Goal: Task Accomplishment & Management: Use online tool/utility

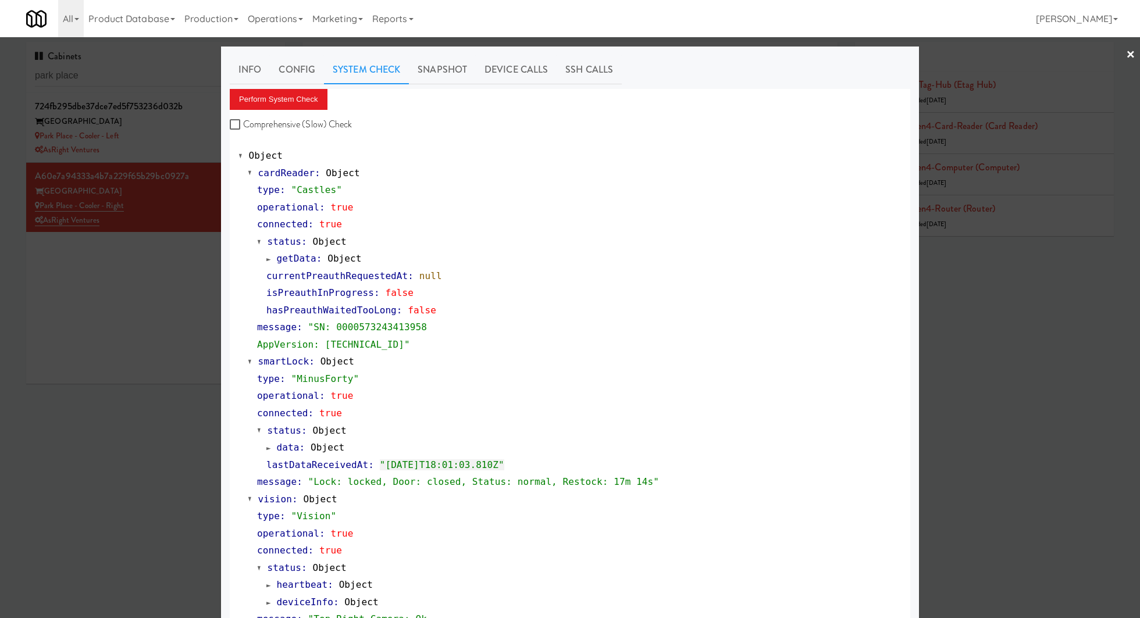
click at [126, 70] on div at bounding box center [570, 309] width 1140 height 618
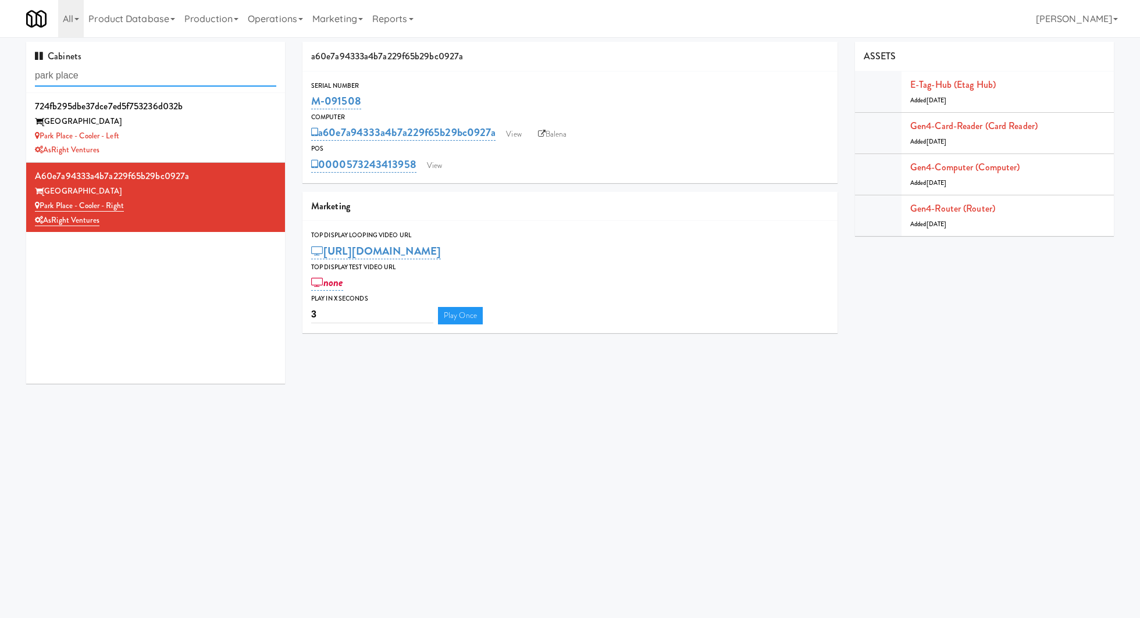
click at [126, 70] on input "park place" at bounding box center [155, 76] width 241 height 22
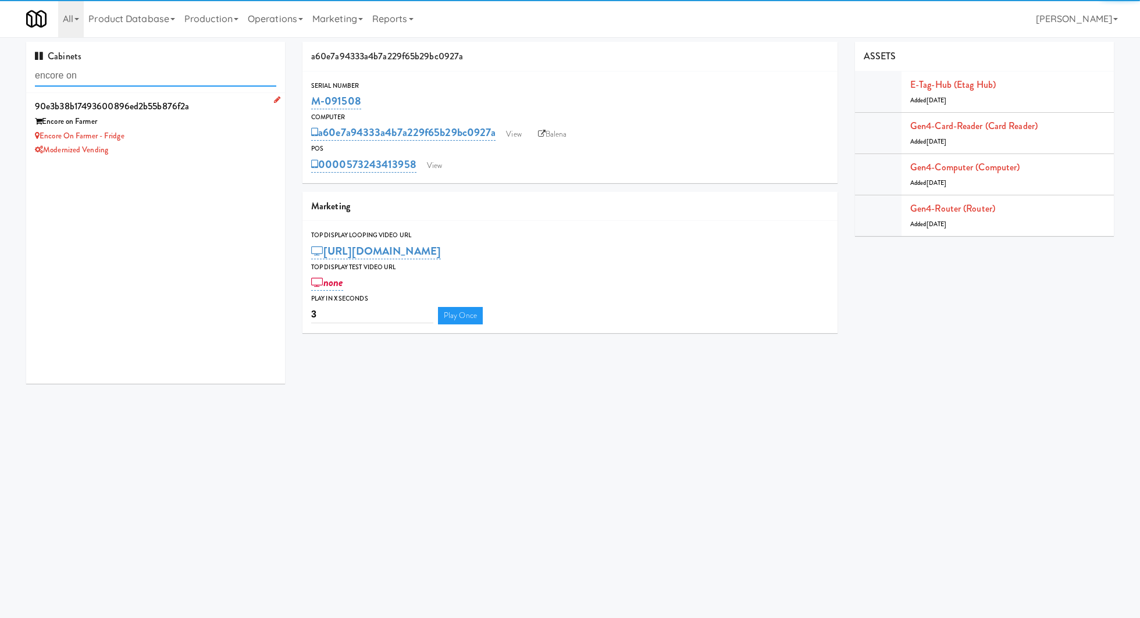
type input "encore on"
click at [205, 138] on div "Encore on Farmer - Fridge" at bounding box center [155, 136] width 241 height 15
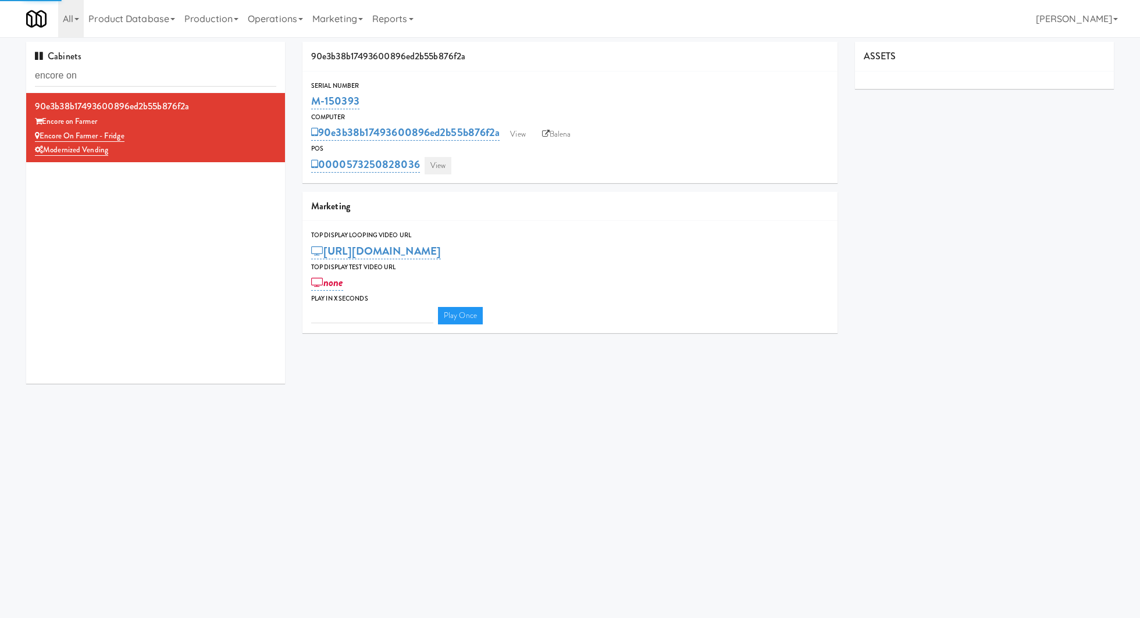
type input "3"
click at [437, 166] on link "View" at bounding box center [438, 165] width 27 height 17
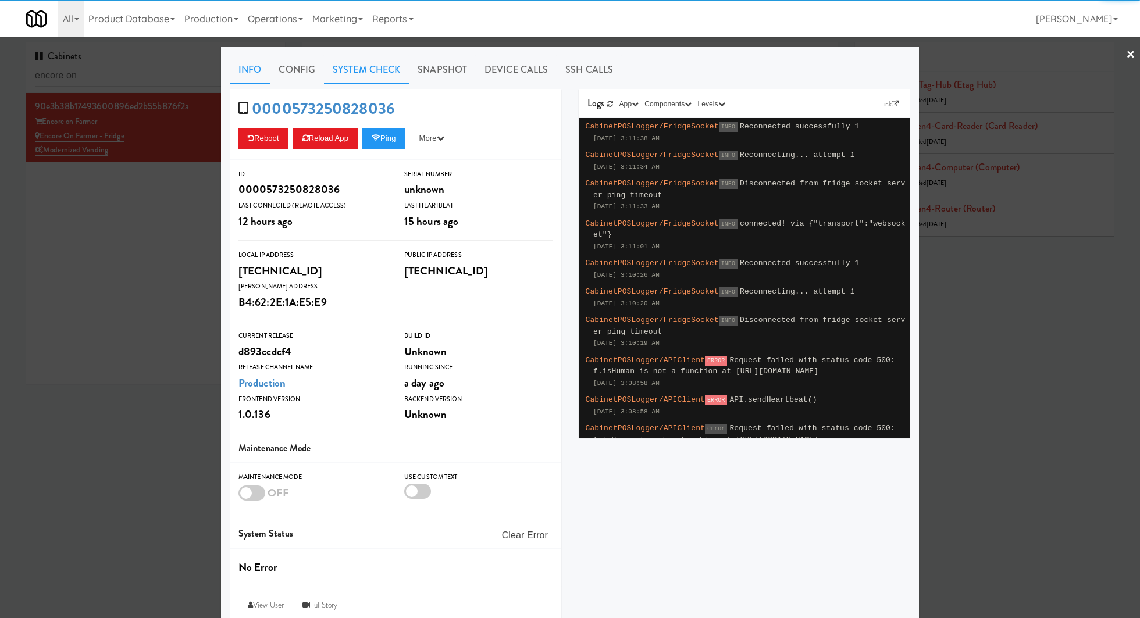
click at [370, 74] on link "System Check" at bounding box center [366, 69] width 85 height 29
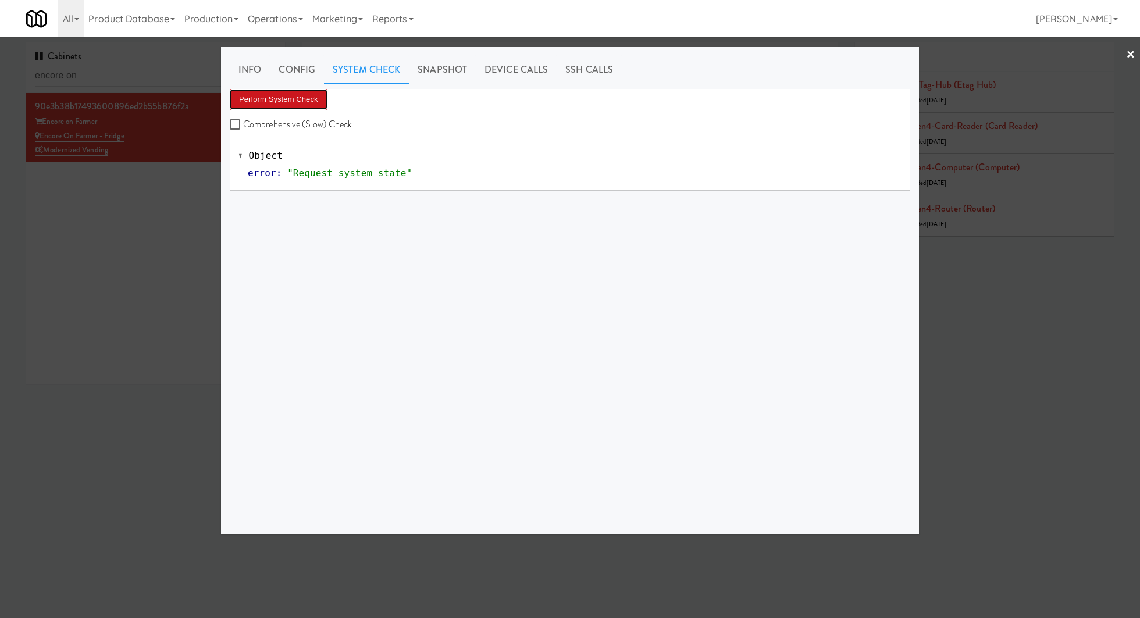
click at [308, 102] on button "Perform System Check" at bounding box center [279, 99] width 98 height 21
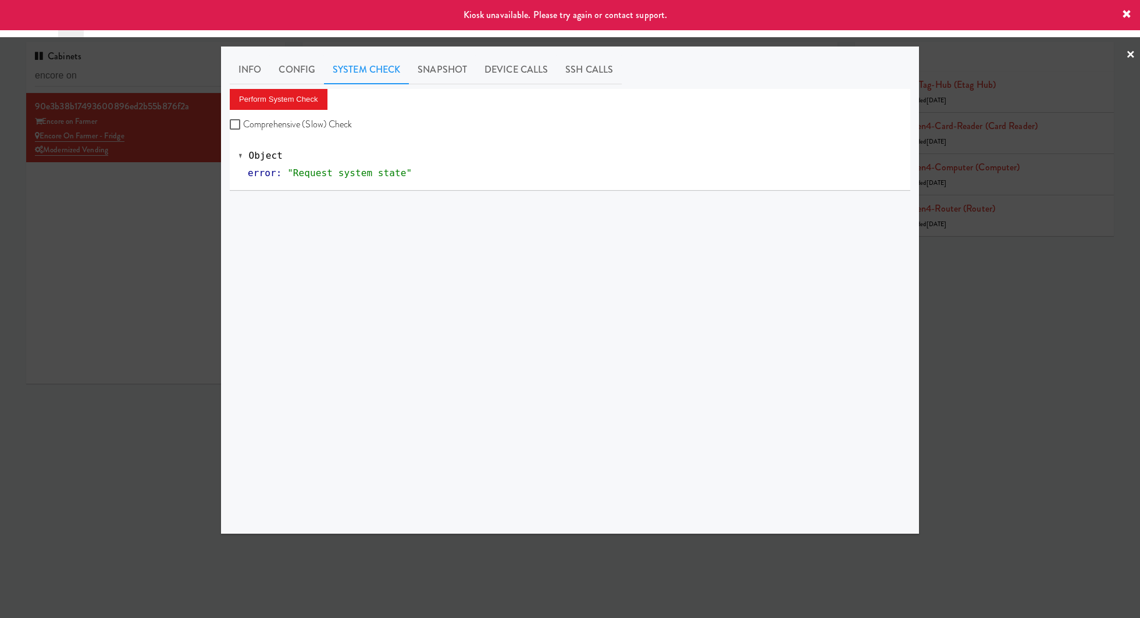
click at [188, 200] on div at bounding box center [570, 309] width 1140 height 618
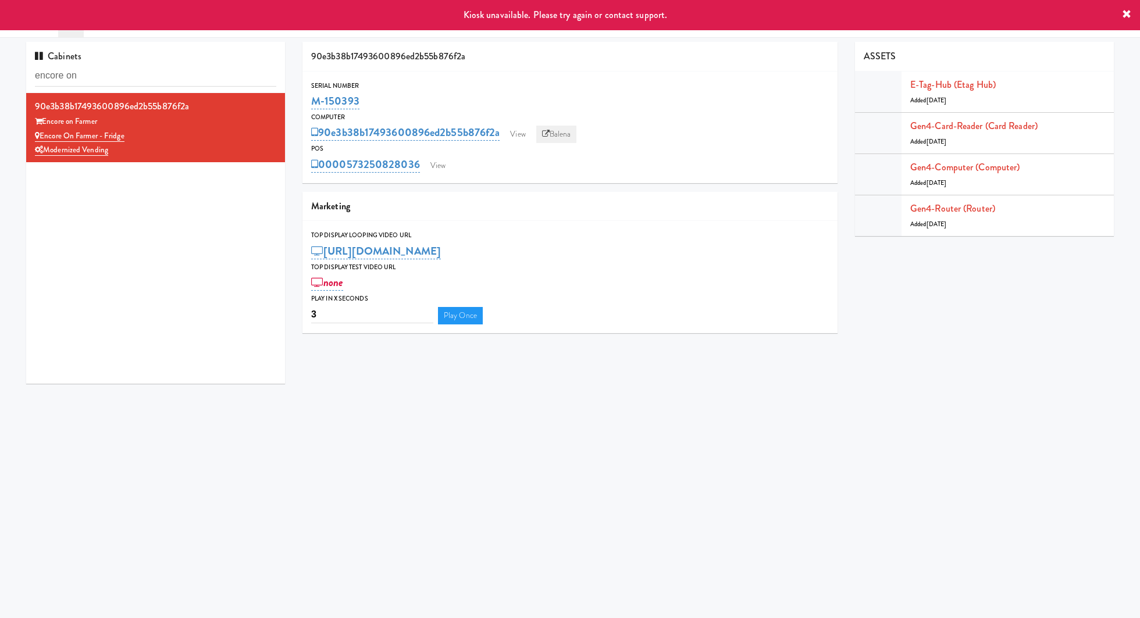
click at [568, 132] on link "Balena" at bounding box center [556, 134] width 41 height 17
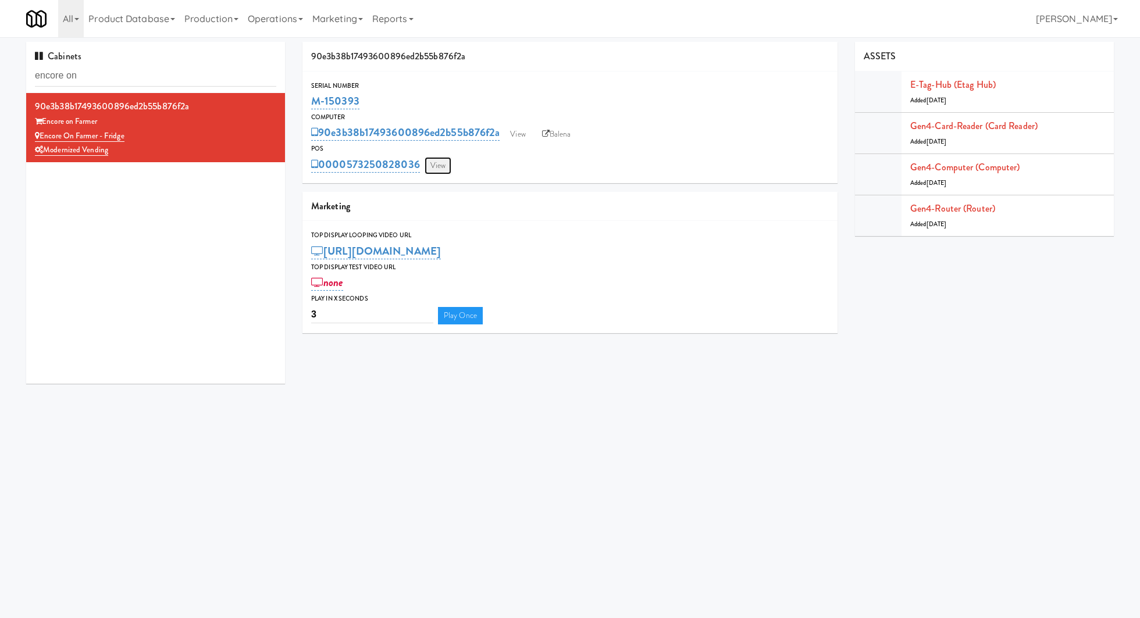
click at [434, 161] on link "View" at bounding box center [438, 165] width 27 height 17
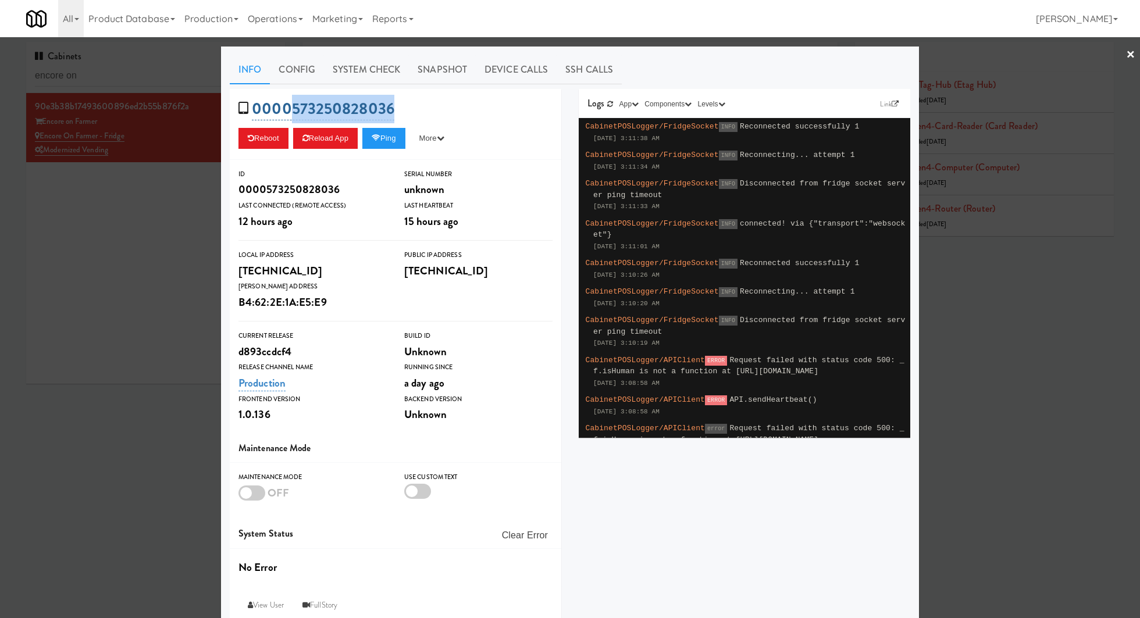
drag, startPoint x: 405, startPoint y: 108, endPoint x: 293, endPoint y: 108, distance: 112.3
click at [293, 108] on div "0000573250828036 Reboot Reload App Ping More Ping Server Restart Server Force R…" at bounding box center [396, 124] width 332 height 71
copy link "573250828036"
click at [393, 72] on link "System Check" at bounding box center [366, 69] width 85 height 29
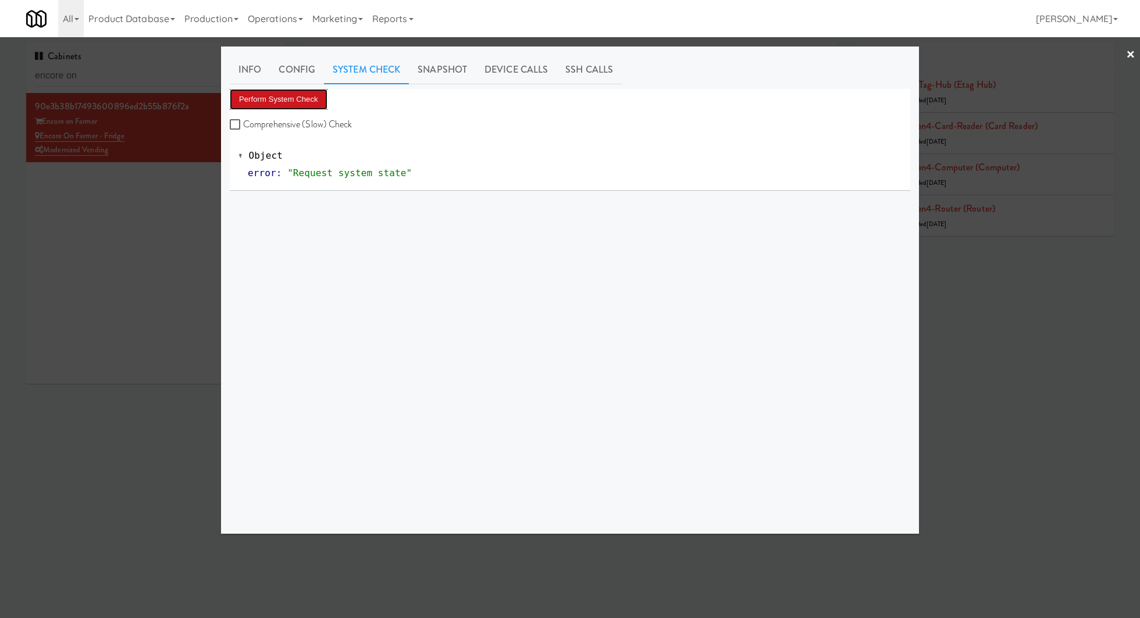
click at [305, 94] on button "Perform System Check" at bounding box center [279, 99] width 98 height 21
click at [124, 206] on div at bounding box center [570, 309] width 1140 height 618
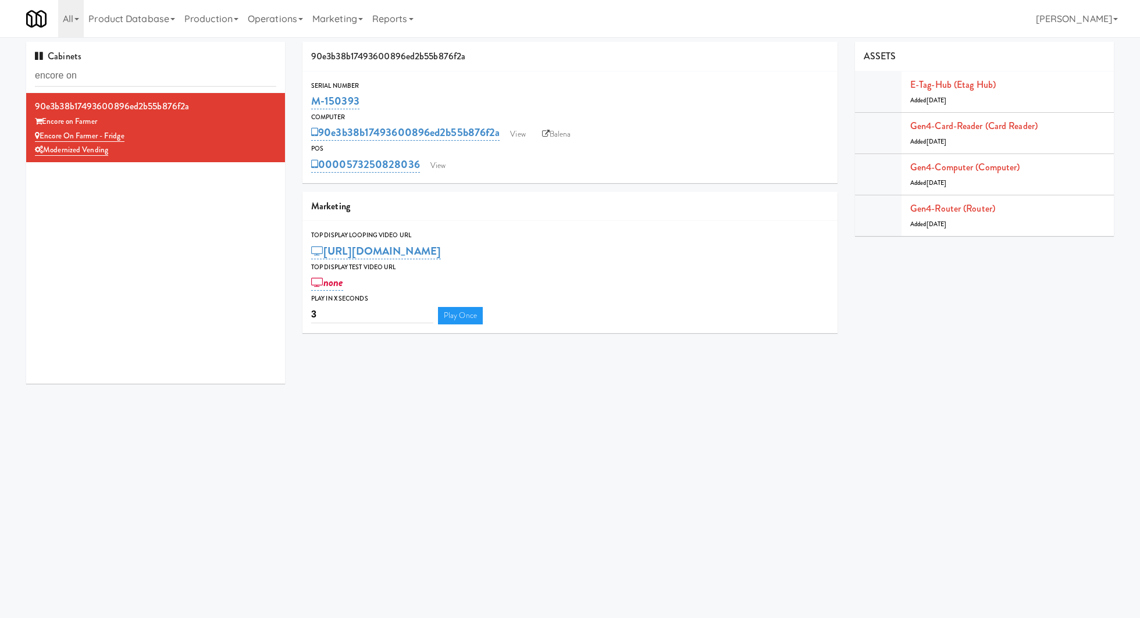
drag, startPoint x: 391, startPoint y: 100, endPoint x: 307, endPoint y: 100, distance: 84.3
click at [307, 100] on div "Serial Number M-150393" at bounding box center [569, 95] width 535 height 31
copy link "M-150393"
click at [153, 67] on input "encore on" at bounding box center [155, 76] width 241 height 22
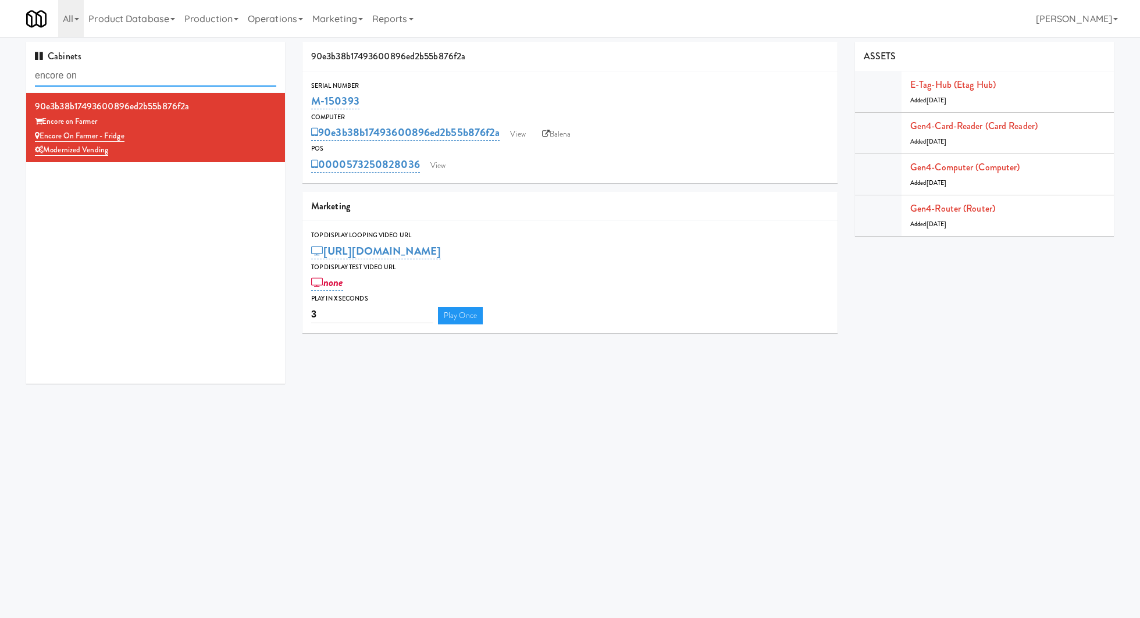
click at [153, 67] on input "encore on" at bounding box center [155, 76] width 241 height 22
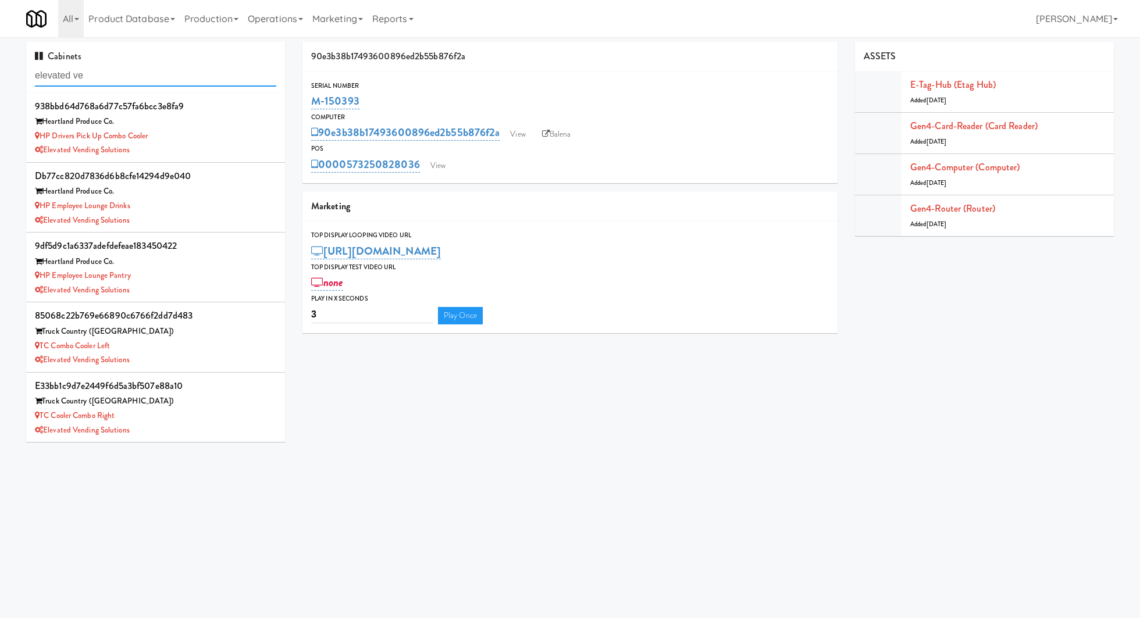
click at [123, 69] on input "elevated ve" at bounding box center [155, 76] width 241 height 22
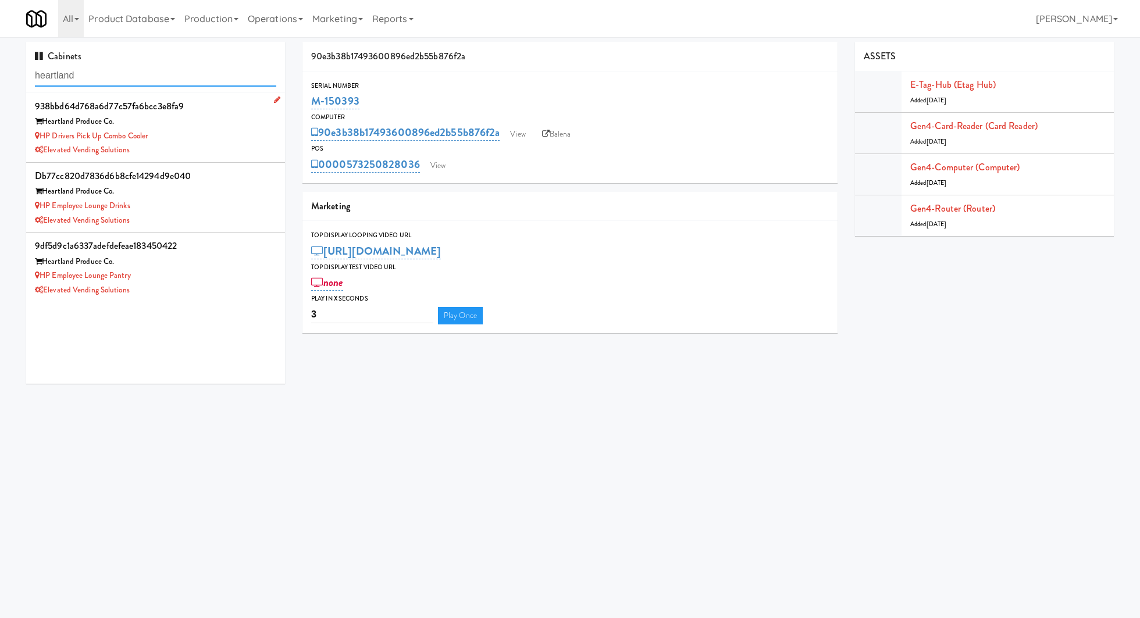
type input "heartland"
click at [180, 142] on div "HP Drivers Pick Up Combo Cooler" at bounding box center [155, 136] width 241 height 15
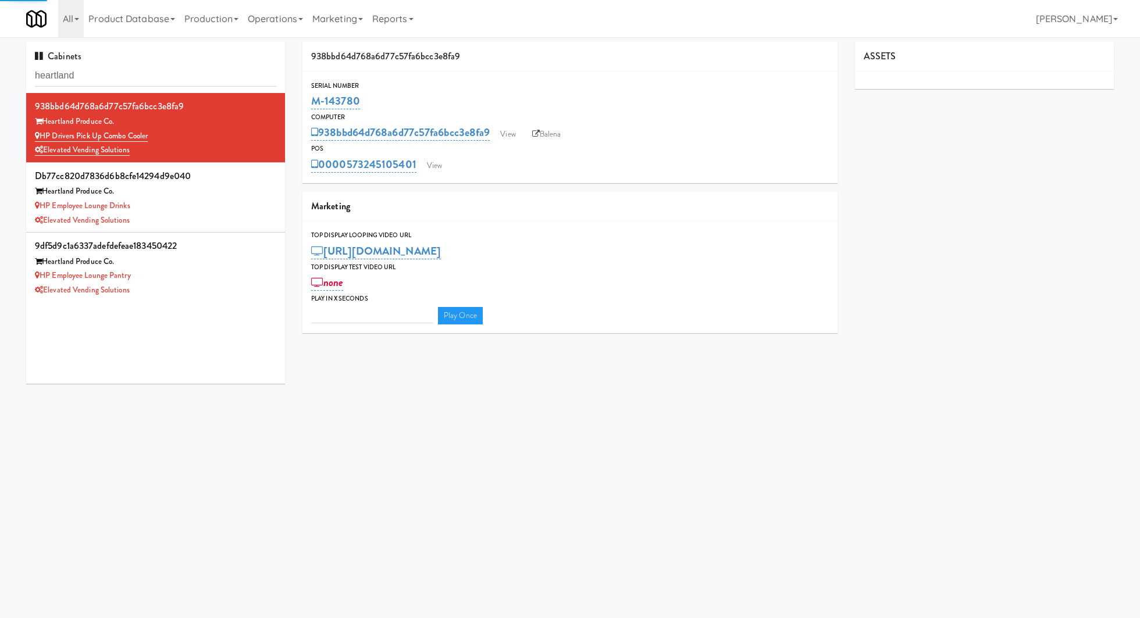
type input "3"
click at [441, 167] on link "View" at bounding box center [434, 165] width 27 height 17
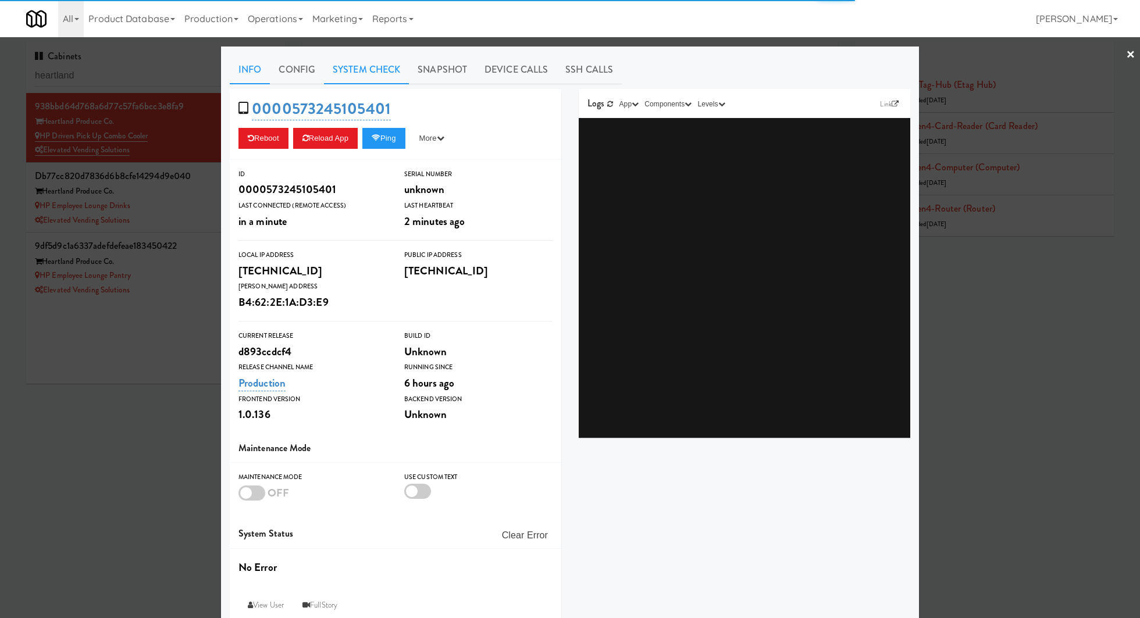
click at [368, 76] on link "System Check" at bounding box center [366, 69] width 85 height 29
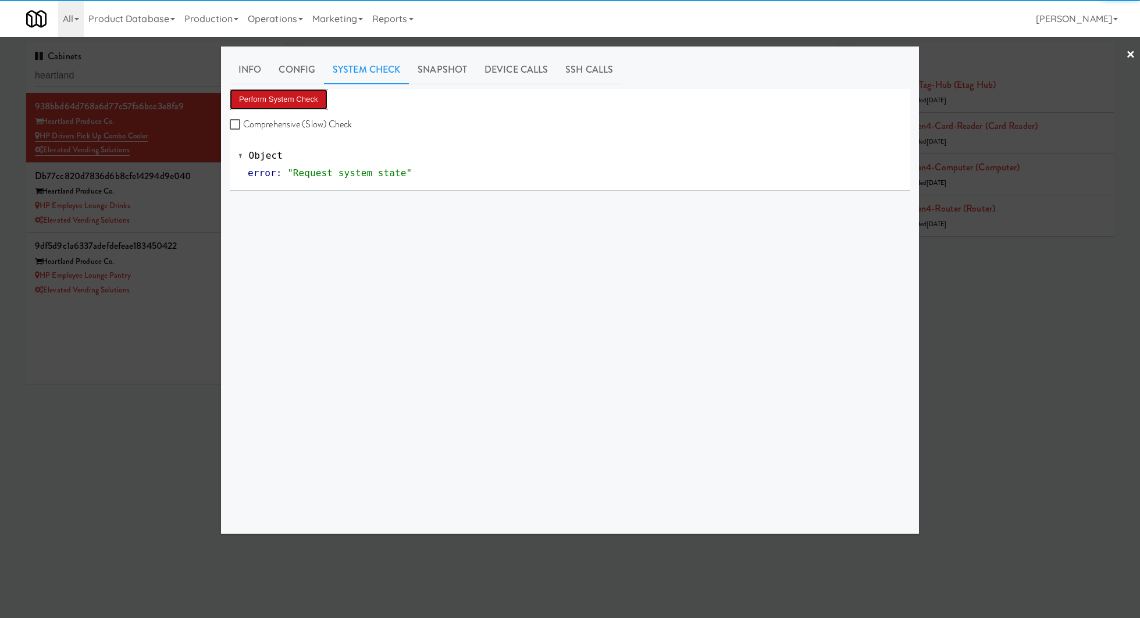
click at [318, 99] on button "Perform System Check" at bounding box center [279, 99] width 98 height 21
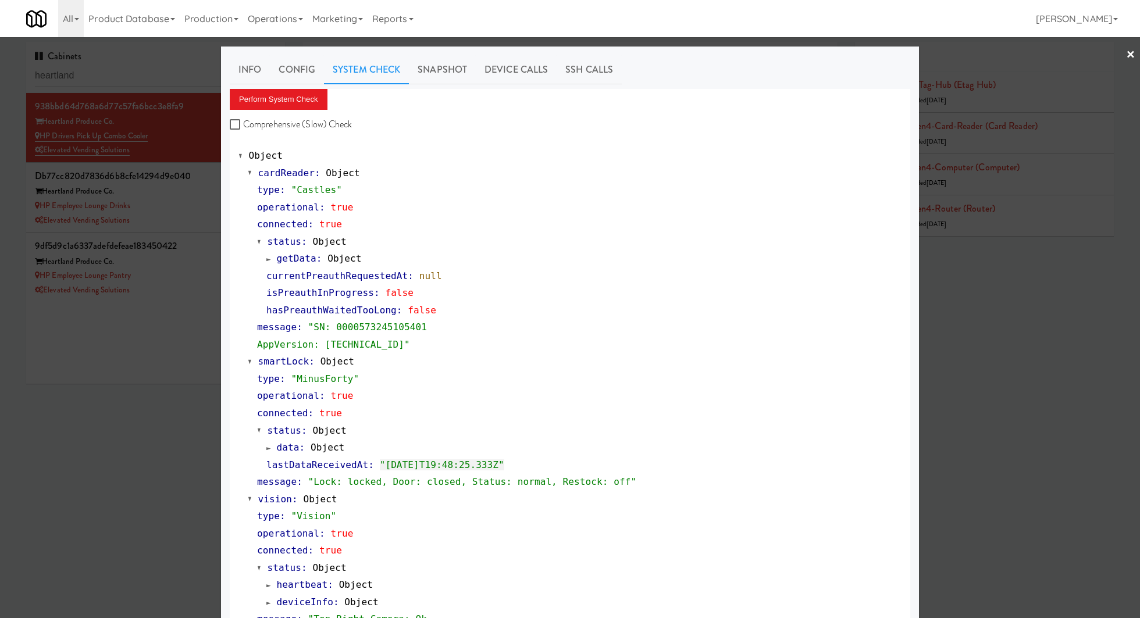
click at [201, 209] on div at bounding box center [570, 309] width 1140 height 618
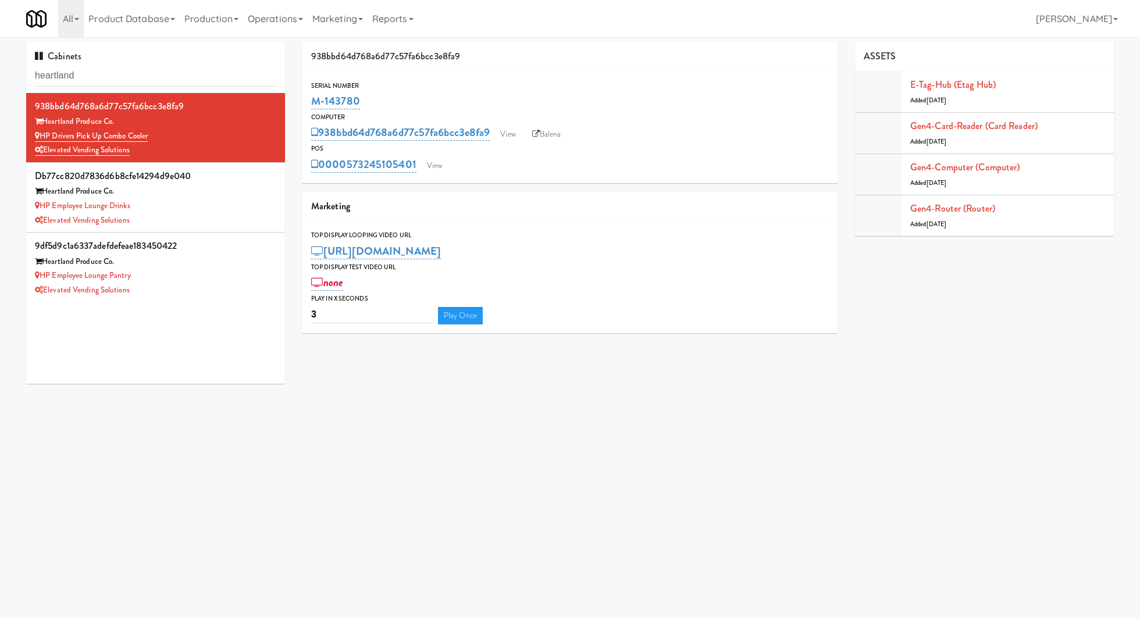
click at [201, 209] on div "HP Employee Lounge Drinks" at bounding box center [155, 206] width 241 height 15
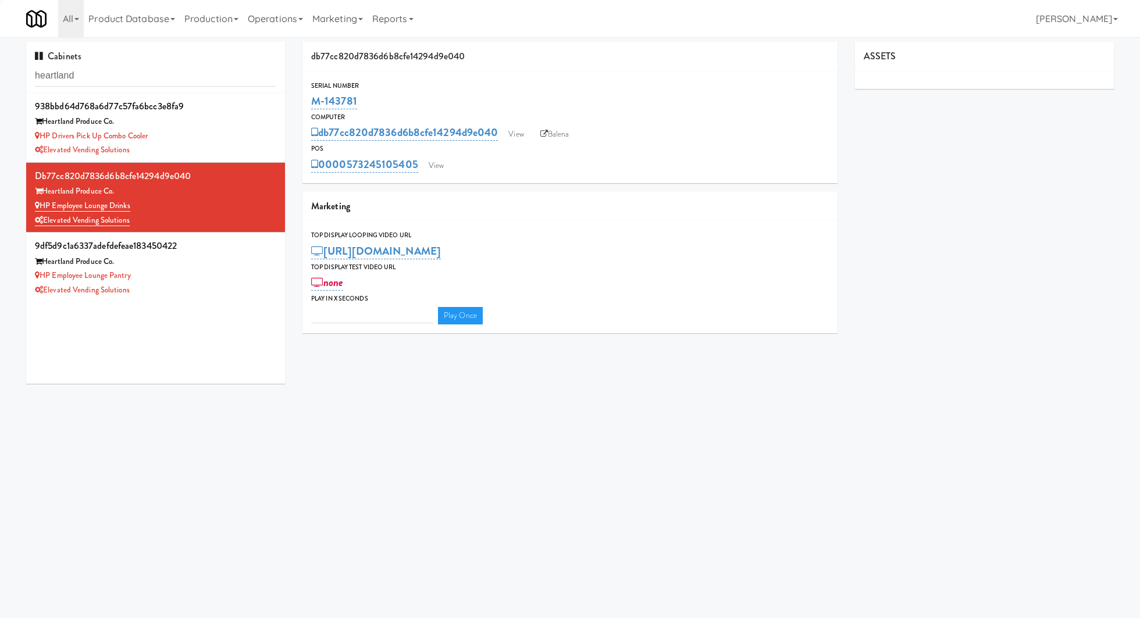
type input "3"
click at [437, 158] on link "View" at bounding box center [436, 165] width 27 height 17
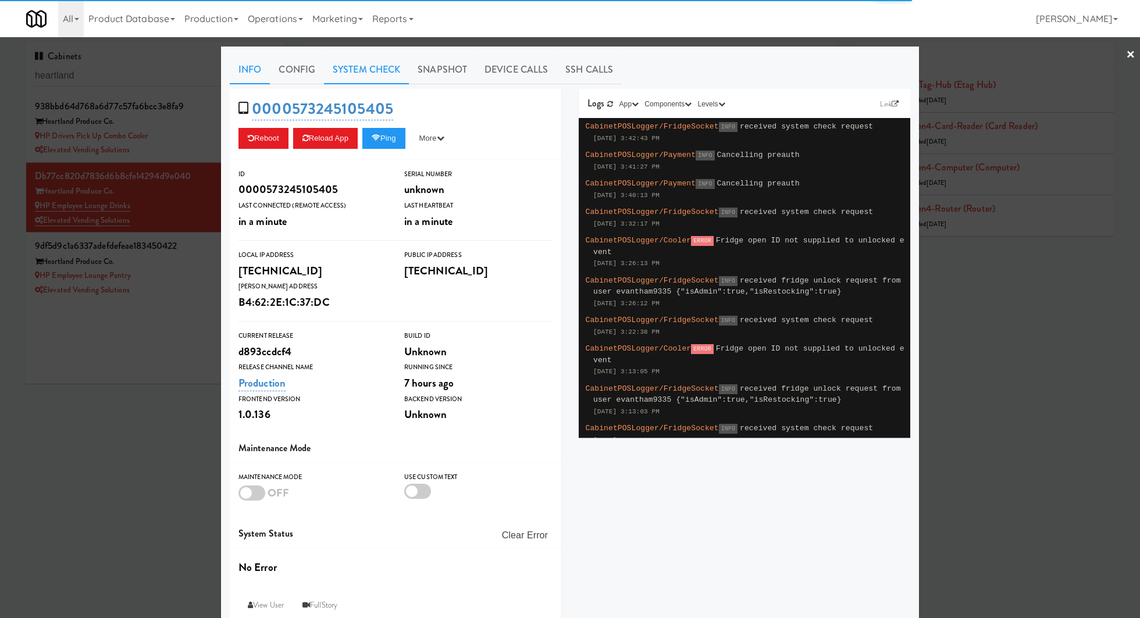
click at [372, 74] on link "System Check" at bounding box center [366, 69] width 85 height 29
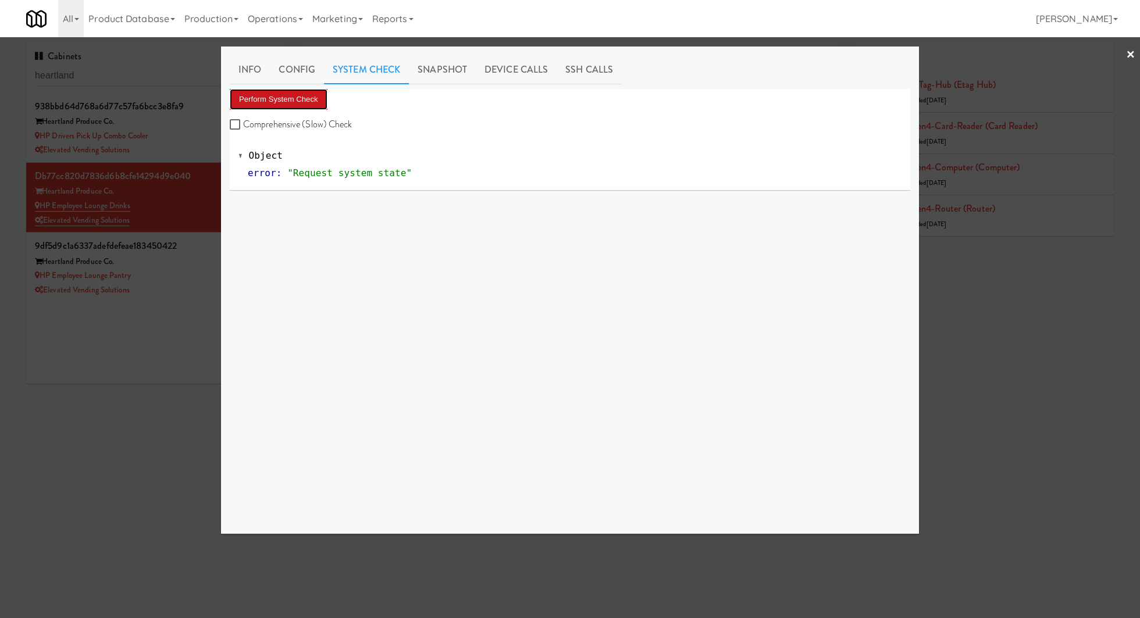
click at [308, 105] on button "Perform System Check" at bounding box center [279, 99] width 98 height 21
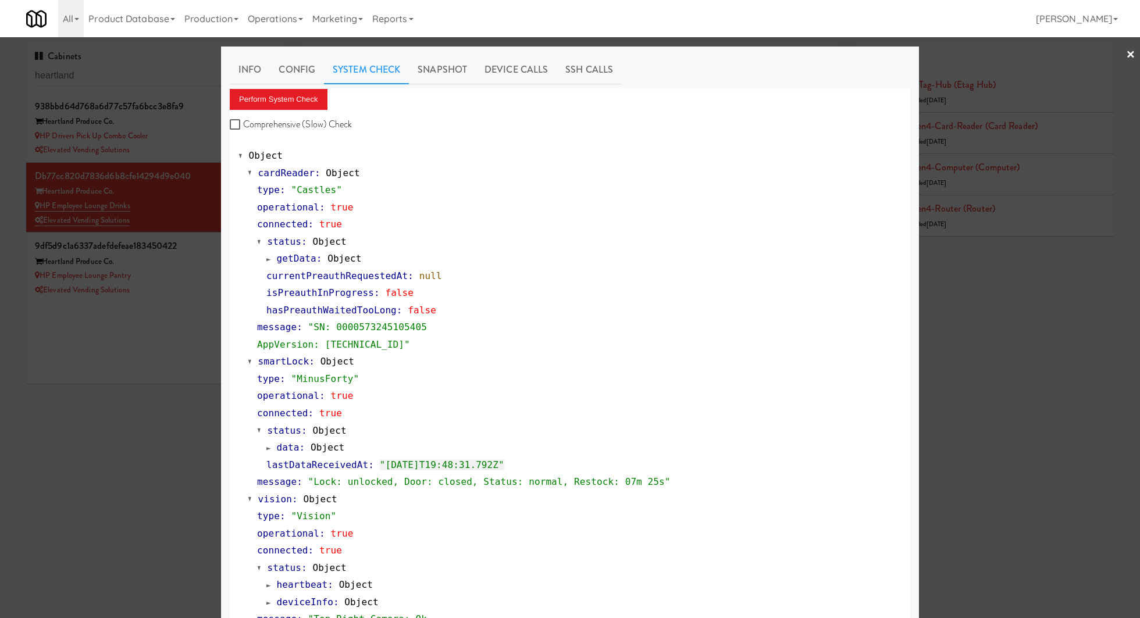
click at [211, 270] on div at bounding box center [570, 309] width 1140 height 618
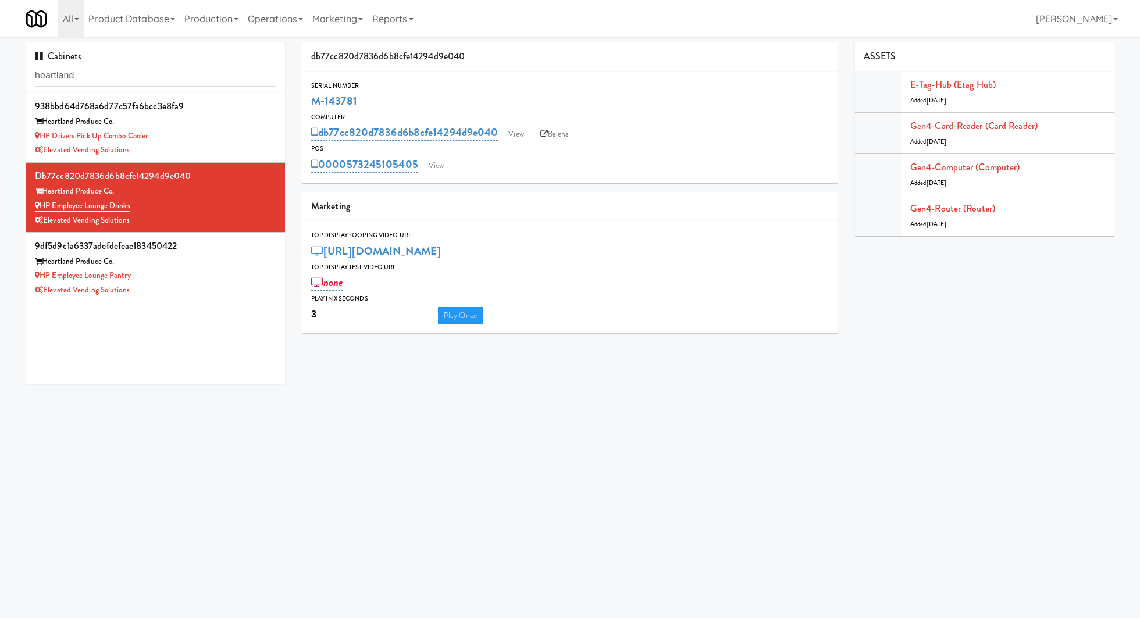
click at [211, 270] on div "HP Employee Lounge Pantry" at bounding box center [155, 276] width 241 height 15
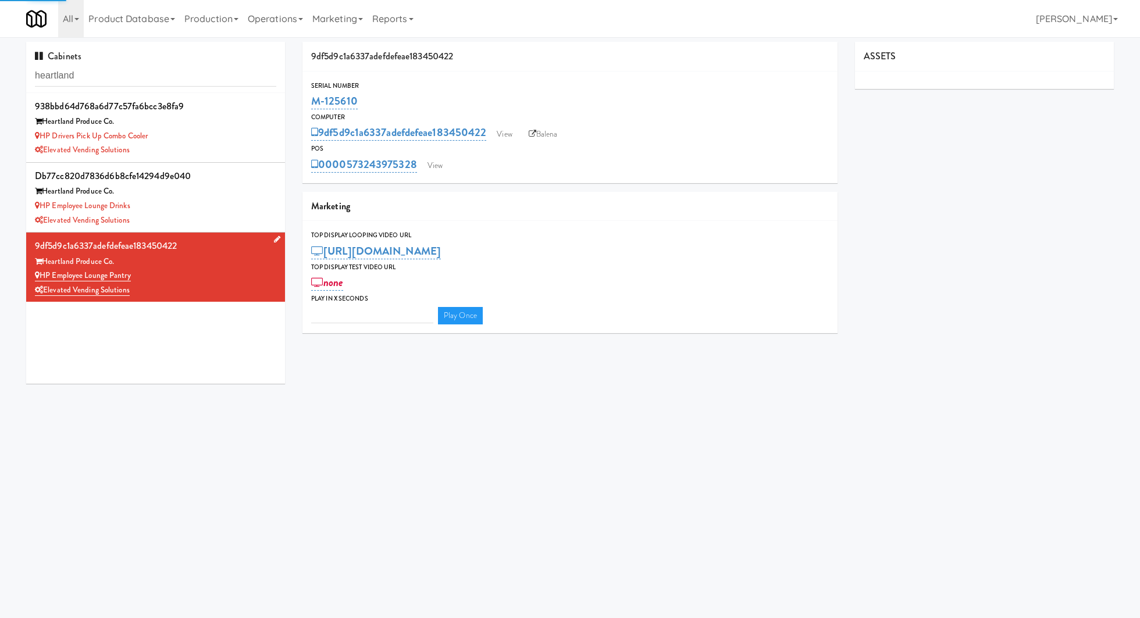
type input "3"
click at [433, 153] on div "POS" at bounding box center [570, 149] width 518 height 12
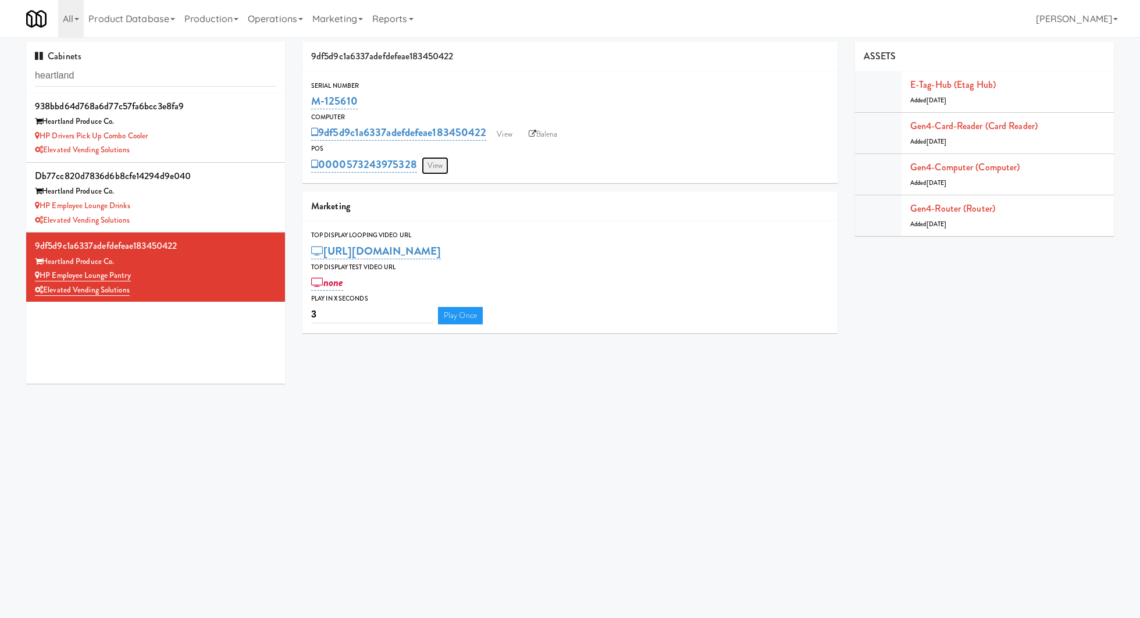
click at [433, 161] on link "View" at bounding box center [435, 165] width 27 height 17
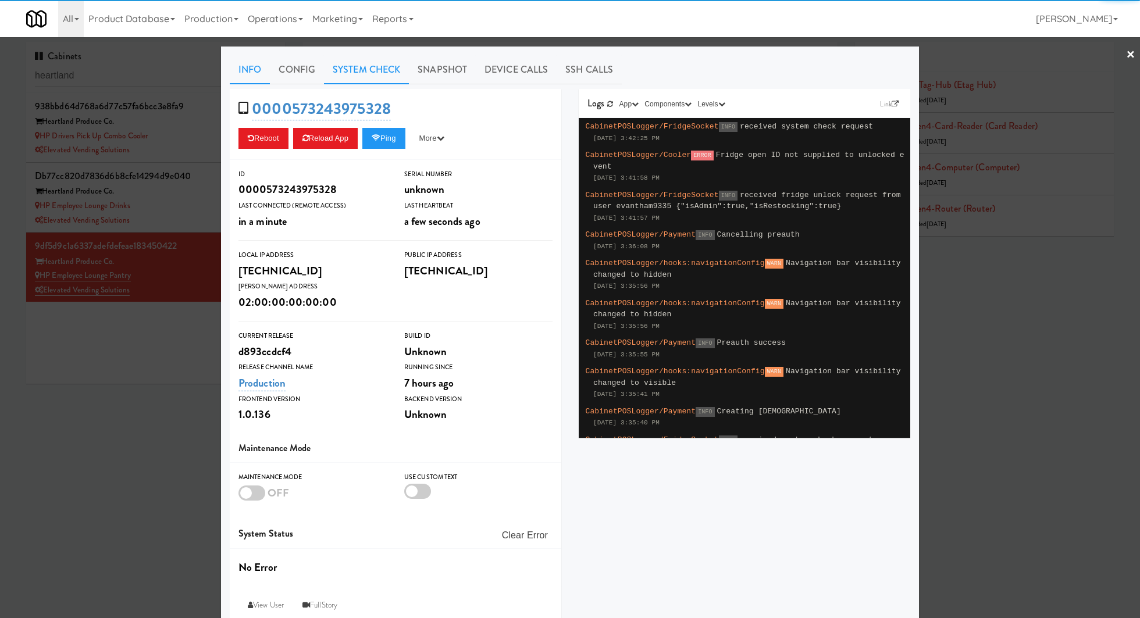
click at [350, 74] on link "System Check" at bounding box center [366, 69] width 85 height 29
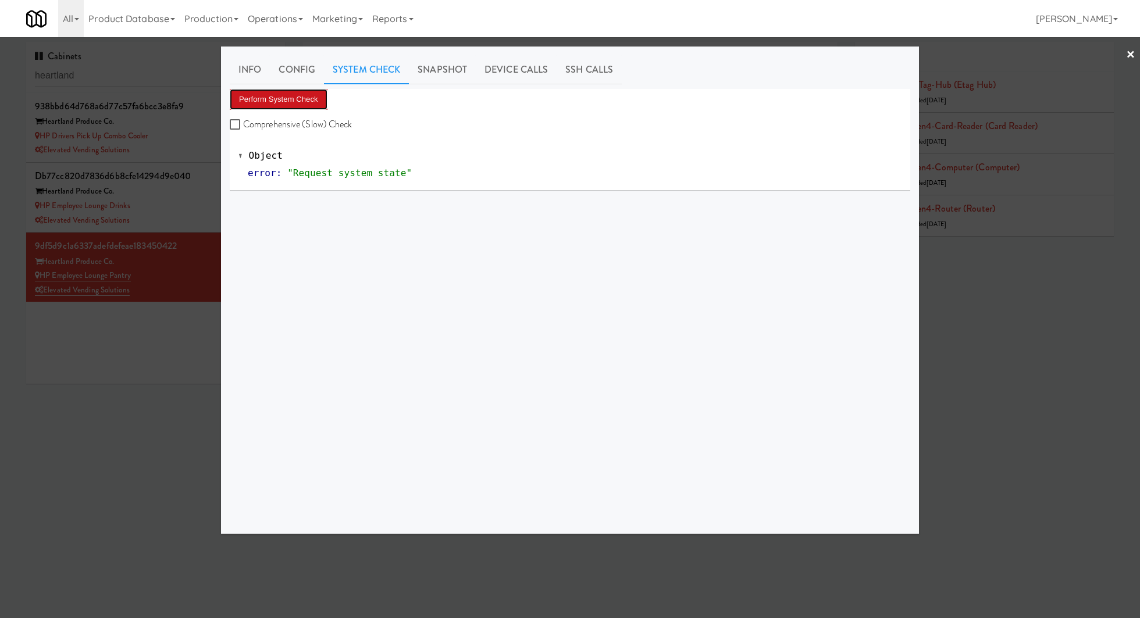
click at [298, 95] on button "Perform System Check" at bounding box center [279, 99] width 98 height 21
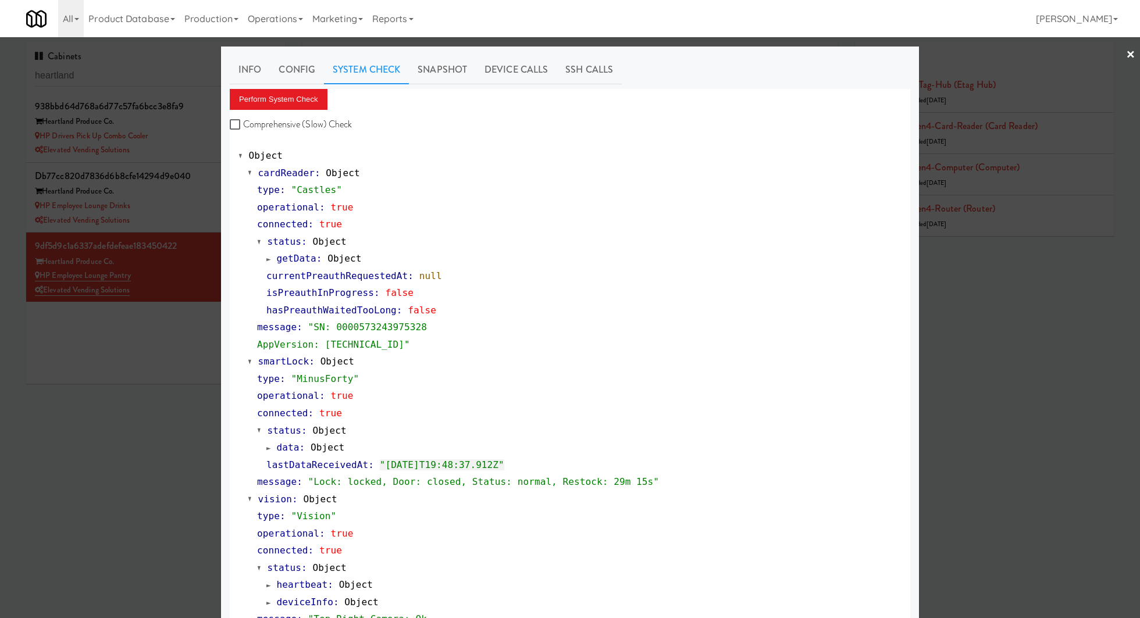
click at [204, 214] on div at bounding box center [570, 309] width 1140 height 618
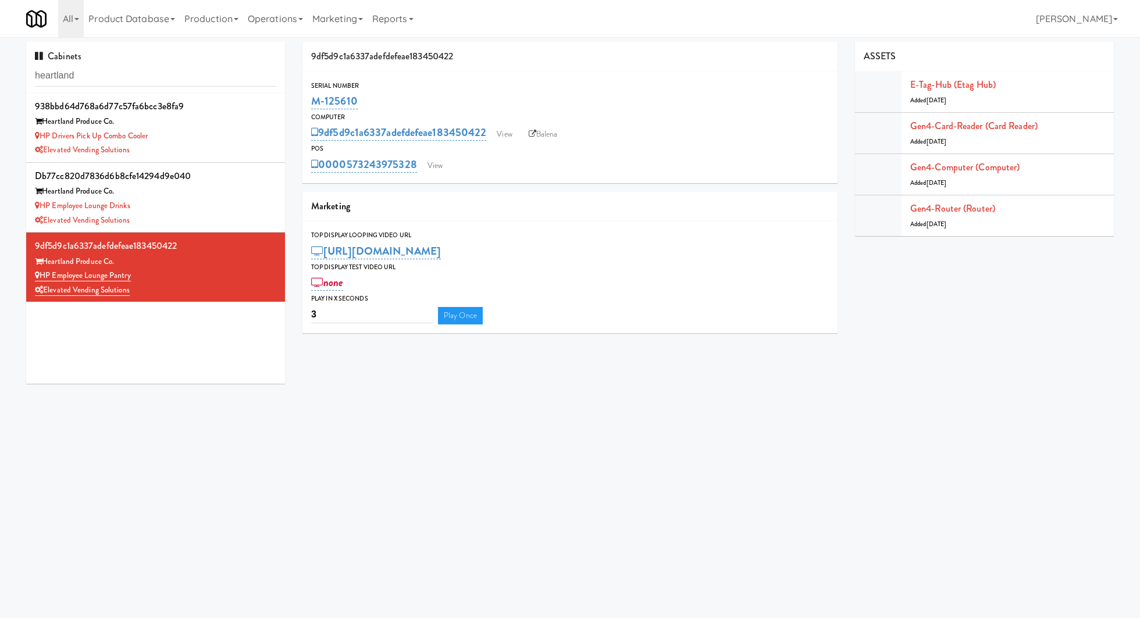
click at [204, 214] on div "Elevated Vending Solutions" at bounding box center [155, 220] width 241 height 15
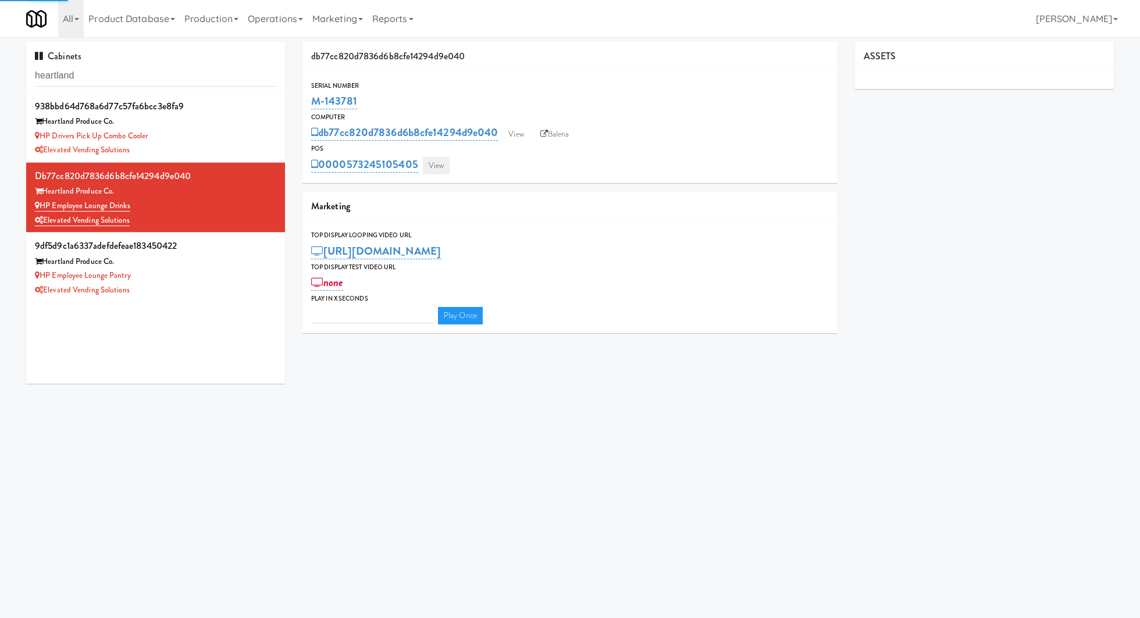
type input "3"
click at [434, 163] on link "View" at bounding box center [436, 165] width 27 height 17
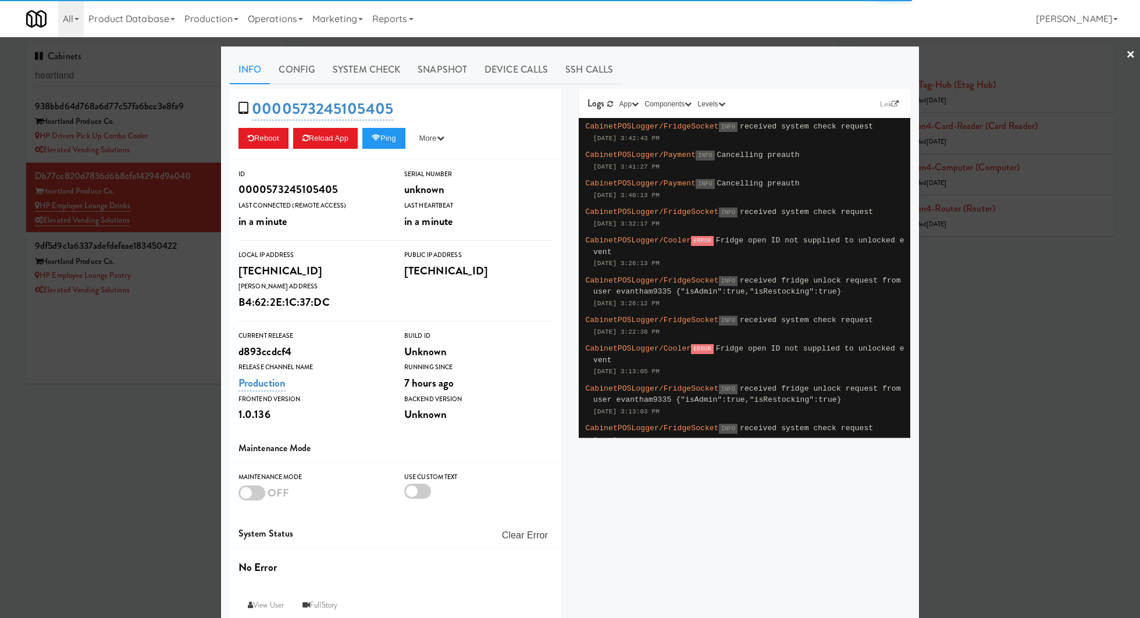
click at [366, 80] on link "System Check" at bounding box center [366, 69] width 85 height 29
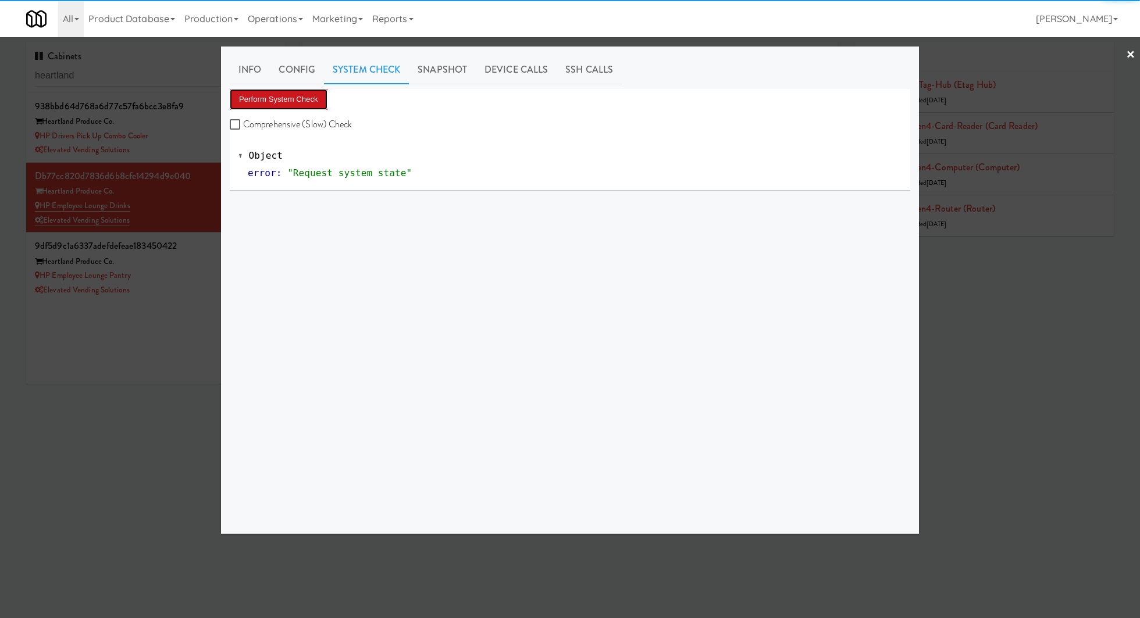
click at [310, 95] on button "Perform System Check" at bounding box center [279, 99] width 98 height 21
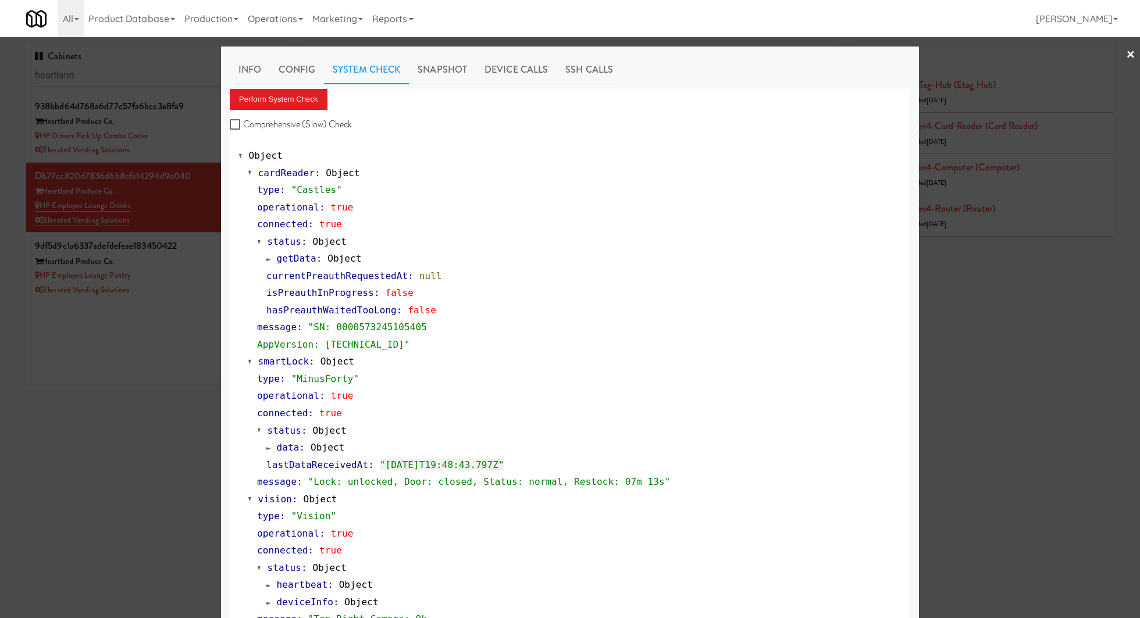
click at [209, 251] on div at bounding box center [570, 309] width 1140 height 618
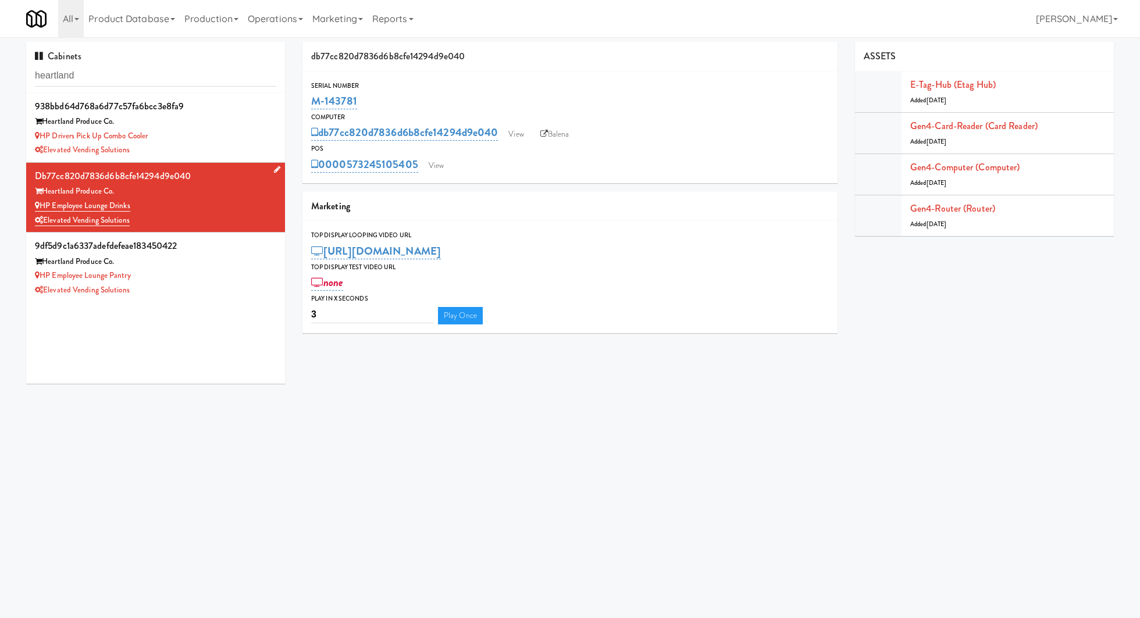
drag, startPoint x: 158, startPoint y: 208, endPoint x: 44, endPoint y: 208, distance: 114.6
click at [44, 208] on div "HP Employee Lounge Drinks" at bounding box center [155, 206] width 241 height 15
copy link "HP Employee Lounge Drinks"
click at [442, 163] on link "View" at bounding box center [436, 165] width 27 height 17
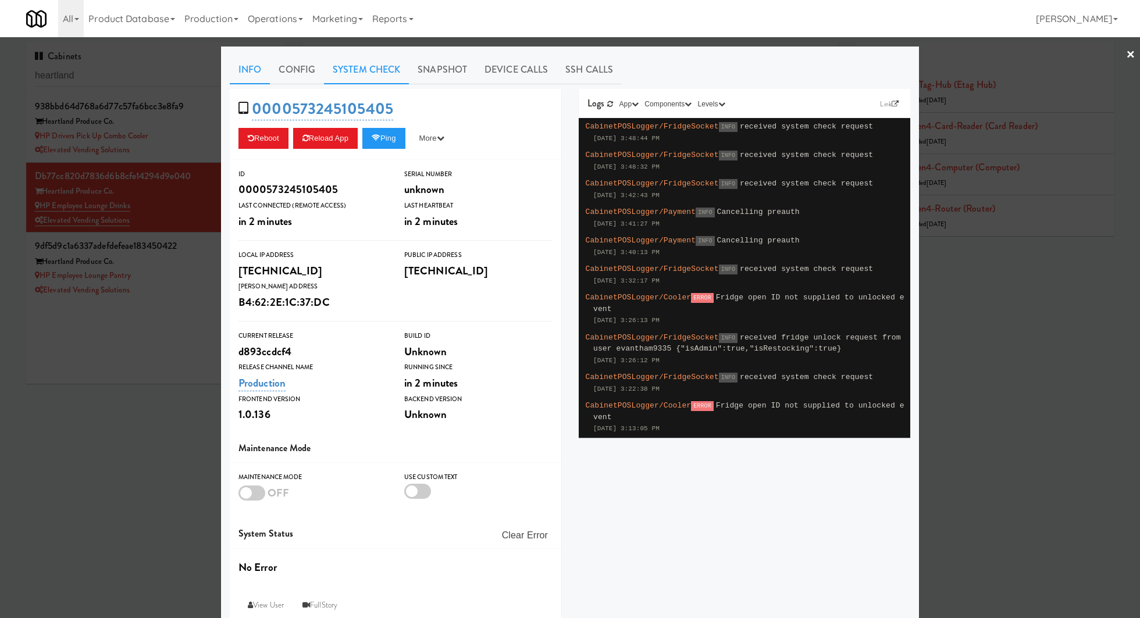
click at [359, 78] on link "System Check" at bounding box center [366, 69] width 85 height 29
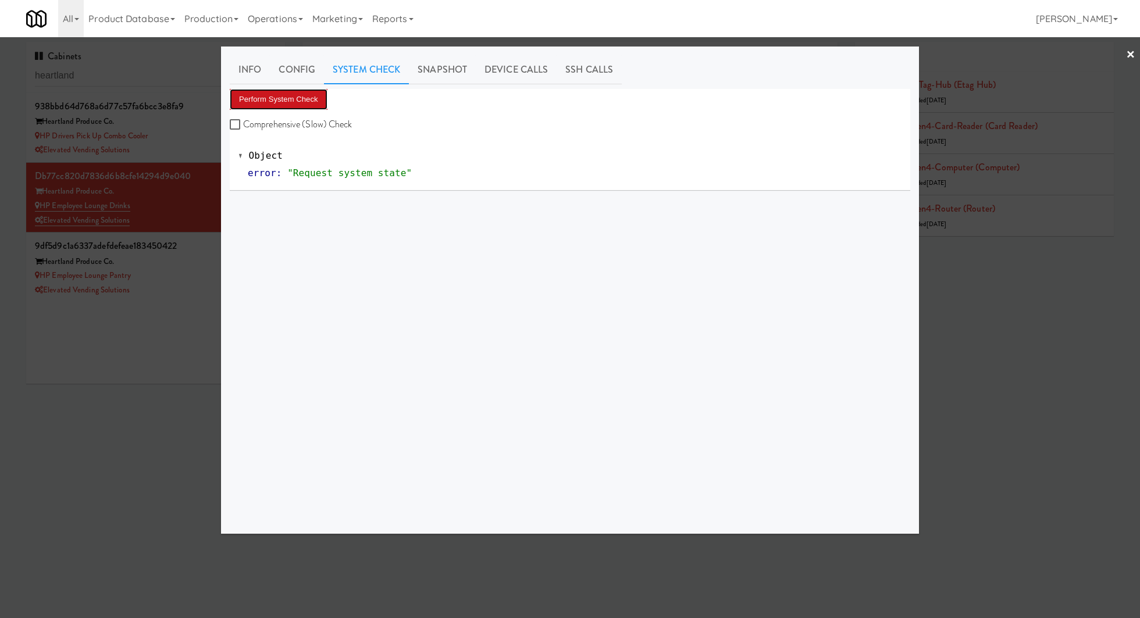
click at [318, 99] on button "Perform System Check" at bounding box center [279, 99] width 98 height 21
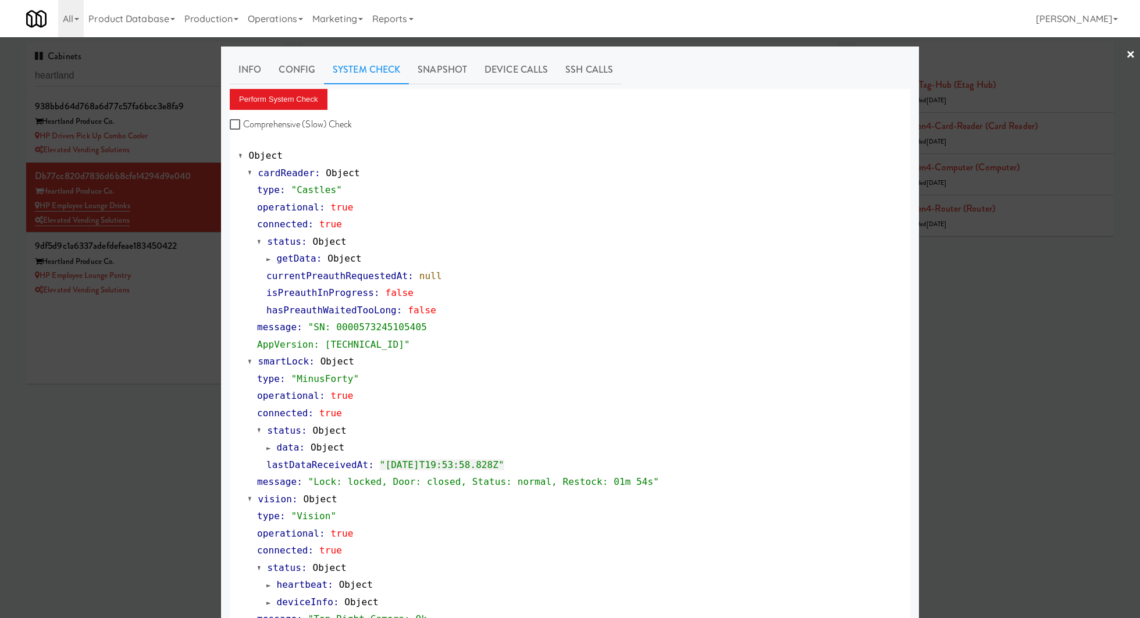
click at [108, 338] on div at bounding box center [570, 309] width 1140 height 618
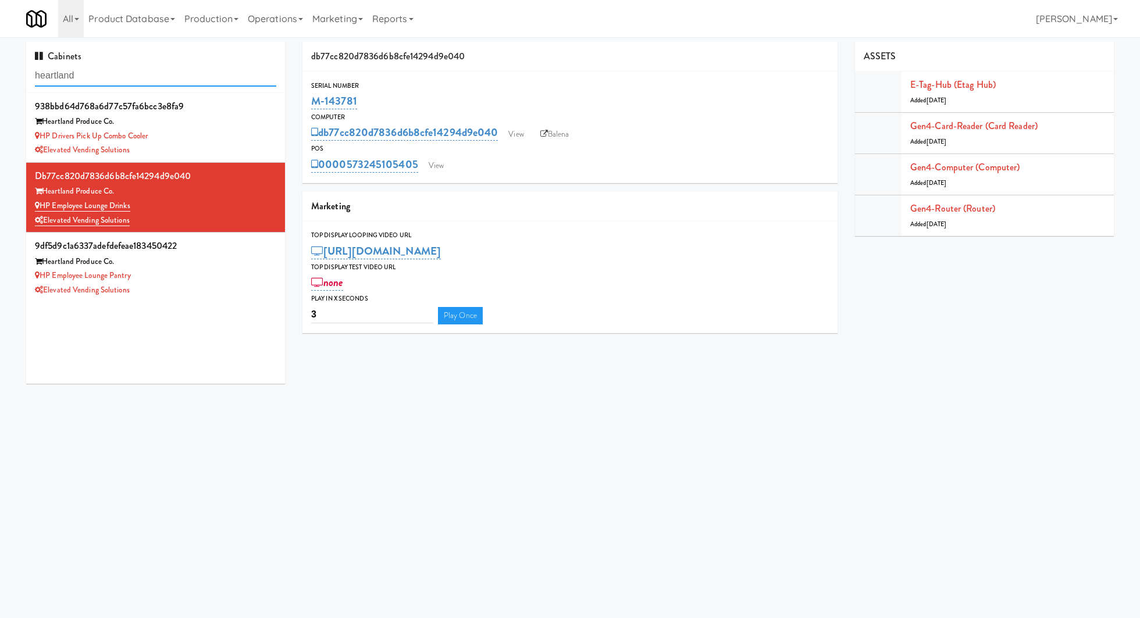
click at [132, 77] on input "heartland" at bounding box center [155, 76] width 241 height 22
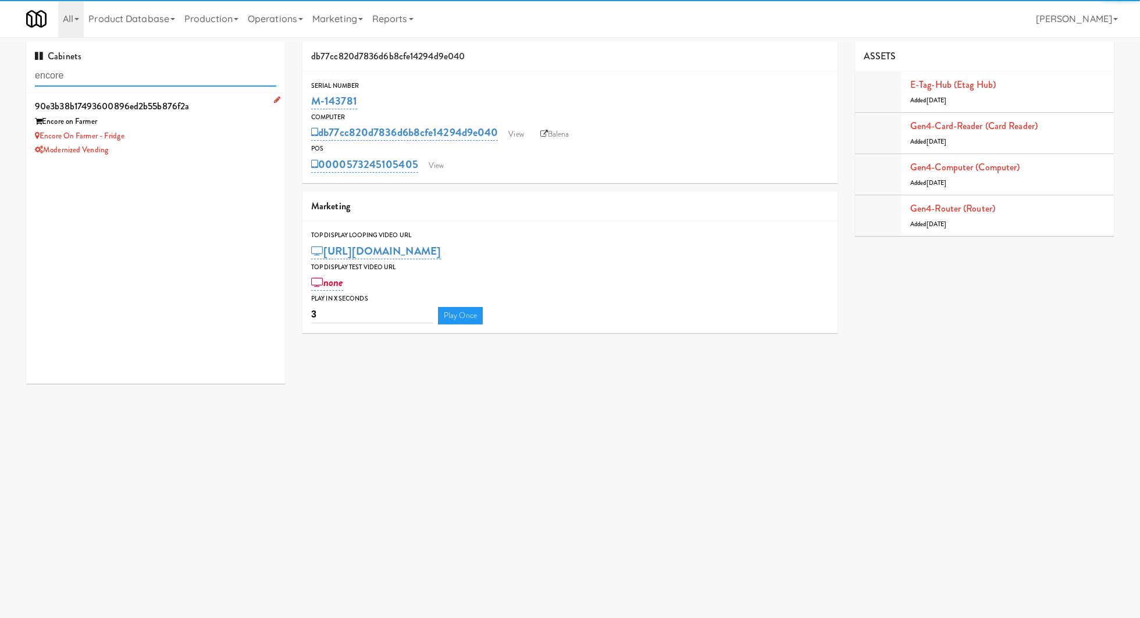
type input "encore"
click at [193, 130] on div "Encore on Farmer - Fridge" at bounding box center [155, 136] width 241 height 15
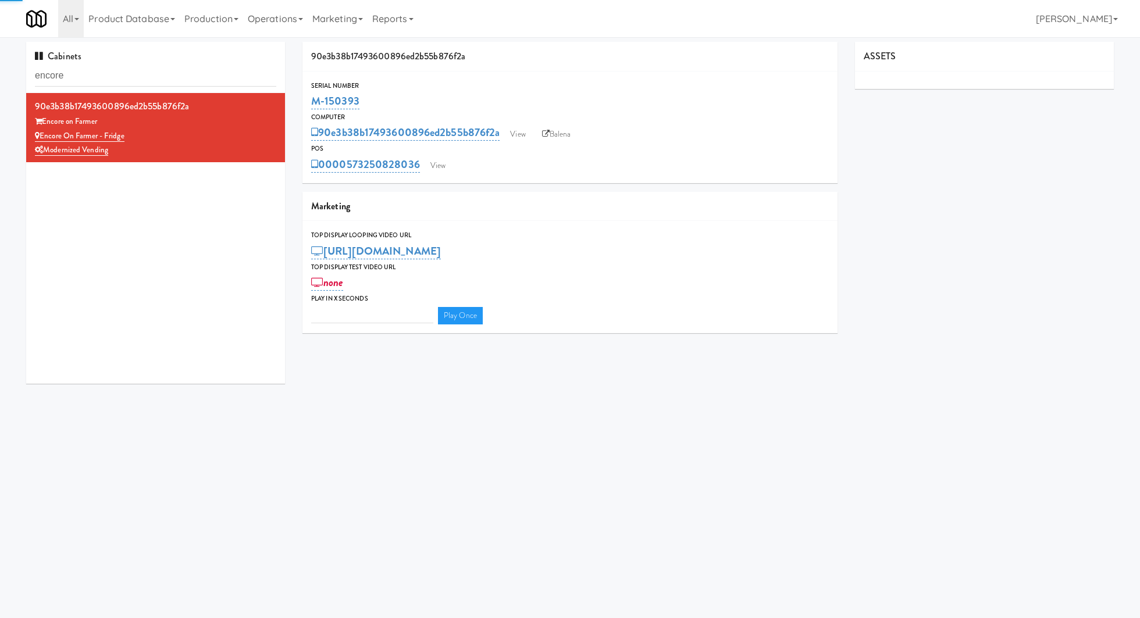
type input "3"
drag, startPoint x: 381, startPoint y: 107, endPoint x: 312, endPoint y: 106, distance: 68.6
click at [311, 106] on div "M-150393" at bounding box center [570, 101] width 518 height 20
copy link "M-150393"
click at [432, 165] on link "View" at bounding box center [438, 165] width 27 height 17
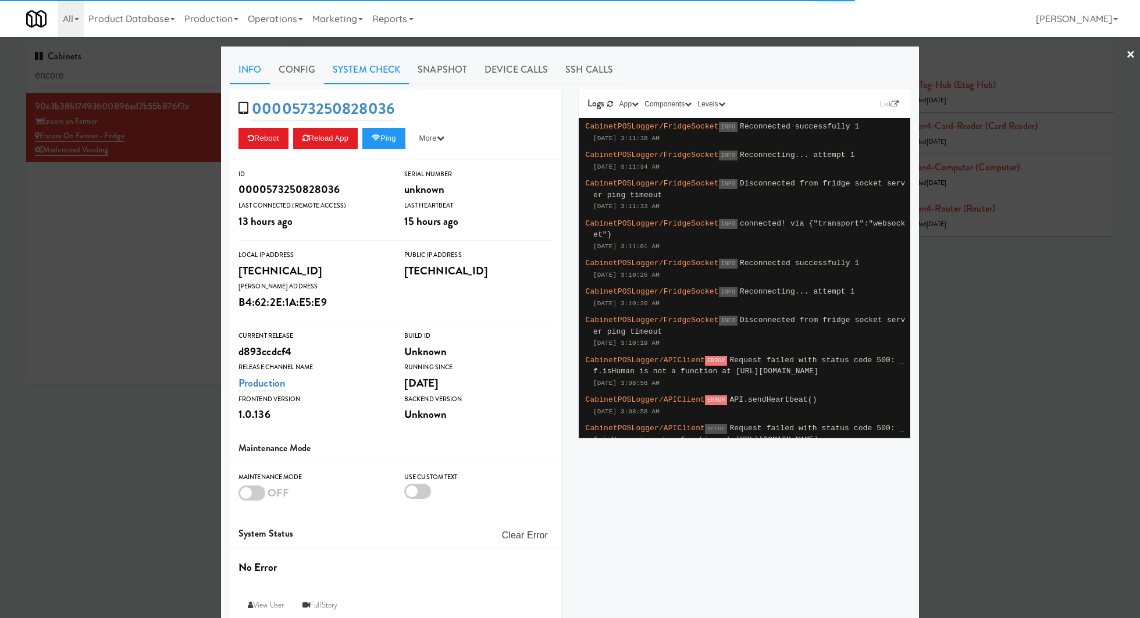
click at [382, 81] on link "System Check" at bounding box center [366, 69] width 85 height 29
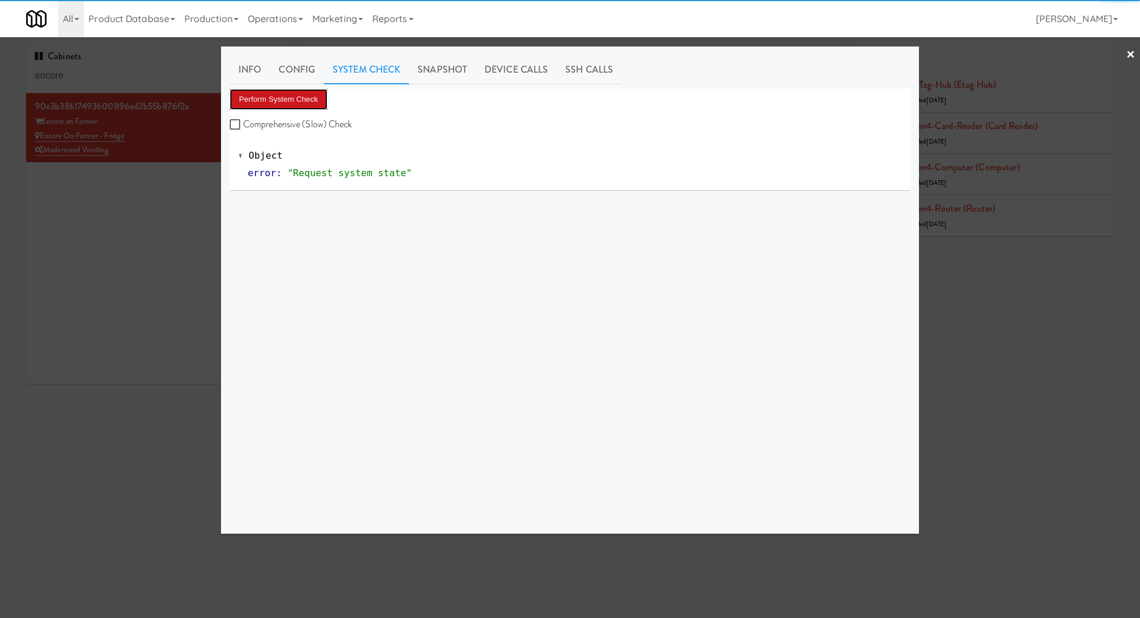
click at [294, 92] on button "Perform System Check" at bounding box center [279, 99] width 98 height 21
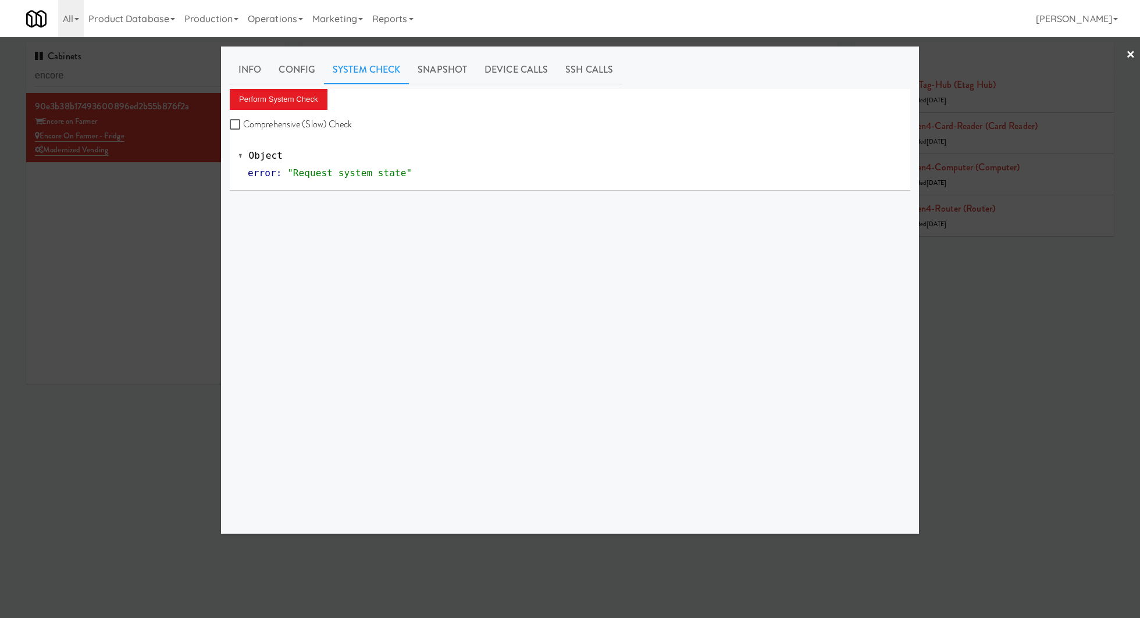
click at [138, 70] on div at bounding box center [570, 309] width 1140 height 618
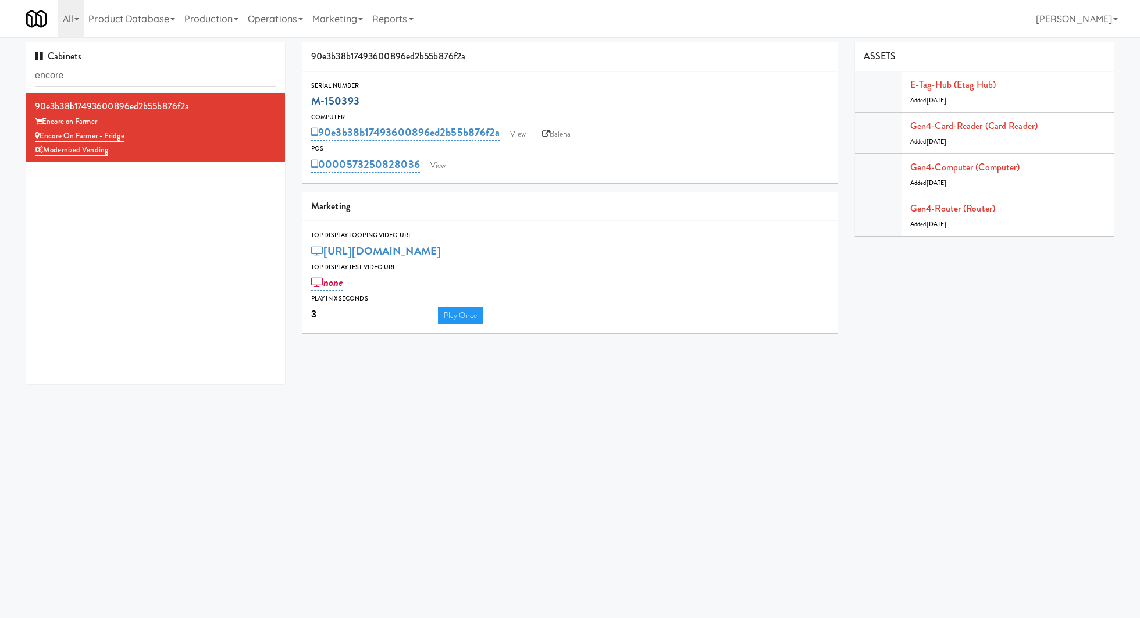
drag, startPoint x: 369, startPoint y: 101, endPoint x: 313, endPoint y: 100, distance: 55.3
click at [313, 100] on div "M-150393" at bounding box center [570, 101] width 518 height 20
copy link "M-150393"
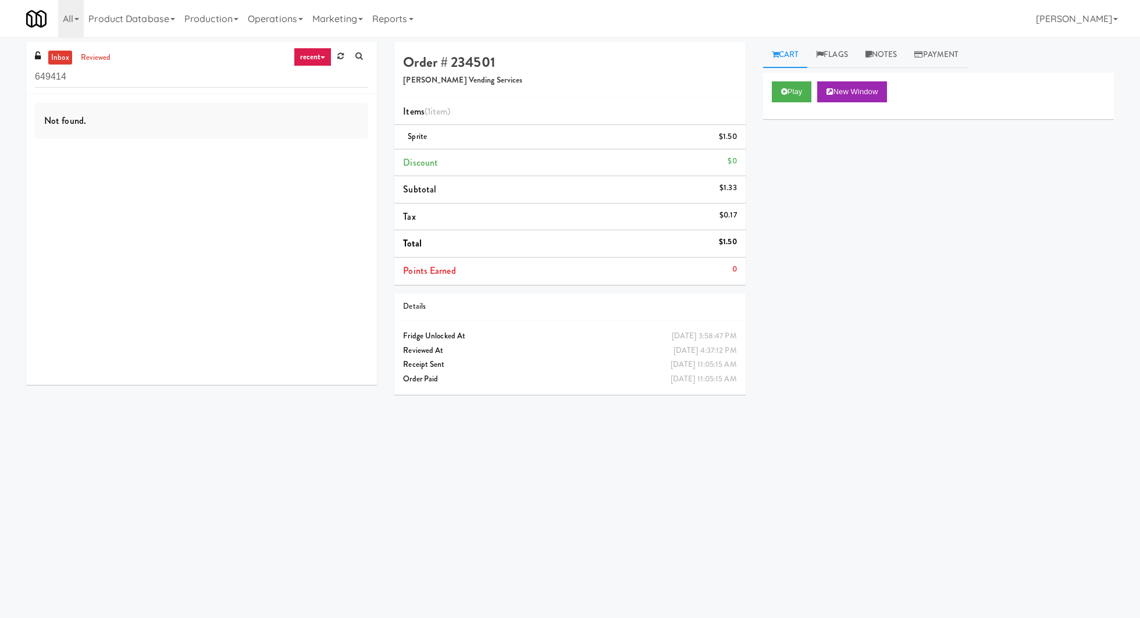
click at [67, 79] on input "649414" at bounding box center [201, 77] width 333 height 22
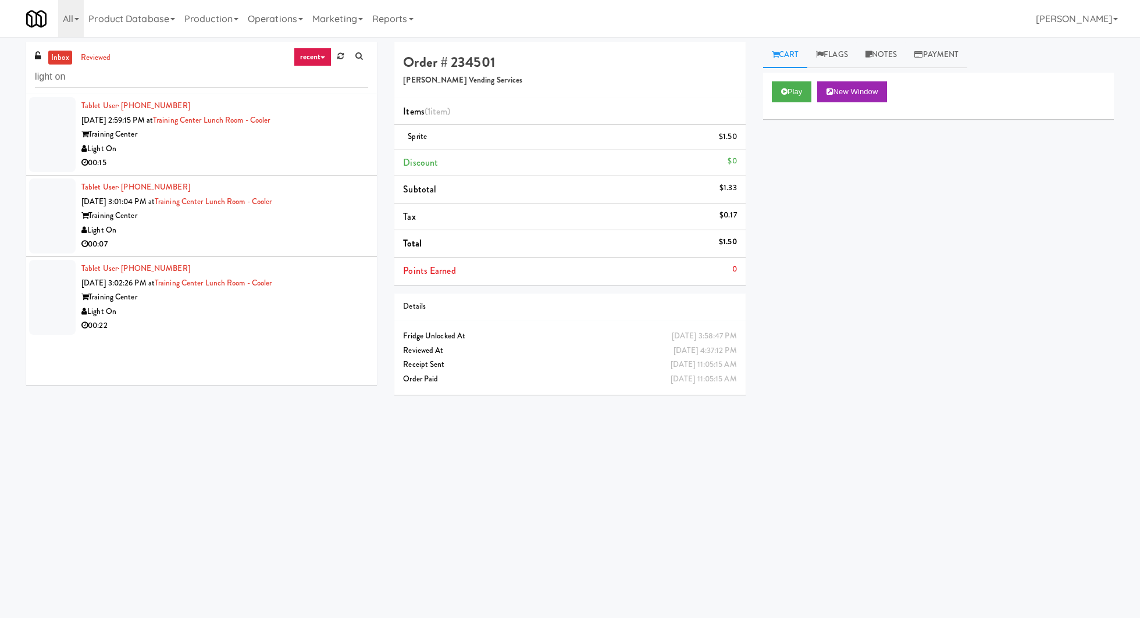
click at [253, 148] on div "Light On" at bounding box center [224, 149] width 287 height 15
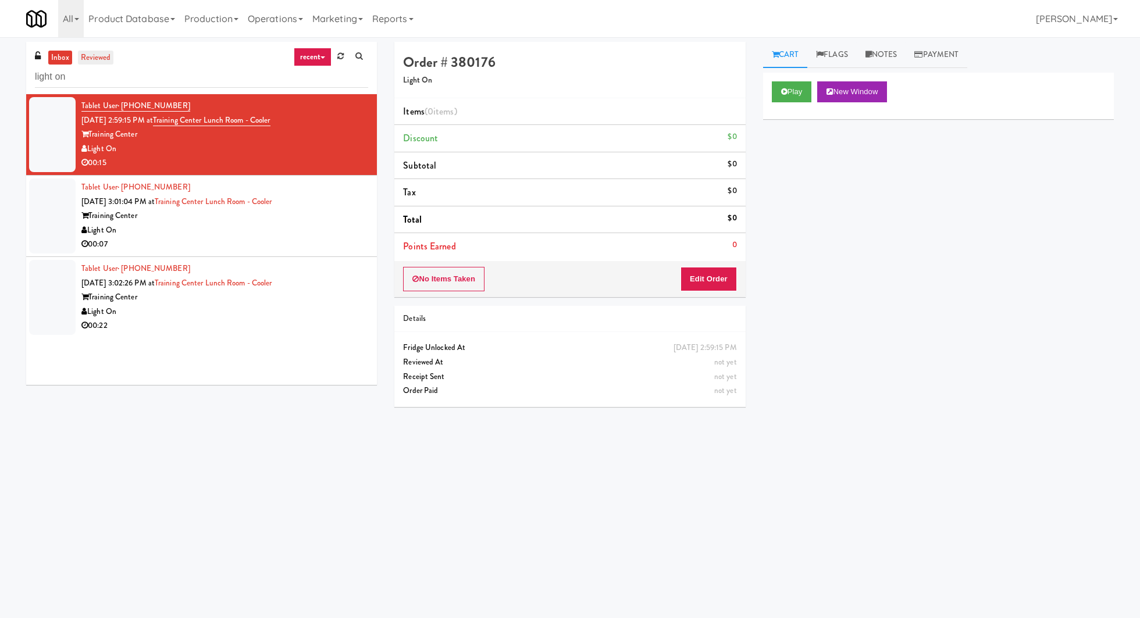
click at [87, 59] on link "reviewed" at bounding box center [96, 58] width 36 height 15
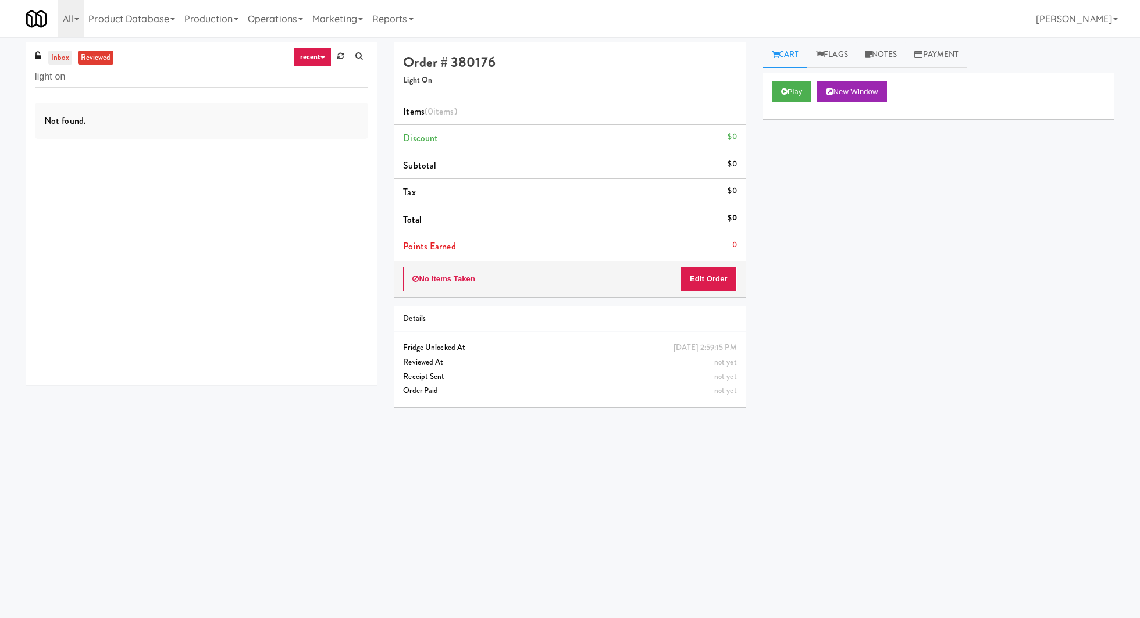
click at [61, 60] on link "inbox" at bounding box center [60, 58] width 24 height 15
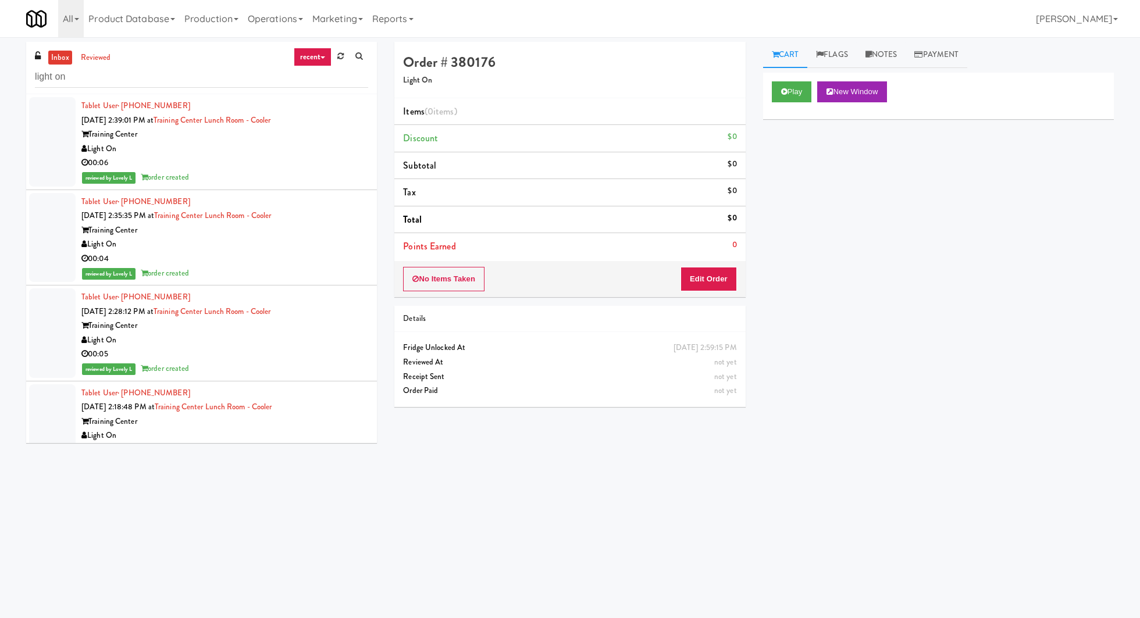
click at [296, 56] on link "recent" at bounding box center [313, 57] width 38 height 19
click at [314, 100] on link "unclear take" at bounding box center [321, 100] width 93 height 21
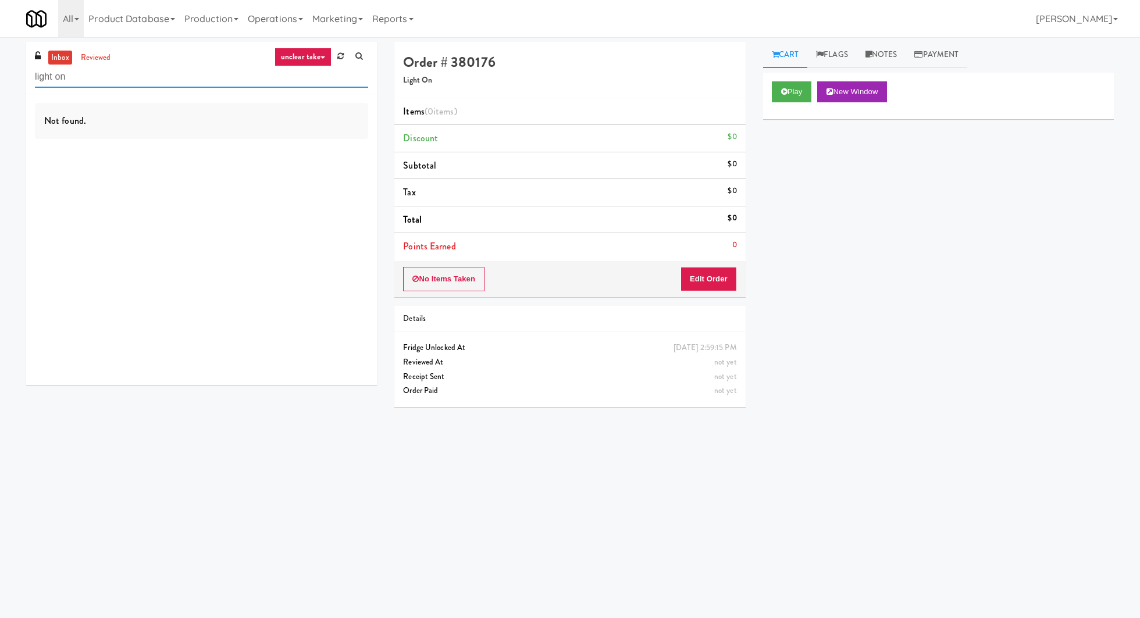
click at [139, 80] on input "light on" at bounding box center [201, 77] width 333 height 22
paste input "311955"
type input "311955"
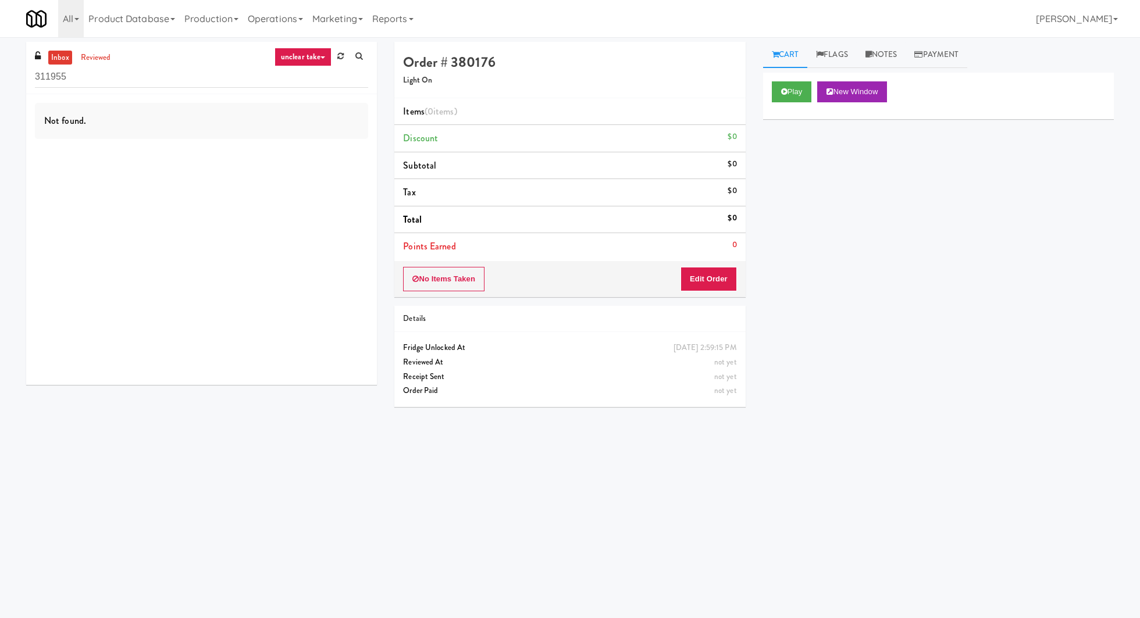
click at [313, 54] on link "unclear take" at bounding box center [303, 57] width 57 height 19
click at [322, 112] on link "inventory issue" at bounding box center [321, 121] width 93 height 21
click at [464, 393] on div "Order Paid" at bounding box center [569, 391] width 333 height 15
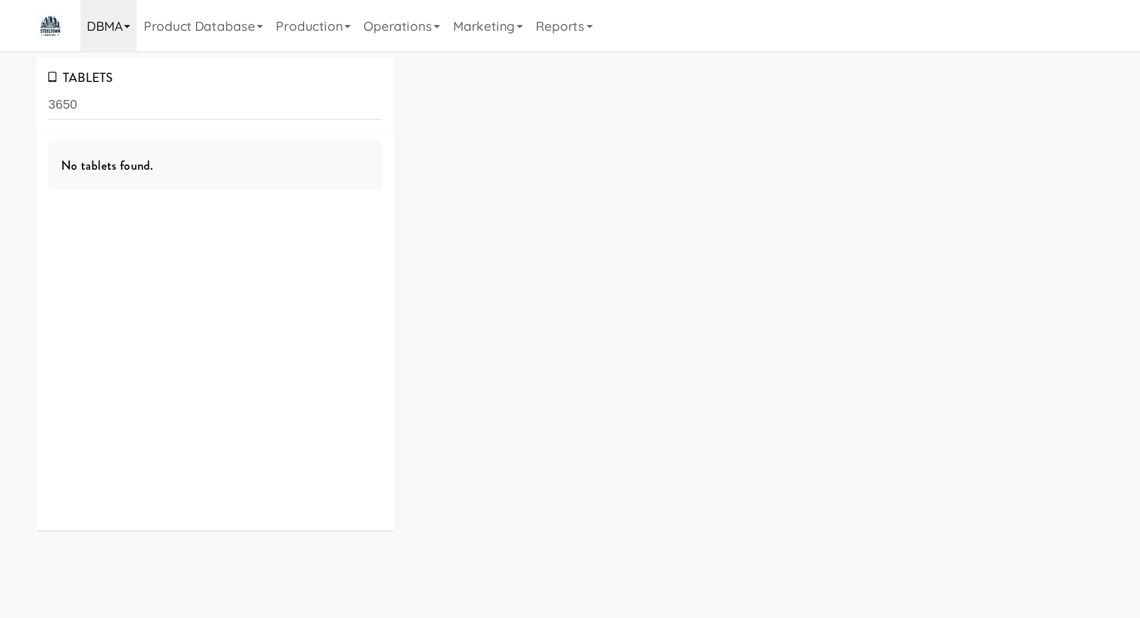
click at [80, 26] on link "DBMA" at bounding box center [78, 18] width 41 height 37
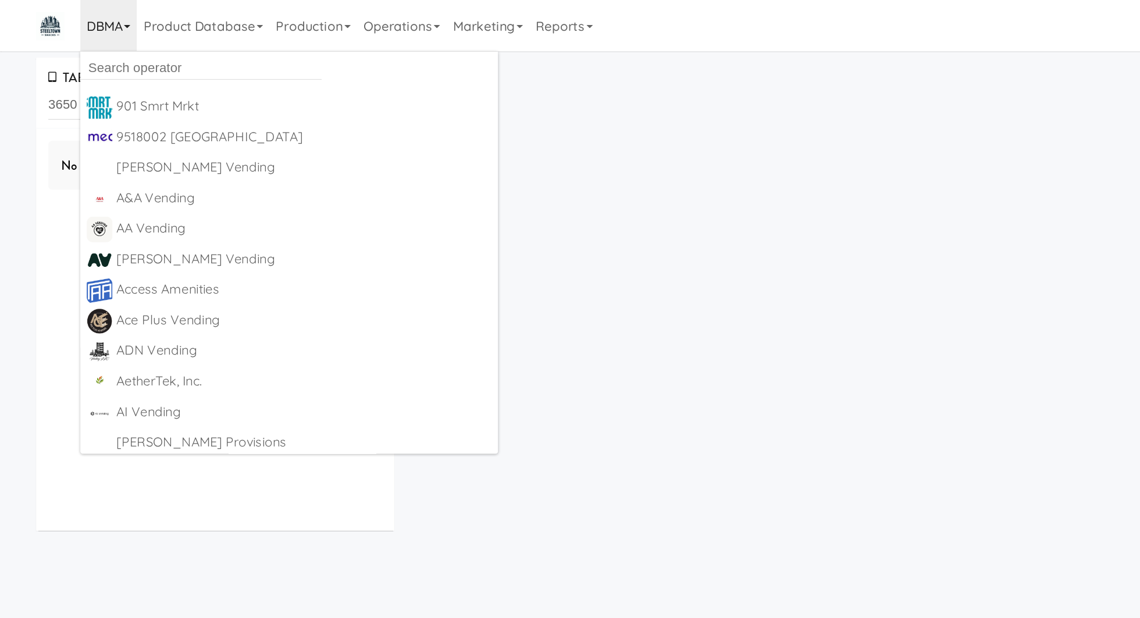
click at [91, 19] on icon at bounding box center [92, 19] width 5 height 2
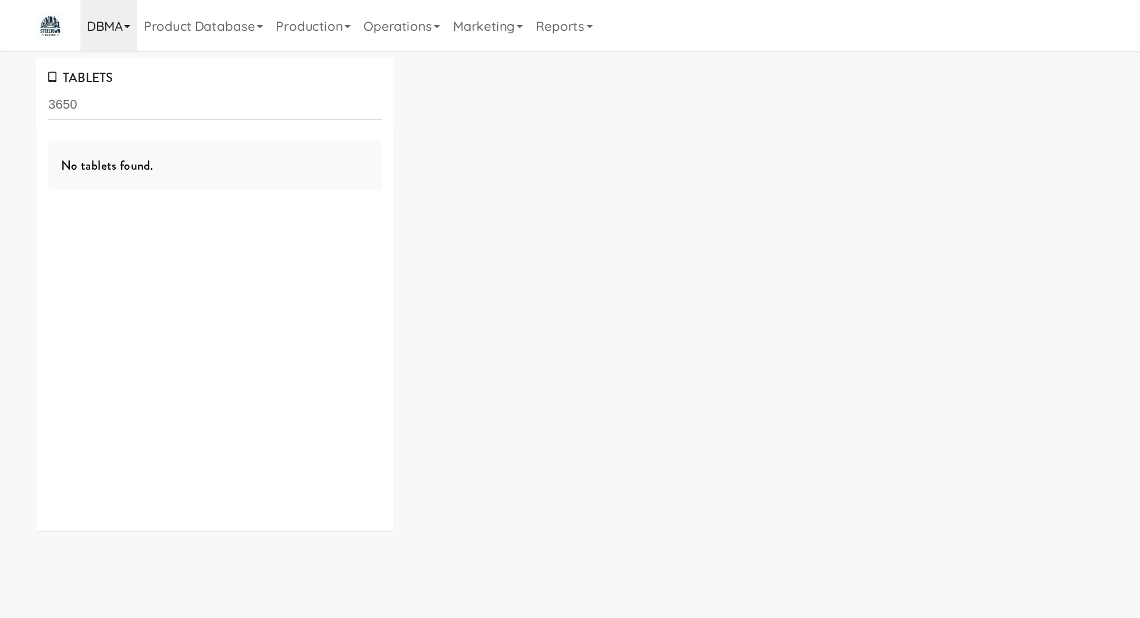
click at [91, 20] on icon at bounding box center [92, 19] width 5 height 2
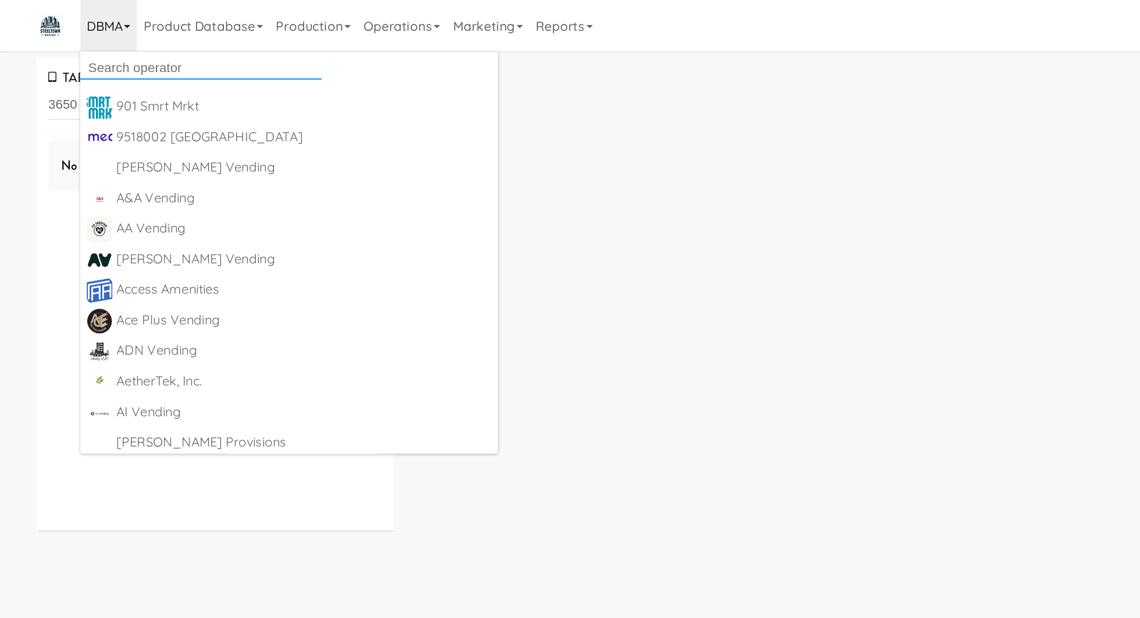
click at [96, 44] on input "text" at bounding box center [145, 48] width 174 height 17
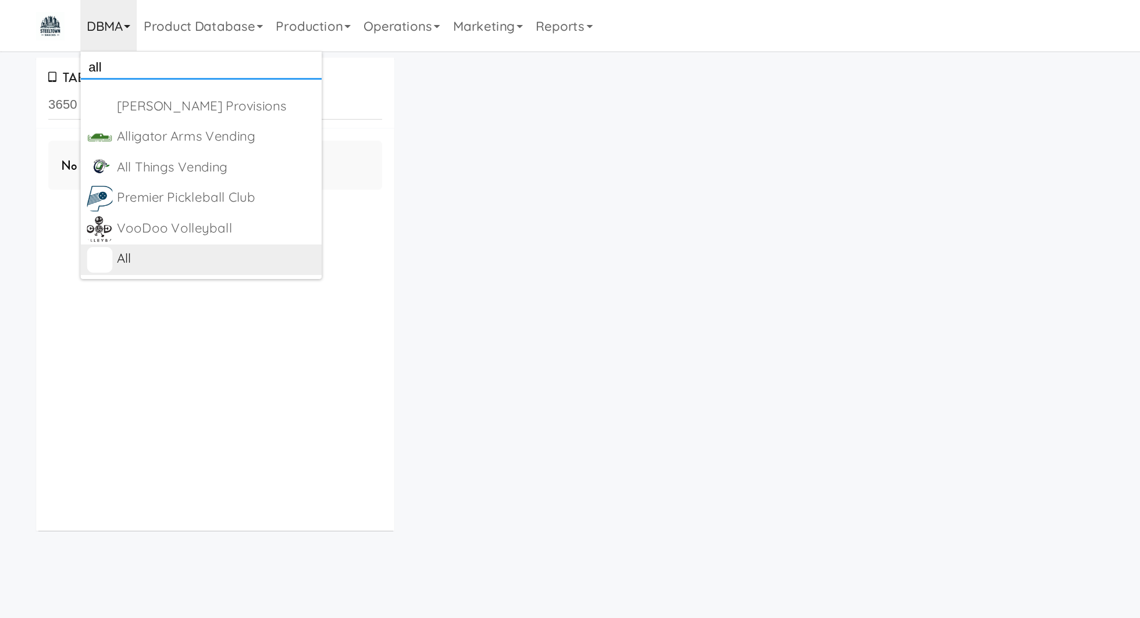
type input "all"
click at [123, 184] on div "All" at bounding box center [156, 187] width 144 height 17
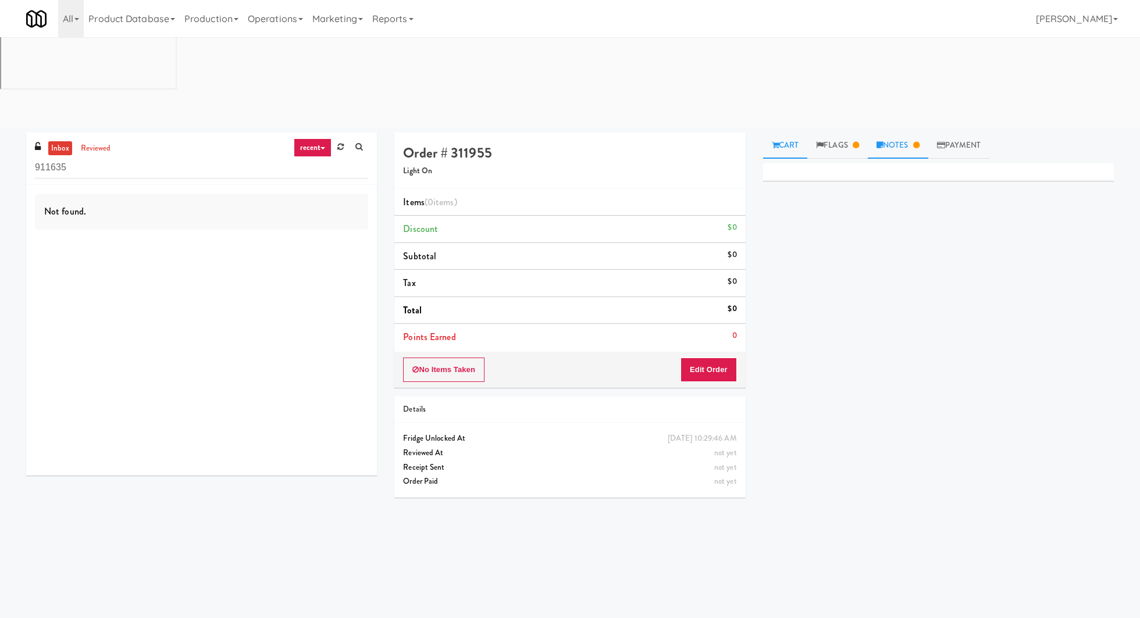
click at [904, 133] on link "Notes" at bounding box center [898, 146] width 60 height 26
click at [850, 133] on link "Flags" at bounding box center [837, 146] width 60 height 26
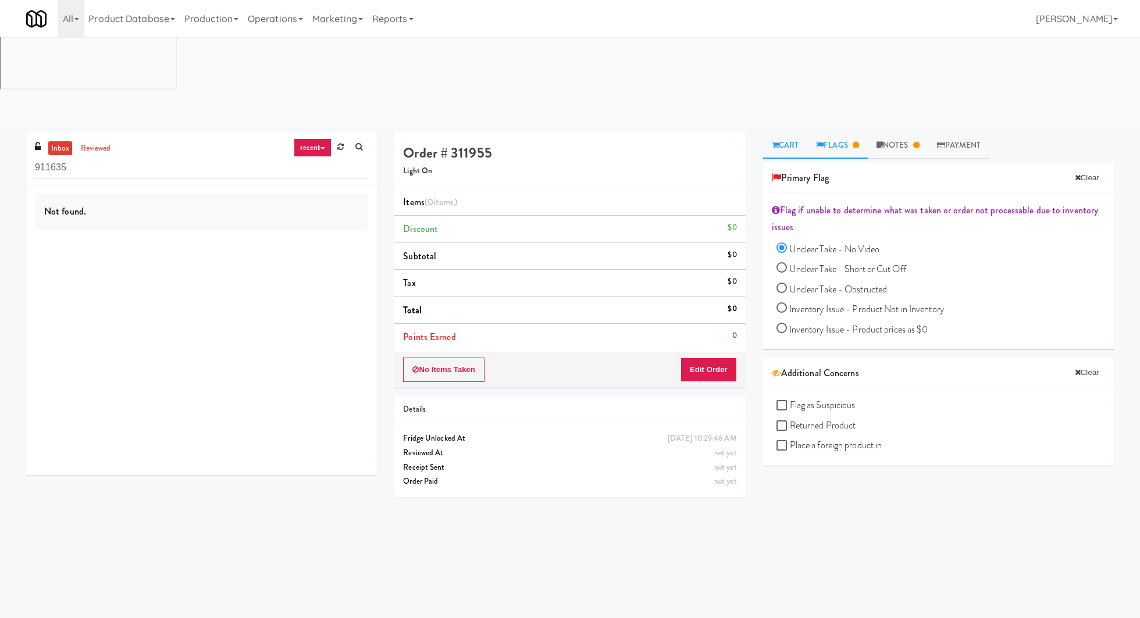
click at [797, 133] on link "Cart" at bounding box center [785, 146] width 45 height 26
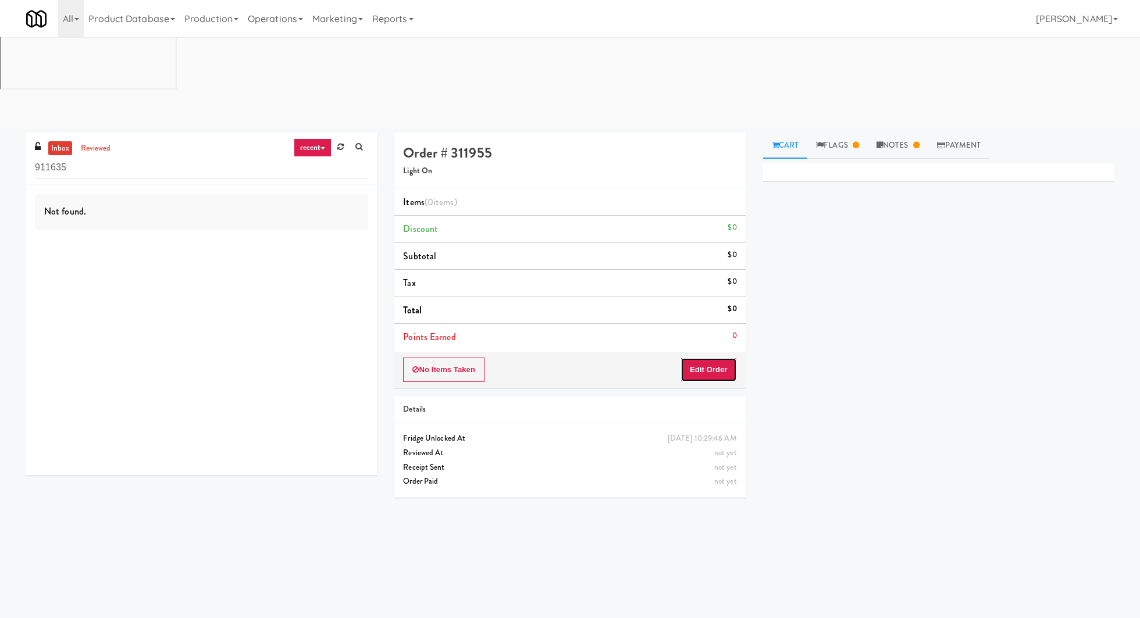
click at [717, 358] on button "Edit Order" at bounding box center [708, 370] width 56 height 24
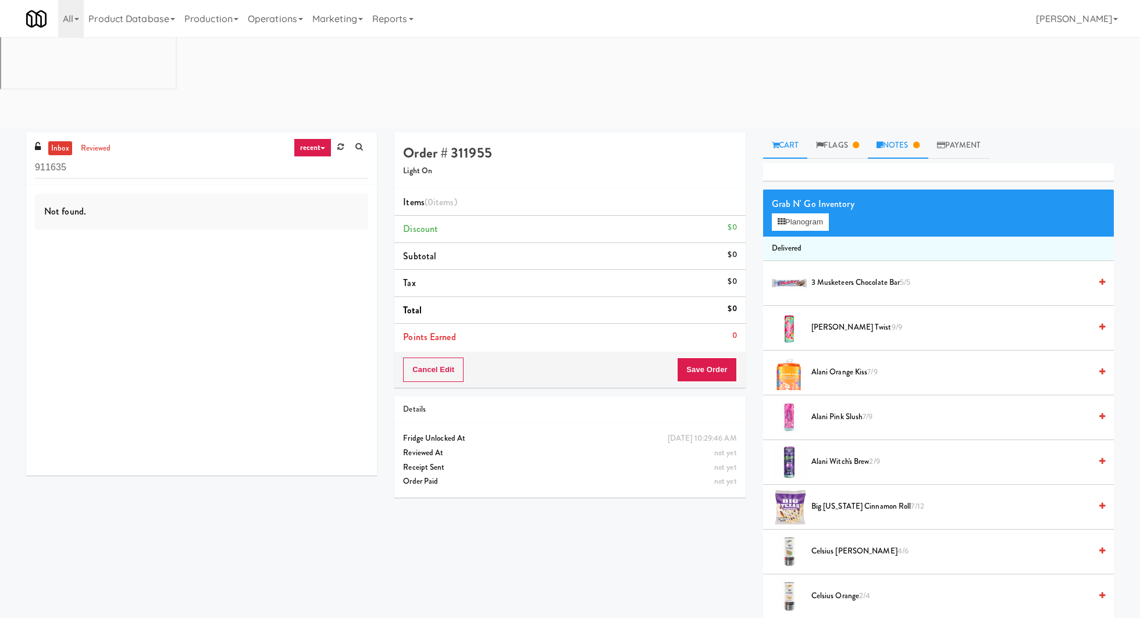
click at [882, 141] on icon at bounding box center [879, 145] width 6 height 8
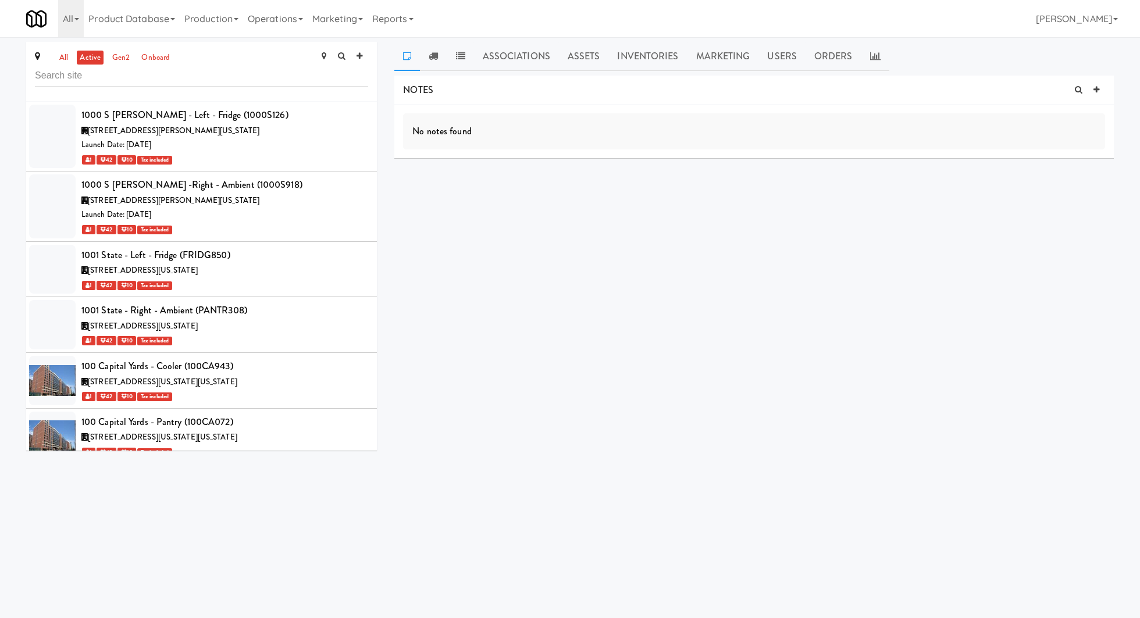
scroll to position [31529, 0]
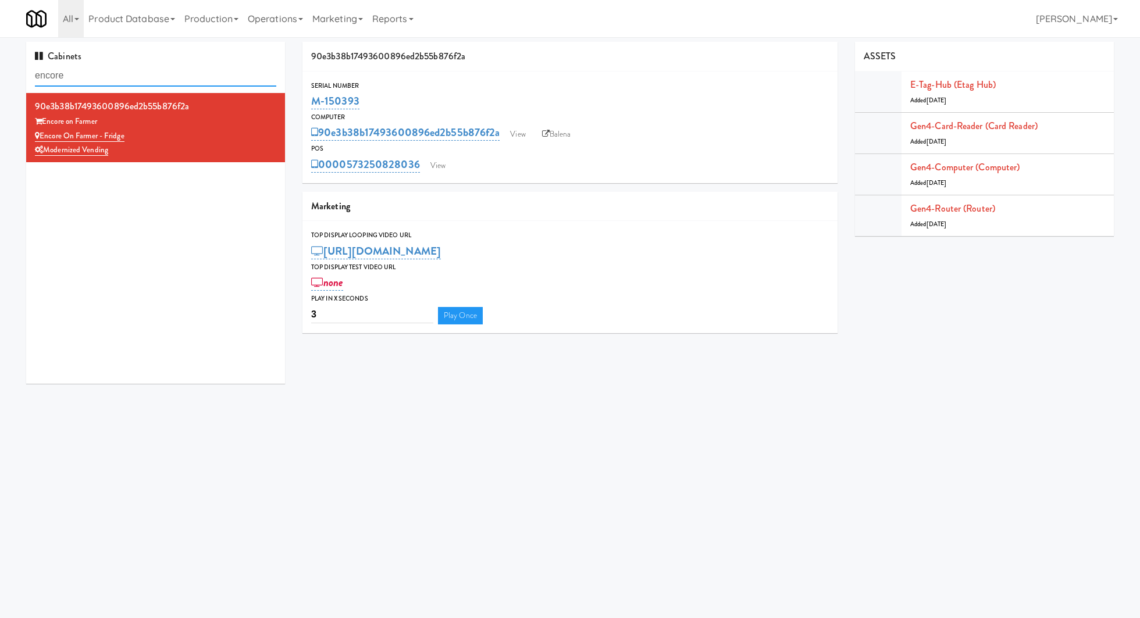
click at [148, 69] on input "encore" at bounding box center [155, 76] width 241 height 22
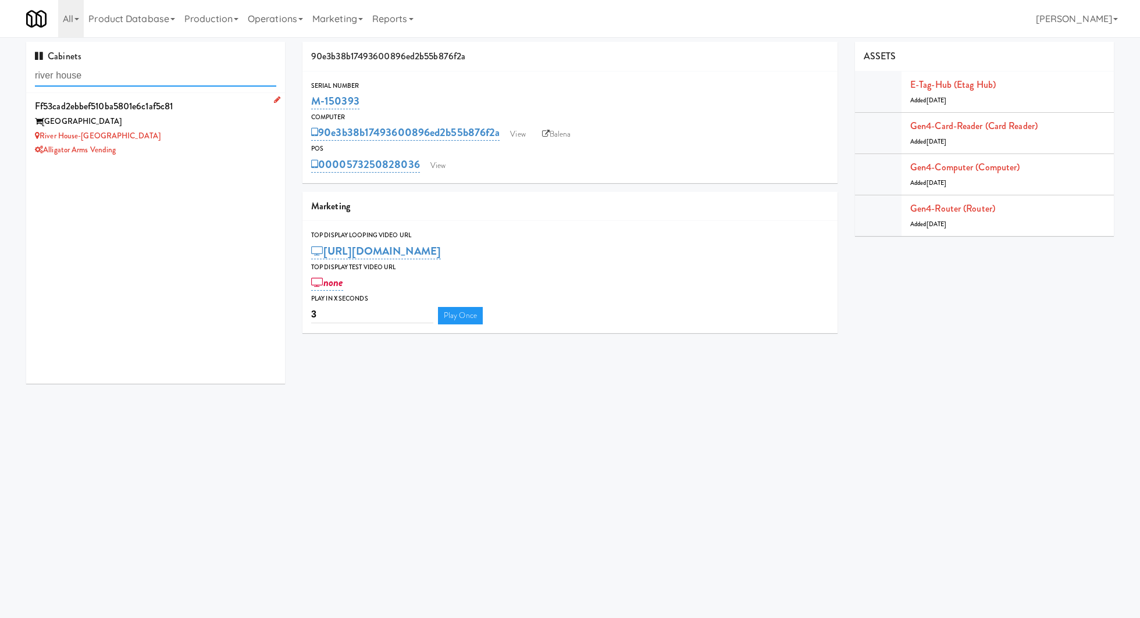
type input "river house"
click at [176, 121] on div "River House" at bounding box center [155, 122] width 241 height 15
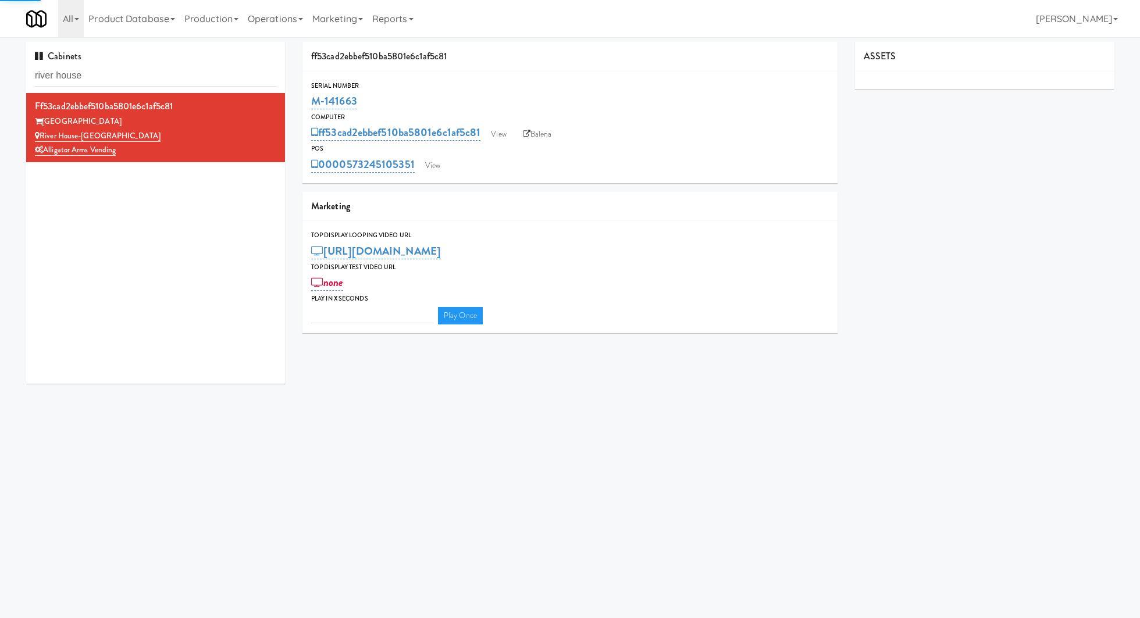
type input "3"
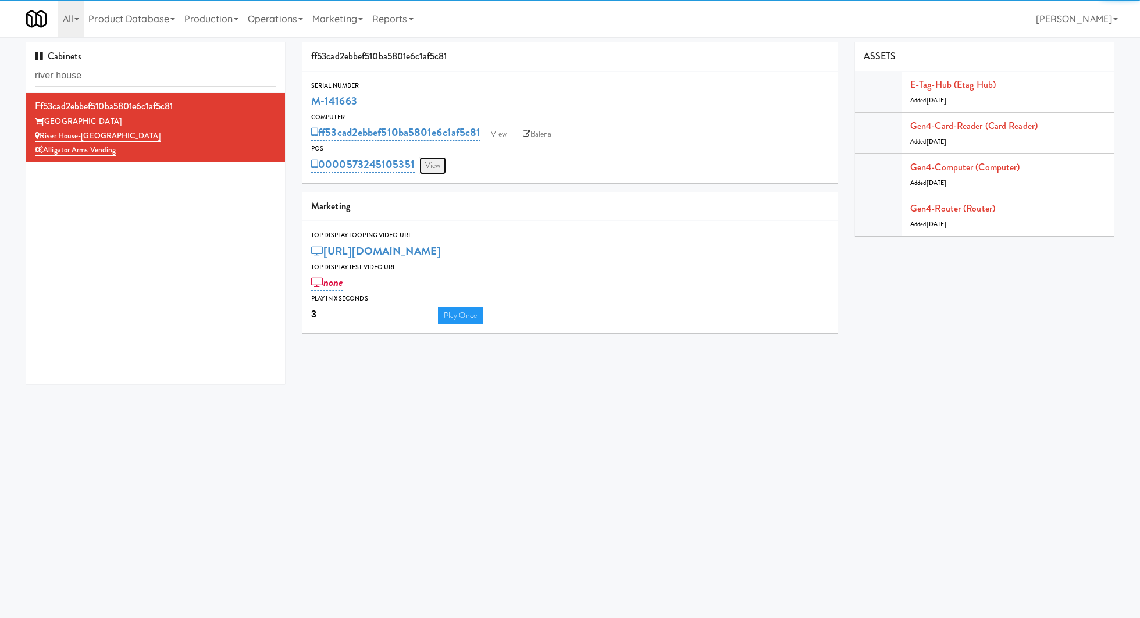
click at [436, 162] on link "View" at bounding box center [432, 165] width 27 height 17
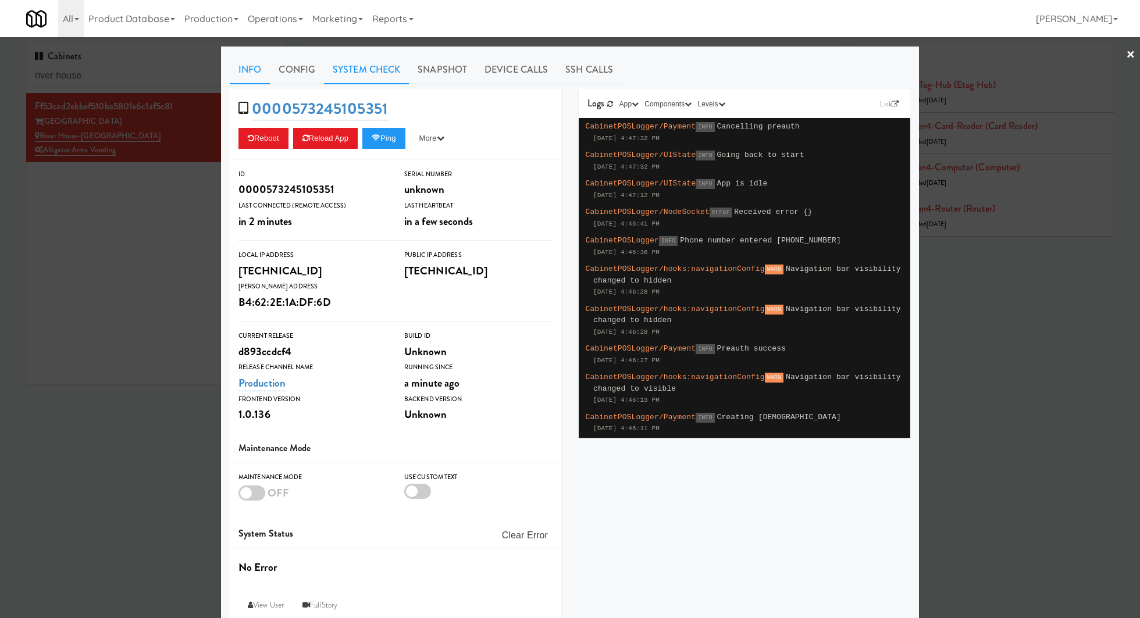
click at [348, 69] on link "System Check" at bounding box center [366, 69] width 85 height 29
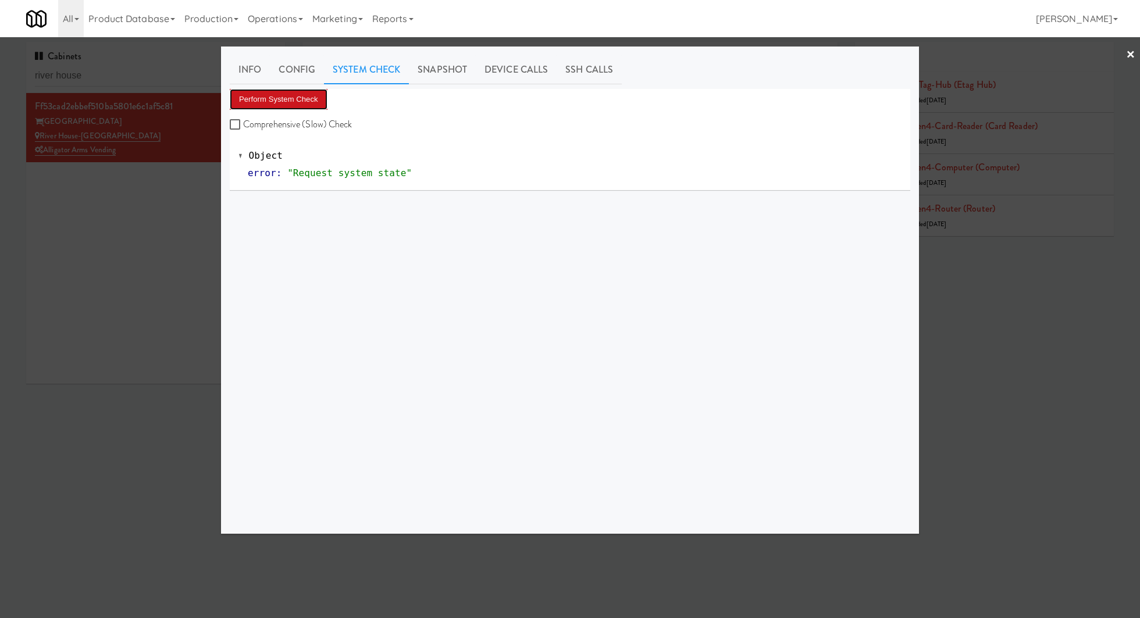
click at [297, 99] on button "Perform System Check" at bounding box center [279, 99] width 98 height 21
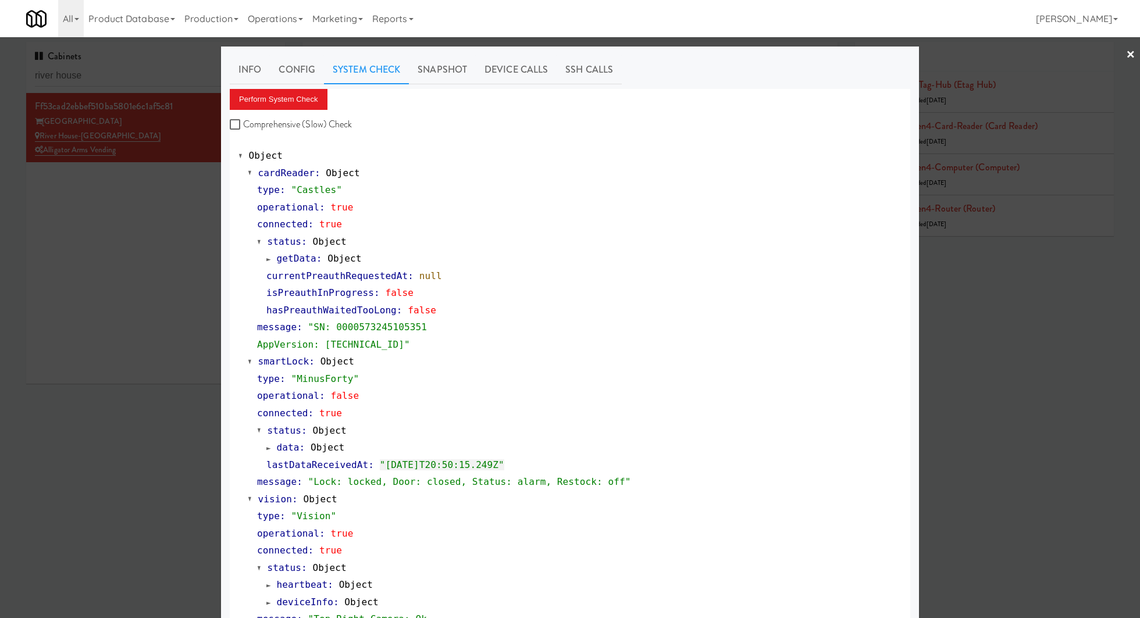
click at [127, 208] on div at bounding box center [570, 309] width 1140 height 618
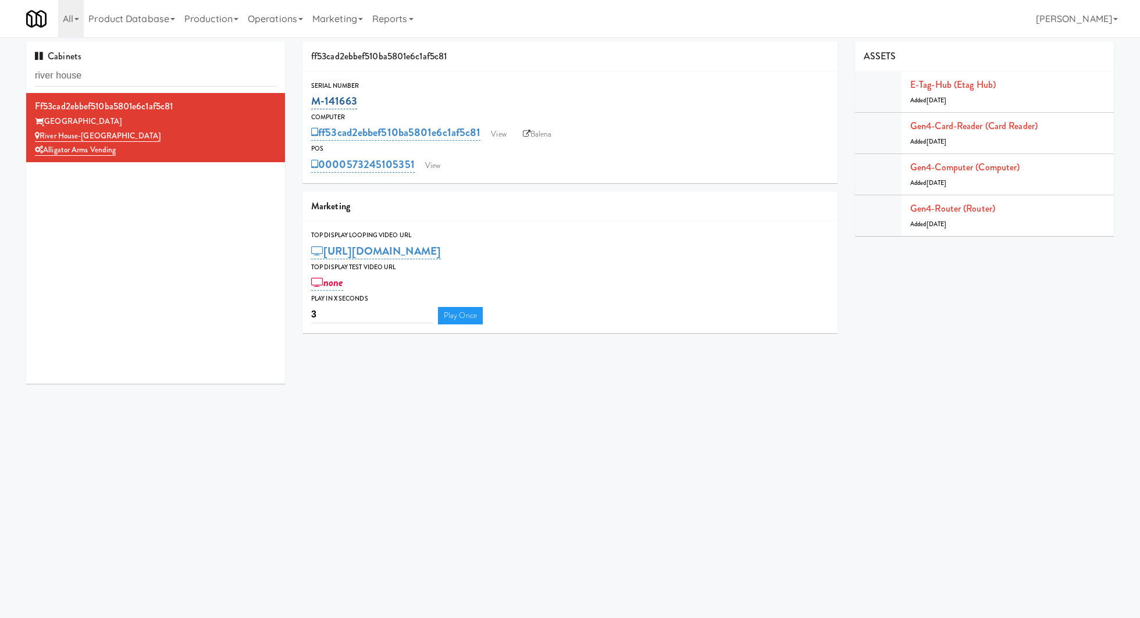
drag, startPoint x: 373, startPoint y: 98, endPoint x: 313, endPoint y: 98, distance: 59.9
click at [313, 98] on div "M-141663" at bounding box center [570, 101] width 518 height 20
copy link "M-141663"
click at [197, 134] on div "River House-[GEOGRAPHIC_DATA]" at bounding box center [155, 136] width 241 height 15
drag, startPoint x: 114, startPoint y: 136, endPoint x: 42, endPoint y: 136, distance: 71.5
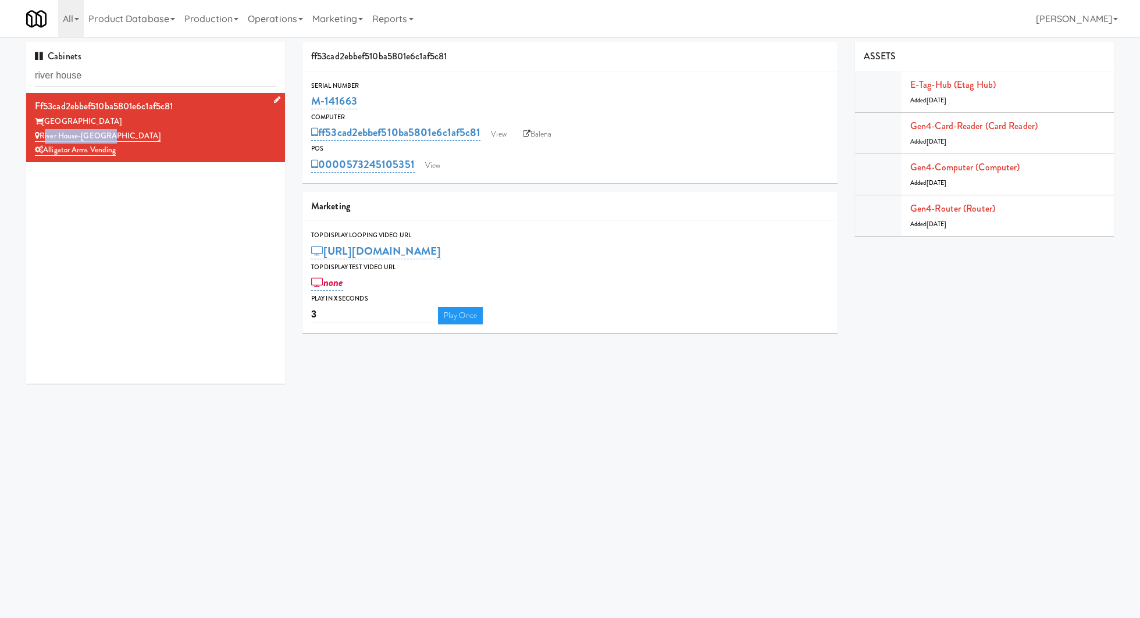
click at [42, 136] on div "River House-[GEOGRAPHIC_DATA]" at bounding box center [155, 136] width 241 height 15
copy link "River House-[GEOGRAPHIC_DATA]"
click at [127, 76] on input "river house" at bounding box center [155, 76] width 241 height 22
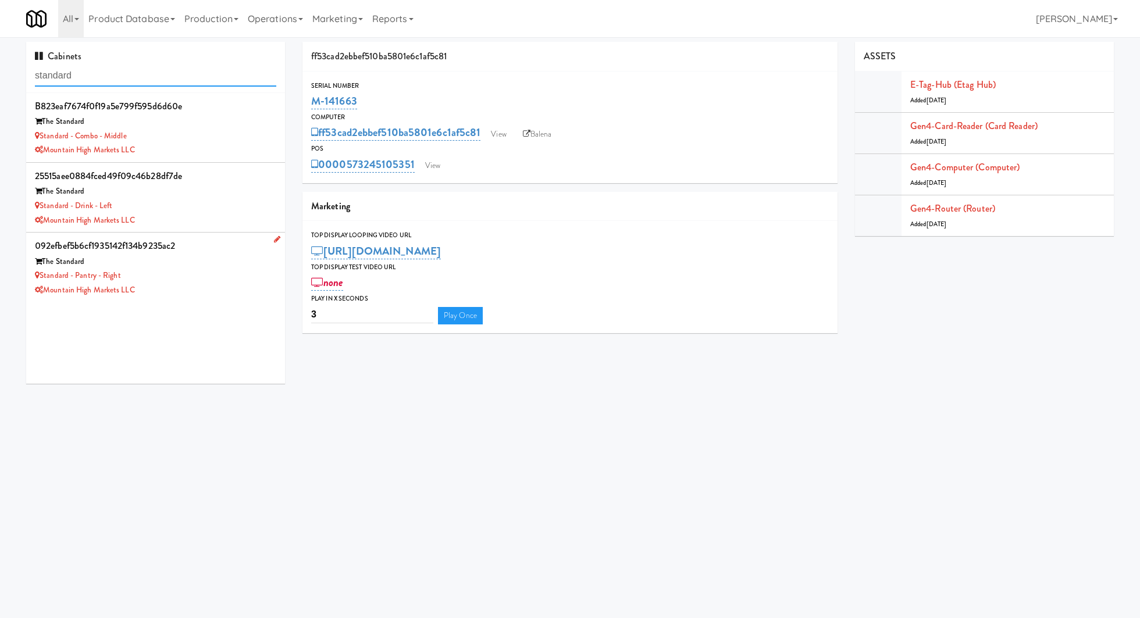
type input "standard"
click at [204, 267] on div "The Standard" at bounding box center [155, 262] width 241 height 15
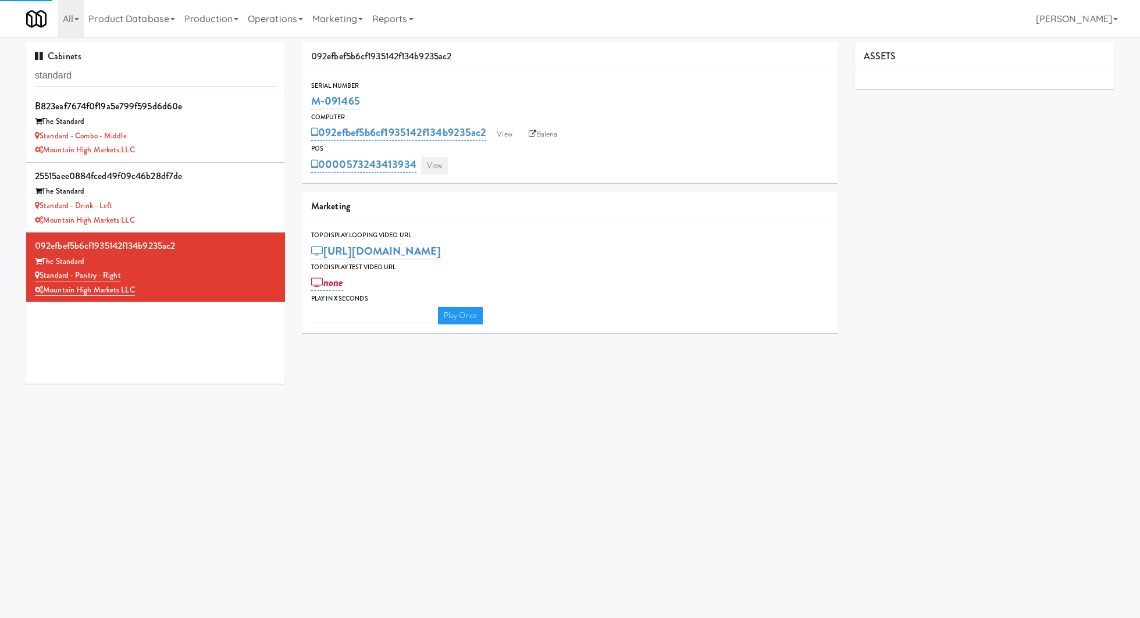
type input "3"
click at [437, 163] on link "View" at bounding box center [434, 165] width 27 height 17
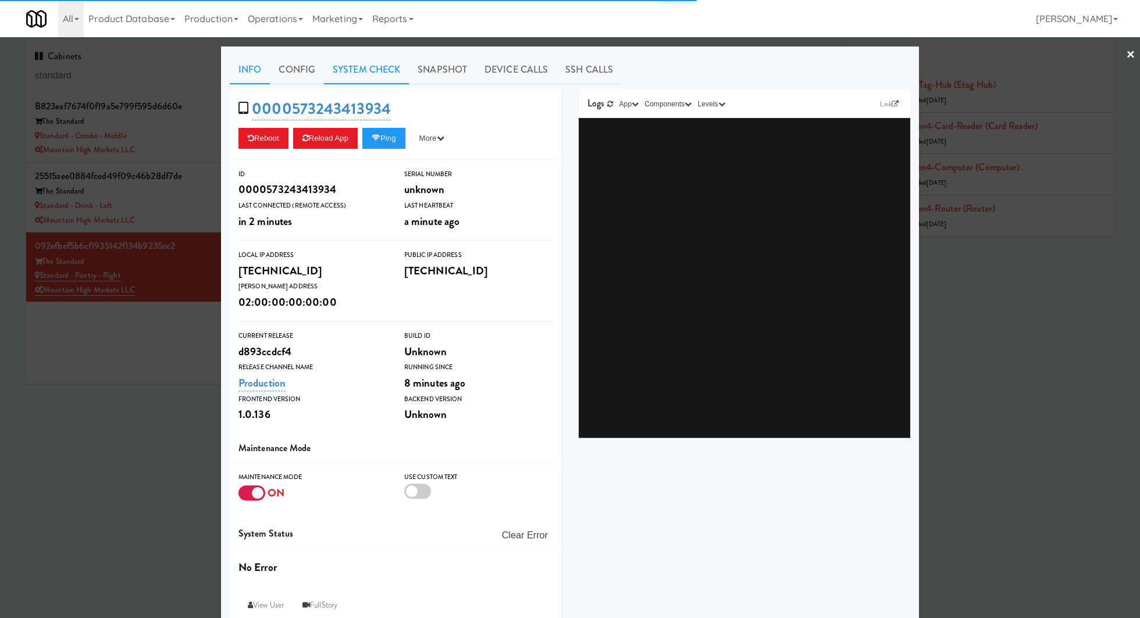
click at [344, 68] on link "System Check" at bounding box center [366, 69] width 85 height 29
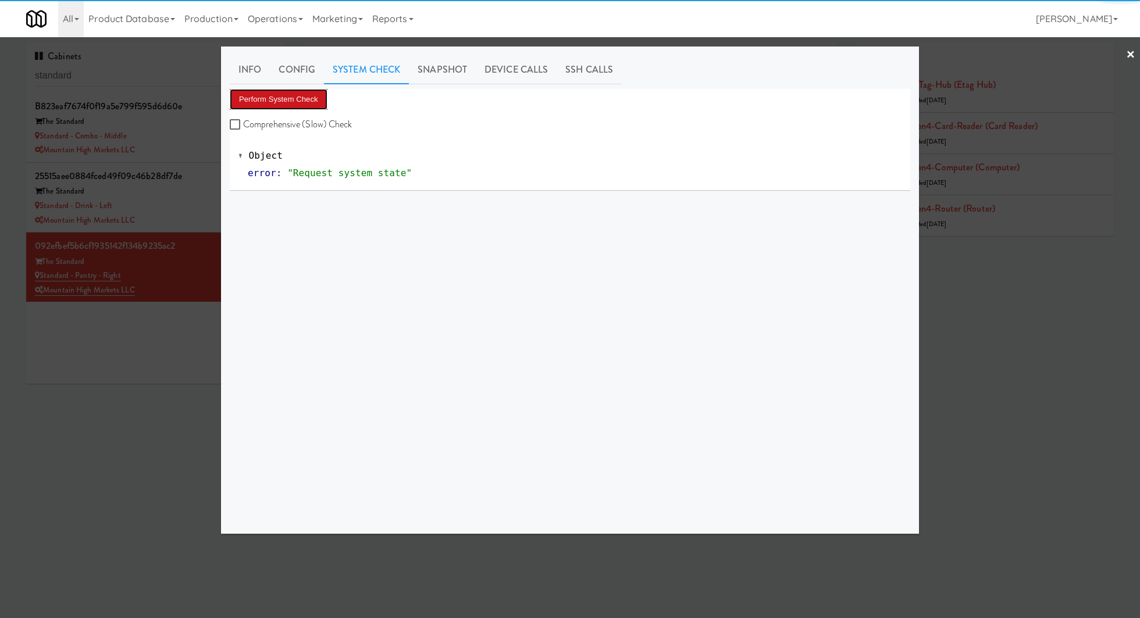
click at [291, 108] on button "Perform System Check" at bounding box center [279, 99] width 98 height 21
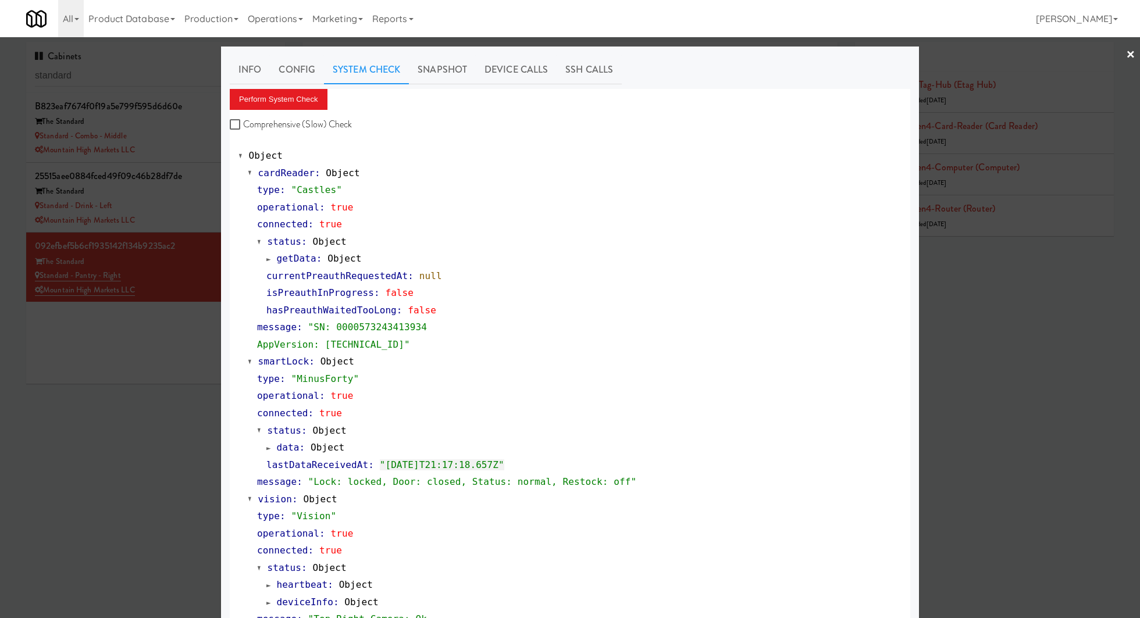
click at [637, 23] on div "All 901 Smrt Mrkt https://classic.micromart.com/cabinets/1837?operator_id=142 9…" at bounding box center [570, 18] width 1088 height 37
click at [248, 74] on link "Info" at bounding box center [250, 69] width 40 height 29
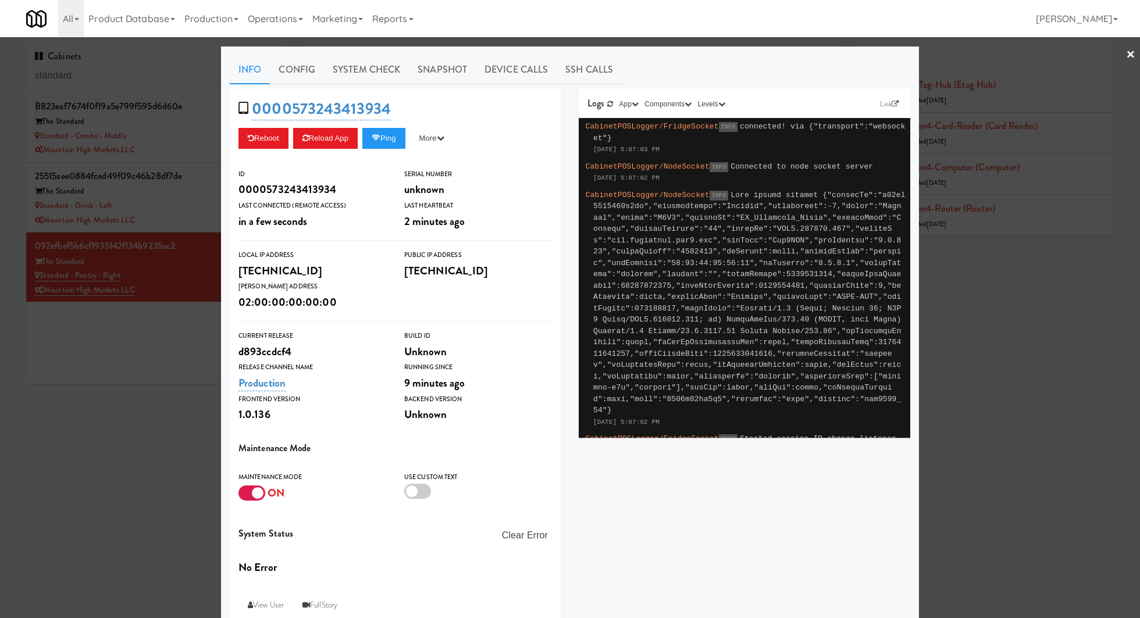
click at [157, 203] on div at bounding box center [570, 309] width 1140 height 618
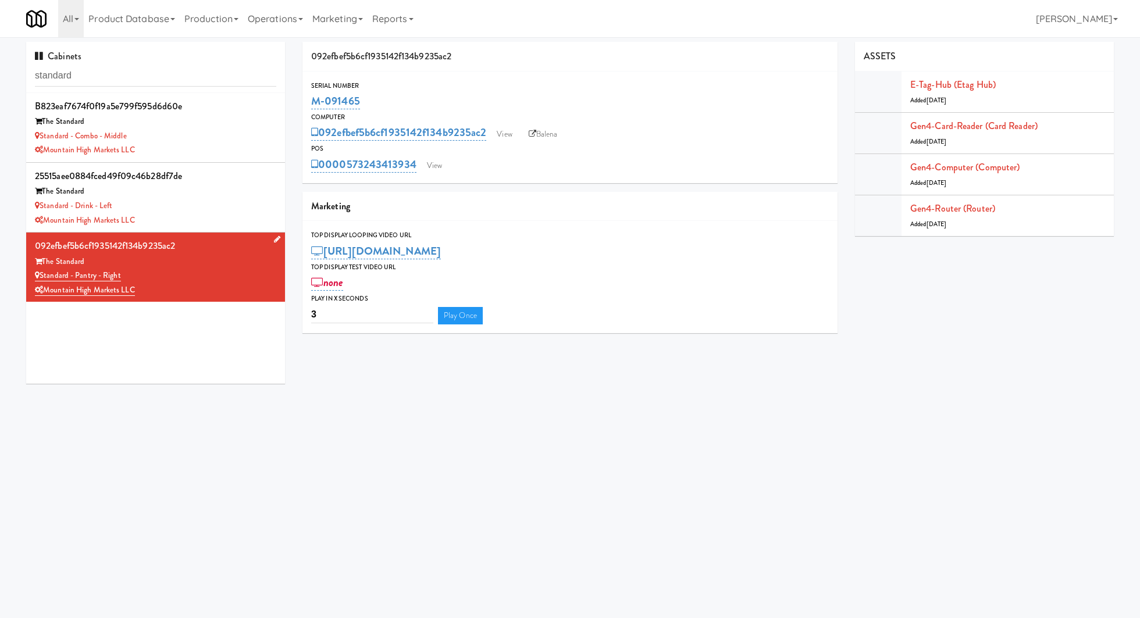
drag, startPoint x: 148, startPoint y: 269, endPoint x: 40, endPoint y: 273, distance: 107.7
click at [40, 273] on div "Standard - Pantry - Right" at bounding box center [155, 276] width 241 height 15
copy link "Standard - Pantry - Right"
click at [83, 72] on input "standard" at bounding box center [155, 76] width 241 height 22
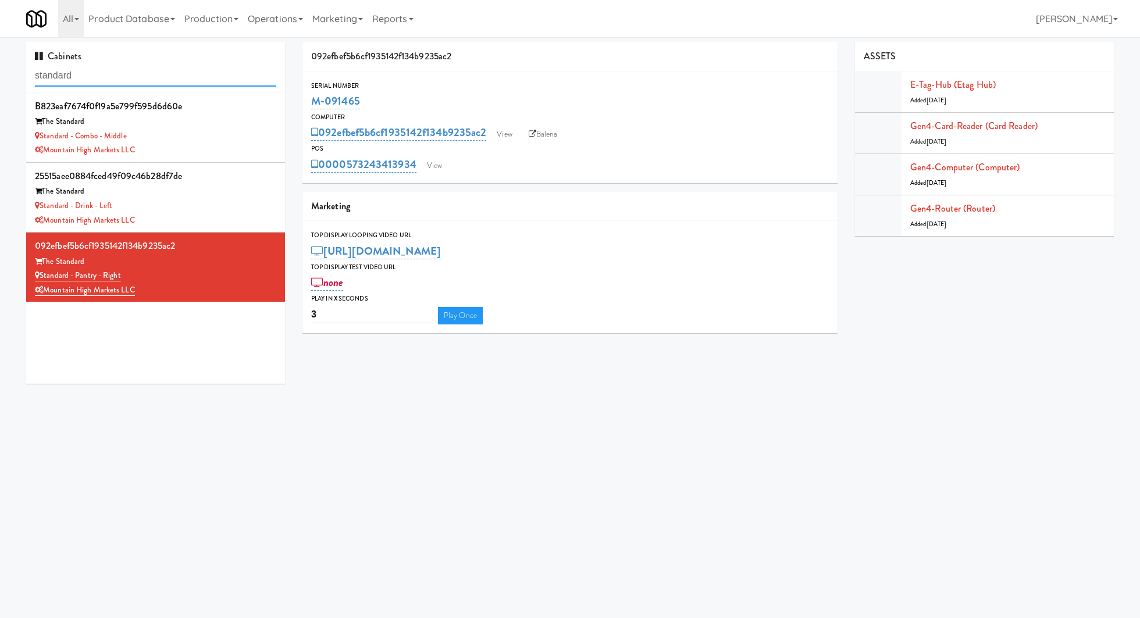
click at [83, 72] on input "standard" at bounding box center [155, 76] width 241 height 22
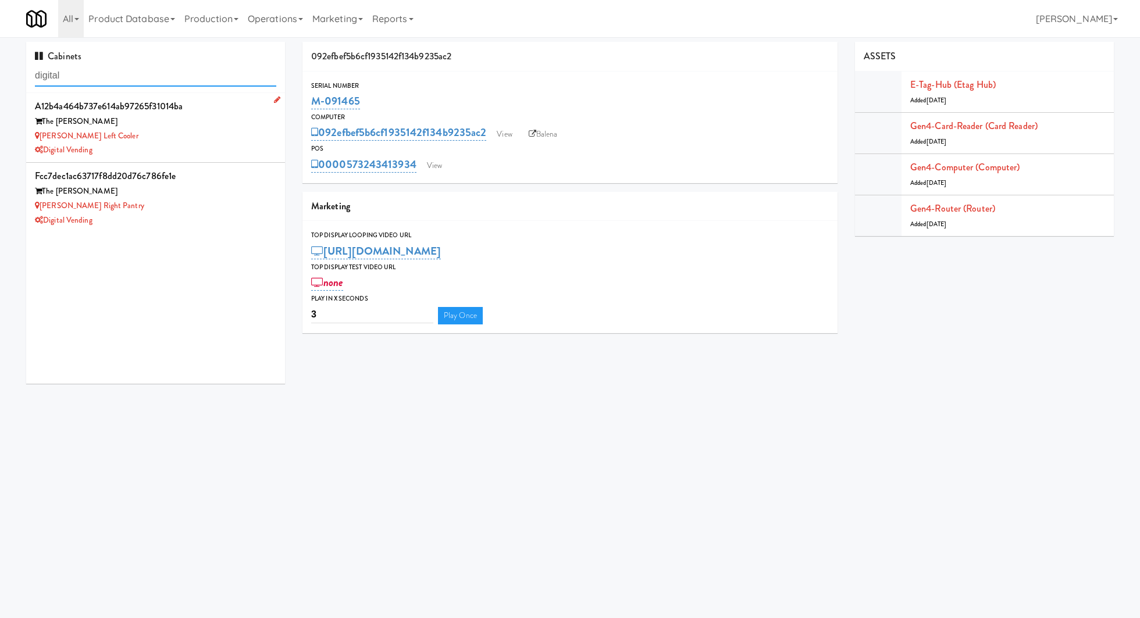
type input "digital"
click at [133, 140] on div "Lindley Left Cooler" at bounding box center [155, 136] width 241 height 15
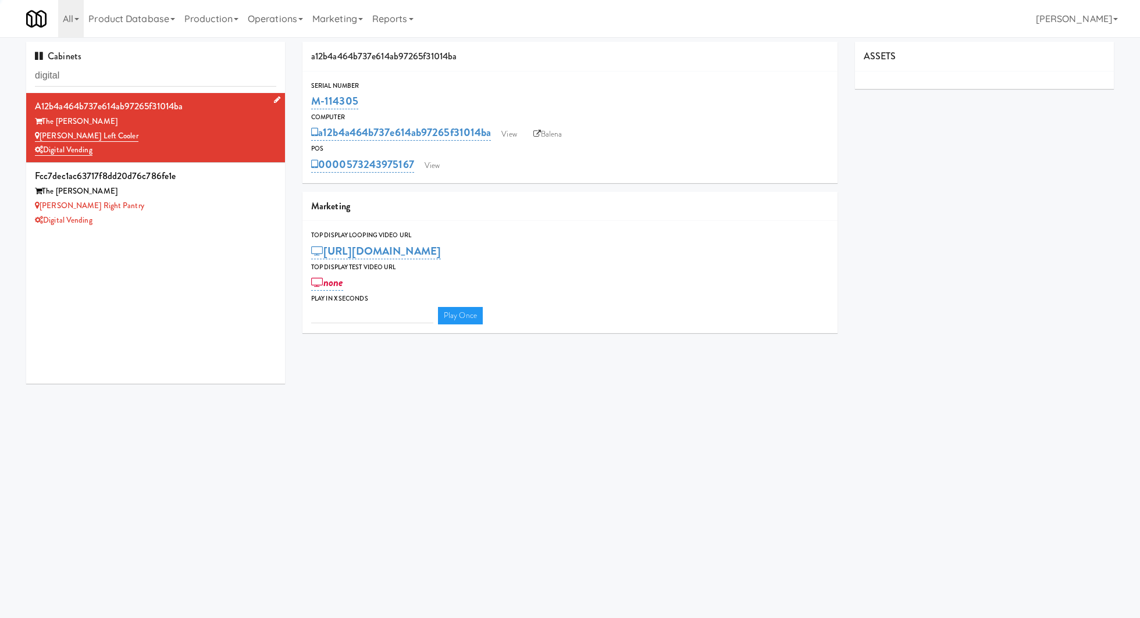
type input "3"
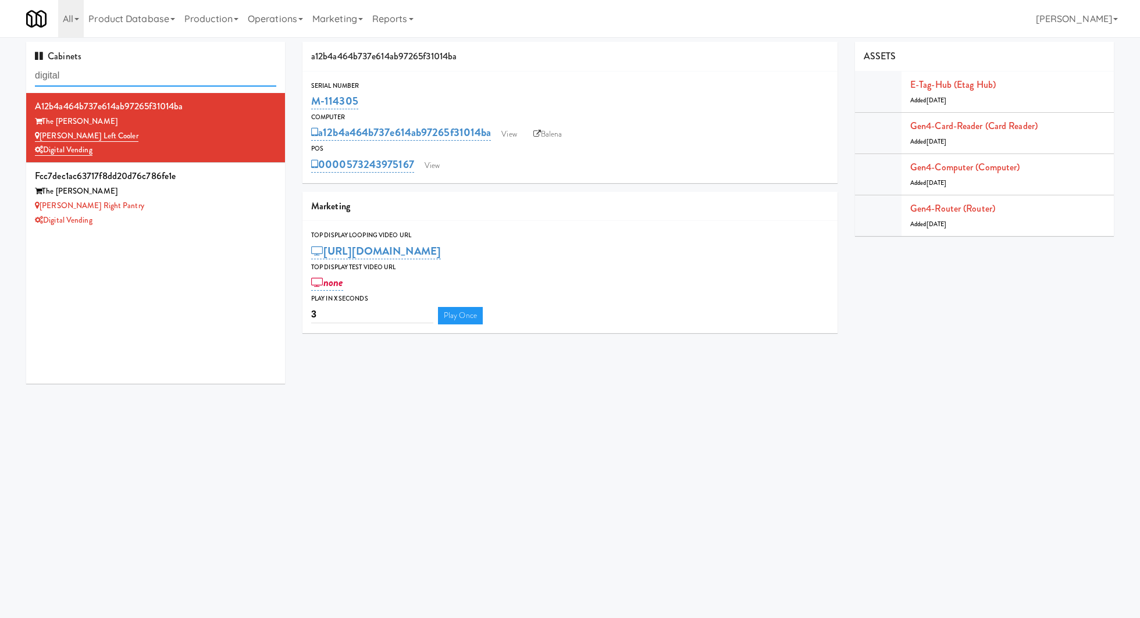
click at [123, 69] on input "digital" at bounding box center [155, 76] width 241 height 22
click at [197, 124] on div "The Lindley" at bounding box center [155, 122] width 241 height 15
click at [432, 157] on link "View" at bounding box center [432, 165] width 27 height 17
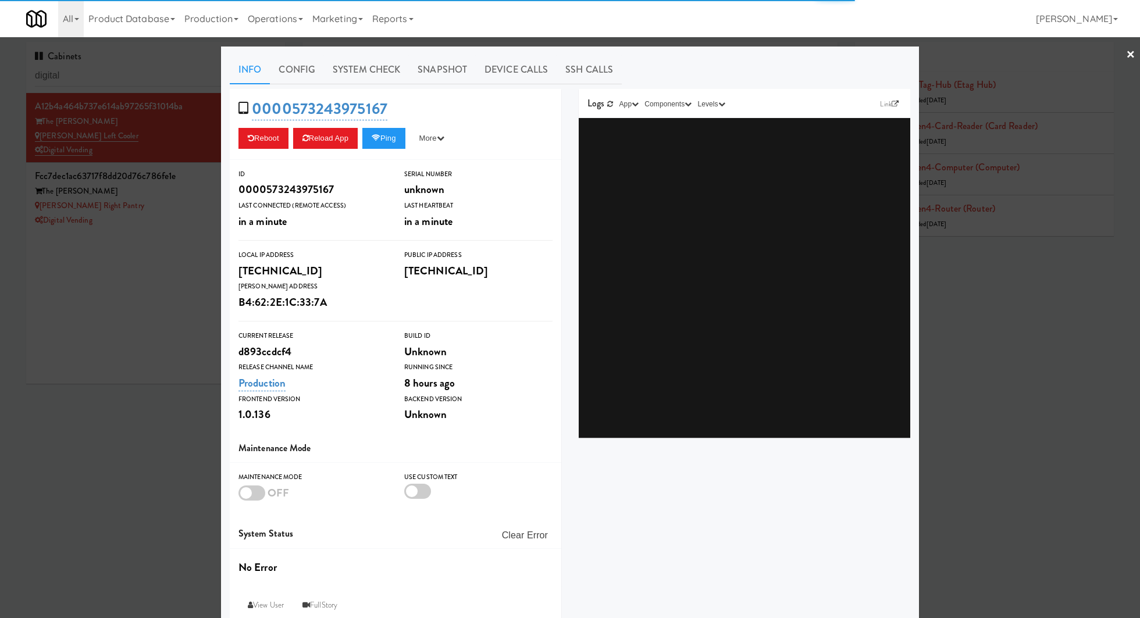
click at [380, 76] on link "System Check" at bounding box center [366, 69] width 85 height 29
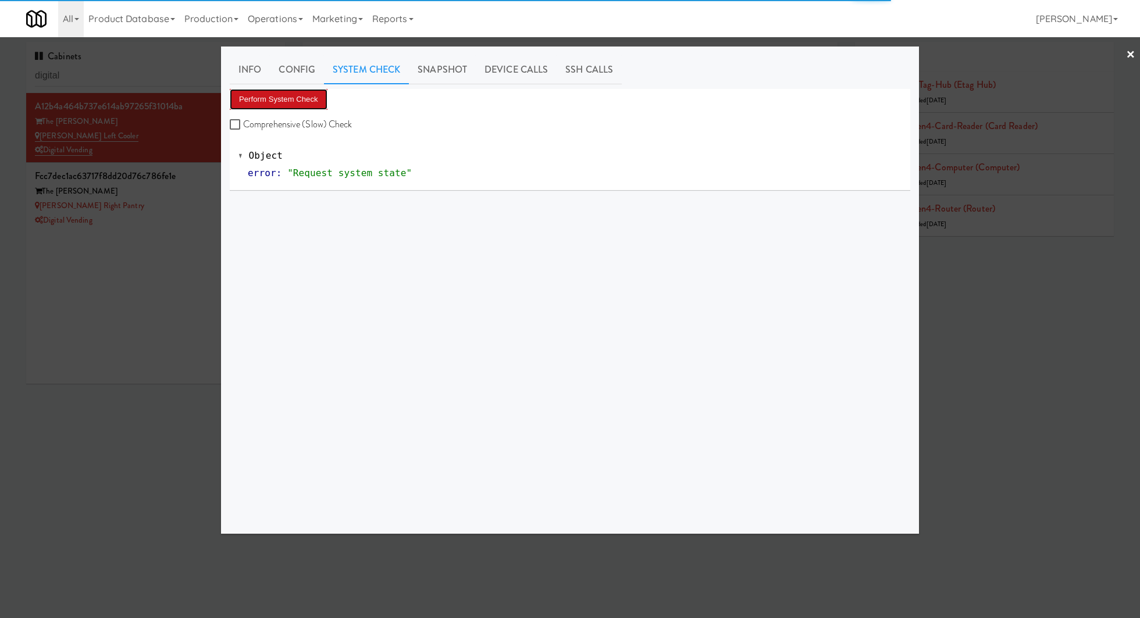
click at [308, 104] on button "Perform System Check" at bounding box center [279, 99] width 98 height 21
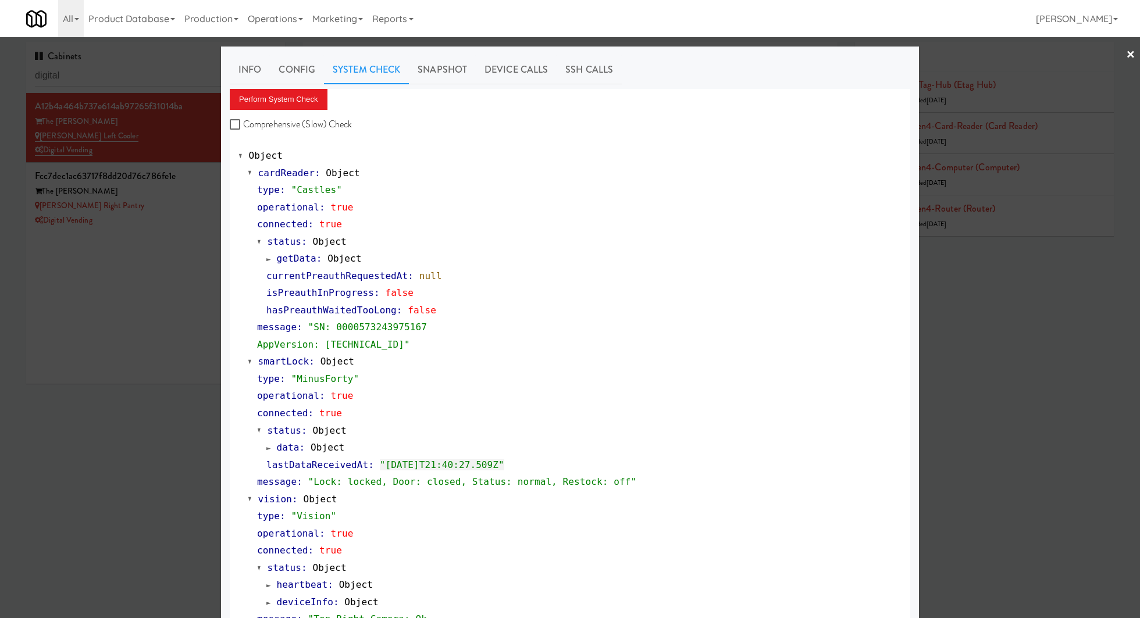
click at [187, 198] on div at bounding box center [570, 309] width 1140 height 618
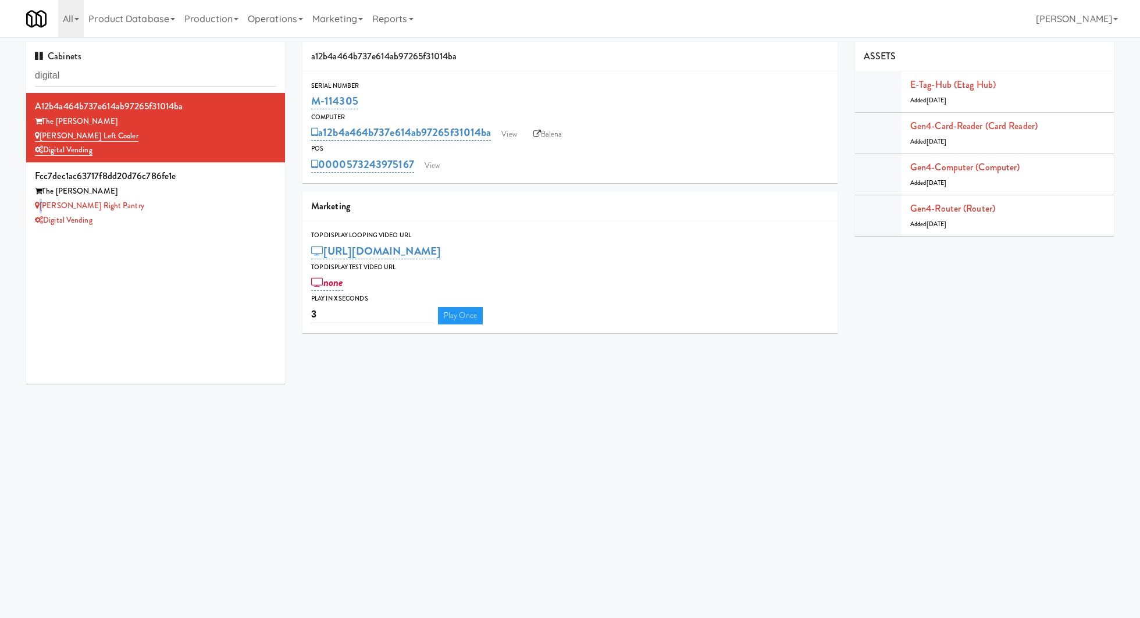
click at [187, 199] on div "Lindley Right Pantry" at bounding box center [155, 206] width 241 height 15
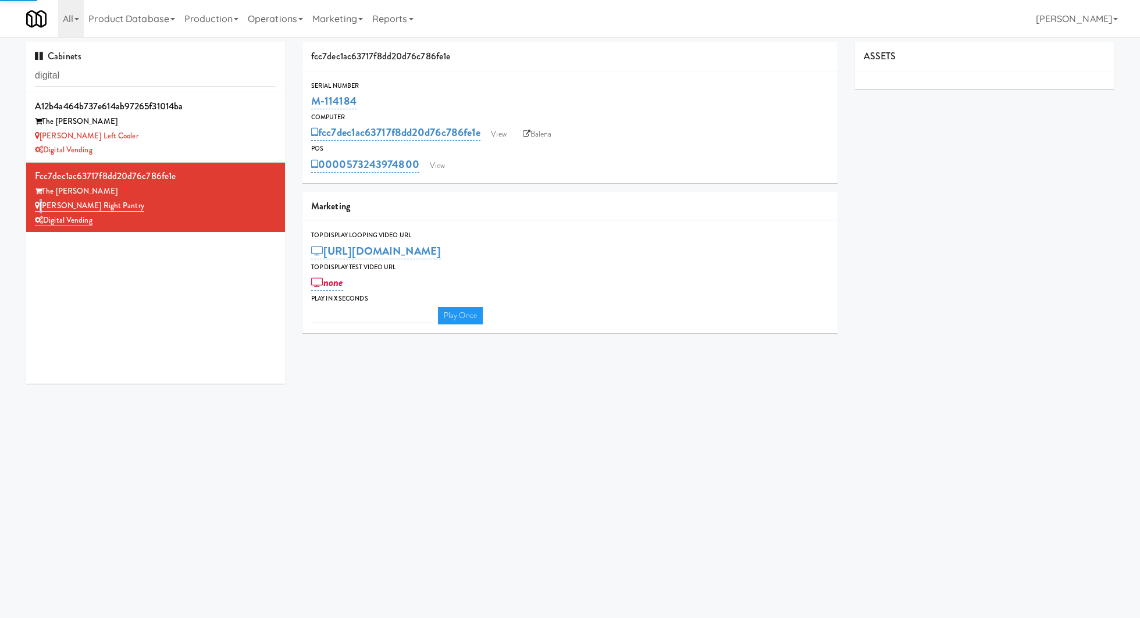
type input "3"
click at [434, 158] on link "View" at bounding box center [437, 165] width 27 height 17
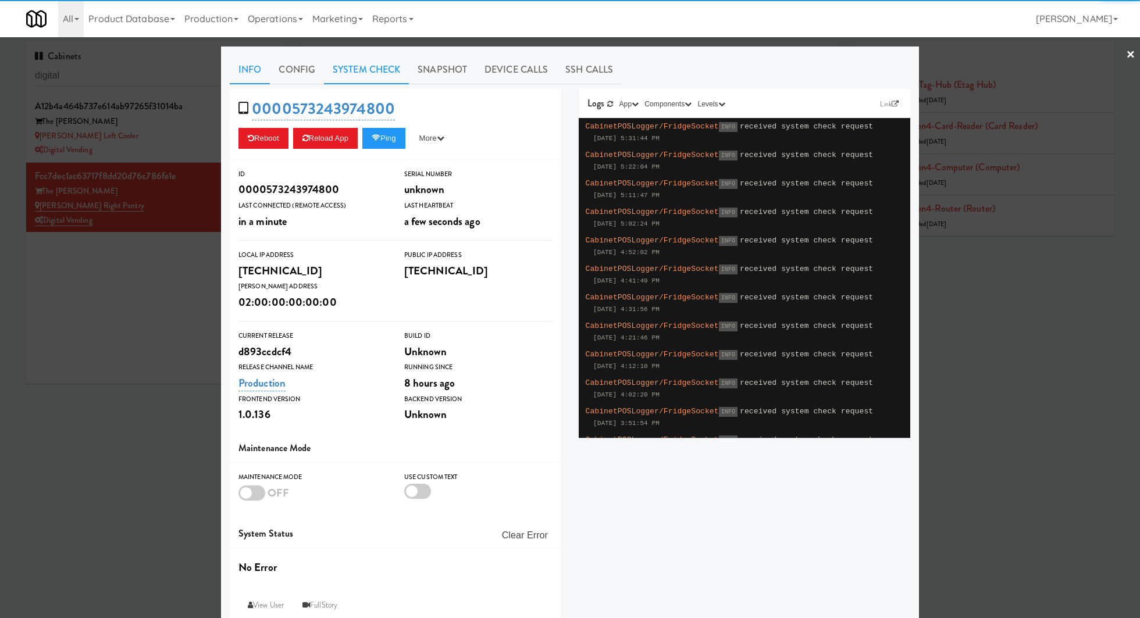
click at [366, 78] on link "System Check" at bounding box center [366, 69] width 85 height 29
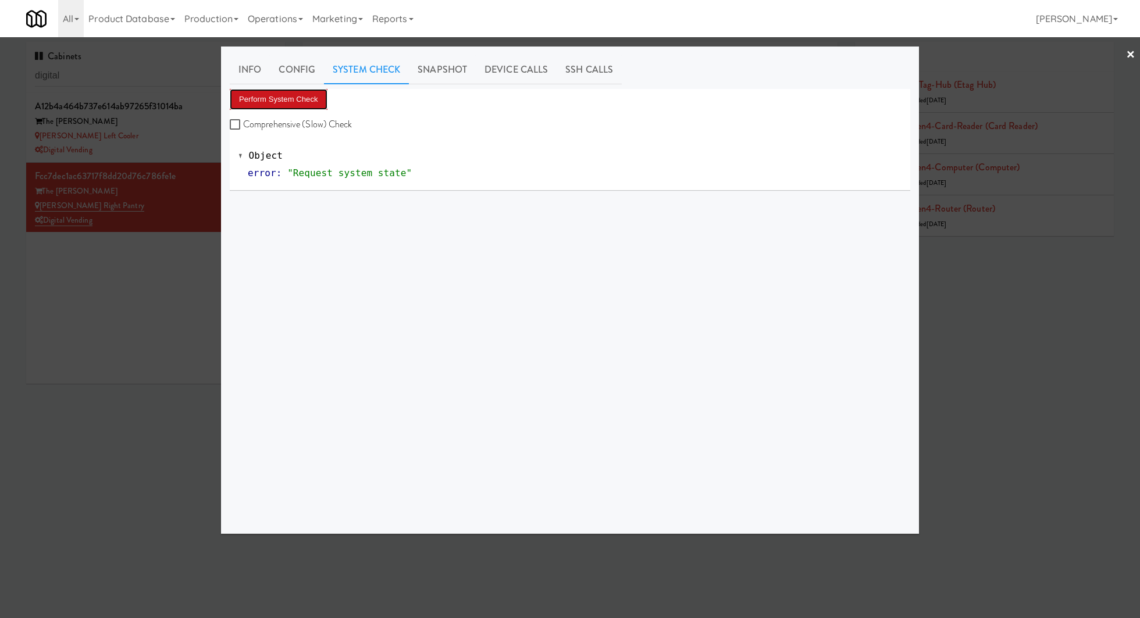
click at [291, 99] on button "Perform System Check" at bounding box center [279, 99] width 98 height 21
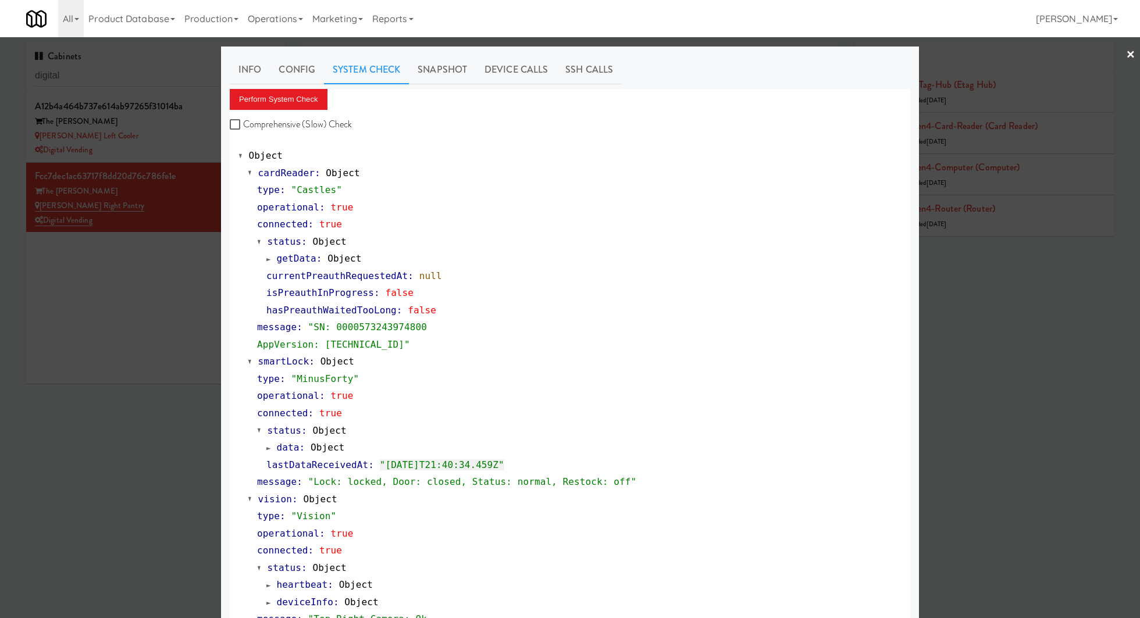
click at [186, 264] on div at bounding box center [570, 309] width 1140 height 618
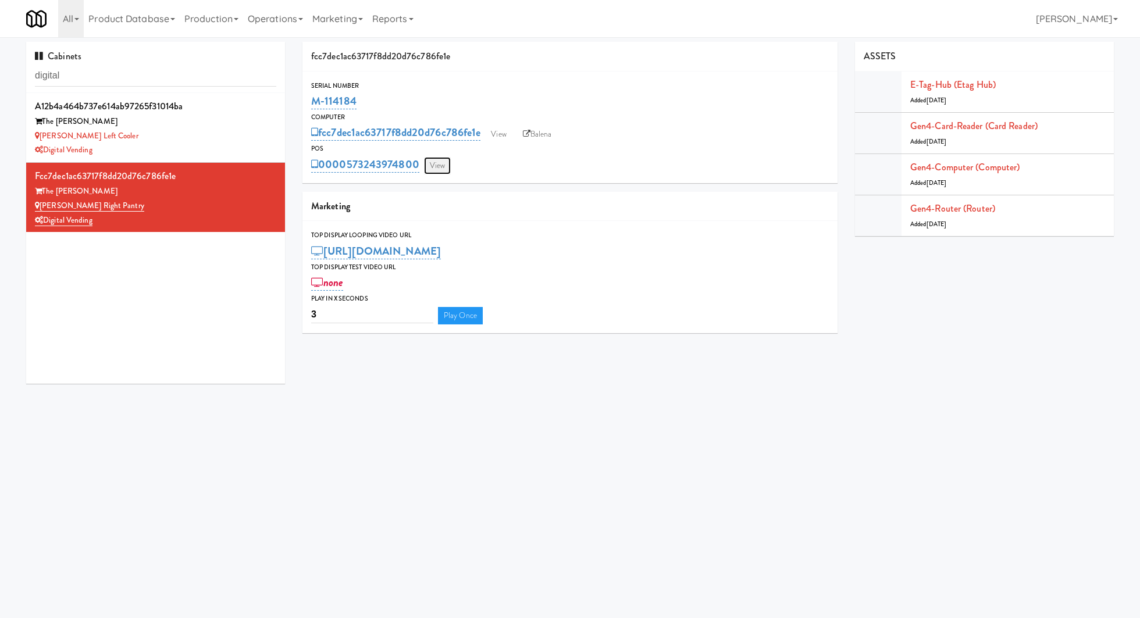
click at [436, 163] on link "View" at bounding box center [437, 165] width 27 height 17
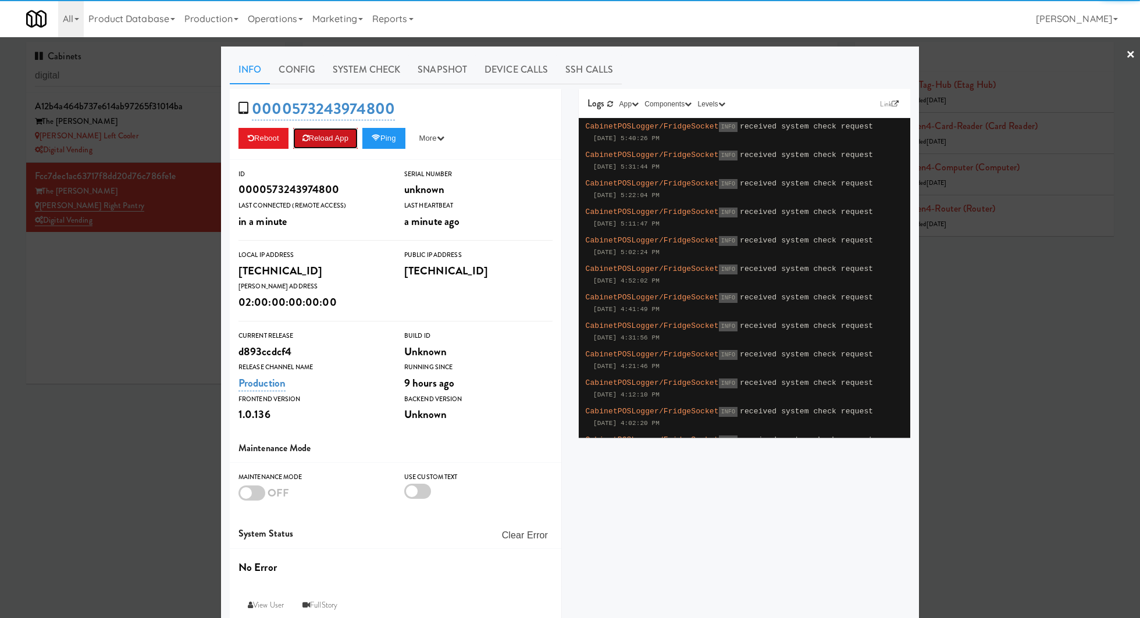
click at [343, 137] on button "Reload App" at bounding box center [325, 138] width 65 height 21
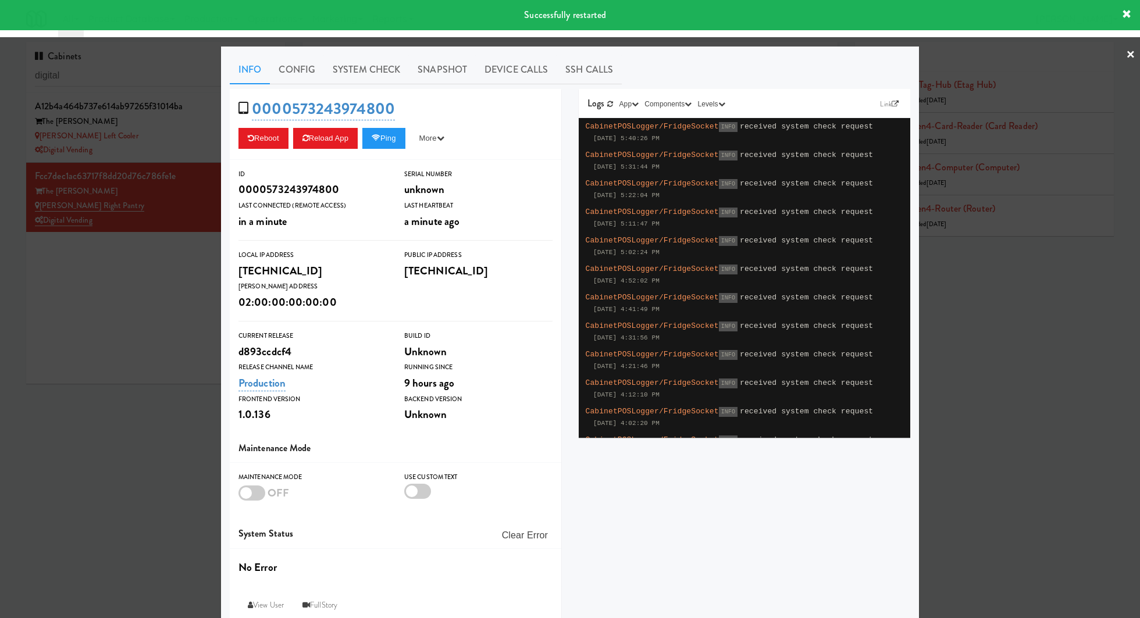
click at [197, 141] on div at bounding box center [570, 309] width 1140 height 618
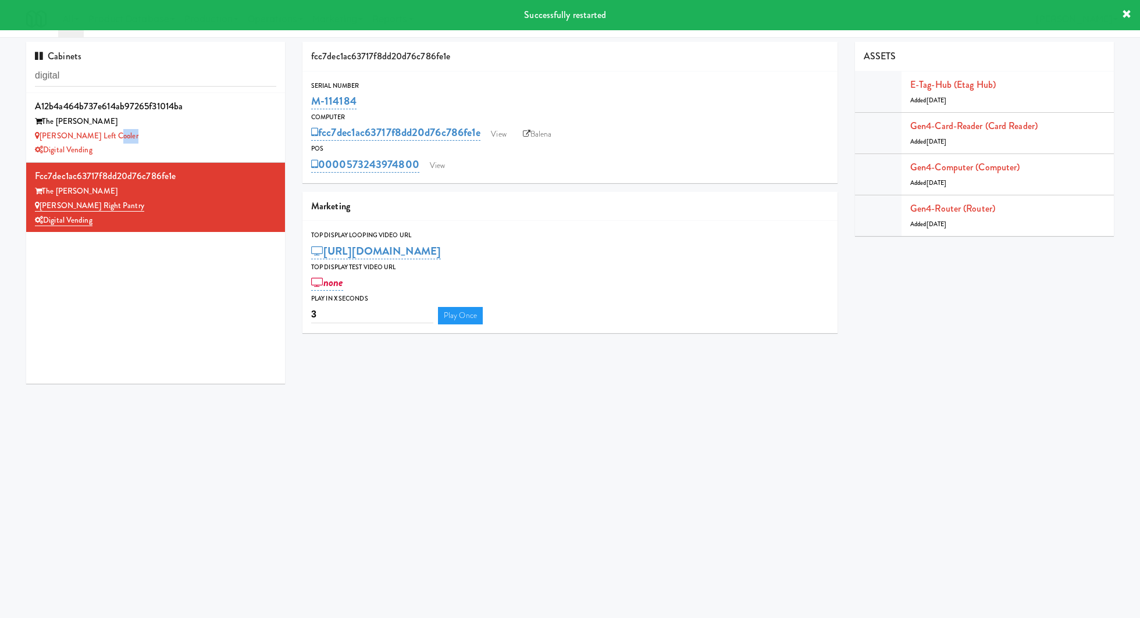
click at [197, 141] on div "Lindley Left Cooler" at bounding box center [155, 136] width 241 height 15
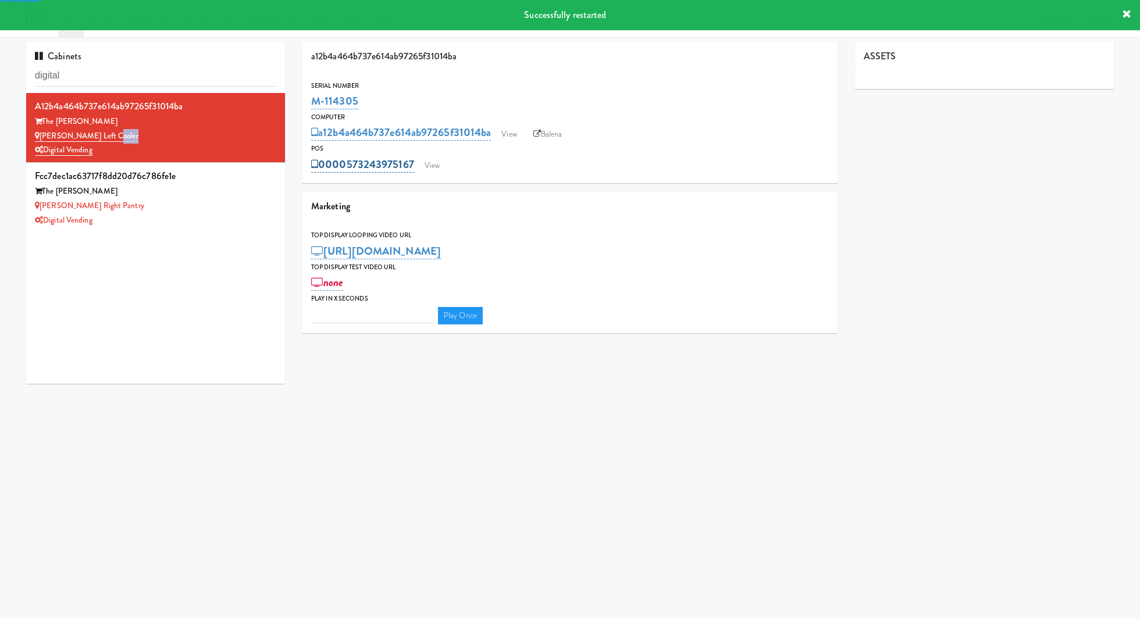
type input "3"
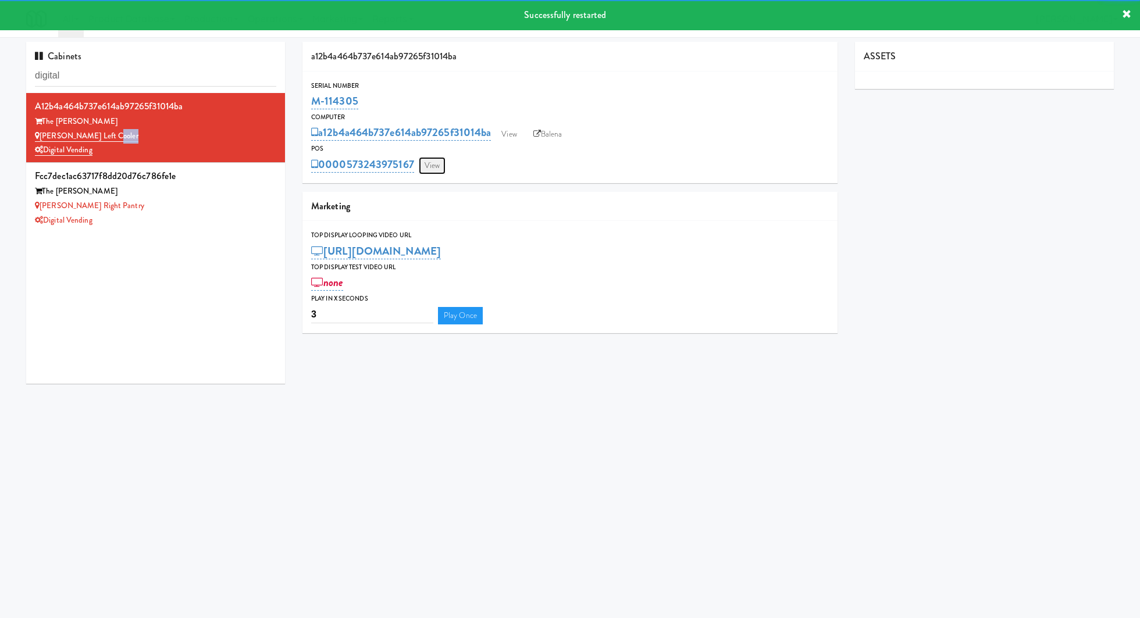
click at [421, 161] on link "View" at bounding box center [432, 165] width 27 height 17
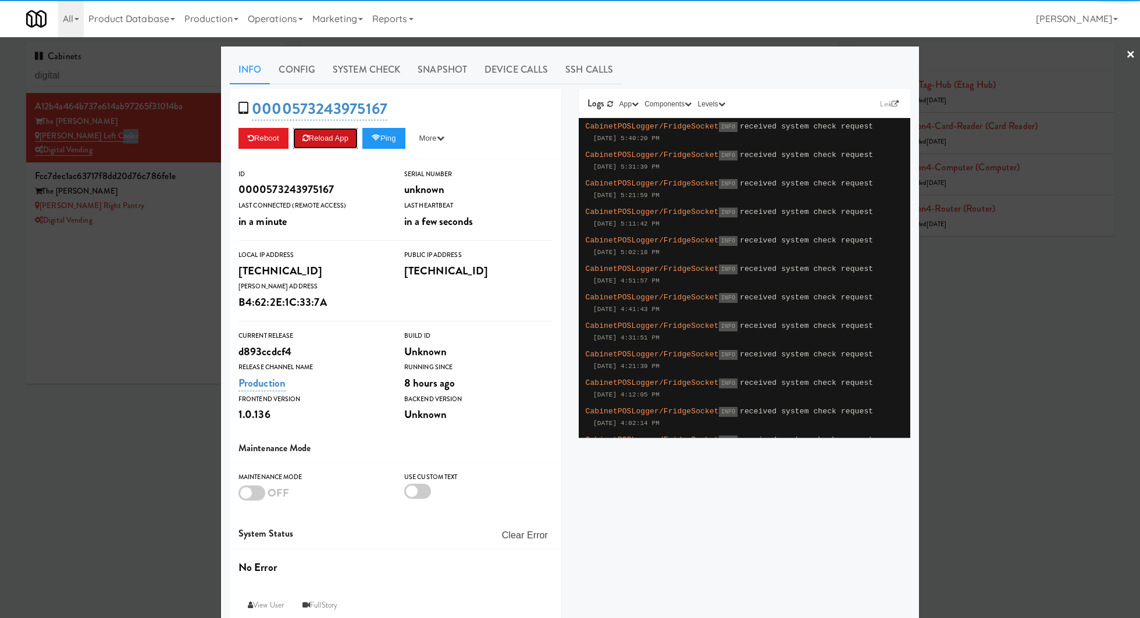
click at [353, 140] on button "Reload App" at bounding box center [325, 138] width 65 height 21
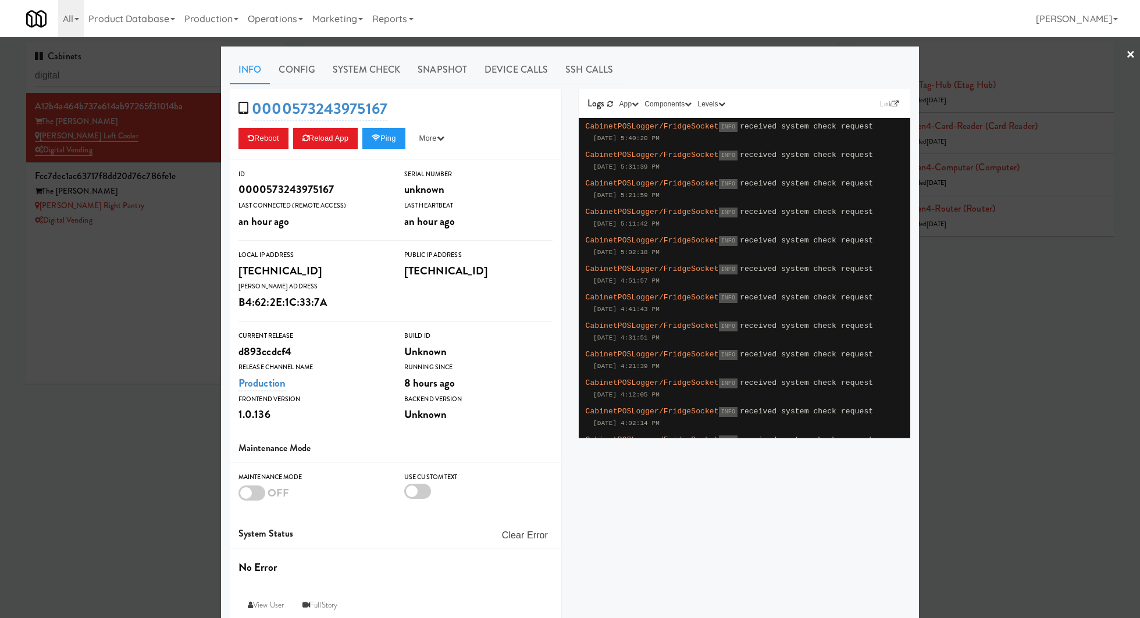
click at [109, 82] on div at bounding box center [570, 309] width 1140 height 618
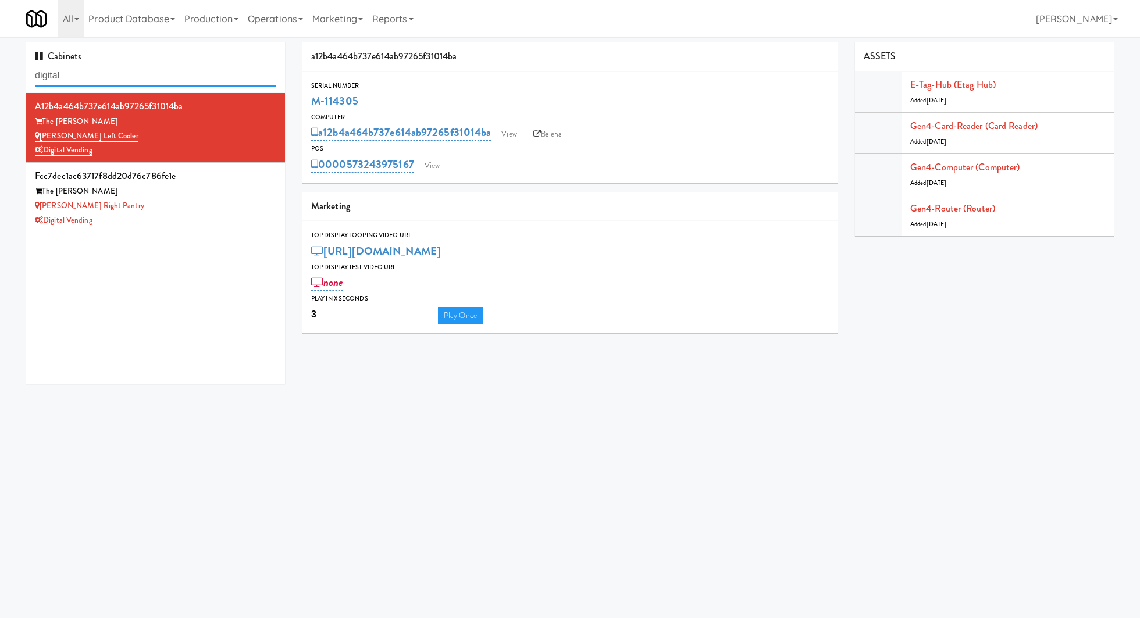
click at [109, 82] on input "digital" at bounding box center [155, 76] width 241 height 22
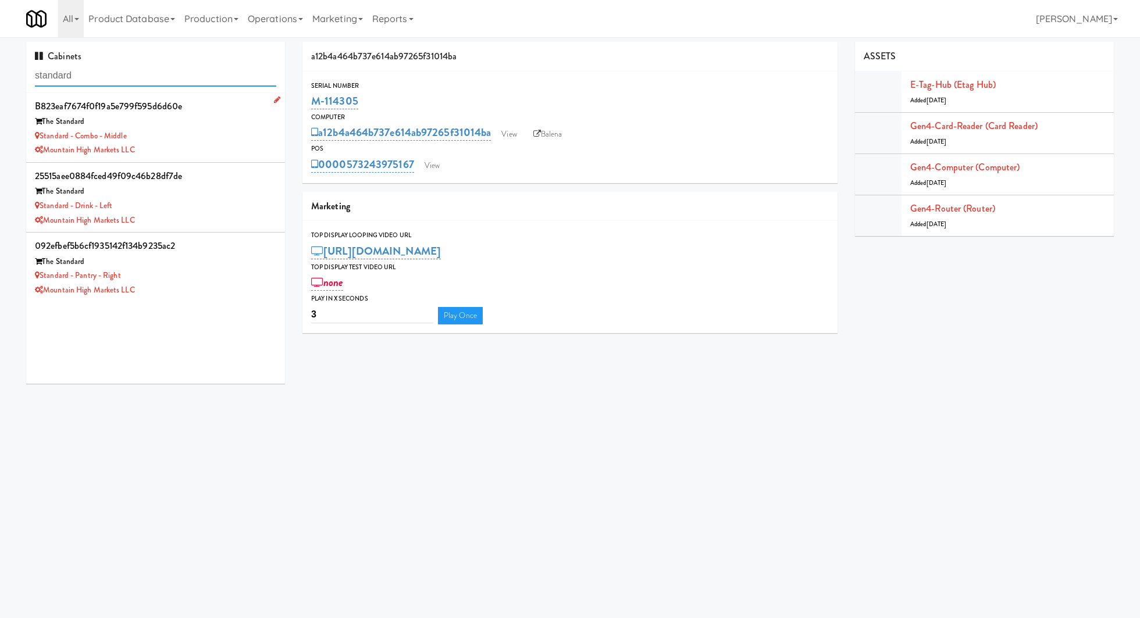
type input "standard"
click at [243, 140] on div "Standard - Combo - Middle" at bounding box center [155, 136] width 241 height 15
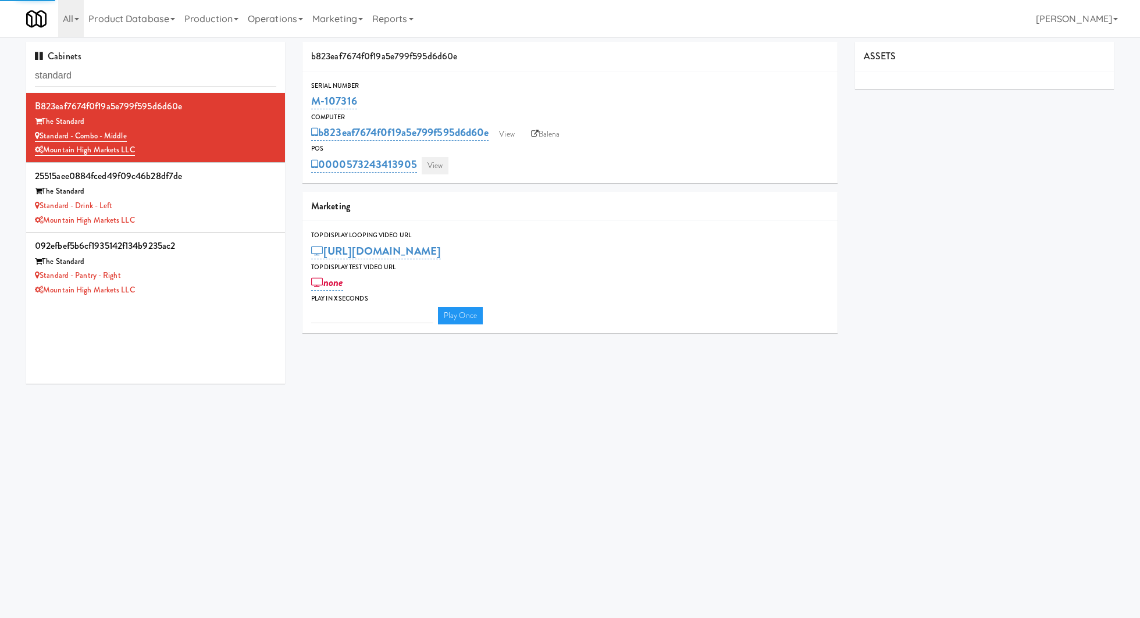
type input "3"
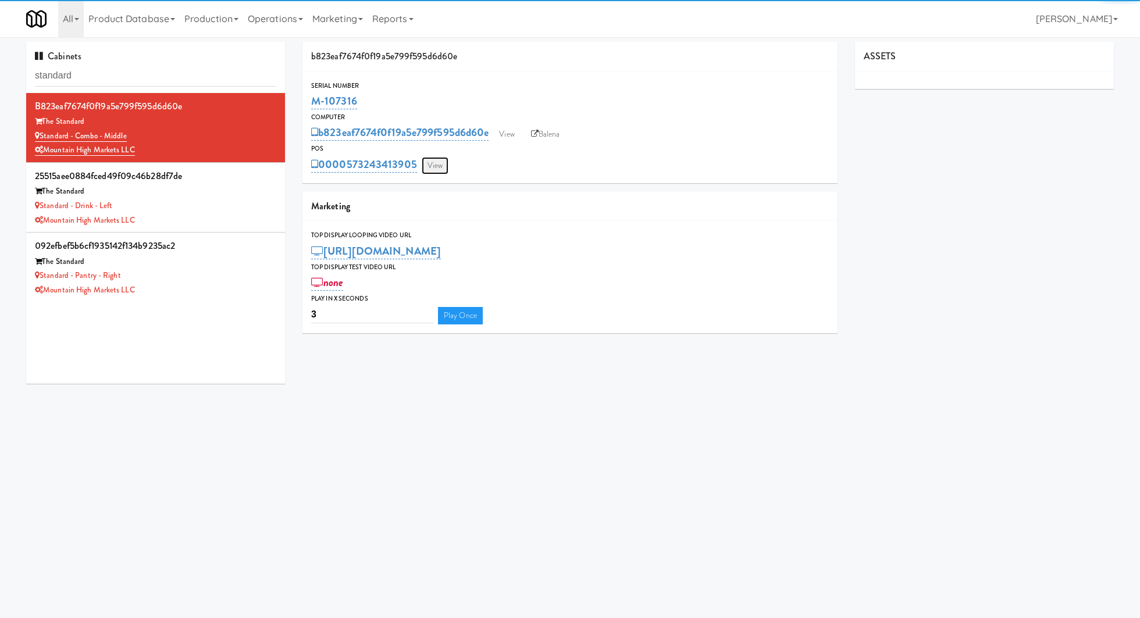
click at [441, 167] on link "View" at bounding box center [435, 165] width 27 height 17
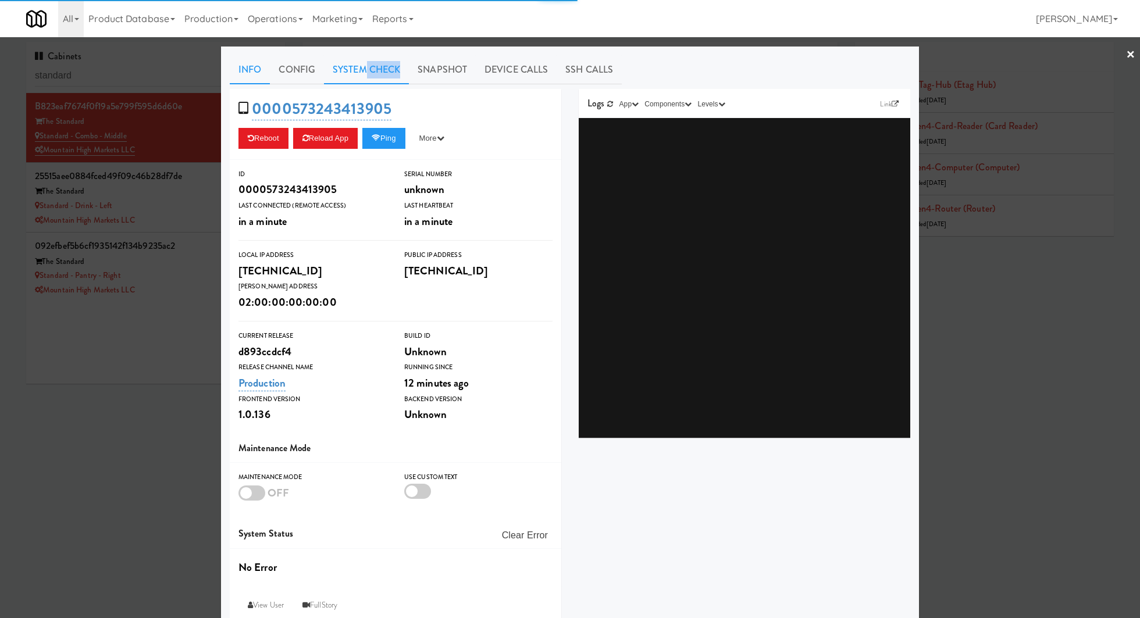
click at [363, 78] on link "System Check" at bounding box center [366, 69] width 85 height 29
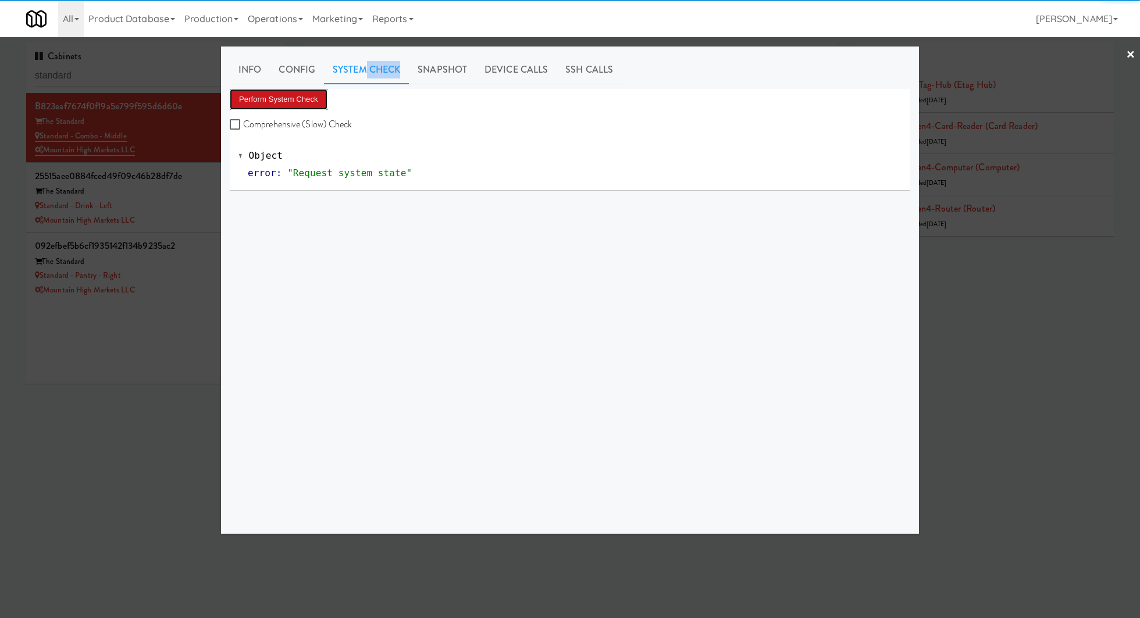
click at [312, 92] on button "Perform System Check" at bounding box center [279, 99] width 98 height 21
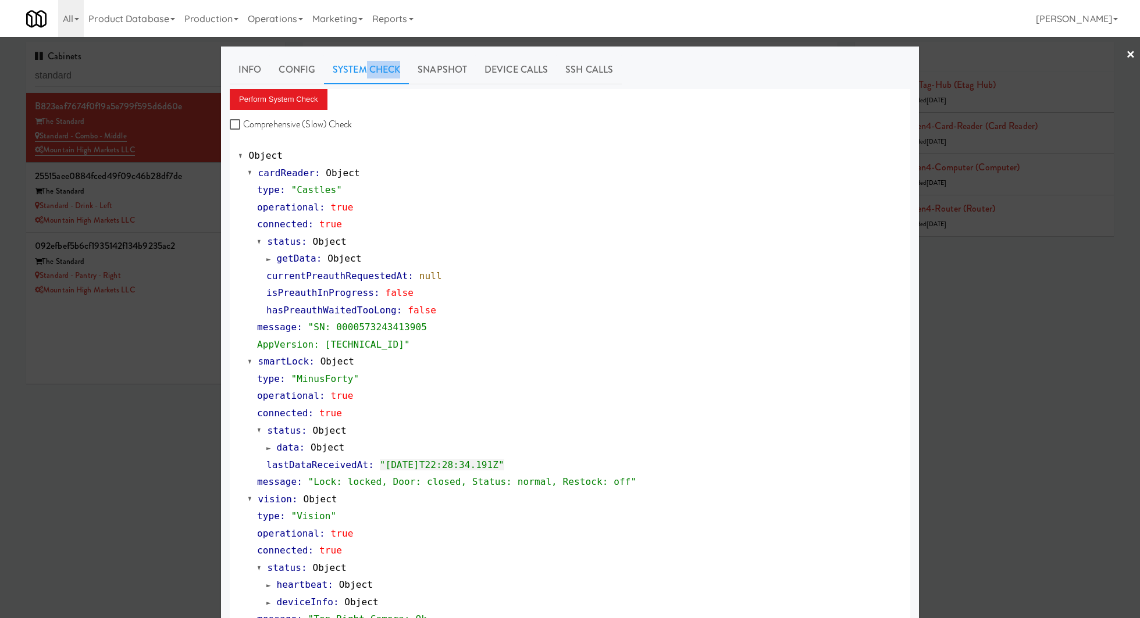
click at [202, 198] on div at bounding box center [570, 309] width 1140 height 618
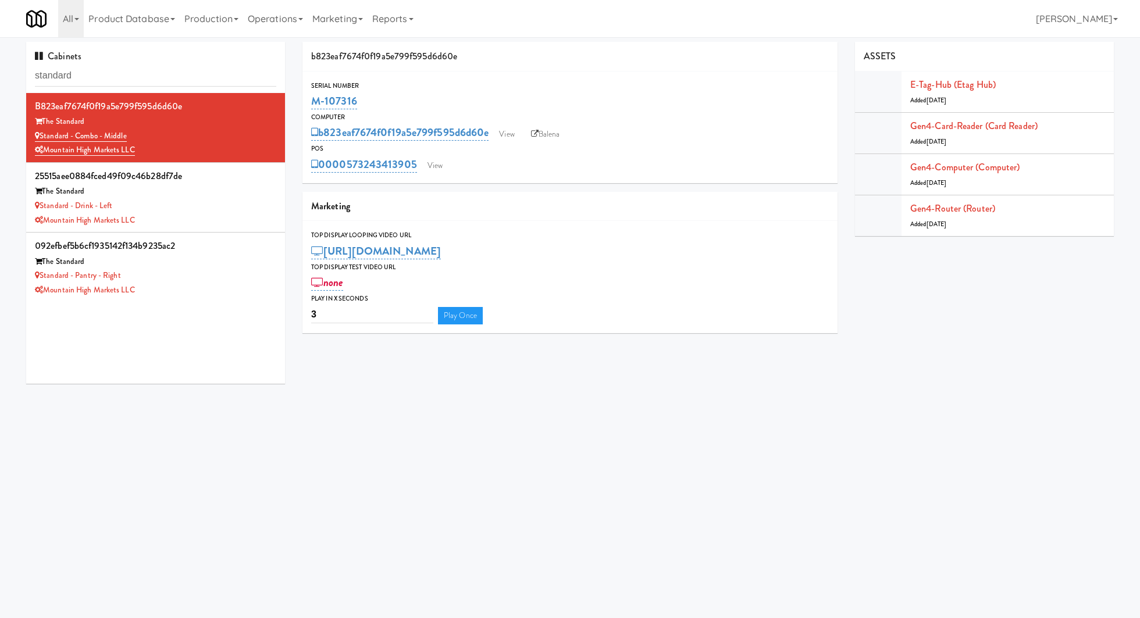
click at [202, 198] on div "The Standard" at bounding box center [155, 191] width 241 height 15
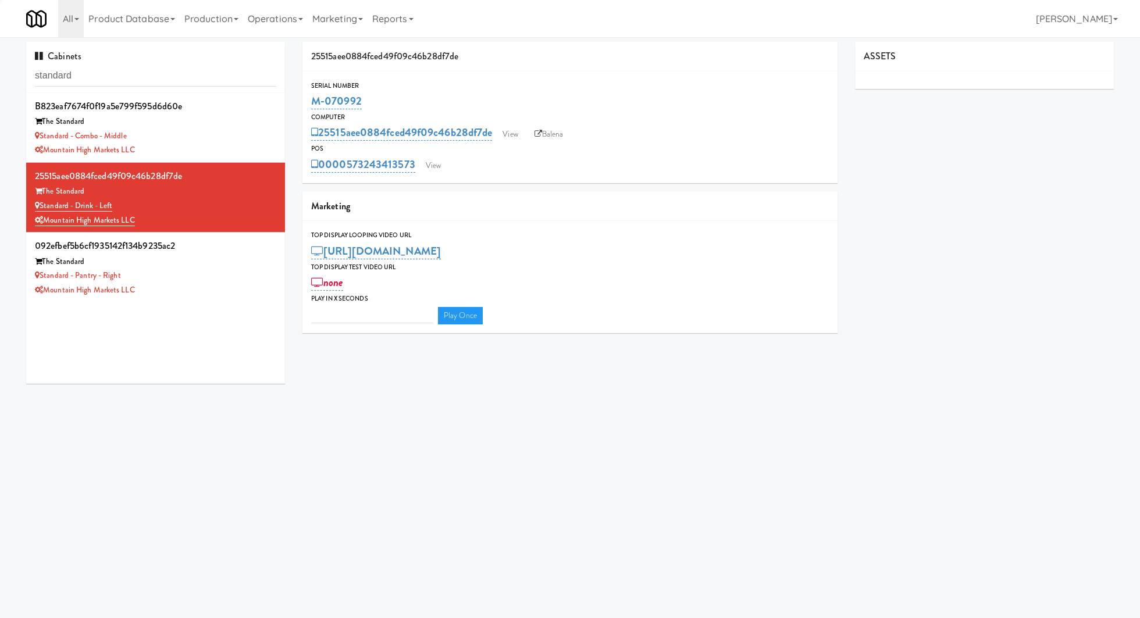
type input "3"
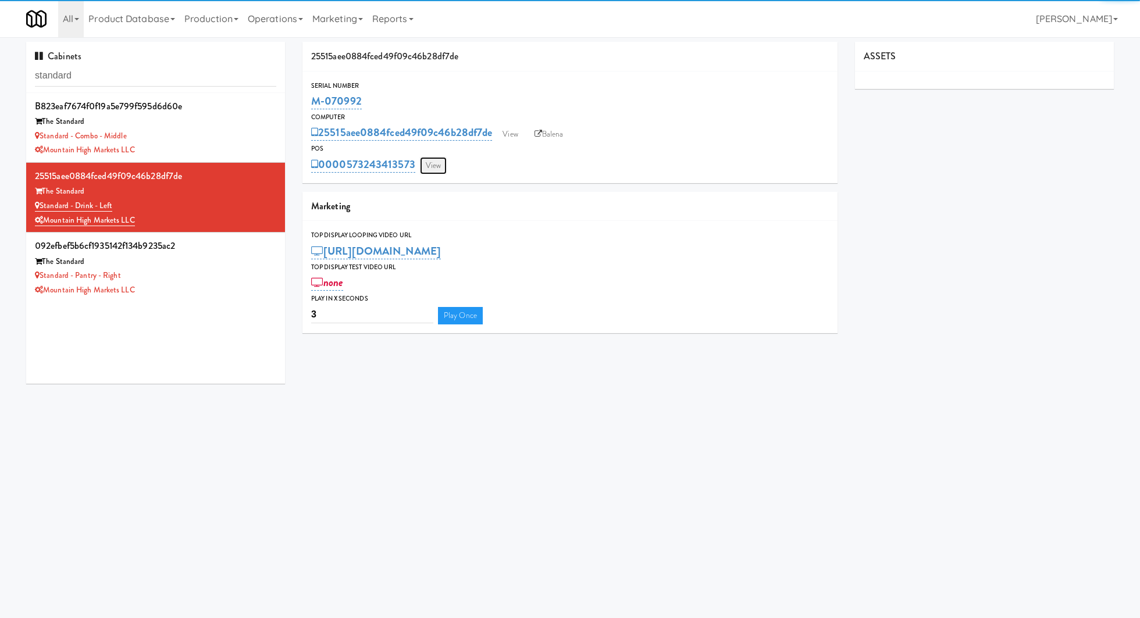
click at [438, 166] on link "View" at bounding box center [433, 165] width 27 height 17
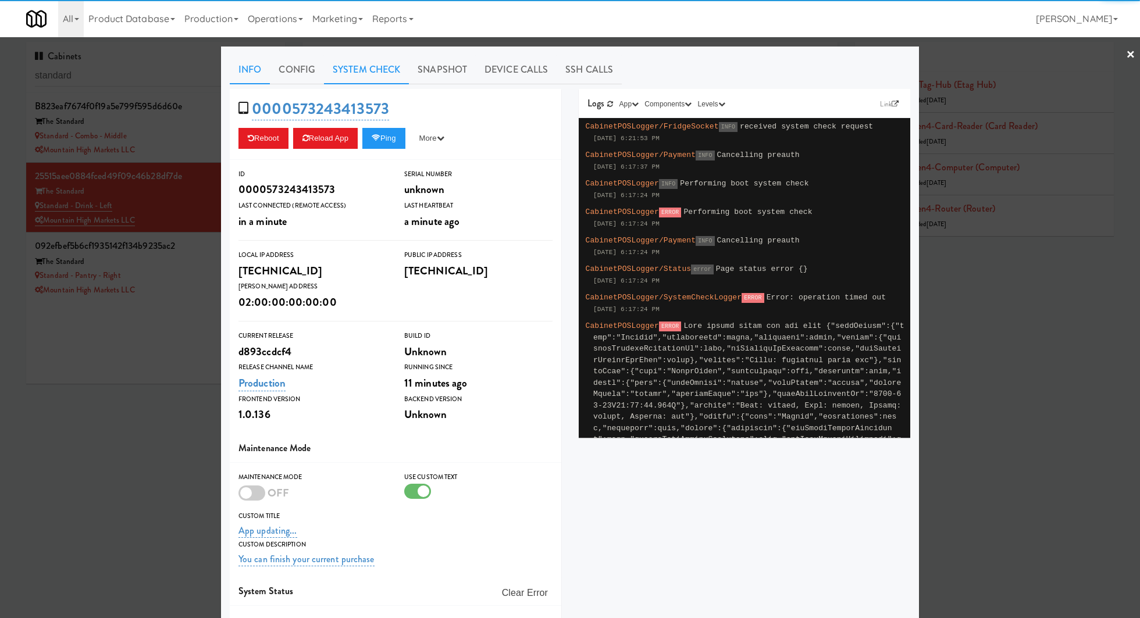
click at [366, 77] on link "System Check" at bounding box center [366, 69] width 85 height 29
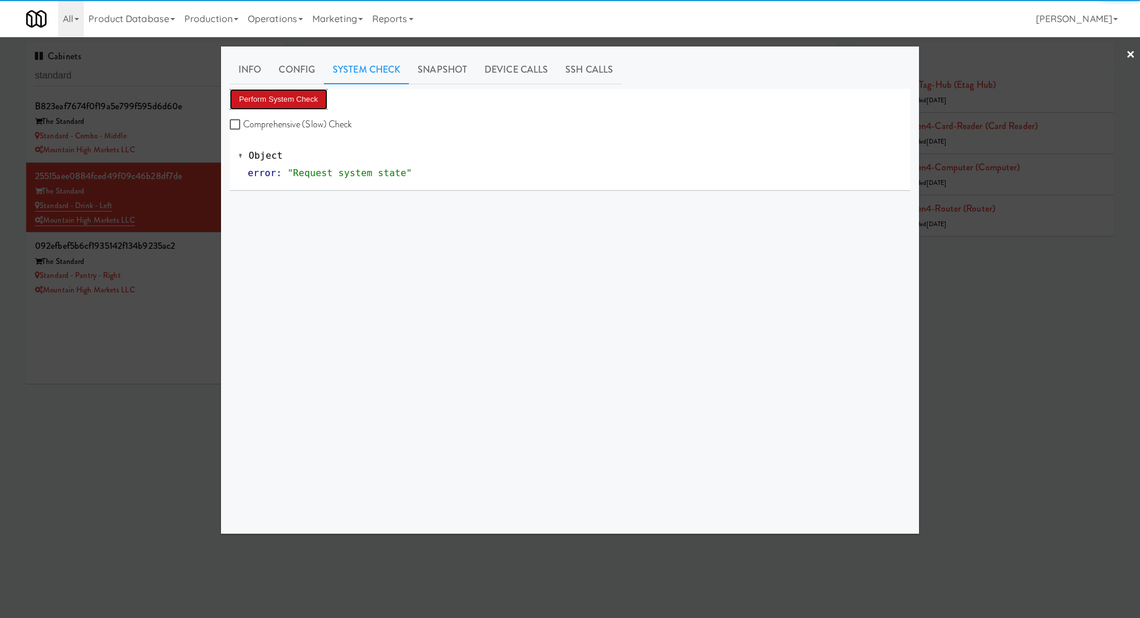
click at [315, 98] on button "Perform System Check" at bounding box center [279, 99] width 98 height 21
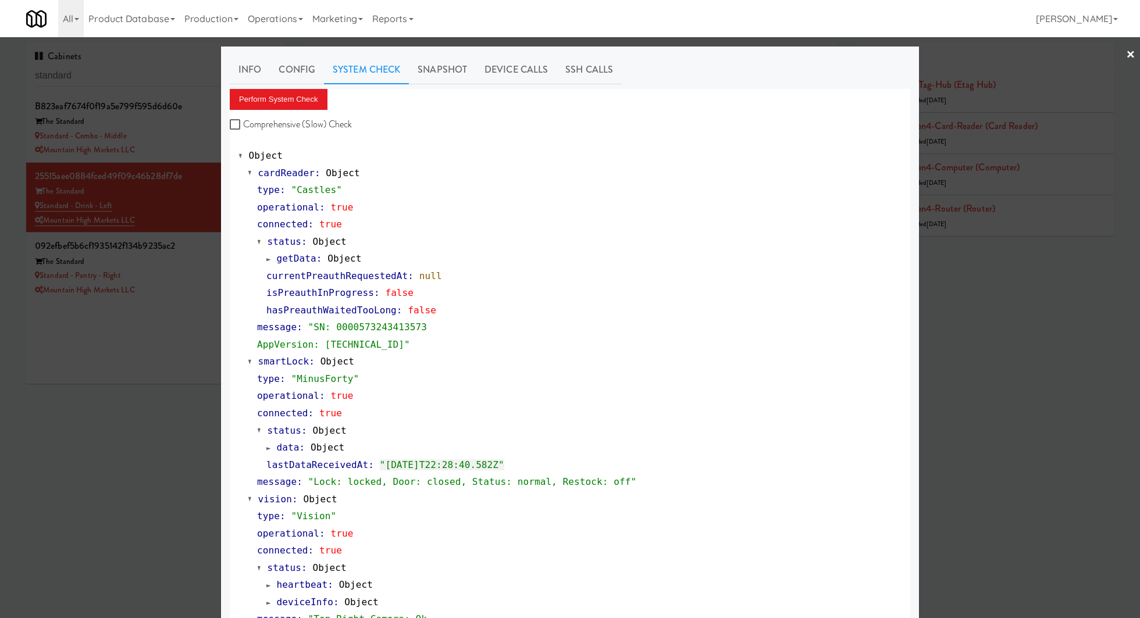
click at [187, 298] on div at bounding box center [570, 309] width 1140 height 618
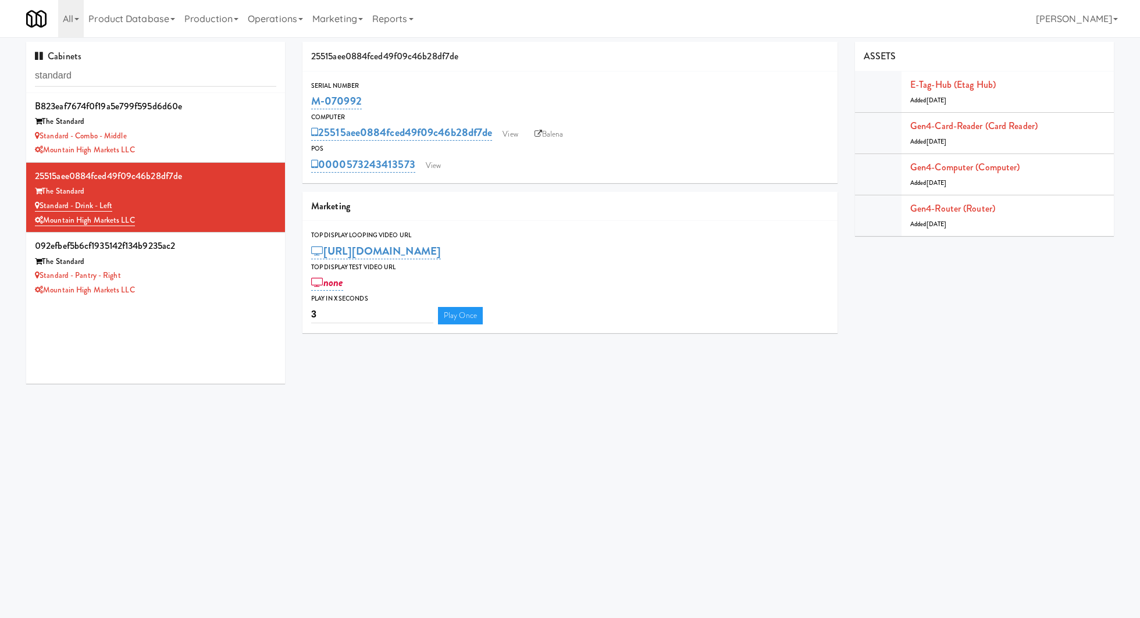
click at [187, 298] on li "092efbef5b6cf1935142f134b9235ac2 The Standard Standard - Pantry - Right Mountai…" at bounding box center [155, 267] width 259 height 69
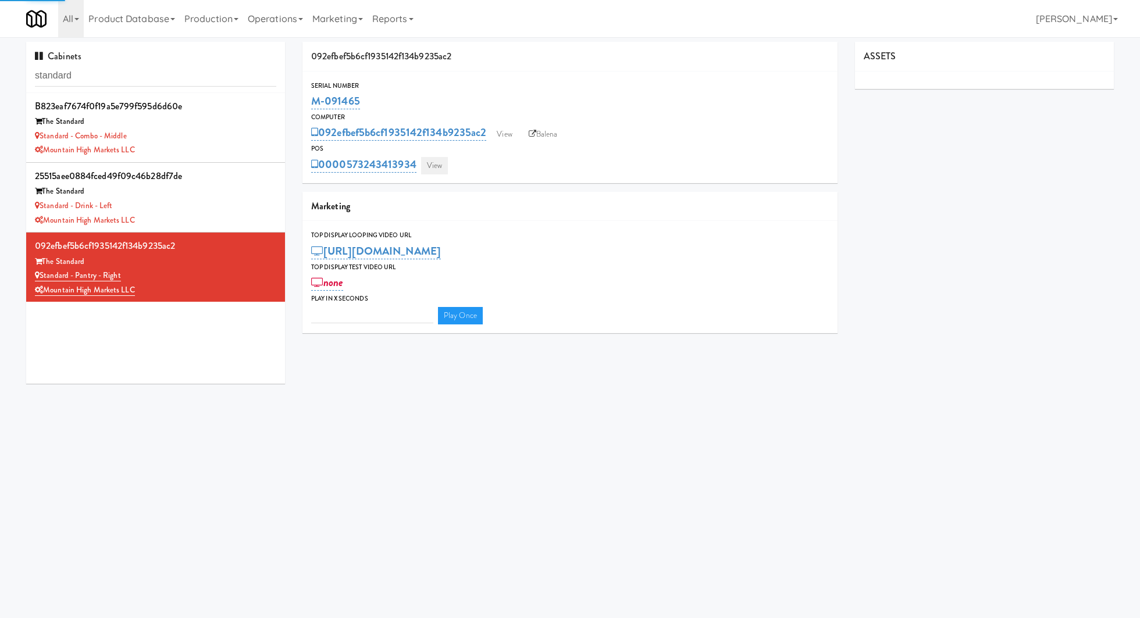
type input "3"
click at [432, 167] on link "View" at bounding box center [434, 165] width 27 height 17
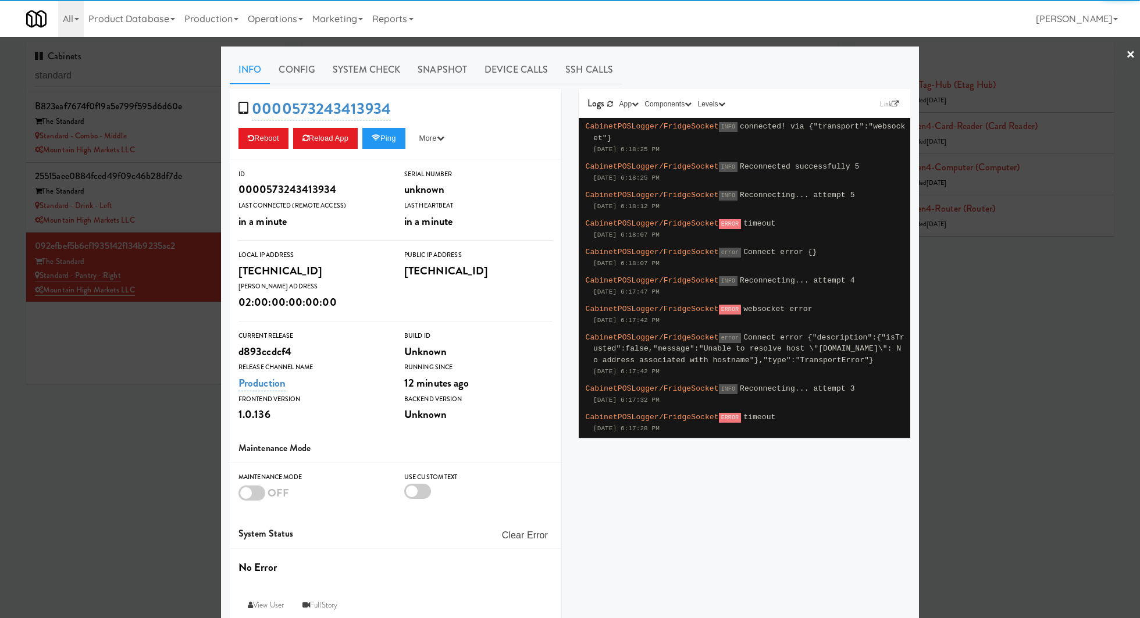
click at [366, 54] on div "Info Config System Check Snapshot Device Calls SSH Calls 0000573243413934 Reboo…" at bounding box center [570, 340] width 698 height 587
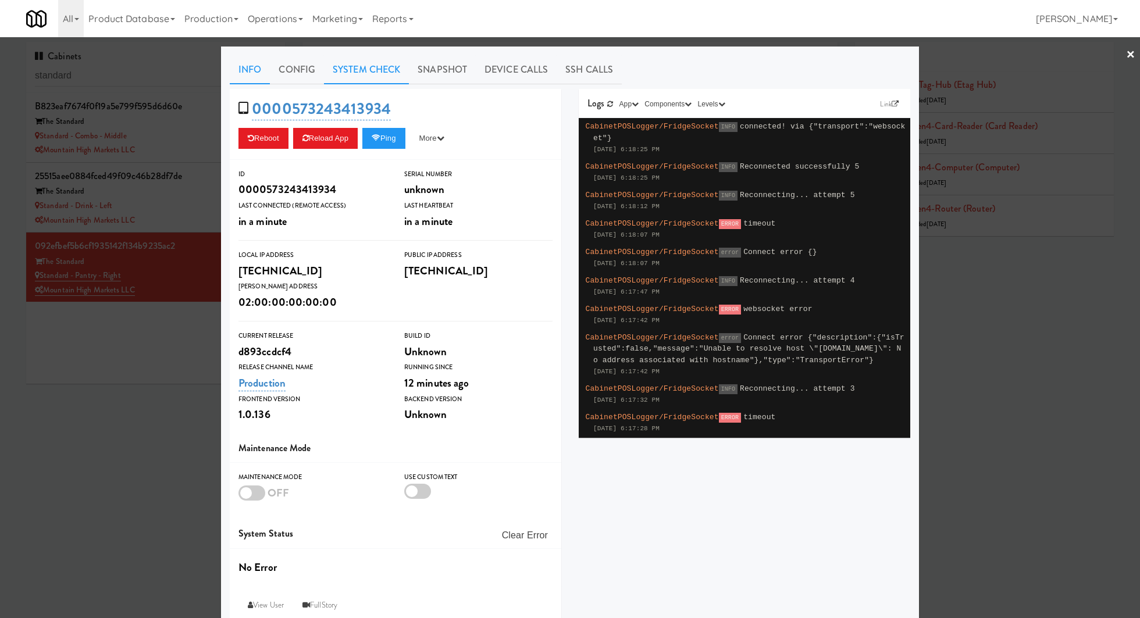
click at [369, 62] on link "System Check" at bounding box center [366, 69] width 85 height 29
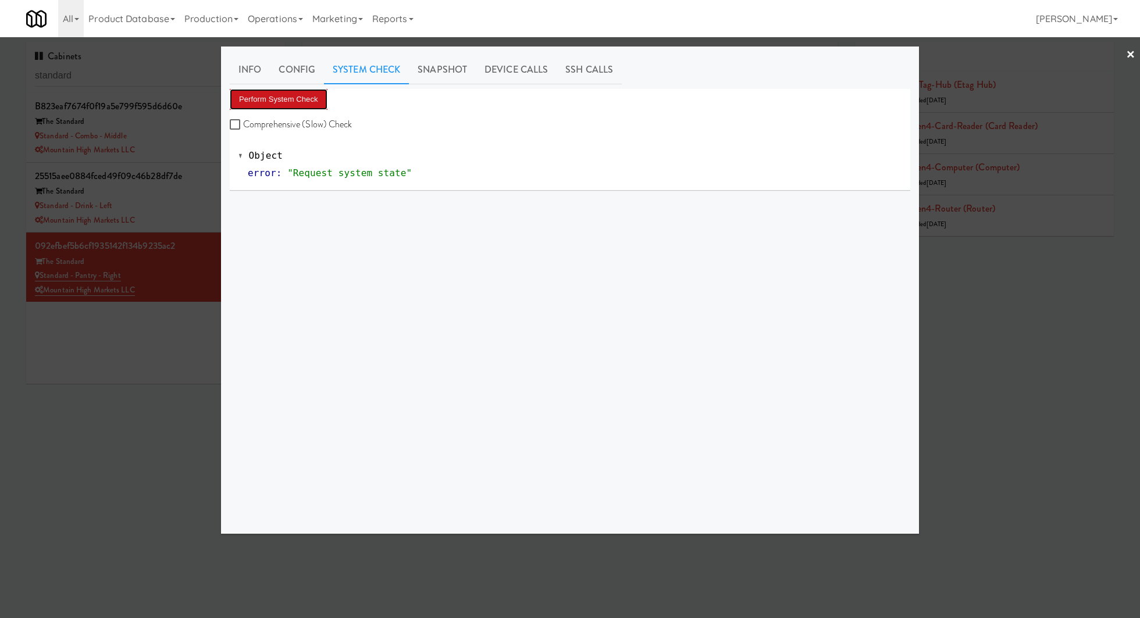
click at [290, 92] on button "Perform System Check" at bounding box center [279, 99] width 98 height 21
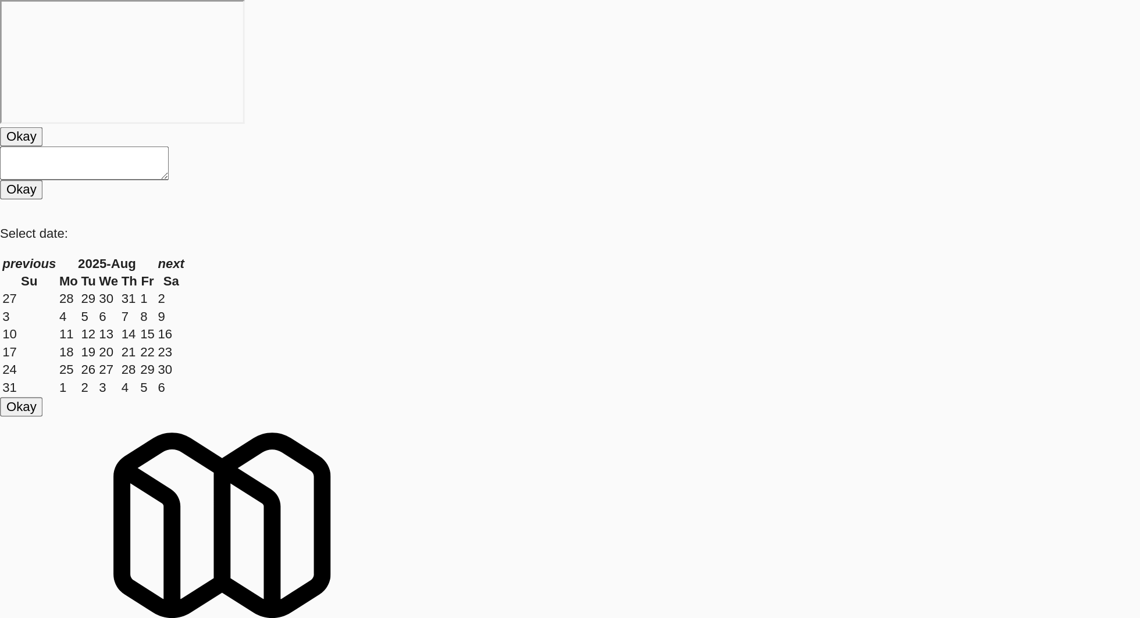
paste input "M-141663"
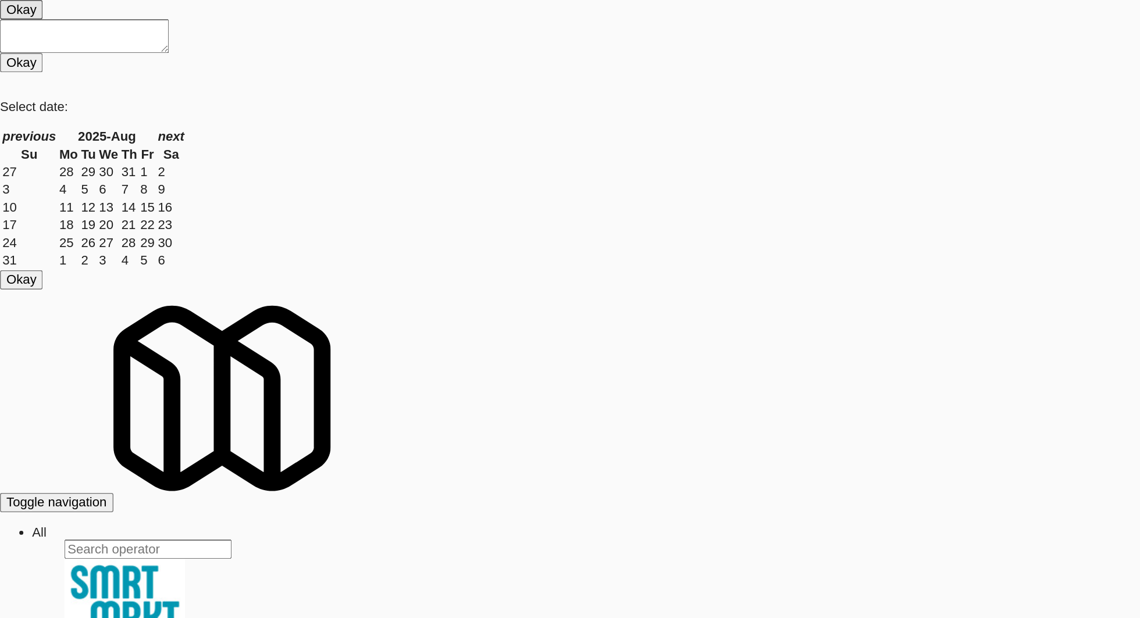
paste input "River House-[GEOGRAPHIC_DATA]"
type input "River House-[GEOGRAPHIC_DATA]"
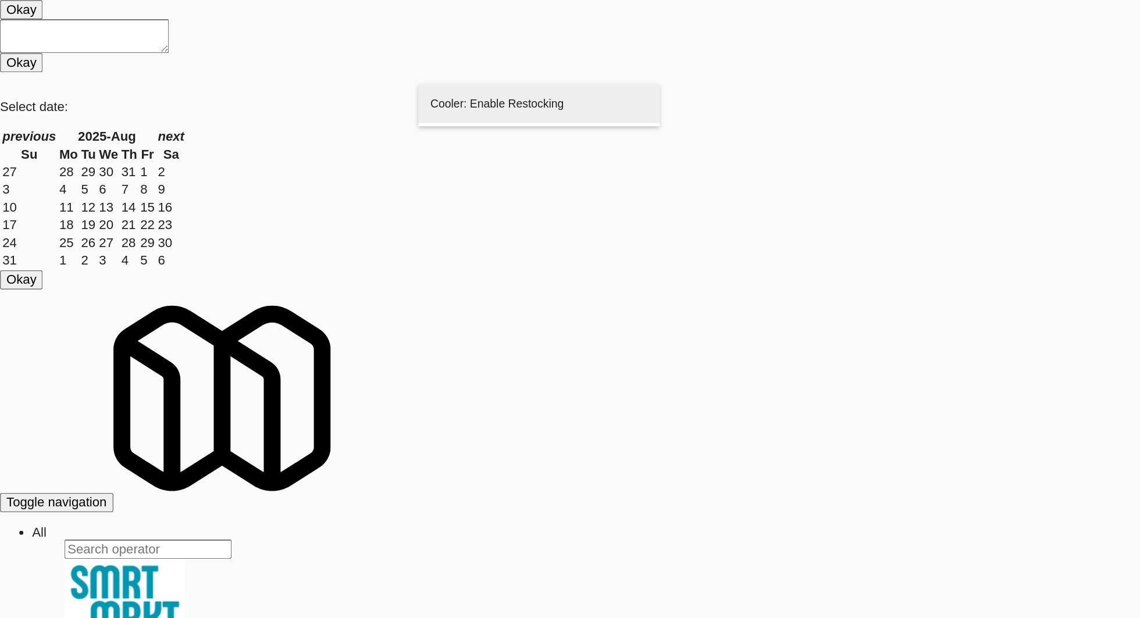
click at [426, 117] on div "[URL]" at bounding box center [389, 103] width 157 height 28
type input "Cooler: Enable Restocking"
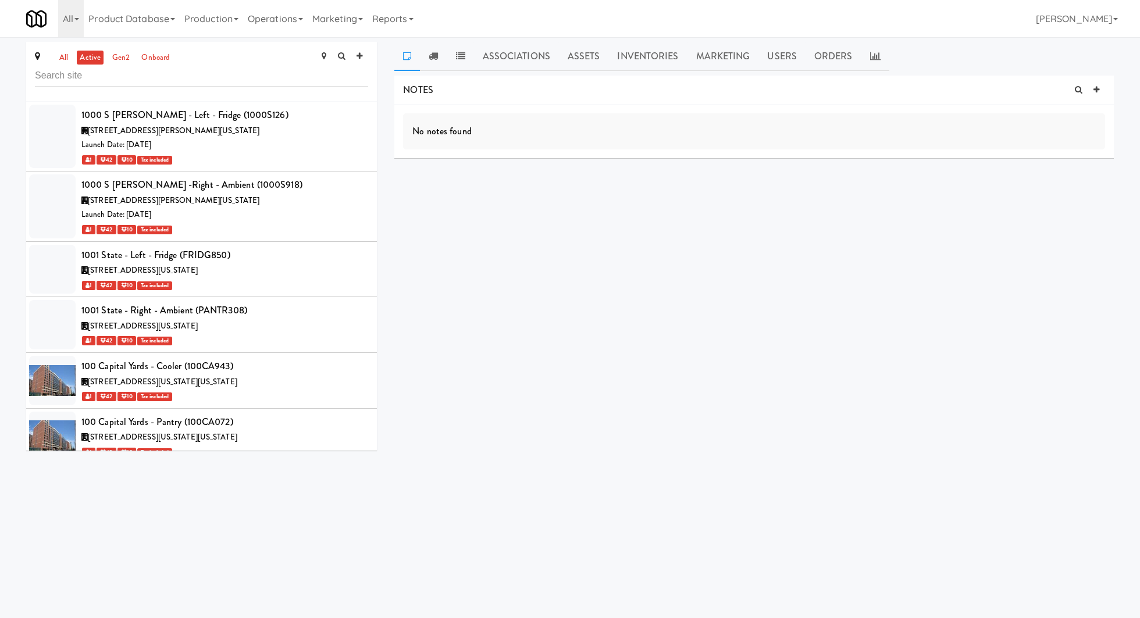
click at [156, 15] on link "Product Database" at bounding box center [132, 18] width 96 height 37
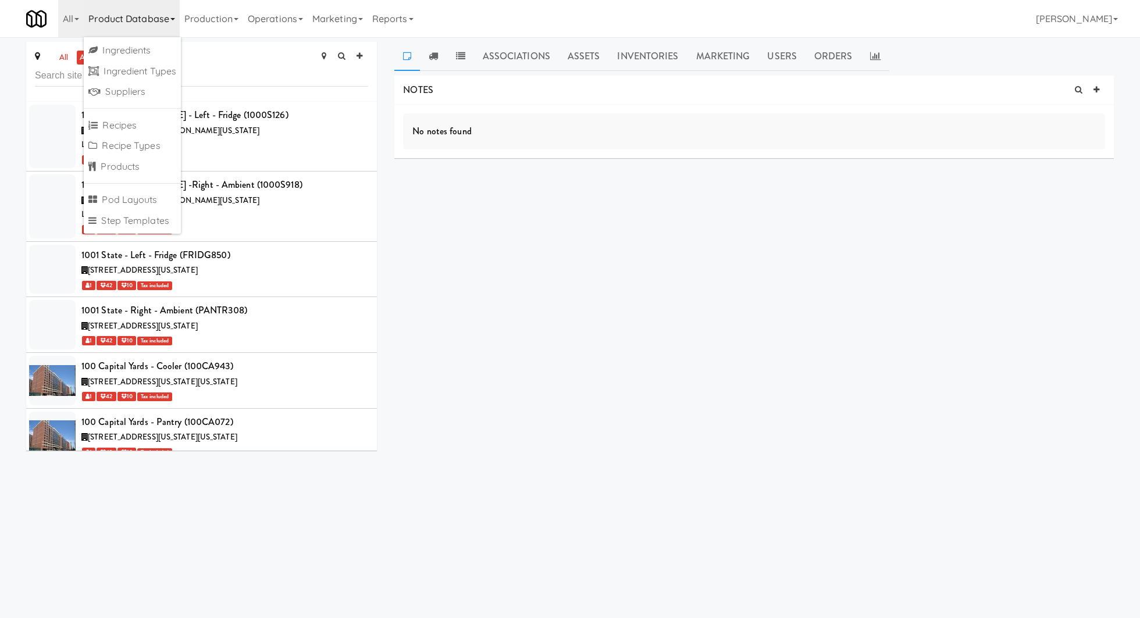
scroll to position [31529, 0]
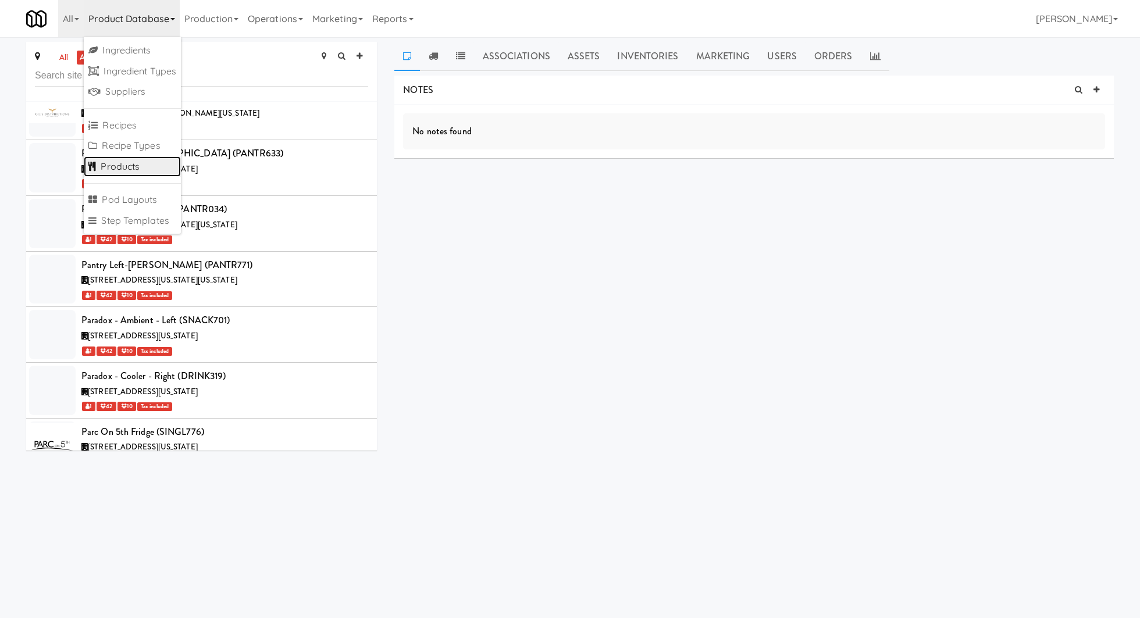
click at [156, 166] on link "Products" at bounding box center [132, 166] width 97 height 21
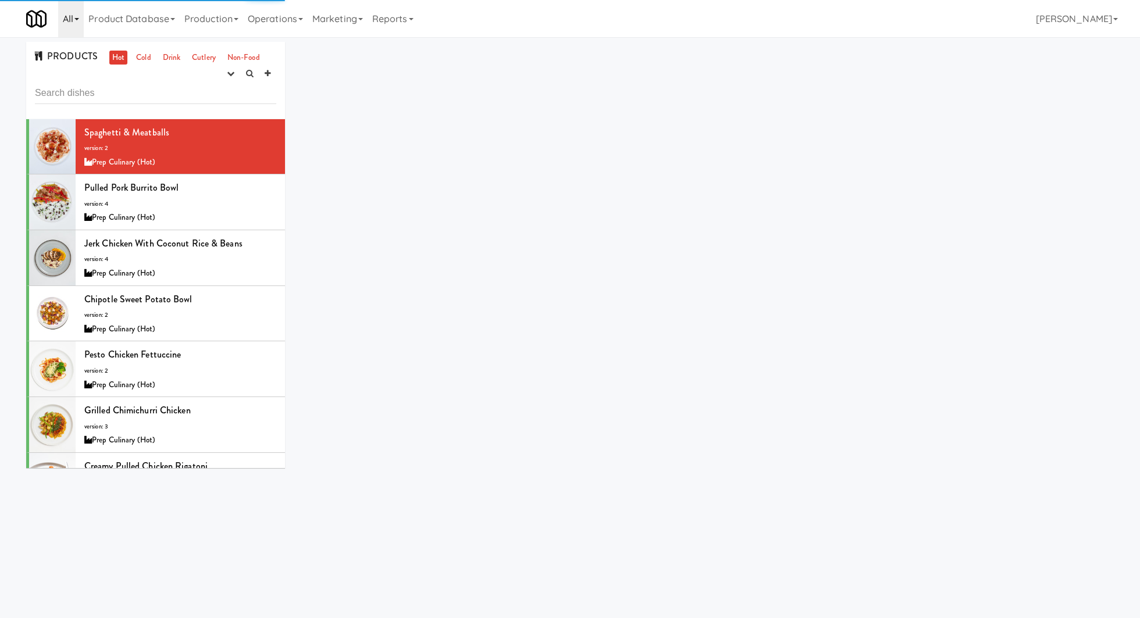
click at [69, 15] on link "All" at bounding box center [71, 18] width 26 height 37
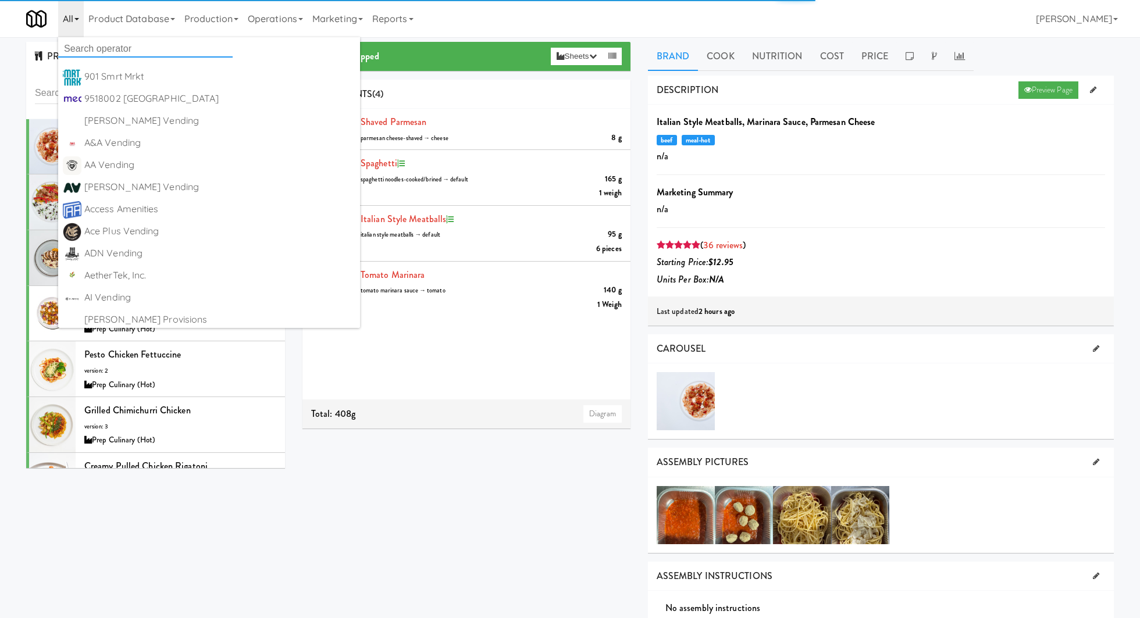
click at [79, 48] on input "text" at bounding box center [145, 48] width 174 height 17
type input "ref"
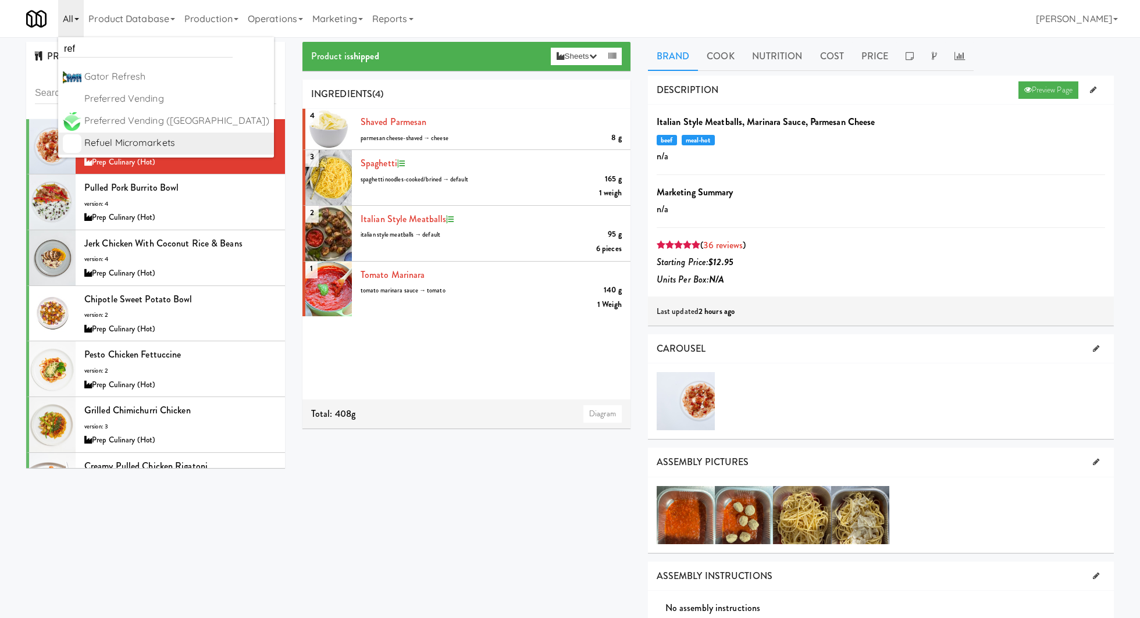
click at [117, 141] on div "Refuel Micromarkets" at bounding box center [176, 142] width 185 height 17
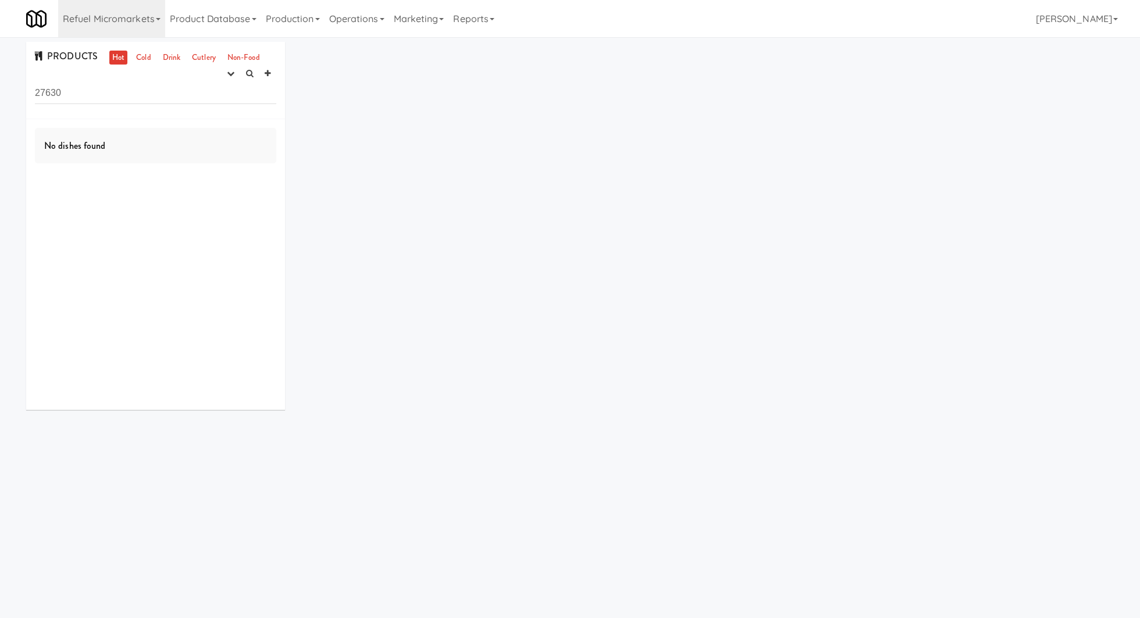
click at [129, 90] on input "27630" at bounding box center [155, 94] width 241 height 22
click at [145, 58] on link "Cold" at bounding box center [143, 58] width 20 height 15
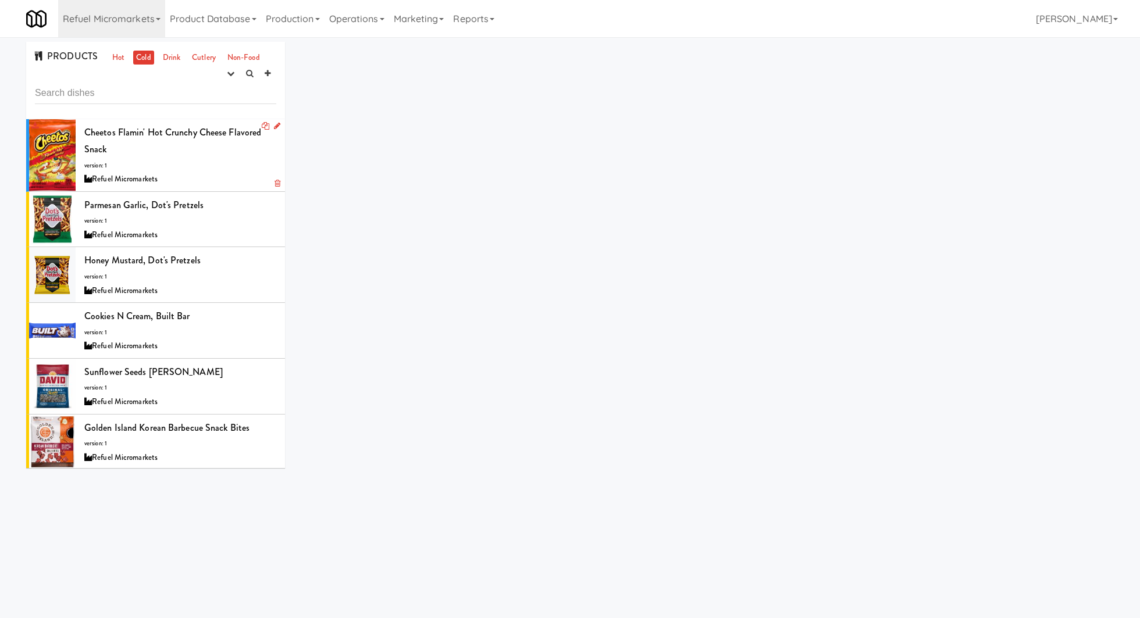
click at [232, 172] on div "Refuel Micromarkets" at bounding box center [180, 179] width 192 height 15
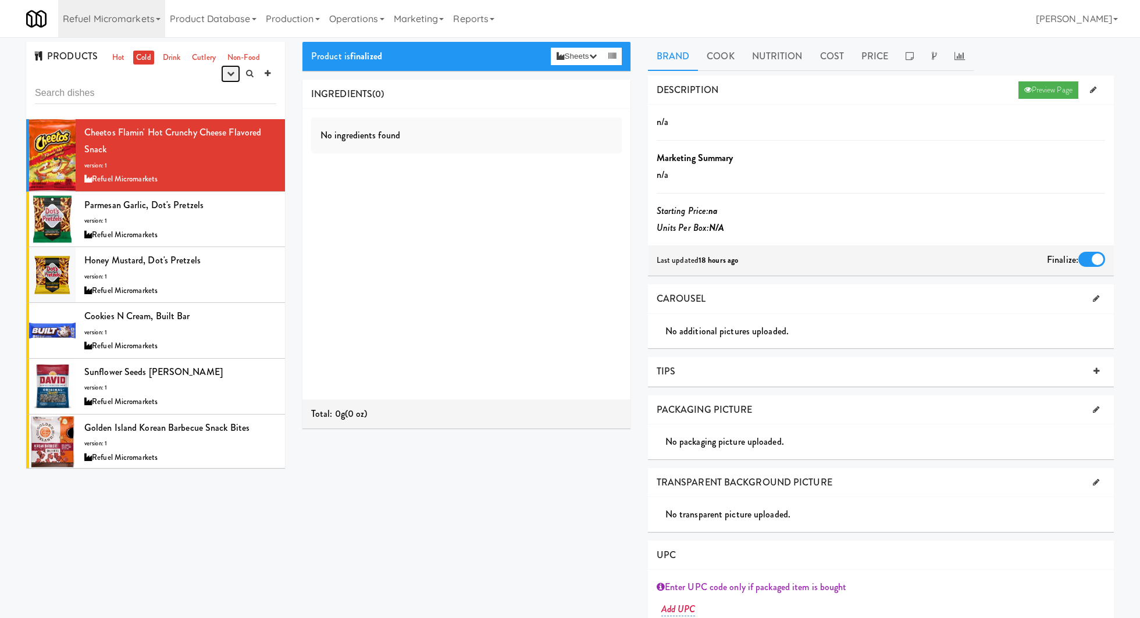
click at [235, 82] on button "button" at bounding box center [230, 73] width 19 height 17
click at [222, 95] on link "experimenting" at bounding box center [193, 95] width 93 height 21
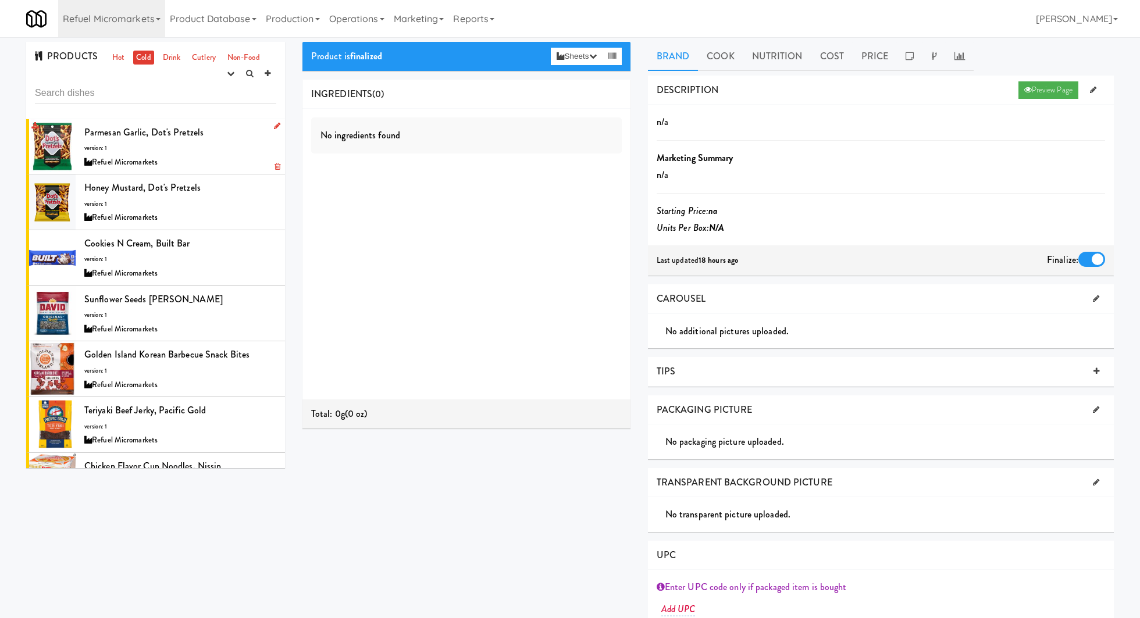
click at [237, 135] on div "Parmesan Garlic, Dot's Pretzels version: 1 Refuel Micromarkets" at bounding box center [180, 147] width 192 height 46
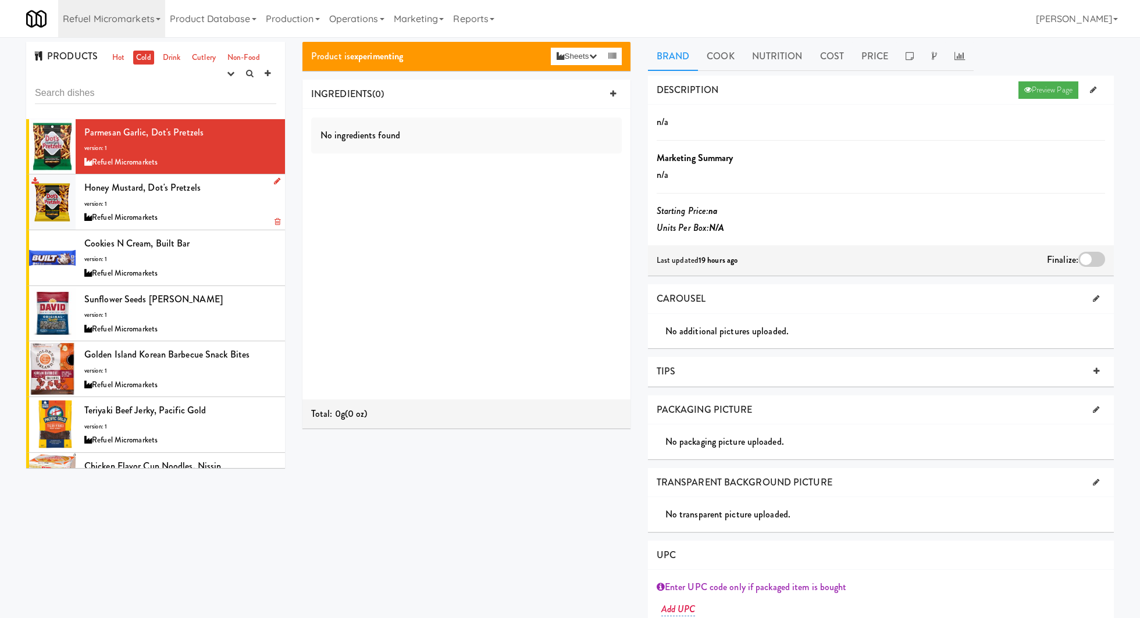
click at [234, 197] on div "Honey Mustard, Dot's Pretzels version: 1 Refuel Micromarkets" at bounding box center [180, 202] width 192 height 46
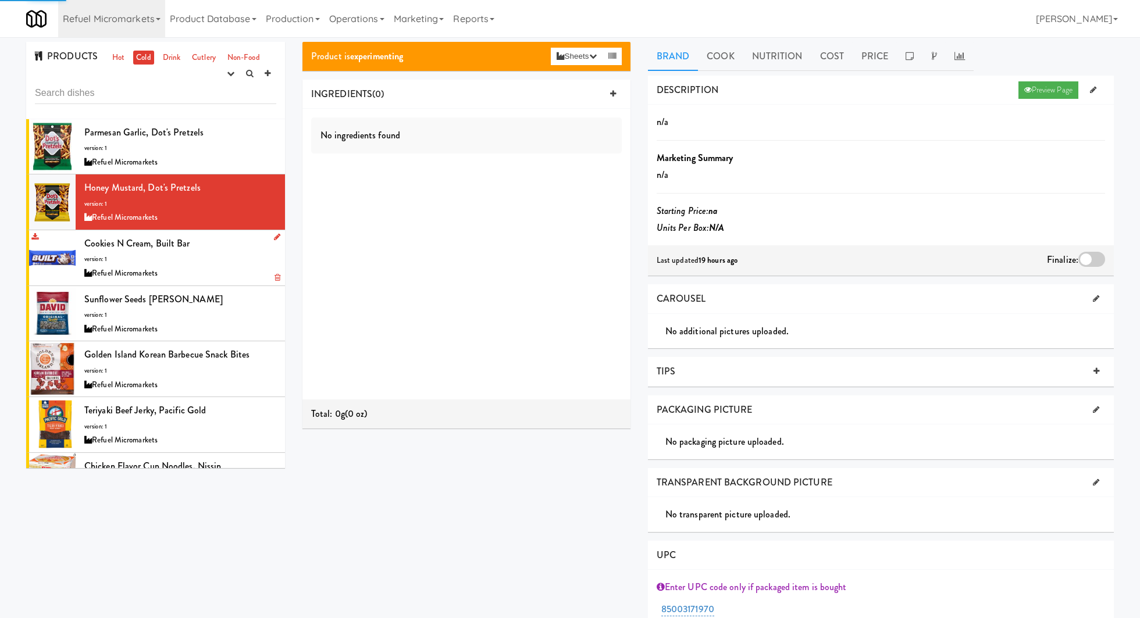
click at [246, 252] on div "Cookies N Cream, Built Bar version: 1 Refuel Micromarkets" at bounding box center [180, 258] width 192 height 46
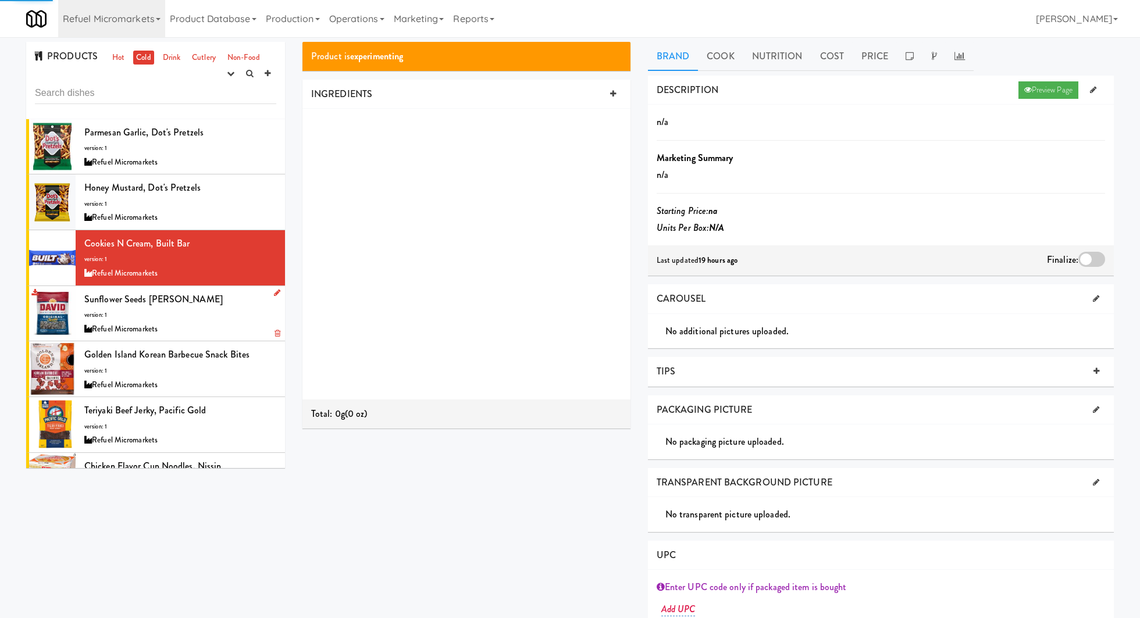
click at [251, 293] on div "Sunflower Seeds Jumbo, David version: 1 Refuel Micromarkets" at bounding box center [180, 314] width 192 height 46
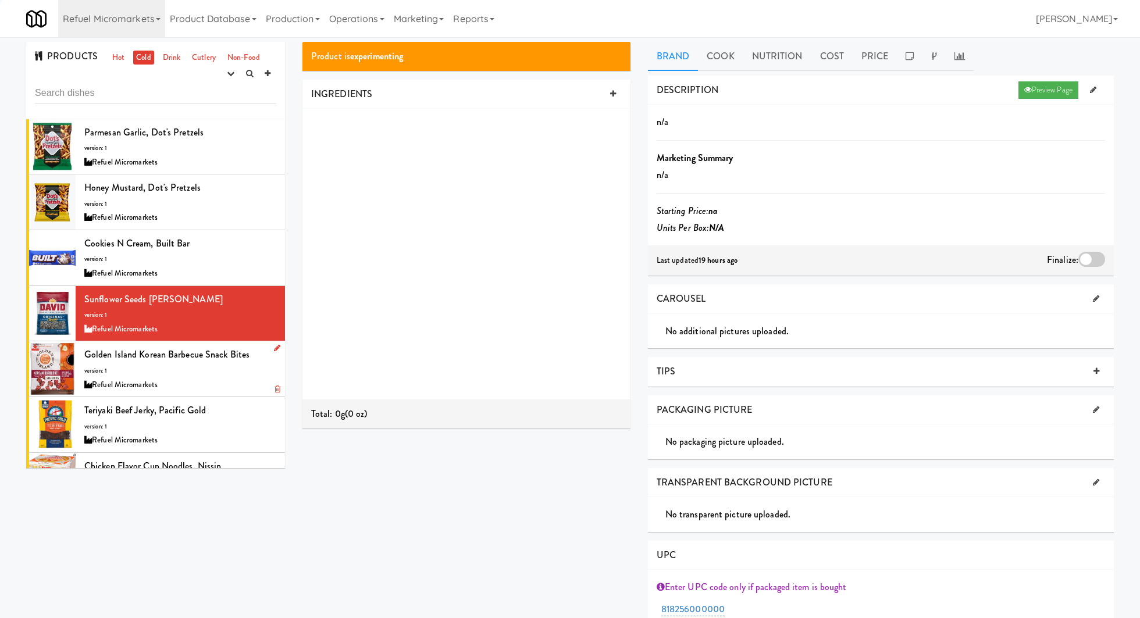
click at [248, 365] on div "Golden Island Korean Barbecue Snack Bites version: 1 Refuel Micromarkets" at bounding box center [180, 369] width 192 height 46
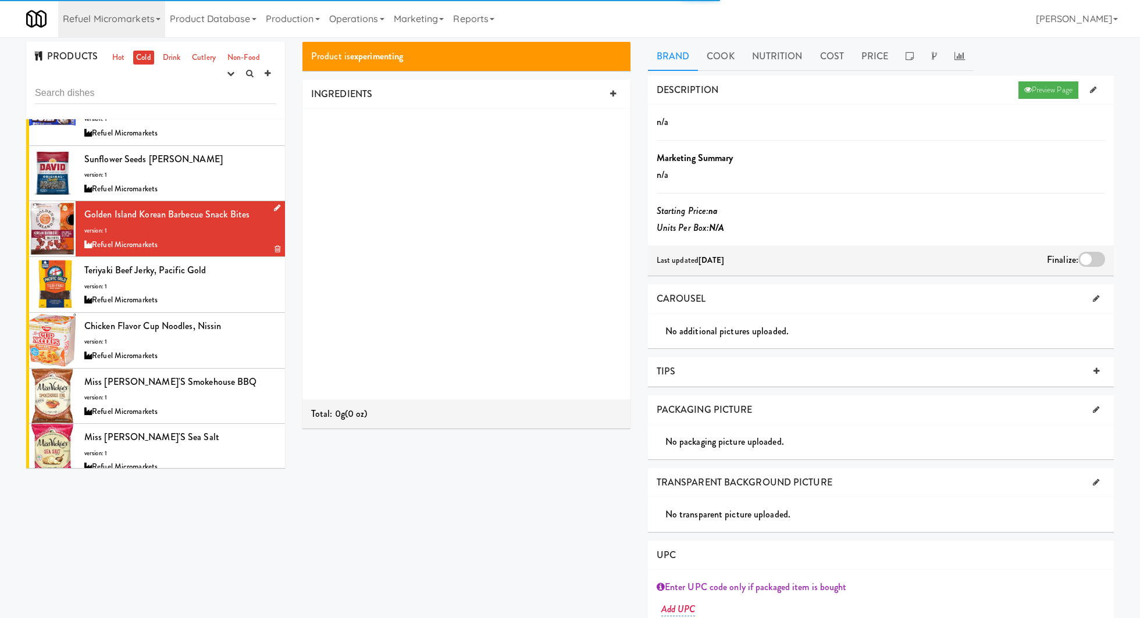
scroll to position [150, 0]
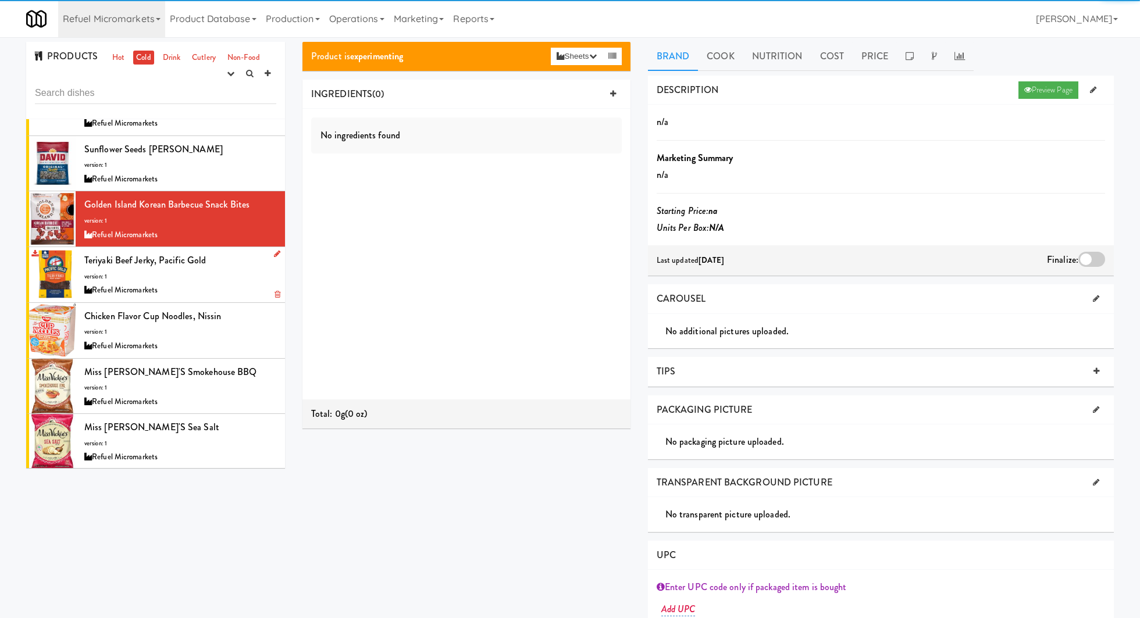
click at [241, 276] on div "Teriyaki Beef Jerky, Pacific Gold version: 1 Refuel Micromarkets" at bounding box center [180, 275] width 192 height 46
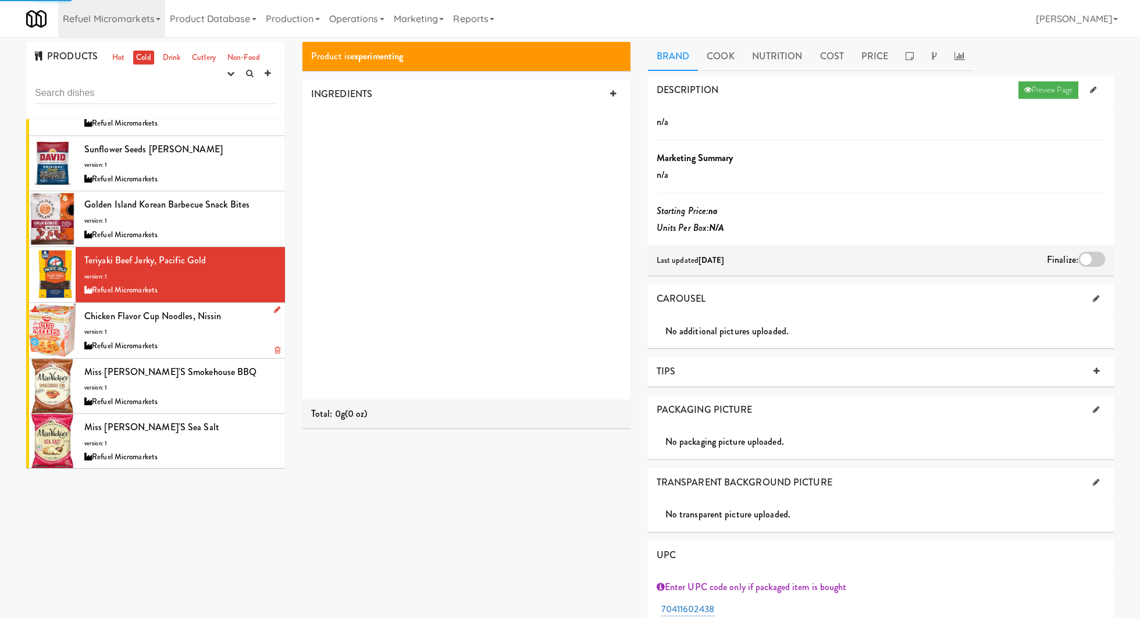
click at [241, 313] on div "Chicken Flavor Cup Noodles, Nissin version: 1 Refuel Micromarkets" at bounding box center [180, 331] width 192 height 46
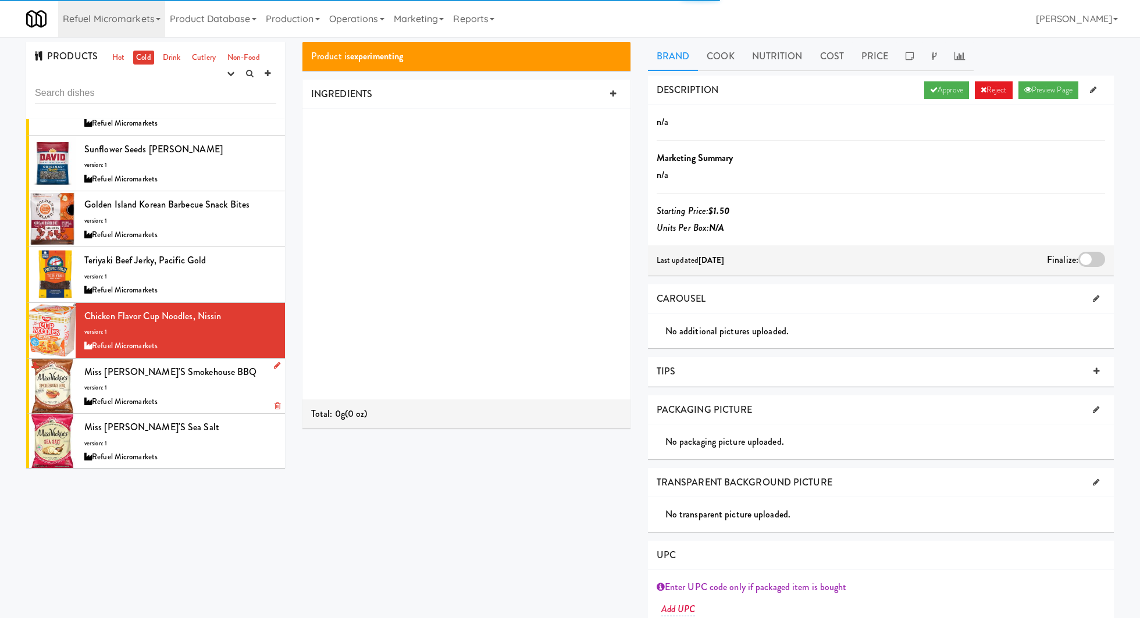
click at [236, 371] on div "Miss Vickie's Smokehouse BBQ version: 1 Refuel Micromarkets" at bounding box center [180, 387] width 192 height 46
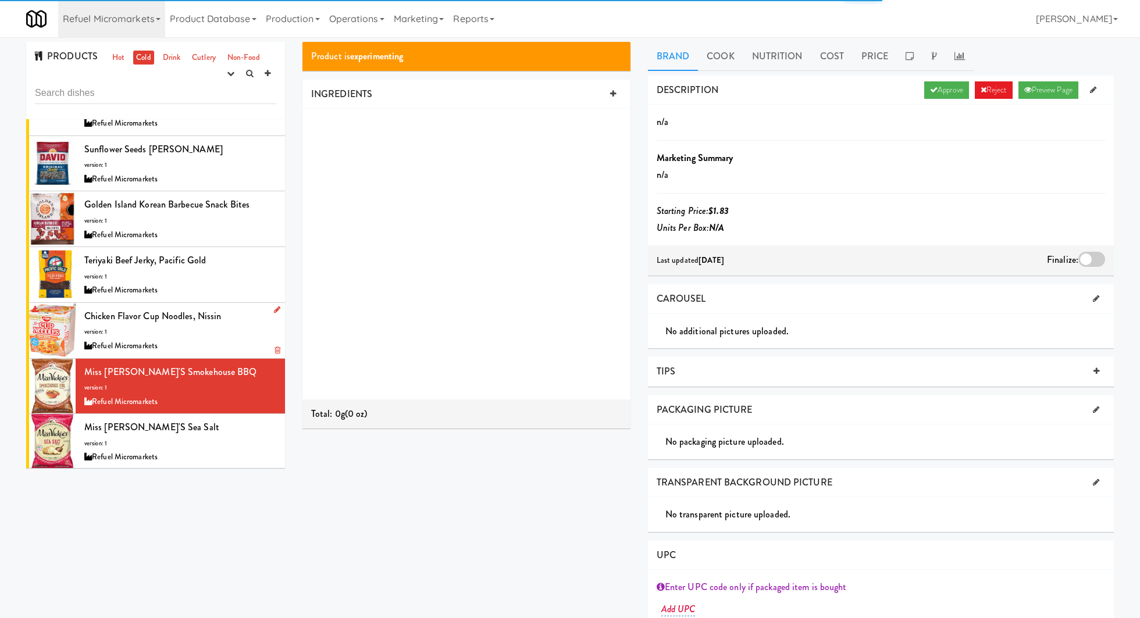
click at [227, 312] on div "Chicken Flavor Cup Noodles, Nissin version: 1 Refuel Micromarkets" at bounding box center [180, 331] width 192 height 46
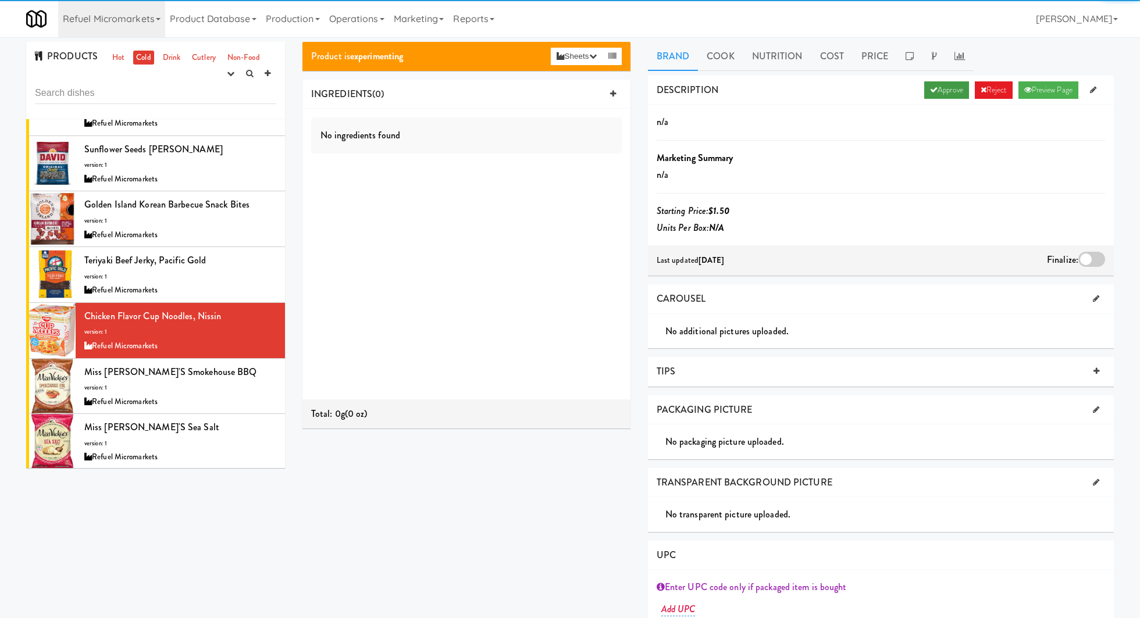
click at [942, 84] on link "Approve" at bounding box center [946, 89] width 45 height 17
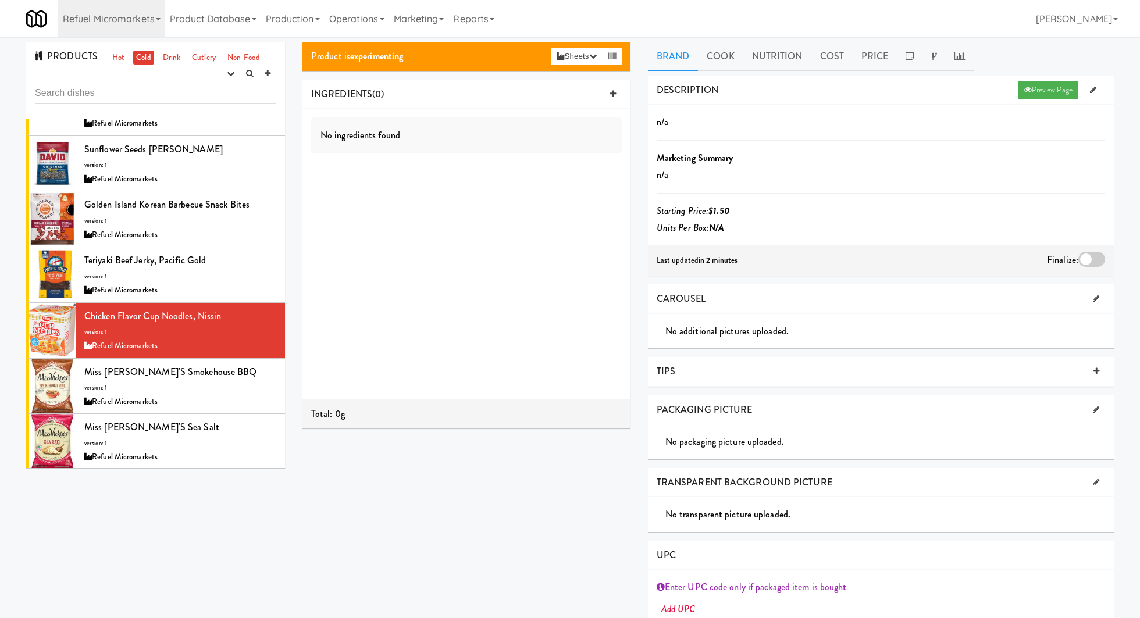
click at [1079, 260] on div at bounding box center [1091, 259] width 27 height 15
click at [0, 0] on input "checkbox" at bounding box center [0, 0] width 0 height 0
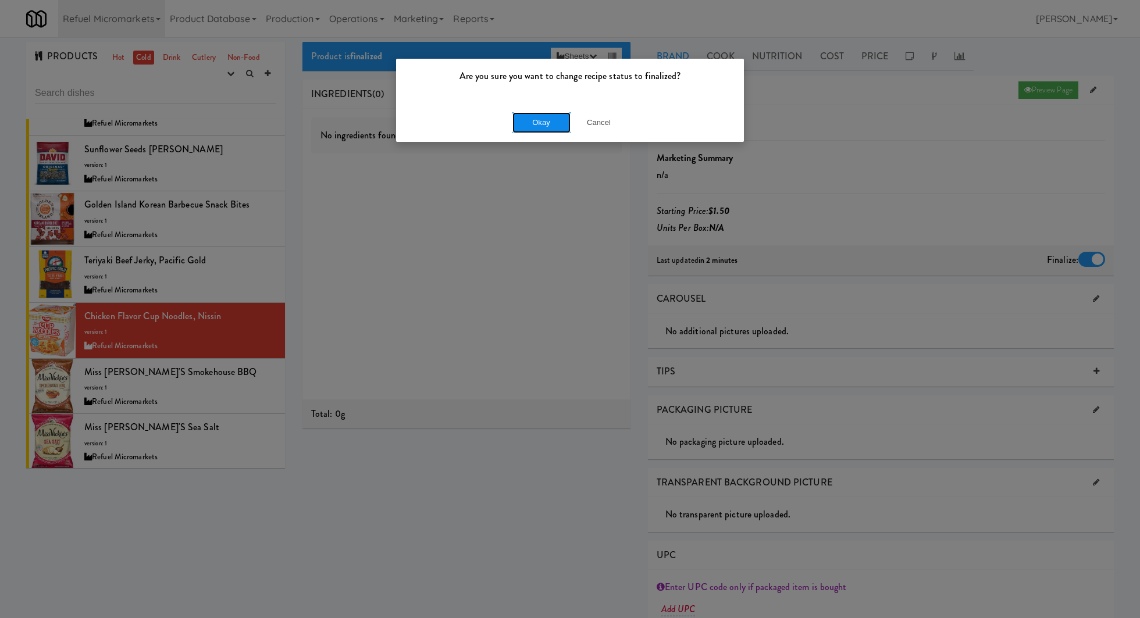
click at [540, 120] on button "Okay" at bounding box center [541, 122] width 58 height 21
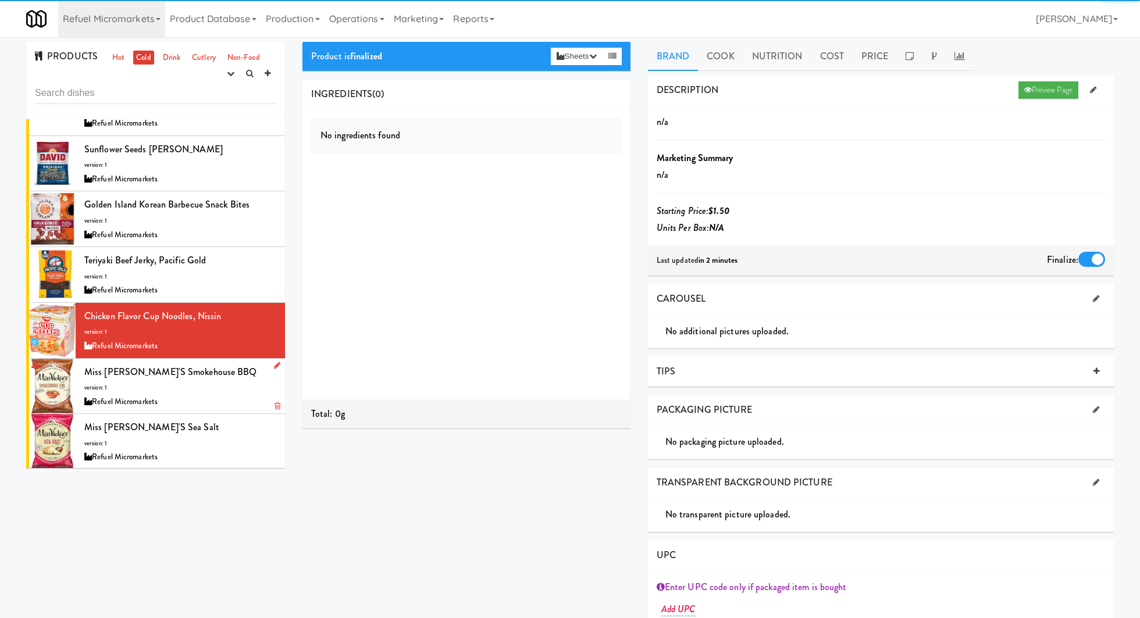
click at [230, 370] on div "Miss Vickie's Smokehouse BBQ version: 1 Refuel Micromarkets" at bounding box center [180, 387] width 192 height 46
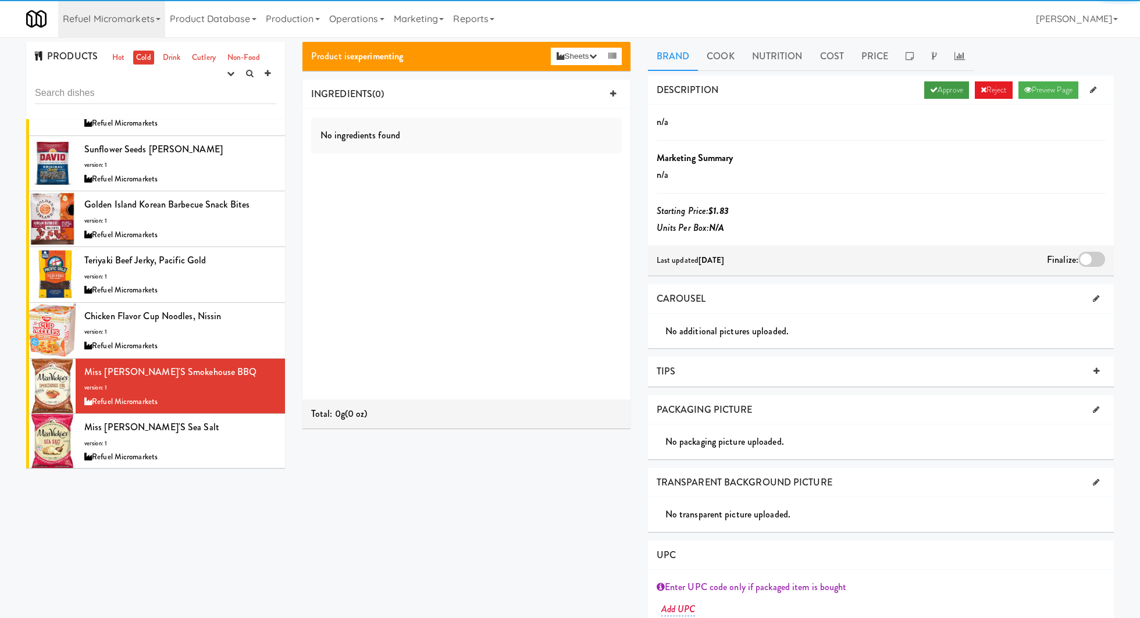
click at [936, 95] on link "Approve" at bounding box center [946, 89] width 45 height 17
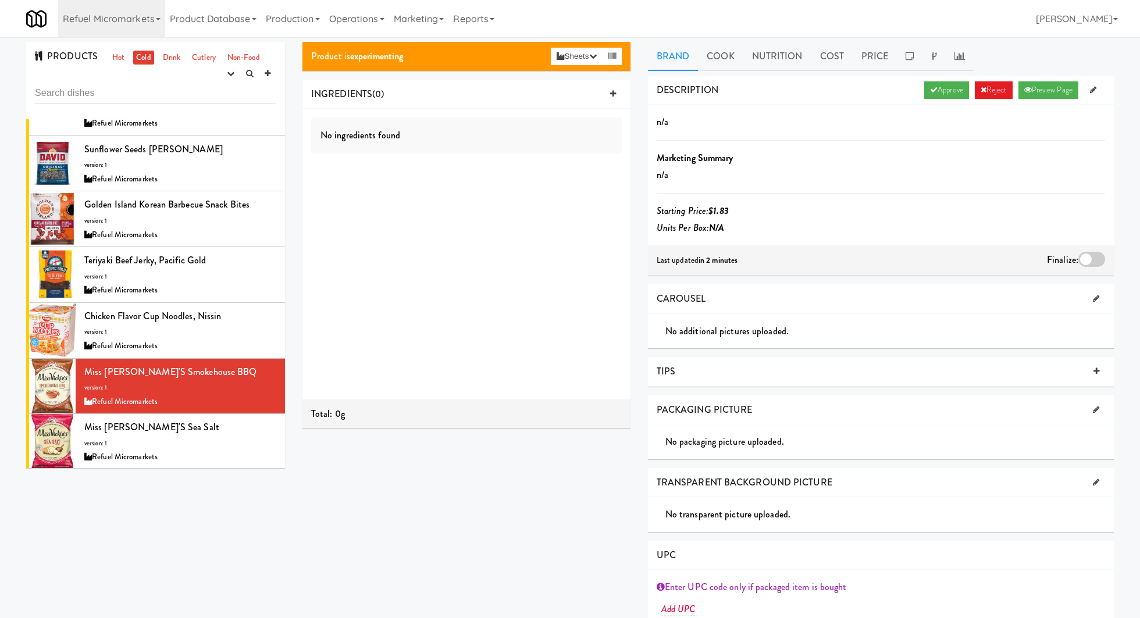
click at [1091, 258] on div at bounding box center [1091, 259] width 27 height 15
click at [0, 0] on input "checkbox" at bounding box center [0, 0] width 0 height 0
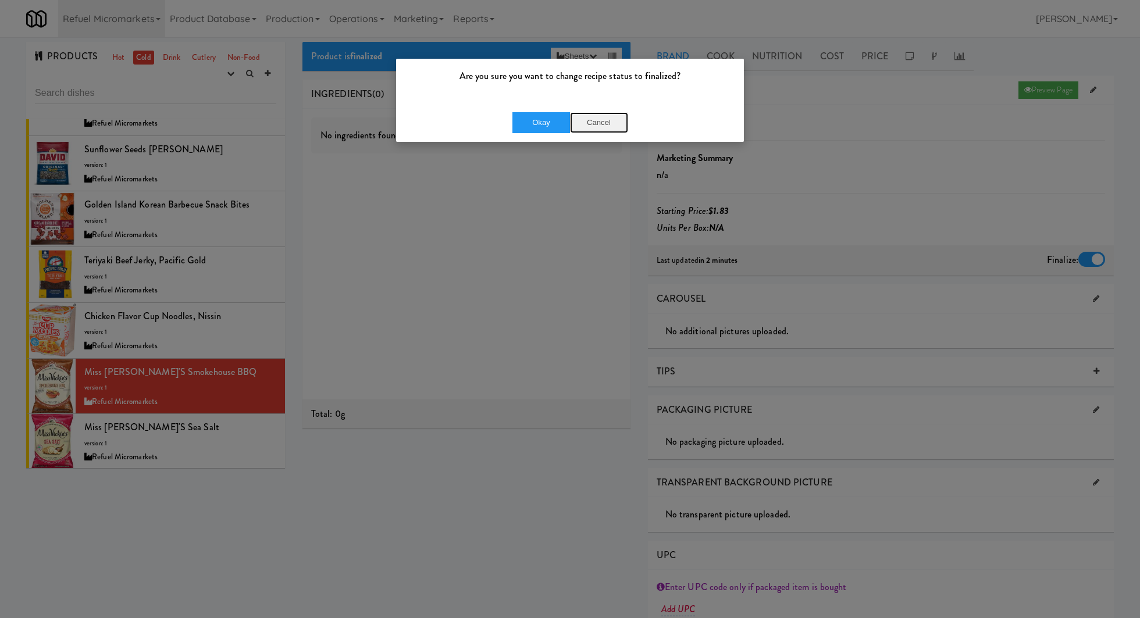
click at [570, 123] on button "Cancel" at bounding box center [599, 122] width 58 height 21
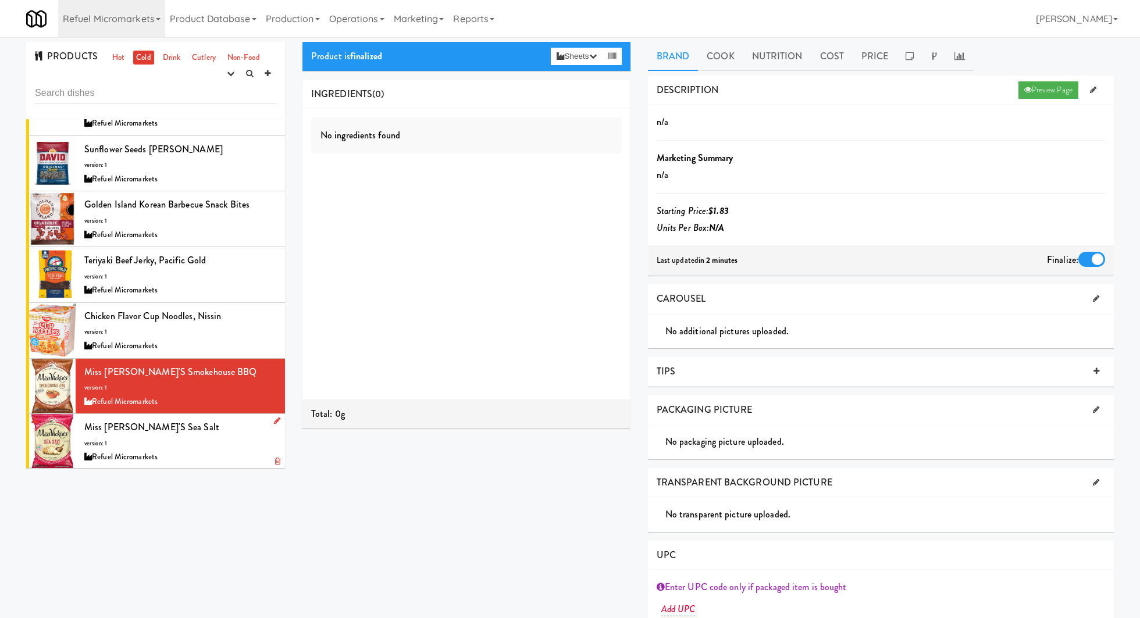
click at [223, 422] on div "Miss Vickie's Sea Salt version: 1 Refuel Micromarkets" at bounding box center [180, 442] width 192 height 46
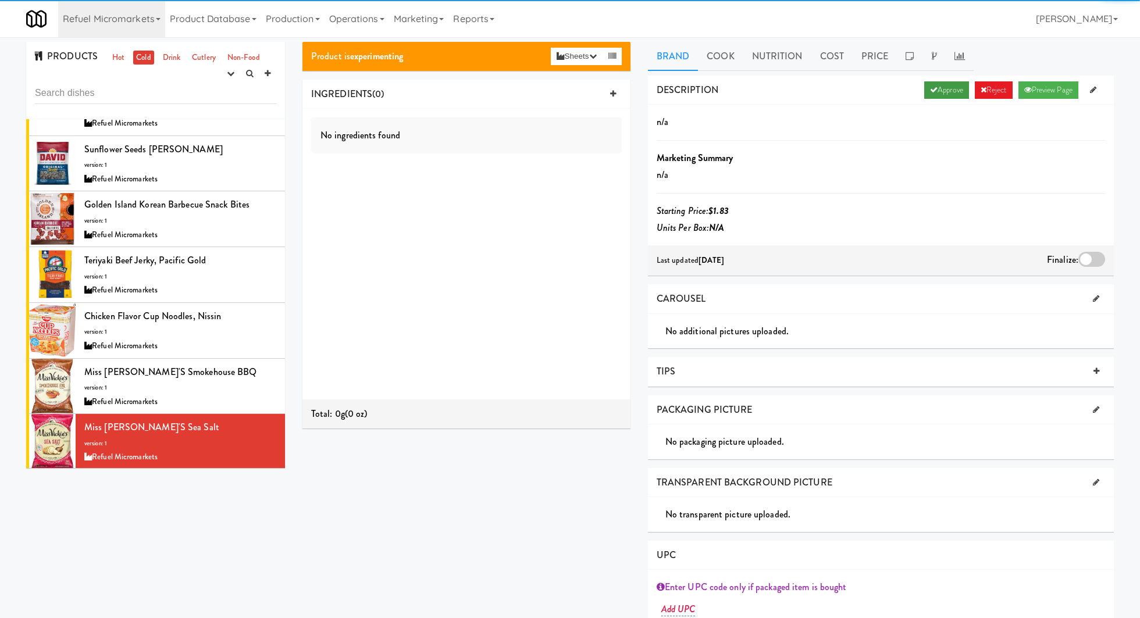
click at [925, 95] on link "Approve" at bounding box center [946, 89] width 45 height 17
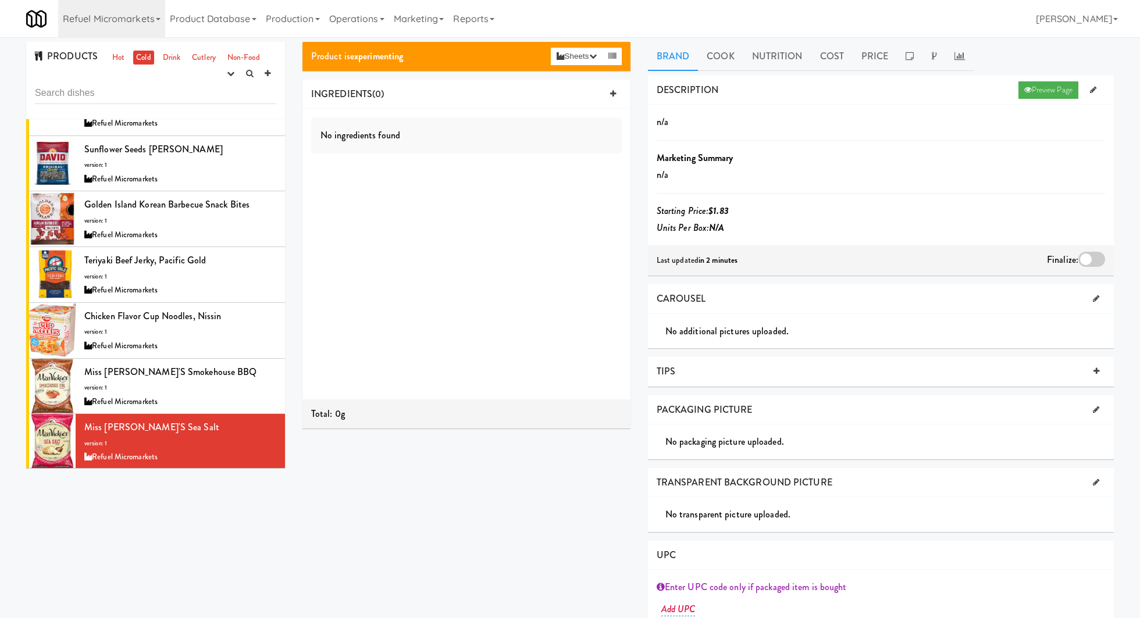
click at [1086, 259] on div at bounding box center [1091, 259] width 27 height 15
click at [0, 0] on input "checkbox" at bounding box center [0, 0] width 0 height 0
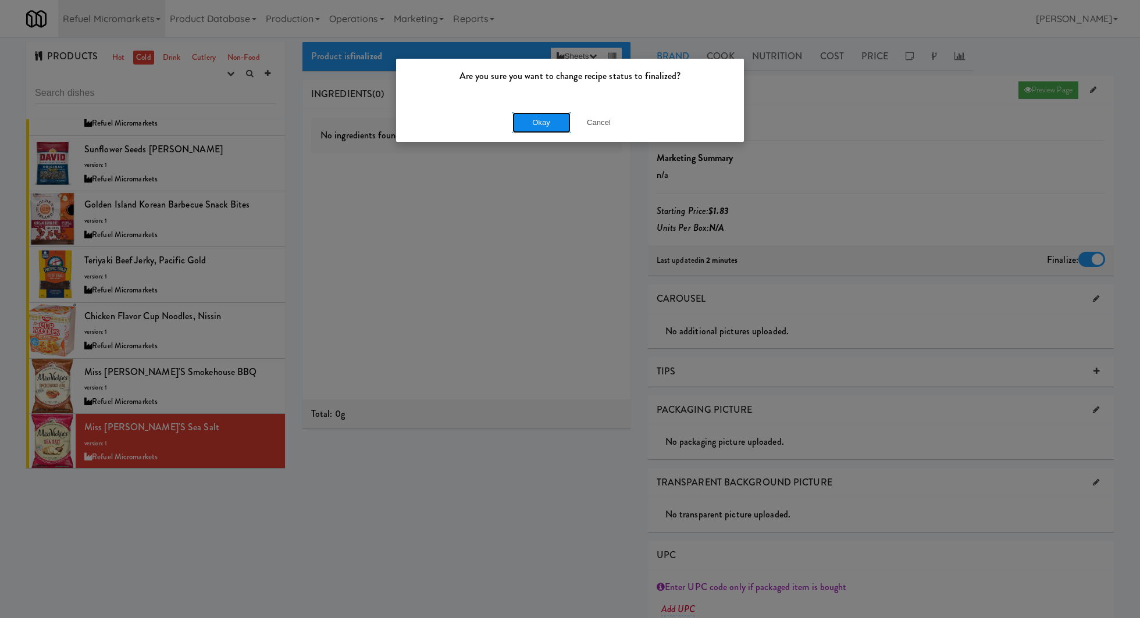
click at [531, 122] on button "Okay" at bounding box center [541, 122] width 58 height 21
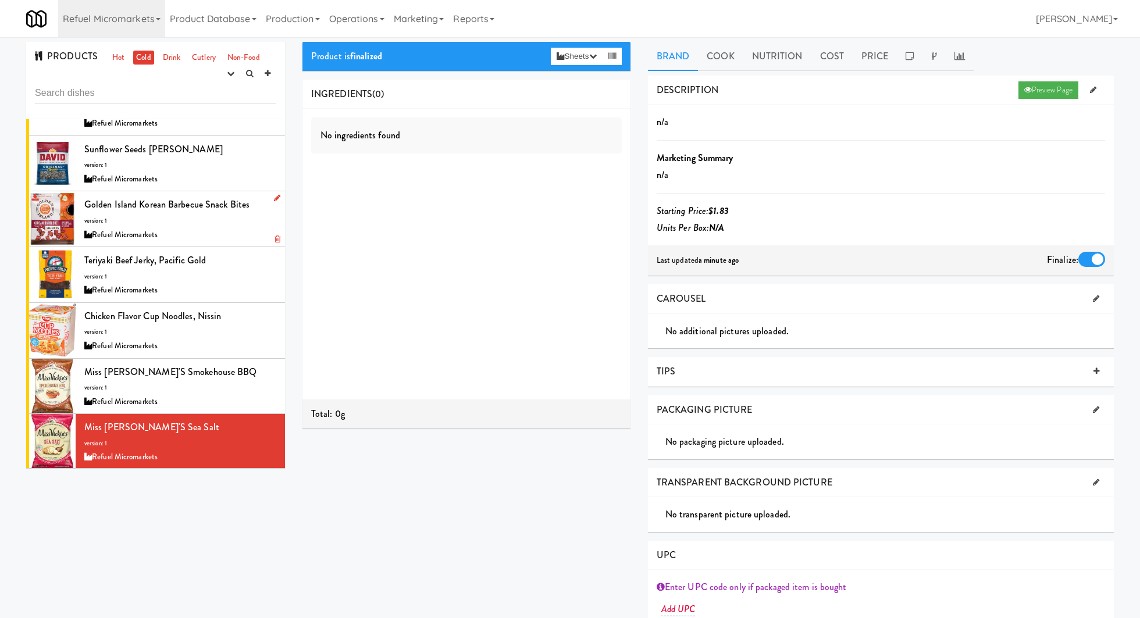
scroll to position [329, 0]
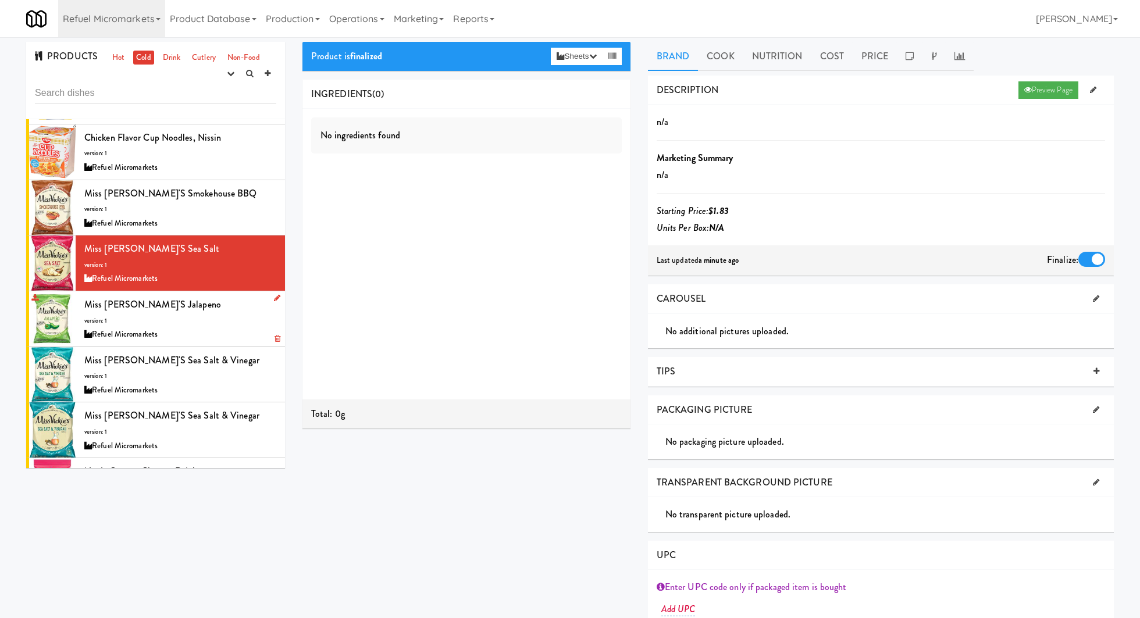
click at [211, 303] on div "Miss Vickie's Jalapeno version: 1 Refuel Micromarkets" at bounding box center [180, 319] width 192 height 46
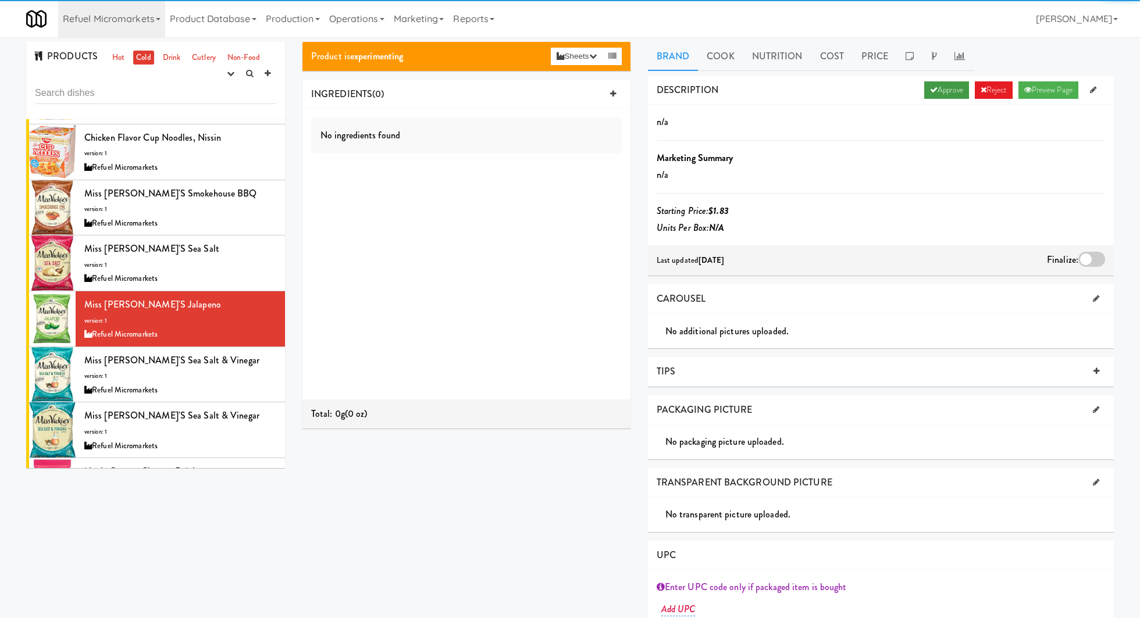
click at [942, 92] on link "Approve" at bounding box center [946, 89] width 45 height 17
click at [1099, 263] on div at bounding box center [1091, 259] width 27 height 15
click at [0, 0] on input "checkbox" at bounding box center [0, 0] width 0 height 0
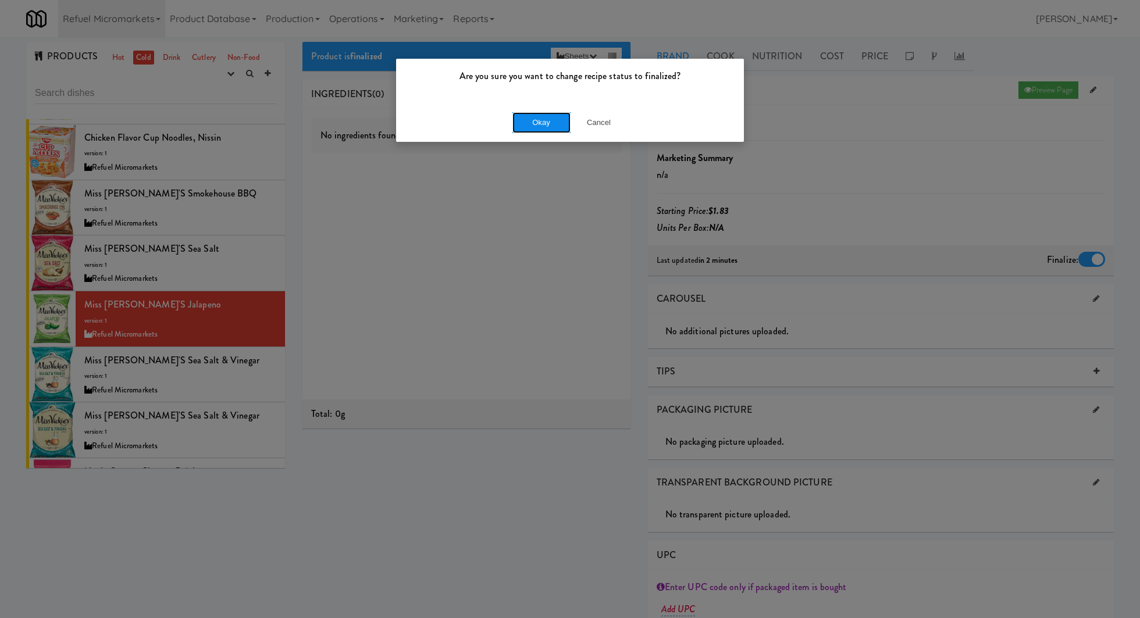
click at [539, 130] on button "Okay" at bounding box center [541, 122] width 58 height 21
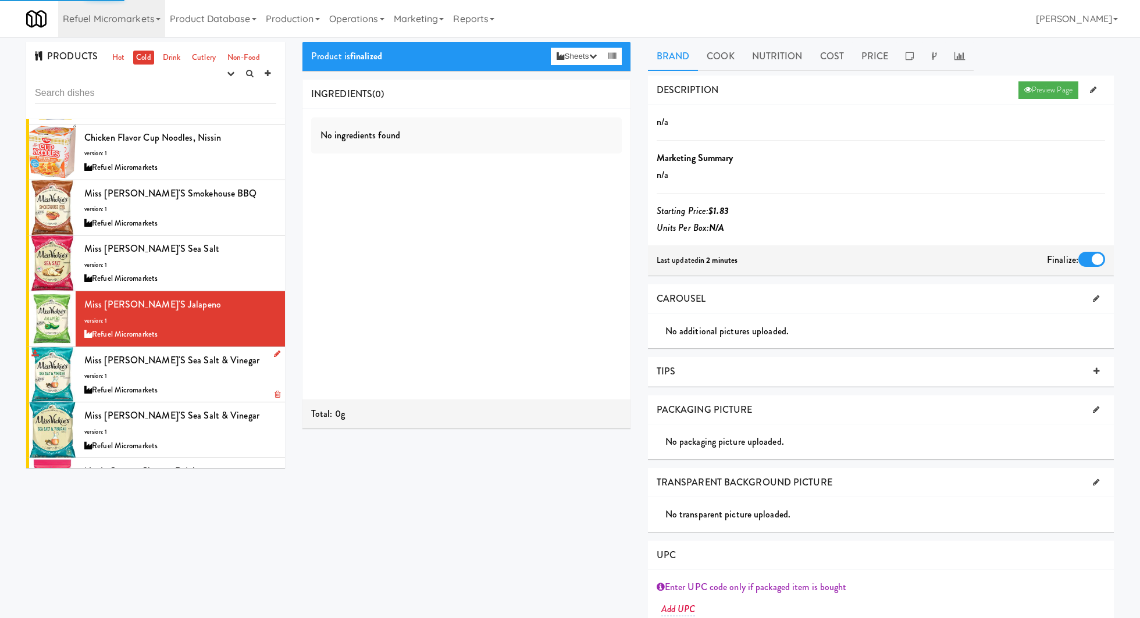
click at [265, 352] on div "Miss Vickie's Sea Salt & Vinegar version: 1 Refuel Micromarkets" at bounding box center [180, 375] width 192 height 46
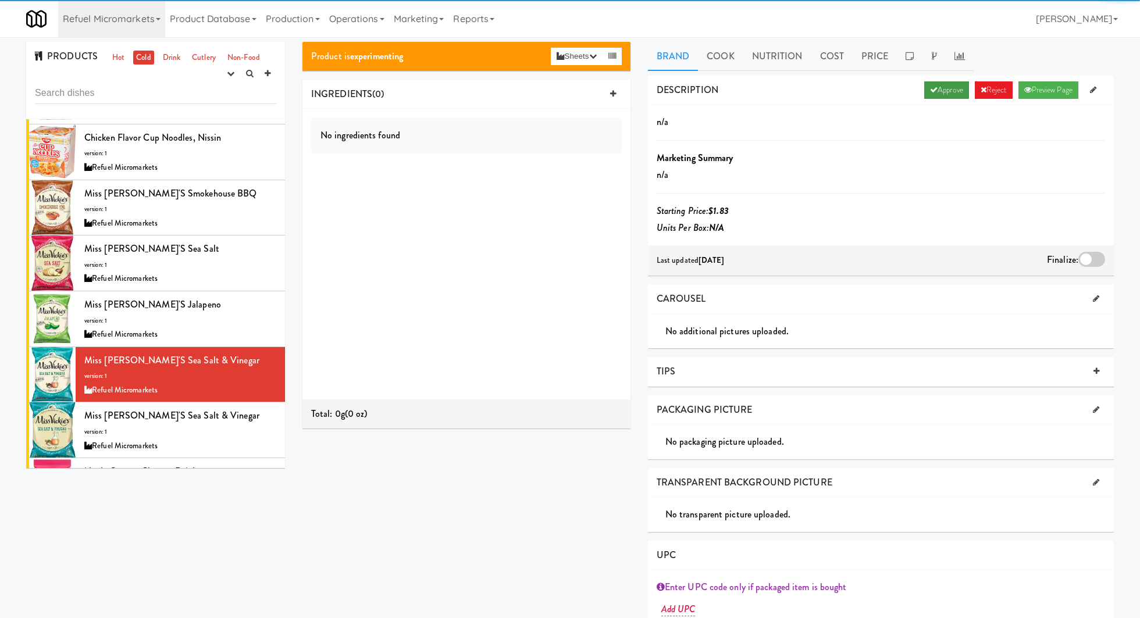
click at [924, 91] on link "Approve" at bounding box center [946, 89] width 45 height 17
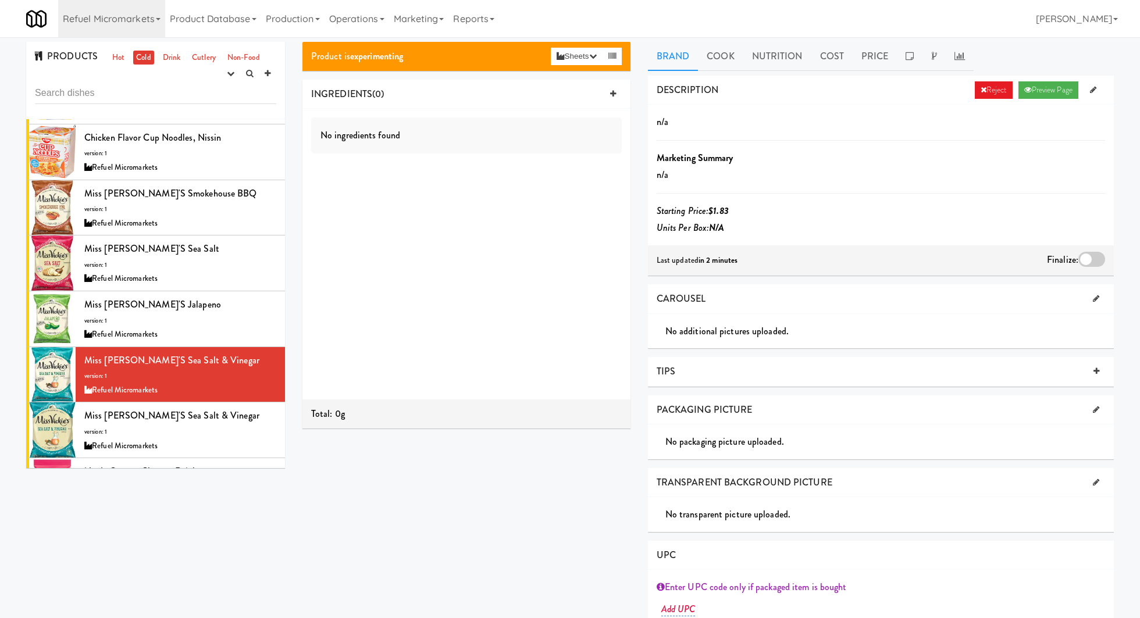
click at [1091, 259] on div at bounding box center [1091, 259] width 27 height 15
click at [0, 0] on input "checkbox" at bounding box center [0, 0] width 0 height 0
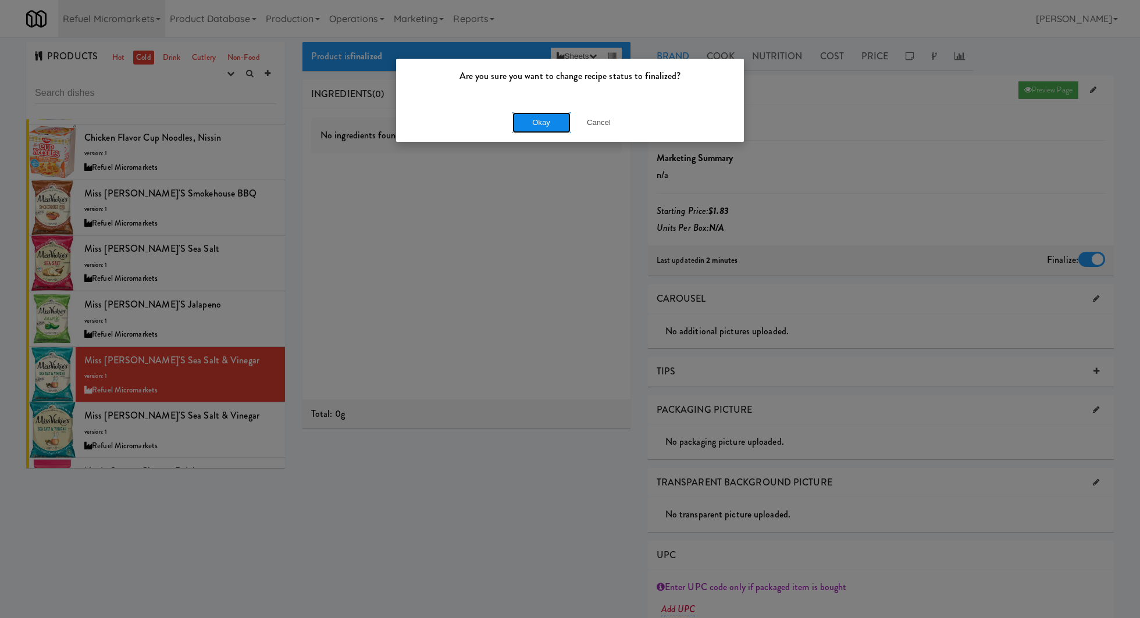
click at [536, 121] on button "Okay" at bounding box center [541, 122] width 58 height 21
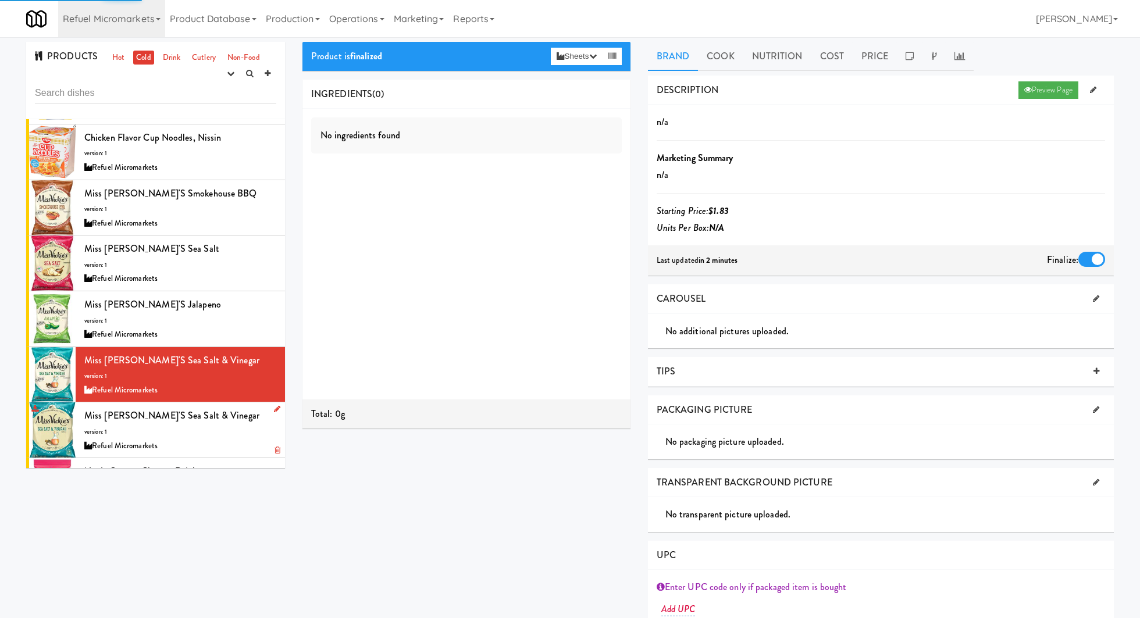
click at [247, 416] on div "Miss Vickie's Sea Salt & Vinegar version: 1 Refuel Micromarkets" at bounding box center [180, 430] width 192 height 46
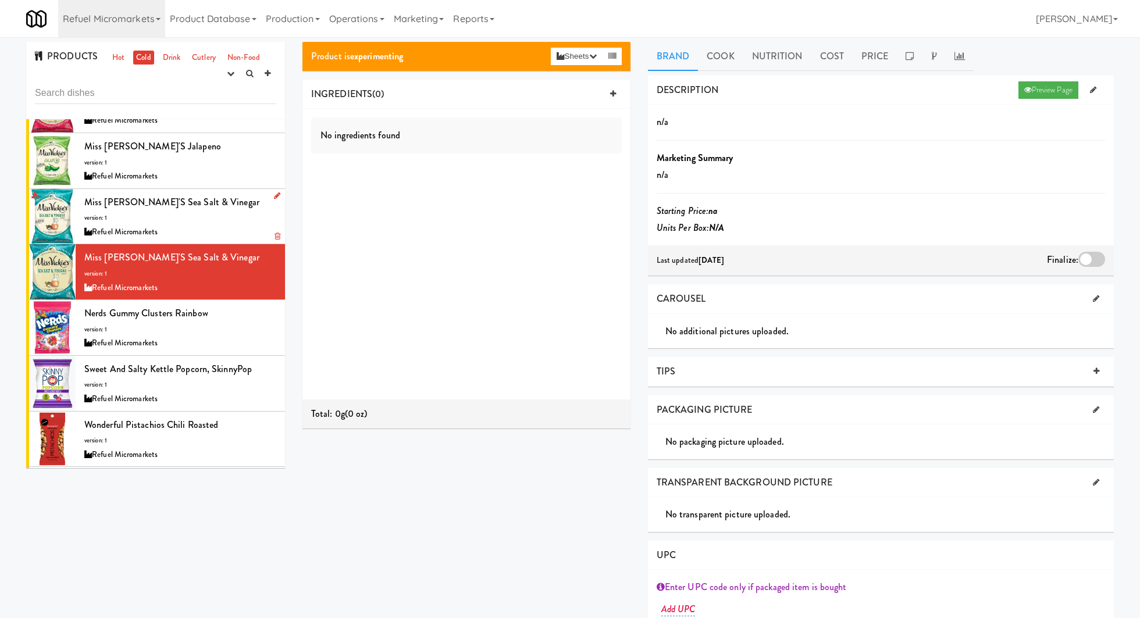
scroll to position [512, 0]
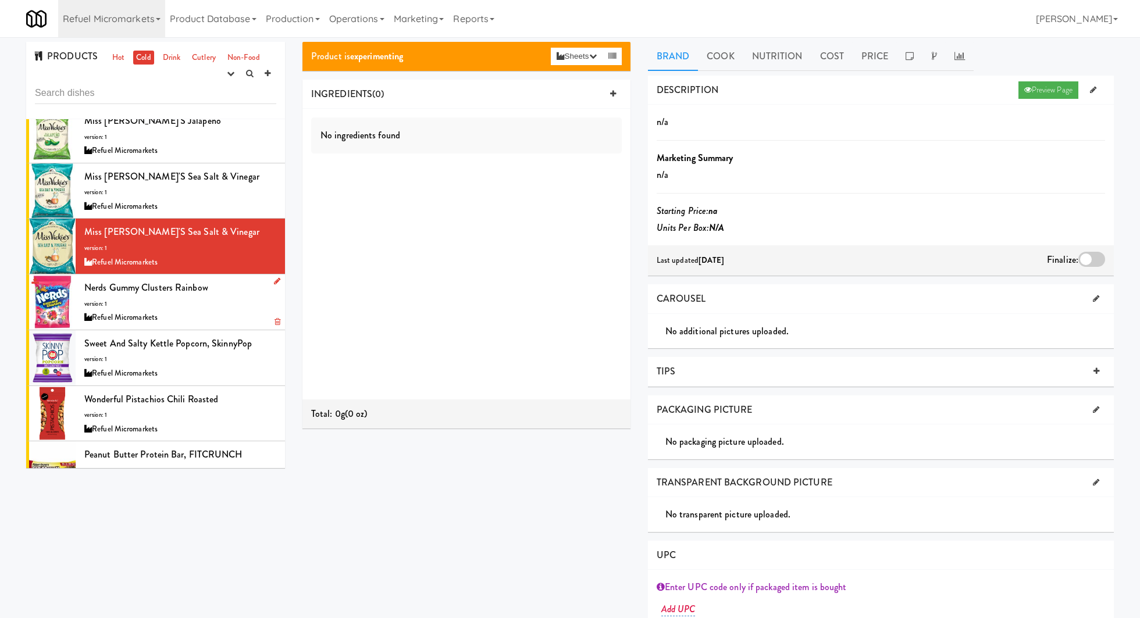
click at [233, 311] on div "Refuel Micromarkets" at bounding box center [180, 318] width 192 height 15
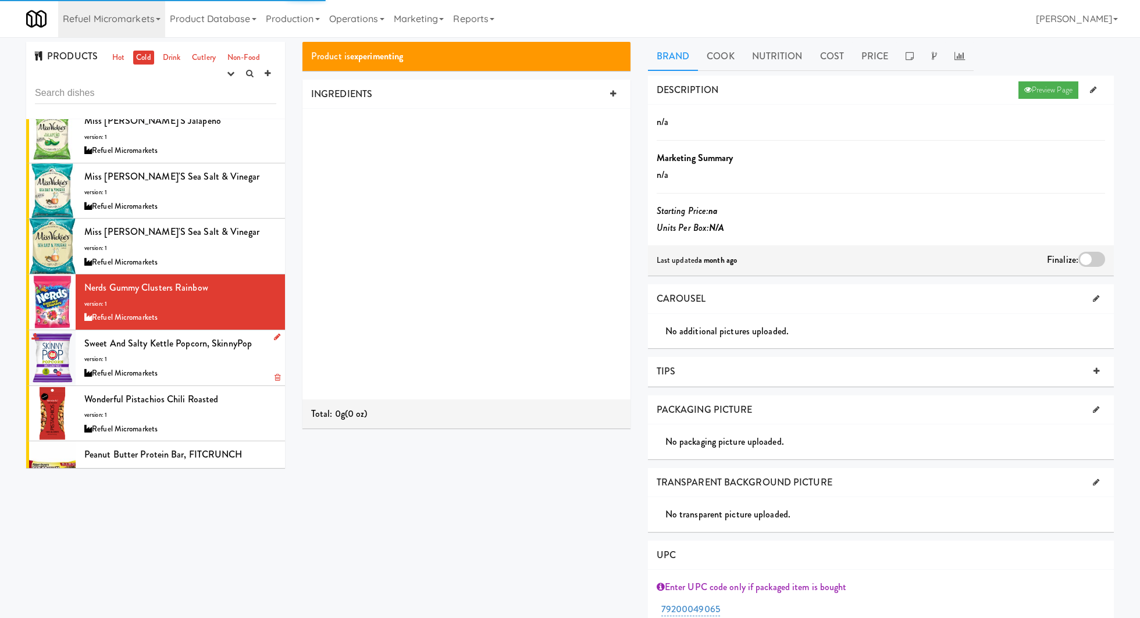
click at [248, 375] on div "Refuel Micromarkets" at bounding box center [180, 373] width 192 height 15
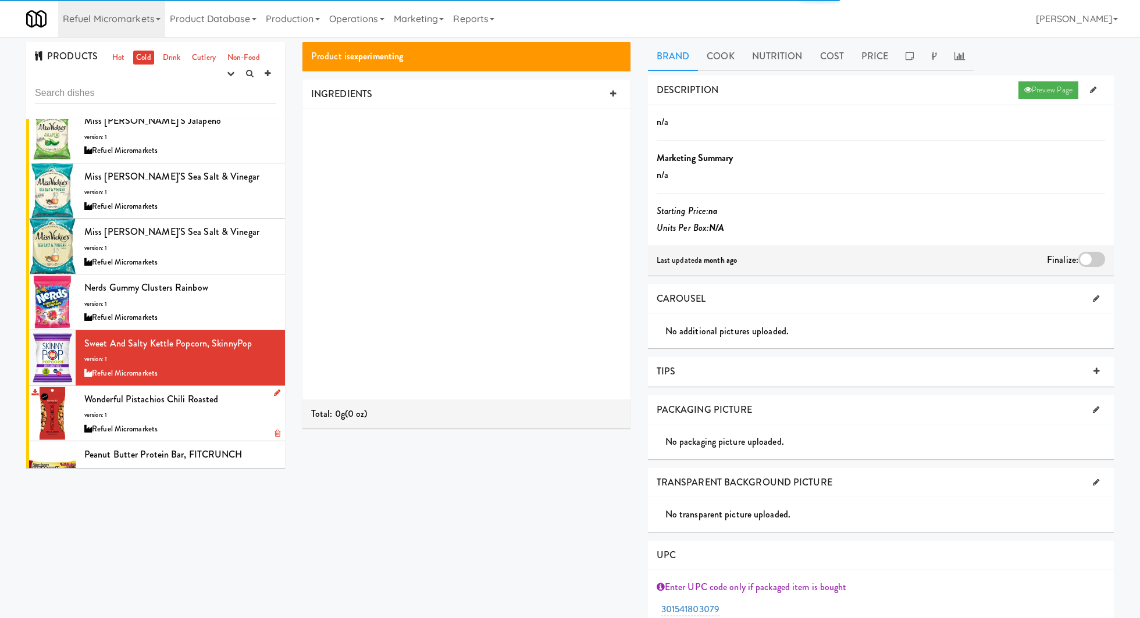
click at [252, 422] on div "Refuel Micromarkets" at bounding box center [180, 429] width 192 height 15
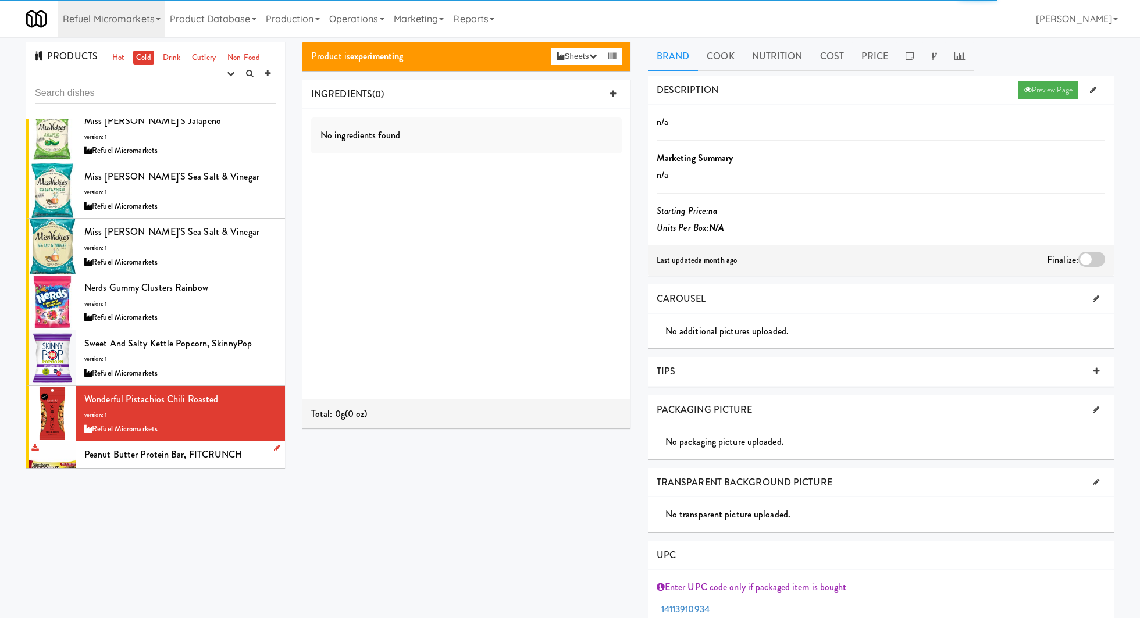
click at [259, 457] on div "Peanut Butter Protein Bar, FITCRUNCH version: 1 Refuel Micromarkets" at bounding box center [180, 469] width 192 height 46
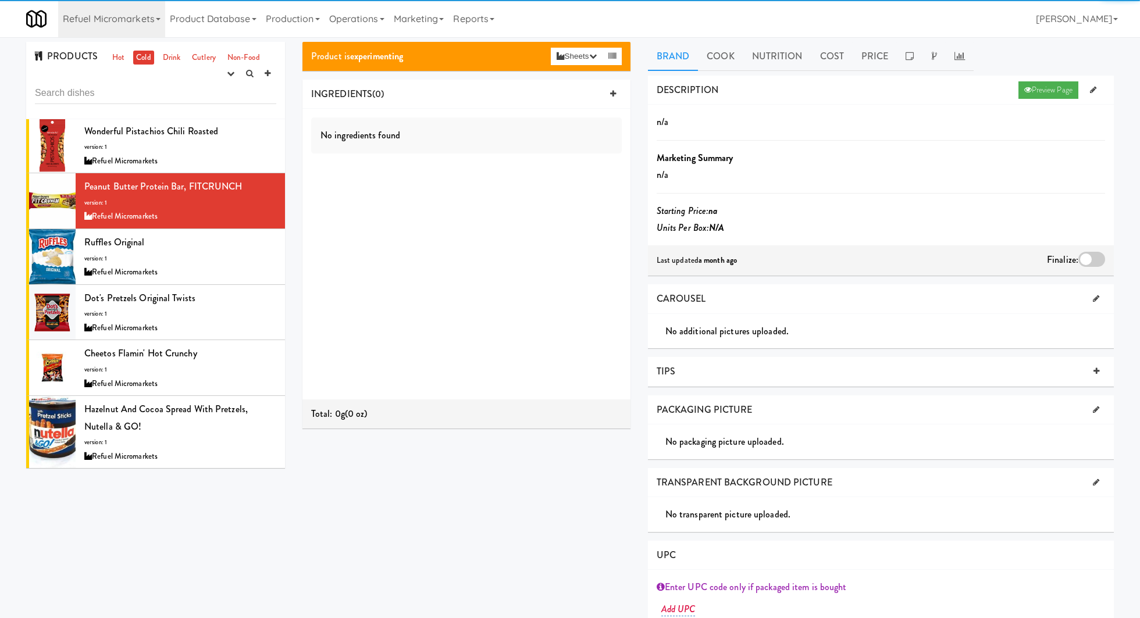
scroll to position [797, 0]
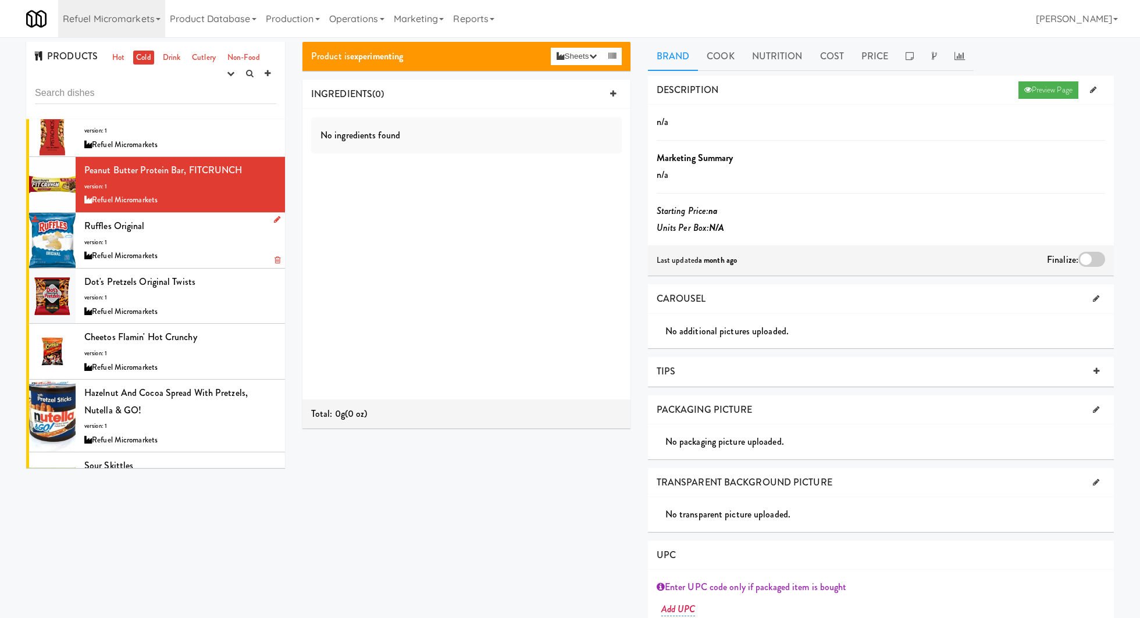
click at [199, 243] on div "Ruffles Original version: 1 Refuel Micromarkets" at bounding box center [180, 241] width 192 height 46
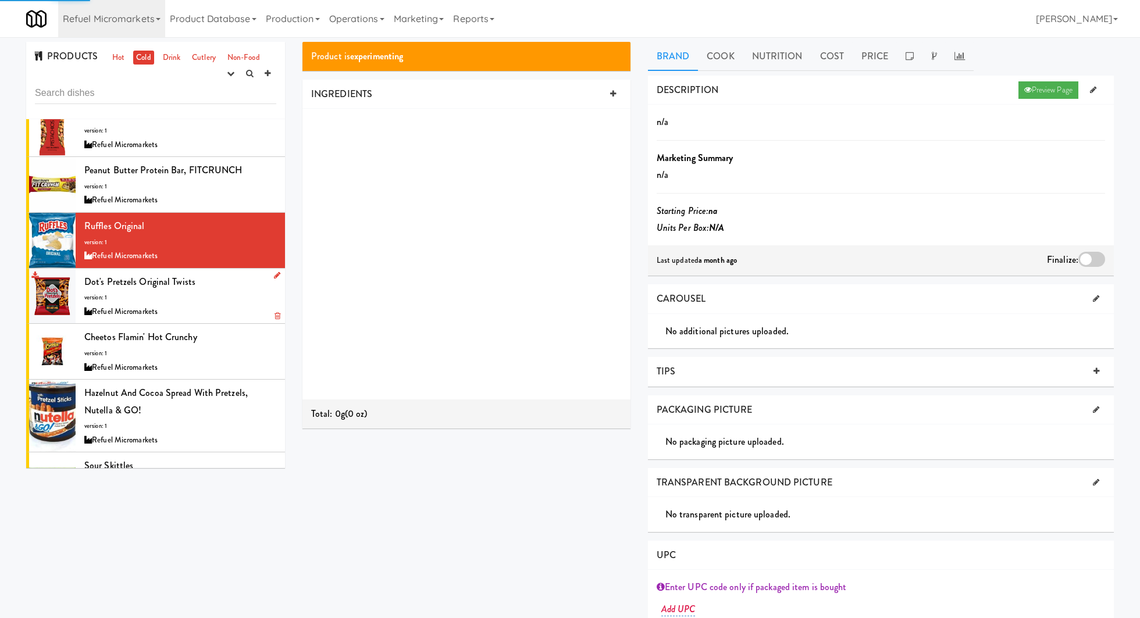
click at [226, 295] on div "Dot's Pretzels Original Twists version: 1 Refuel Micromarkets" at bounding box center [180, 296] width 192 height 46
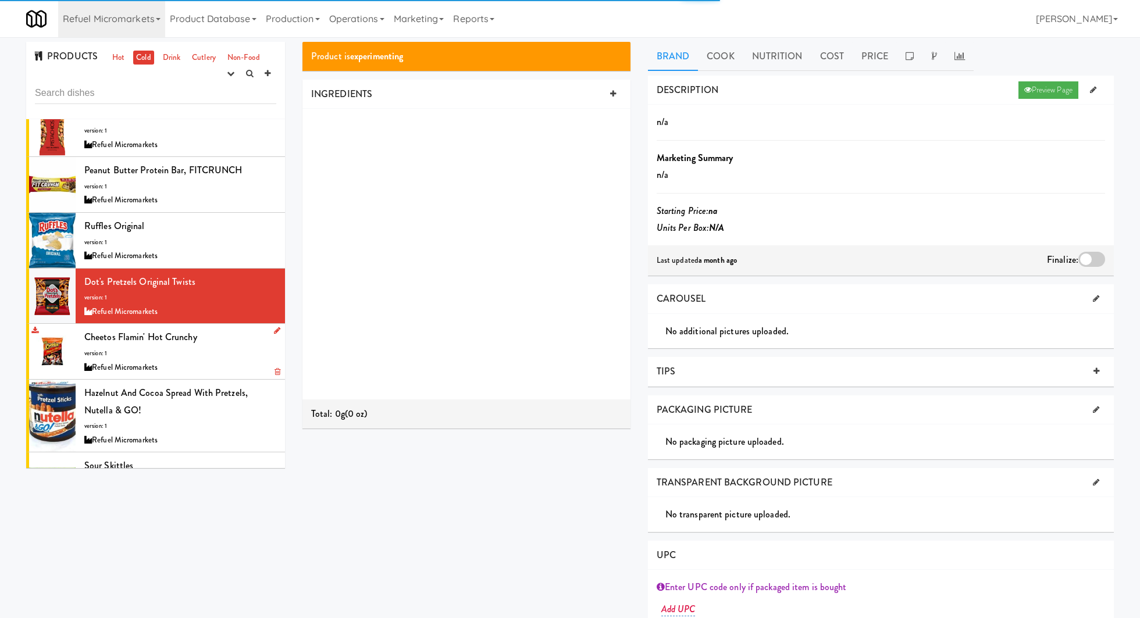
click at [235, 362] on div "Refuel Micromarkets" at bounding box center [180, 368] width 192 height 15
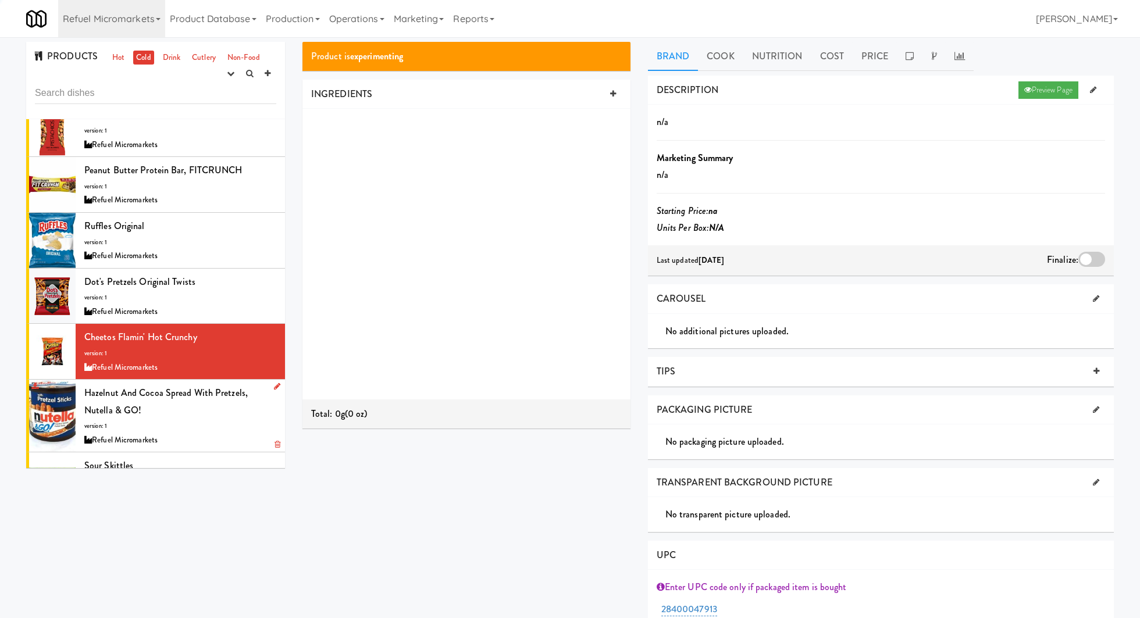
click at [237, 423] on div "Hazelnut and Cocoa Spread With Pretzels, Nutella & GO! version: 1 Refuel Microm…" at bounding box center [180, 415] width 192 height 63
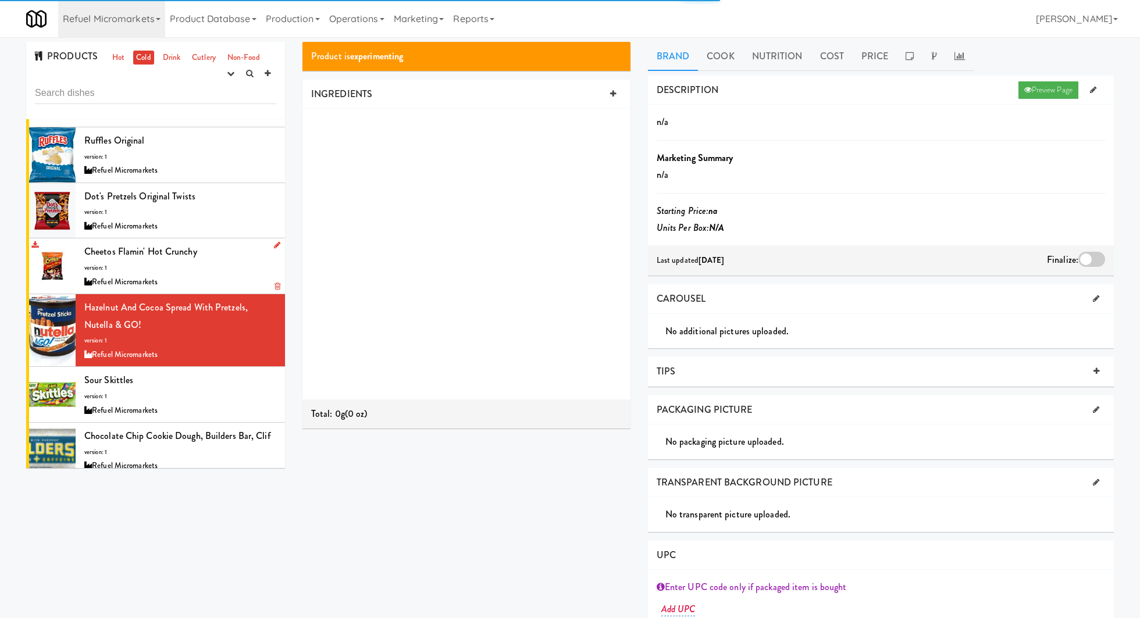
scroll to position [944, 0]
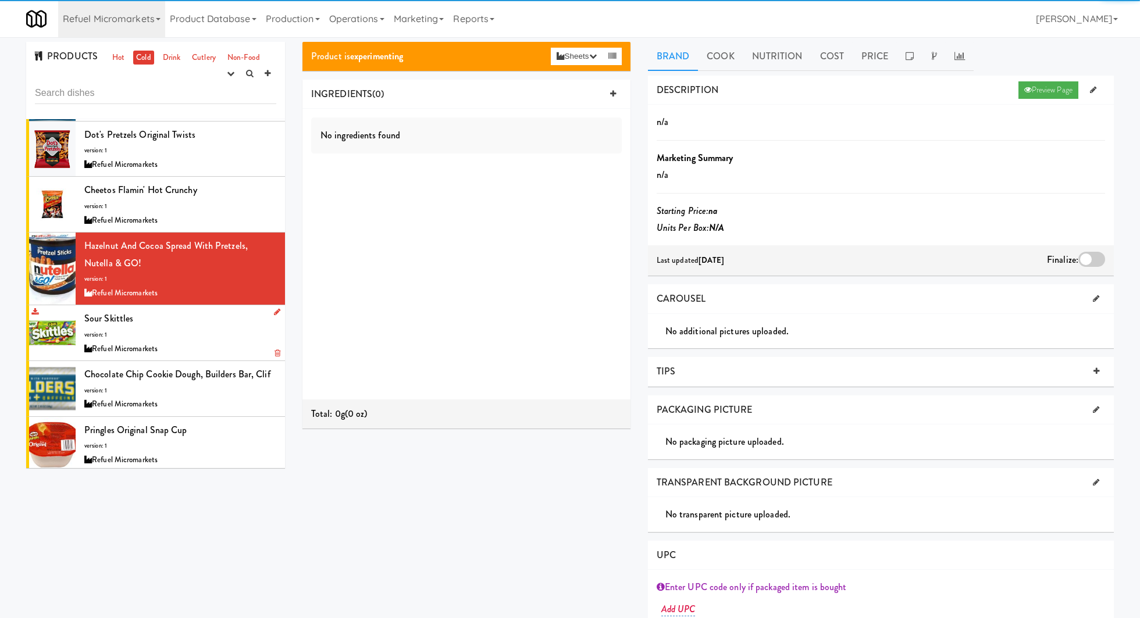
click at [224, 330] on div "Sour Skittles version: 1 Refuel Micromarkets" at bounding box center [180, 333] width 192 height 46
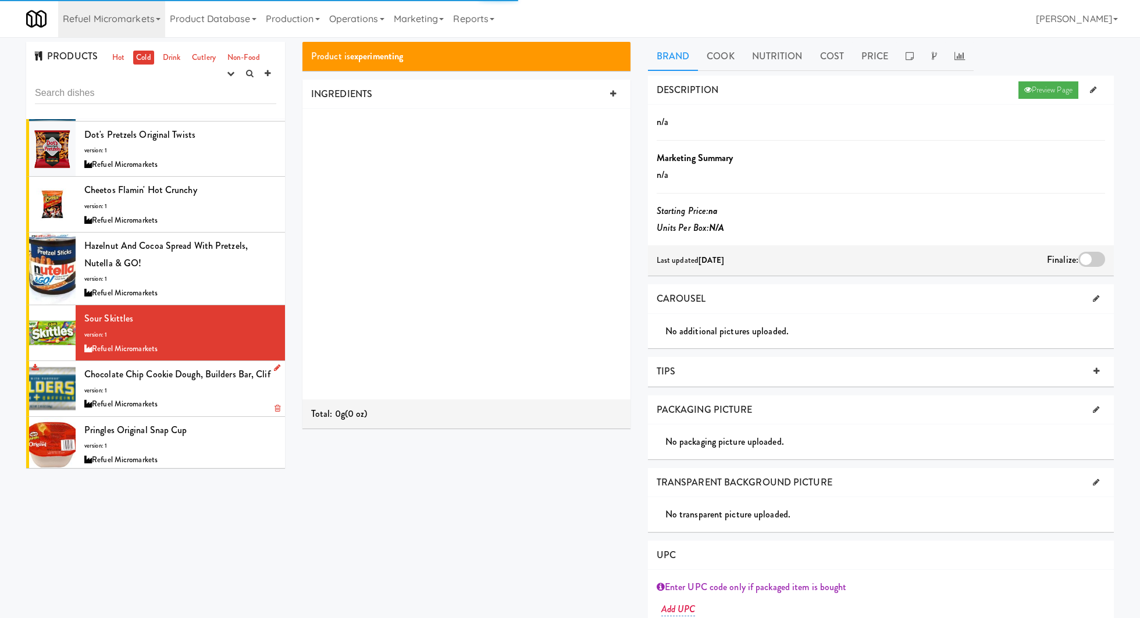
click at [239, 398] on div "Refuel Micromarkets" at bounding box center [180, 404] width 192 height 15
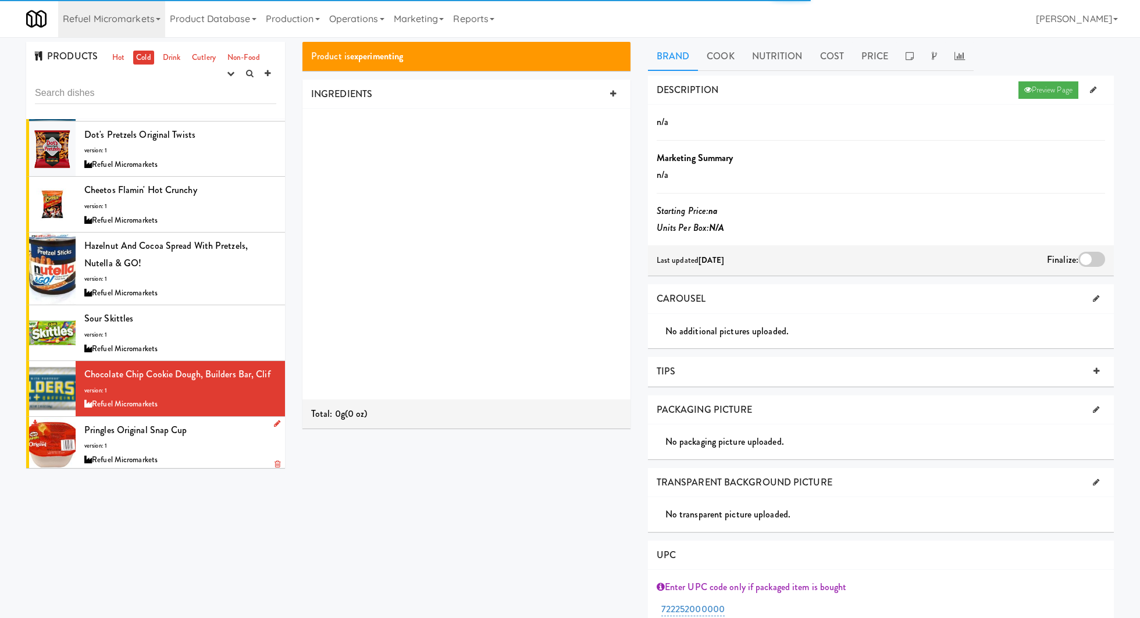
click at [233, 445] on div "Pringles Original Snap Cup version: 1 Refuel Micromarkets" at bounding box center [180, 445] width 192 height 46
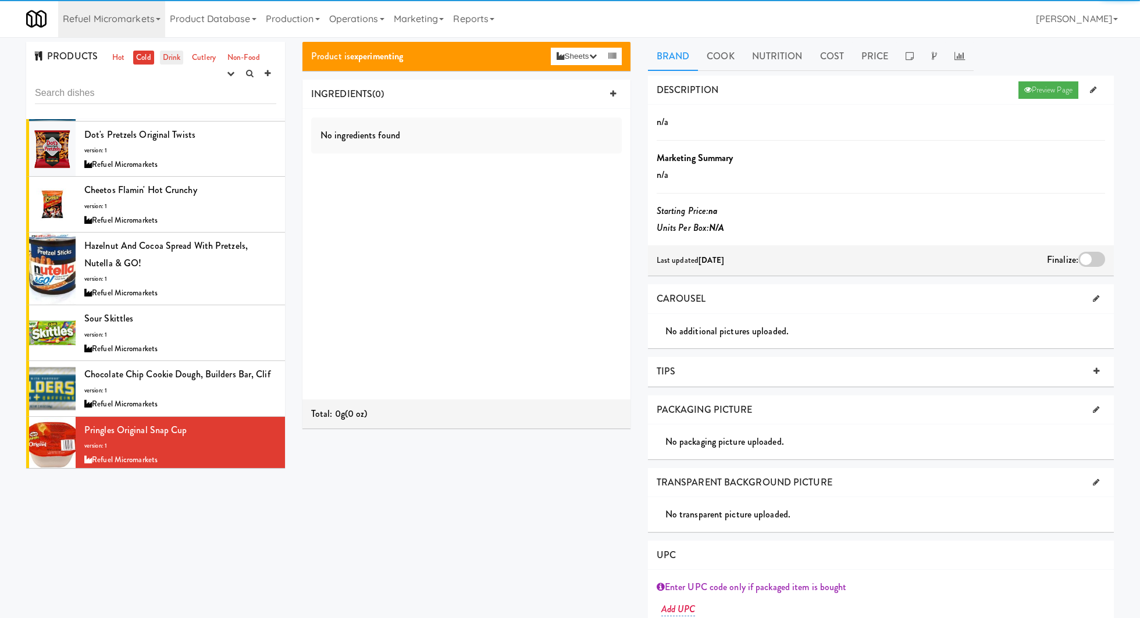
click at [172, 55] on link "Drink" at bounding box center [172, 58] width 24 height 15
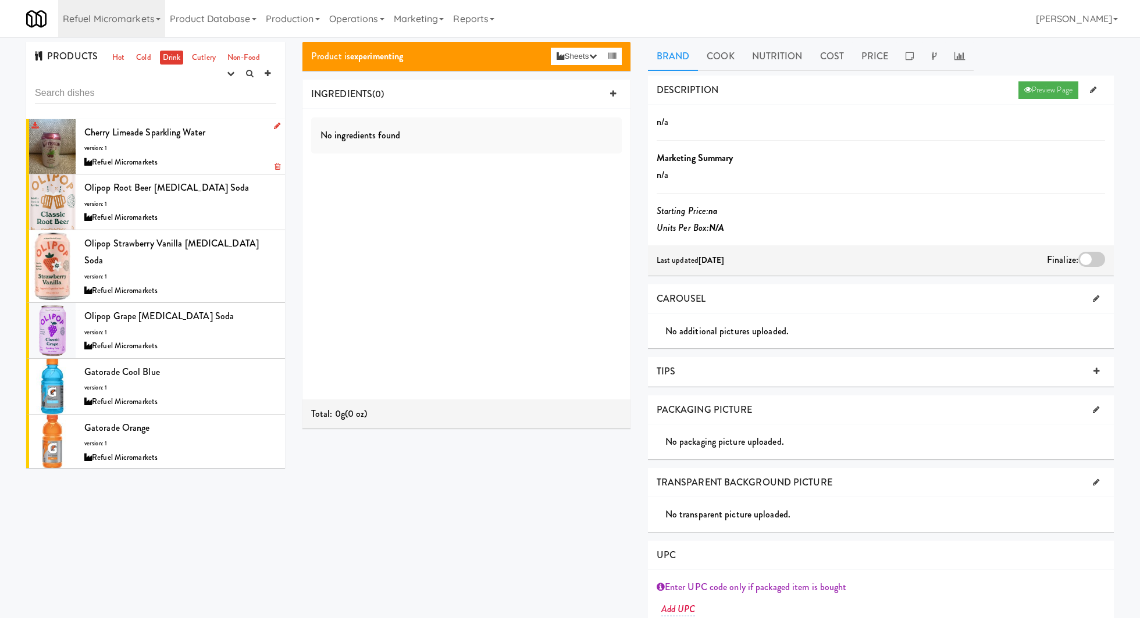
click at [241, 152] on div "Cherry Limeade Sparkling Water version: 1 Refuel Micromarkets" at bounding box center [180, 147] width 192 height 46
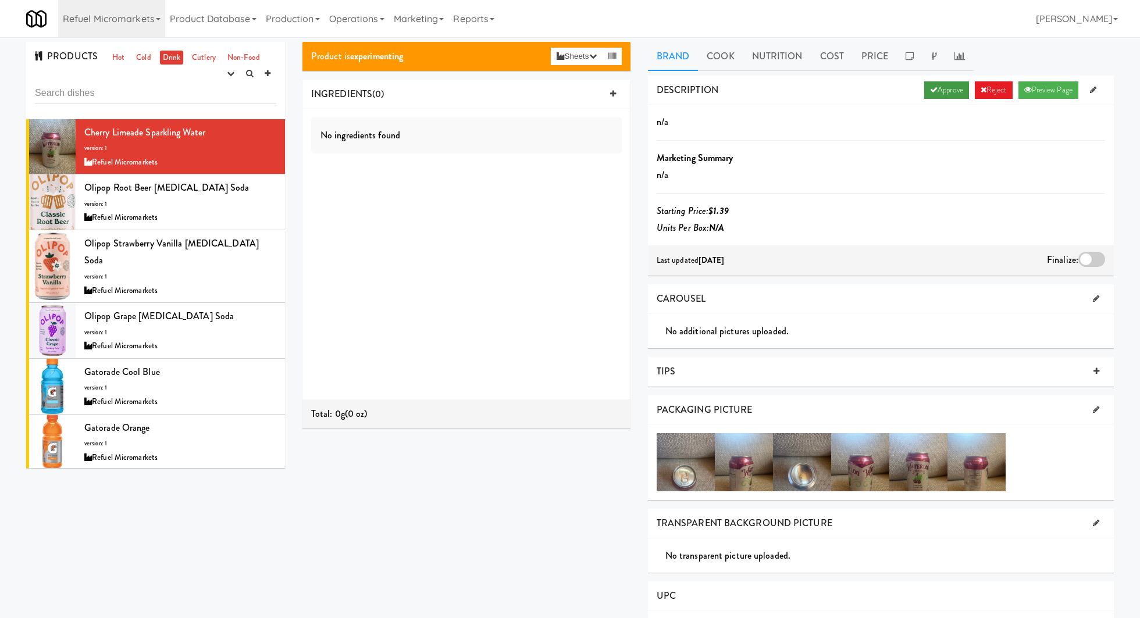
click at [938, 88] on link "Approve" at bounding box center [946, 89] width 45 height 17
click at [1094, 263] on div at bounding box center [1091, 259] width 27 height 15
click at [0, 0] on input "checkbox" at bounding box center [0, 0] width 0 height 0
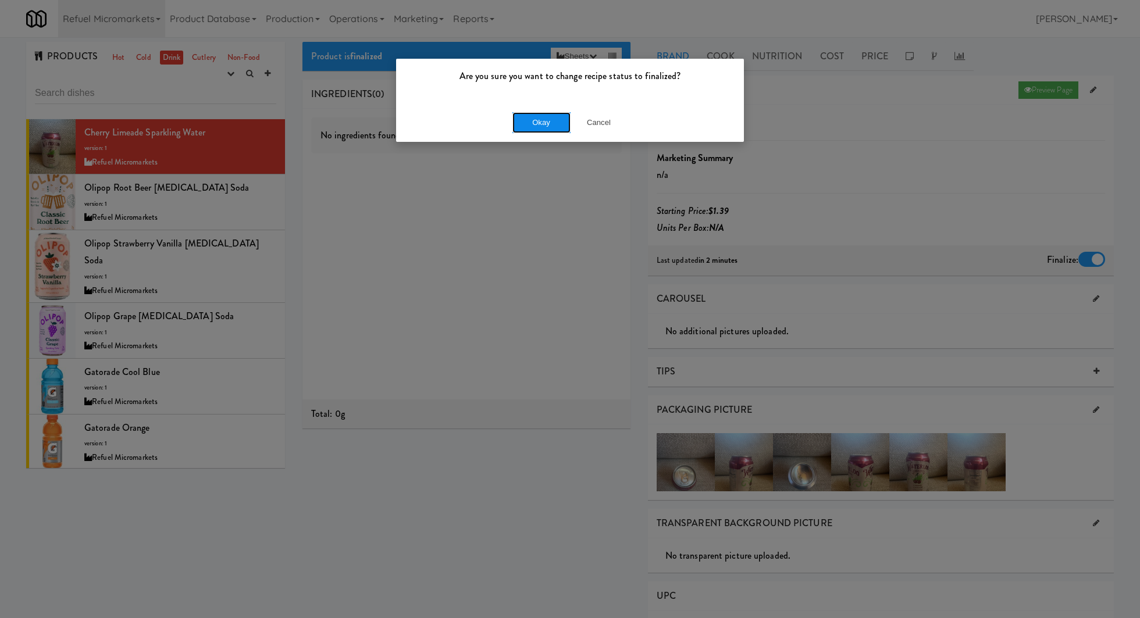
click at [547, 112] on button "Okay" at bounding box center [541, 122] width 58 height 21
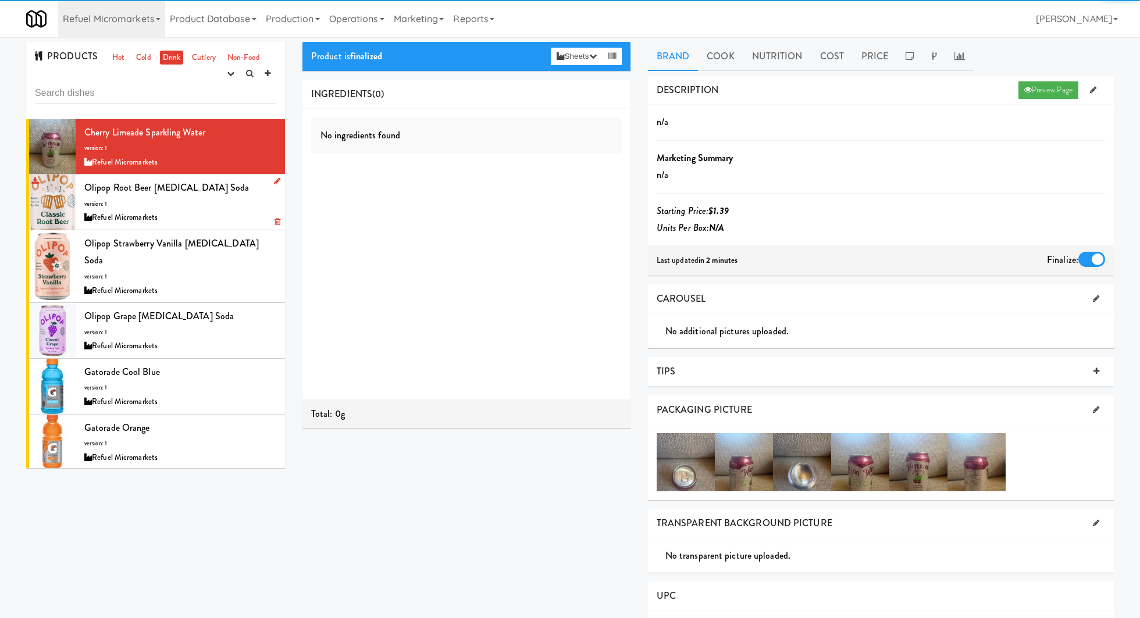
click at [221, 215] on div "Refuel Micromarkets" at bounding box center [180, 218] width 192 height 15
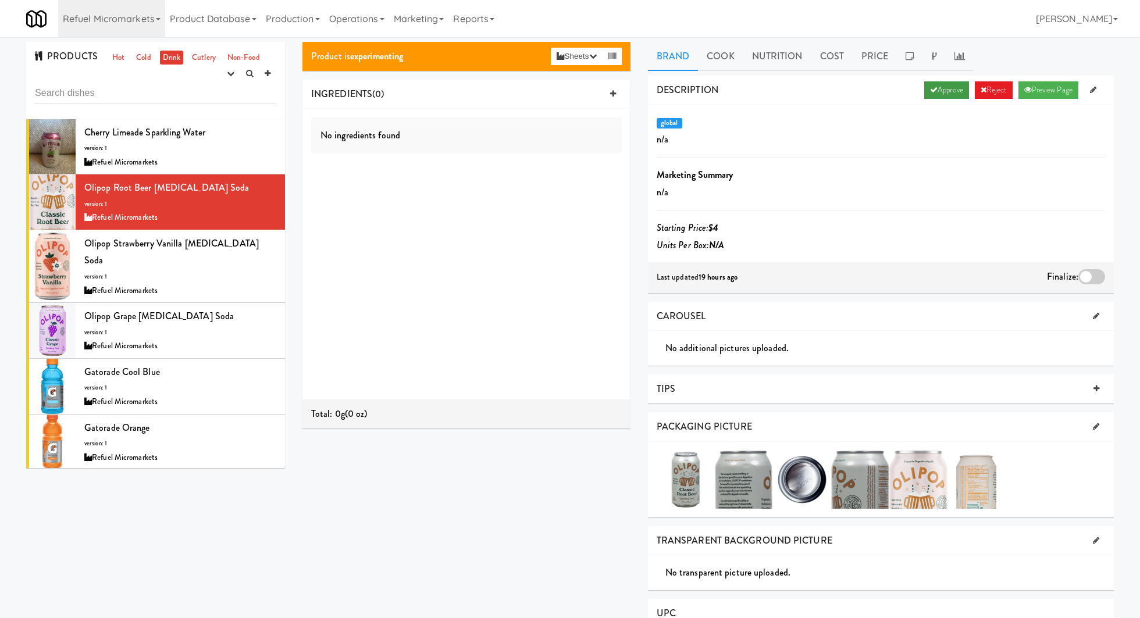
click at [934, 94] on link "Approve" at bounding box center [946, 89] width 45 height 17
click at [1089, 278] on div at bounding box center [1091, 276] width 27 height 15
click at [0, 0] on input "checkbox" at bounding box center [0, 0] width 0 height 0
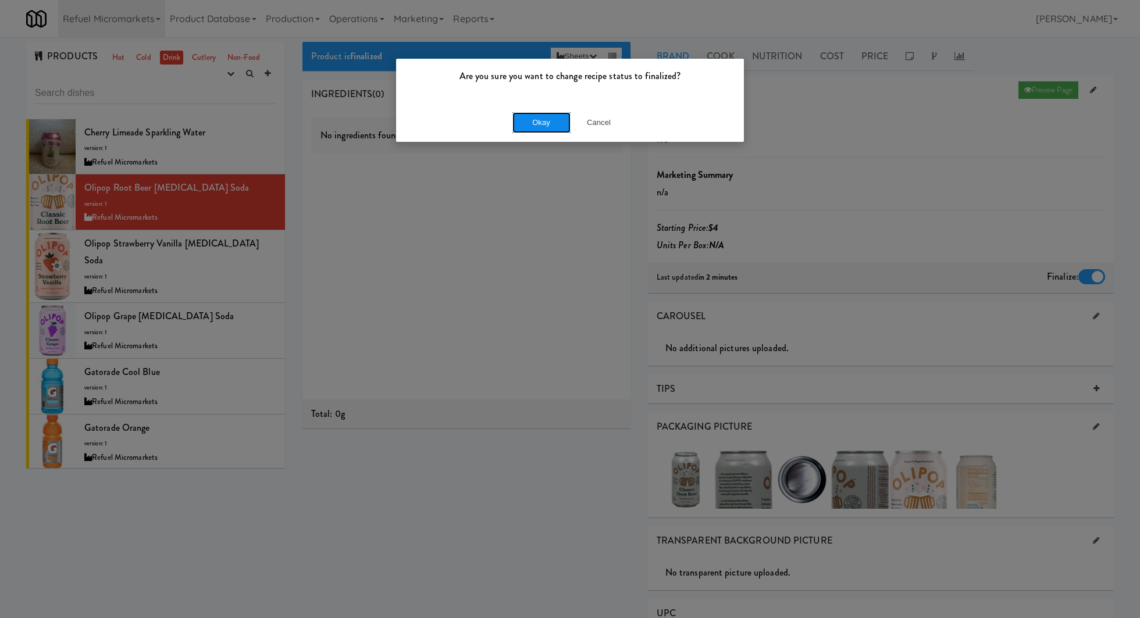
click at [548, 127] on button "Okay" at bounding box center [541, 122] width 58 height 21
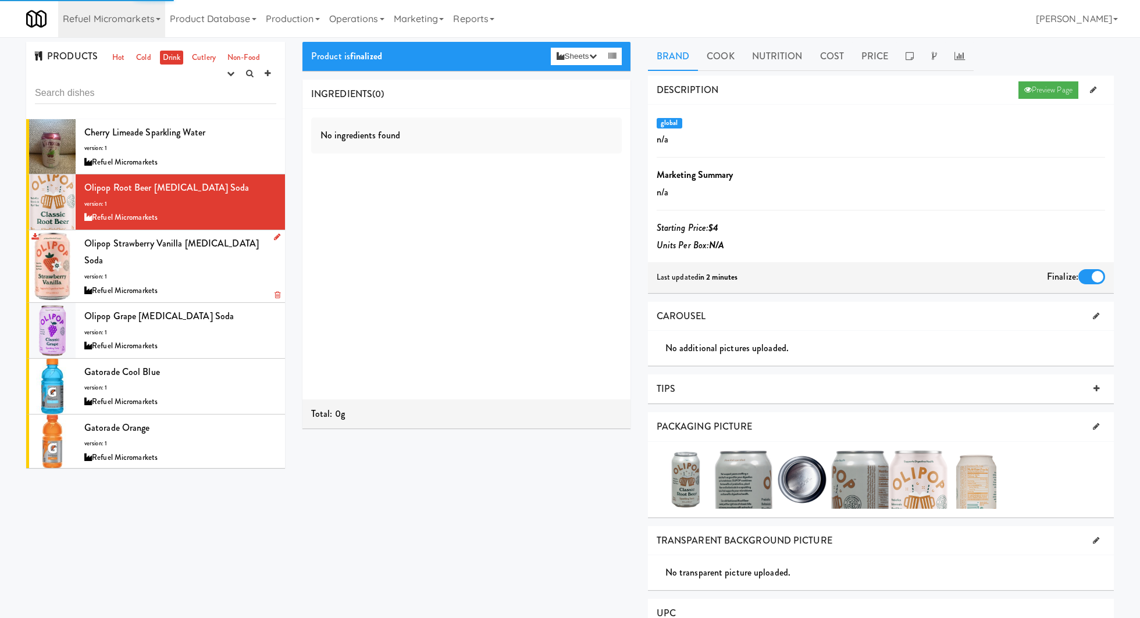
click at [198, 281] on li "Olipop Strawberry Vanilla Prebiotic Soda version: 1 Refuel Micromarkets" at bounding box center [155, 266] width 259 height 73
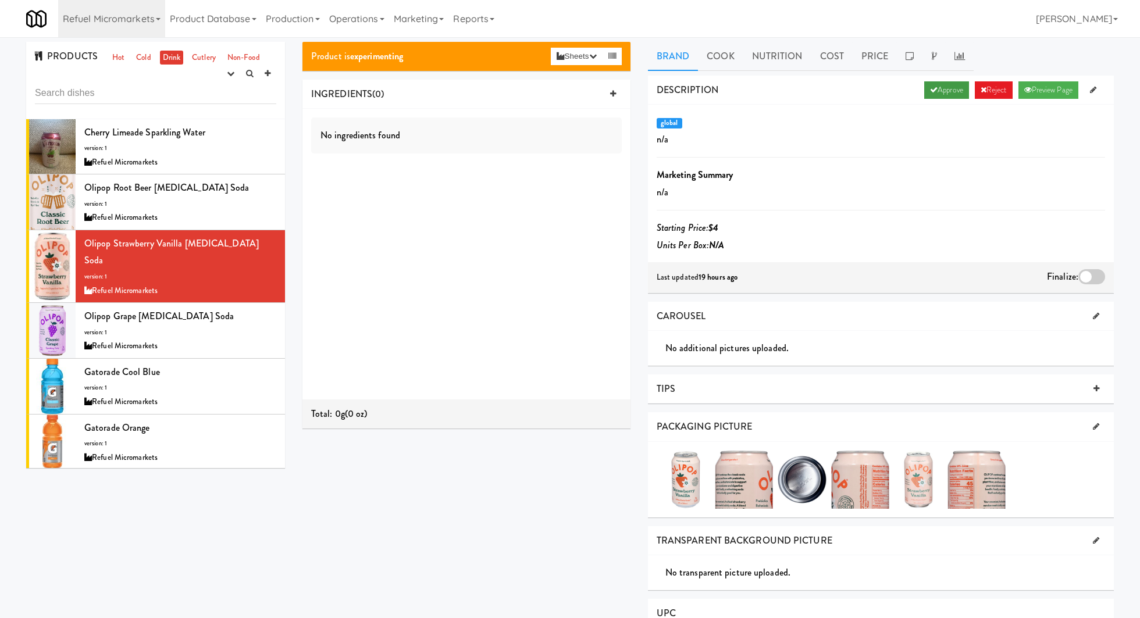
click at [930, 92] on icon at bounding box center [934, 90] width 8 height 8
click at [1090, 280] on div at bounding box center [1091, 276] width 27 height 15
click at [0, 0] on input "checkbox" at bounding box center [0, 0] width 0 height 0
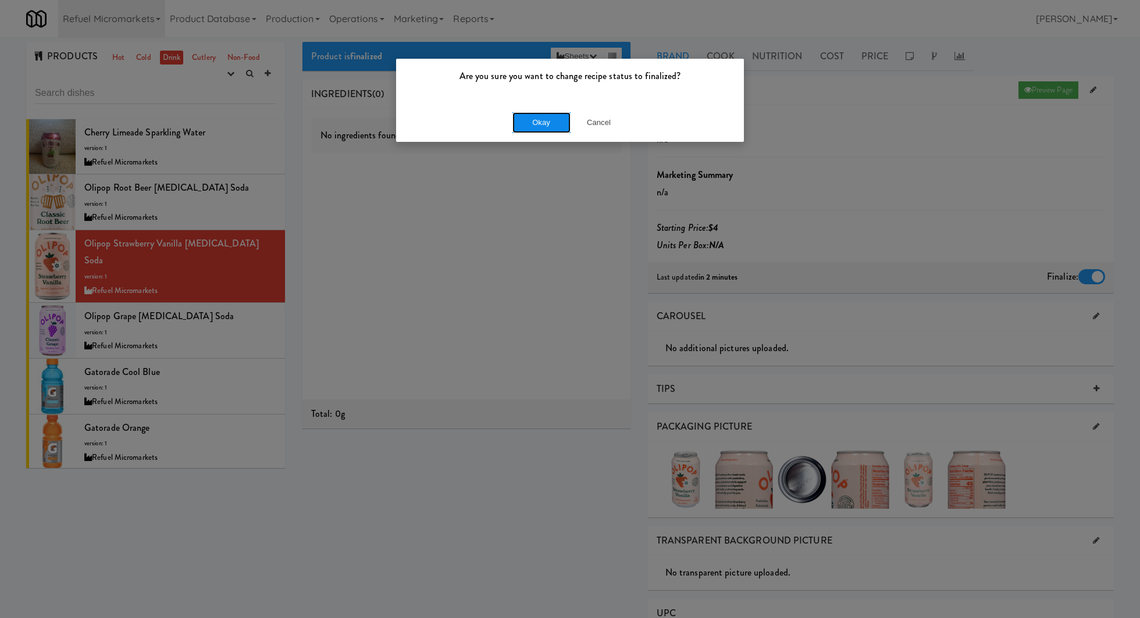
click at [547, 122] on button "Okay" at bounding box center [541, 122] width 58 height 21
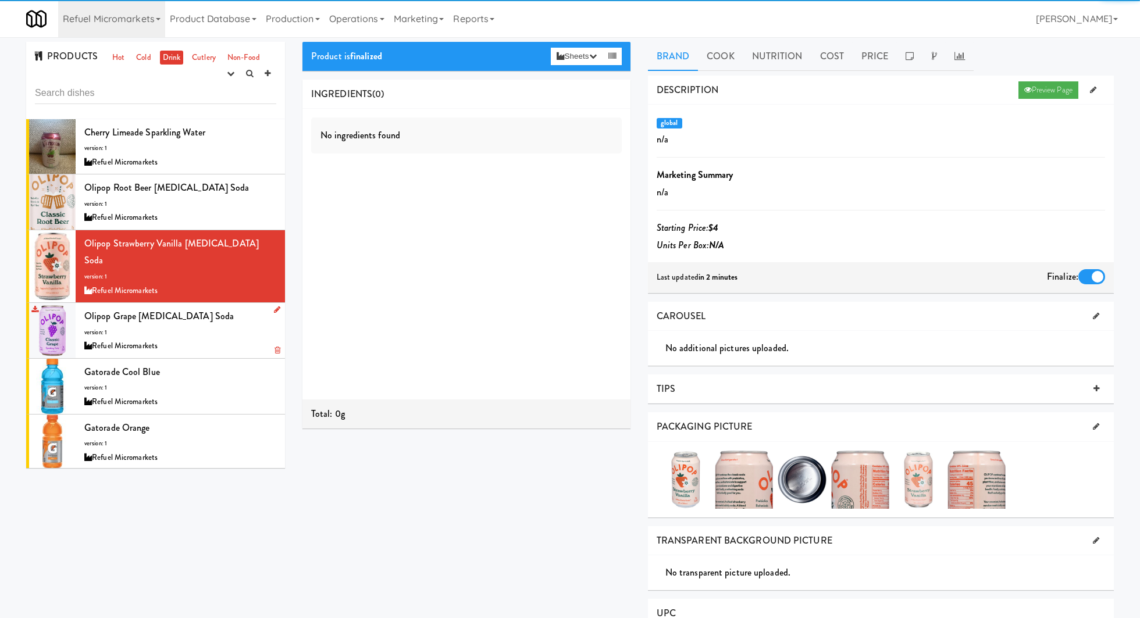
click at [229, 339] on div "Refuel Micromarkets" at bounding box center [180, 346] width 192 height 15
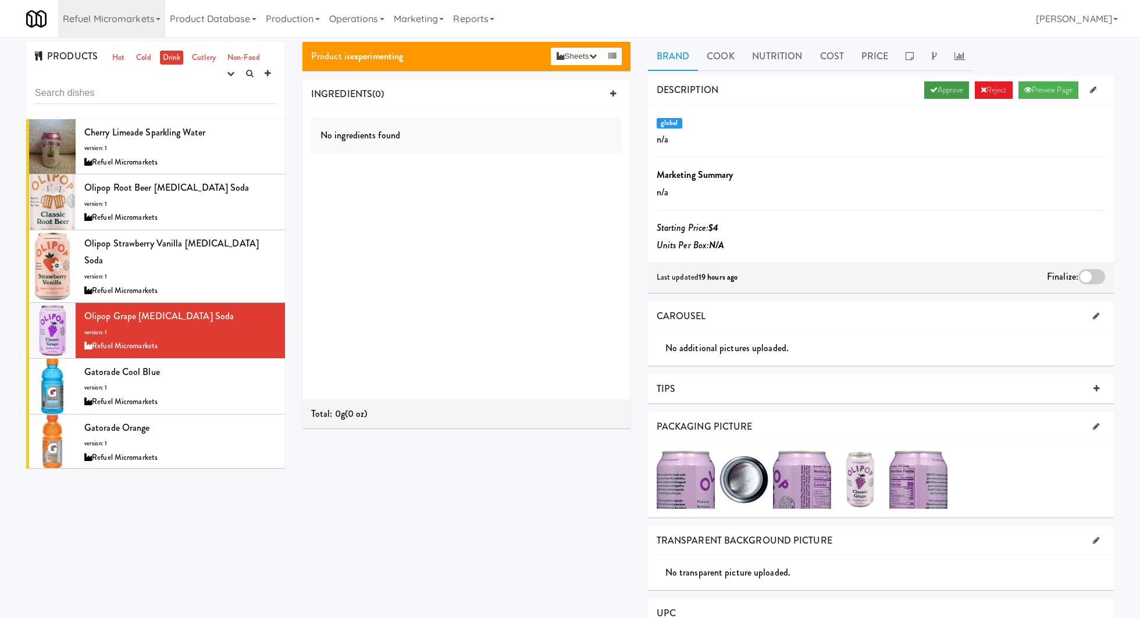
click at [935, 85] on link "Approve" at bounding box center [946, 89] width 45 height 17
click at [1100, 279] on div at bounding box center [1091, 276] width 27 height 15
click at [0, 0] on input "checkbox" at bounding box center [0, 0] width 0 height 0
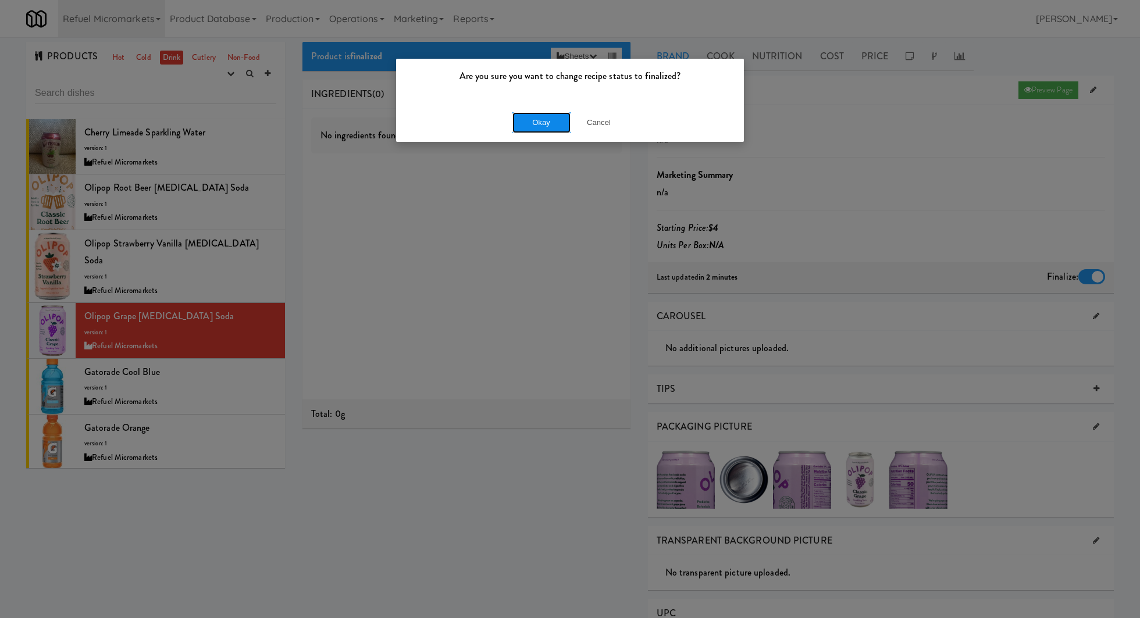
click at [555, 116] on button "Okay" at bounding box center [541, 122] width 58 height 21
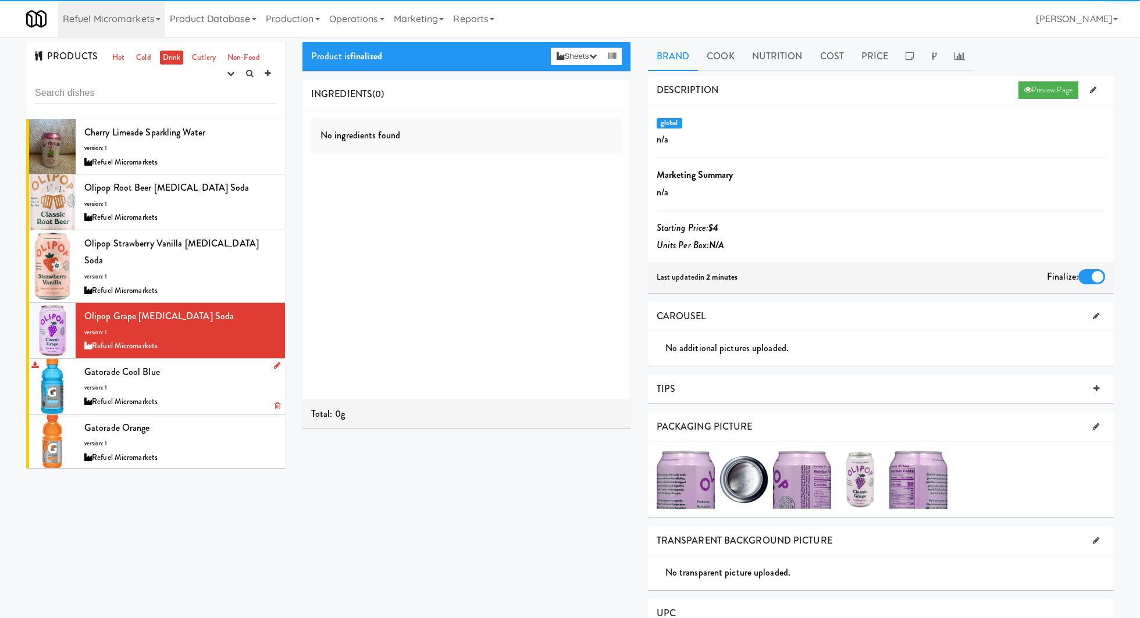
click at [216, 374] on div "Gatorade Cool Blue version: 1 Refuel Micromarkets" at bounding box center [180, 387] width 192 height 46
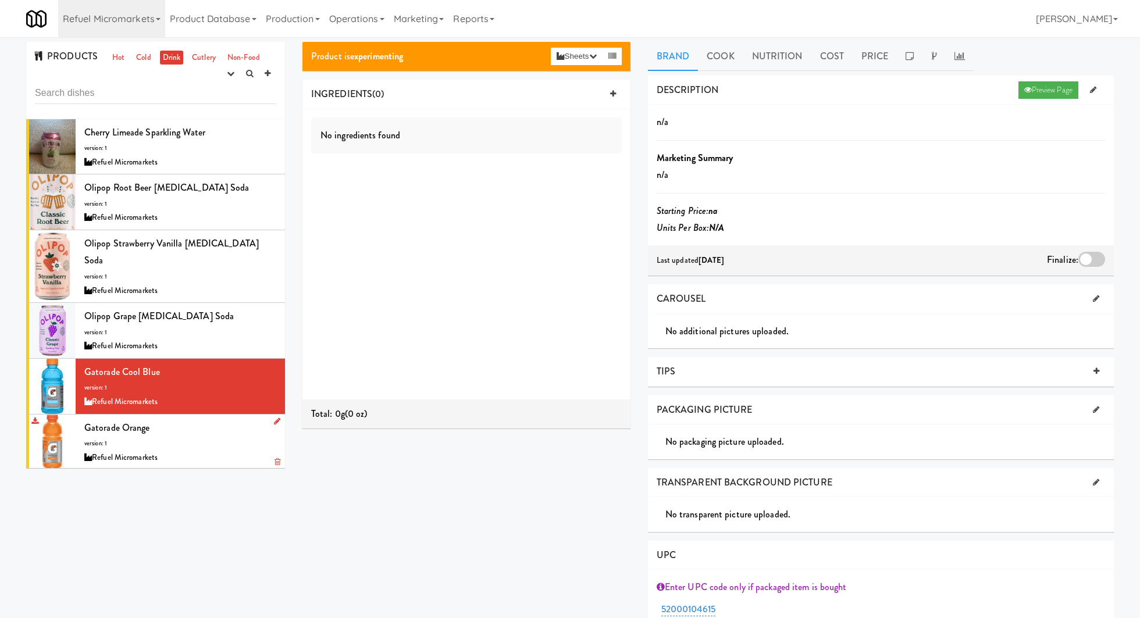
click at [243, 419] on div "Gatorade Orange version: 1 Refuel Micromarkets" at bounding box center [180, 442] width 192 height 46
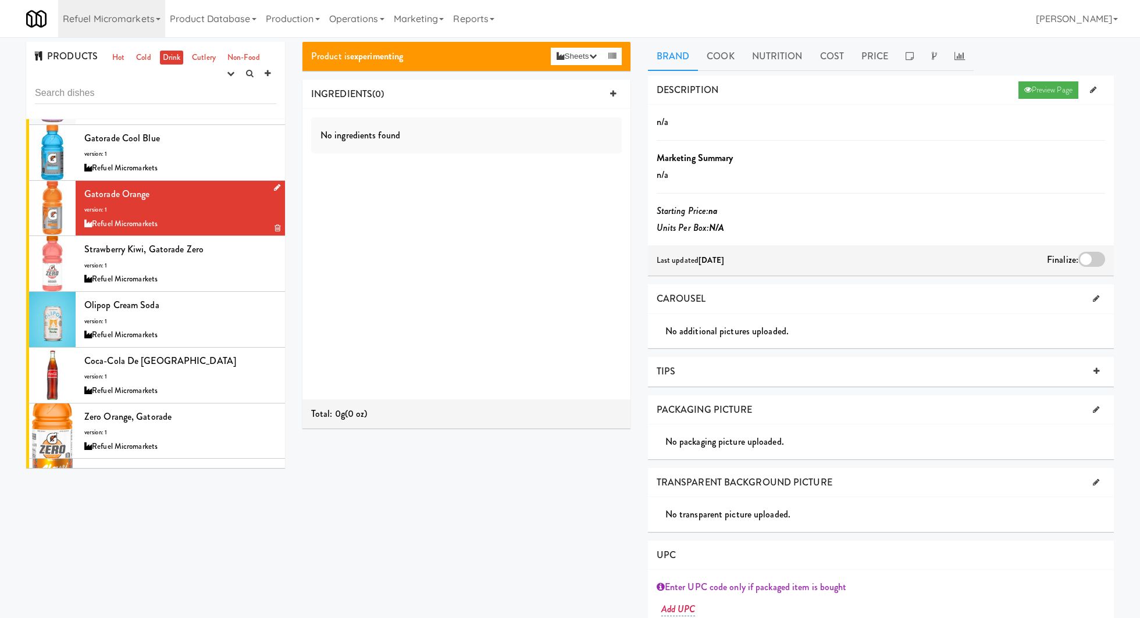
scroll to position [252, 0]
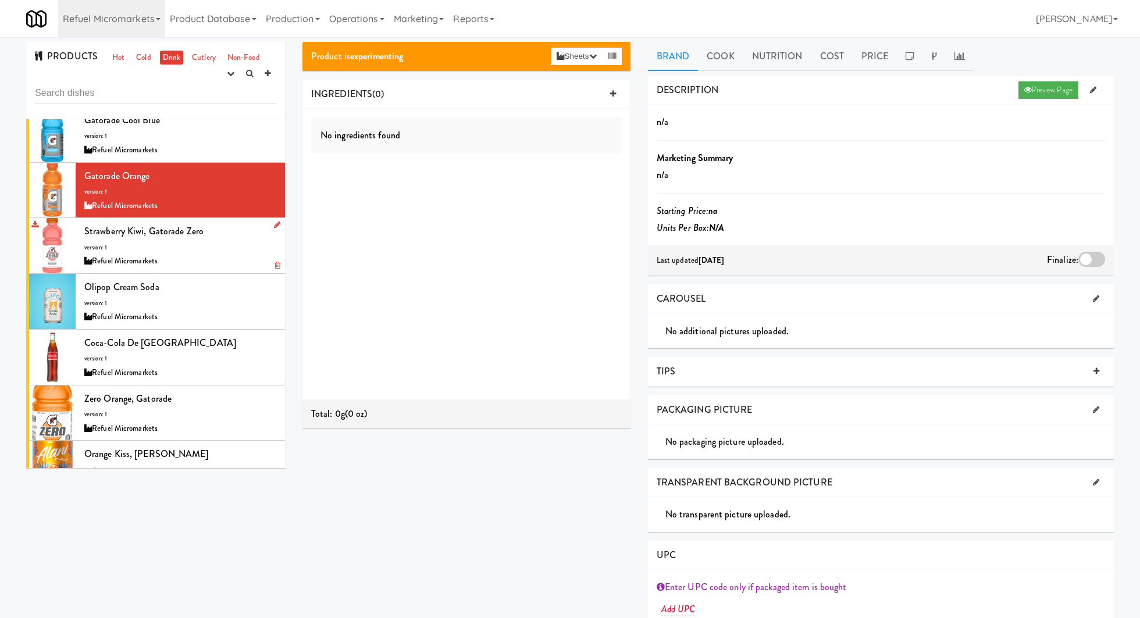
click at [231, 250] on li "Strawberry Kiwi, Gatorade Zero version: 1 Refuel Micromarkets" at bounding box center [155, 246] width 259 height 56
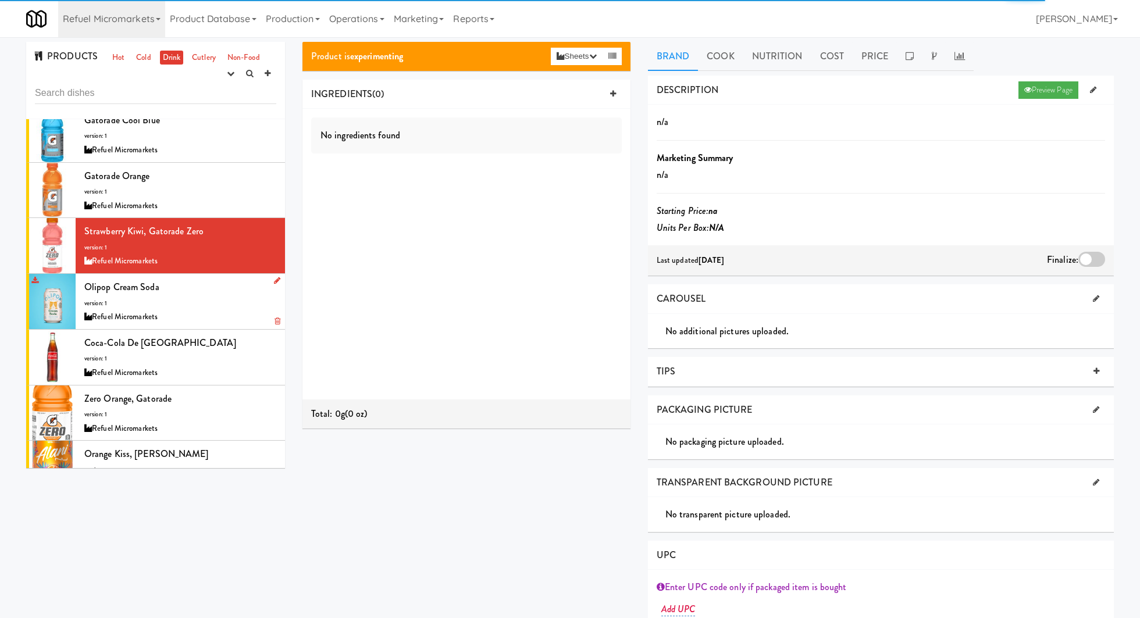
click at [229, 280] on div "Olipop Cream Soda version: 1 Refuel Micromarkets" at bounding box center [180, 302] width 192 height 46
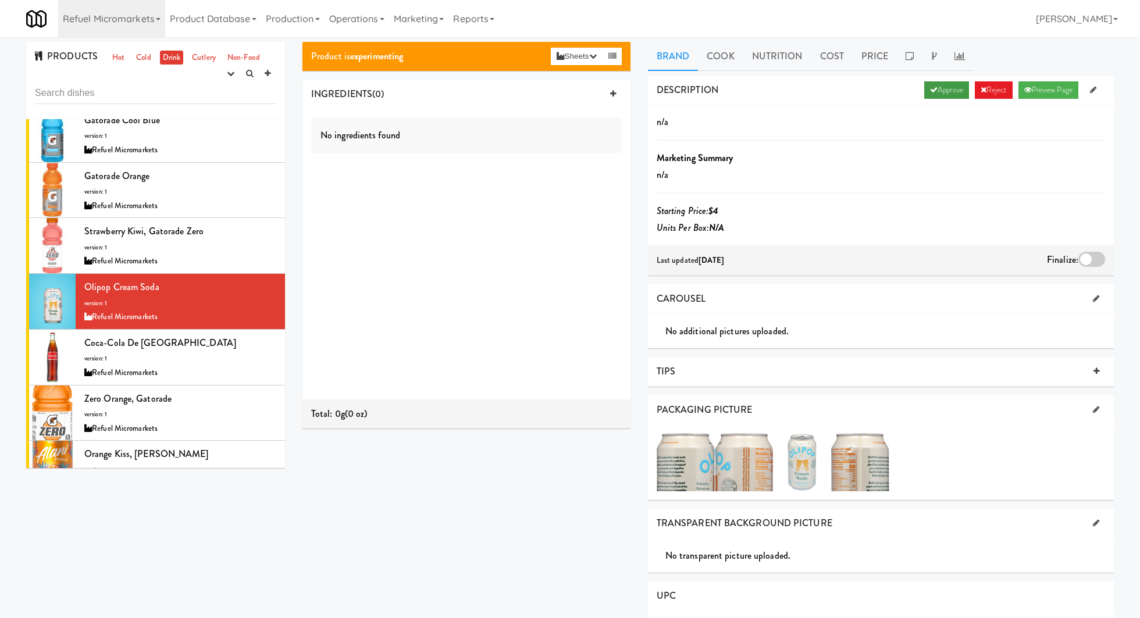
click at [939, 82] on link "Approve" at bounding box center [946, 89] width 45 height 17
click at [1088, 255] on div at bounding box center [1091, 259] width 27 height 15
click at [0, 0] on input "checkbox" at bounding box center [0, 0] width 0 height 0
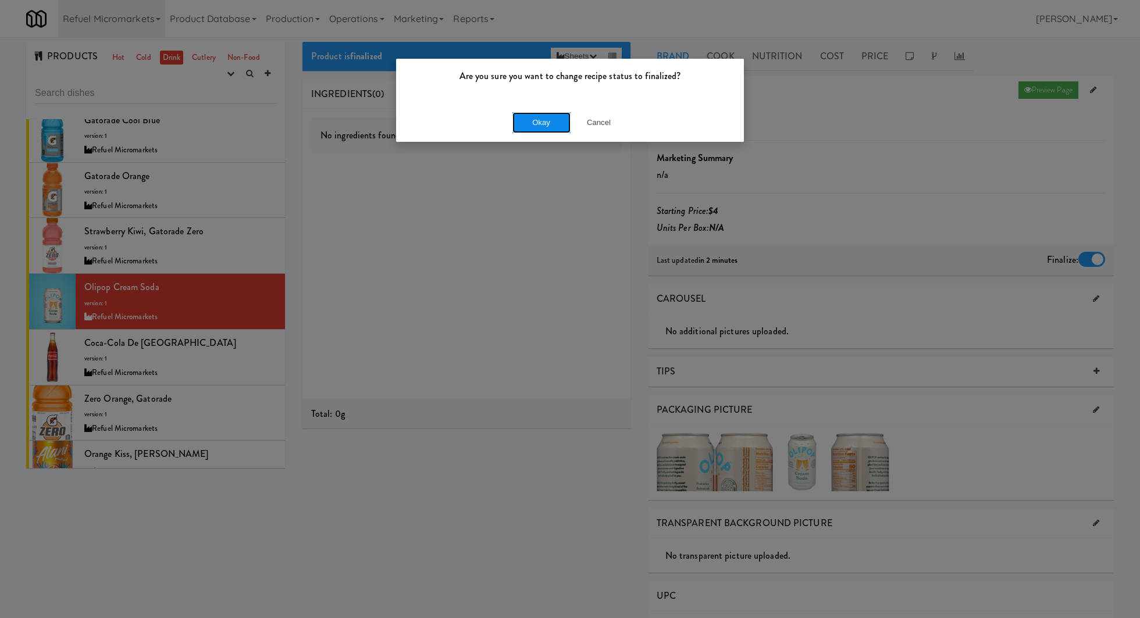
click at [540, 124] on button "Okay" at bounding box center [541, 122] width 58 height 21
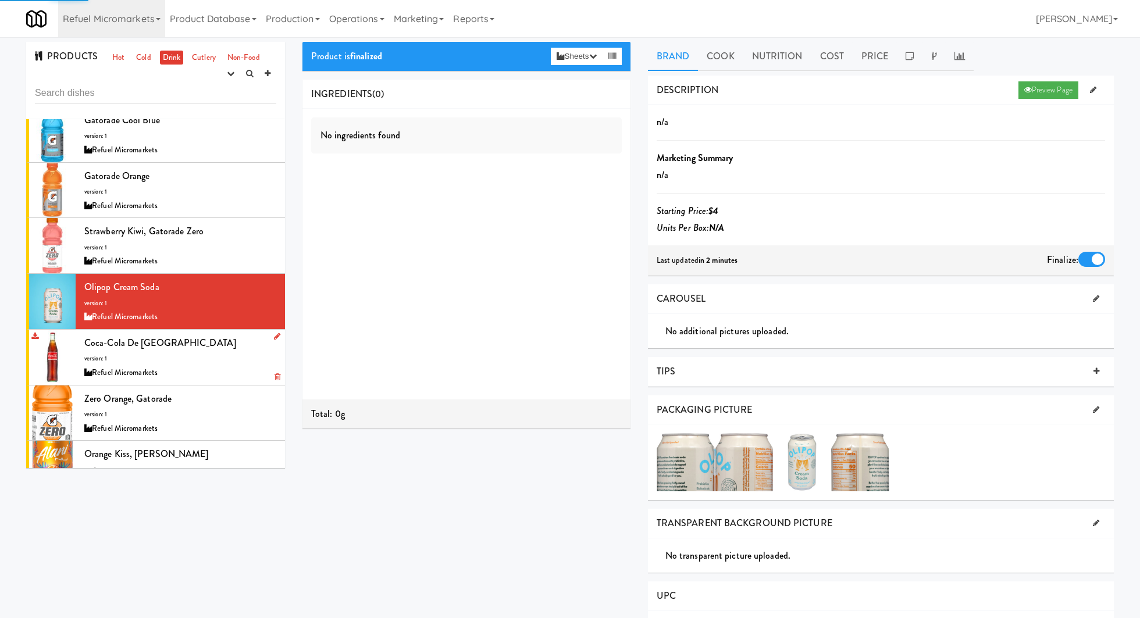
click at [229, 336] on div "Coca-Cola de Mexico version: 1 Refuel Micromarkets" at bounding box center [180, 357] width 192 height 46
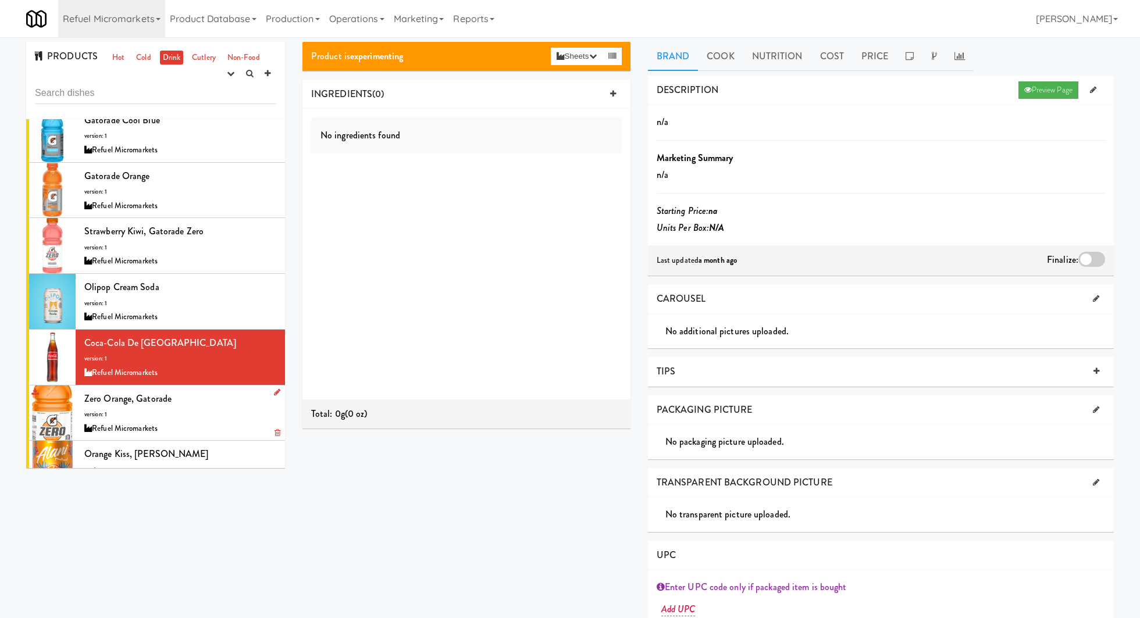
click at [233, 422] on div "Refuel Micromarkets" at bounding box center [180, 429] width 192 height 15
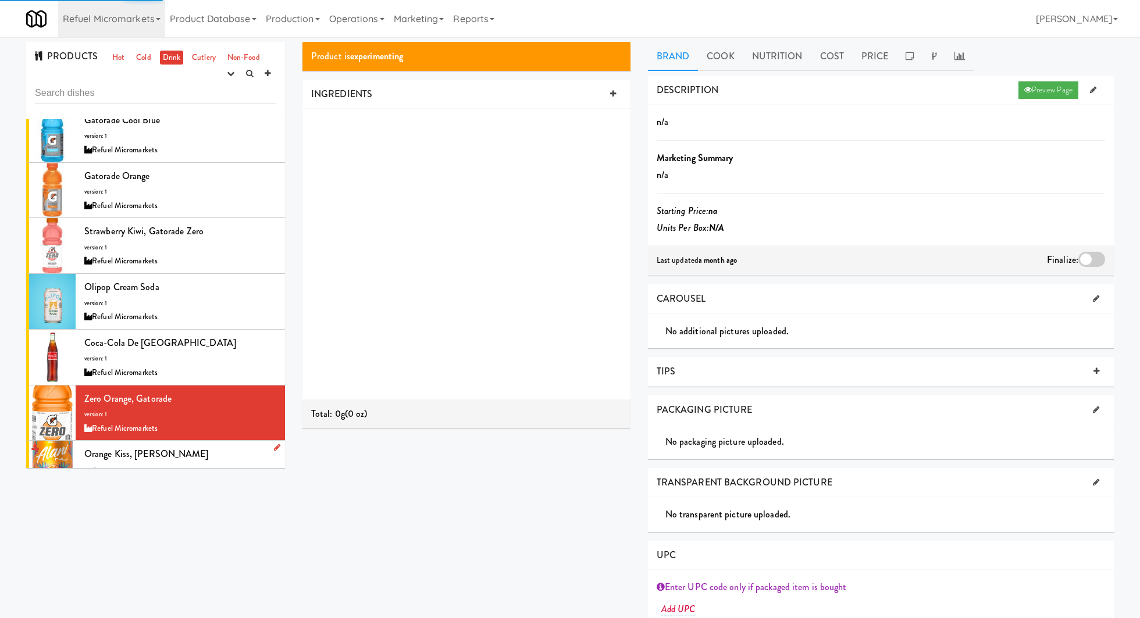
click at [229, 446] on div "Orange Kiss, Alani version: 1 Refuel Micromarkets" at bounding box center [180, 469] width 192 height 46
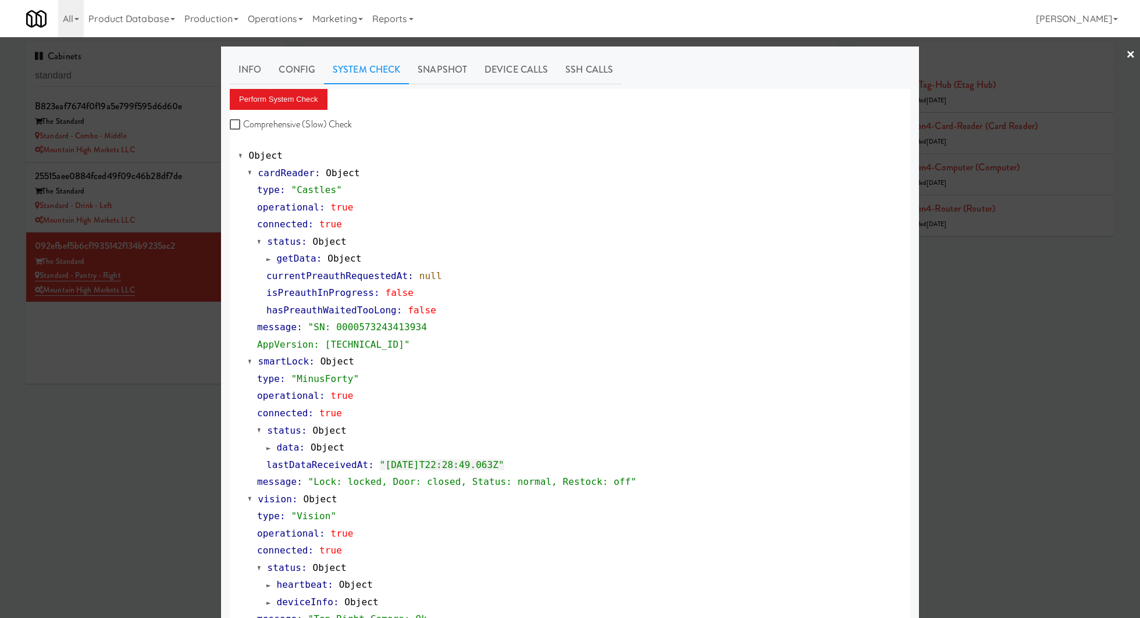
click at [105, 78] on div at bounding box center [570, 309] width 1140 height 618
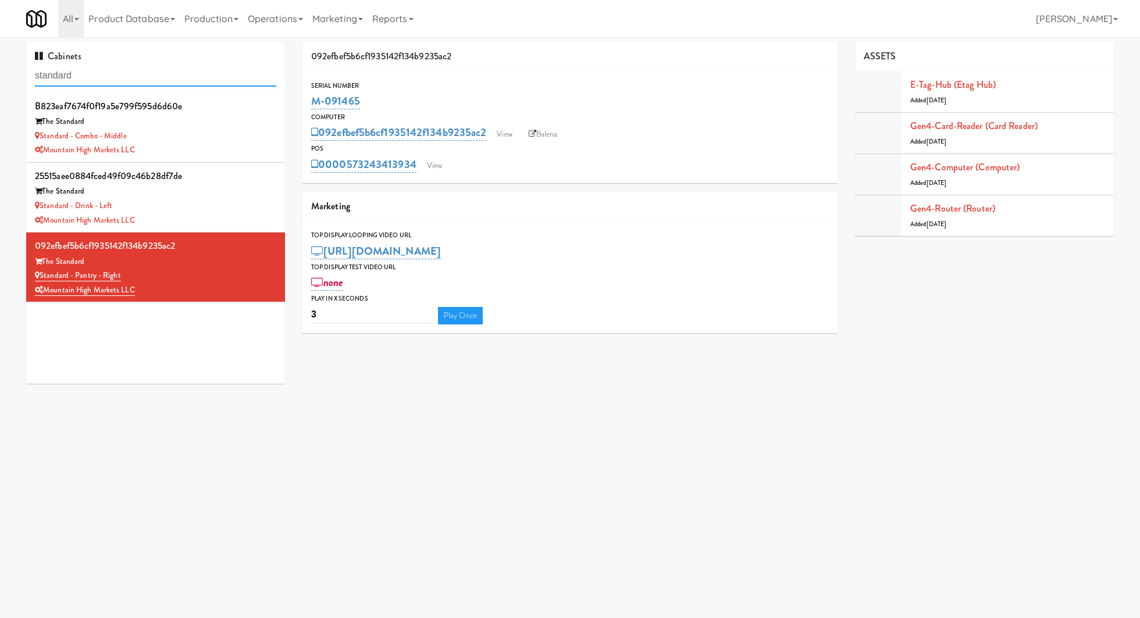
click at [105, 78] on input "standard" at bounding box center [155, 76] width 241 height 22
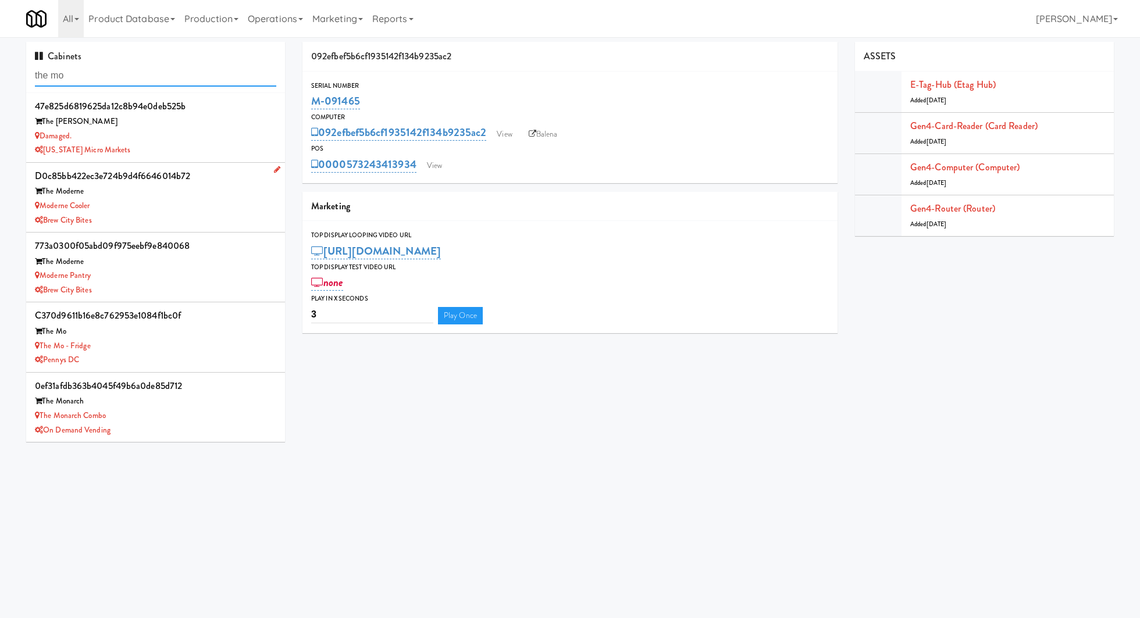
type input "the mo"
click at [179, 197] on div "The Moderne" at bounding box center [155, 191] width 241 height 15
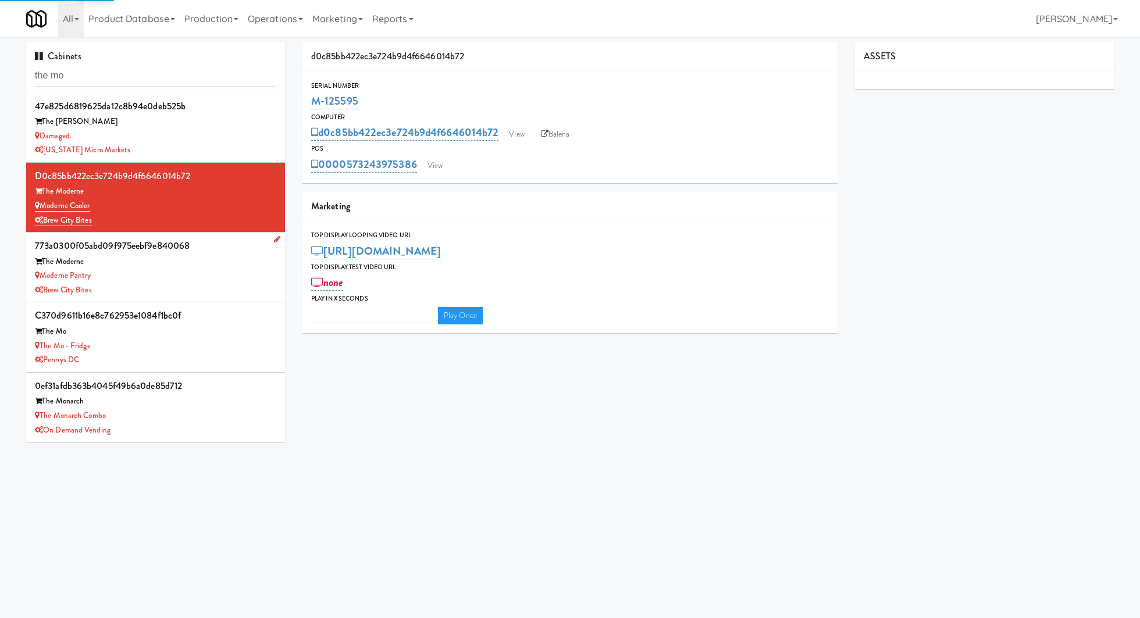
scroll to position [38, 0]
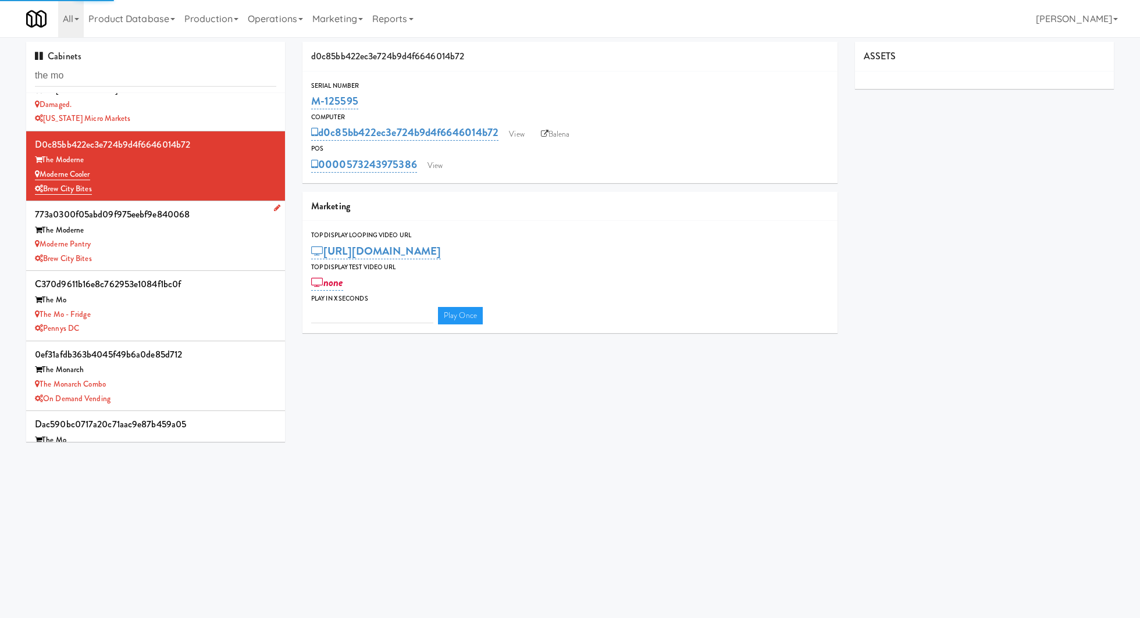
type input "3"
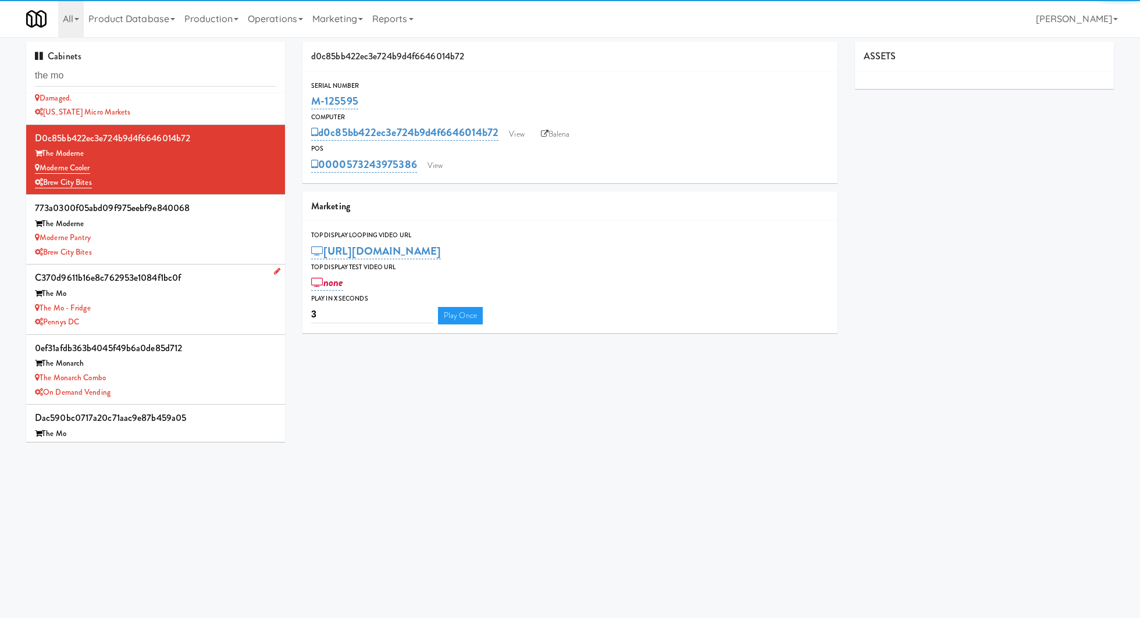
click at [215, 284] on div "c370d9611b16e8c762953e1084f1bc0f" at bounding box center [155, 277] width 241 height 17
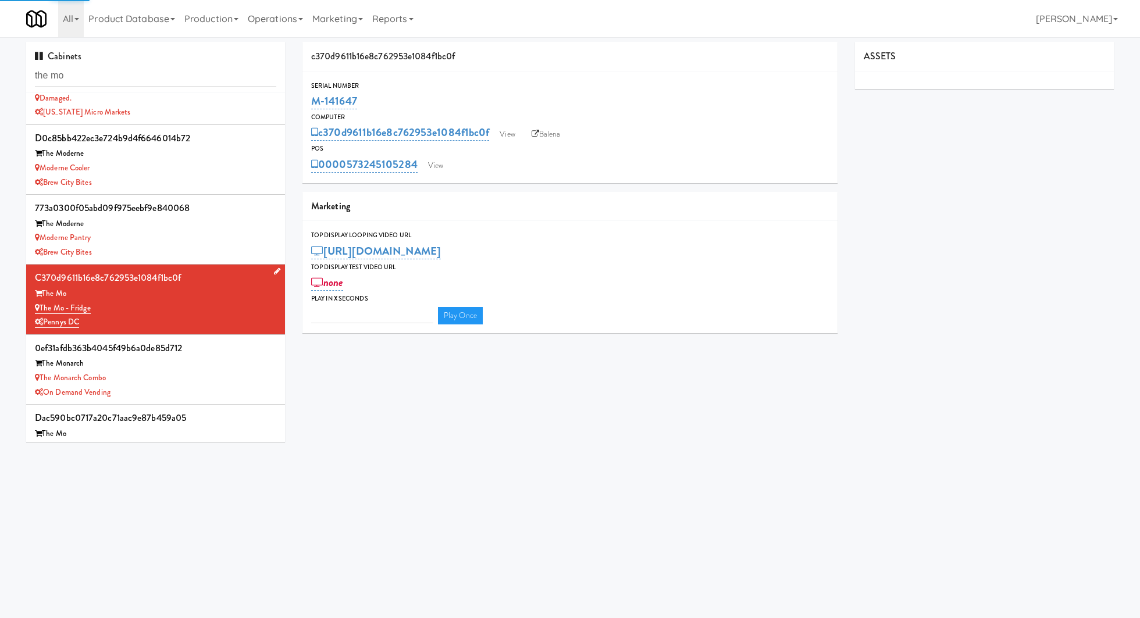
type input "3"
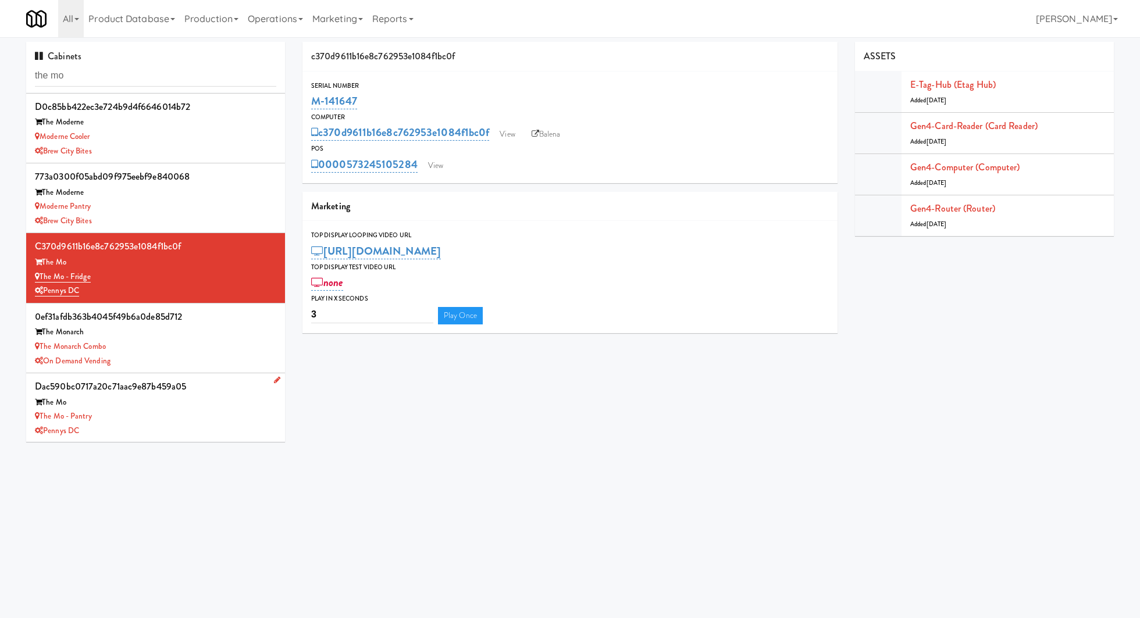
click at [164, 400] on div "The Mo" at bounding box center [155, 402] width 241 height 15
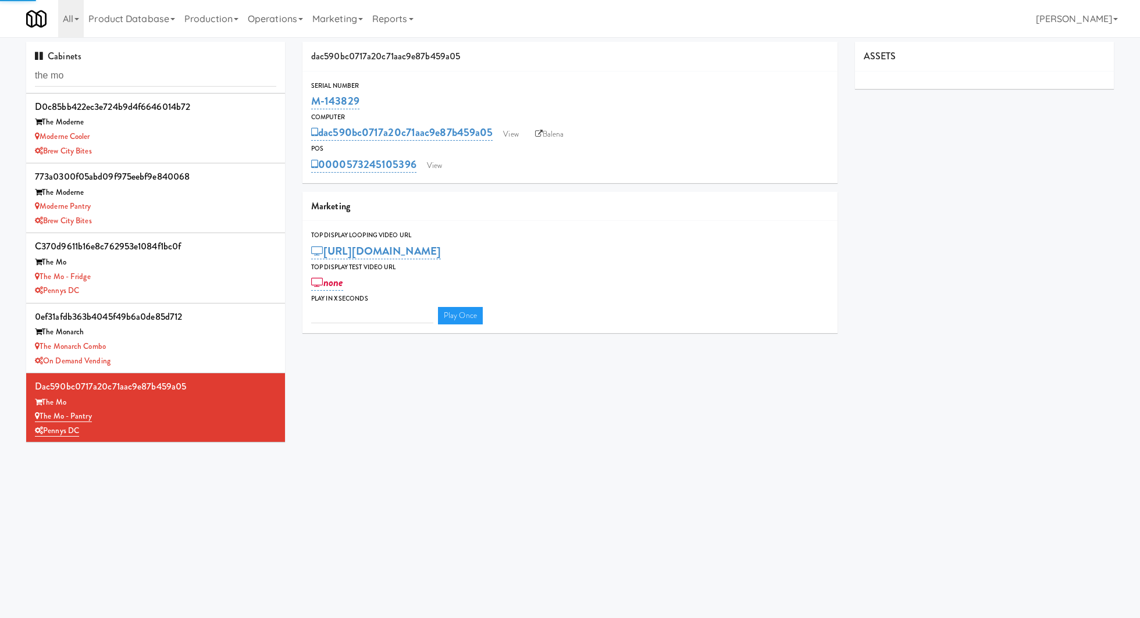
type input "3"
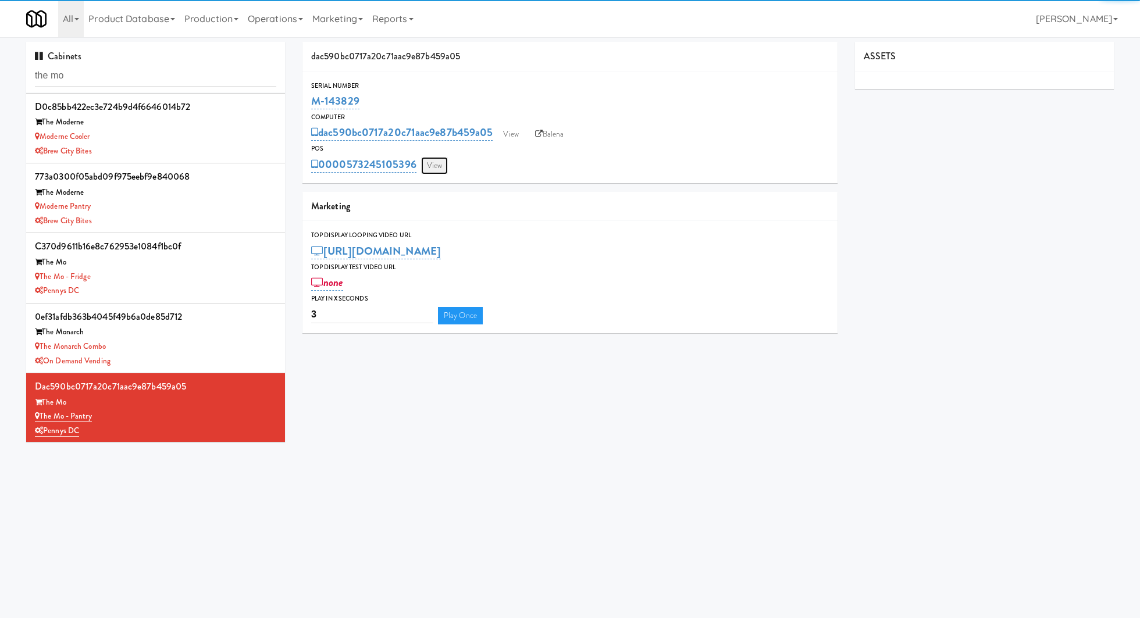
click at [428, 169] on link "View" at bounding box center [434, 165] width 27 height 17
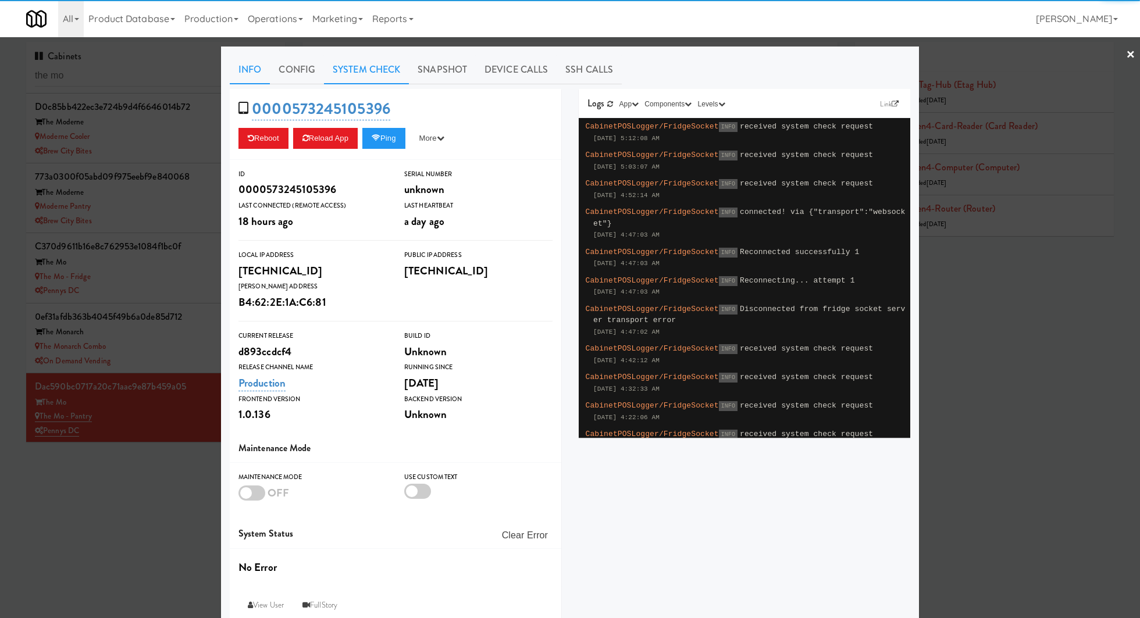
click at [330, 68] on link "System Check" at bounding box center [366, 69] width 85 height 29
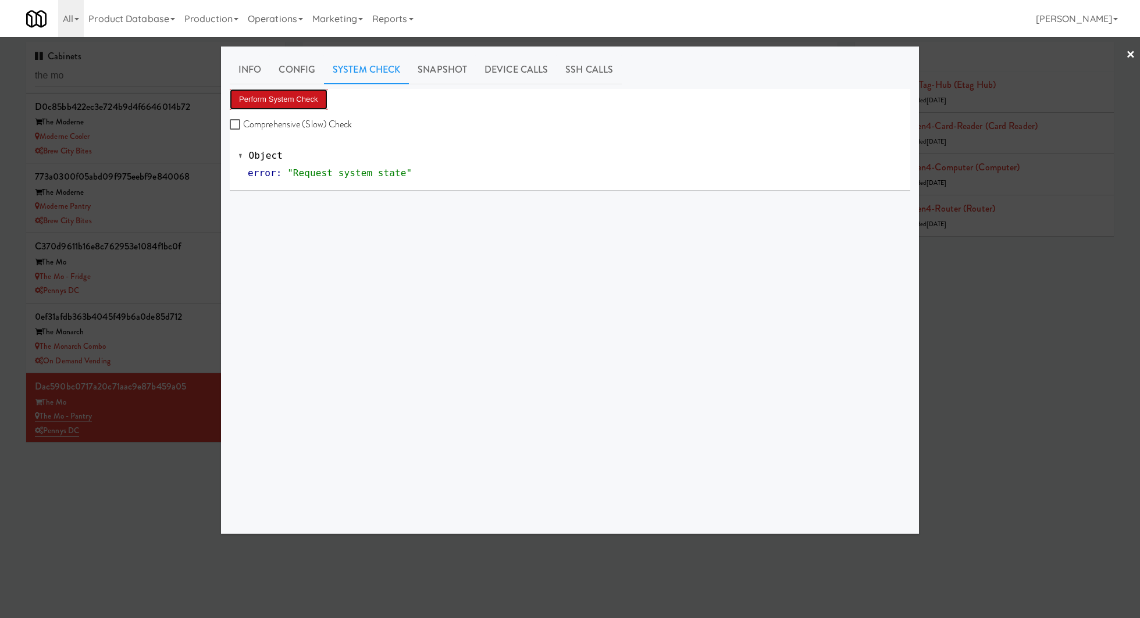
click at [300, 108] on button "Perform System Check" at bounding box center [279, 99] width 98 height 21
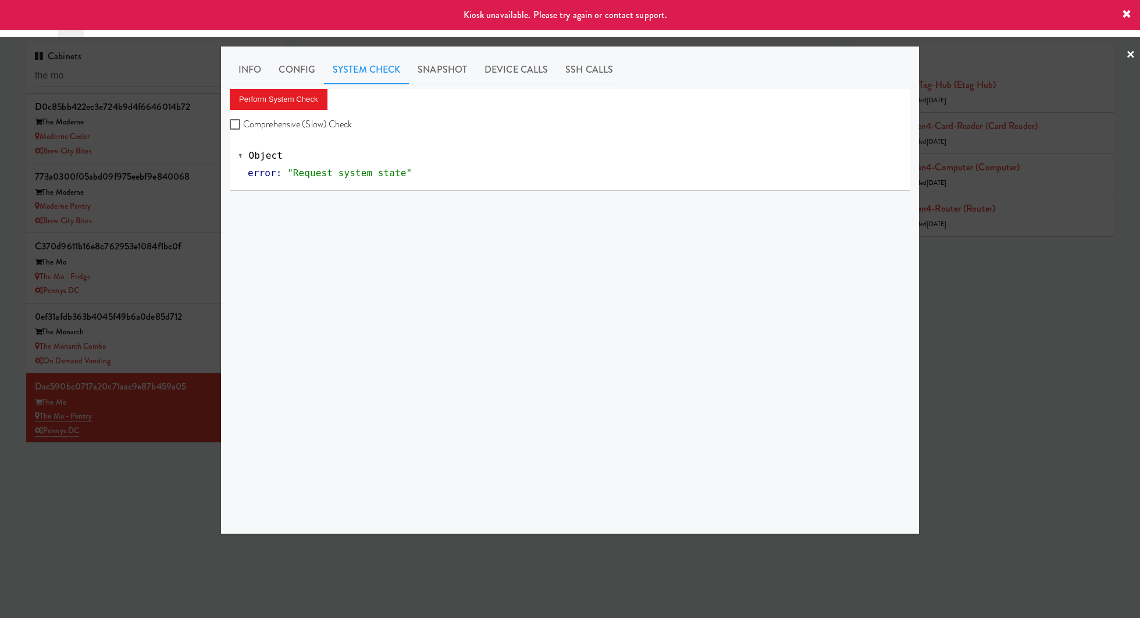
click at [195, 250] on div at bounding box center [570, 309] width 1140 height 618
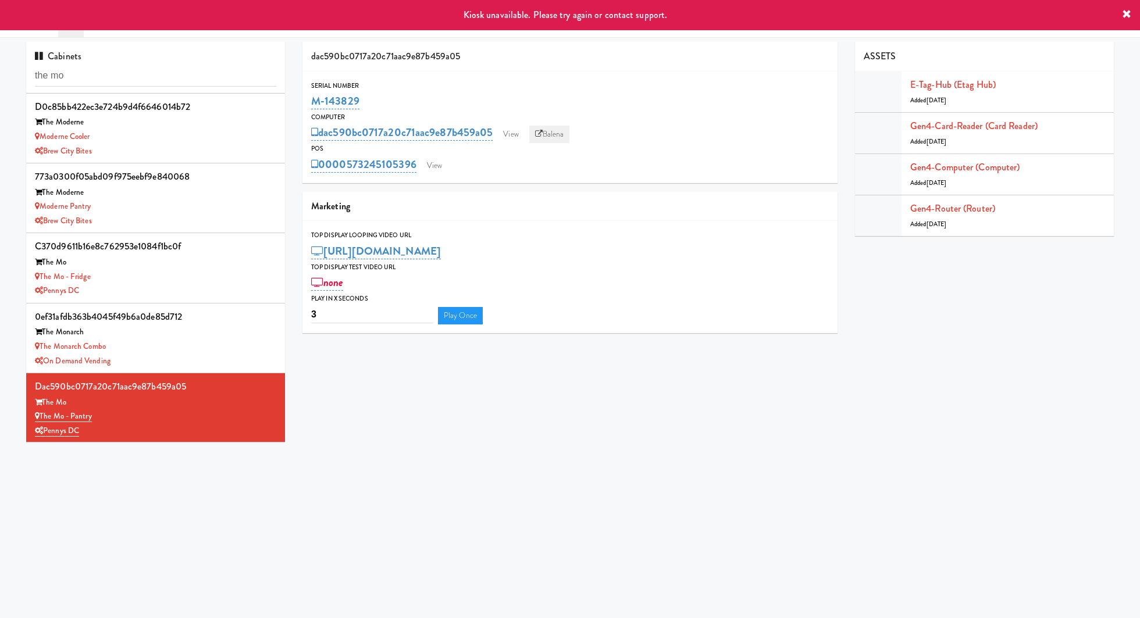
click at [556, 128] on link "Balena" at bounding box center [549, 134] width 41 height 17
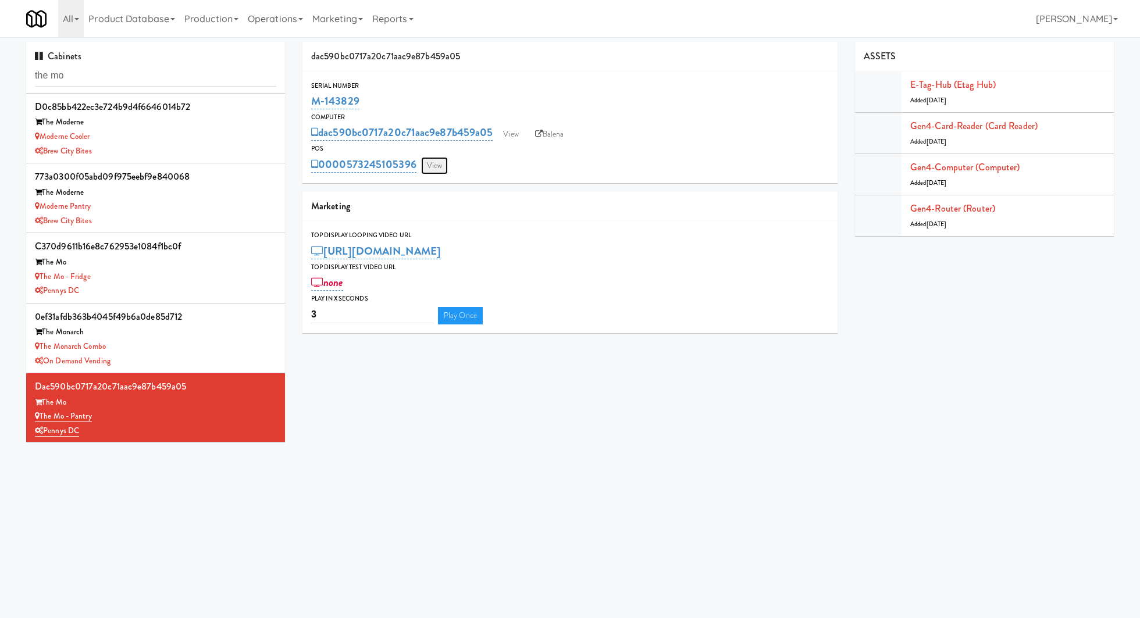
click at [438, 164] on link "View" at bounding box center [434, 165] width 27 height 17
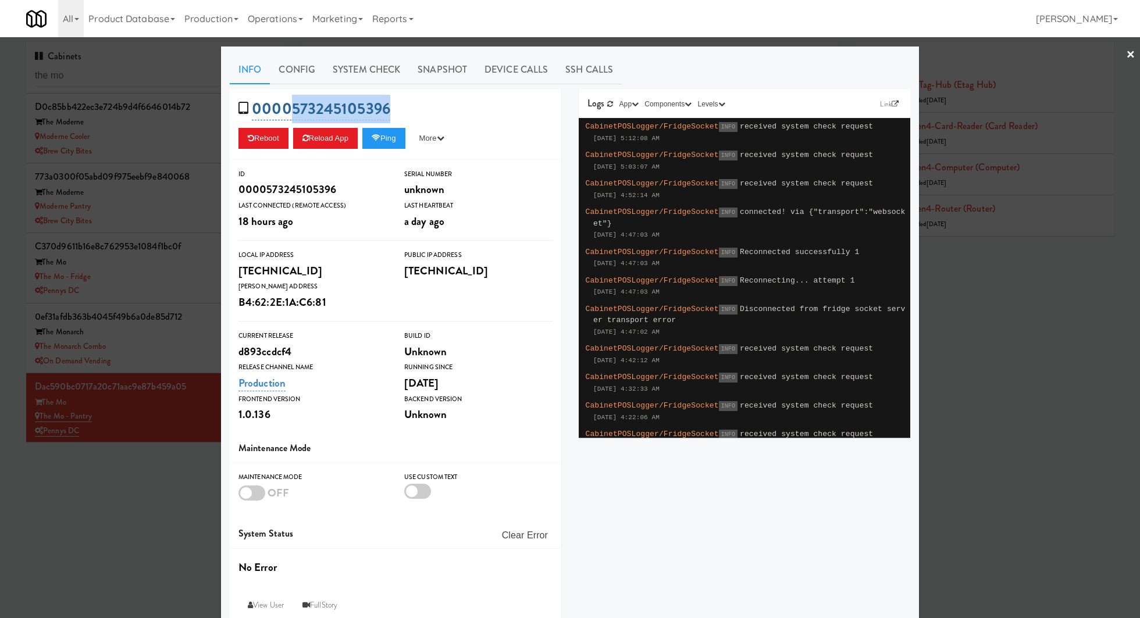
drag, startPoint x: 407, startPoint y: 106, endPoint x: 290, endPoint y: 106, distance: 116.9
click at [290, 106] on div "0000573245105396 Reboot Reload App Ping More Ping Server Restart Server Force R…" at bounding box center [396, 124] width 332 height 71
copy link "573245105396"
click at [359, 79] on link "System Check" at bounding box center [366, 69] width 85 height 29
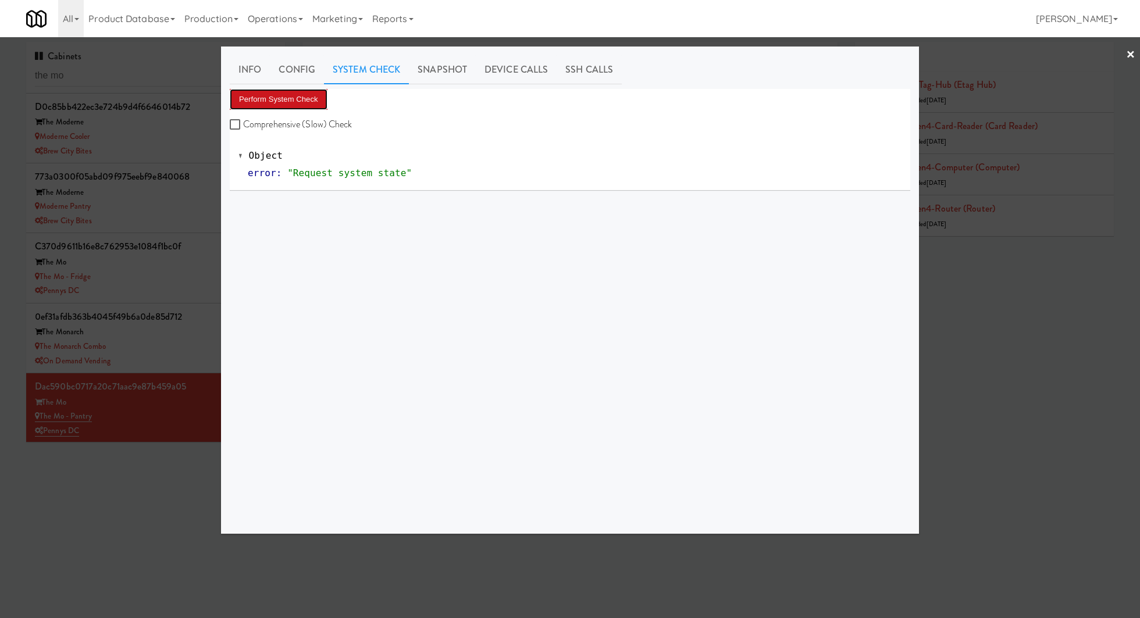
click at [308, 97] on button "Perform System Check" at bounding box center [279, 99] width 98 height 21
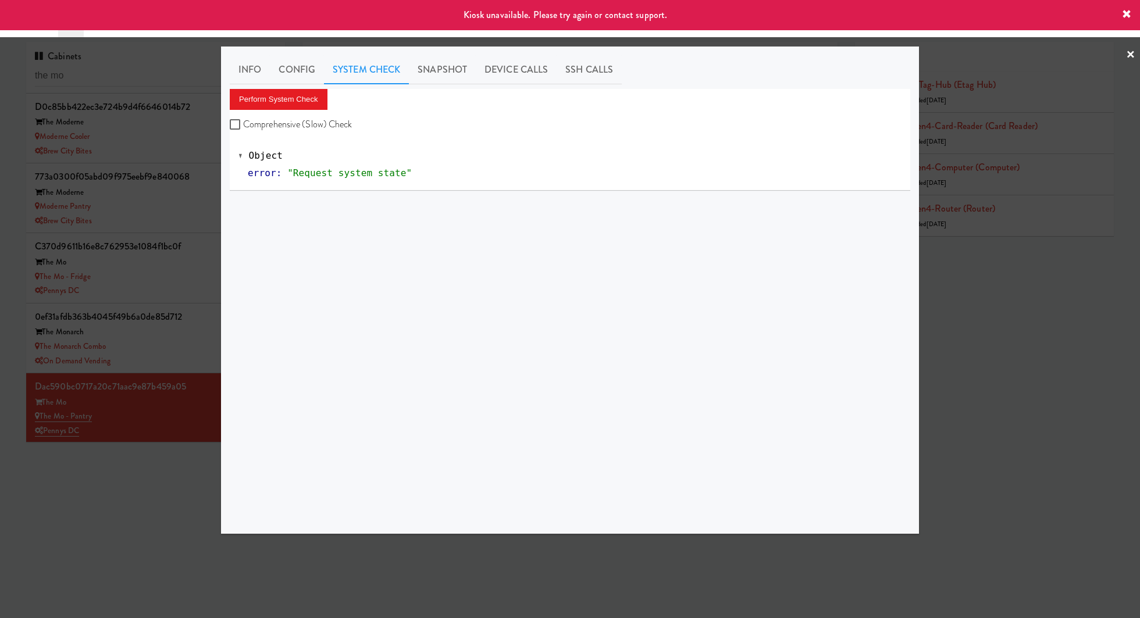
click at [168, 436] on div at bounding box center [570, 309] width 1140 height 618
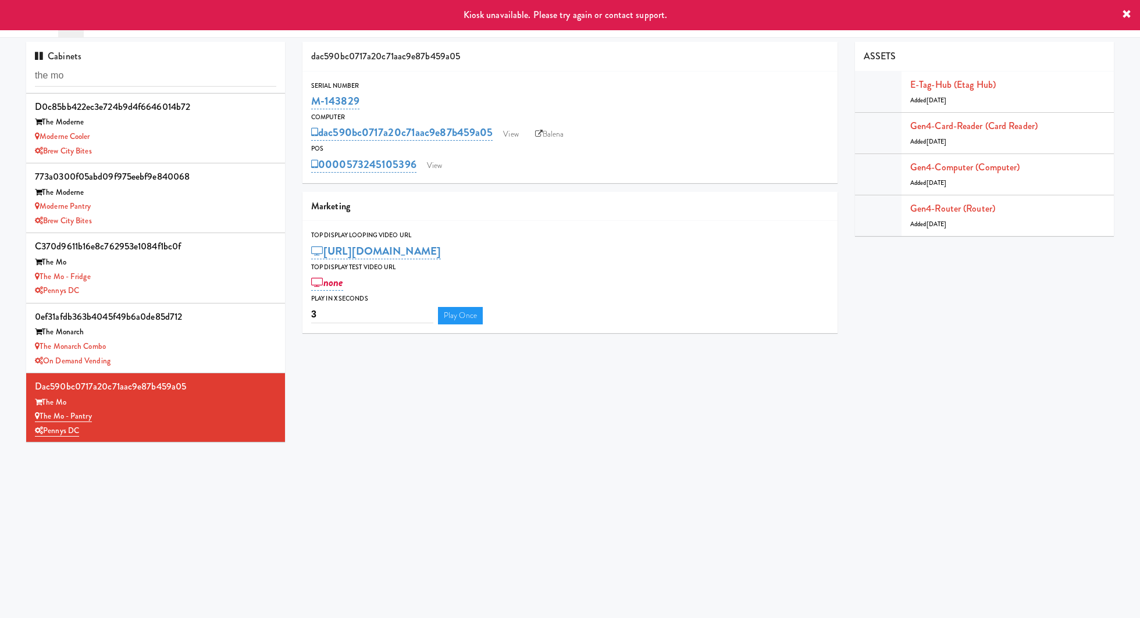
drag, startPoint x: 361, startPoint y: 102, endPoint x: 305, endPoint y: 102, distance: 55.8
click at [305, 102] on div "Serial Number M-143829" at bounding box center [569, 95] width 535 height 31
copy link "M-143829"
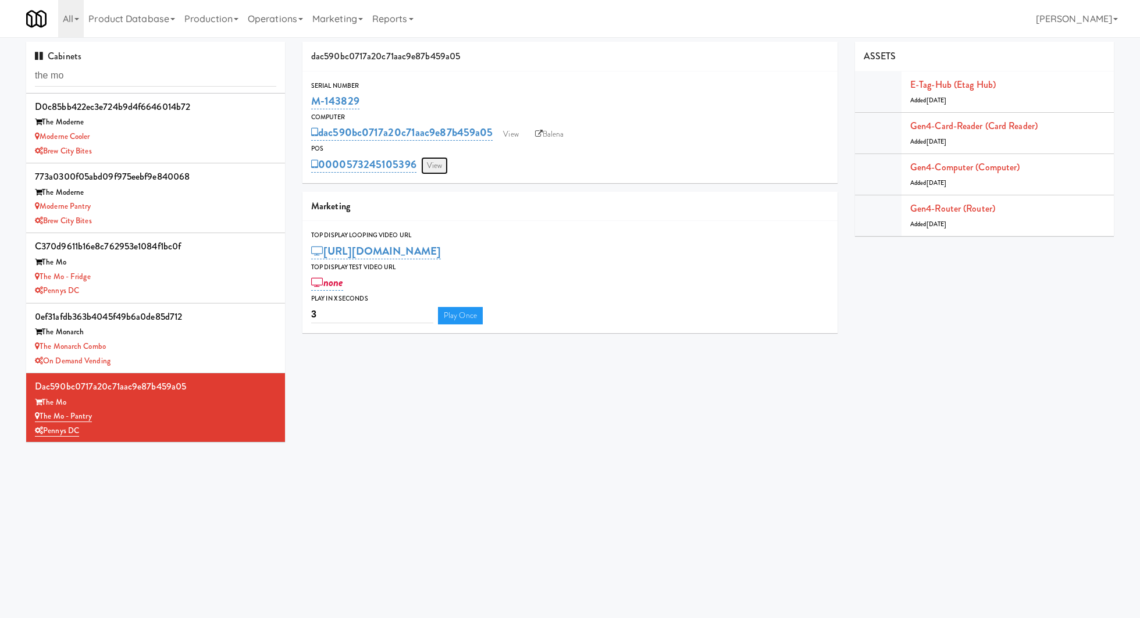
click at [447, 158] on link "View" at bounding box center [434, 165] width 27 height 17
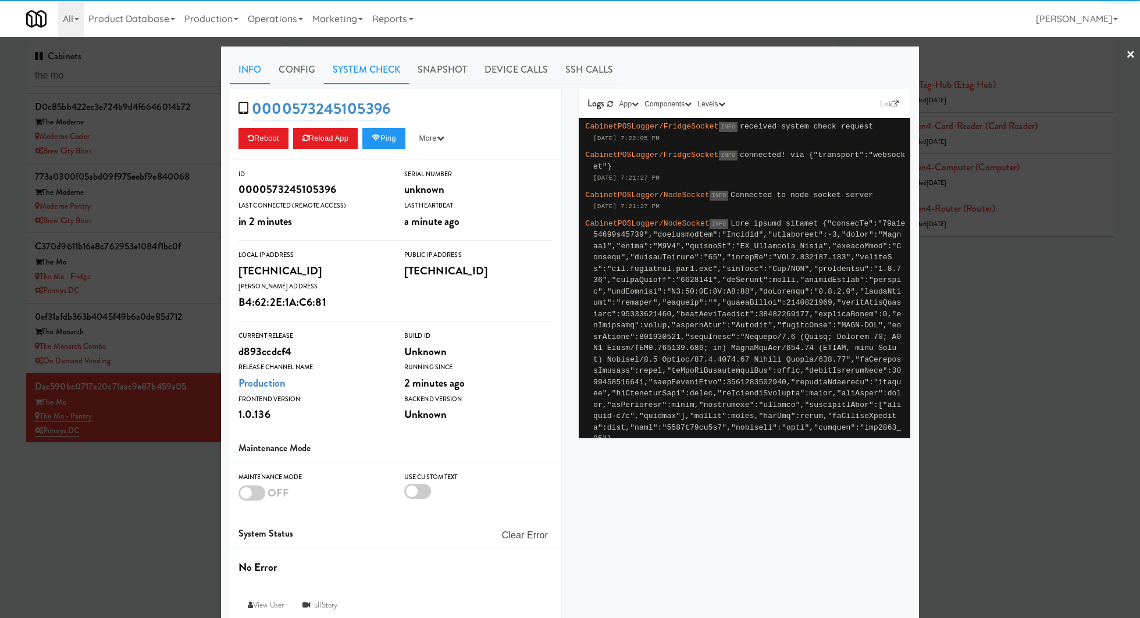
click at [343, 73] on link "System Check" at bounding box center [366, 69] width 85 height 29
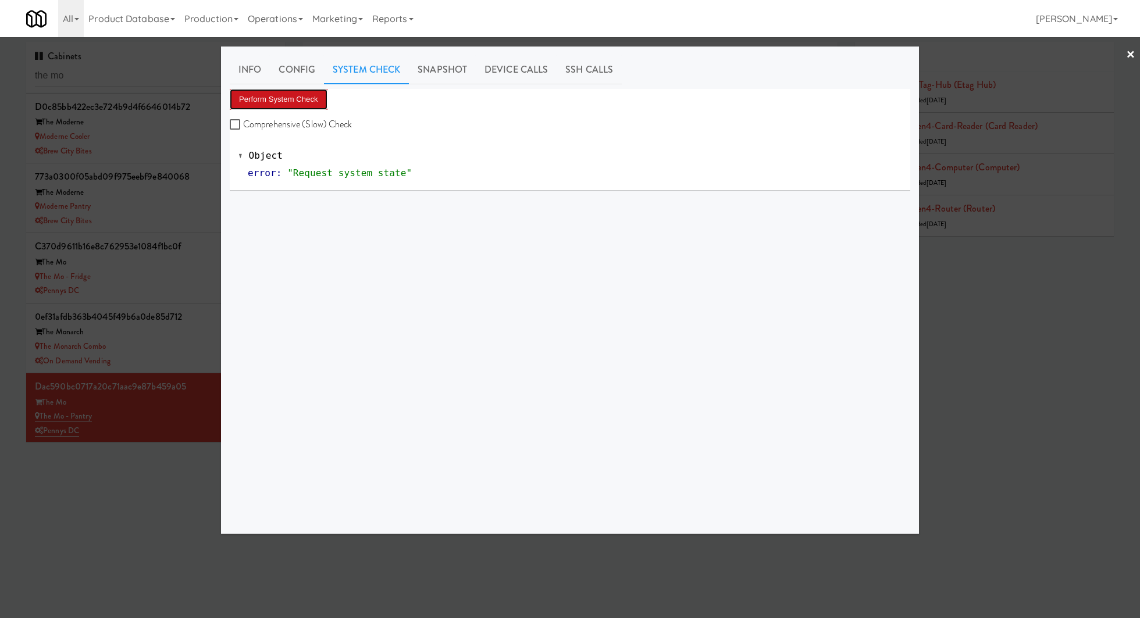
click at [298, 101] on button "Perform System Check" at bounding box center [279, 99] width 98 height 21
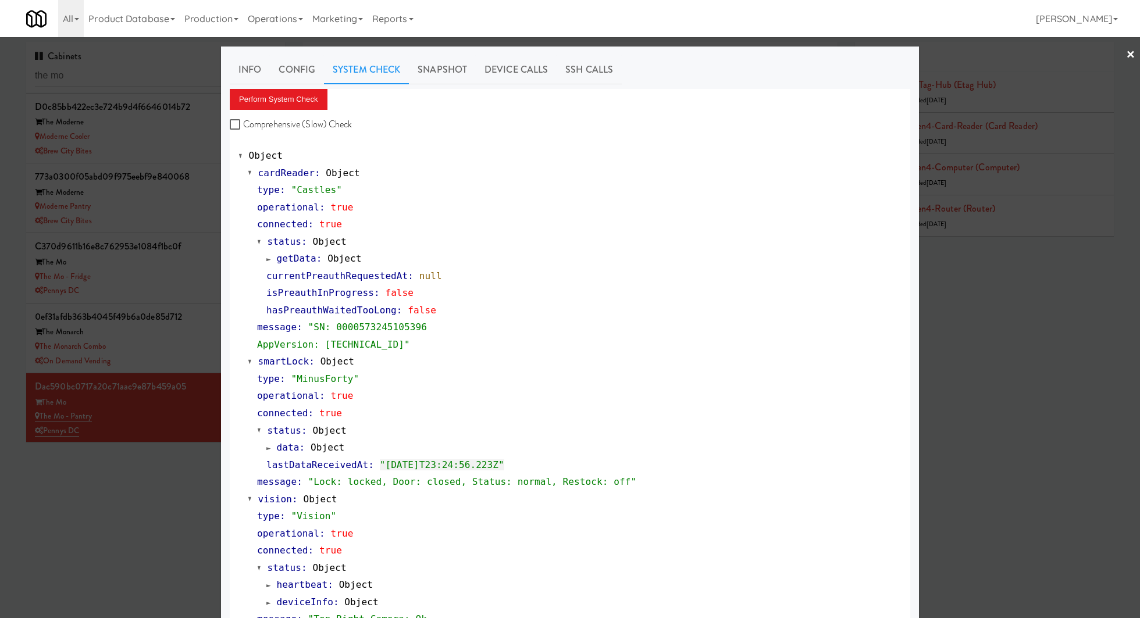
click at [55, 560] on div at bounding box center [570, 309] width 1140 height 618
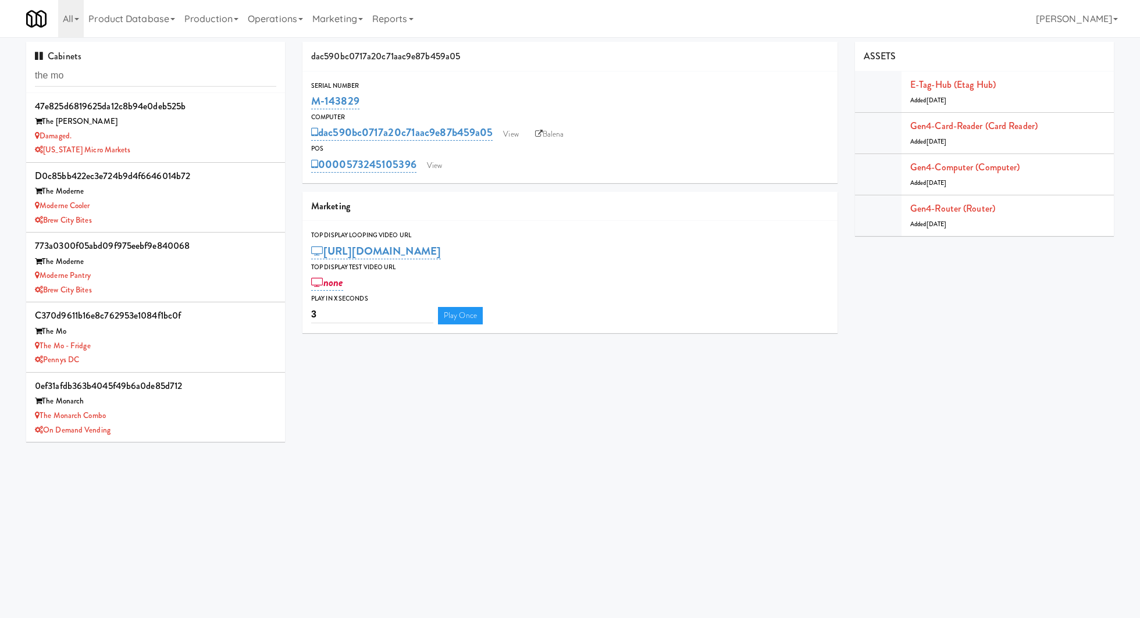
scroll to position [69, 0]
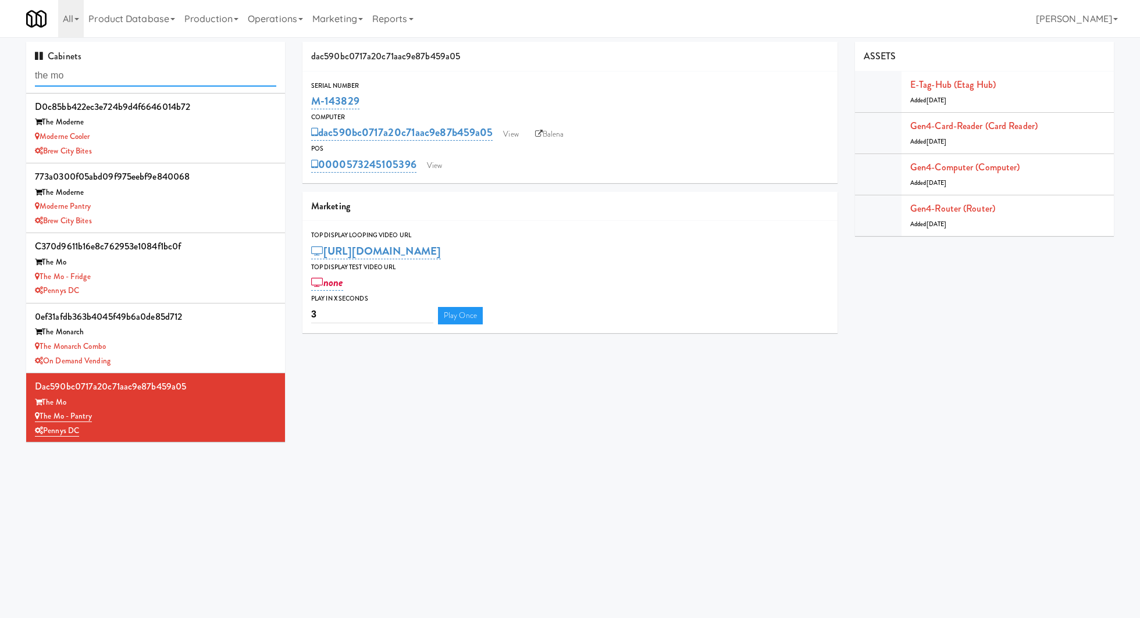
click at [79, 79] on input "the mo" at bounding box center [155, 76] width 241 height 22
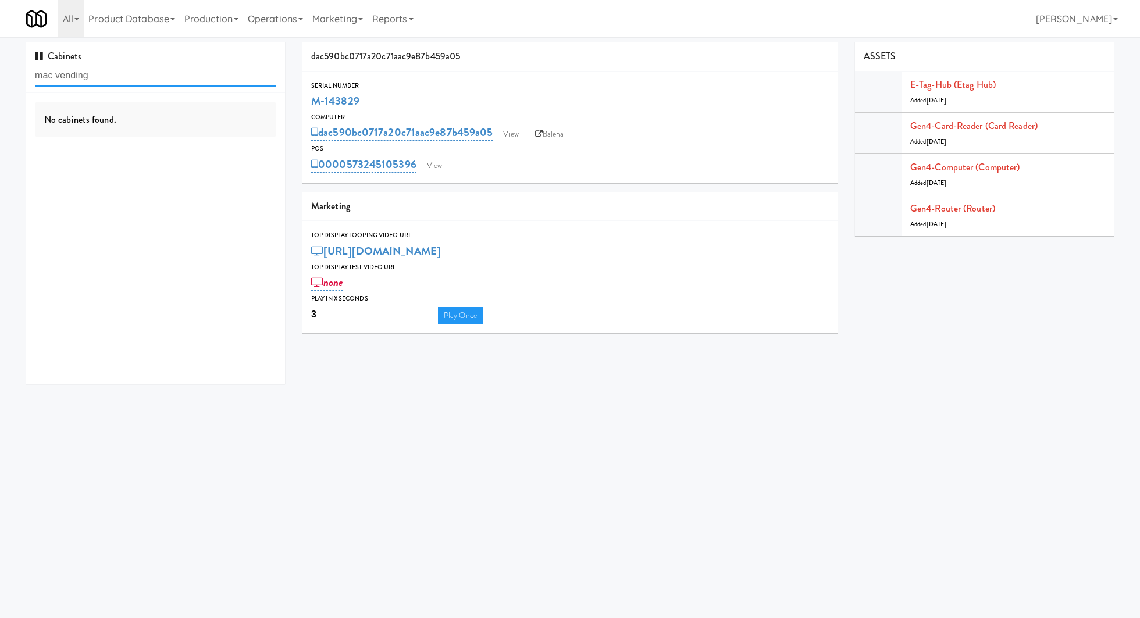
scroll to position [0, 0]
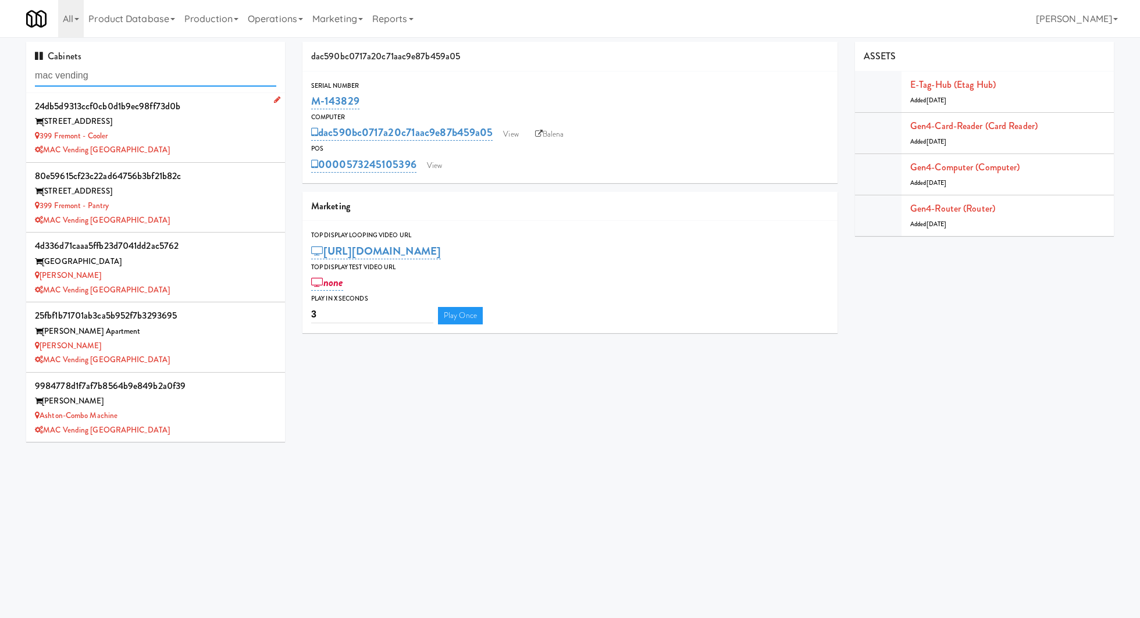
type input "mac vending"
click at [202, 134] on div "399 Fremont - Cooler" at bounding box center [155, 136] width 241 height 15
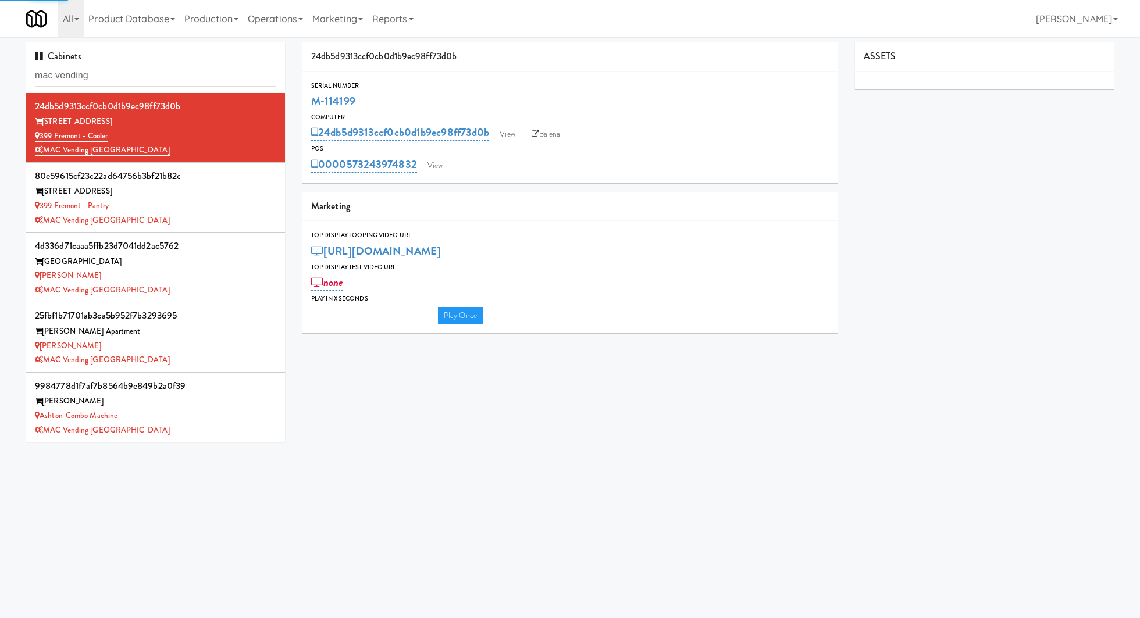
type input "3"
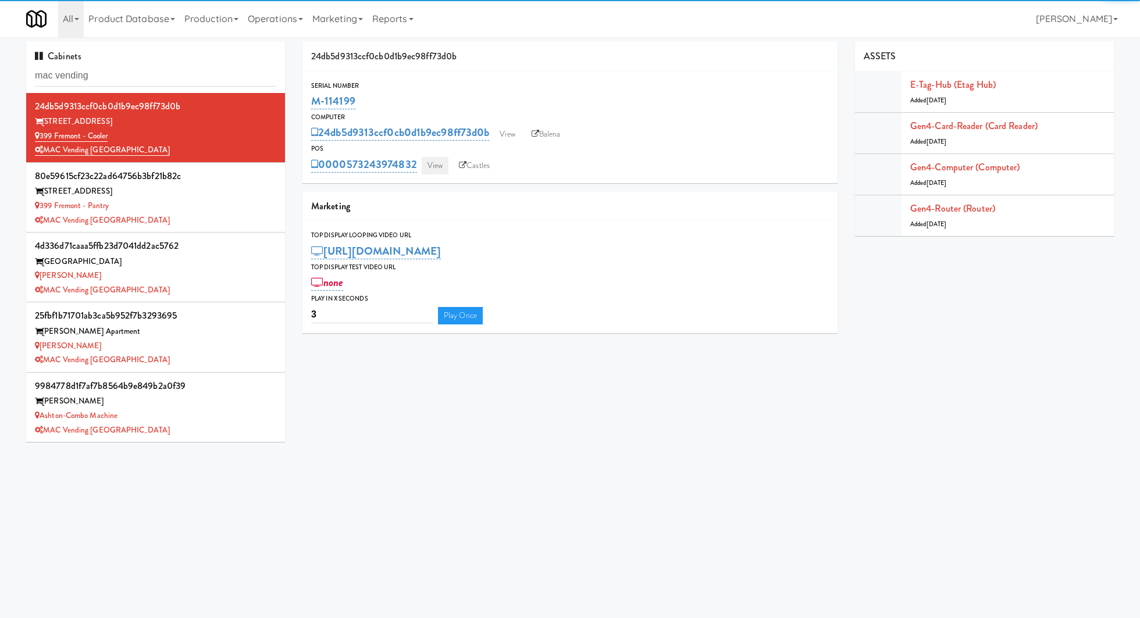
click at [443, 162] on link "View" at bounding box center [435, 165] width 27 height 17
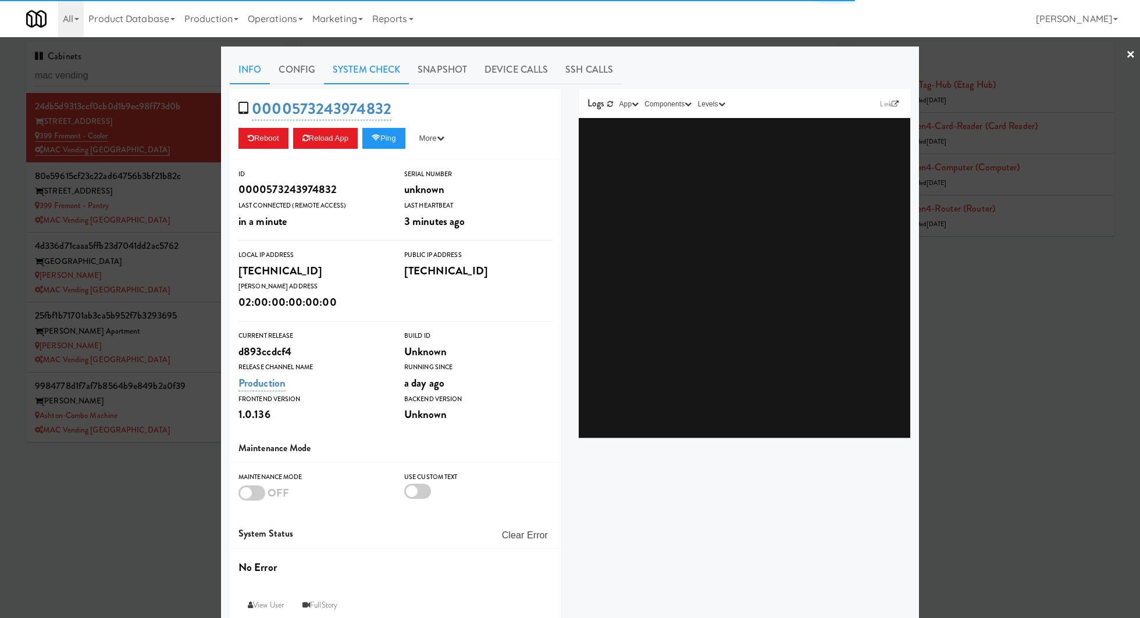
click at [355, 66] on link "System Check" at bounding box center [366, 69] width 85 height 29
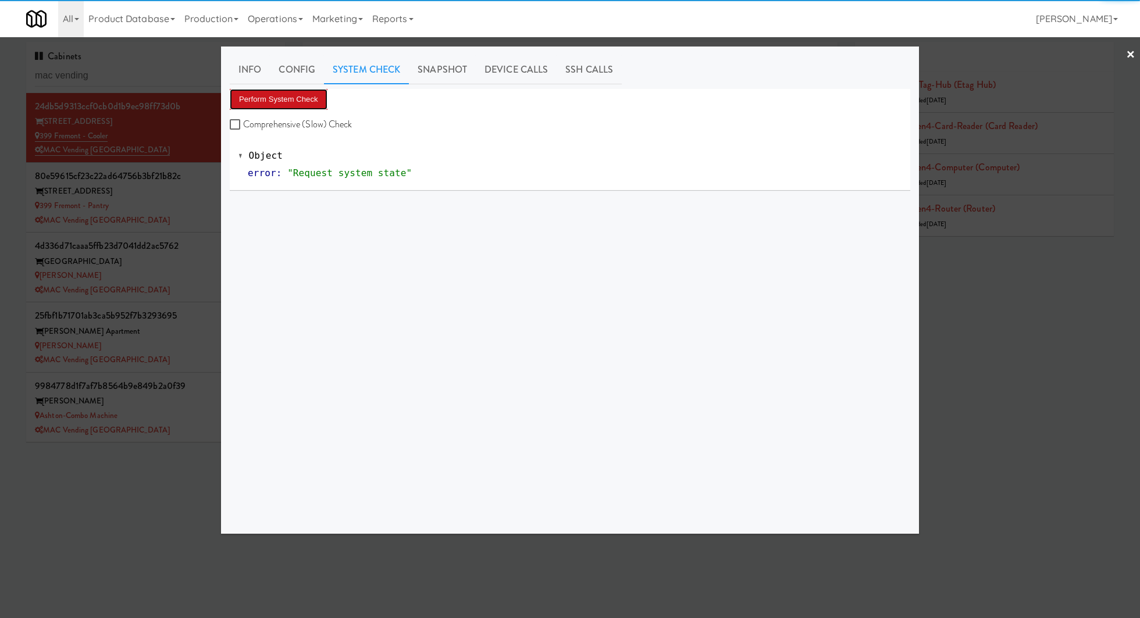
click at [298, 102] on button "Perform System Check" at bounding box center [279, 99] width 98 height 21
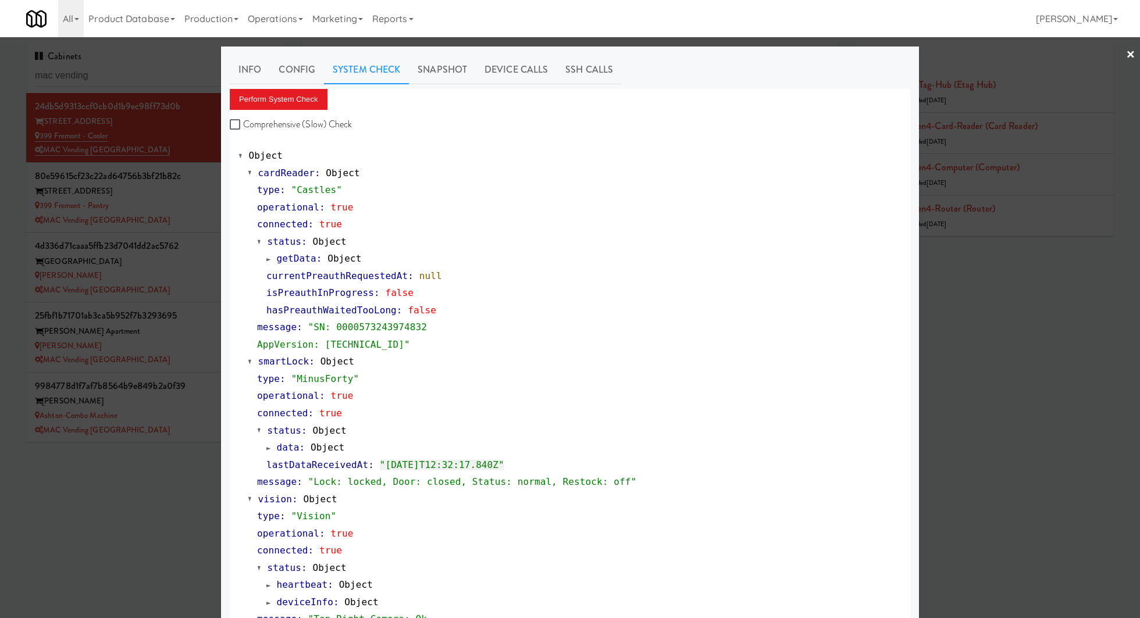
click at [192, 204] on div at bounding box center [570, 309] width 1140 height 618
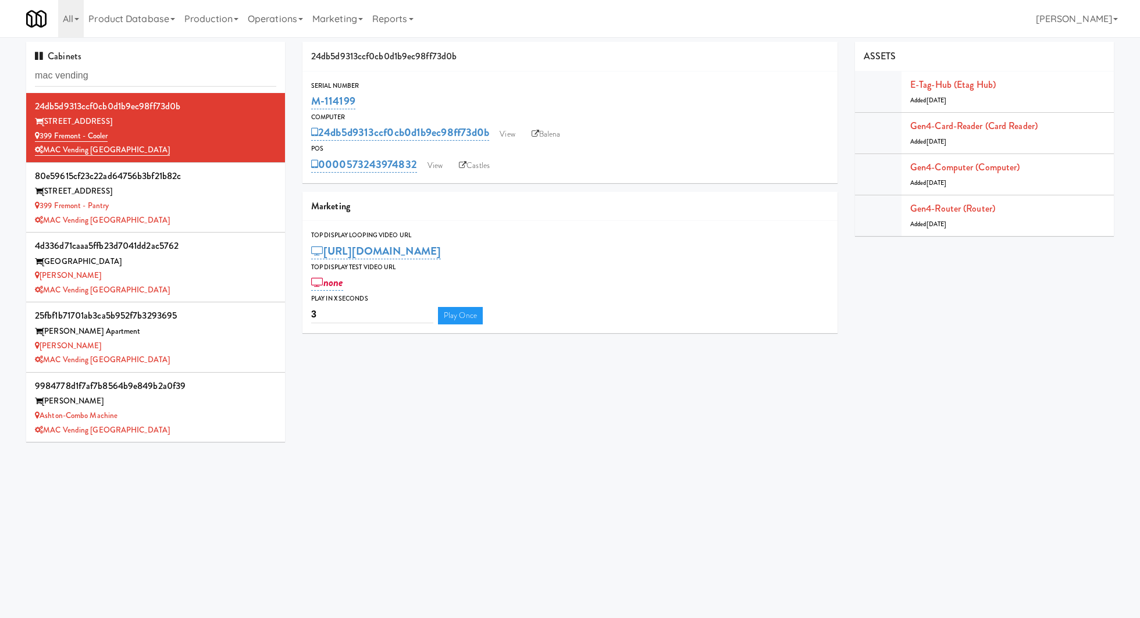
click at [192, 204] on div "399 Fremont - Pantry" at bounding box center [155, 206] width 241 height 15
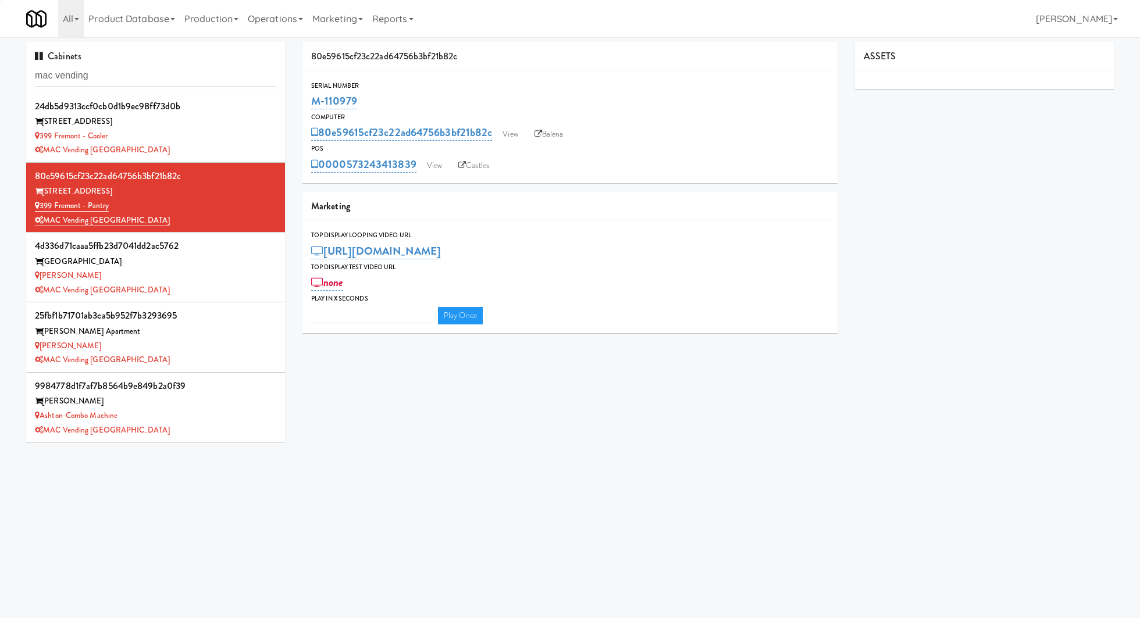
type input "3"
click at [441, 167] on link "View" at bounding box center [434, 165] width 27 height 17
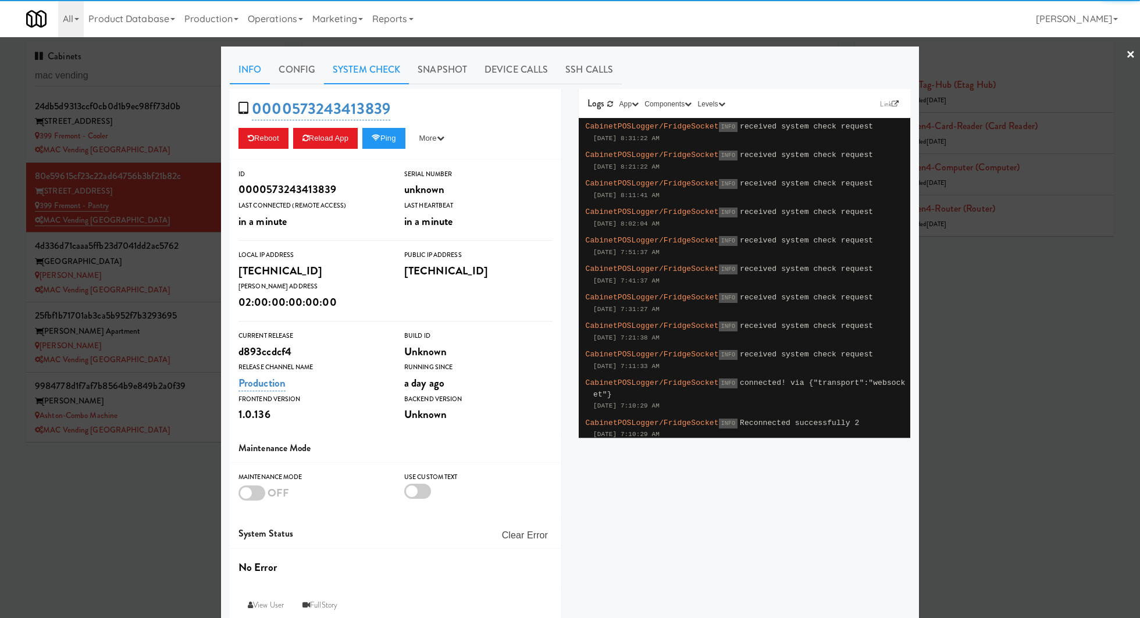
click at [347, 72] on link "System Check" at bounding box center [366, 69] width 85 height 29
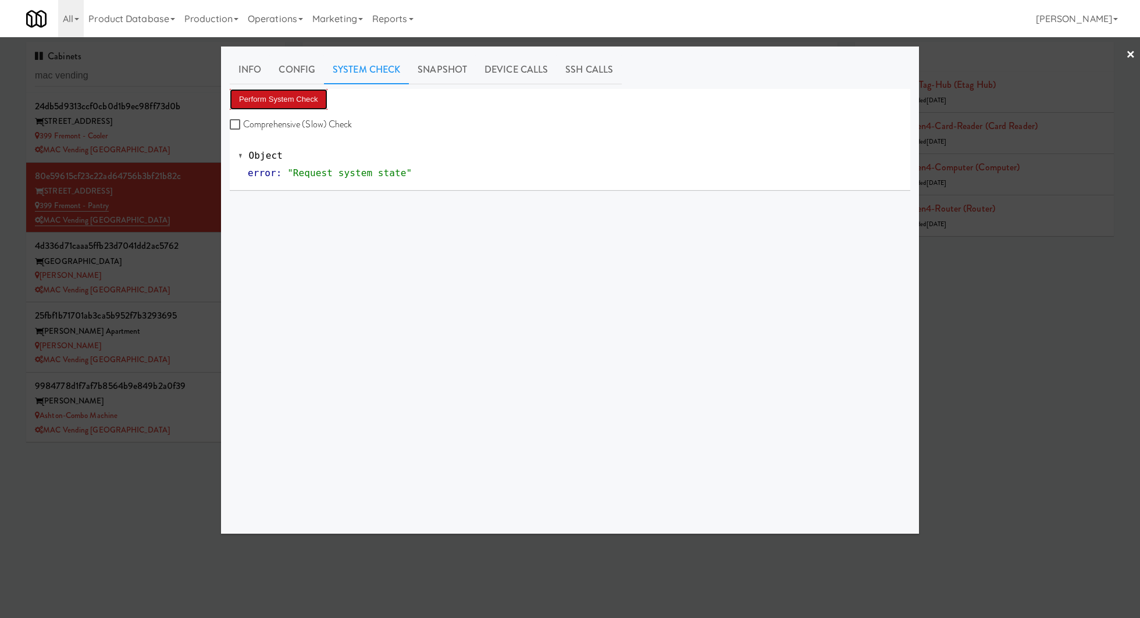
click at [302, 108] on button "Perform System Check" at bounding box center [279, 99] width 98 height 21
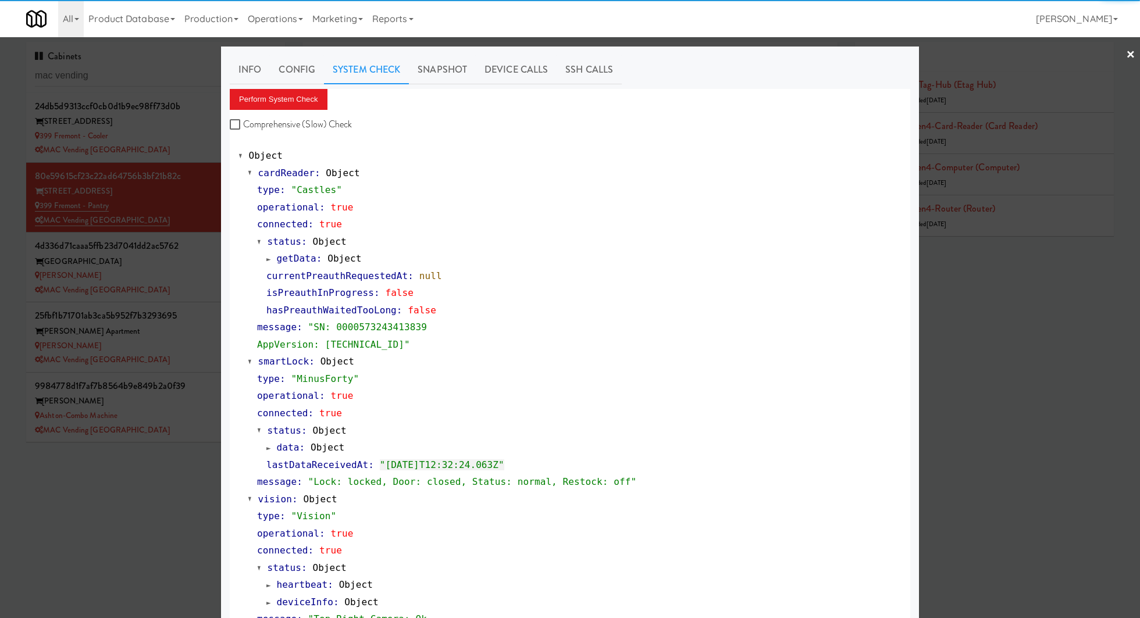
click at [191, 287] on div at bounding box center [570, 309] width 1140 height 618
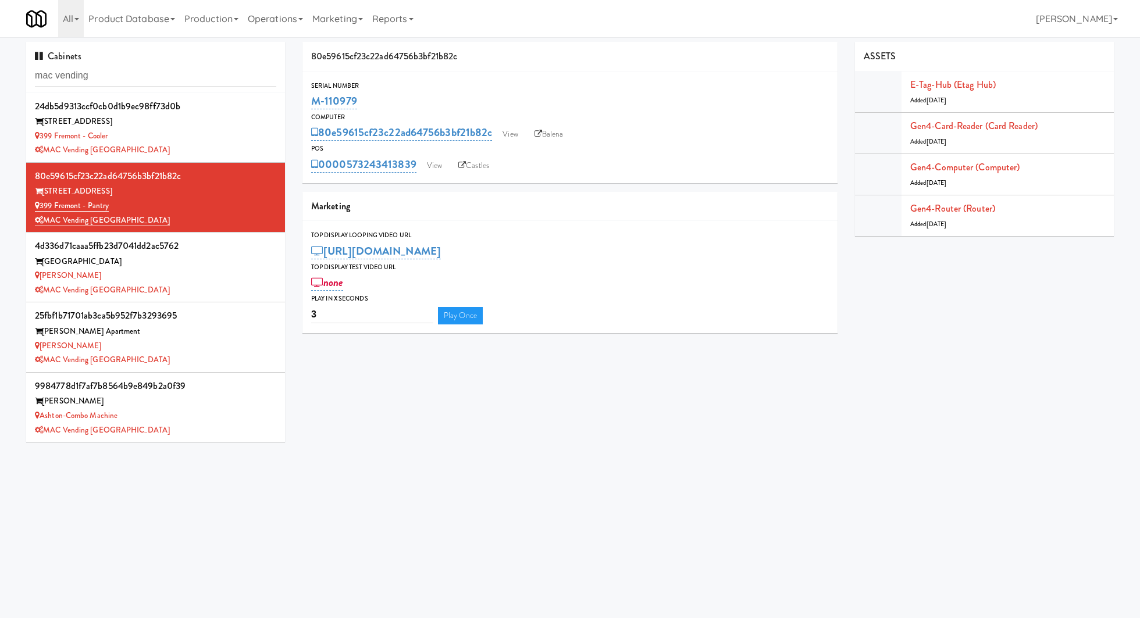
click at [191, 287] on div "MAC Vending [GEOGRAPHIC_DATA]" at bounding box center [155, 290] width 241 height 15
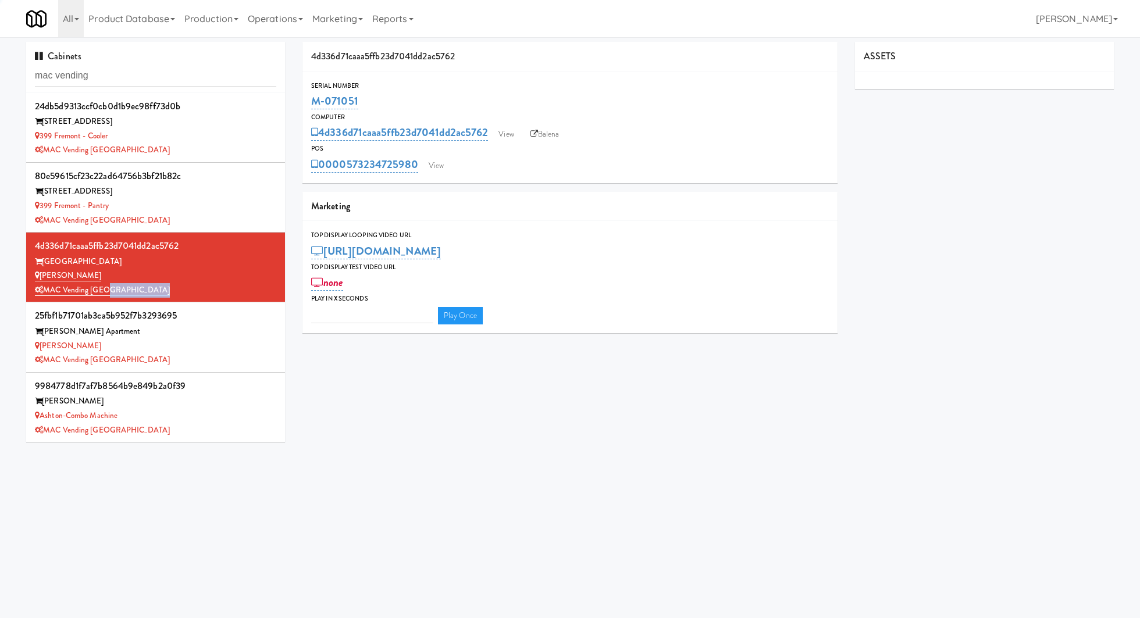
type input "3"
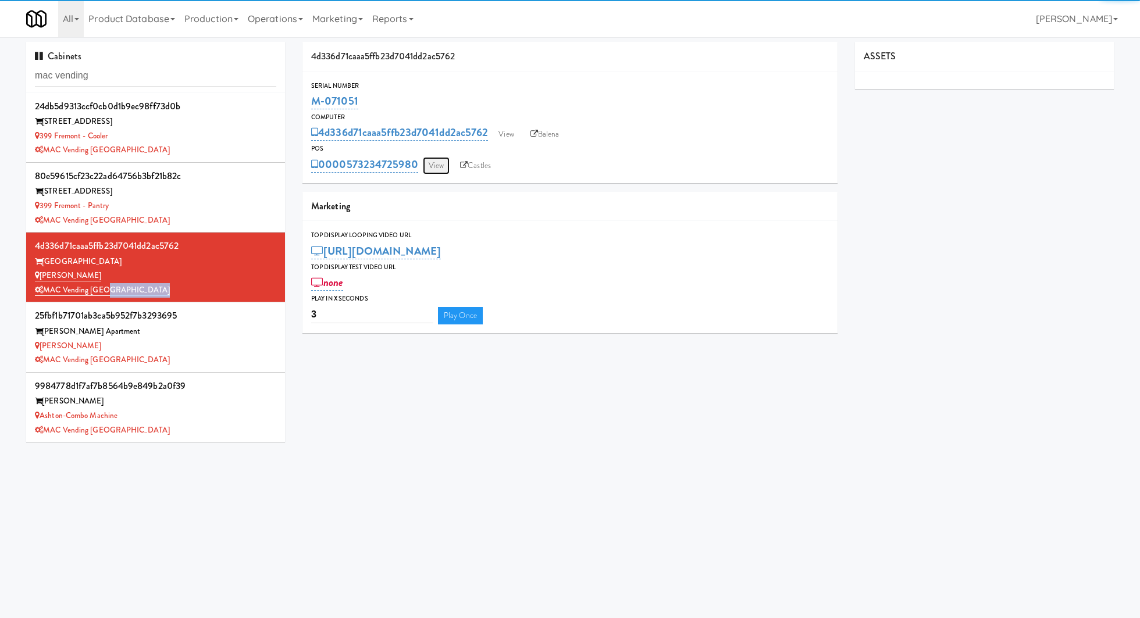
click at [435, 167] on link "View" at bounding box center [436, 165] width 27 height 17
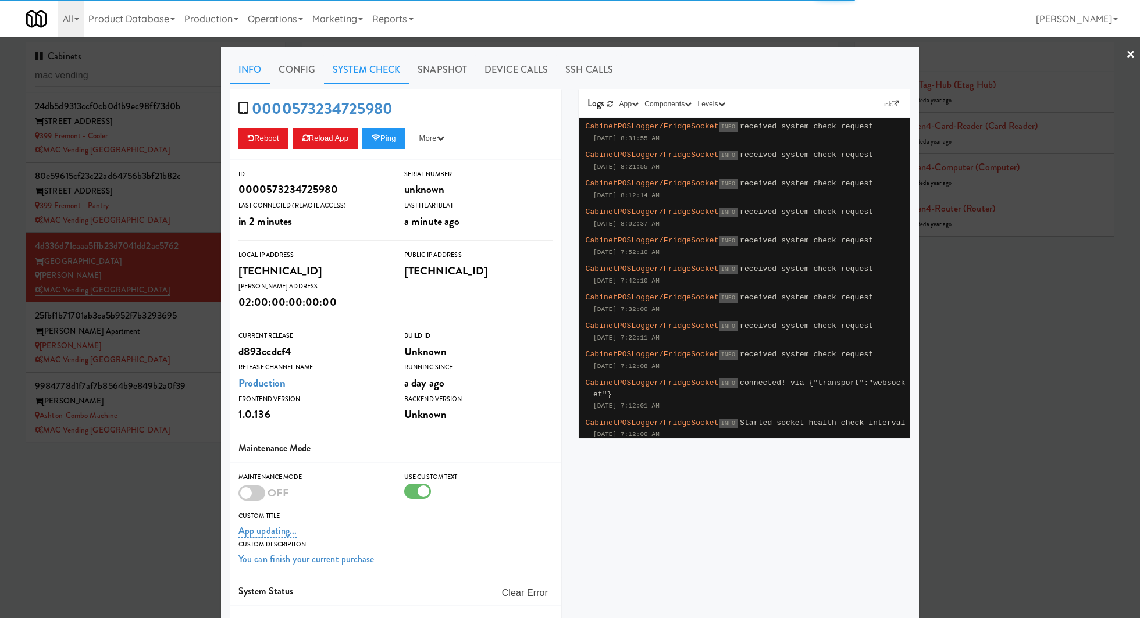
click at [383, 72] on link "System Check" at bounding box center [366, 69] width 85 height 29
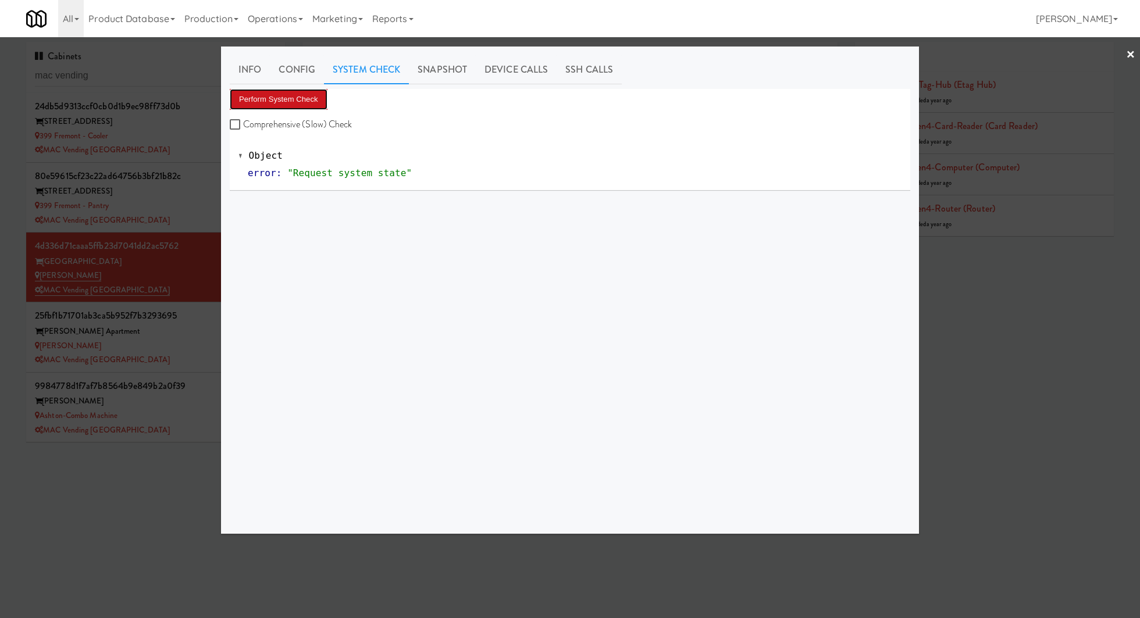
click at [309, 99] on button "Perform System Check" at bounding box center [279, 99] width 98 height 21
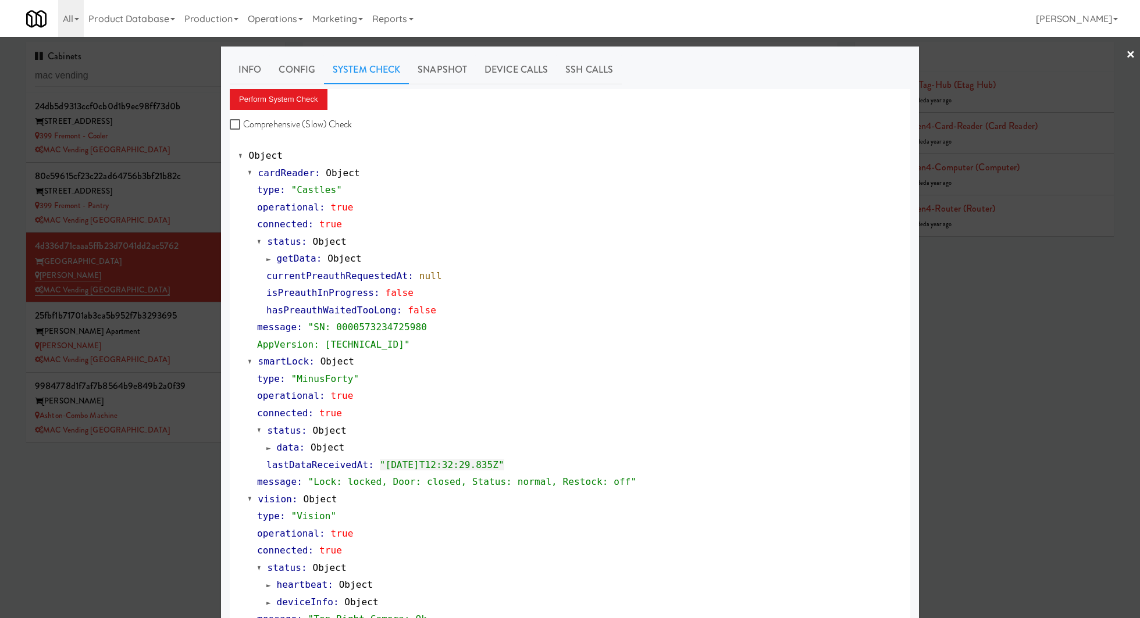
click at [188, 348] on div at bounding box center [570, 309] width 1140 height 618
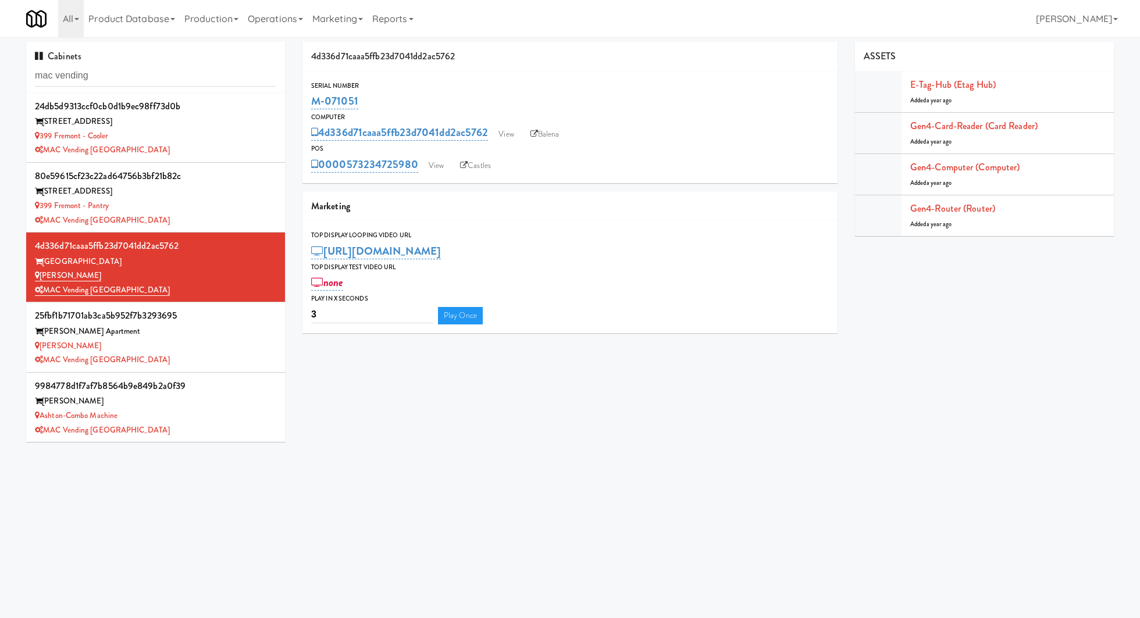
click at [188, 348] on div "Anton - Cooler" at bounding box center [155, 346] width 241 height 15
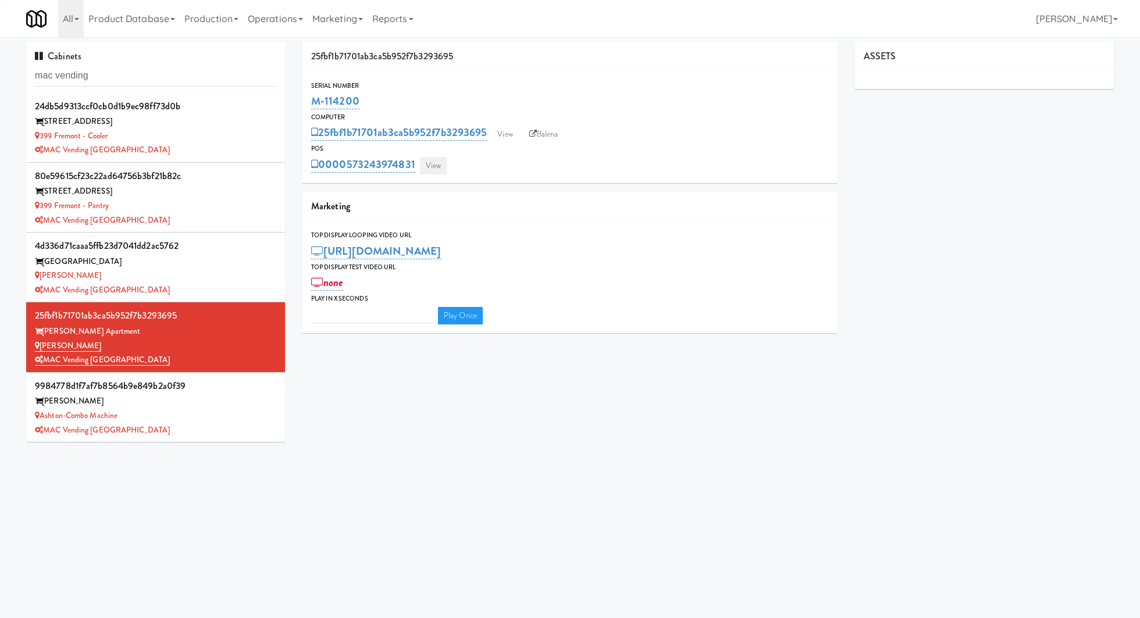
type input "3"
click at [437, 165] on link "View" at bounding box center [433, 165] width 27 height 17
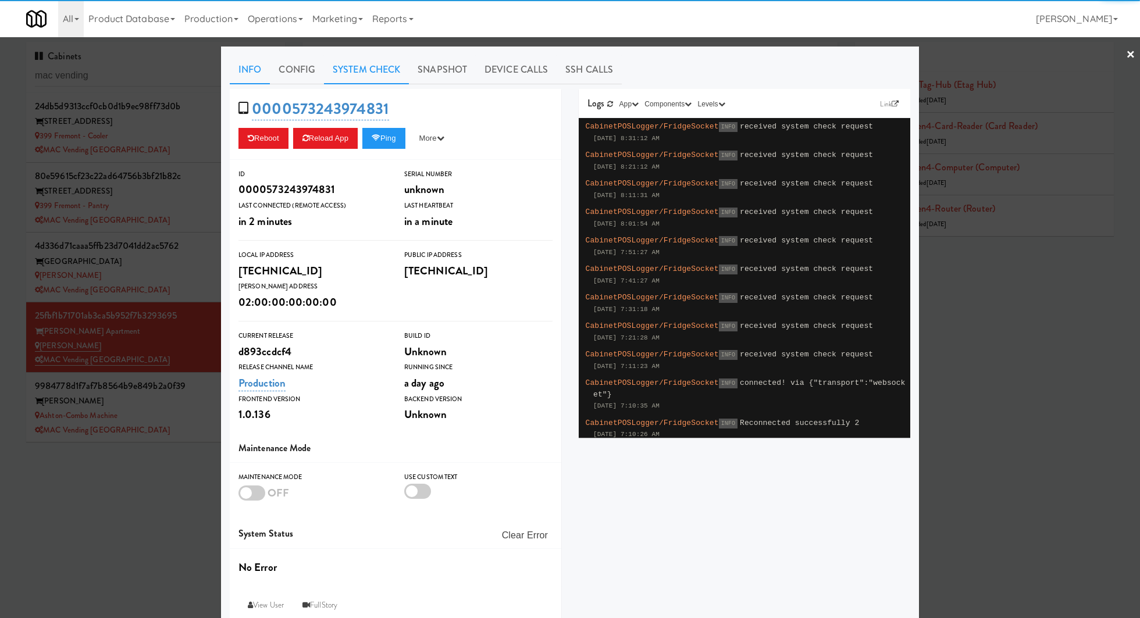
click at [351, 78] on link "System Check" at bounding box center [366, 69] width 85 height 29
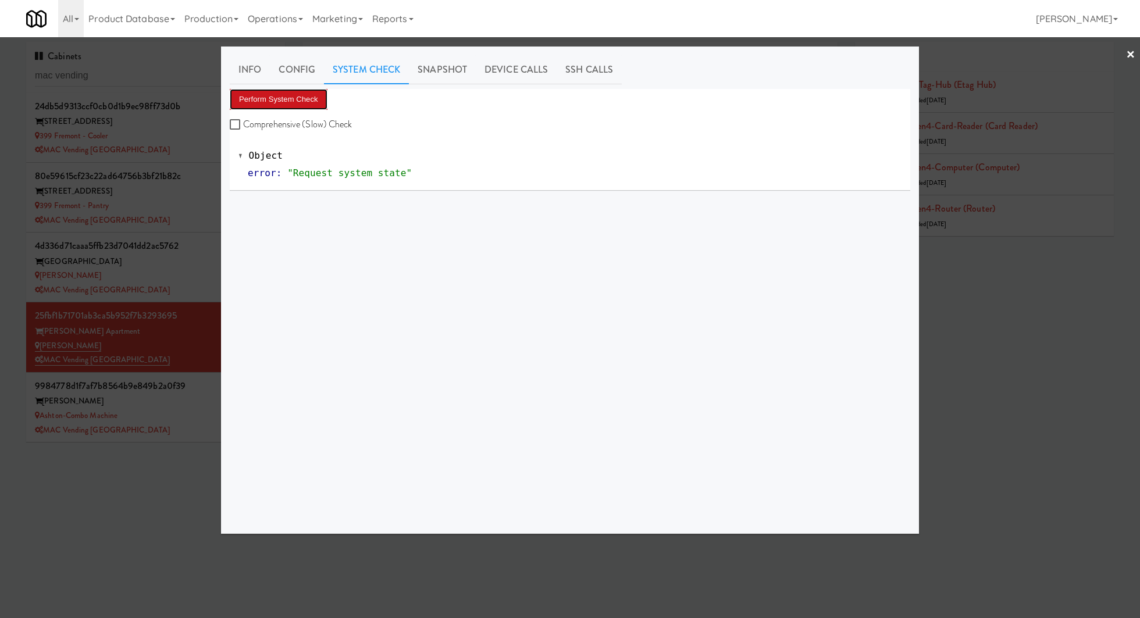
click at [300, 104] on button "Perform System Check" at bounding box center [279, 99] width 98 height 21
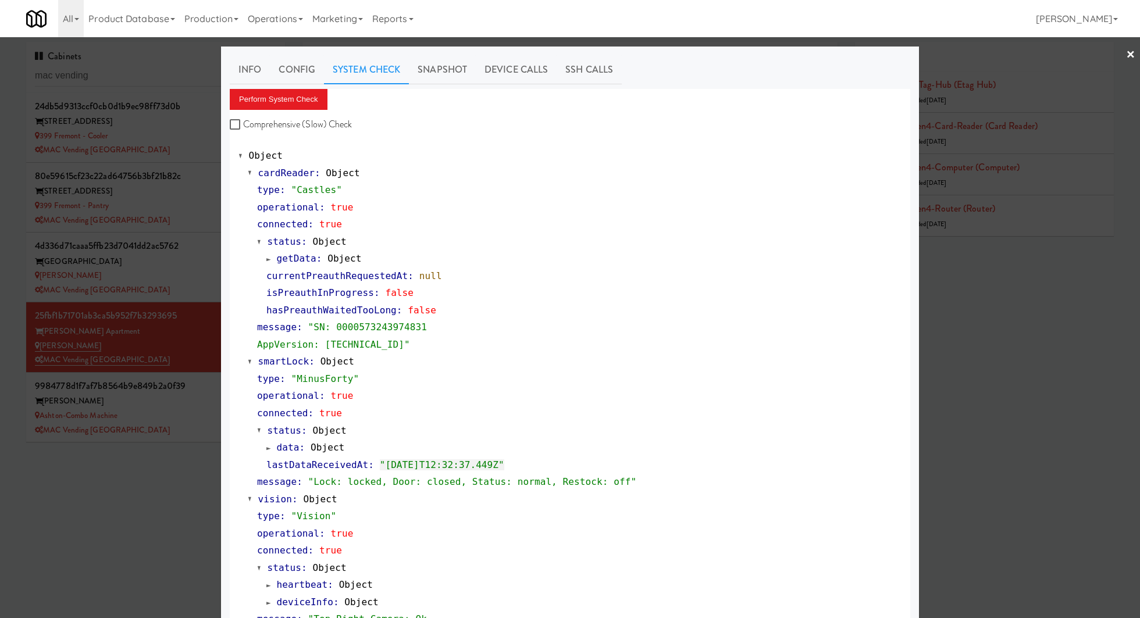
click at [185, 418] on div at bounding box center [570, 309] width 1140 height 618
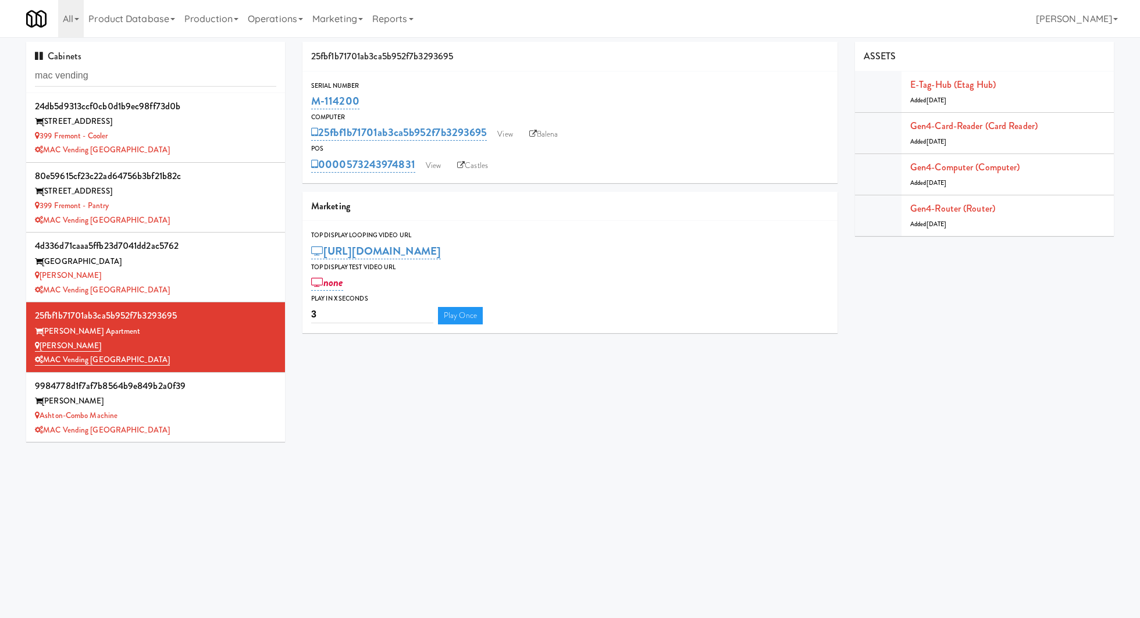
click at [185, 418] on div "Ashton-Combo Machine" at bounding box center [155, 416] width 241 height 15
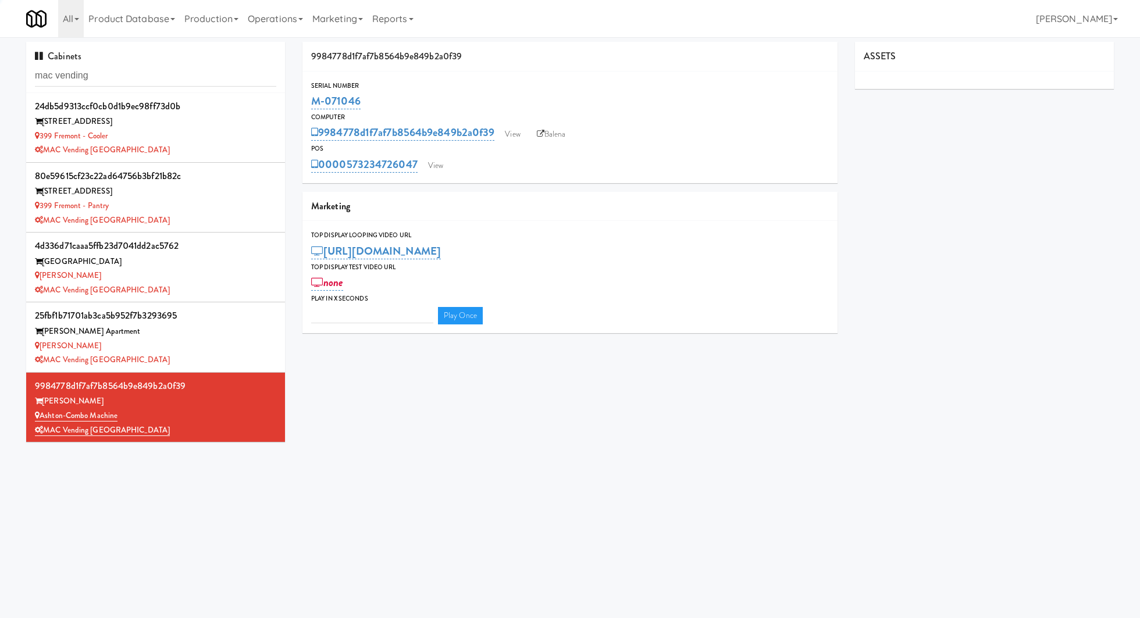
type input "3"
click at [435, 159] on link "View" at bounding box center [435, 165] width 27 height 17
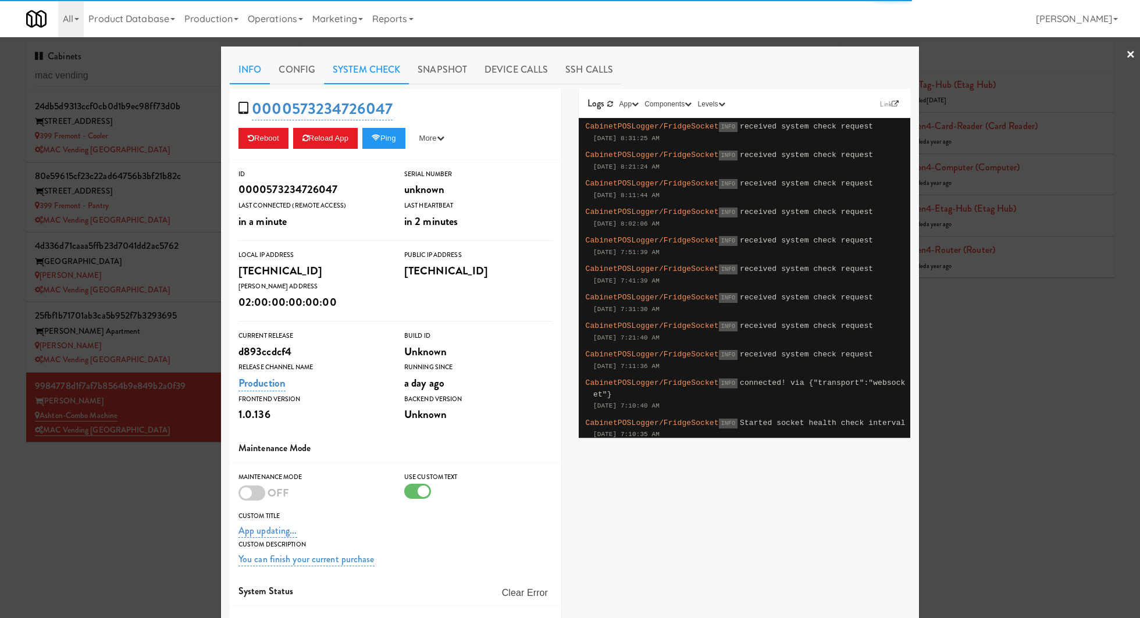
click at [359, 75] on link "System Check" at bounding box center [366, 69] width 85 height 29
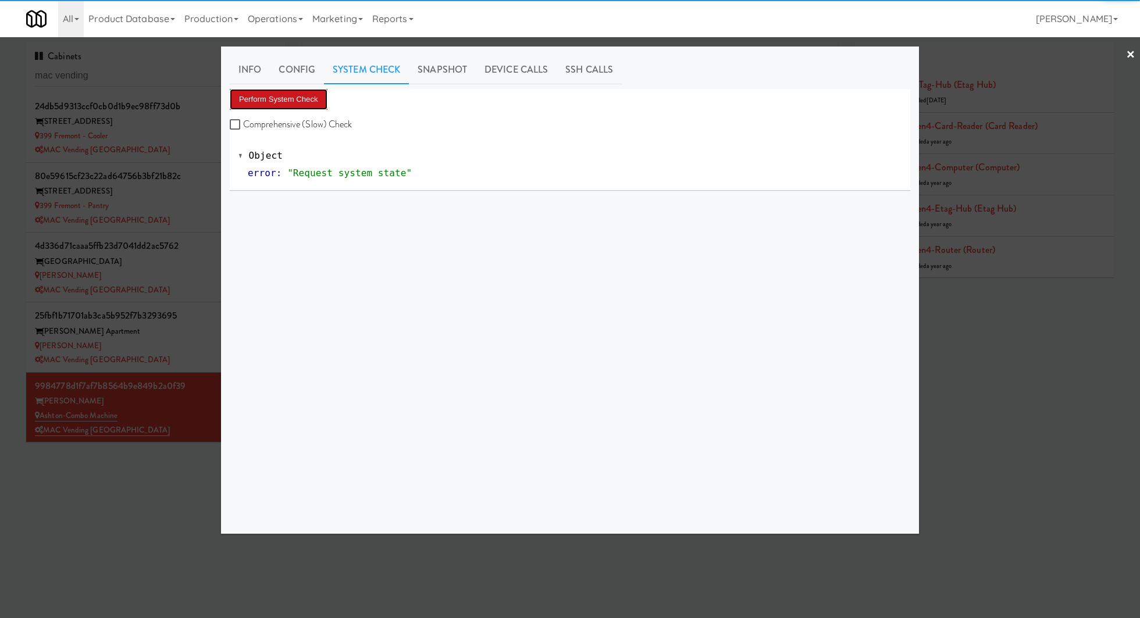
click at [307, 91] on button "Perform System Check" at bounding box center [279, 99] width 98 height 21
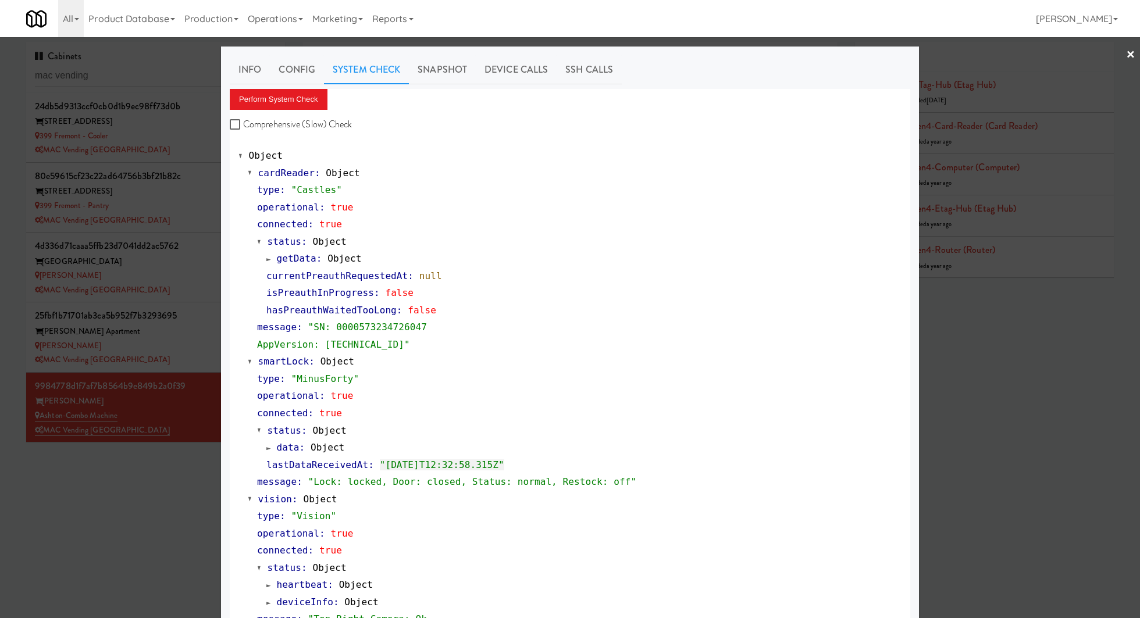
click at [196, 472] on div at bounding box center [570, 309] width 1140 height 618
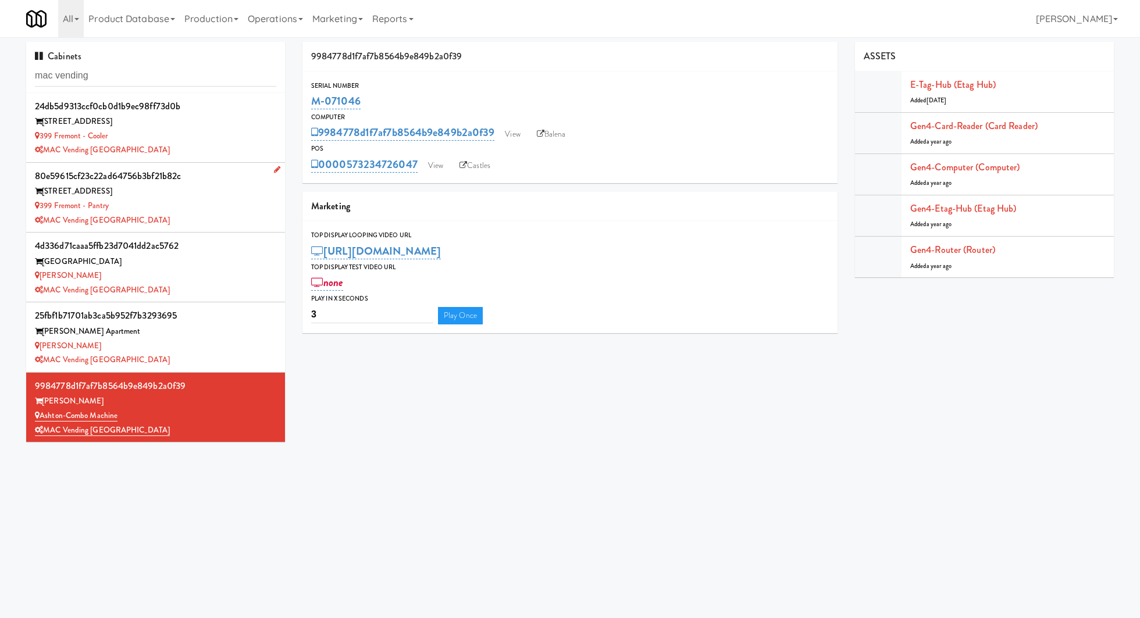
scroll to position [139, 0]
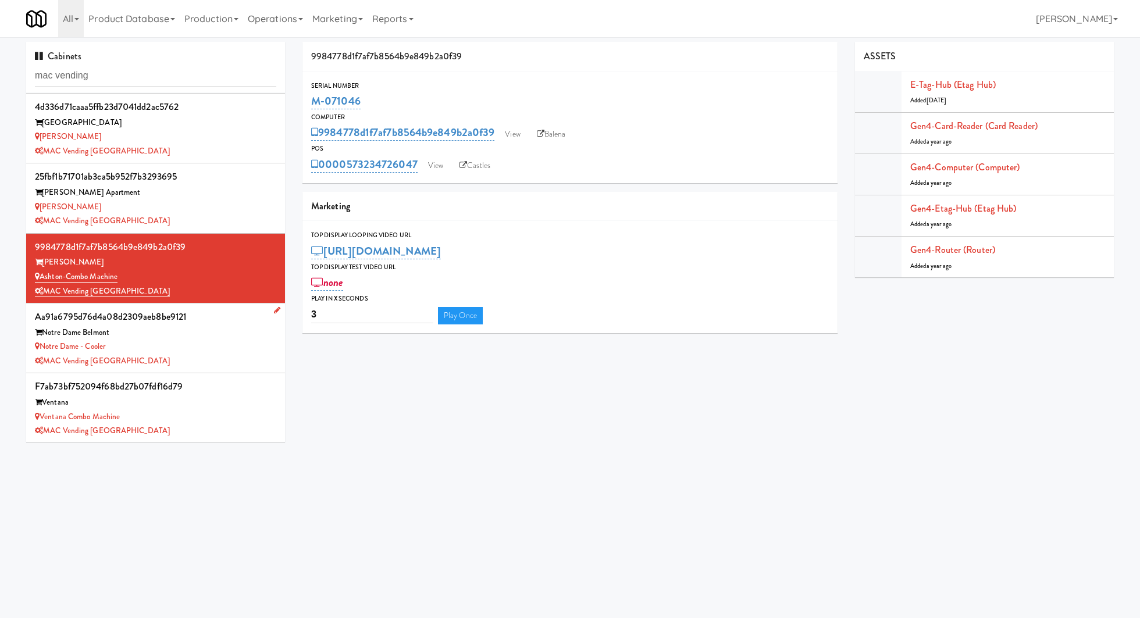
click at [211, 321] on div "aa91a6795d76d4a08d2309aeb8be9121" at bounding box center [155, 316] width 241 height 17
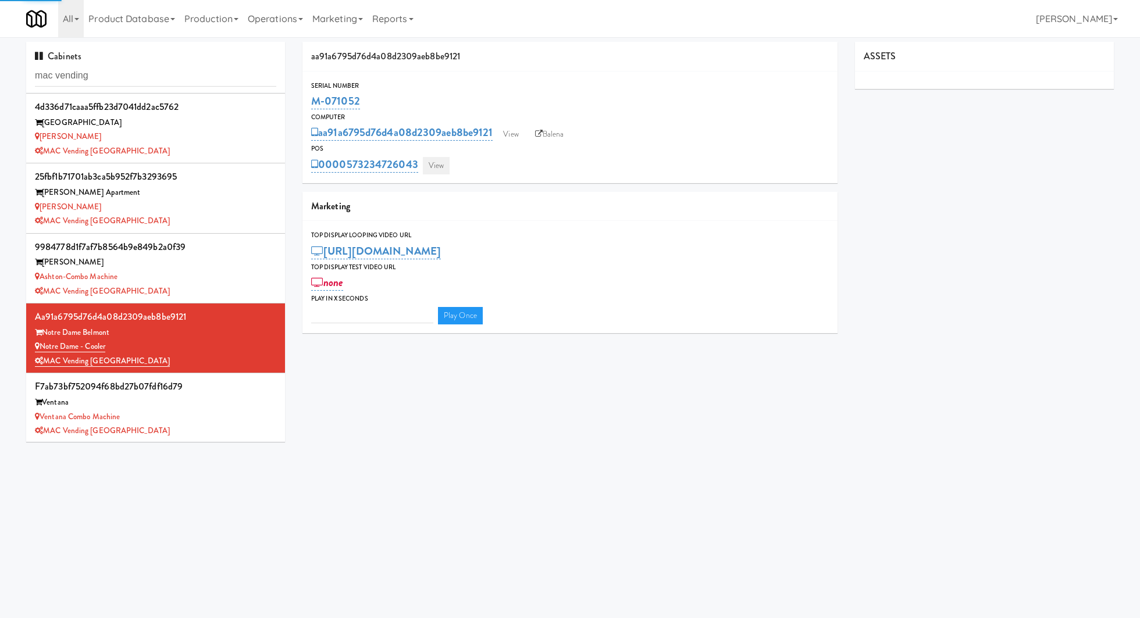
type input "3"
click at [445, 173] on link "View" at bounding box center [436, 165] width 27 height 17
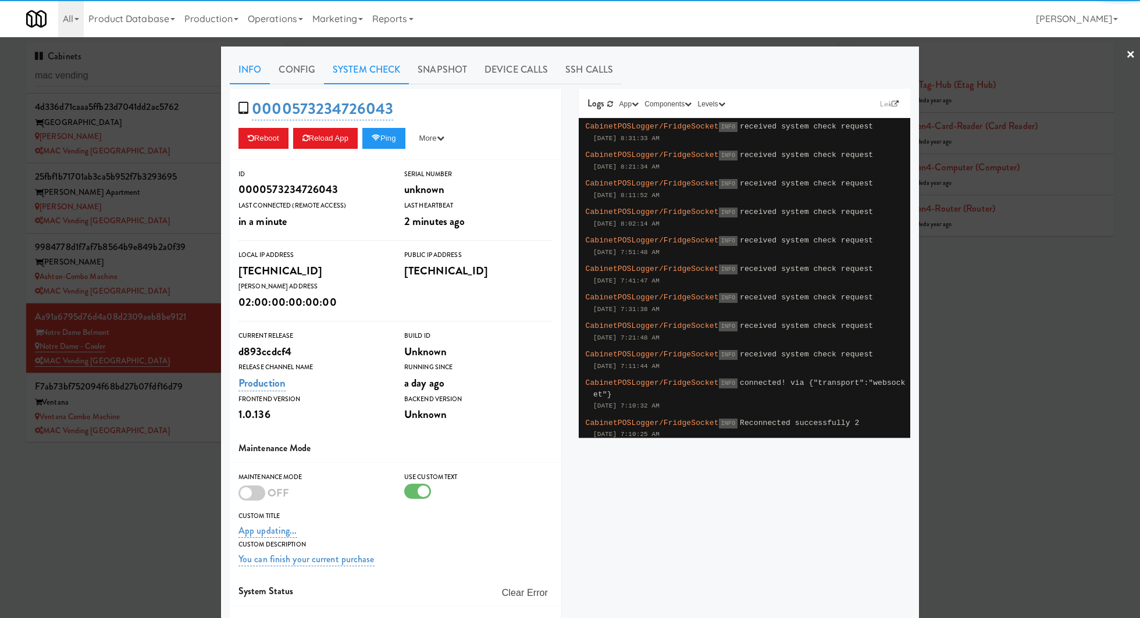
click at [360, 82] on link "System Check" at bounding box center [366, 69] width 85 height 29
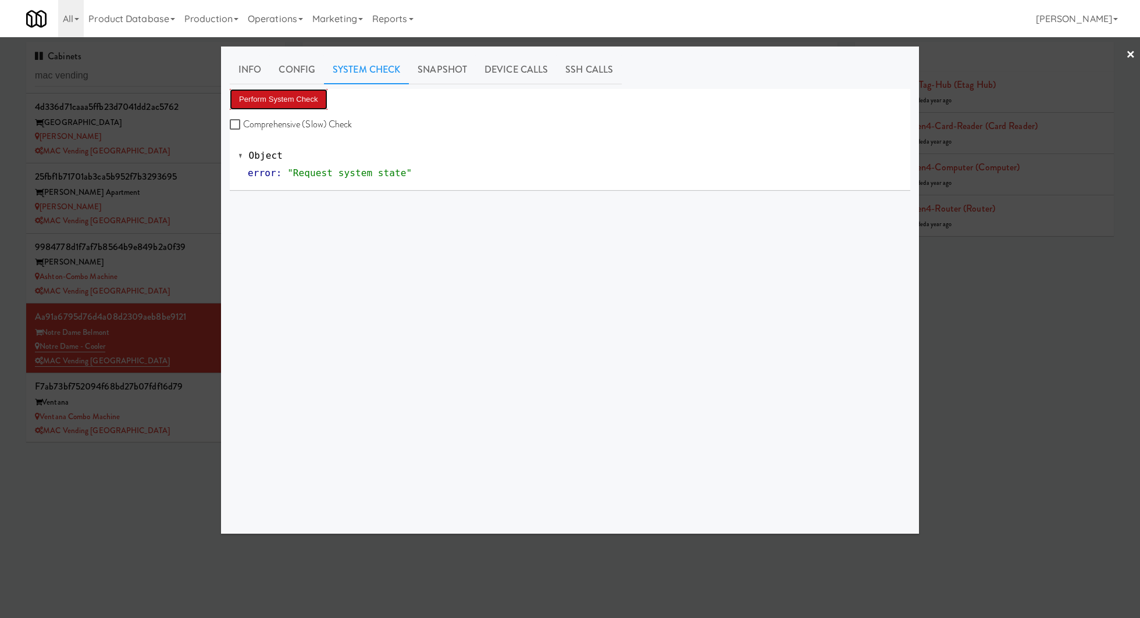
click at [285, 107] on button "Perform System Check" at bounding box center [279, 99] width 98 height 21
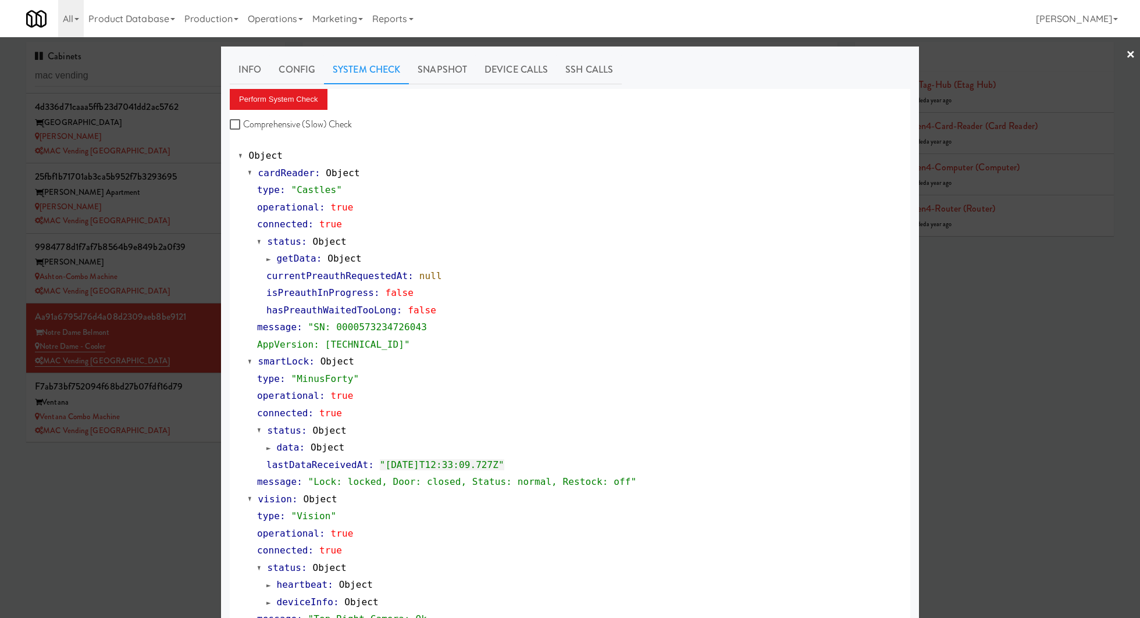
click at [173, 426] on div at bounding box center [570, 309] width 1140 height 618
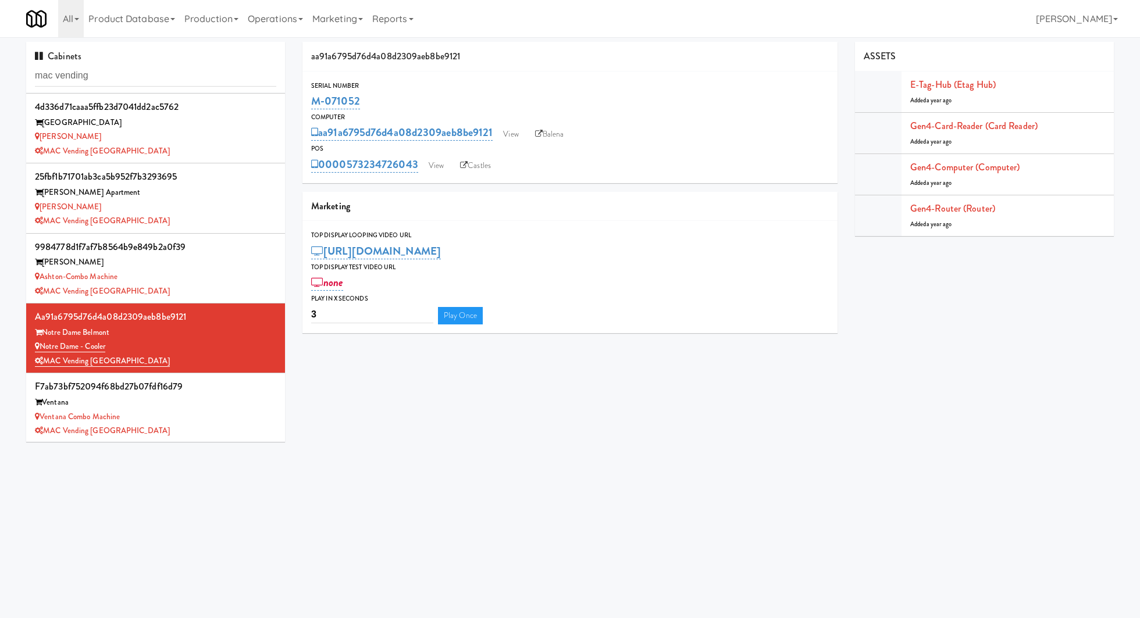
click at [173, 426] on div "MAC Vending [GEOGRAPHIC_DATA]" at bounding box center [155, 431] width 241 height 15
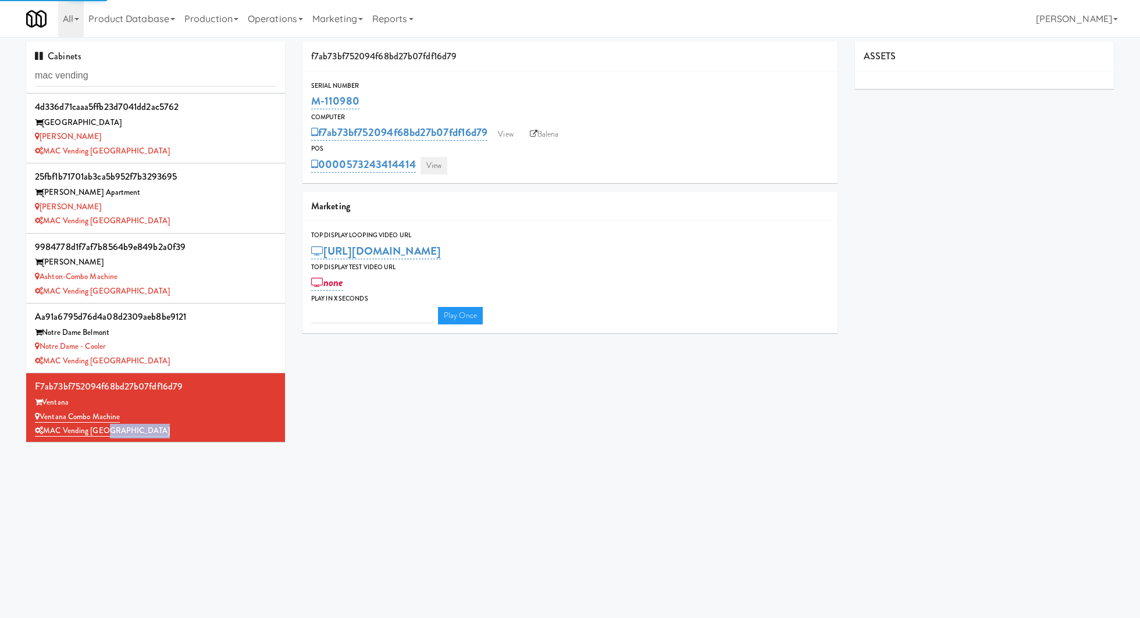
type input "3"
click at [446, 162] on link "View" at bounding box center [434, 165] width 27 height 17
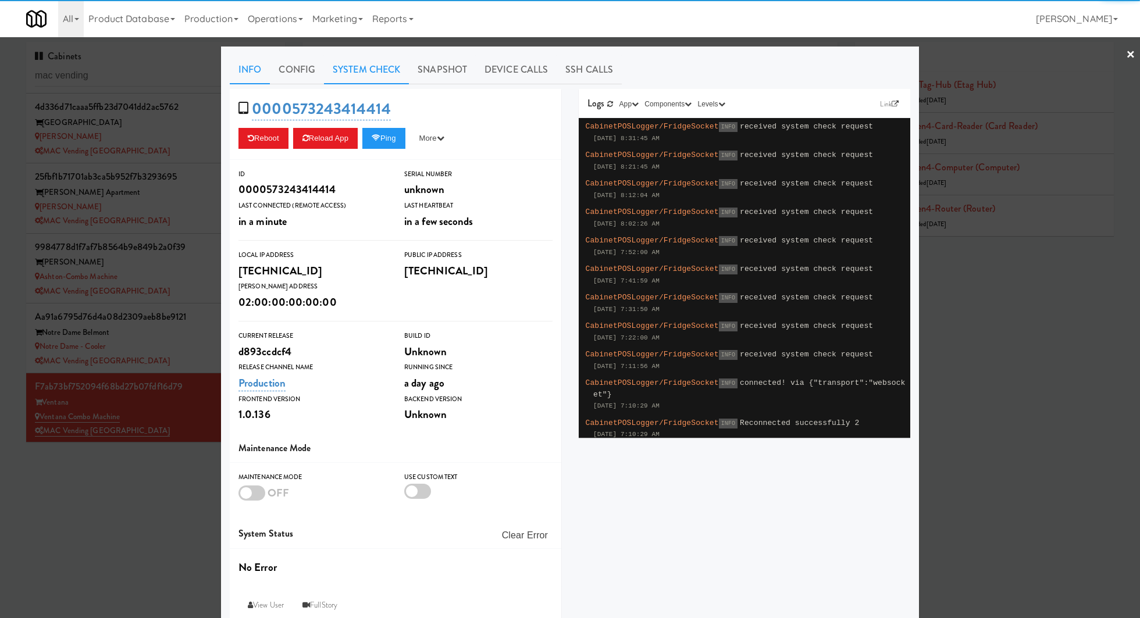
click at [383, 73] on link "System Check" at bounding box center [366, 69] width 85 height 29
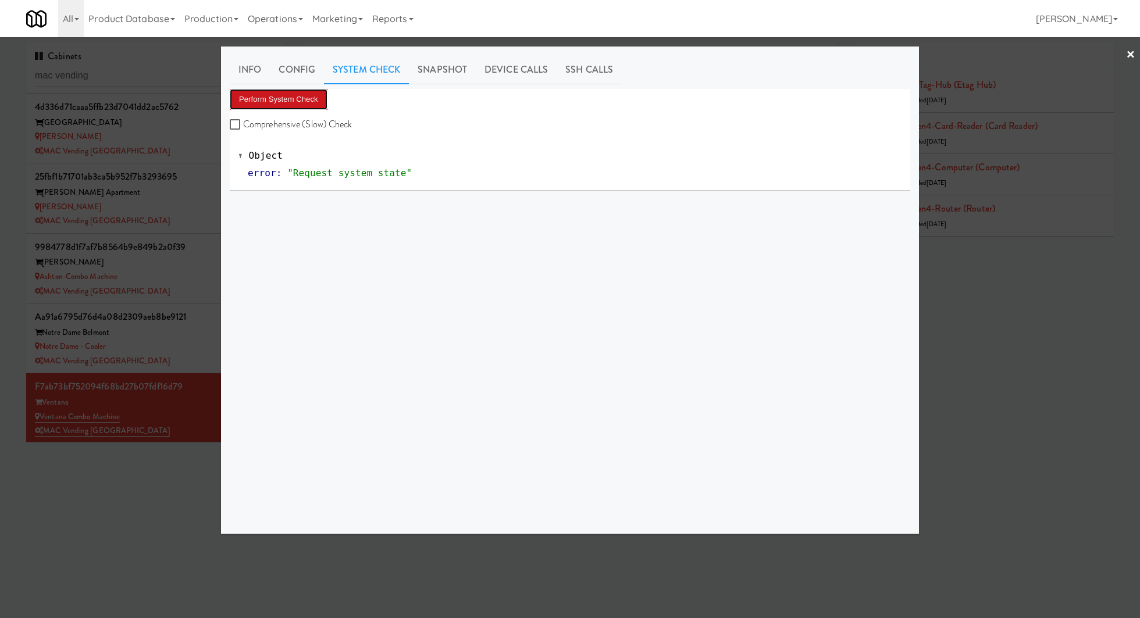
click at [319, 91] on button "Perform System Check" at bounding box center [279, 99] width 98 height 21
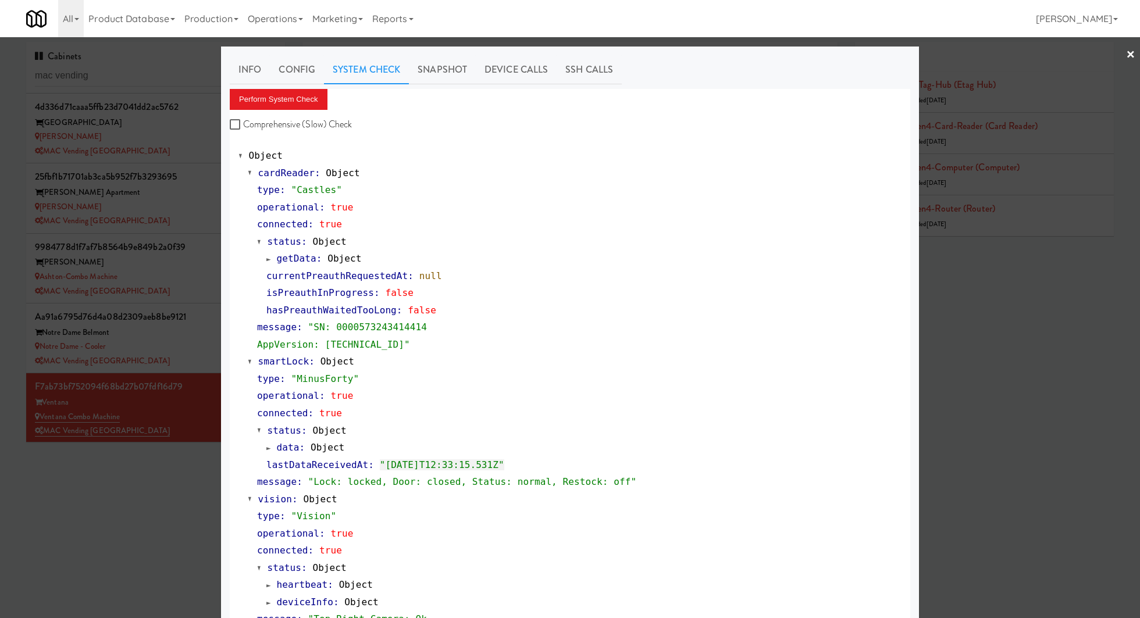
click at [130, 80] on div at bounding box center [570, 309] width 1140 height 618
click at [130, 80] on input "mac vending" at bounding box center [155, 76] width 241 height 22
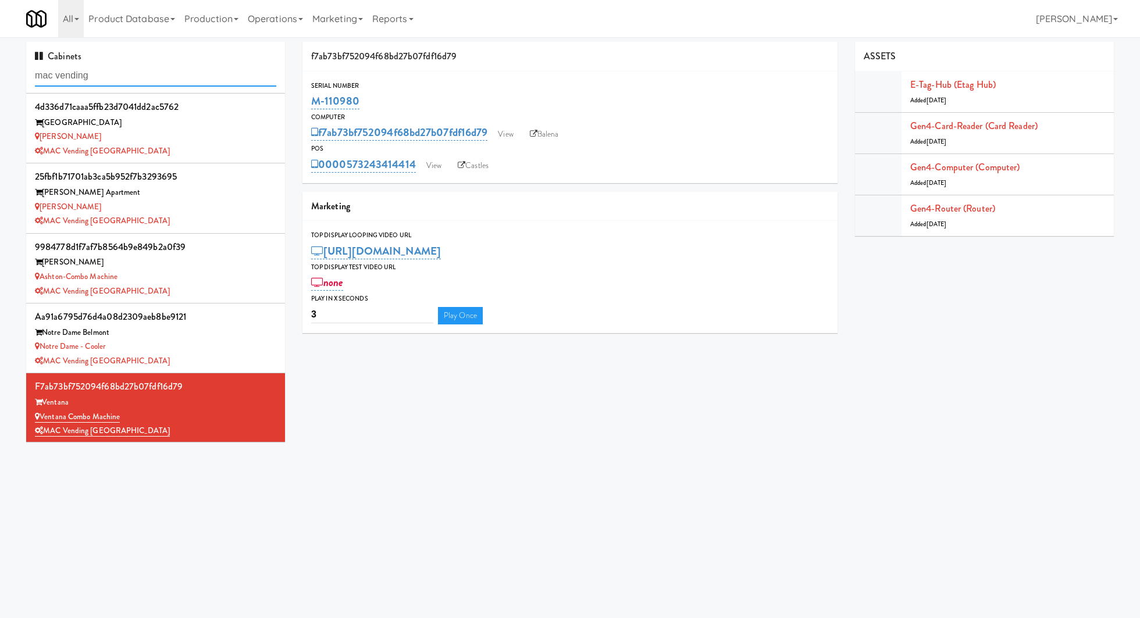
click at [130, 80] on input "mac vending" at bounding box center [155, 76] width 241 height 22
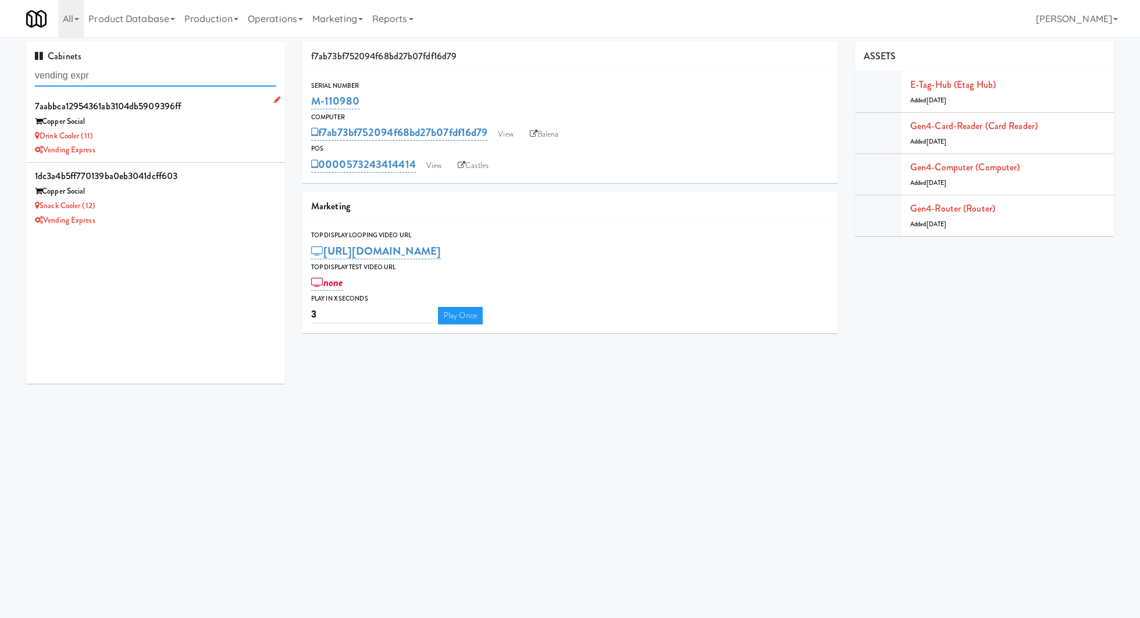
type input "vending expr"
click at [149, 149] on div "Vending Express" at bounding box center [155, 150] width 241 height 15
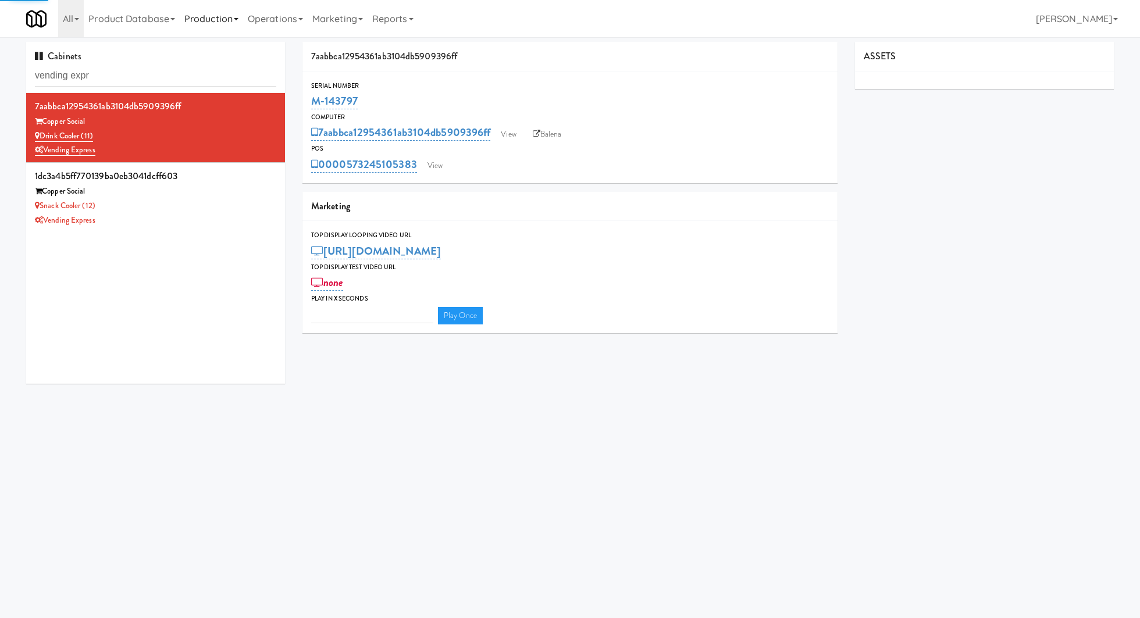
type input "3"
click at [229, 192] on div "Copper Social" at bounding box center [155, 191] width 241 height 15
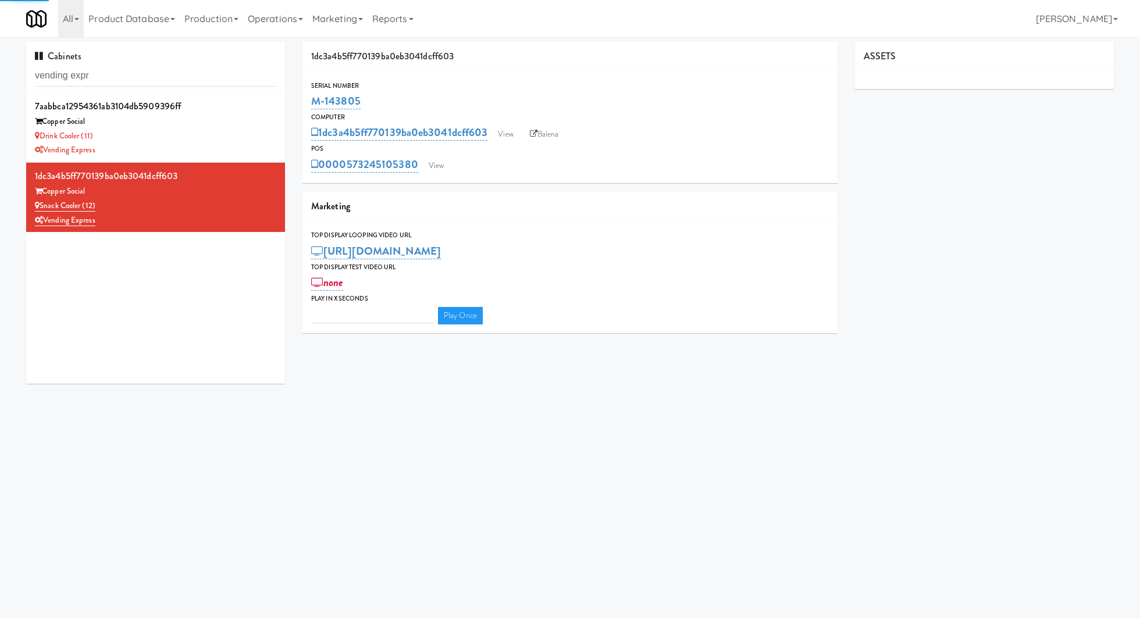
type input "3"
click at [471, 165] on link "Castles" at bounding box center [475, 165] width 42 height 17
click at [554, 133] on link "Balena" at bounding box center [544, 134] width 41 height 17
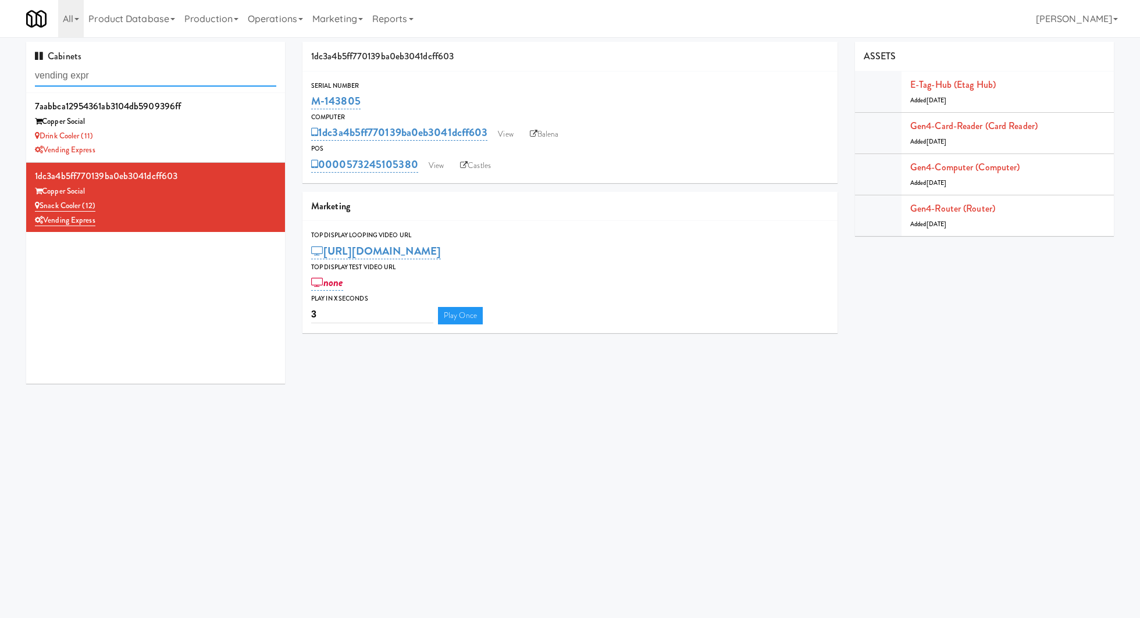
click at [131, 70] on input "vending expr" at bounding box center [155, 76] width 241 height 22
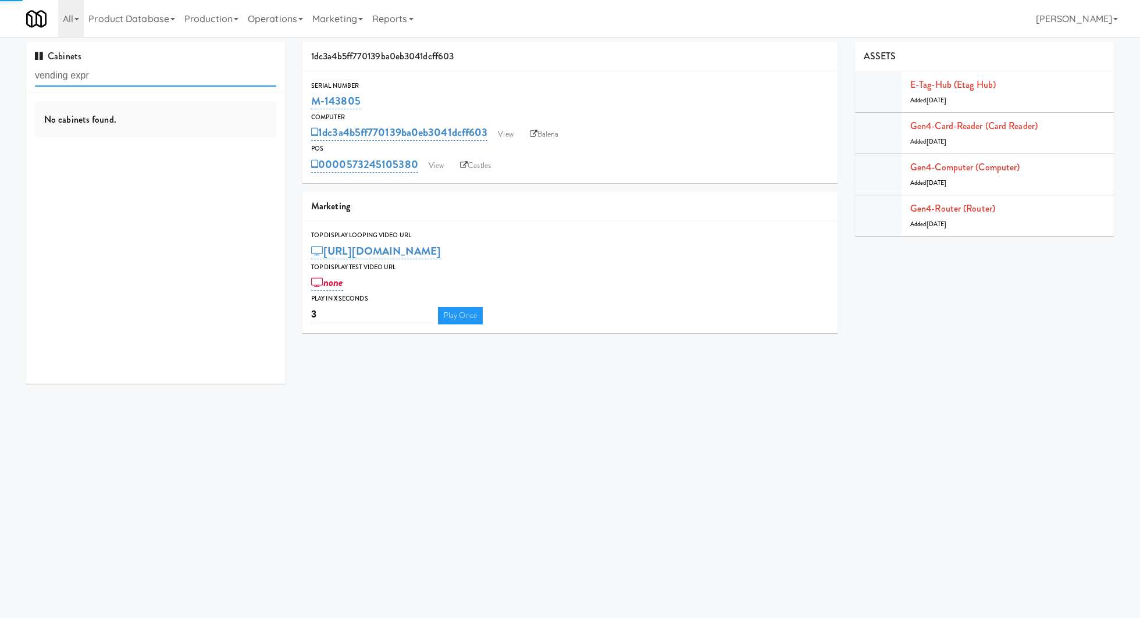
paste input "1000 Penn Cent"
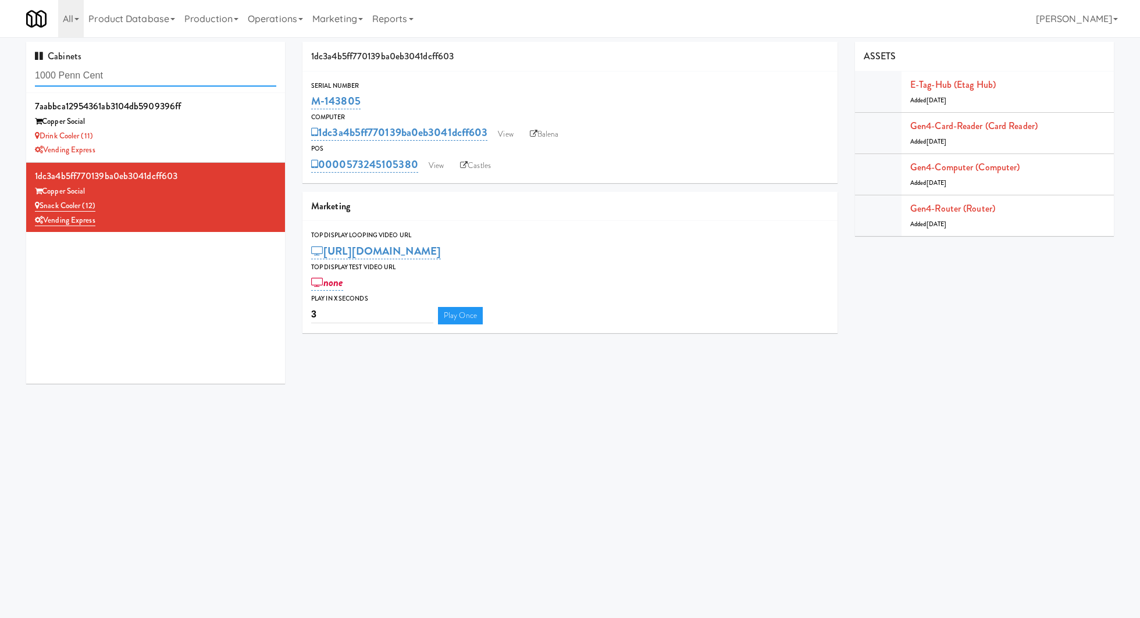
click at [223, 68] on input "1000 Penn Cent" at bounding box center [155, 76] width 241 height 22
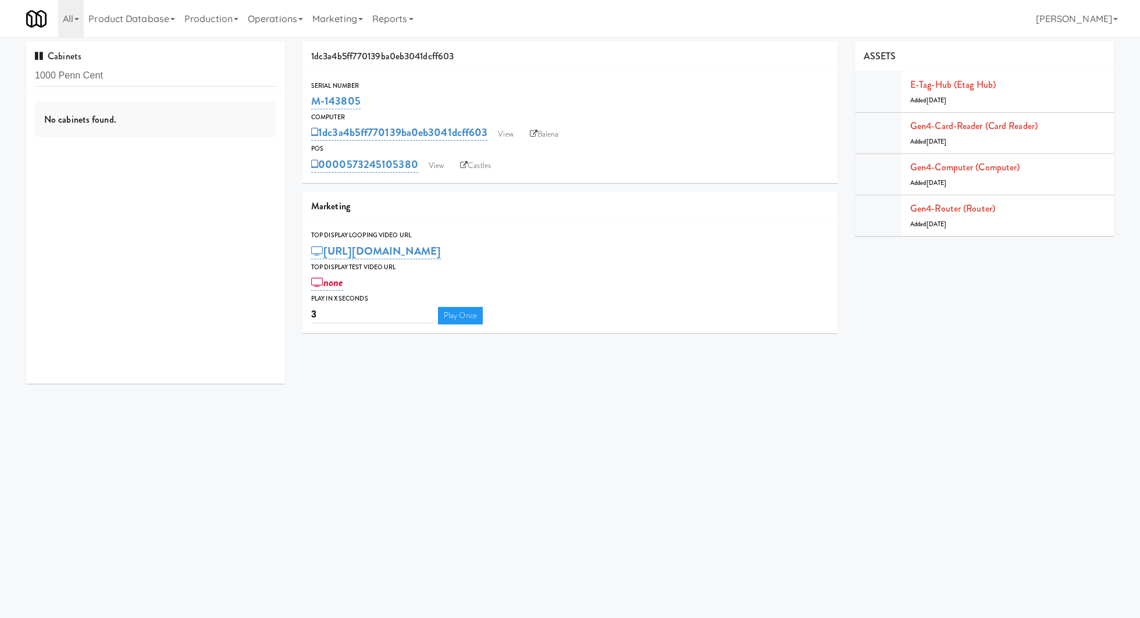
click at [214, 55] on div "Cabinets 1000 Penn Cent" at bounding box center [155, 67] width 259 height 51
click at [212, 73] on input "1000 Penn Cent" at bounding box center [155, 76] width 241 height 22
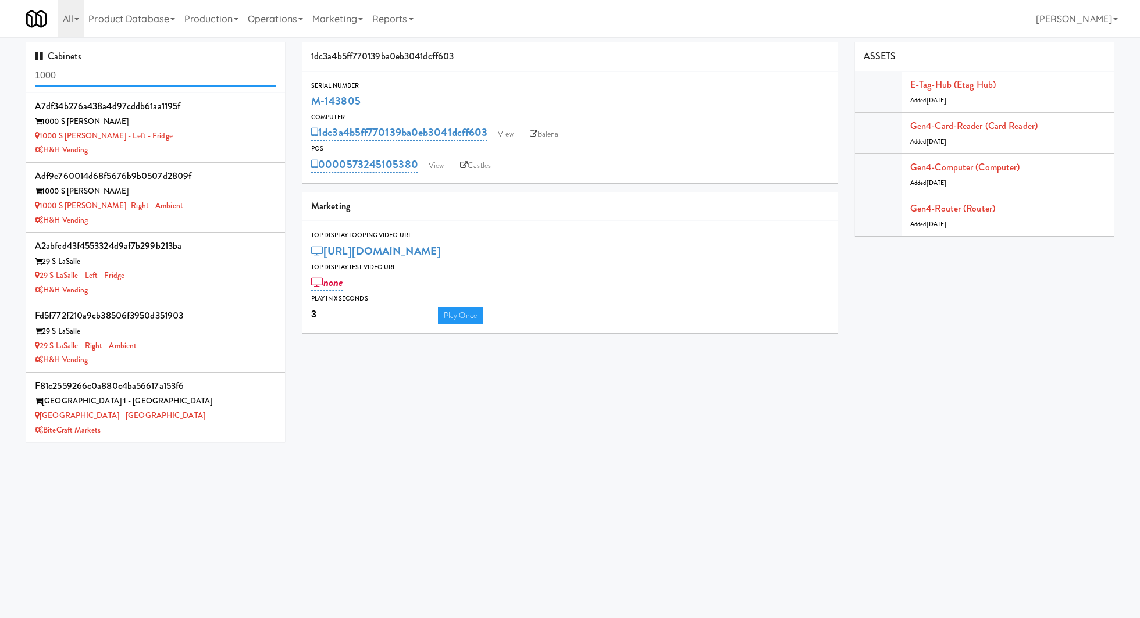
click at [107, 83] on input "1000" at bounding box center [155, 76] width 241 height 22
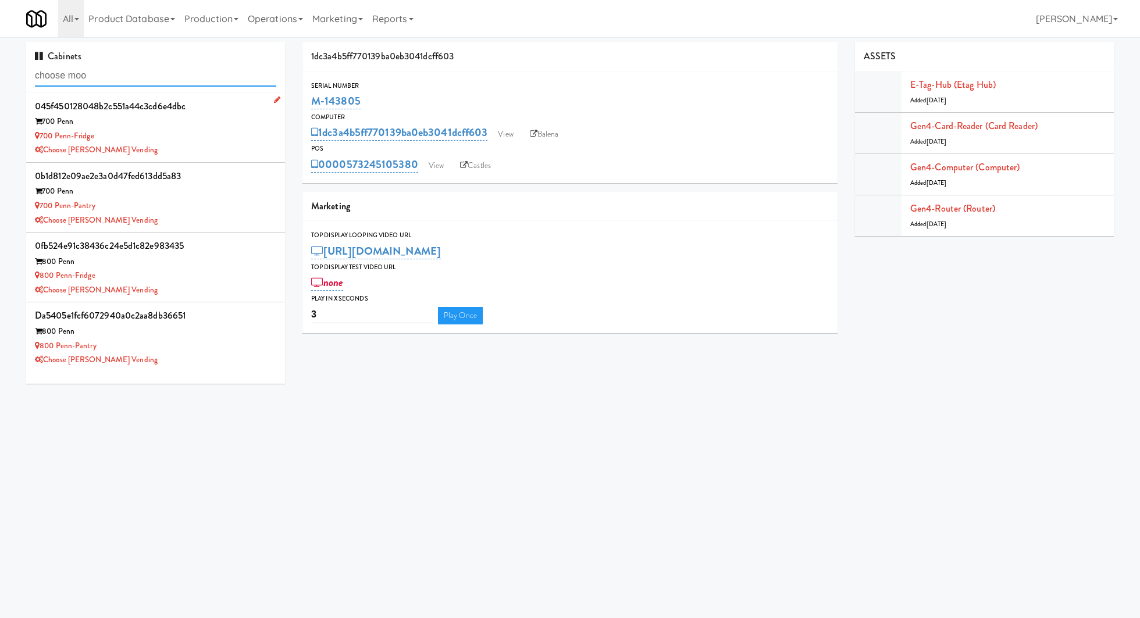
type input "choose moo"
click at [237, 137] on div "700 Penn-Fridge" at bounding box center [155, 136] width 241 height 15
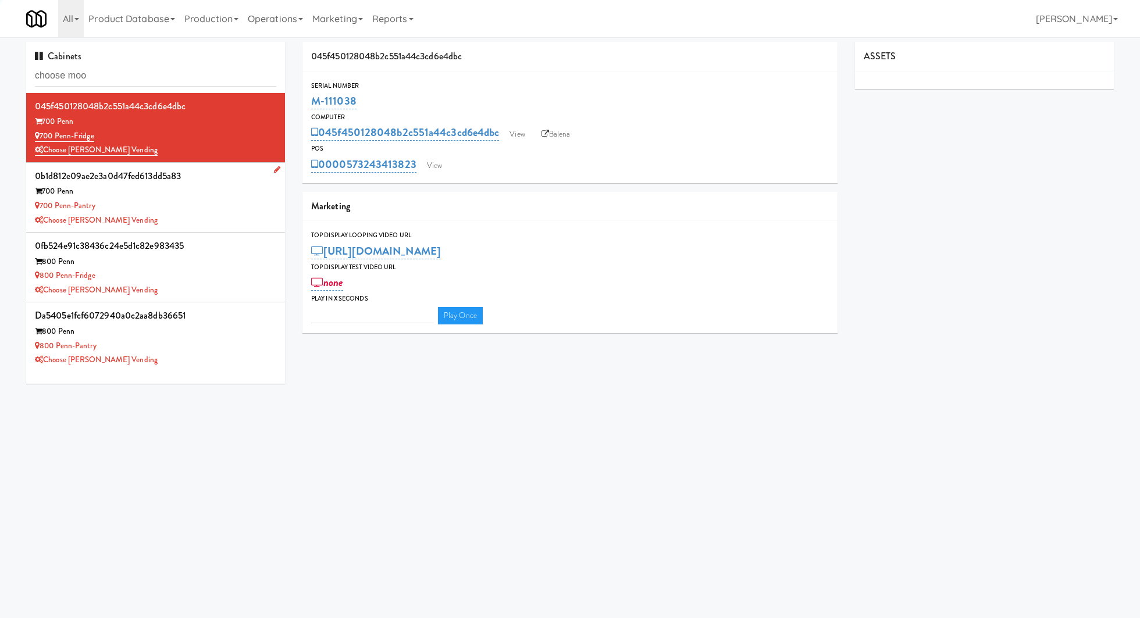
type input "3"
click at [437, 165] on link "View" at bounding box center [434, 165] width 27 height 17
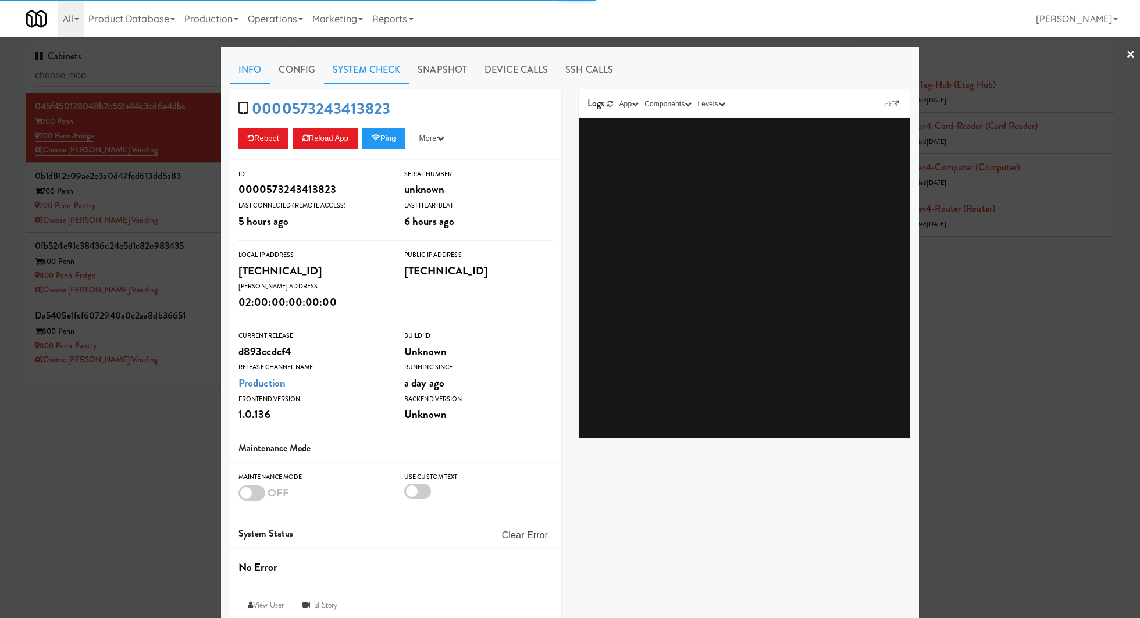
click at [386, 69] on link "System Check" at bounding box center [366, 69] width 85 height 29
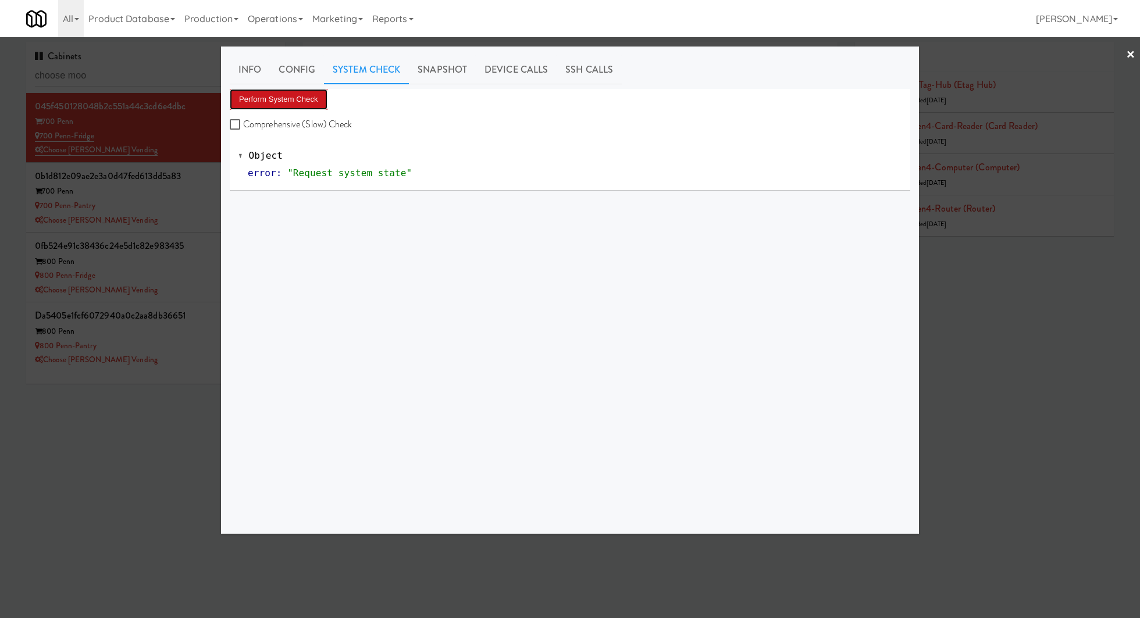
click at [295, 90] on button "Perform System Check" at bounding box center [279, 99] width 98 height 21
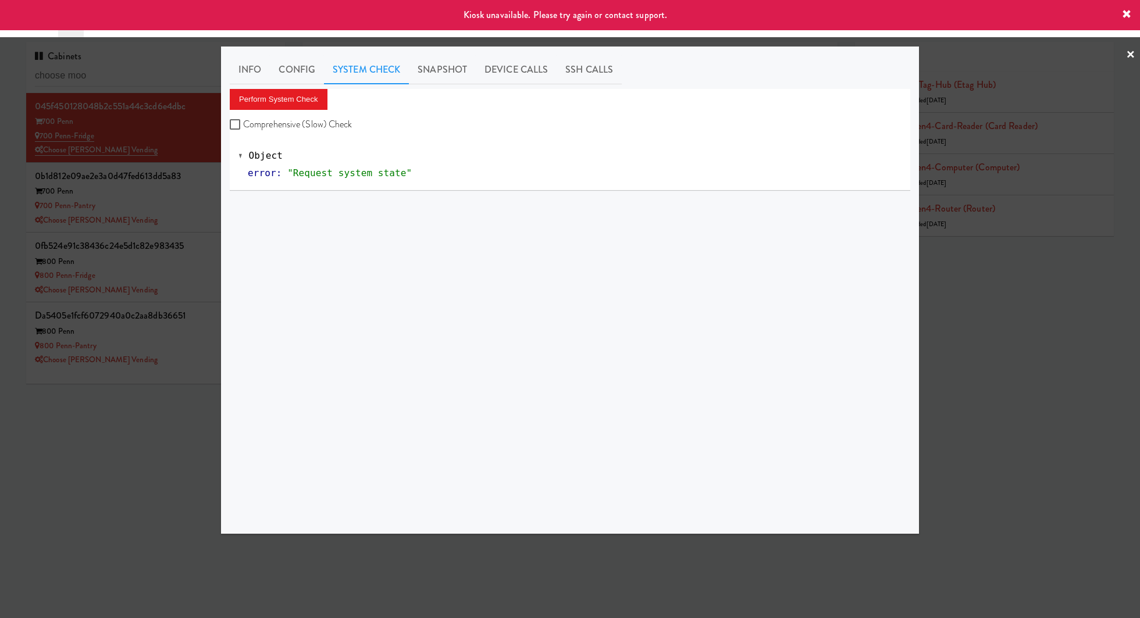
click at [192, 190] on div at bounding box center [570, 309] width 1140 height 618
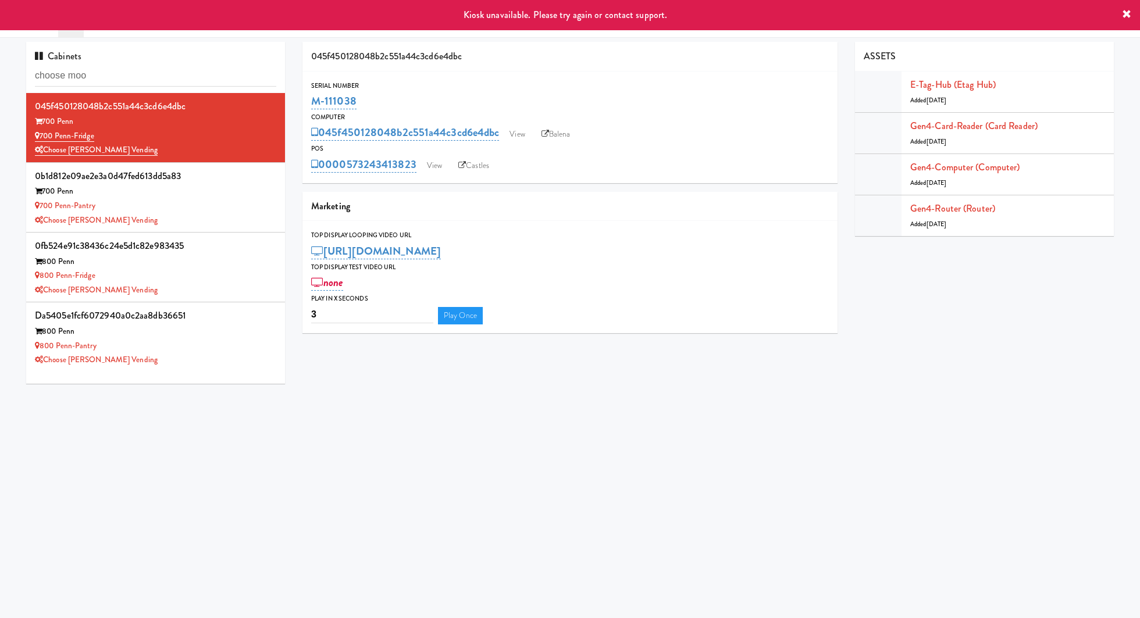
click at [192, 190] on div "700 Penn" at bounding box center [155, 191] width 241 height 15
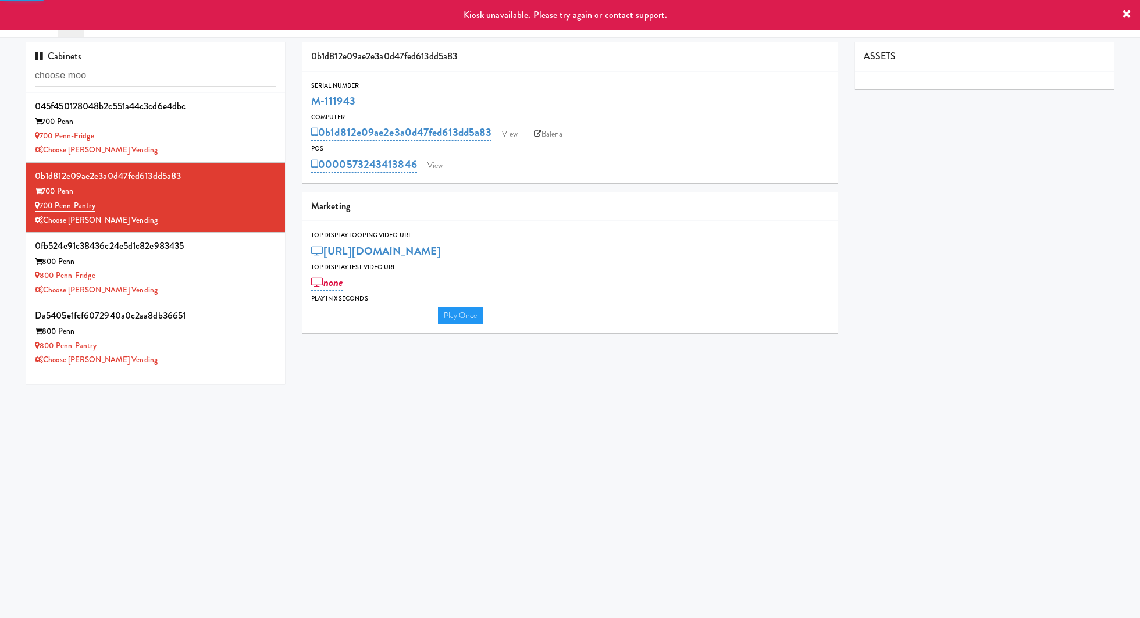
type input "3"
click at [438, 166] on link "View" at bounding box center [435, 165] width 27 height 17
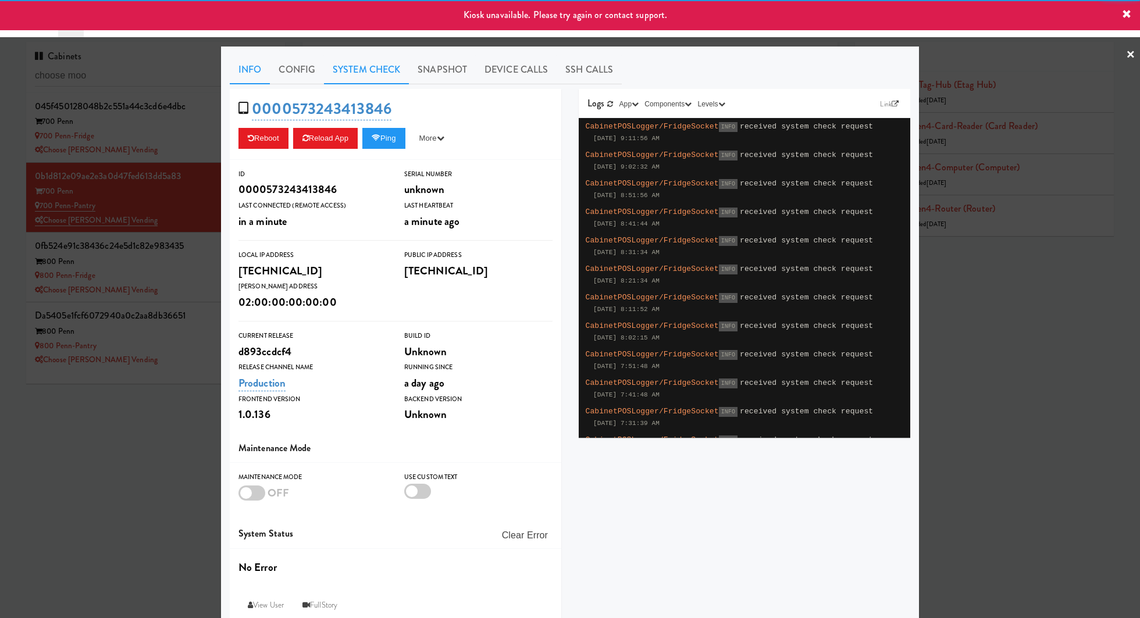
click at [373, 68] on link "System Check" at bounding box center [366, 69] width 85 height 29
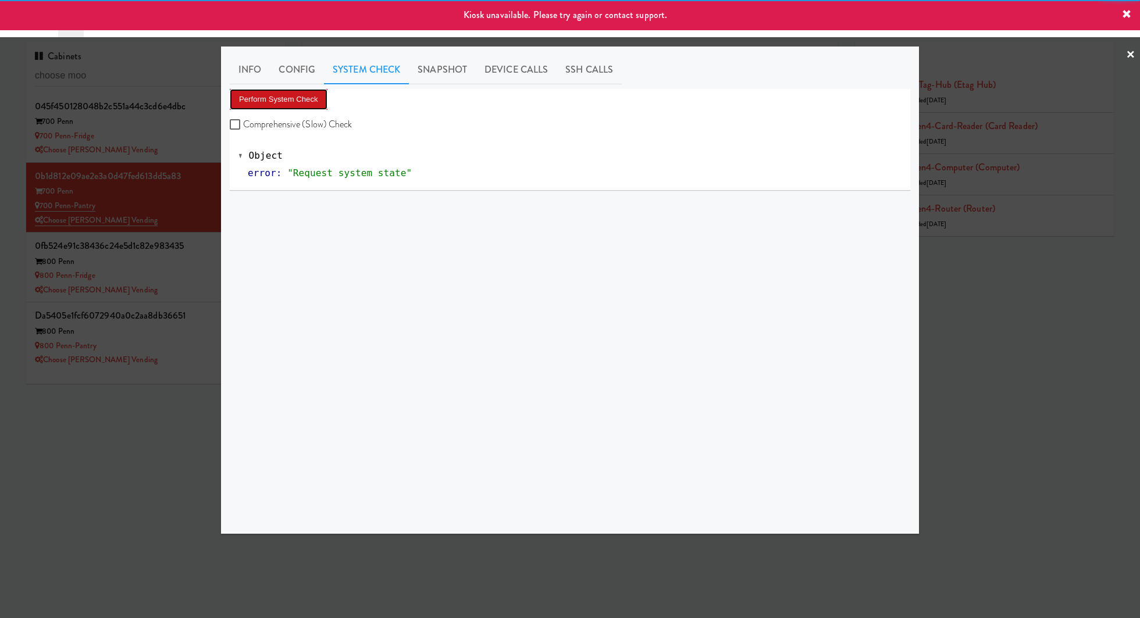
click at [301, 98] on button "Perform System Check" at bounding box center [279, 99] width 98 height 21
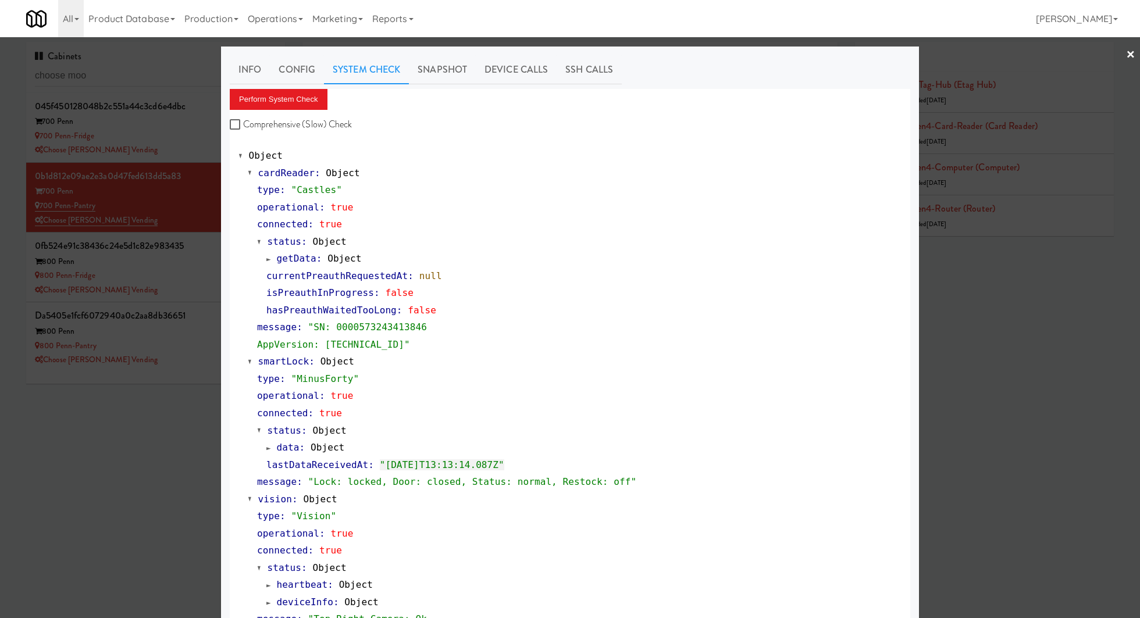
click at [131, 296] on div at bounding box center [570, 309] width 1140 height 618
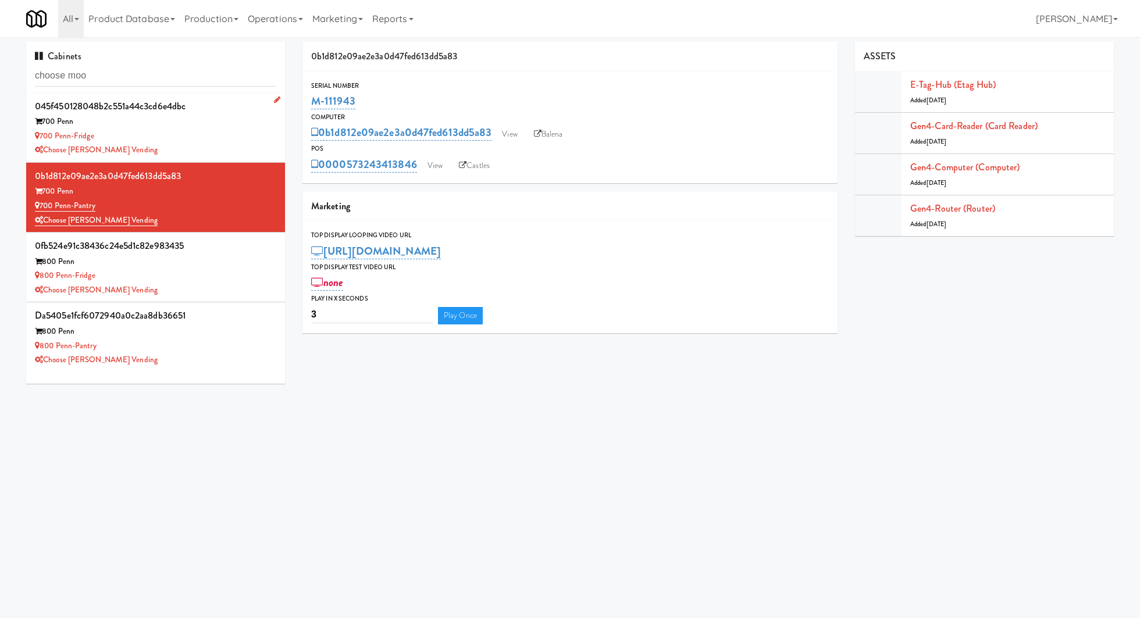
click at [229, 129] on div "700 Penn-Fridge" at bounding box center [155, 136] width 241 height 15
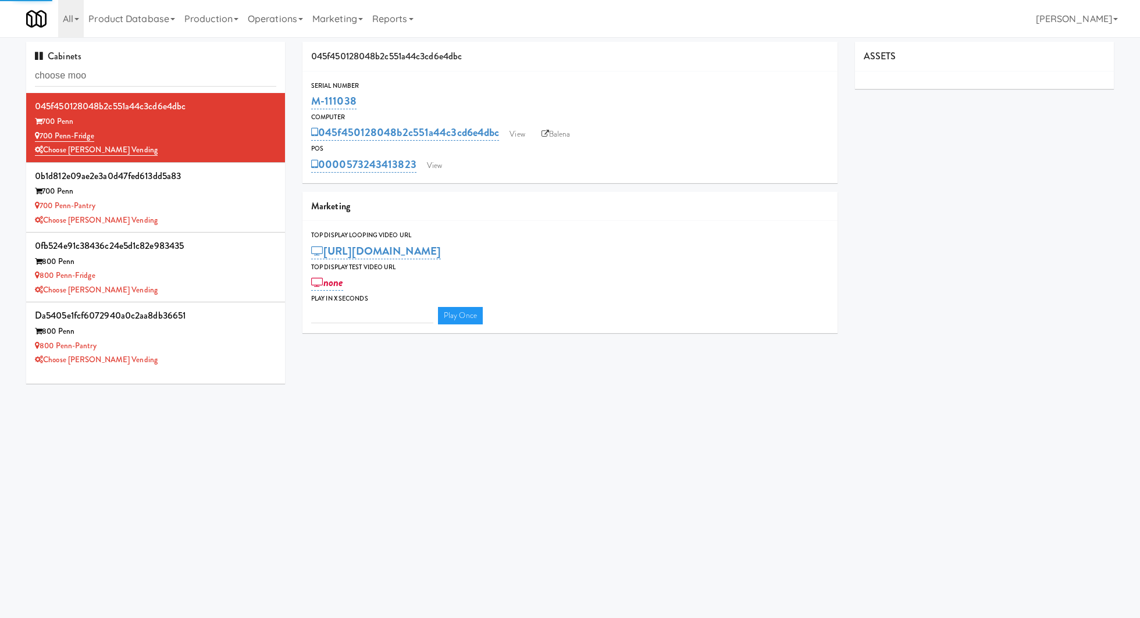
type input "3"
click at [480, 163] on link "Castles" at bounding box center [473, 165] width 42 height 17
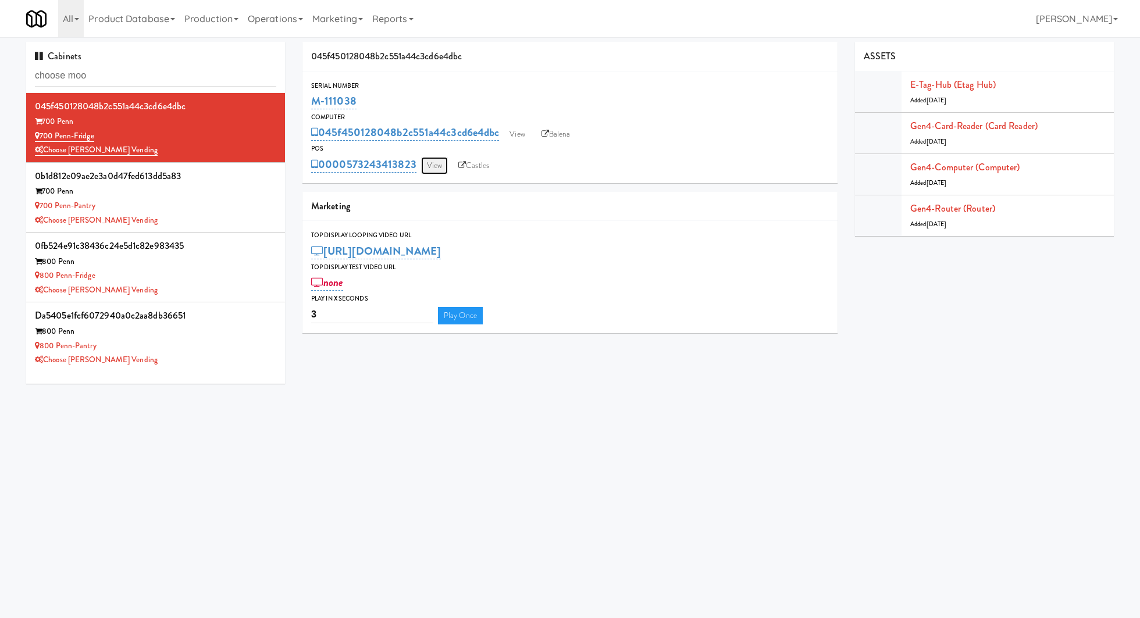
click at [429, 169] on link "View" at bounding box center [434, 165] width 27 height 17
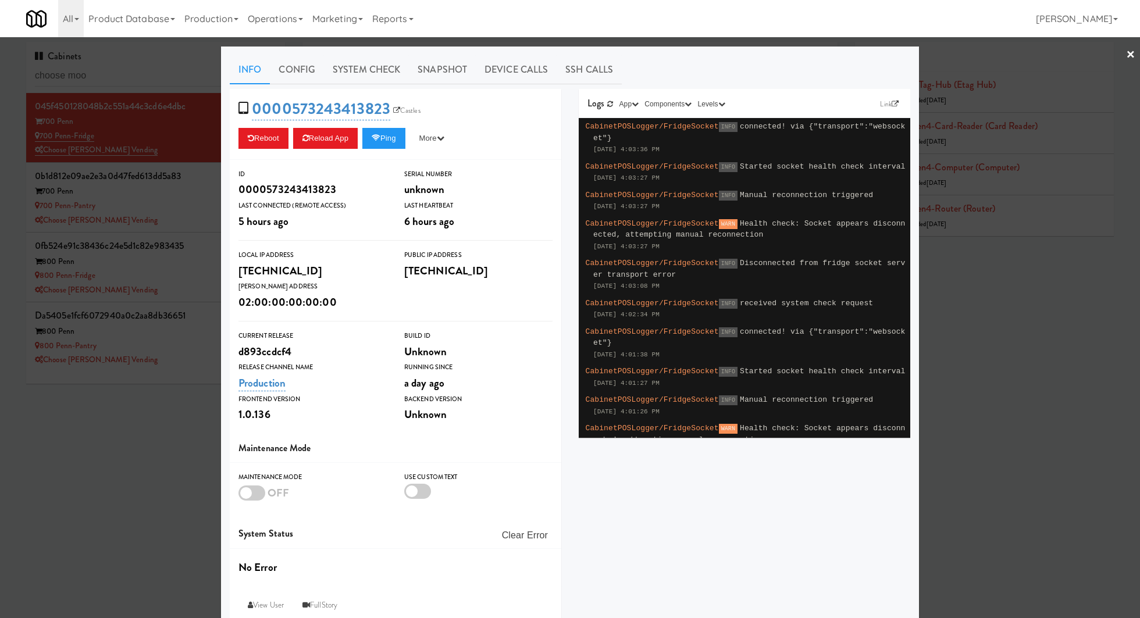
click at [189, 136] on div at bounding box center [570, 309] width 1140 height 618
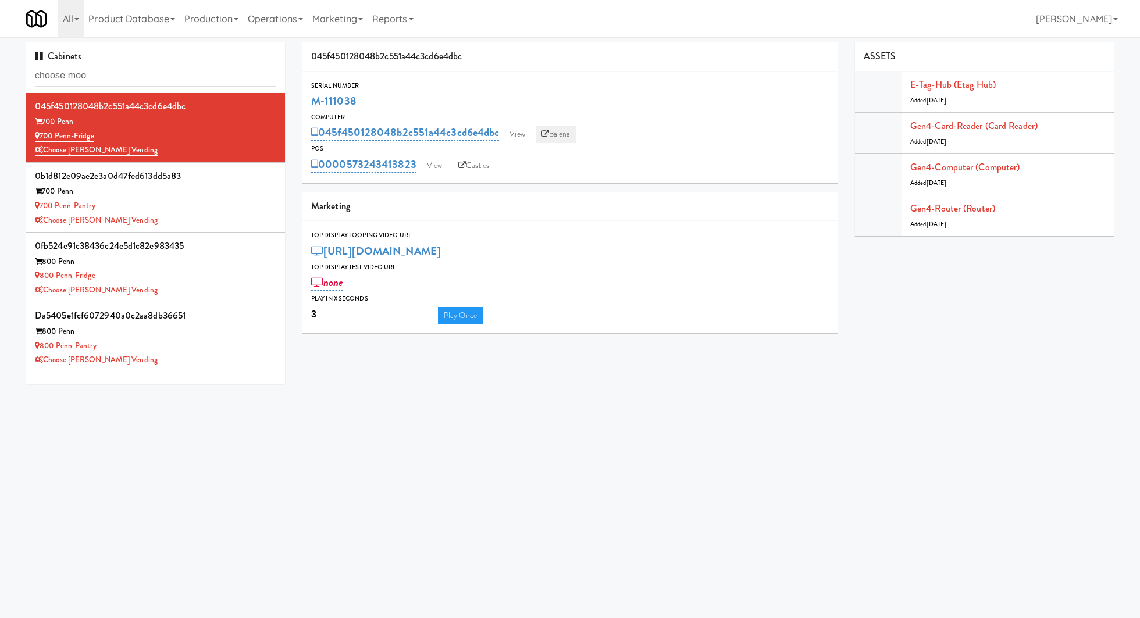
click at [569, 133] on link "Balena" at bounding box center [556, 134] width 41 height 17
click at [437, 162] on link "View" at bounding box center [434, 165] width 27 height 17
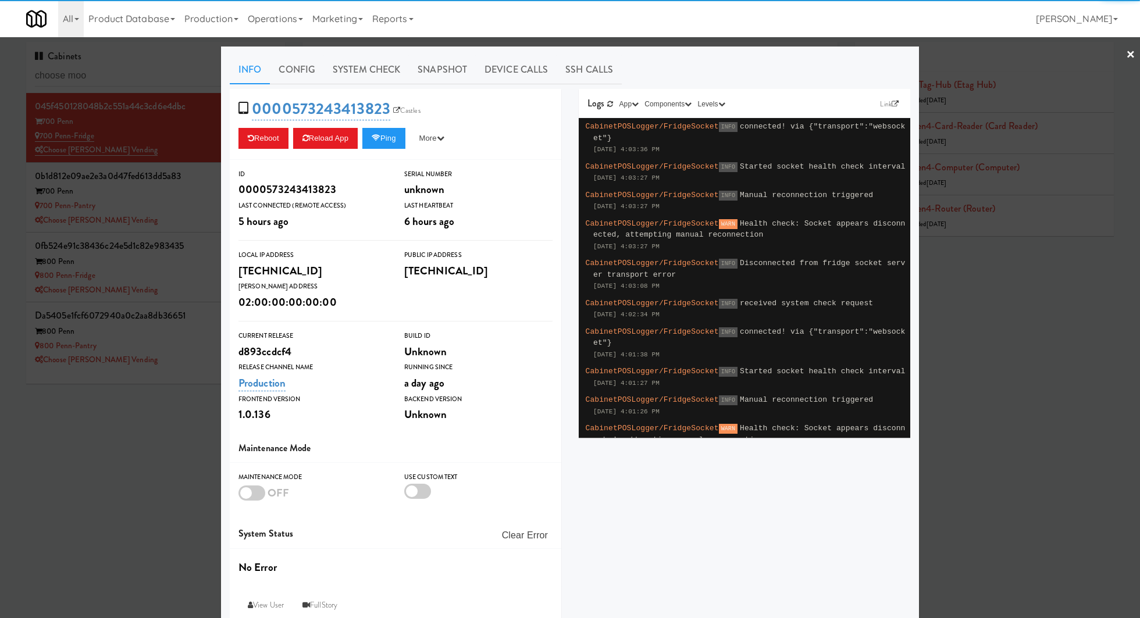
click at [448, 54] on div "Info Config System Check Snapshot Device Calls SSH Calls 0000573243413823 Castl…" at bounding box center [570, 340] width 698 height 587
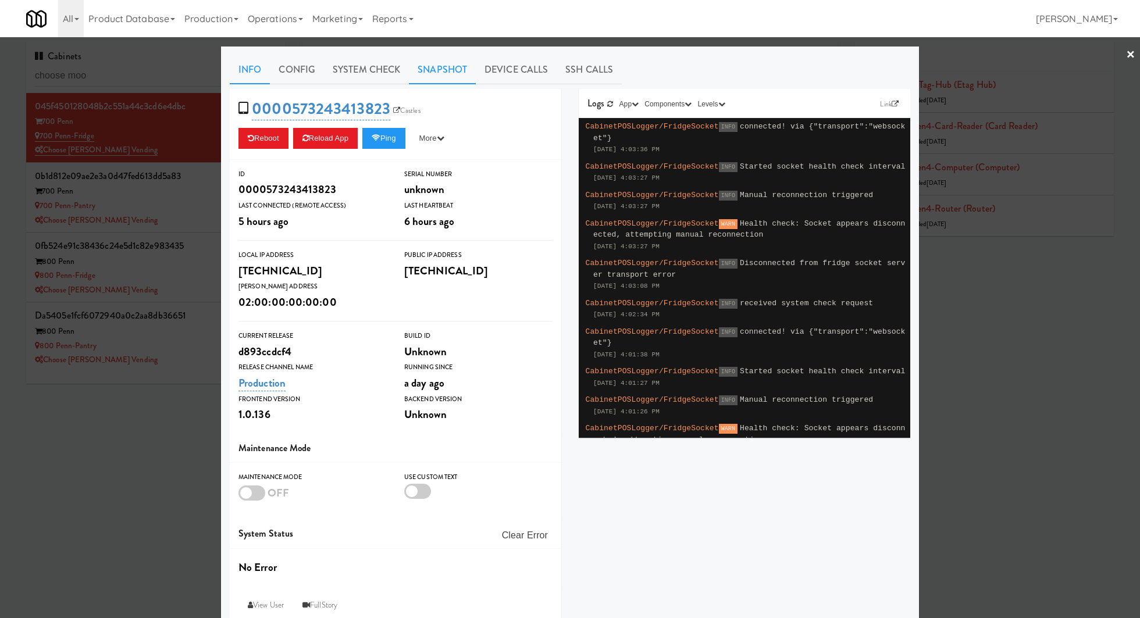
click at [440, 71] on link "Snapshot" at bounding box center [442, 69] width 67 height 29
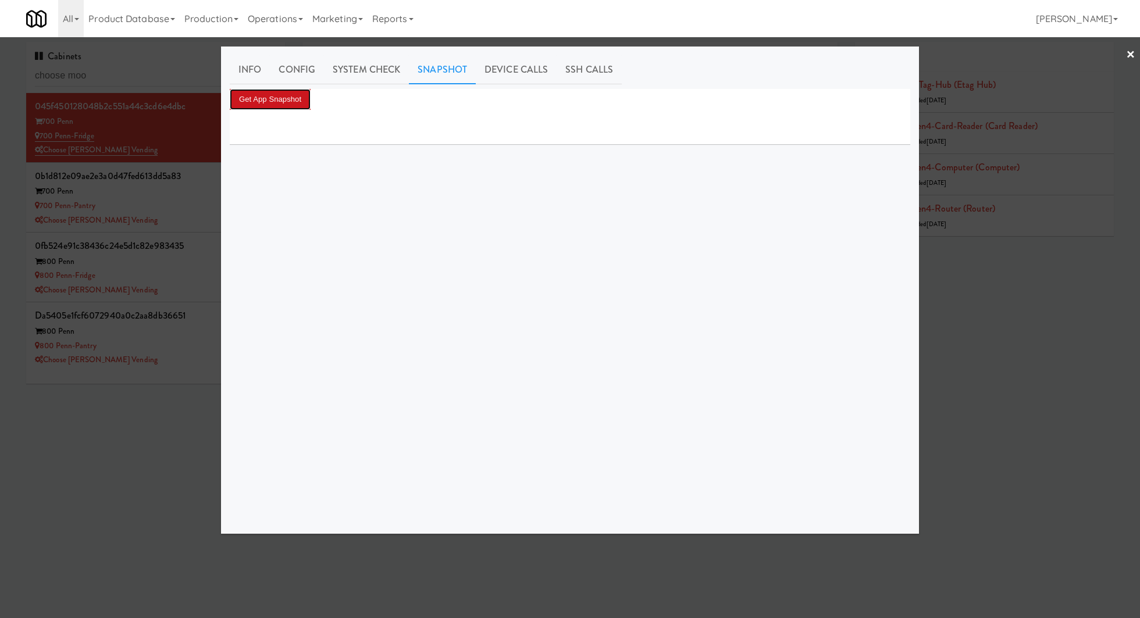
click at [303, 92] on button "Get App Snapshot" at bounding box center [270, 99] width 81 height 21
click at [257, 105] on button "Get App Snapshot" at bounding box center [270, 99] width 81 height 21
click at [279, 94] on button "Get App Snapshot" at bounding box center [270, 99] width 81 height 21
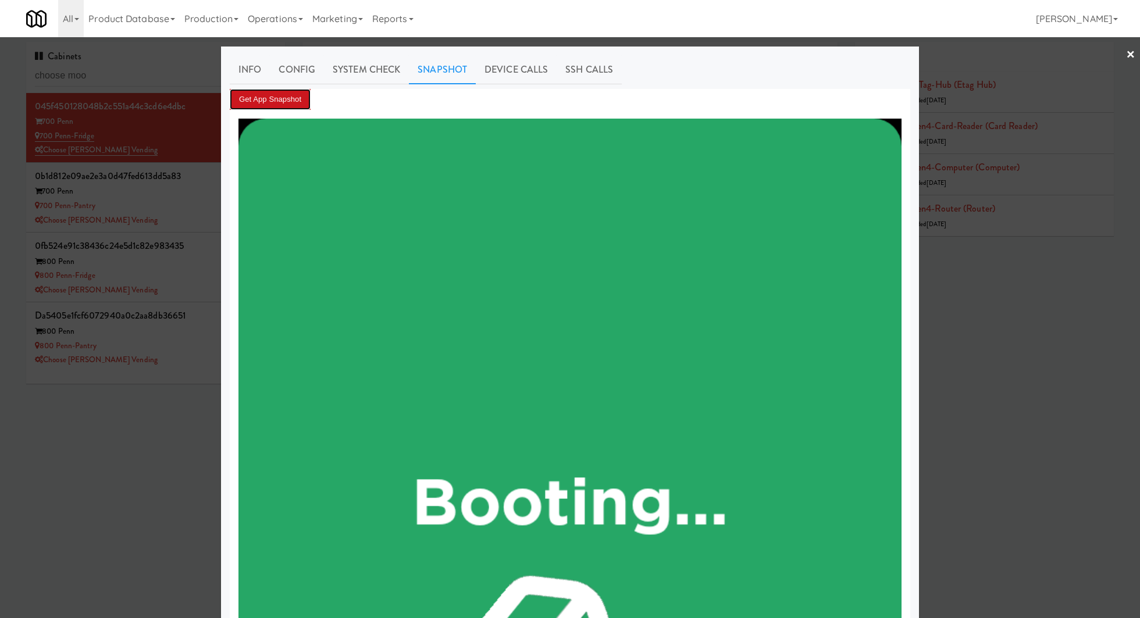
click at [290, 104] on button "Get App Snapshot" at bounding box center [270, 99] width 81 height 21
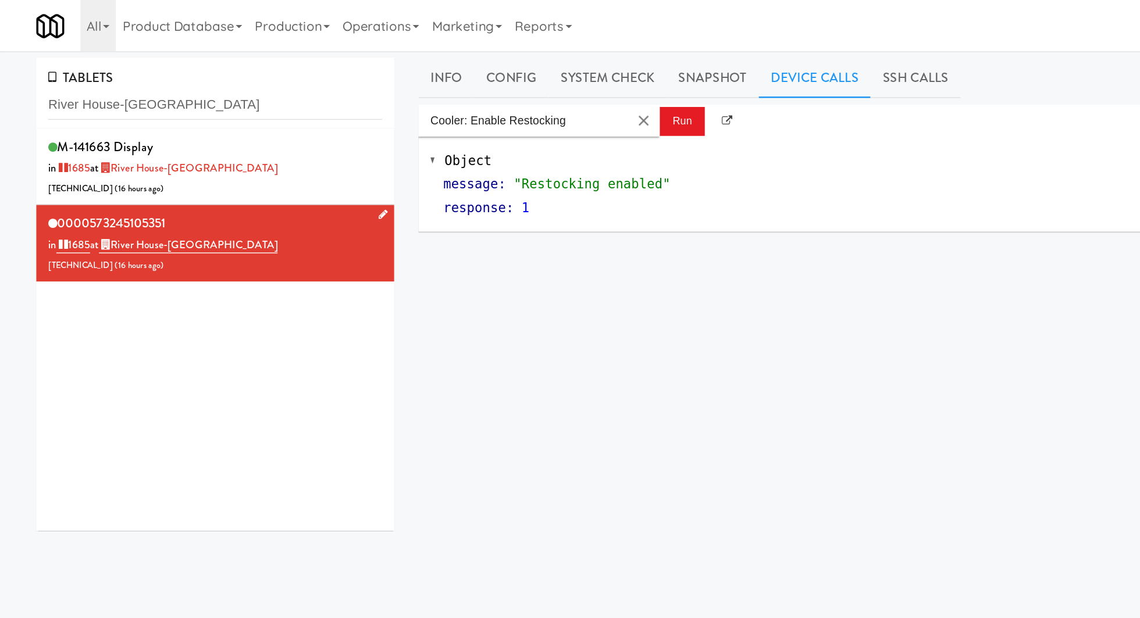
click at [129, 167] on div "0000573245105351 in [DATE] at [GEOGRAPHIC_DATA]-Cooler [TECHNICAL_ID] ( 16 hour…" at bounding box center [155, 176] width 241 height 46
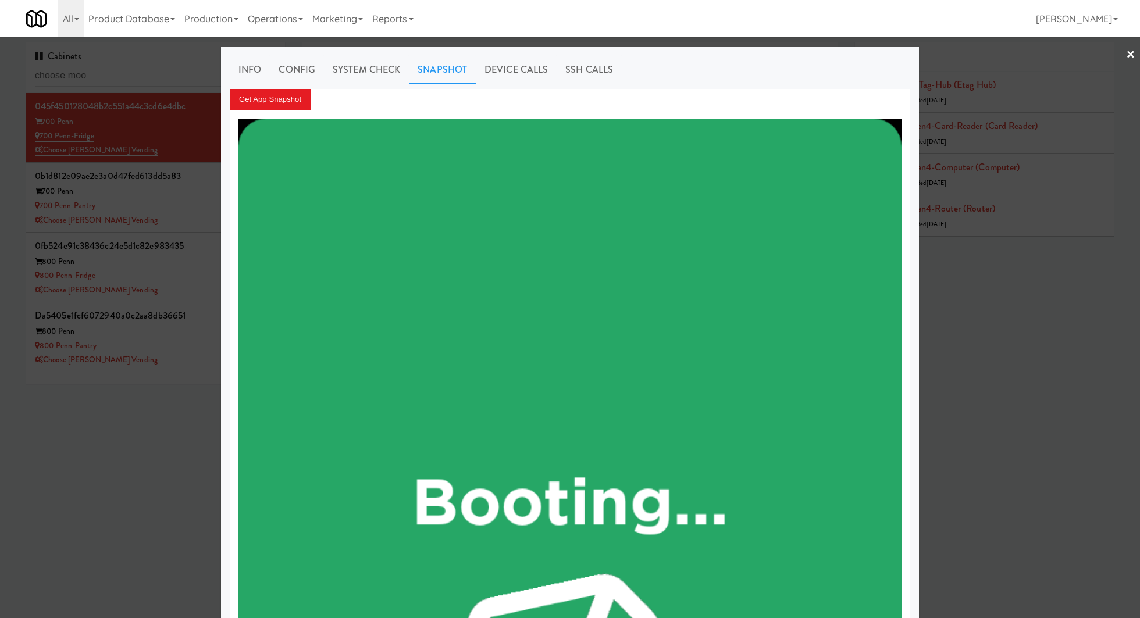
click at [95, 73] on div at bounding box center [570, 309] width 1140 height 618
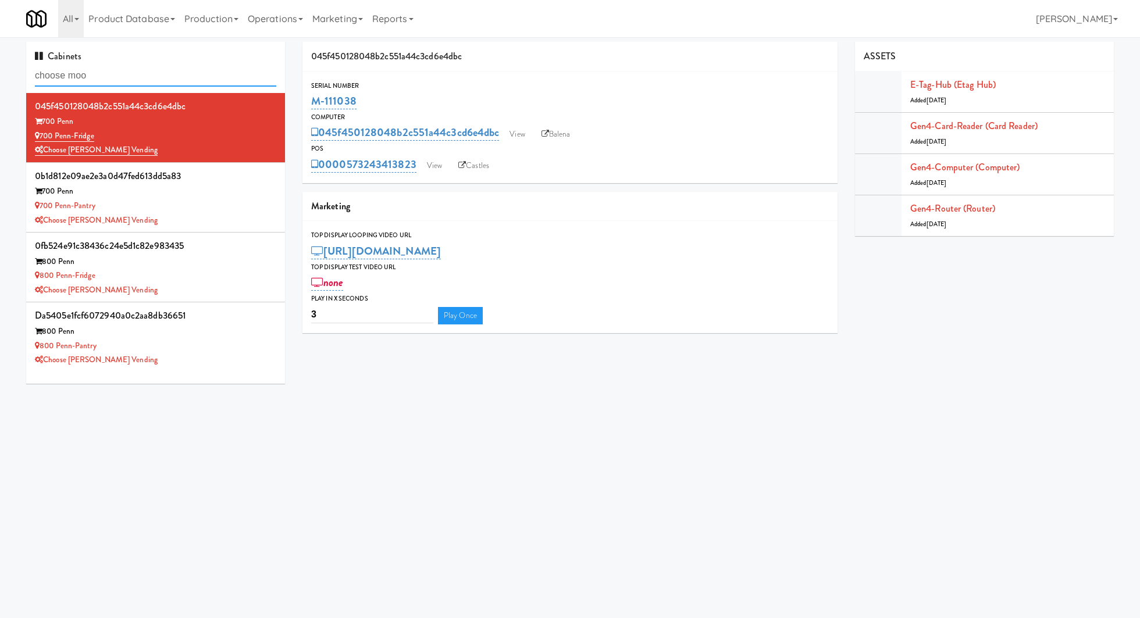
click at [95, 73] on input "choose moo" at bounding box center [155, 76] width 241 height 22
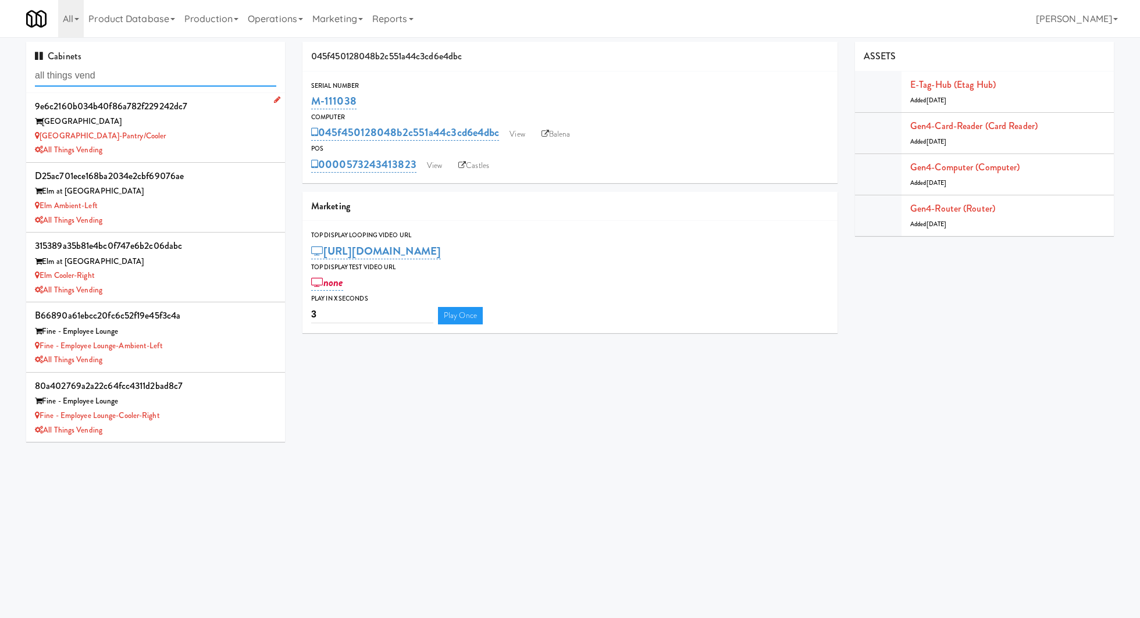
type input "all things vend"
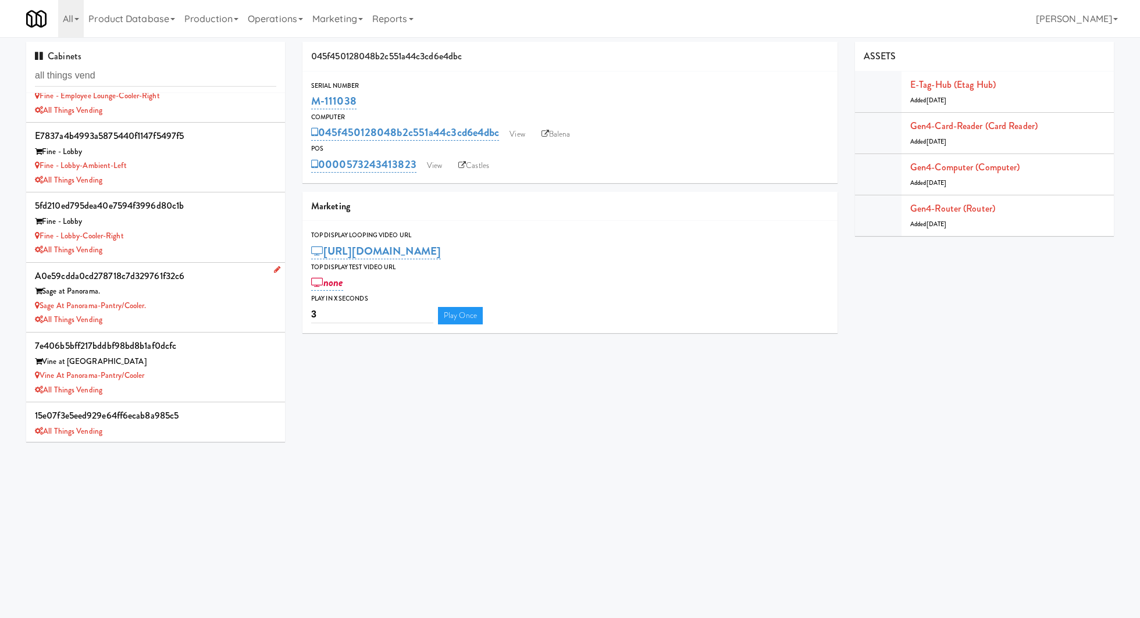
click at [220, 304] on div "Sage at Panorama-Pantry/Cooler." at bounding box center [155, 306] width 241 height 15
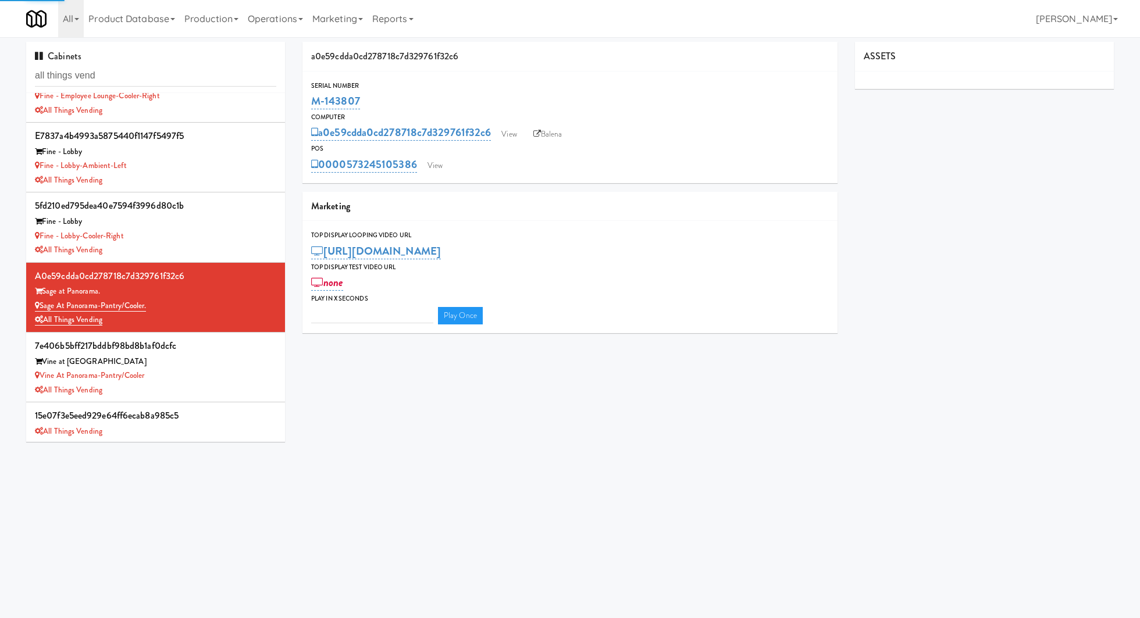
type input "3"
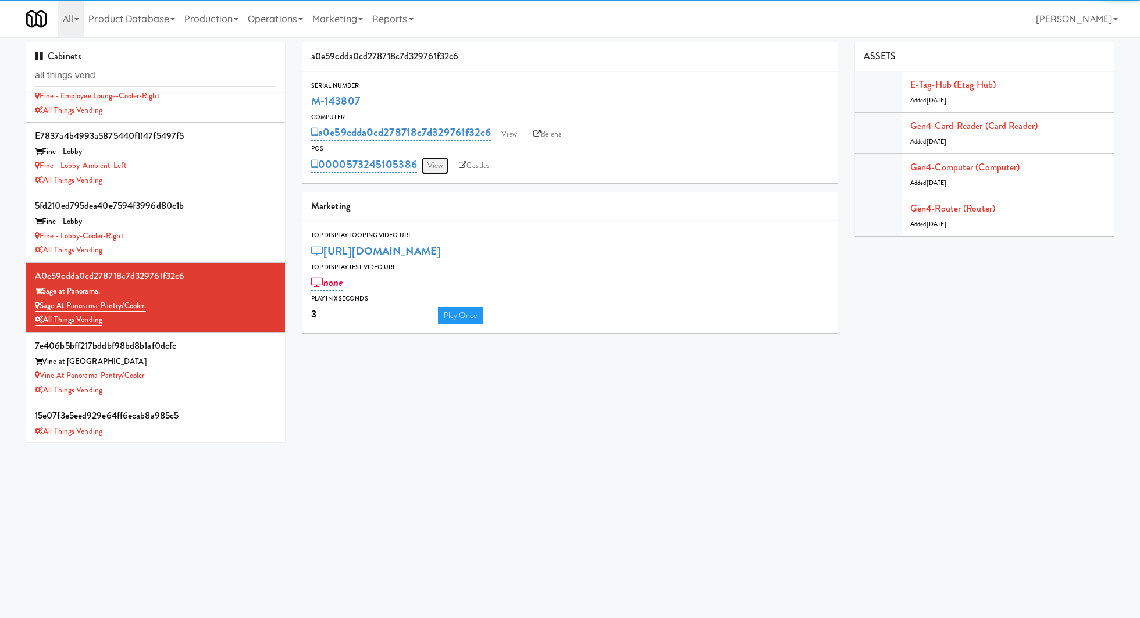
click at [444, 162] on link "View" at bounding box center [435, 165] width 27 height 17
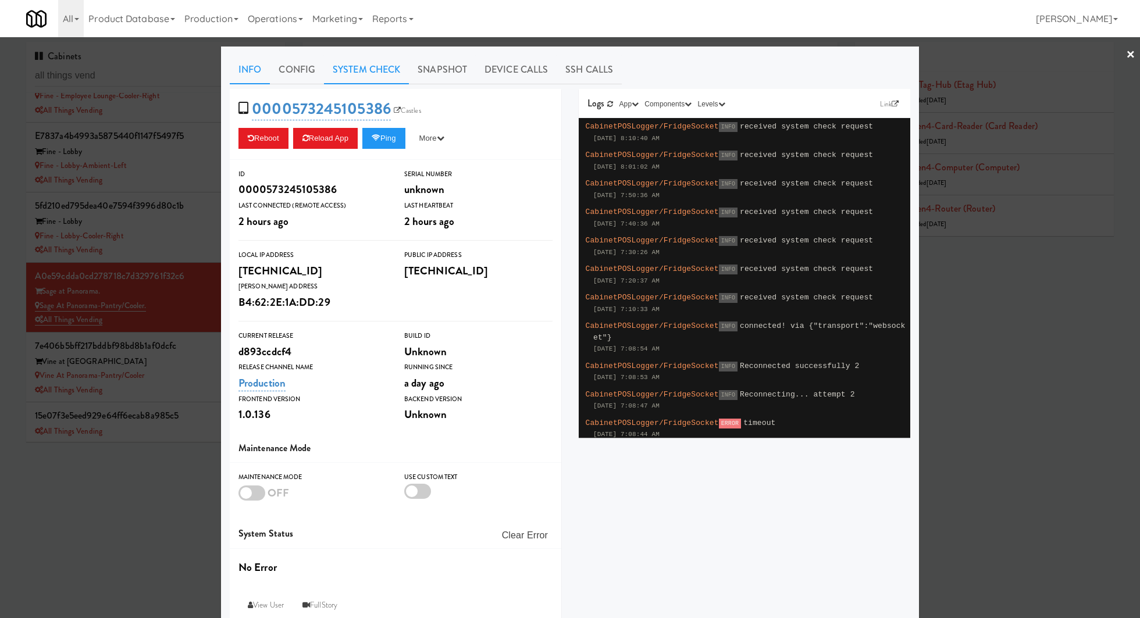
click at [339, 60] on link "System Check" at bounding box center [366, 69] width 85 height 29
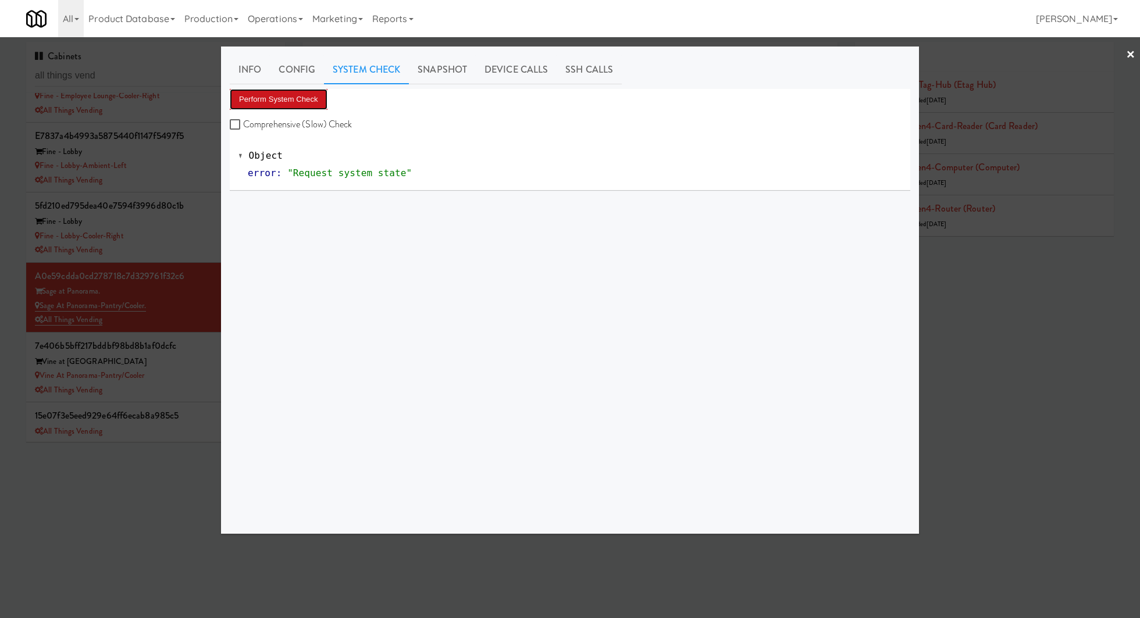
click at [295, 95] on button "Perform System Check" at bounding box center [279, 99] width 98 height 21
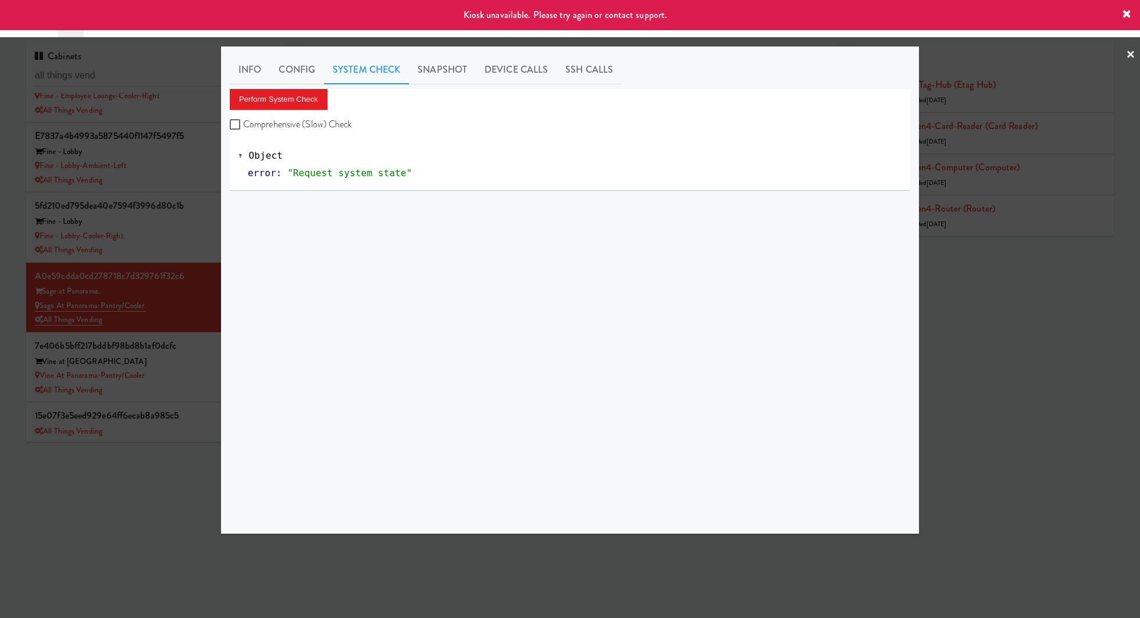
click at [197, 312] on div at bounding box center [570, 309] width 1140 height 618
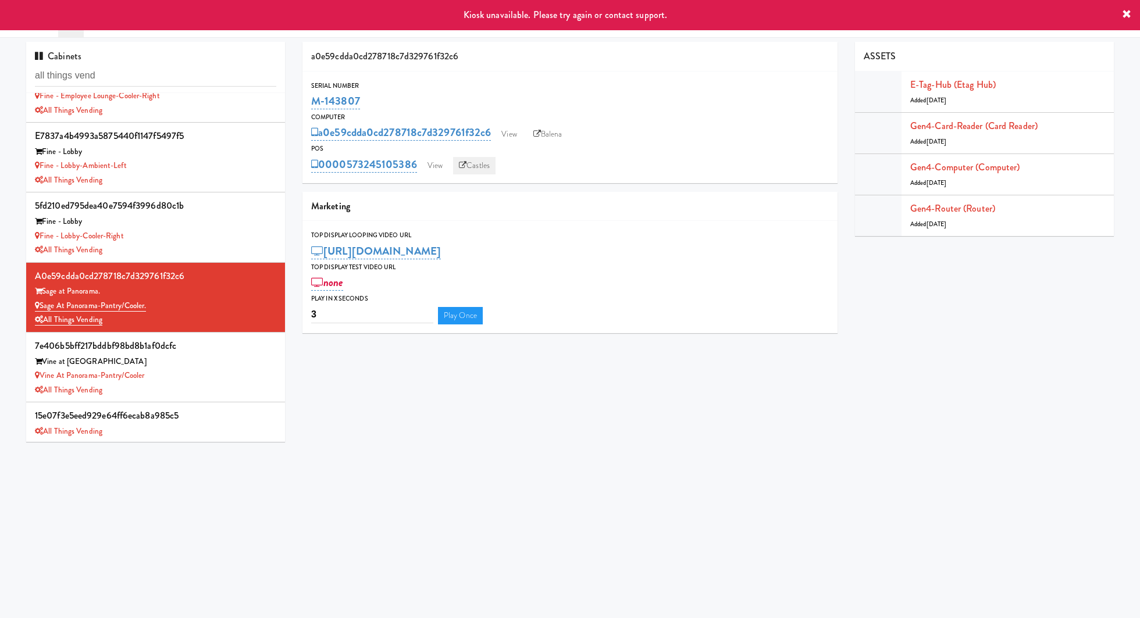
click at [473, 166] on link "Castles" at bounding box center [474, 165] width 42 height 17
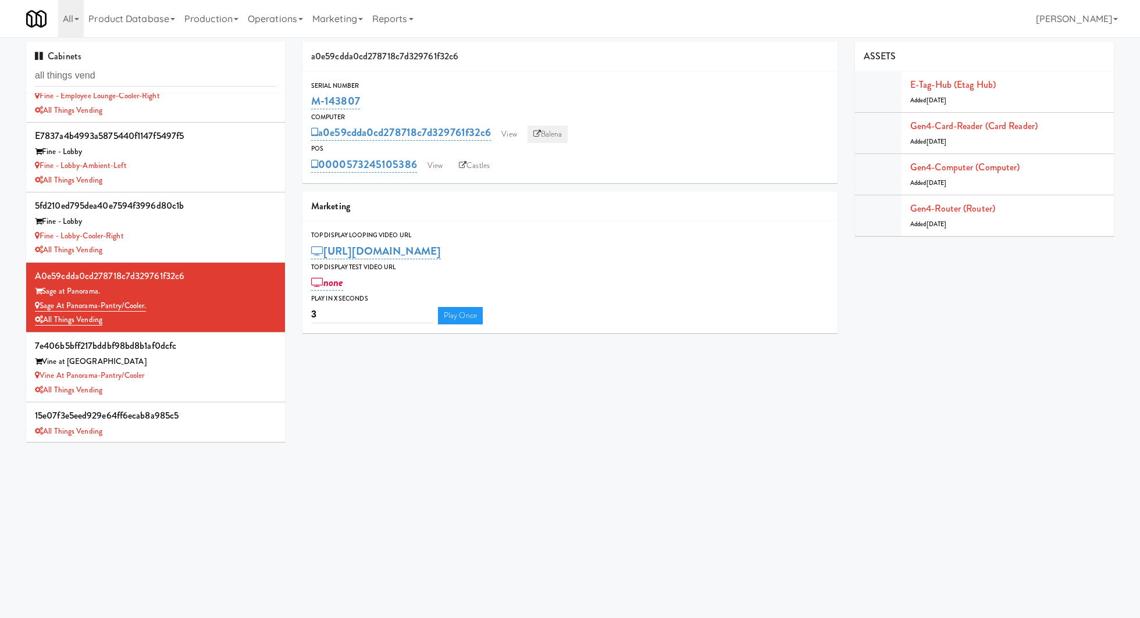
click at [547, 130] on link "Balena" at bounding box center [548, 134] width 41 height 17
drag, startPoint x: 381, startPoint y: 102, endPoint x: 313, endPoint y: 101, distance: 67.5
click at [313, 101] on div "M-143807" at bounding box center [570, 101] width 518 height 20
copy link "M-143807"
drag, startPoint x: 170, startPoint y: 305, endPoint x: 41, endPoint y: 304, distance: 129.1
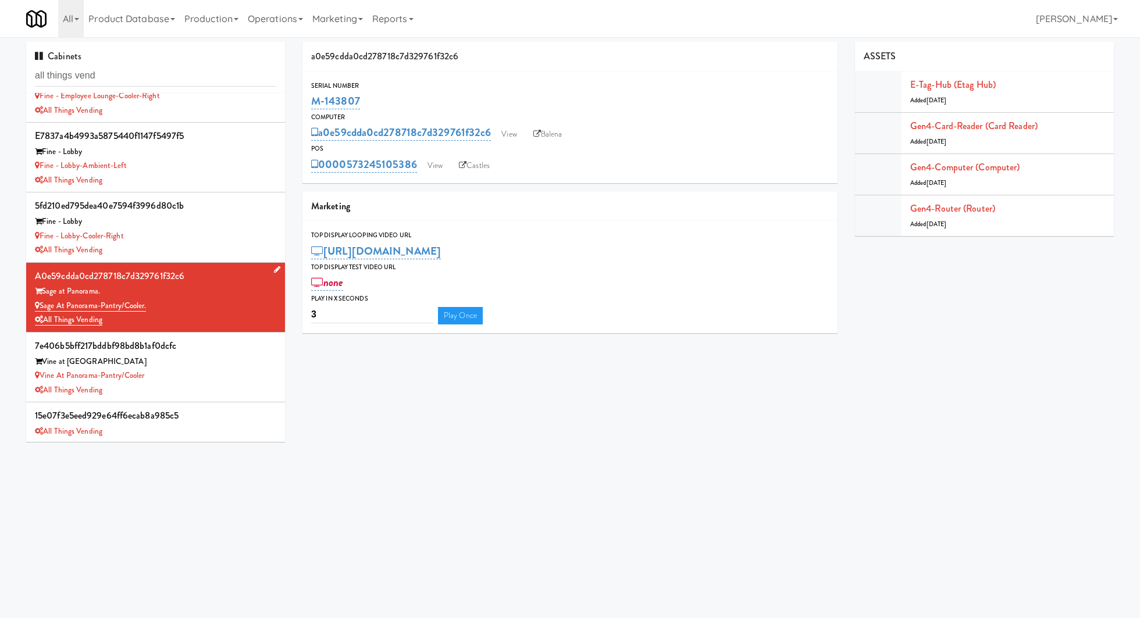
click at [41, 304] on div "Sage at Panorama-Pantry/Cooler." at bounding box center [155, 306] width 241 height 15
copy link "Sage at Panorama-Pantry/Cooler."
click at [212, 357] on div "Vine at Panorama" at bounding box center [155, 362] width 241 height 15
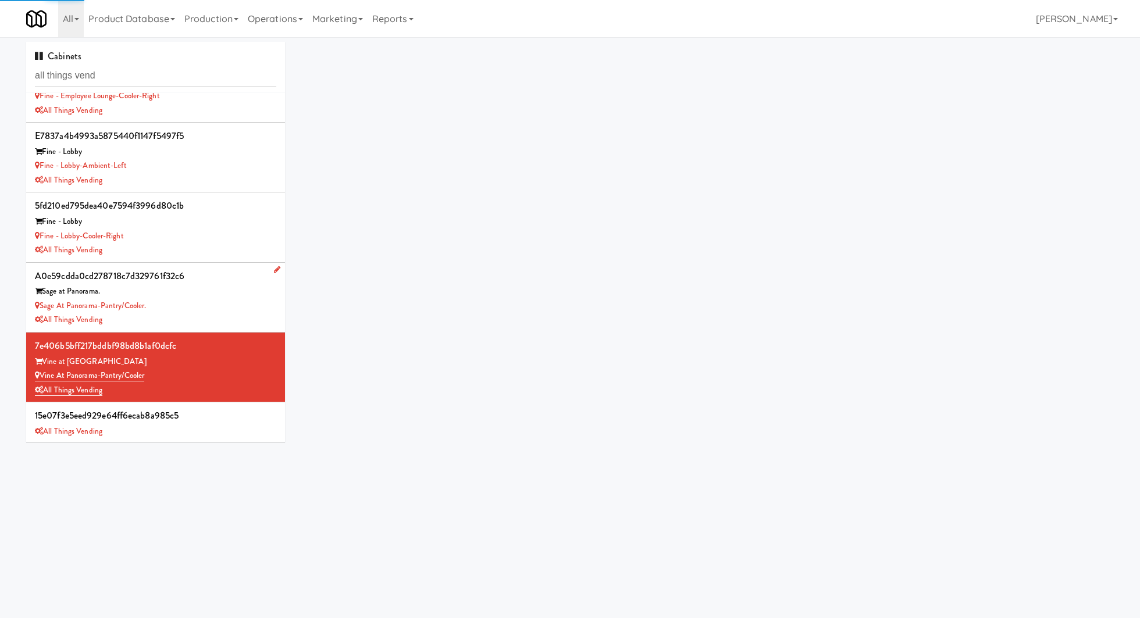
click at [215, 307] on div "Sage at Panorama-Pantry/Cooler." at bounding box center [155, 306] width 241 height 15
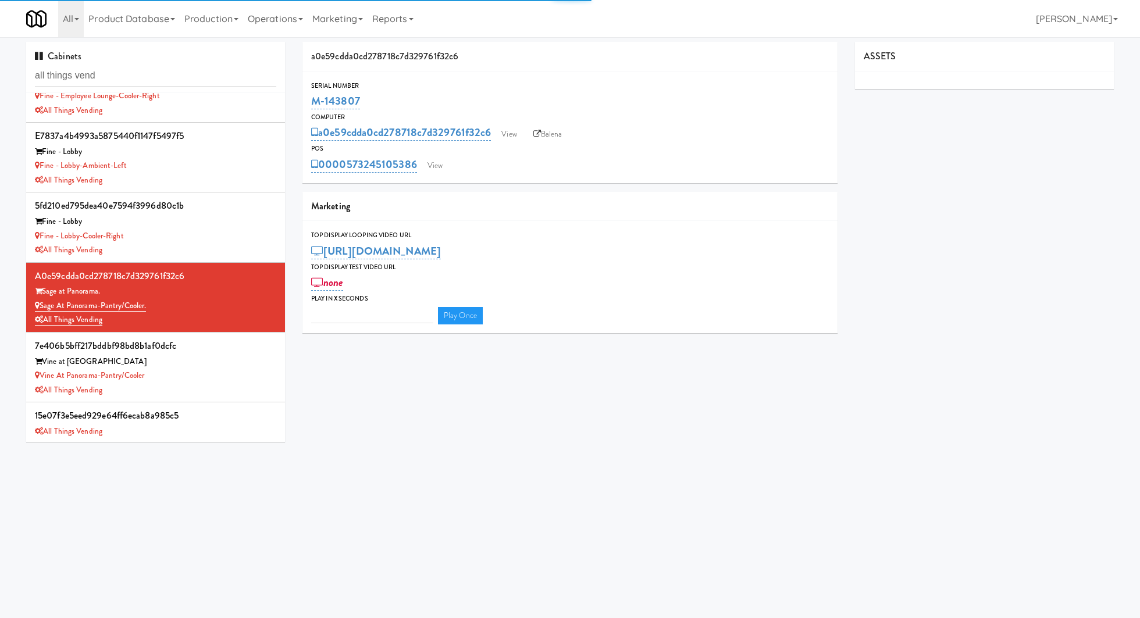
type input "3"
click at [440, 167] on link "View" at bounding box center [435, 165] width 27 height 17
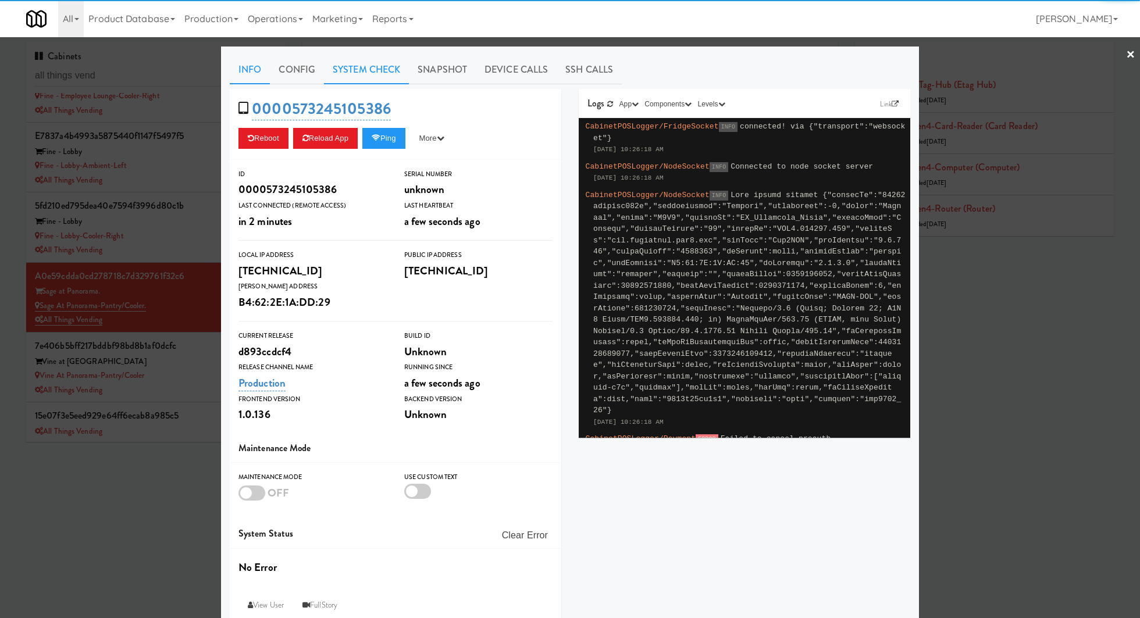
click at [376, 77] on link "System Check" at bounding box center [366, 69] width 85 height 29
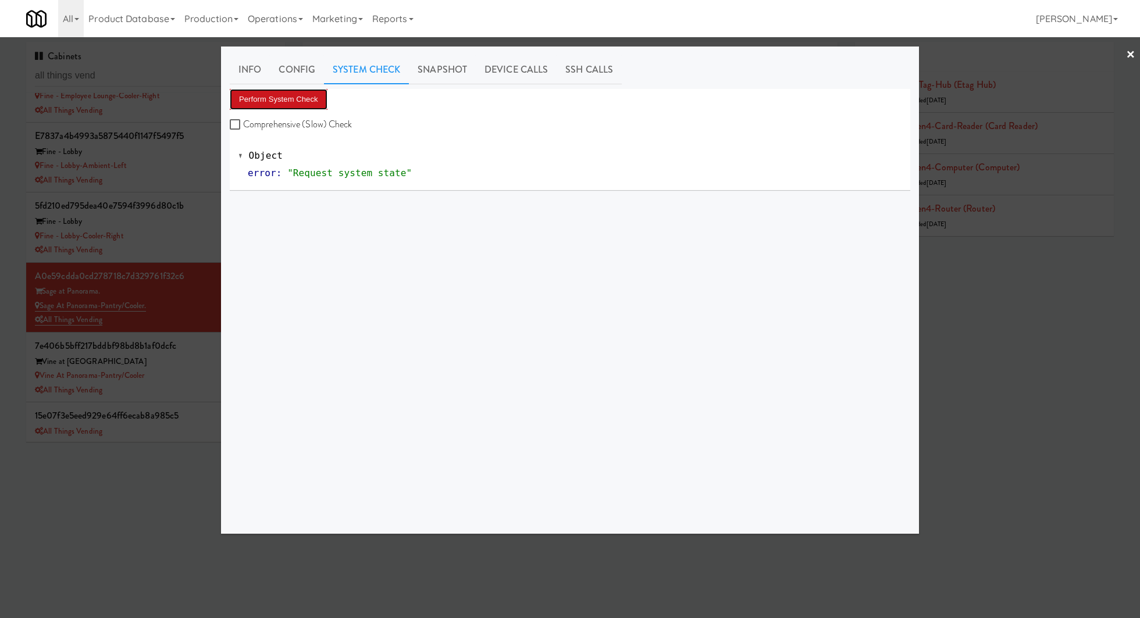
click at [313, 95] on button "Perform System Check" at bounding box center [279, 99] width 98 height 21
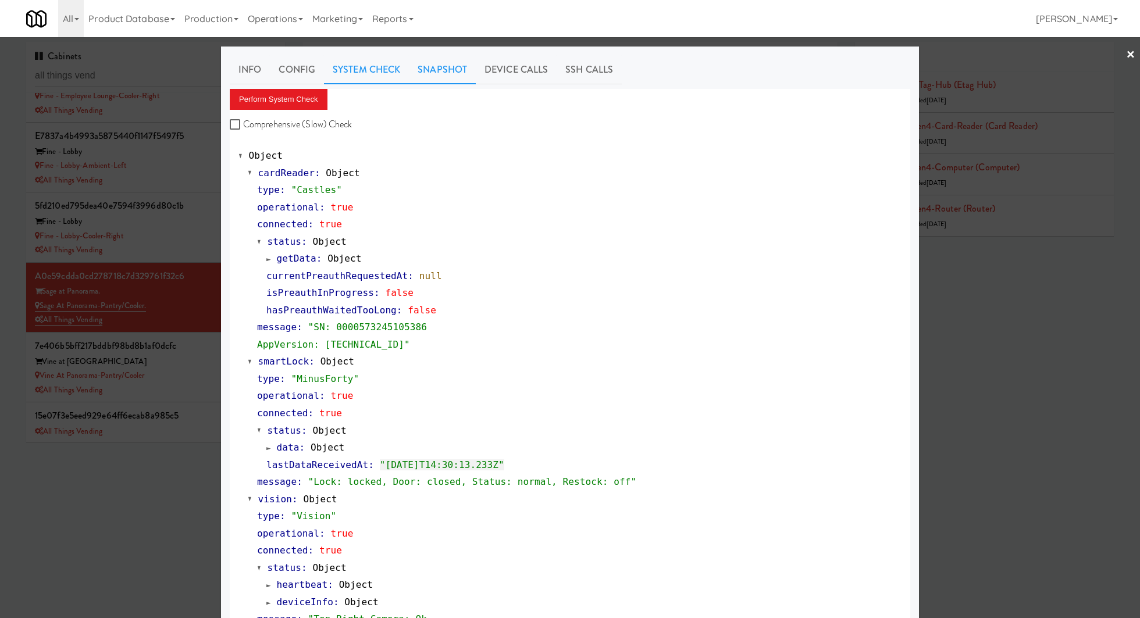
click at [457, 60] on link "Snapshot" at bounding box center [442, 69] width 67 height 29
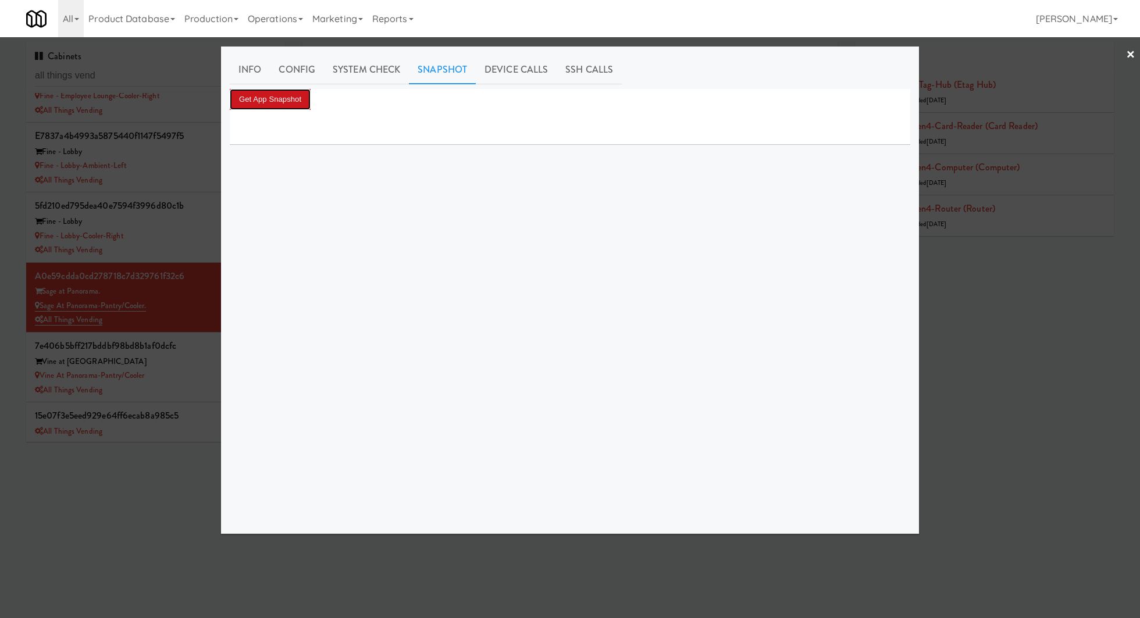
click at [299, 97] on button "Get App Snapshot" at bounding box center [270, 99] width 81 height 21
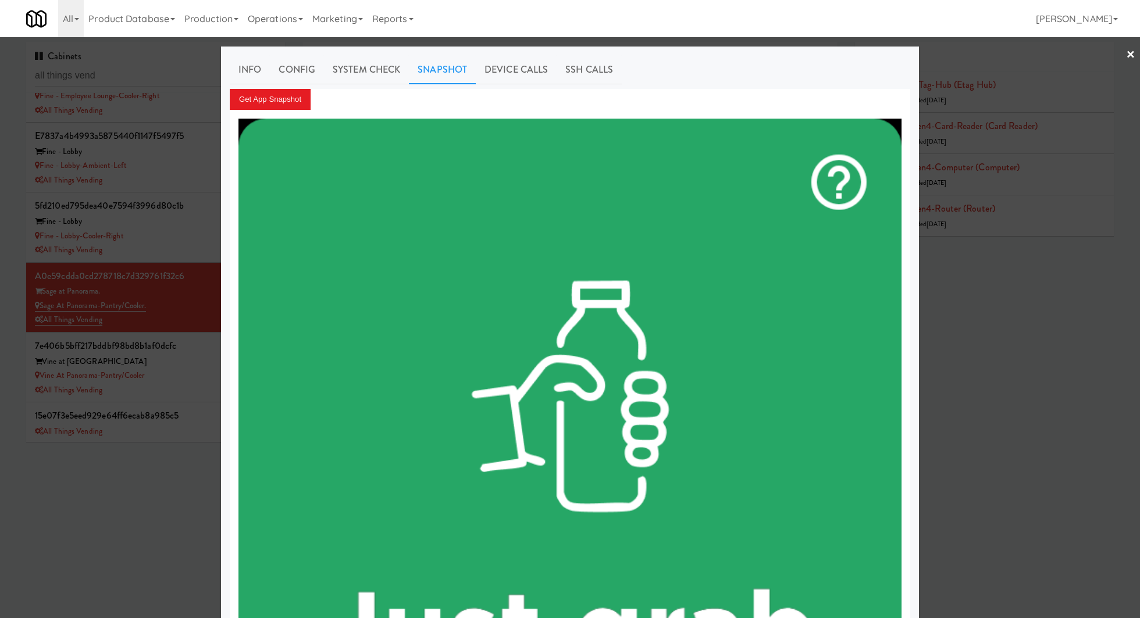
click at [182, 319] on div at bounding box center [570, 309] width 1140 height 618
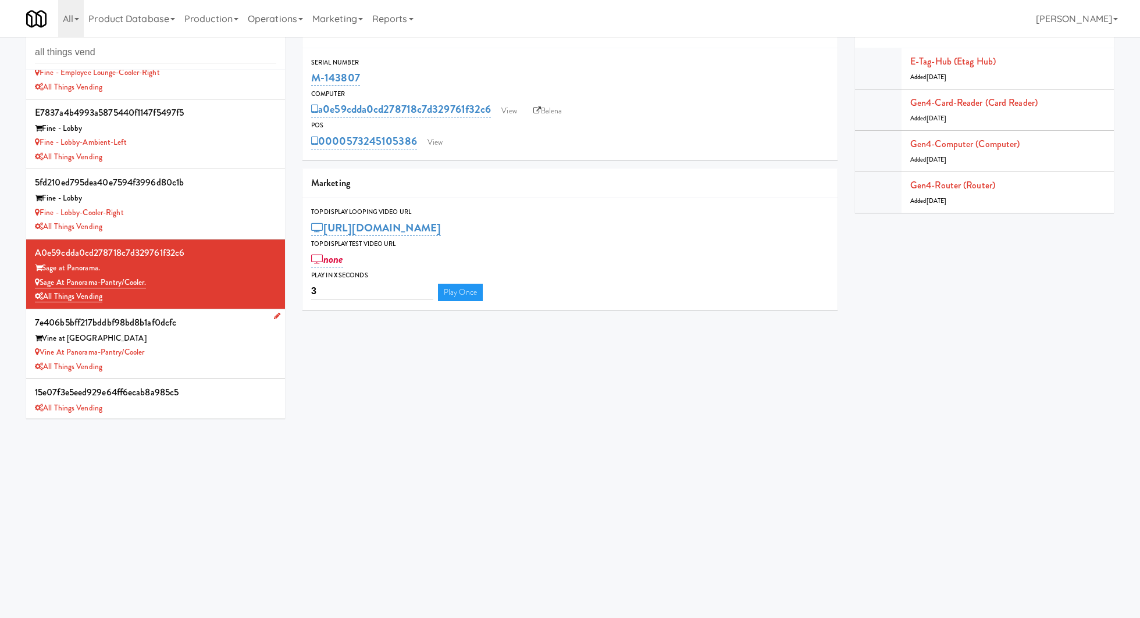
scroll to position [37, 0]
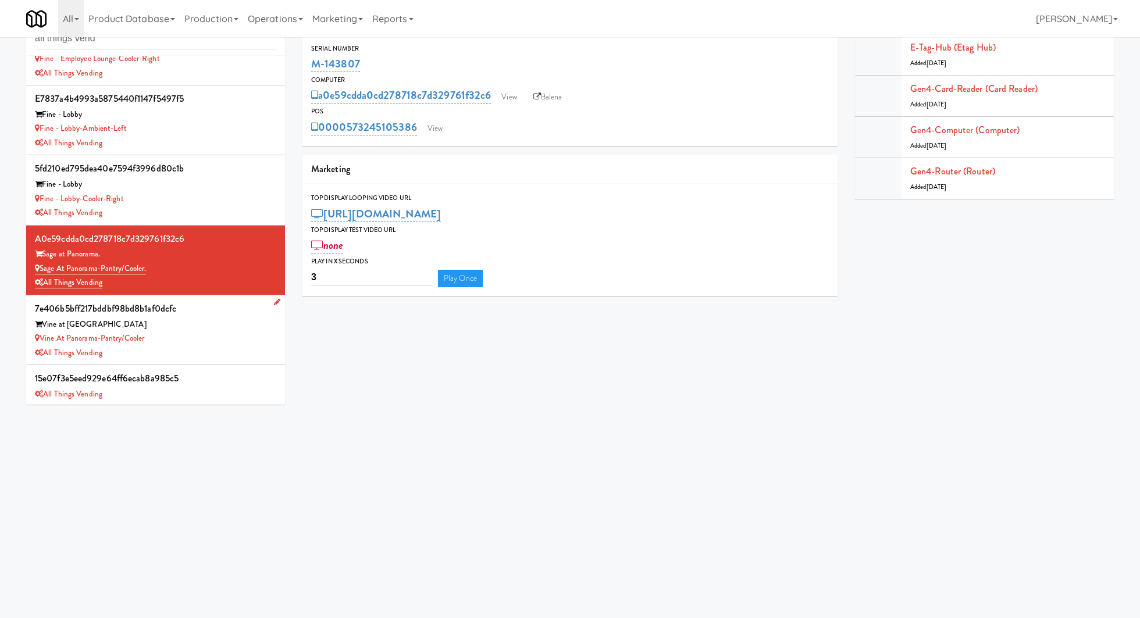
click at [192, 337] on div "Vine at Panorama-Pantry/Cooler" at bounding box center [155, 339] width 241 height 15
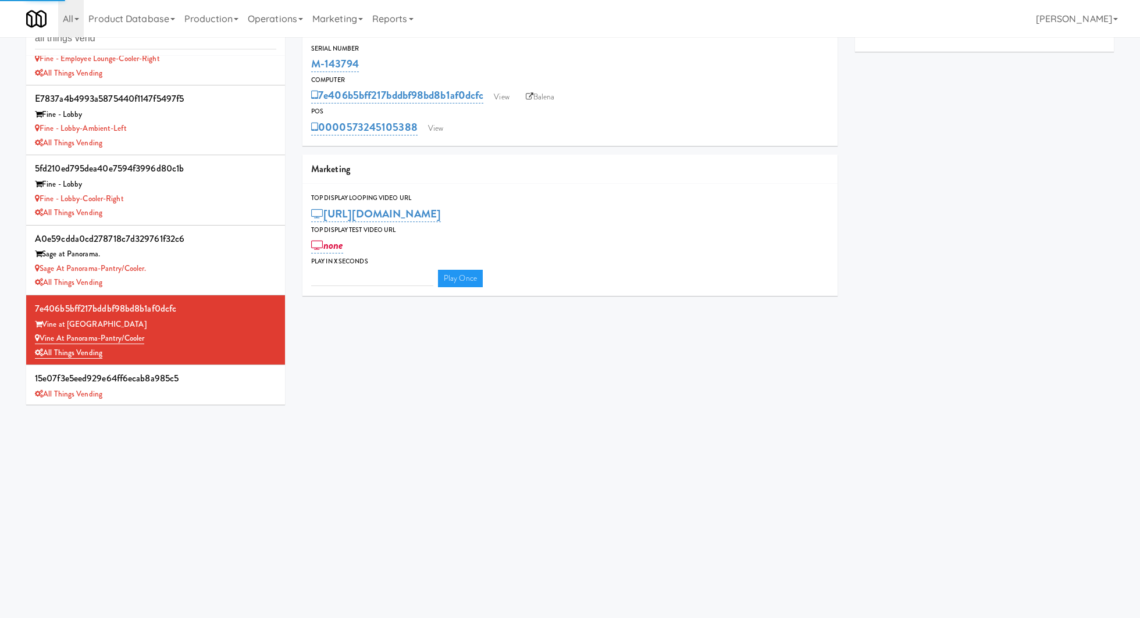
type input "3"
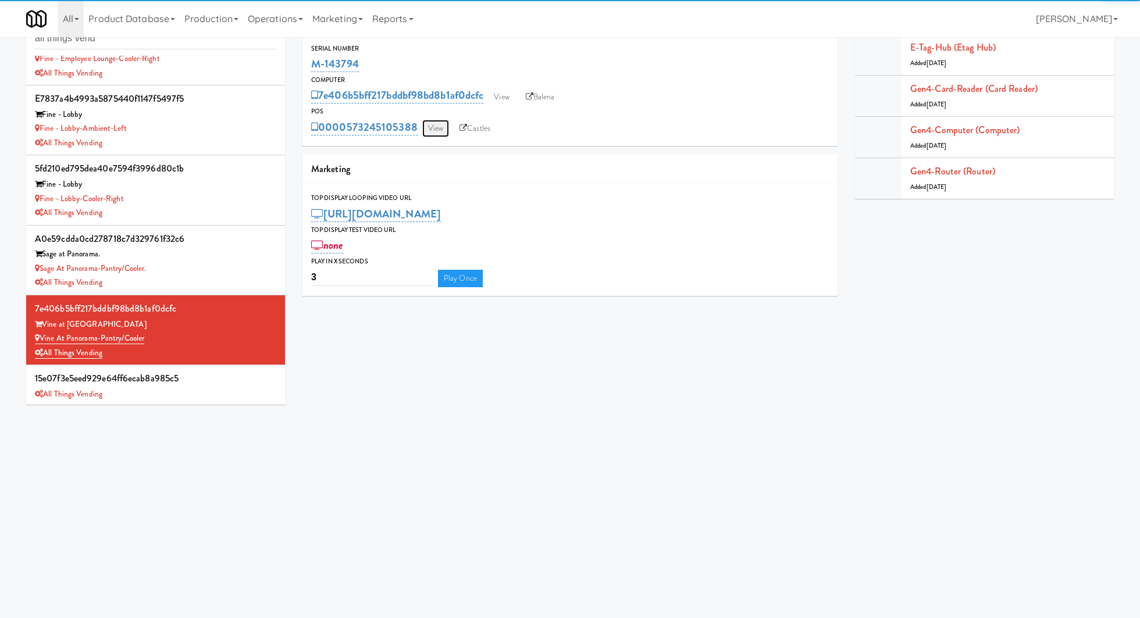
click at [441, 129] on link "View" at bounding box center [435, 128] width 27 height 17
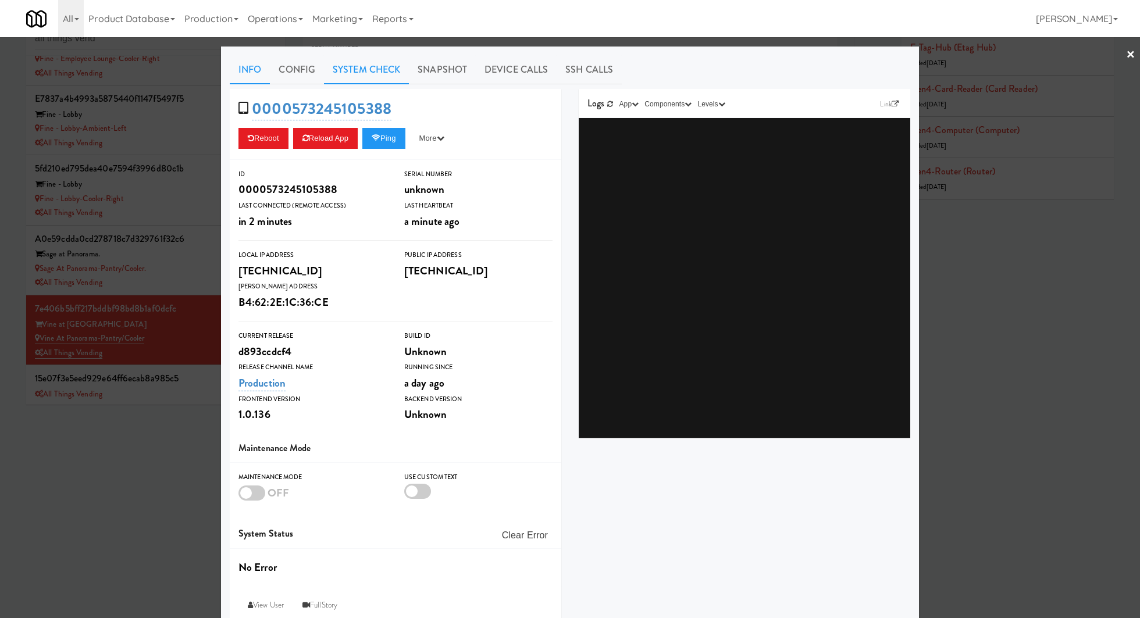
click at [382, 81] on link "System Check" at bounding box center [366, 69] width 85 height 29
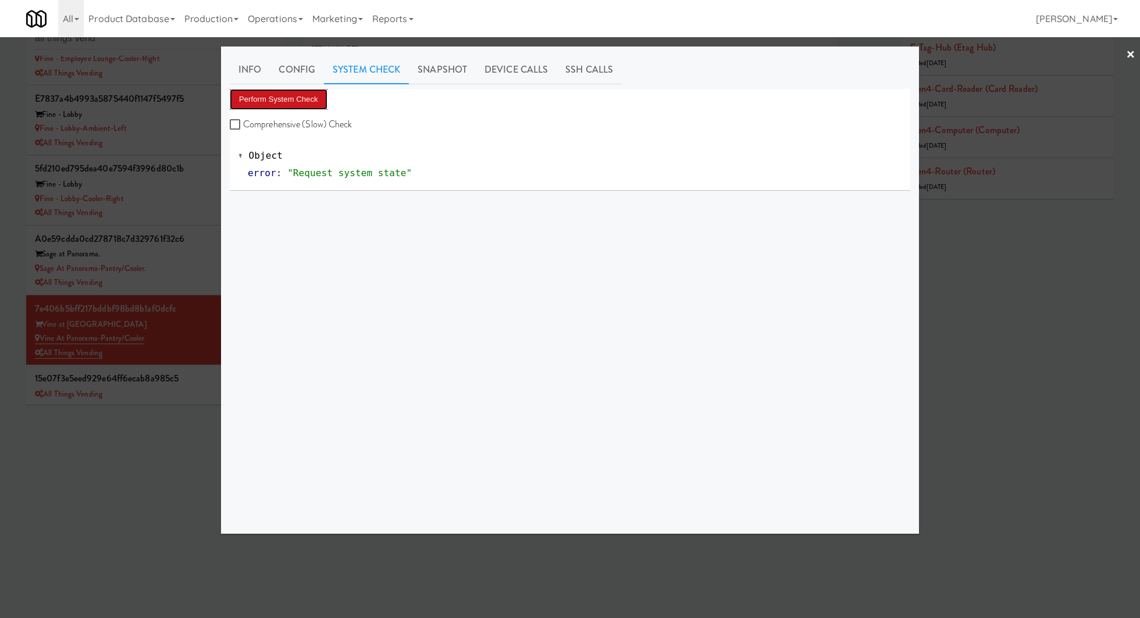
click at [318, 97] on button "Perform System Check" at bounding box center [279, 99] width 98 height 21
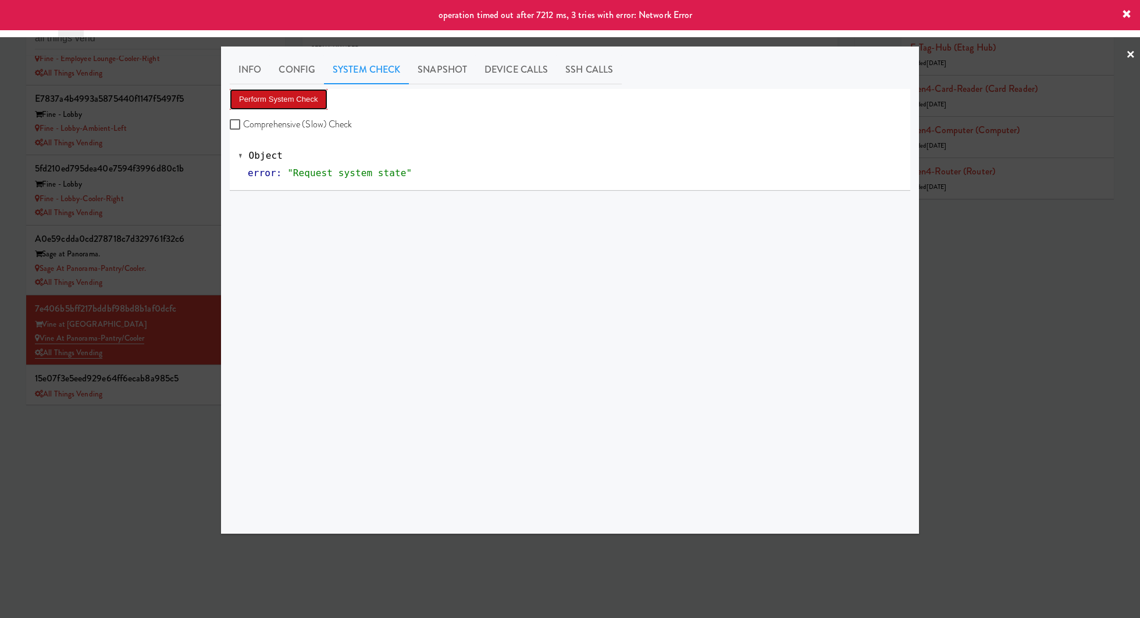
click at [272, 98] on button "Perform System Check" at bounding box center [279, 99] width 98 height 21
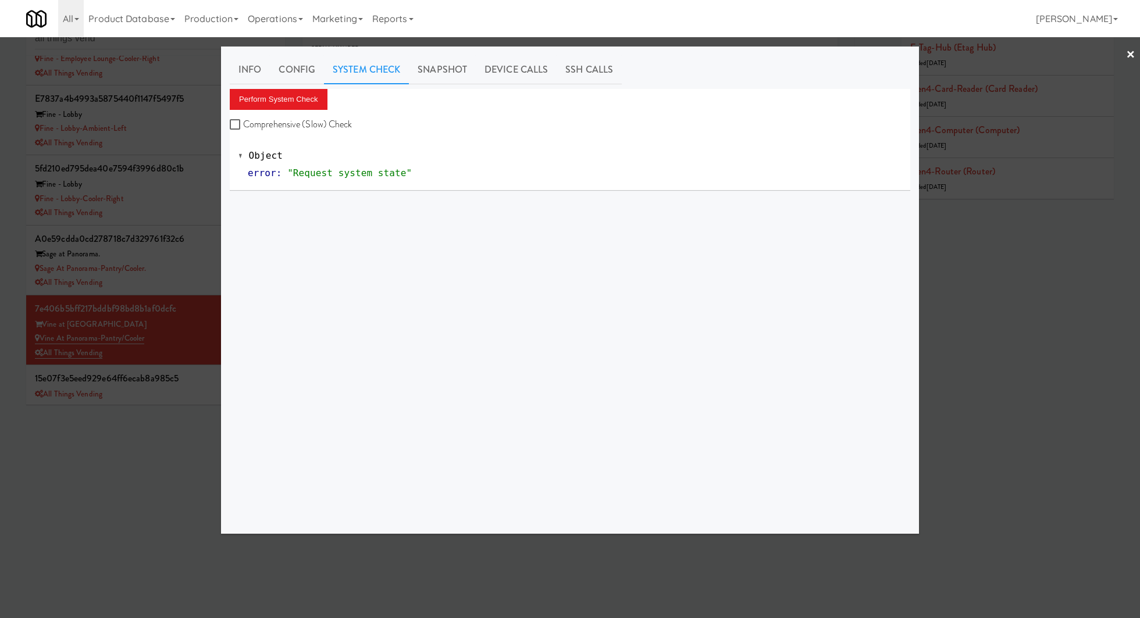
click at [118, 467] on div at bounding box center [570, 309] width 1140 height 618
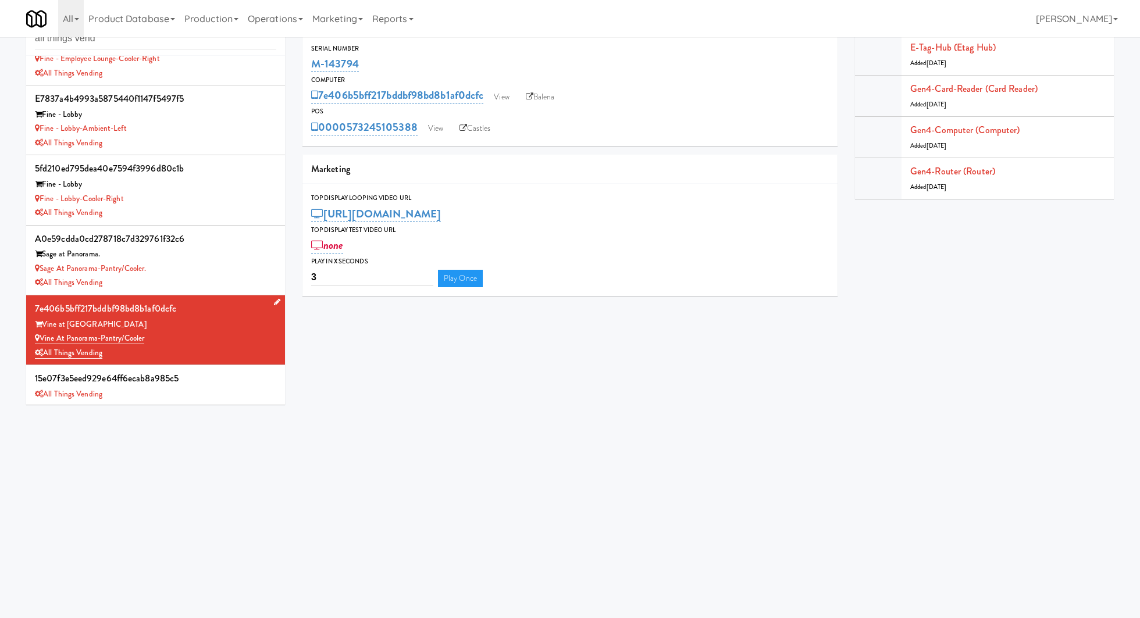
click at [220, 347] on div "All Things Vending" at bounding box center [155, 353] width 241 height 15
click at [471, 129] on link "Castles" at bounding box center [475, 128] width 42 height 17
click at [550, 101] on link "Balena" at bounding box center [540, 96] width 41 height 17
drag, startPoint x: 373, startPoint y: 64, endPoint x: 311, endPoint y: 65, distance: 62.2
click at [311, 65] on div "M-143794" at bounding box center [570, 64] width 518 height 20
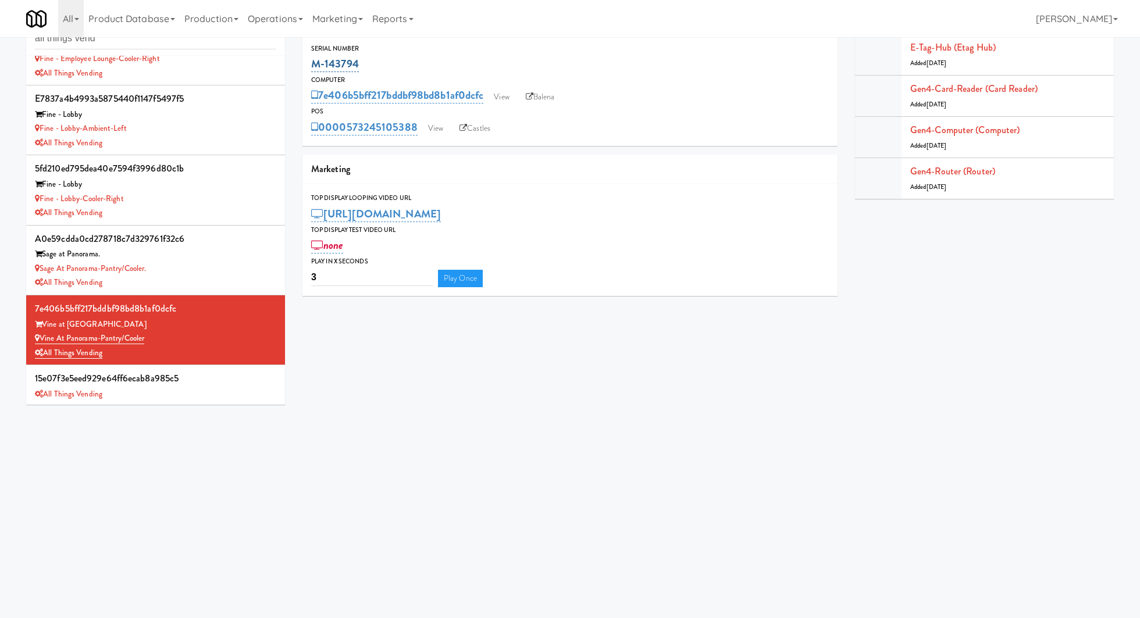
copy link "M-143794"
click at [437, 117] on div "0000573245105388 View Castles" at bounding box center [570, 127] width 518 height 20
click at [437, 132] on link "View" at bounding box center [435, 128] width 27 height 17
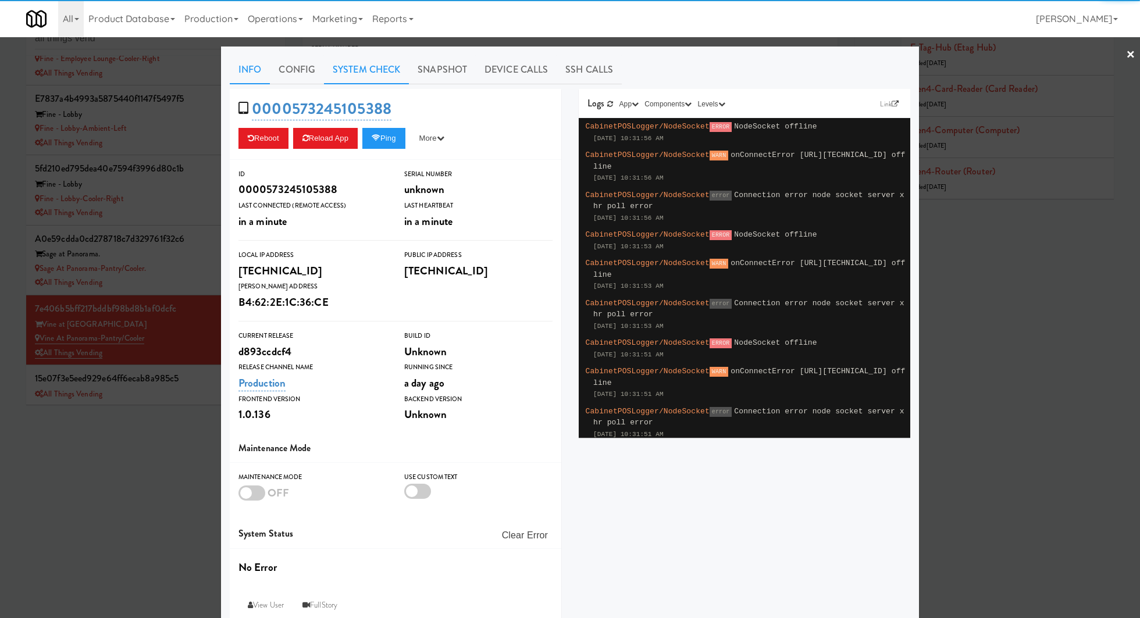
click at [387, 72] on link "System Check" at bounding box center [366, 69] width 85 height 29
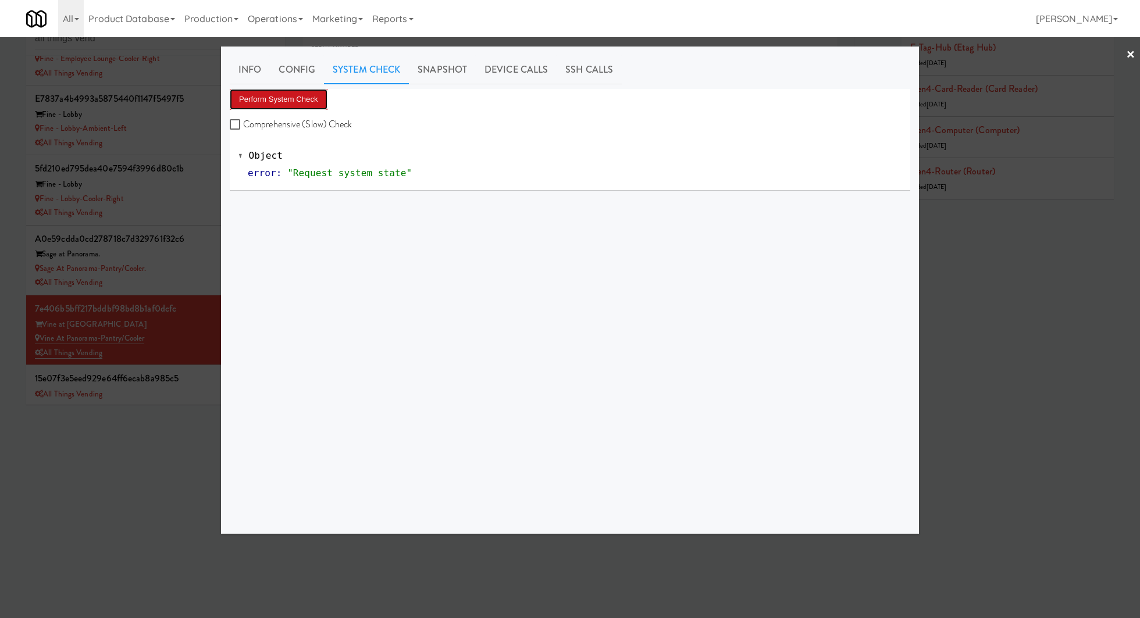
click at [314, 98] on button "Perform System Check" at bounding box center [279, 99] width 98 height 21
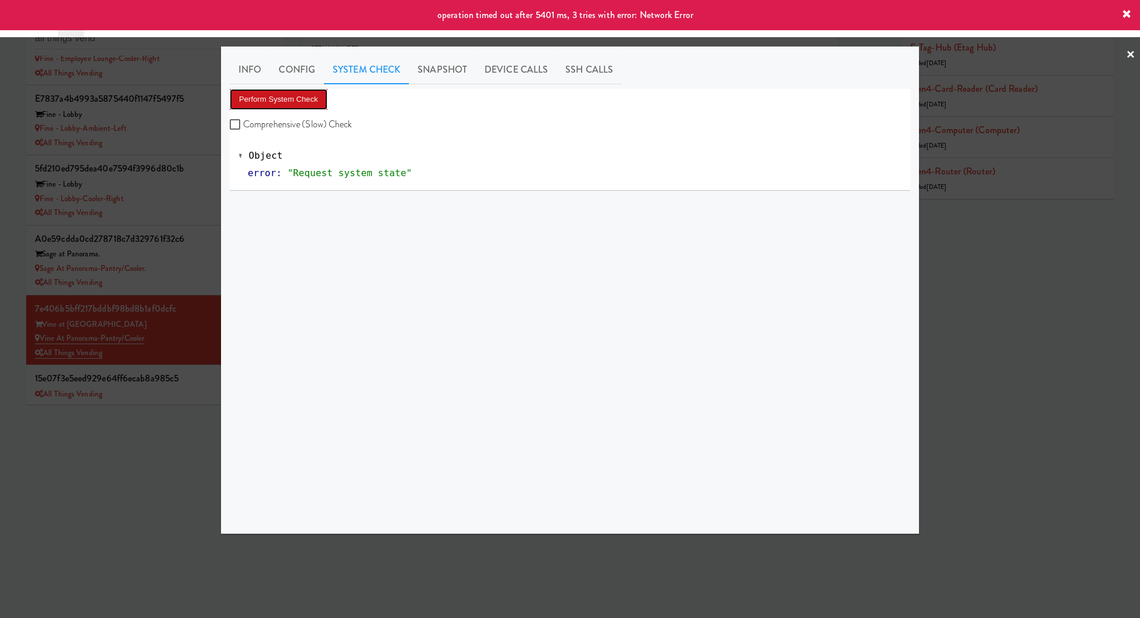
click at [284, 98] on button "Perform System Check" at bounding box center [279, 99] width 98 height 21
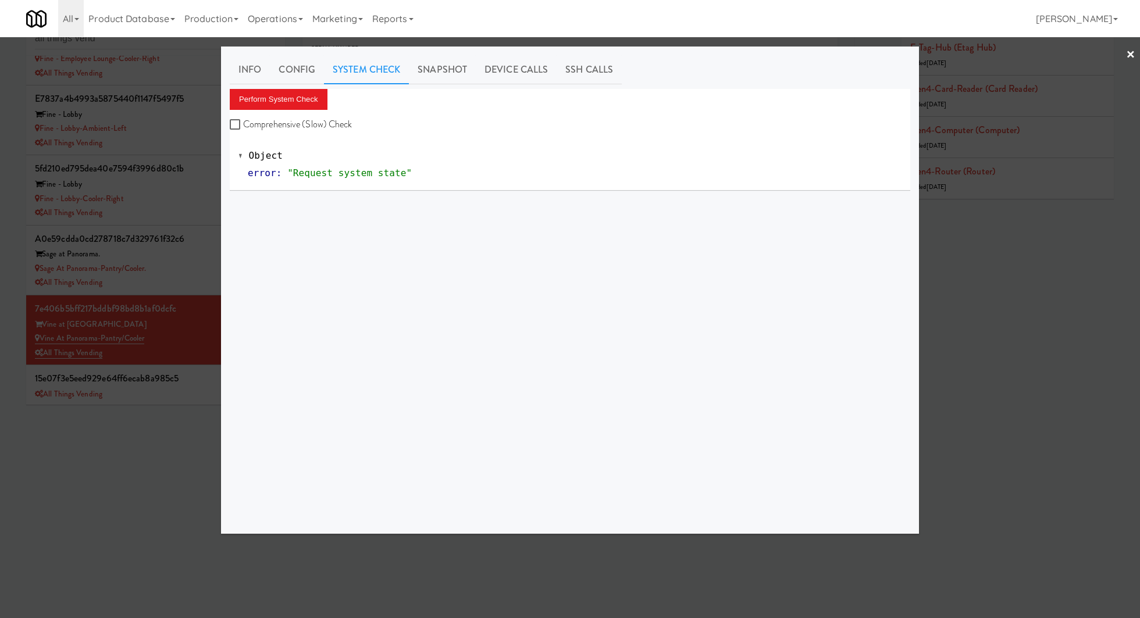
click at [186, 275] on div at bounding box center [570, 309] width 1140 height 618
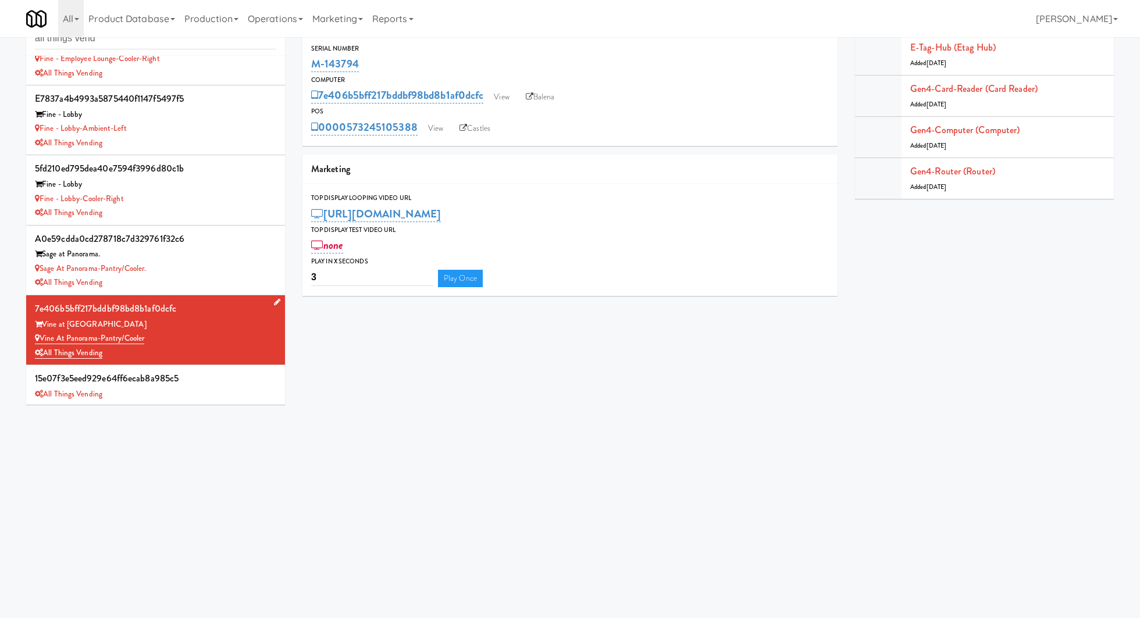
drag, startPoint x: 180, startPoint y: 337, endPoint x: 41, endPoint y: 338, distance: 138.4
click at [41, 338] on div "Vine at Panorama-Pantry/Cooler" at bounding box center [155, 339] width 241 height 15
copy link "Vine at Panorama-Pantry/Cooler"
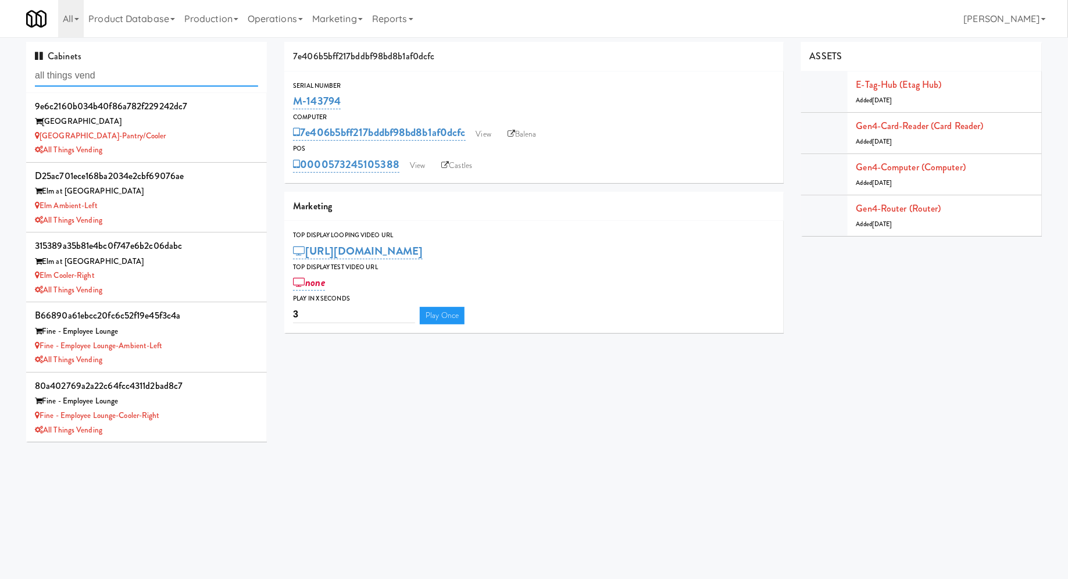
click at [136, 85] on input "all things vend" at bounding box center [146, 76] width 223 height 22
type input "n"
type input "marina"
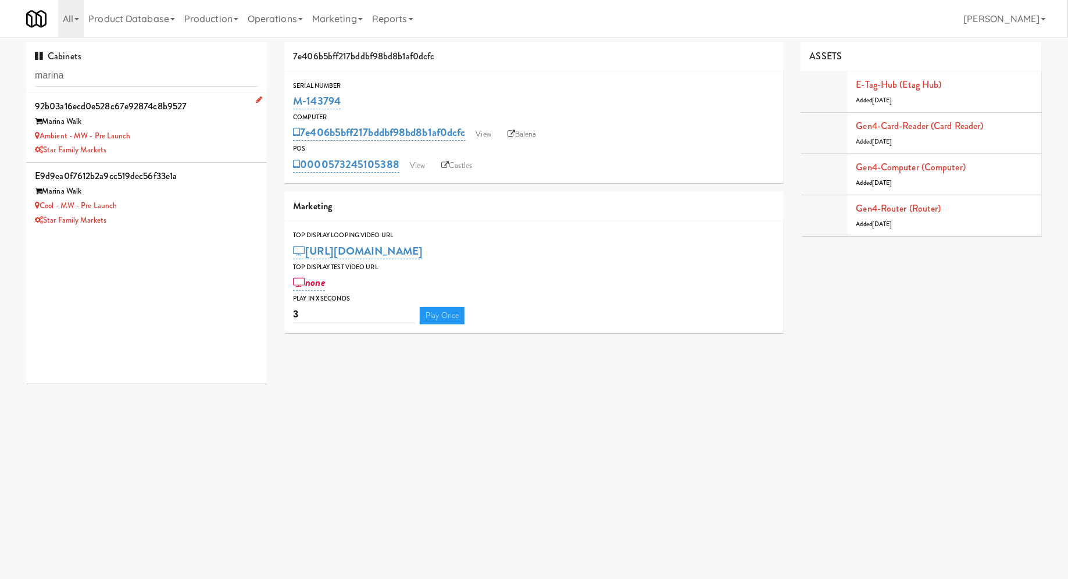
click at [204, 137] on div "Ambient - MW - Pre Launch" at bounding box center [146, 136] width 223 height 15
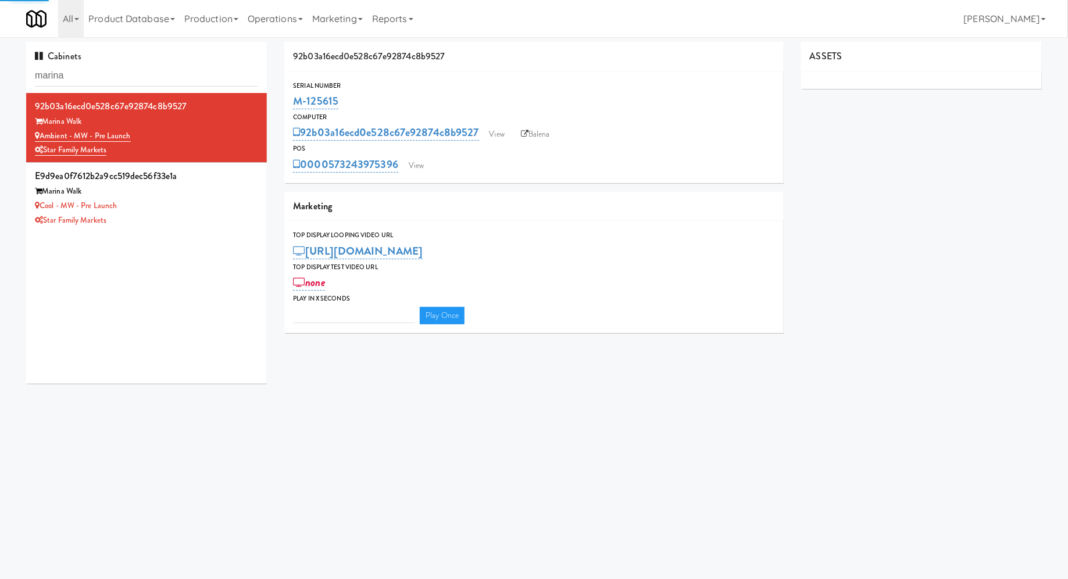
type input "3"
click at [416, 166] on link "View" at bounding box center [416, 165] width 27 height 17
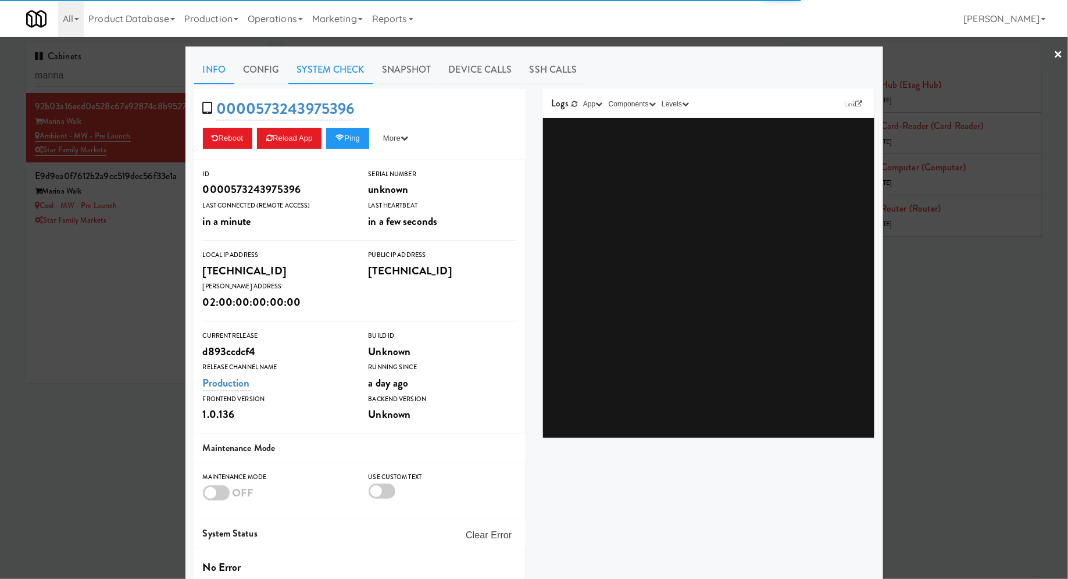
click at [345, 76] on link "System Check" at bounding box center [330, 69] width 85 height 29
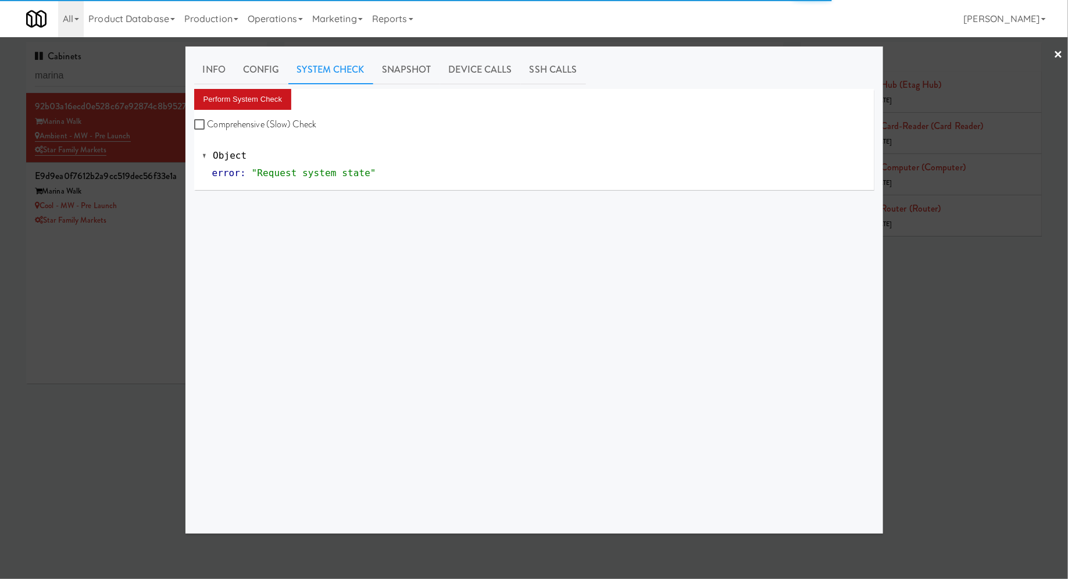
click at [275, 98] on button "Perform System Check" at bounding box center [243, 99] width 98 height 21
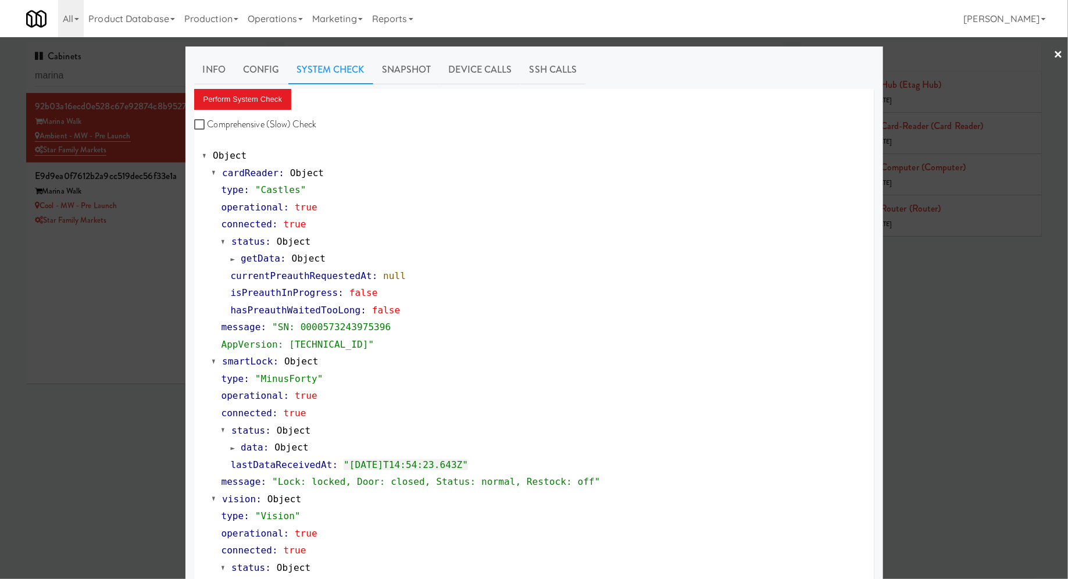
click at [149, 202] on div at bounding box center [534, 289] width 1068 height 579
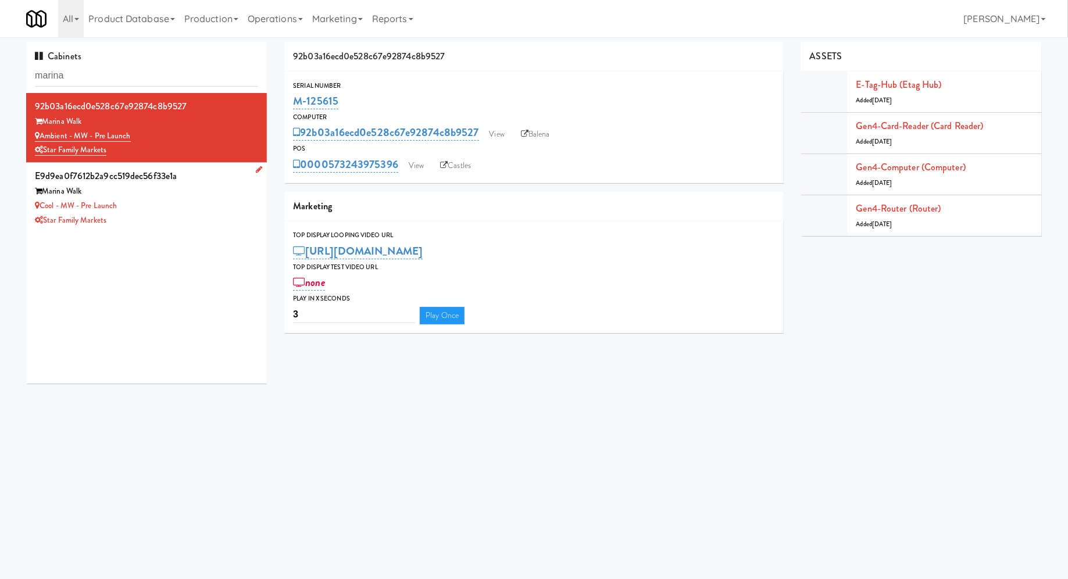
click at [202, 199] on div "Cool - MW - Pre Launch" at bounding box center [146, 206] width 223 height 15
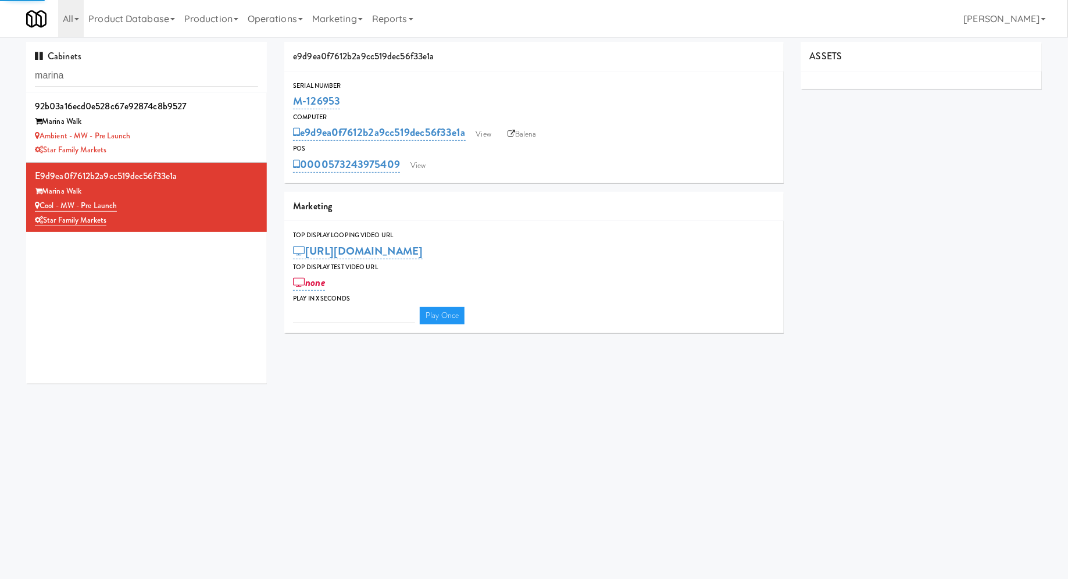
type input "3"
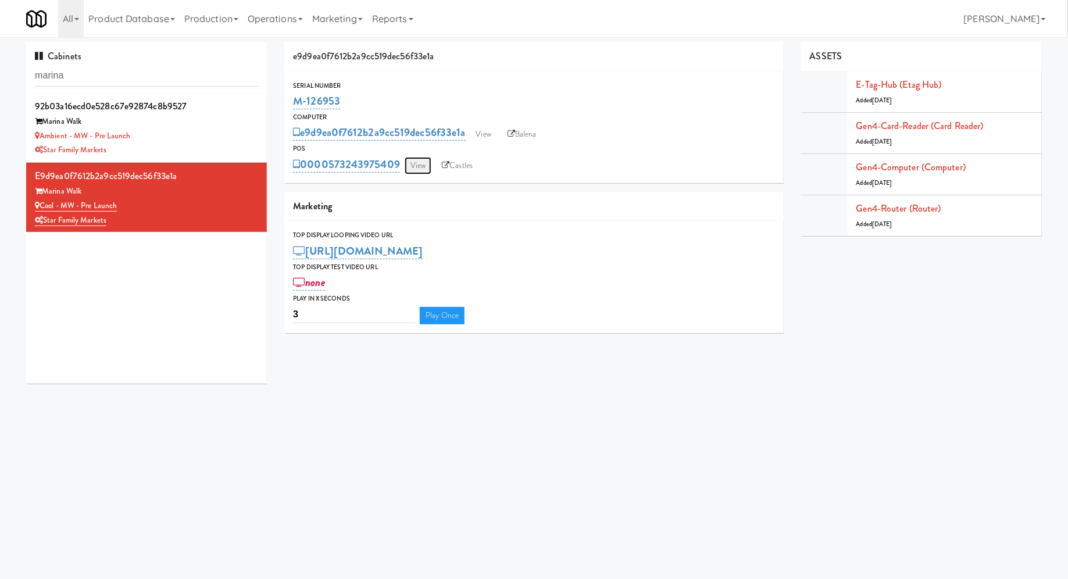
click at [427, 170] on link "View" at bounding box center [418, 165] width 27 height 17
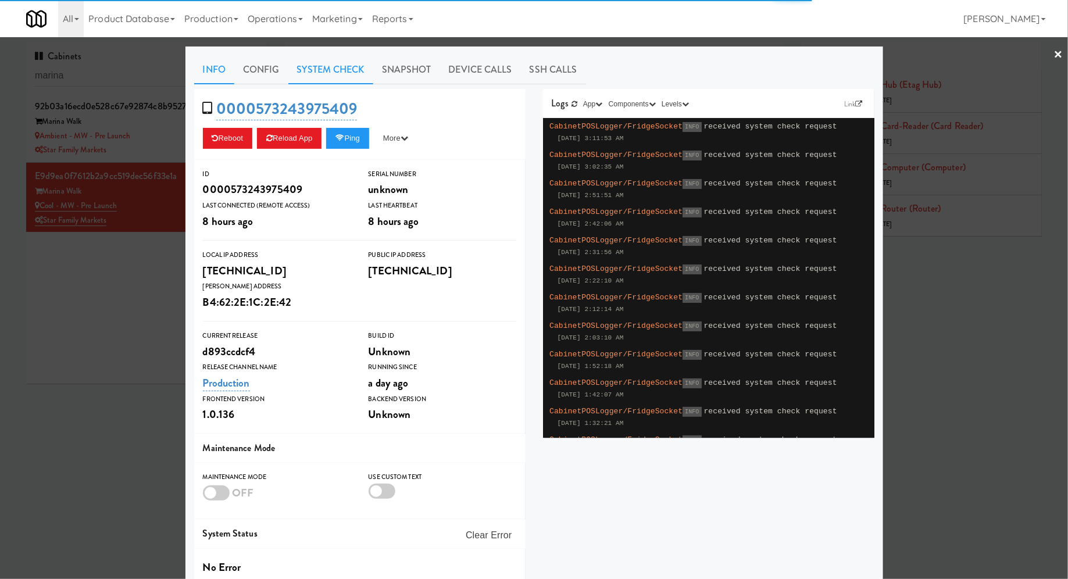
click at [313, 70] on link "System Check" at bounding box center [330, 69] width 85 height 29
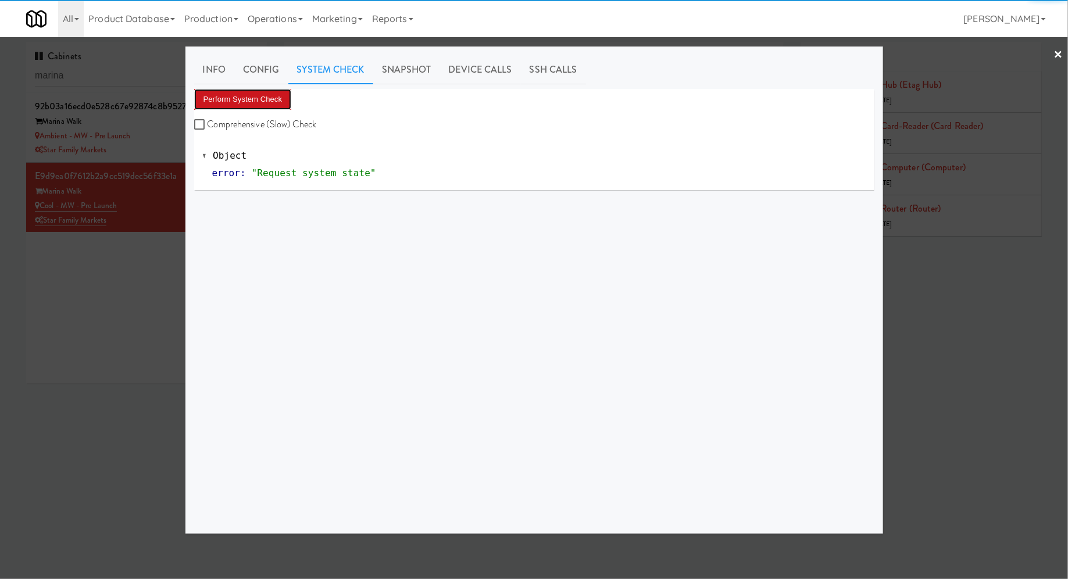
click at [272, 92] on button "Perform System Check" at bounding box center [243, 99] width 98 height 21
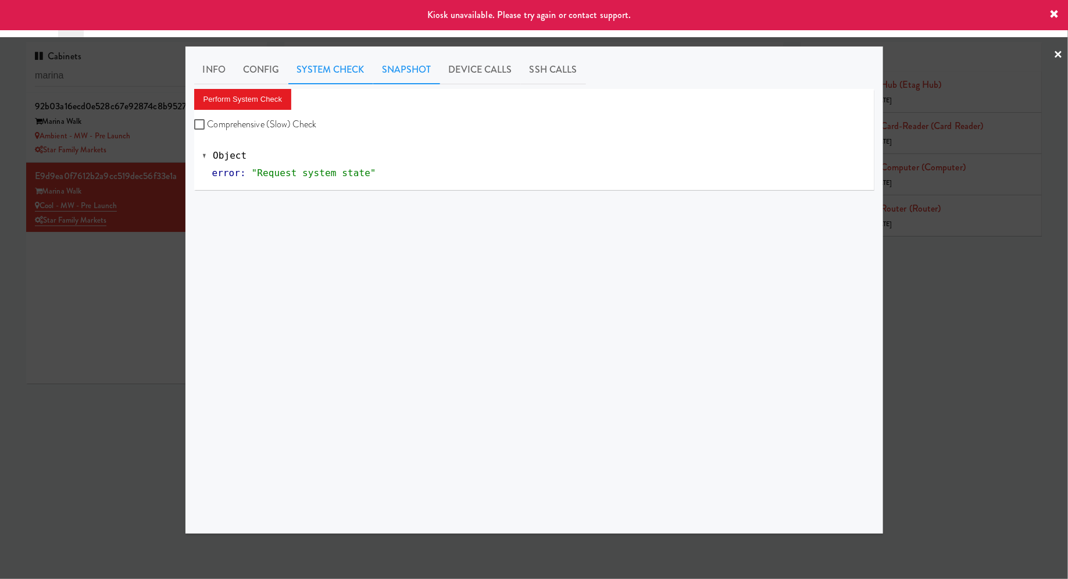
click at [423, 76] on link "Snapshot" at bounding box center [406, 69] width 67 height 29
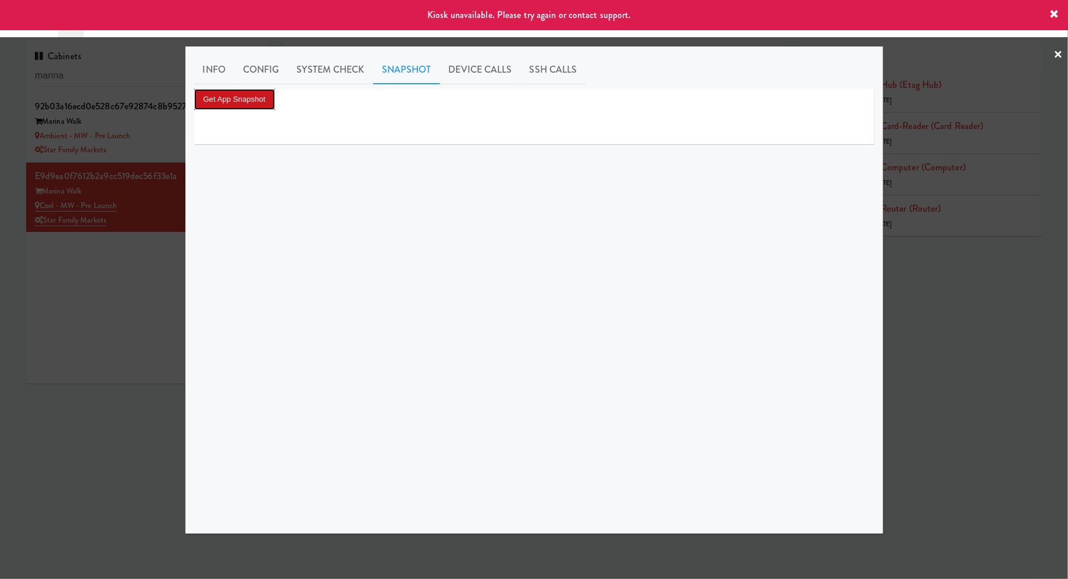
click at [271, 105] on button "Get App Snapshot" at bounding box center [234, 99] width 81 height 21
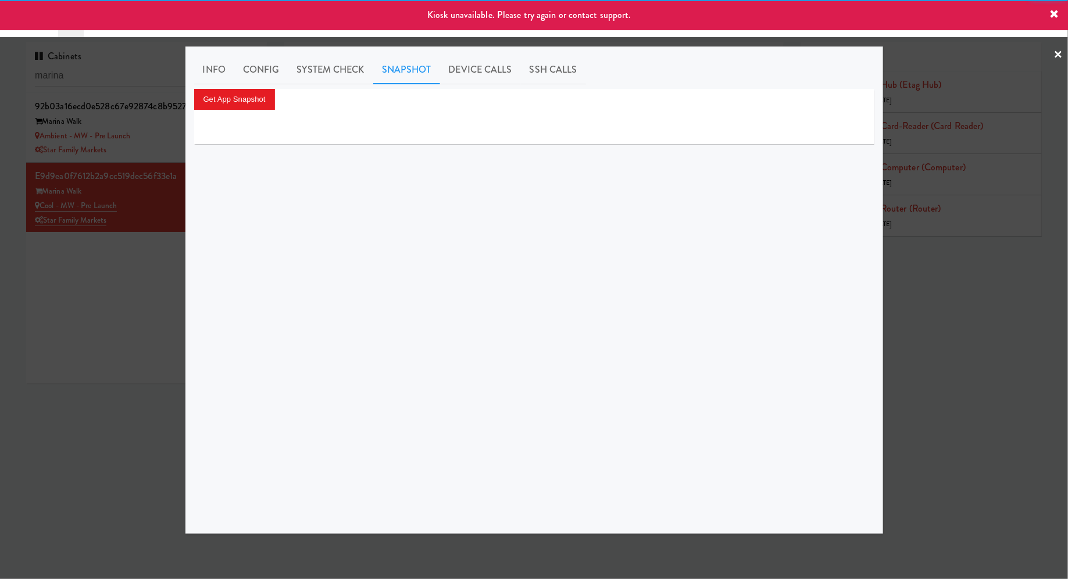
click at [183, 275] on div at bounding box center [534, 289] width 1068 height 579
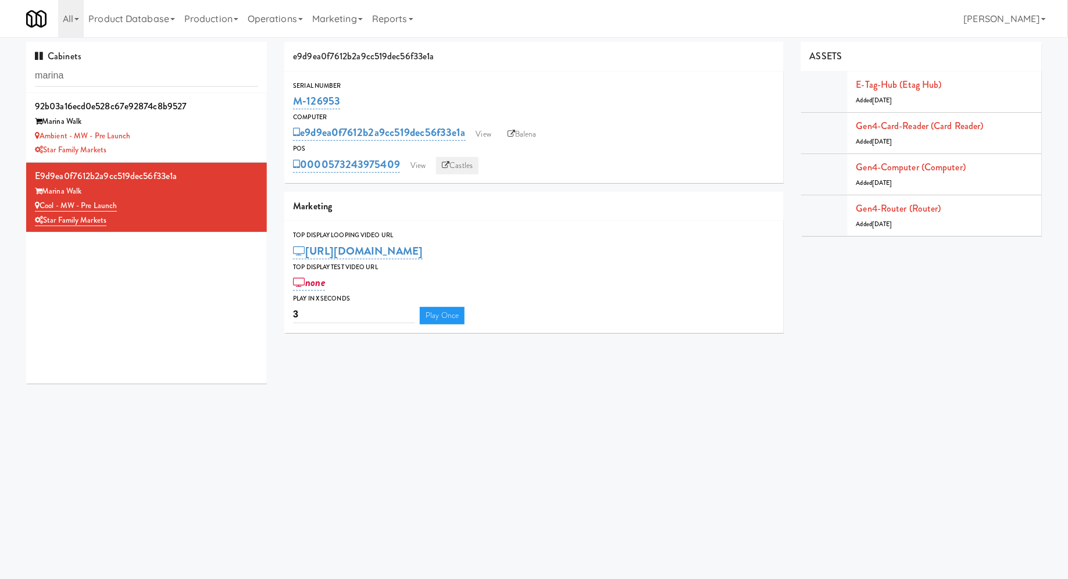
click at [472, 161] on link "Castles" at bounding box center [457, 165] width 42 height 17
click at [522, 137] on link "Balena" at bounding box center [522, 134] width 41 height 17
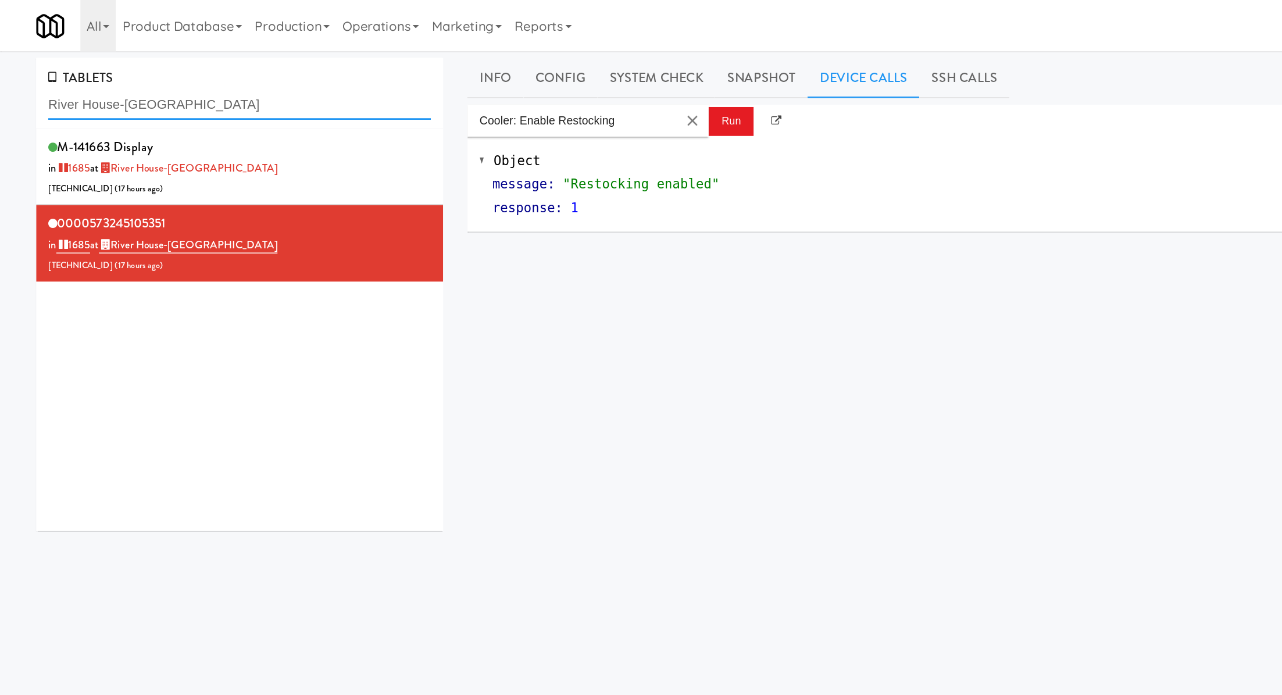
click at [117, 78] on input "River House-[GEOGRAPHIC_DATA]" at bounding box center [173, 76] width 277 height 22
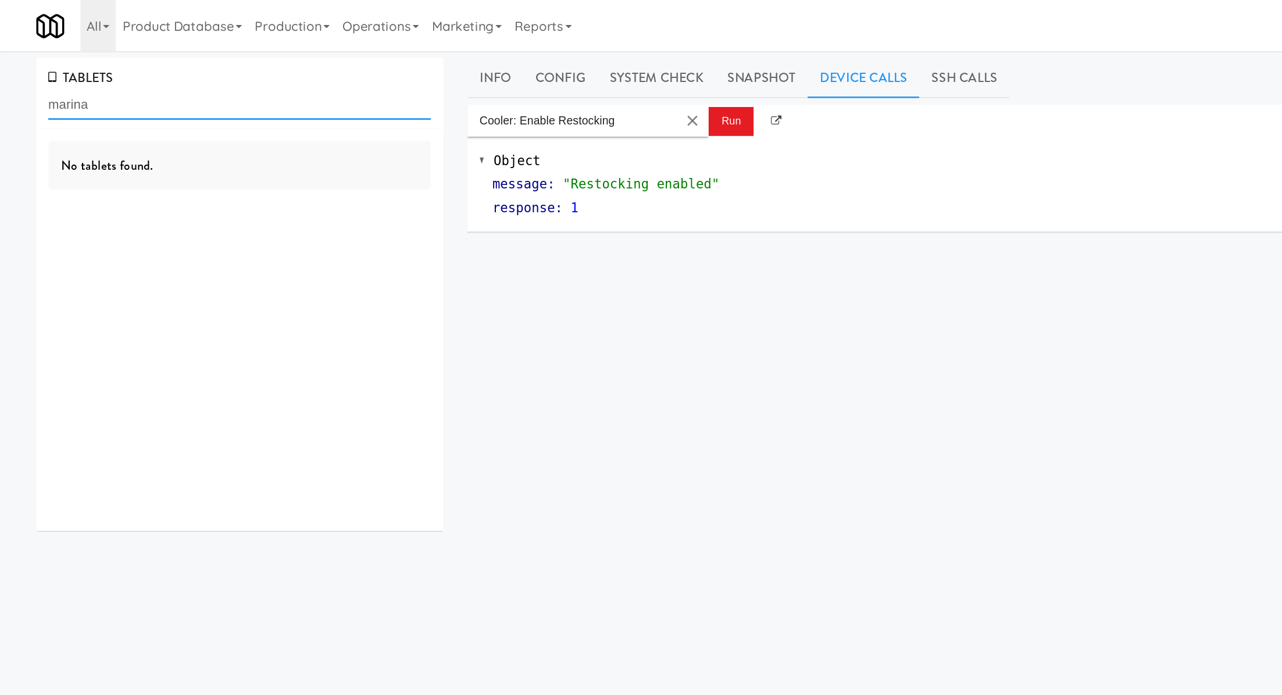
type input "marina"
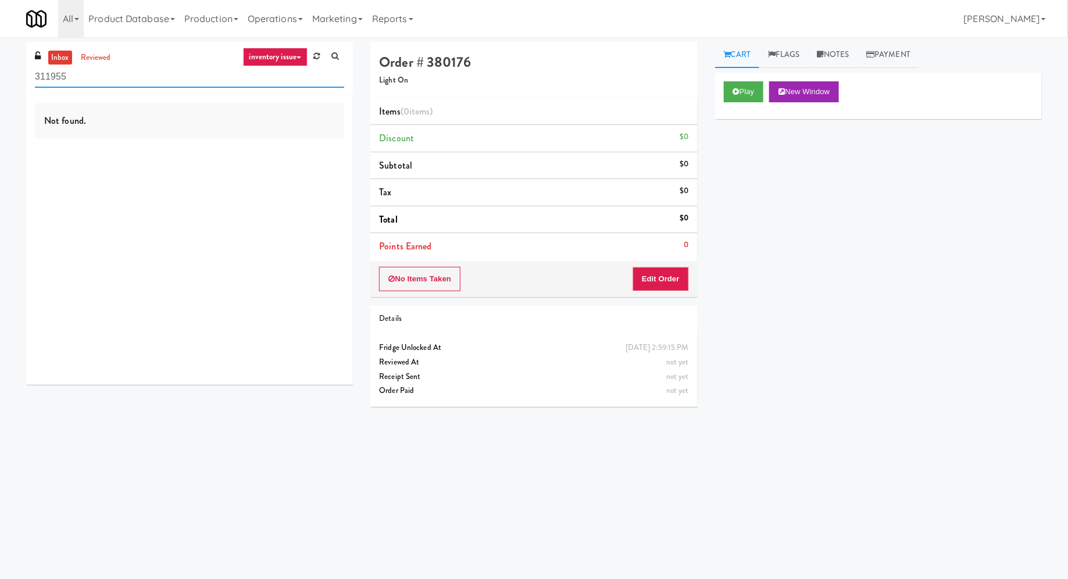
click at [84, 77] on input "311955" at bounding box center [189, 77] width 309 height 22
click at [284, 52] on link "inventory issue" at bounding box center [275, 57] width 65 height 19
click at [297, 69] on link "all" at bounding box center [297, 79] width 93 height 21
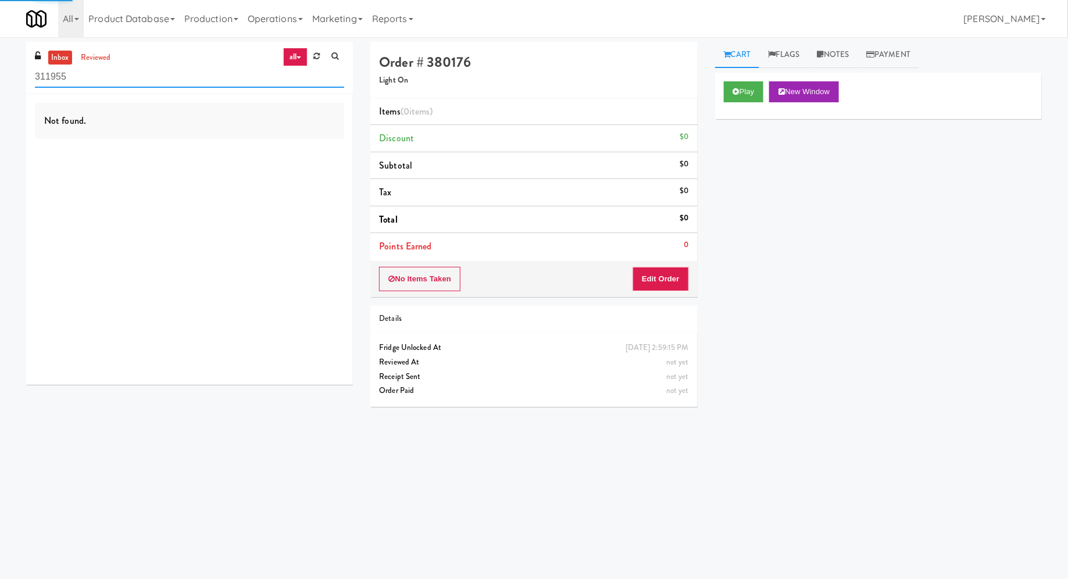
click at [106, 78] on input "311955" at bounding box center [189, 77] width 309 height 22
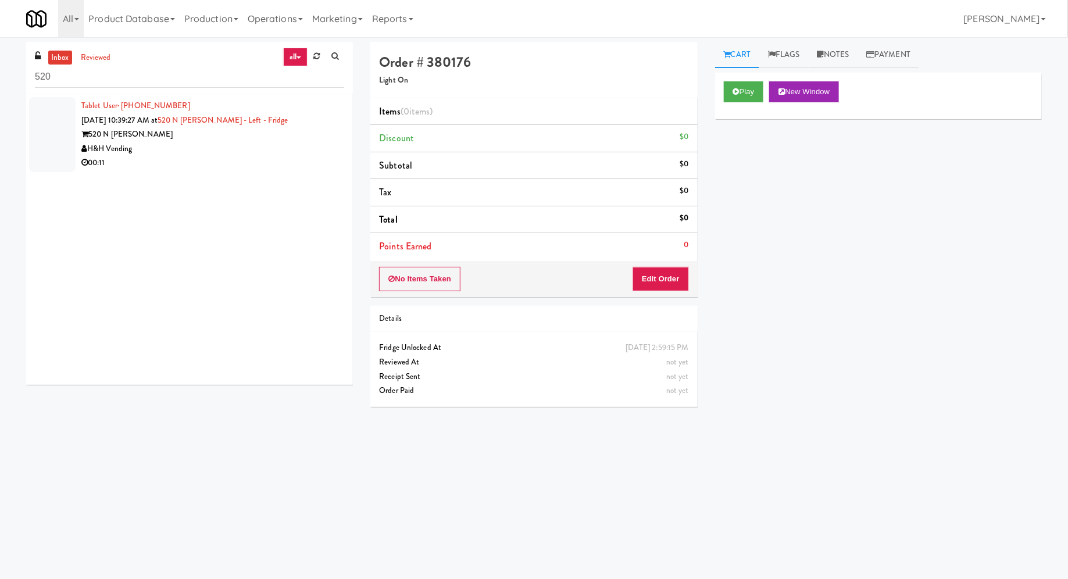
click at [155, 147] on div "H&H Vending" at bounding box center [212, 149] width 263 height 15
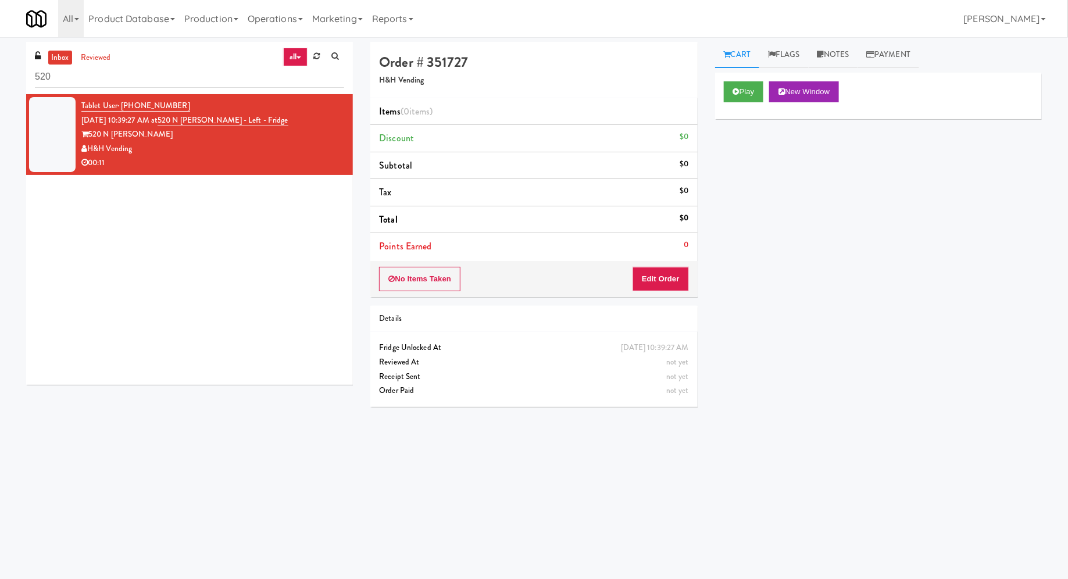
click at [303, 61] on link "all" at bounding box center [295, 57] width 24 height 19
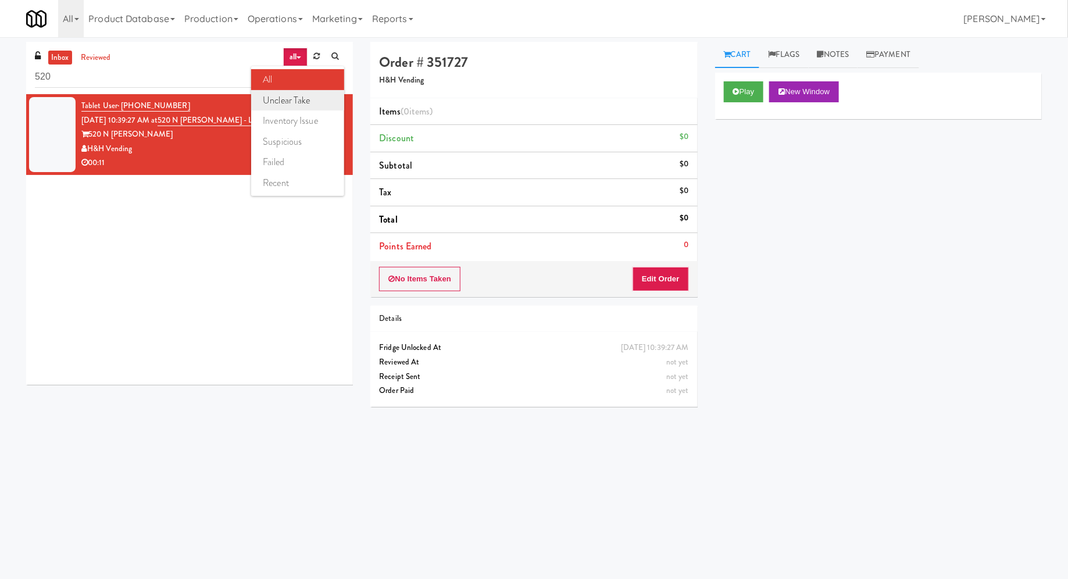
click at [307, 104] on link "unclear take" at bounding box center [297, 100] width 93 height 21
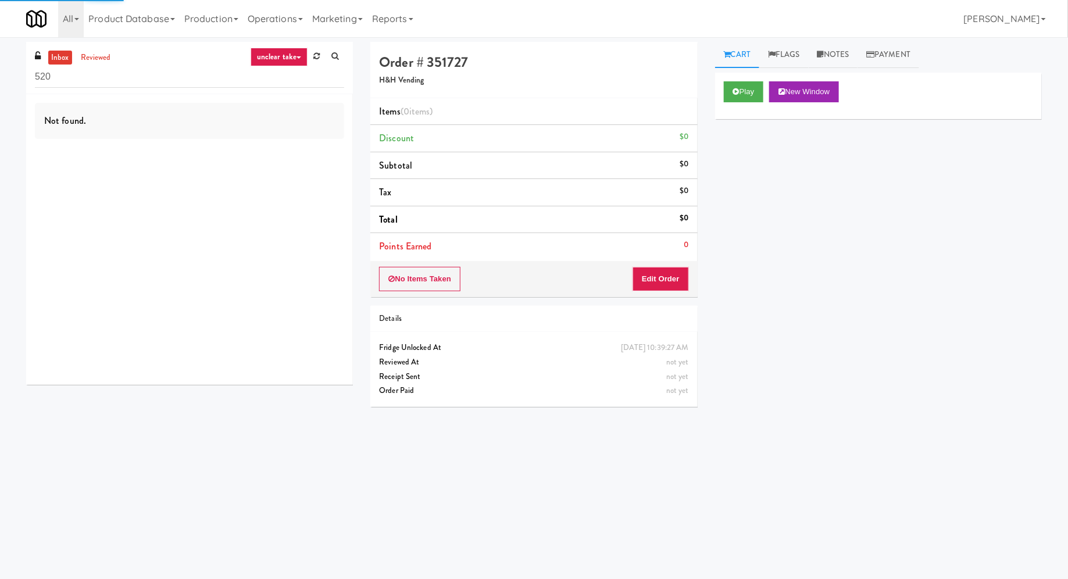
click at [174, 65] on div "520" at bounding box center [189, 76] width 309 height 23
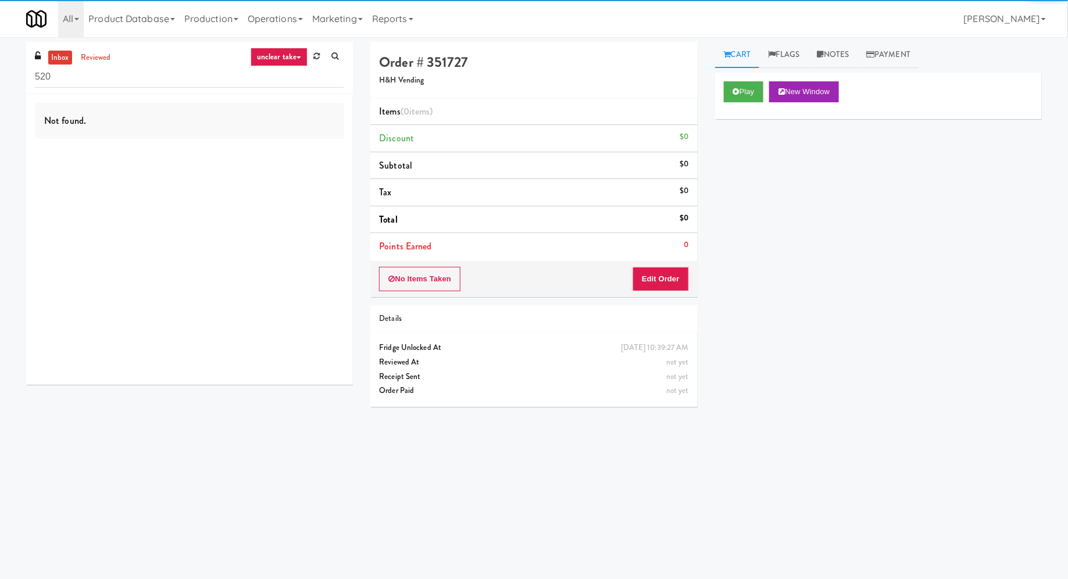
click at [174, 65] on div "520" at bounding box center [189, 76] width 309 height 23
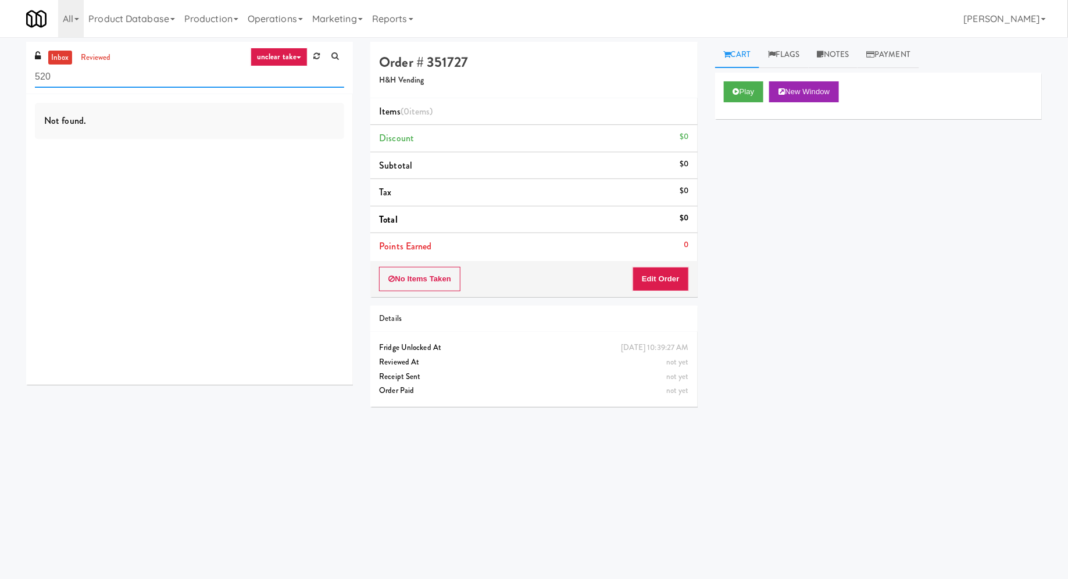
click at [169, 75] on input "520" at bounding box center [189, 77] width 309 height 22
click at [294, 58] on link "unclear take" at bounding box center [279, 57] width 57 height 19
click at [294, 119] on link "inventory issue" at bounding box center [297, 121] width 93 height 21
click at [283, 82] on input "520" at bounding box center [189, 77] width 309 height 22
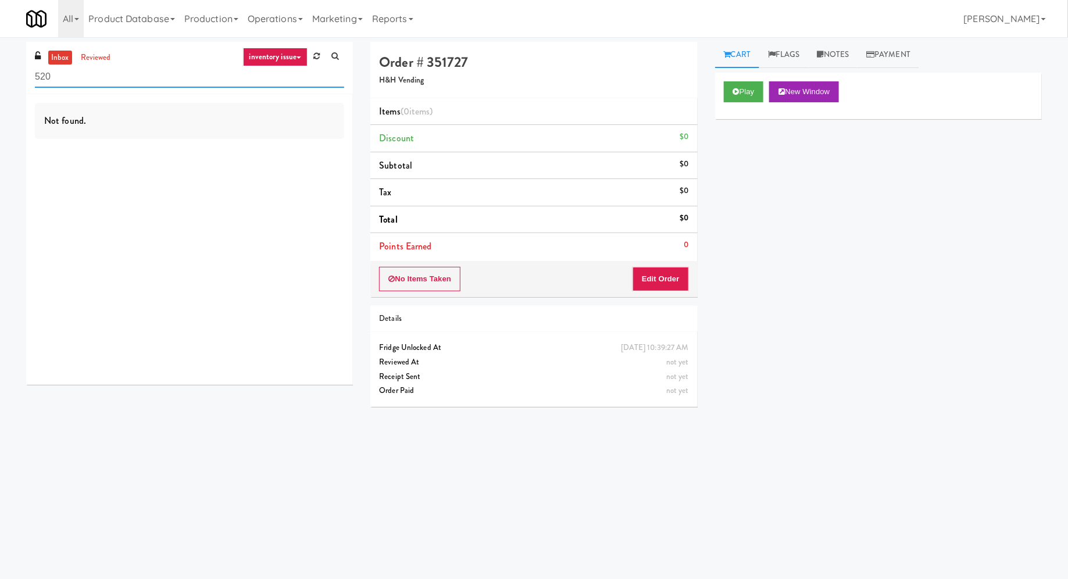
click at [283, 82] on input "520" at bounding box center [189, 77] width 309 height 22
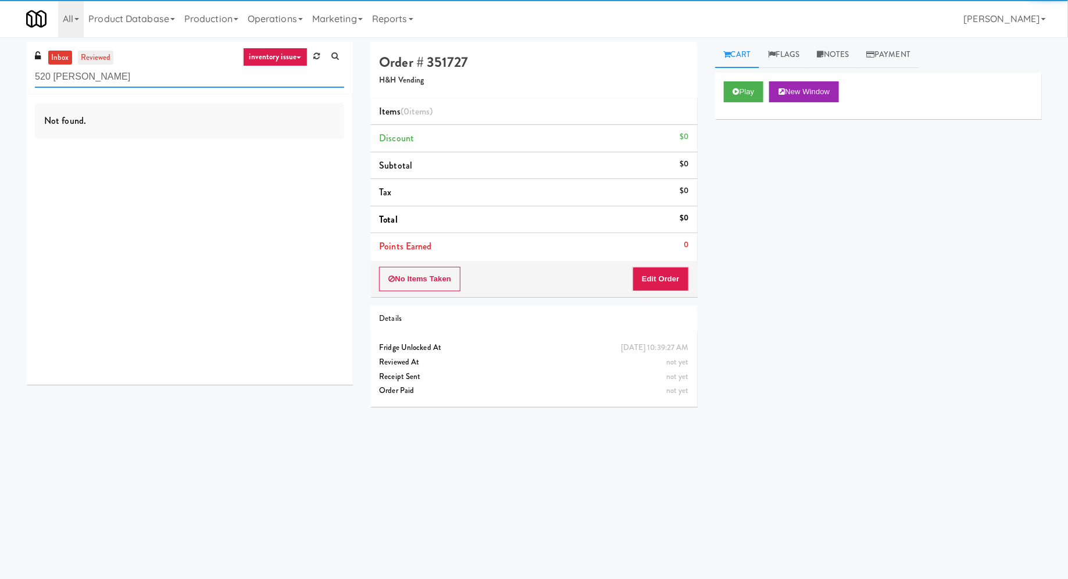
type input "520 [PERSON_NAME]"
click at [88, 56] on link "reviewed" at bounding box center [96, 58] width 36 height 15
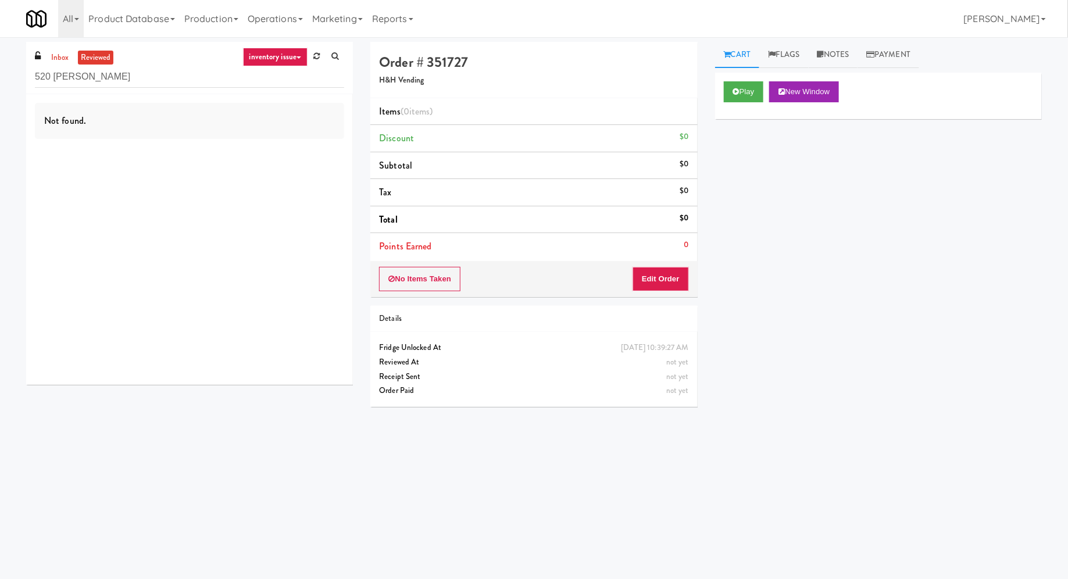
click at [271, 63] on link "inventory issue" at bounding box center [275, 57] width 65 height 19
click at [270, 143] on link "suspicious" at bounding box center [297, 141] width 93 height 21
click at [315, 61] on link at bounding box center [317, 56] width 18 height 17
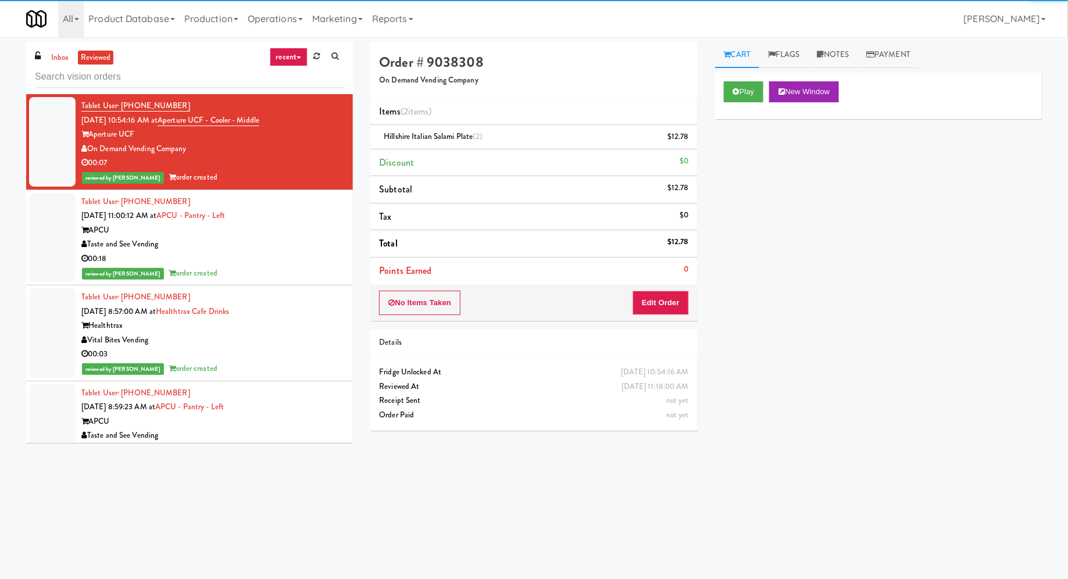
click at [250, 72] on input "text" at bounding box center [189, 77] width 309 height 22
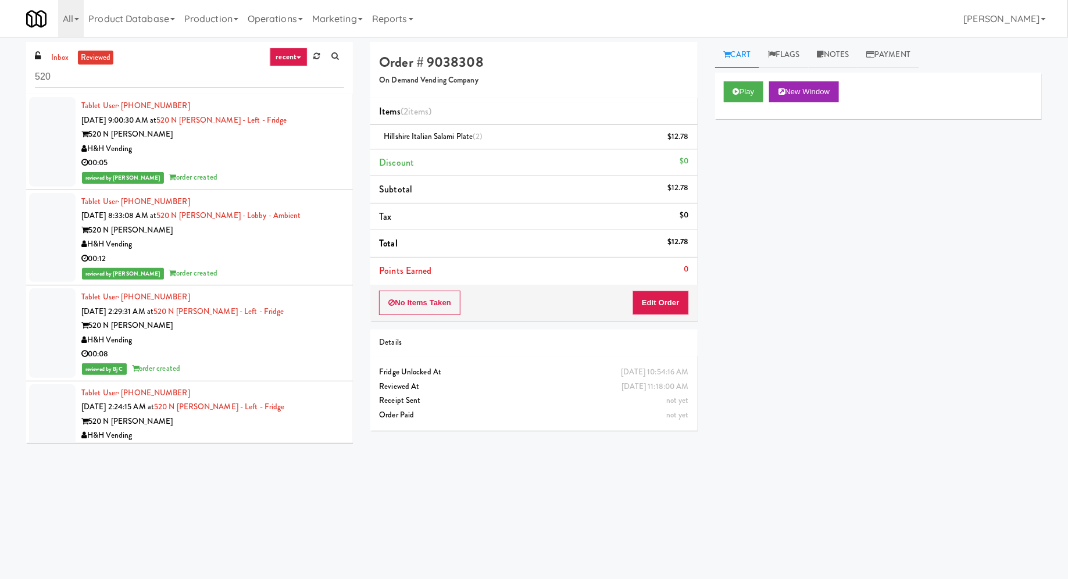
type input "520"
drag, startPoint x: 289, startPoint y: 123, endPoint x: 174, endPoint y: 123, distance: 114.6
click at [174, 123] on div "Tablet User · (815) 978-0008 [DATE] 9:00:30 AM at [STREET_ADDRESS][PERSON_NAME]…" at bounding box center [212, 142] width 263 height 86
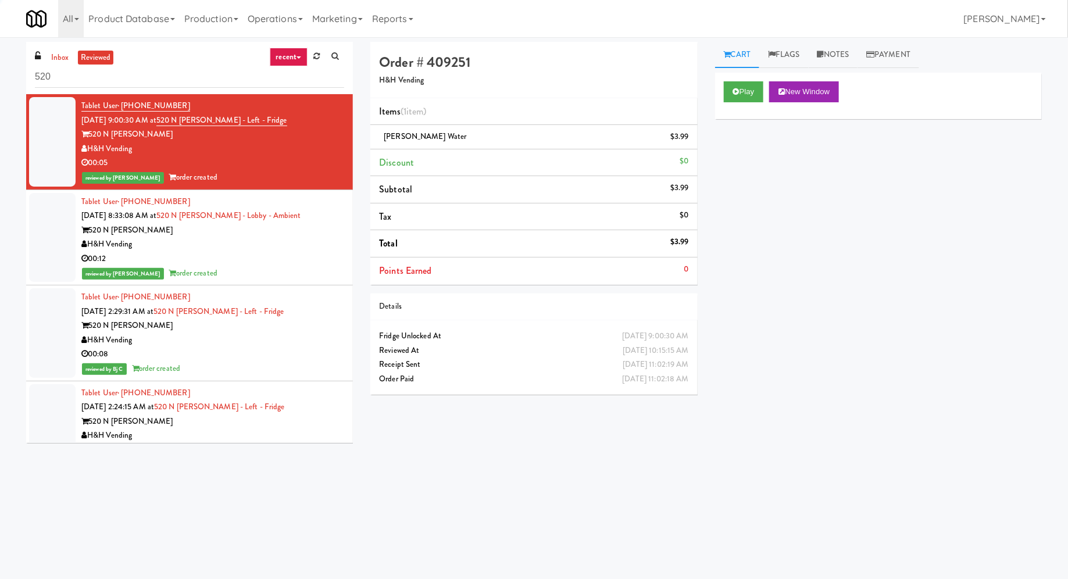
click at [221, 162] on div "00:05" at bounding box center [212, 163] width 263 height 15
drag, startPoint x: 293, startPoint y: 116, endPoint x: 174, endPoint y: 118, distance: 118.1
click at [174, 118] on div "Tablet User · (815) 978-0008 [DATE] 9:00:30 AM at [STREET_ADDRESS][PERSON_NAME]…" at bounding box center [212, 142] width 263 height 86
copy span "520 N [PERSON_NAME] - Left - Fridge"
click at [148, 74] on input "520" at bounding box center [189, 77] width 309 height 22
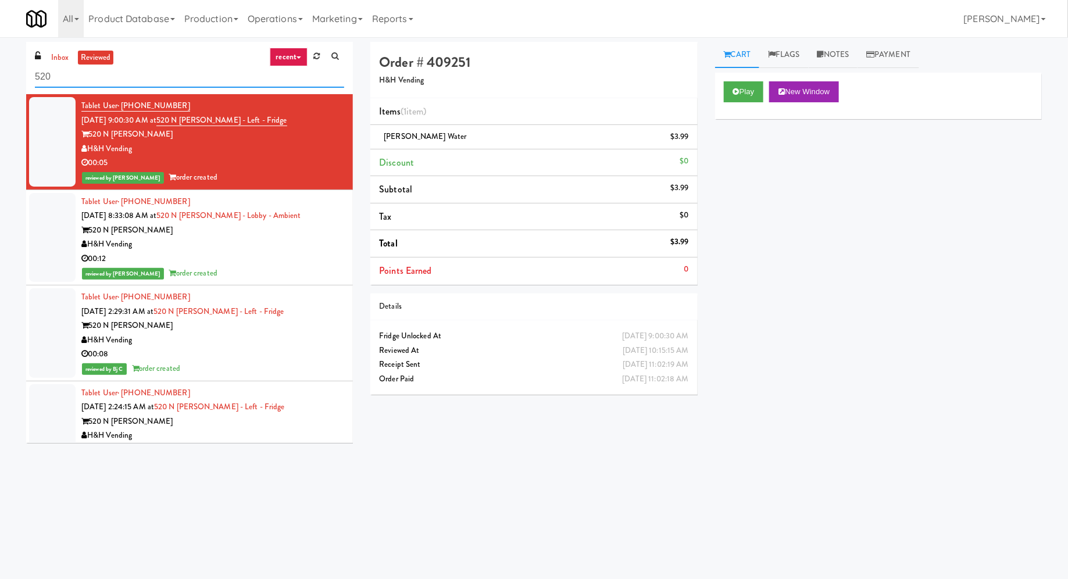
click at [148, 74] on input "520" at bounding box center [189, 77] width 309 height 22
paste input "520 N [PERSON_NAME] - Left - Fridge"
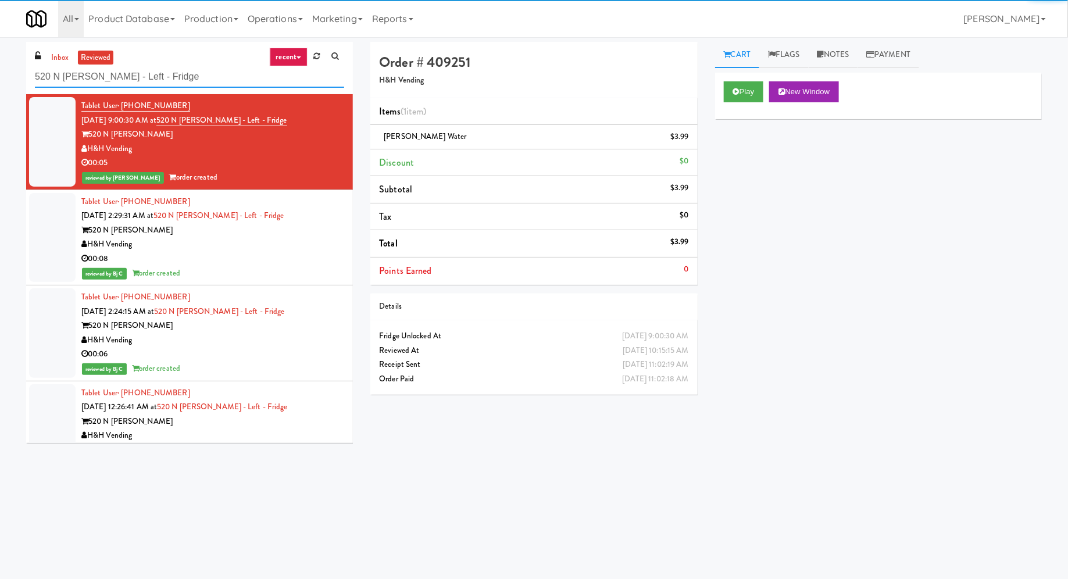
drag, startPoint x: 109, startPoint y: 77, endPoint x: 201, endPoint y: 83, distance: 92.0
click at [201, 83] on input "520 N [PERSON_NAME] - Left - Fridge" at bounding box center [189, 77] width 309 height 22
type input "520 N [PERSON_NAME]"
click at [51, 55] on link "inbox" at bounding box center [60, 58] width 24 height 15
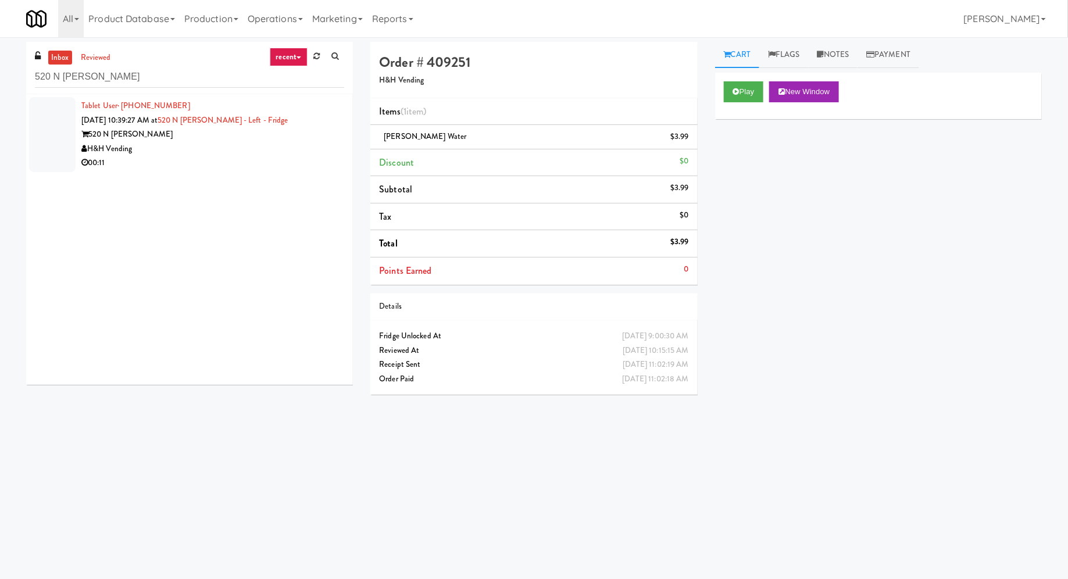
click at [289, 54] on link "recent" at bounding box center [289, 57] width 38 height 19
click at [295, 171] on link "failed" at bounding box center [297, 162] width 93 height 21
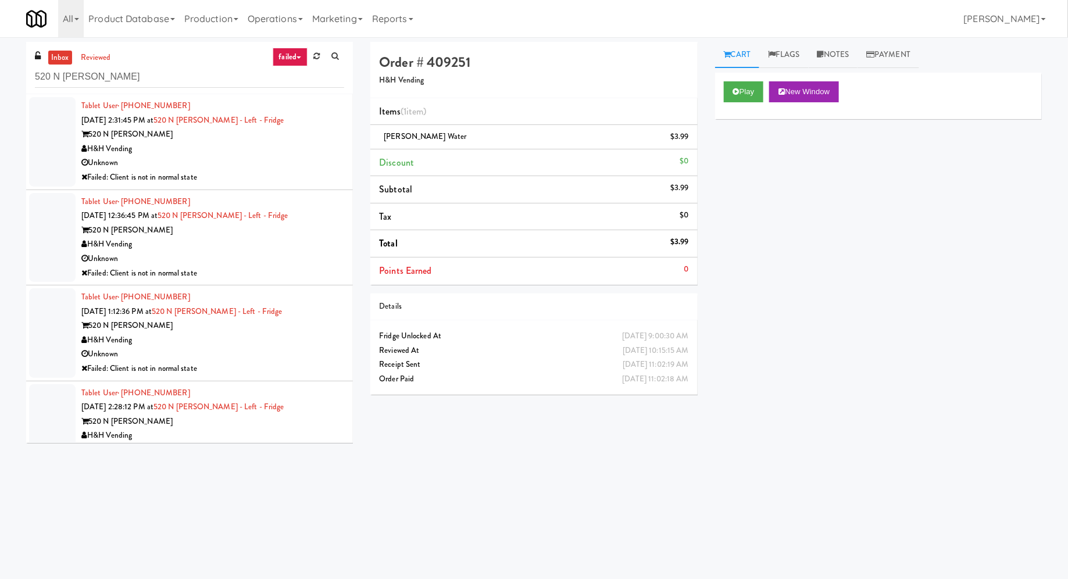
click at [300, 61] on link "failed" at bounding box center [290, 57] width 35 height 19
click at [293, 137] on link "suspicious" at bounding box center [297, 141] width 93 height 21
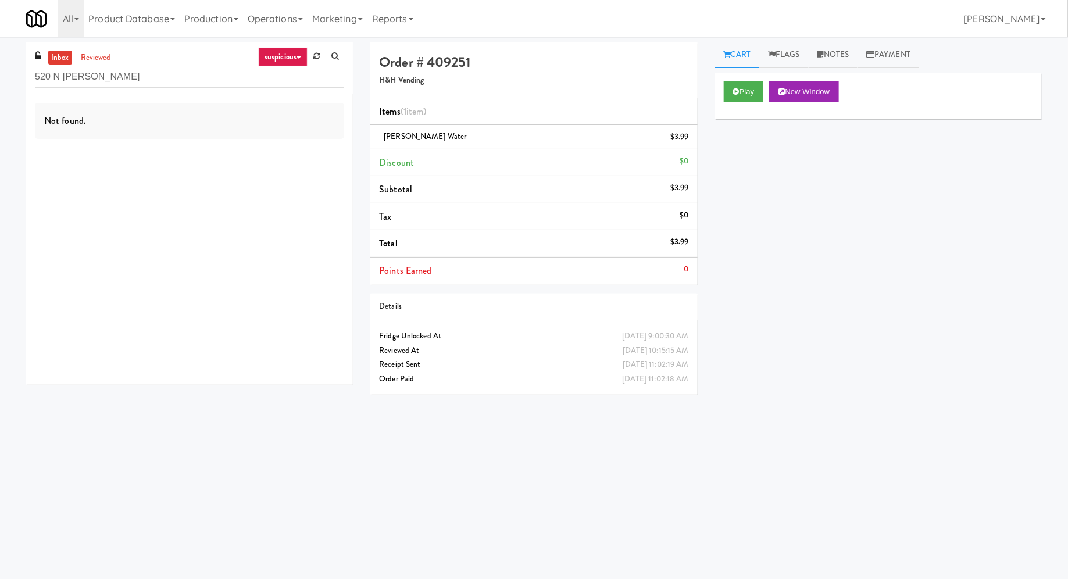
click at [284, 64] on link "suspicious" at bounding box center [282, 57] width 49 height 19
click at [286, 117] on link "inventory issue" at bounding box center [297, 121] width 93 height 21
click at [284, 59] on link "inventory issue" at bounding box center [275, 57] width 65 height 19
click at [283, 95] on link "unclear take" at bounding box center [297, 100] width 93 height 21
click at [286, 63] on link "unclear take" at bounding box center [279, 57] width 57 height 19
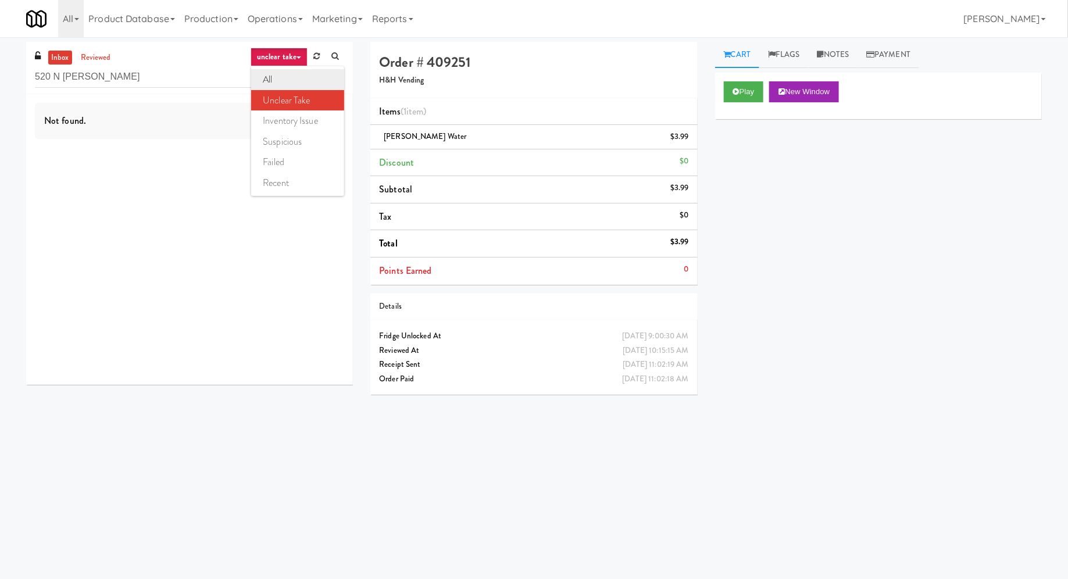
click at [287, 79] on link "all" at bounding box center [297, 79] width 93 height 21
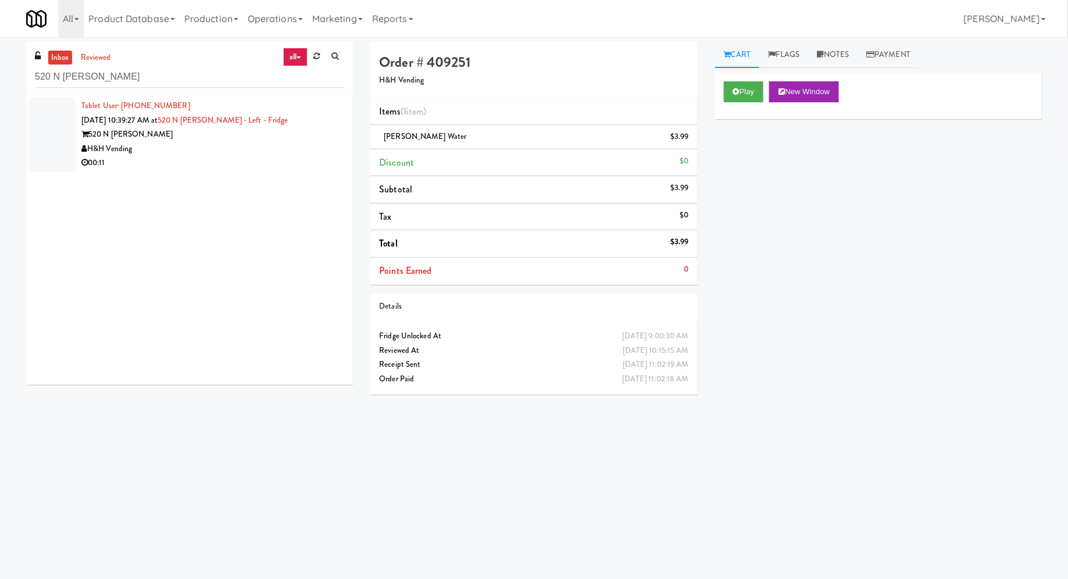
click at [292, 59] on link "all" at bounding box center [295, 57] width 24 height 19
click at [295, 92] on link "unclear take" at bounding box center [297, 100] width 93 height 21
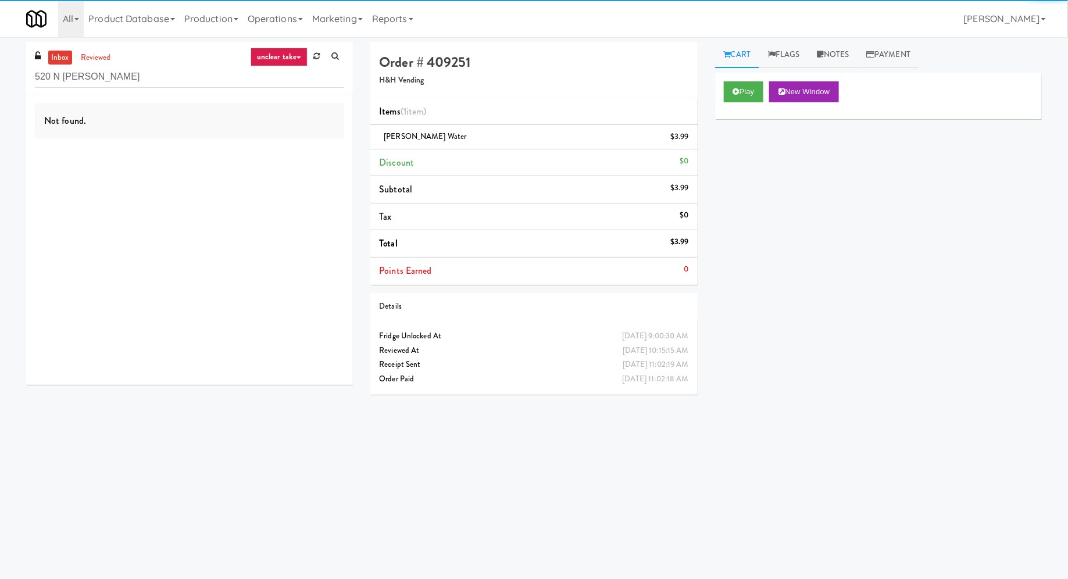
click at [294, 66] on link "unclear take" at bounding box center [279, 57] width 57 height 19
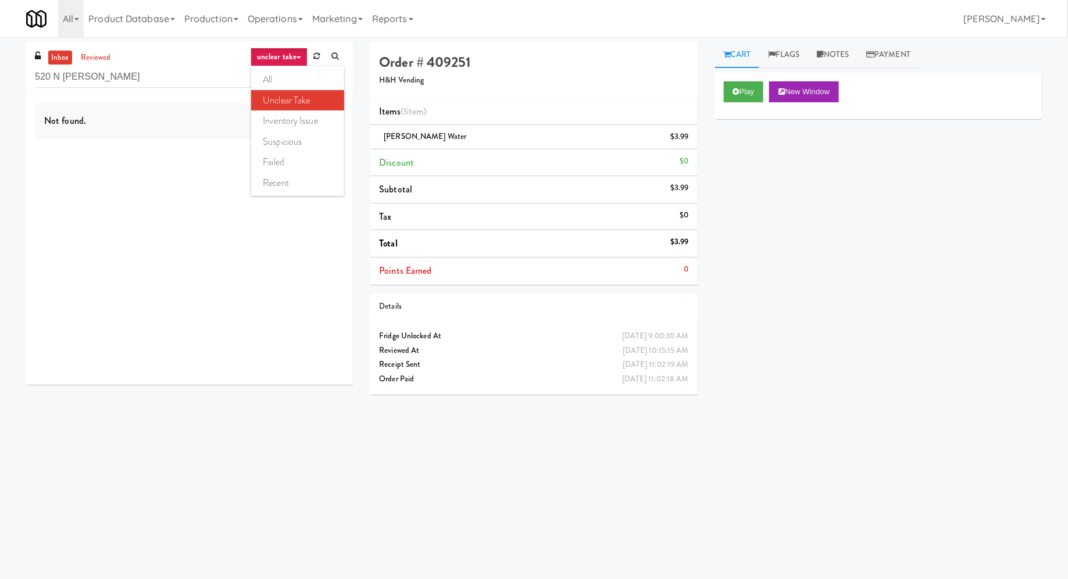
click at [293, 98] on link "unclear take" at bounding box center [297, 100] width 93 height 21
click at [159, 65] on div "520 N [PERSON_NAME]" at bounding box center [189, 76] width 309 height 23
click at [159, 76] on input "520 N [PERSON_NAME]" at bounding box center [189, 77] width 309 height 22
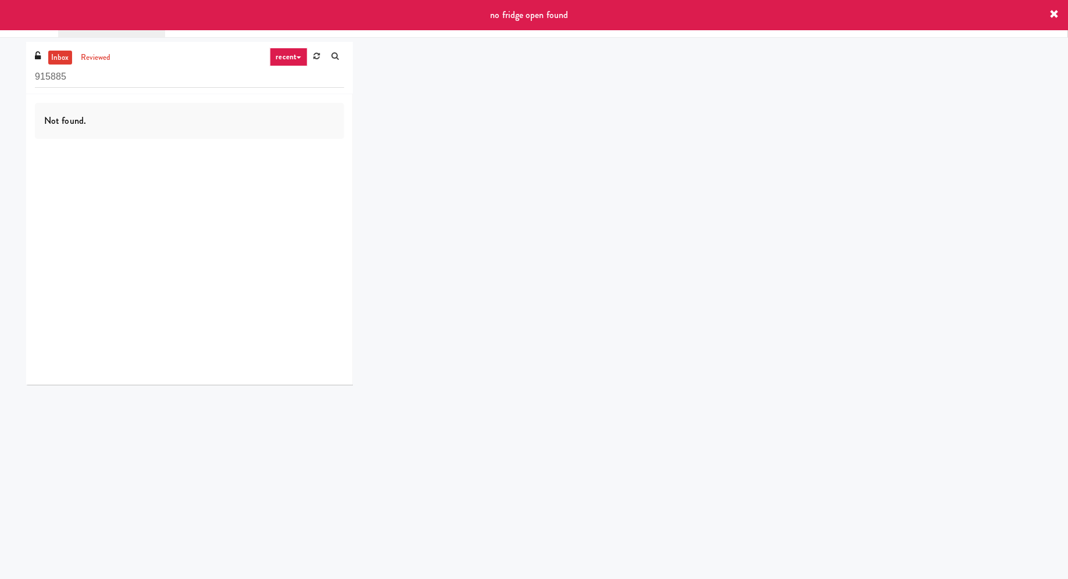
click at [1056, 20] on link at bounding box center [1054, 15] width 9 height 13
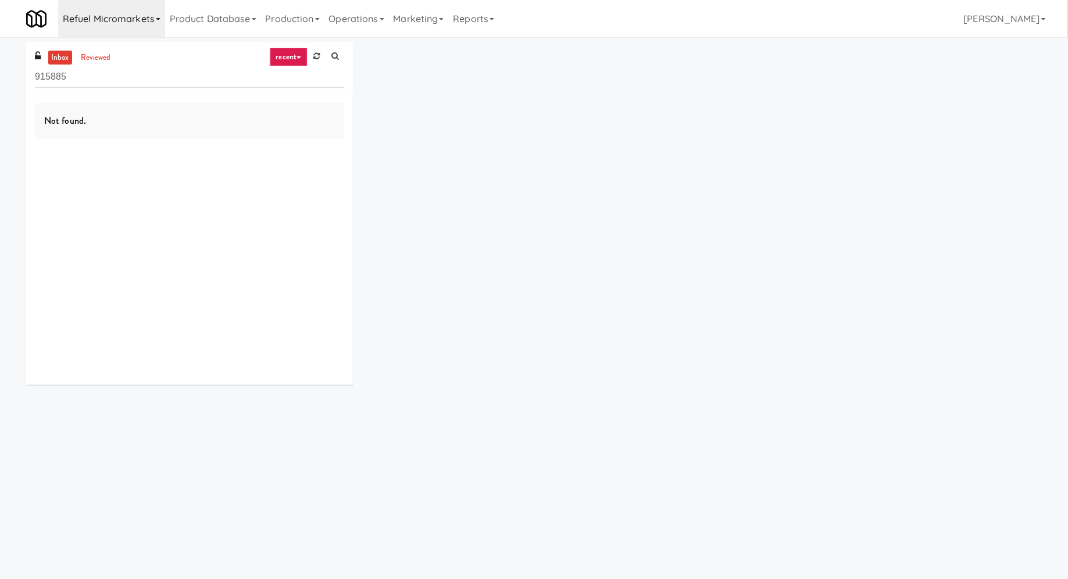
click at [135, 13] on link "Refuel Micromarkets" at bounding box center [111, 18] width 107 height 37
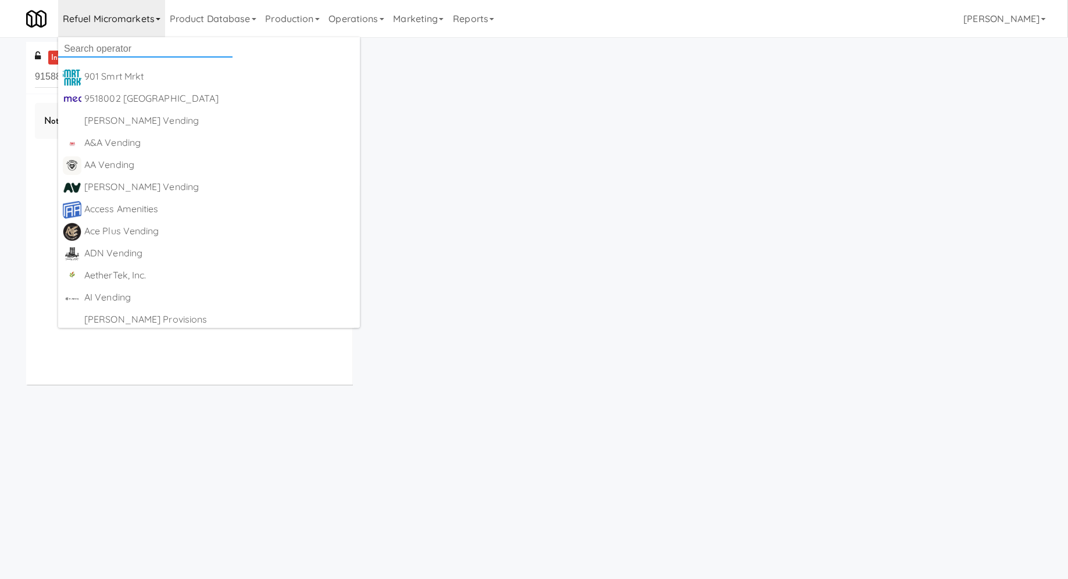
click at [135, 48] on input "text" at bounding box center [145, 48] width 174 height 17
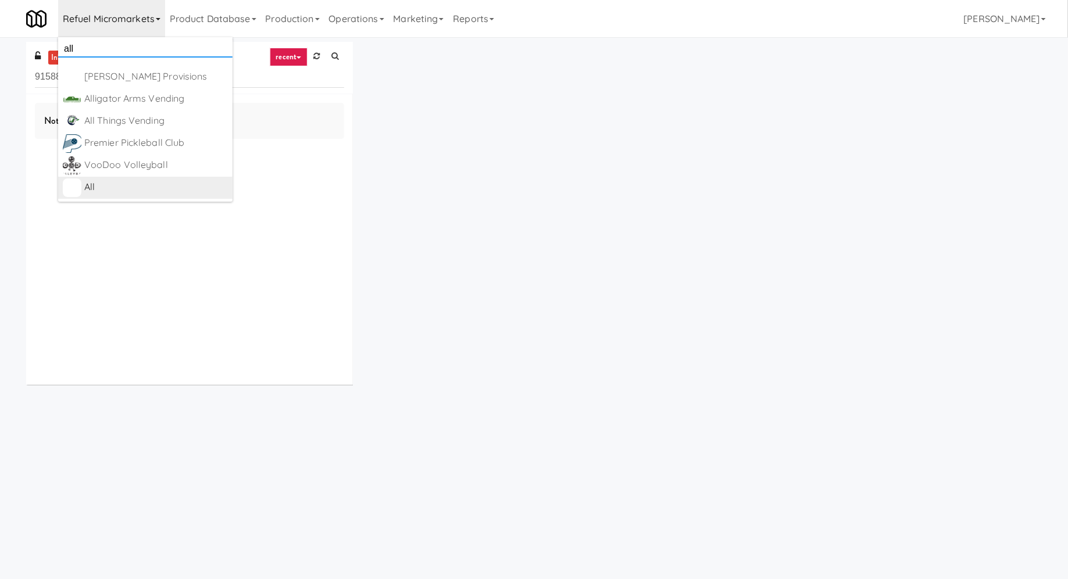
type input "all"
click at [145, 186] on div "All" at bounding box center [156, 187] width 144 height 17
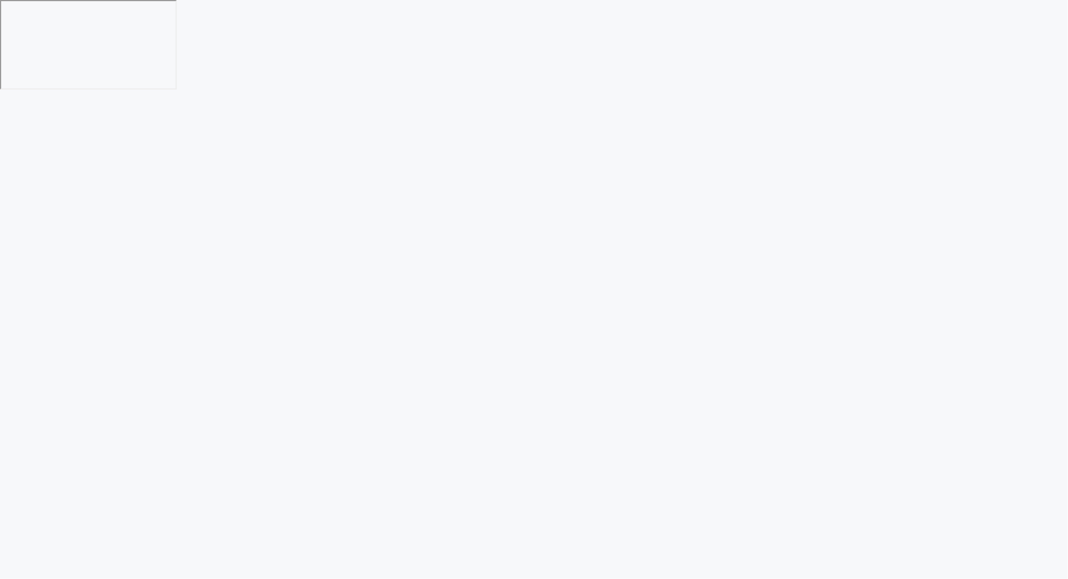
click at [163, 78] on html at bounding box center [534, 45] width 1068 height 91
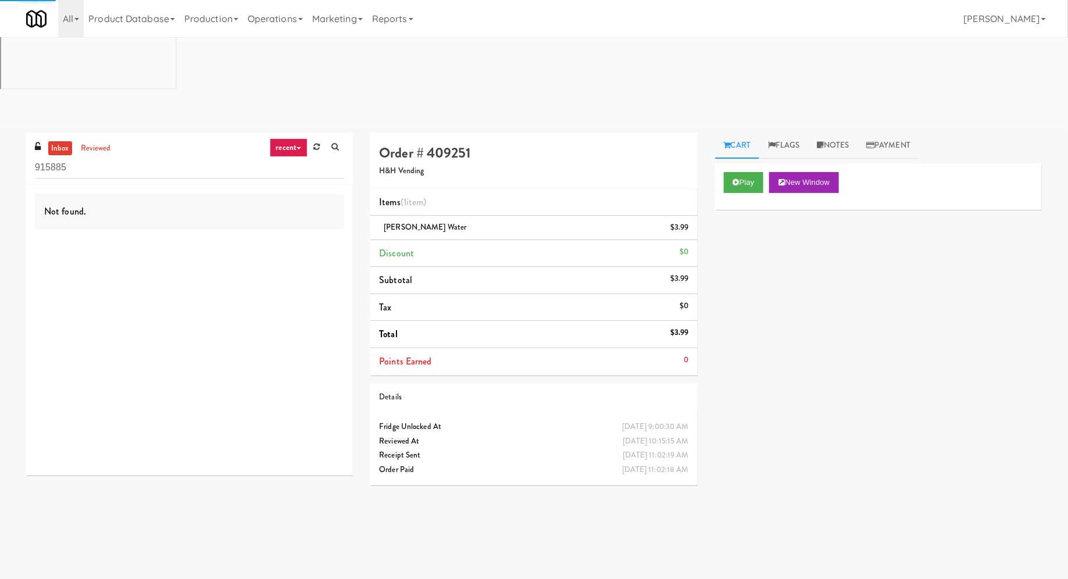
click at [161, 157] on input "915885" at bounding box center [189, 168] width 309 height 22
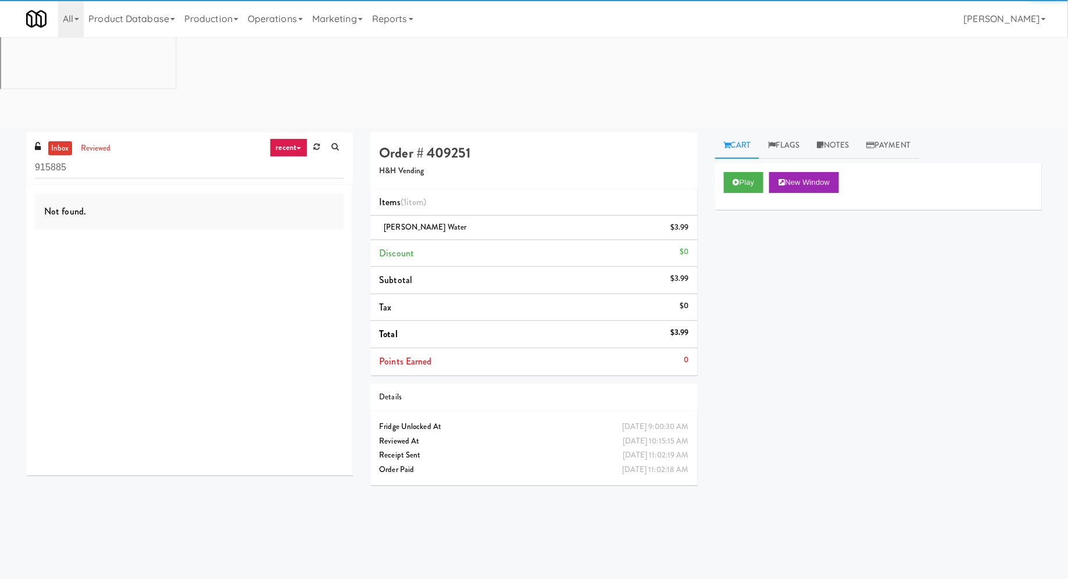
click at [161, 157] on input "915885" at bounding box center [189, 168] width 309 height 22
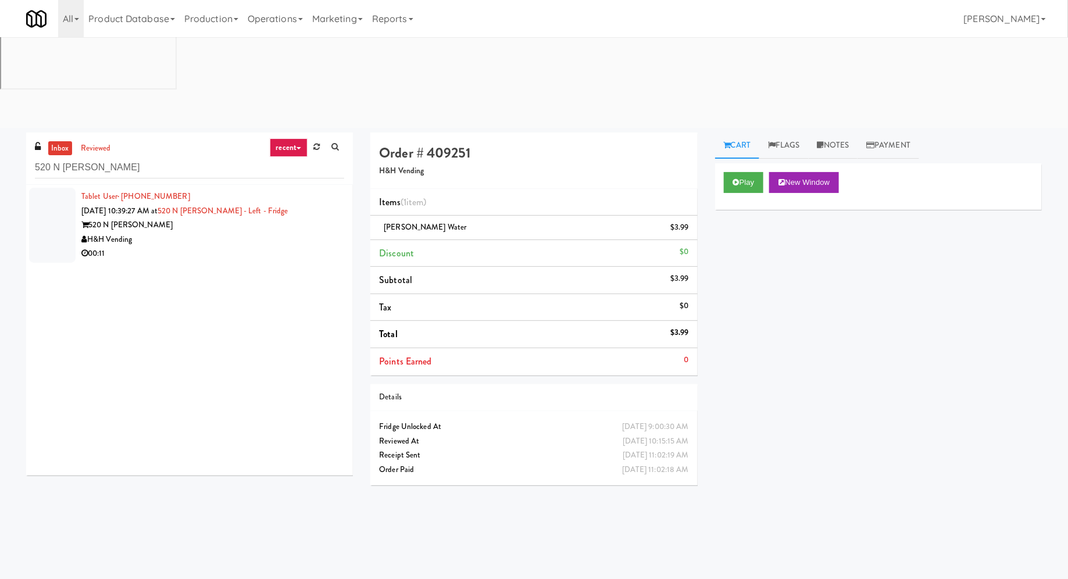
type input "520 N [PERSON_NAME]"
click at [284, 138] on link "recent" at bounding box center [289, 147] width 38 height 19
click at [285, 181] on link "unclear take" at bounding box center [297, 191] width 93 height 21
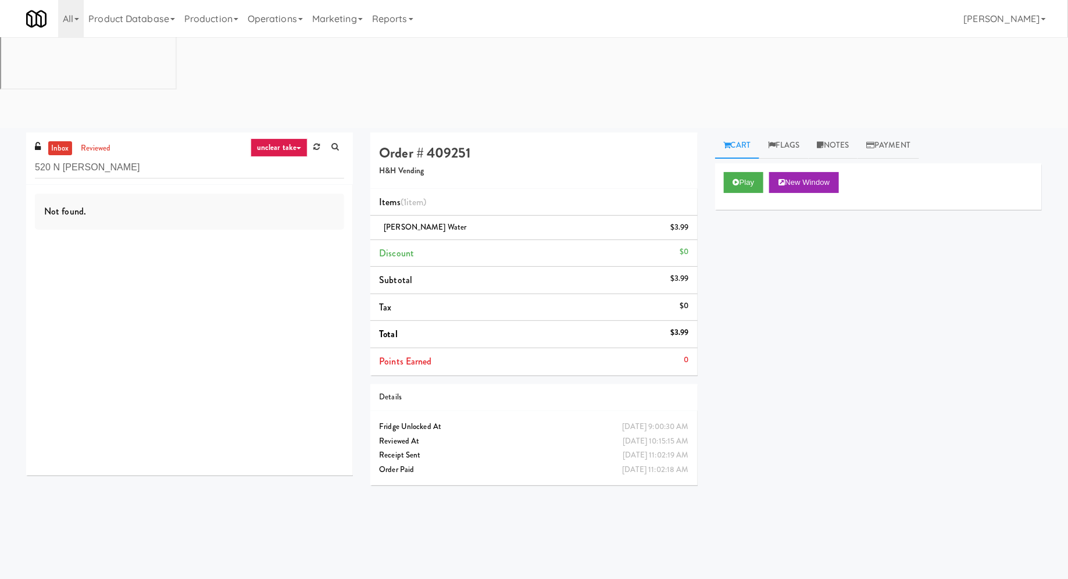
click at [290, 138] on link "unclear take" at bounding box center [279, 147] width 57 height 19
click at [294, 201] on link "inventory issue" at bounding box center [297, 211] width 93 height 21
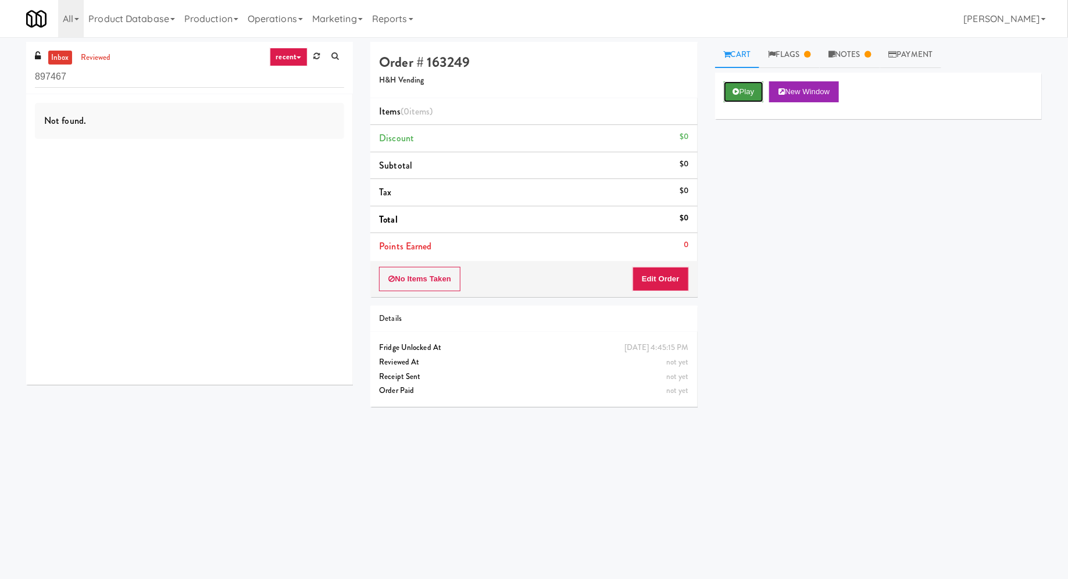
click at [741, 93] on button "Play" at bounding box center [744, 91] width 40 height 21
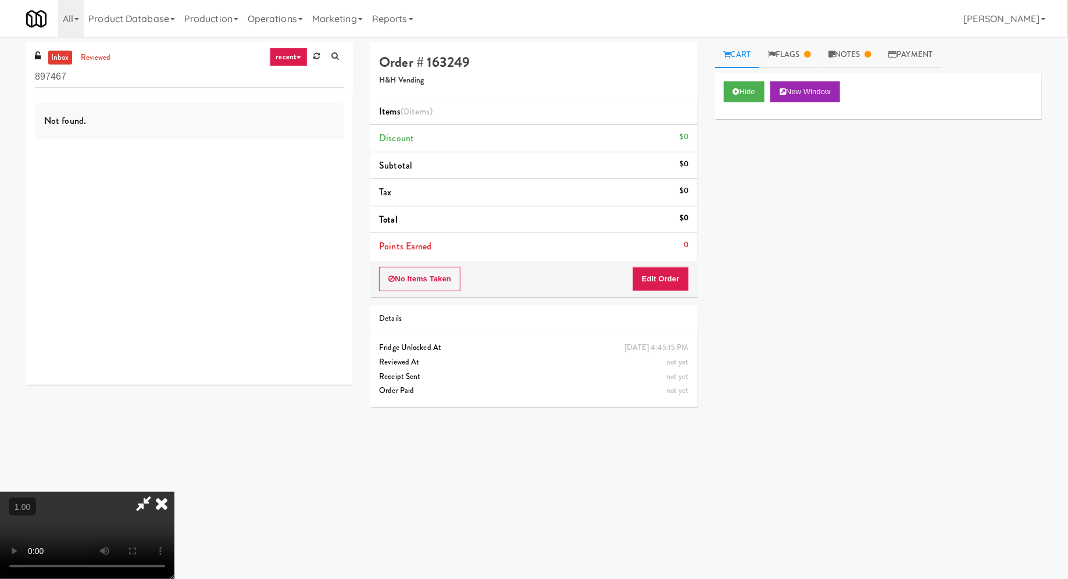
click at [174, 492] on video at bounding box center [87, 535] width 174 height 87
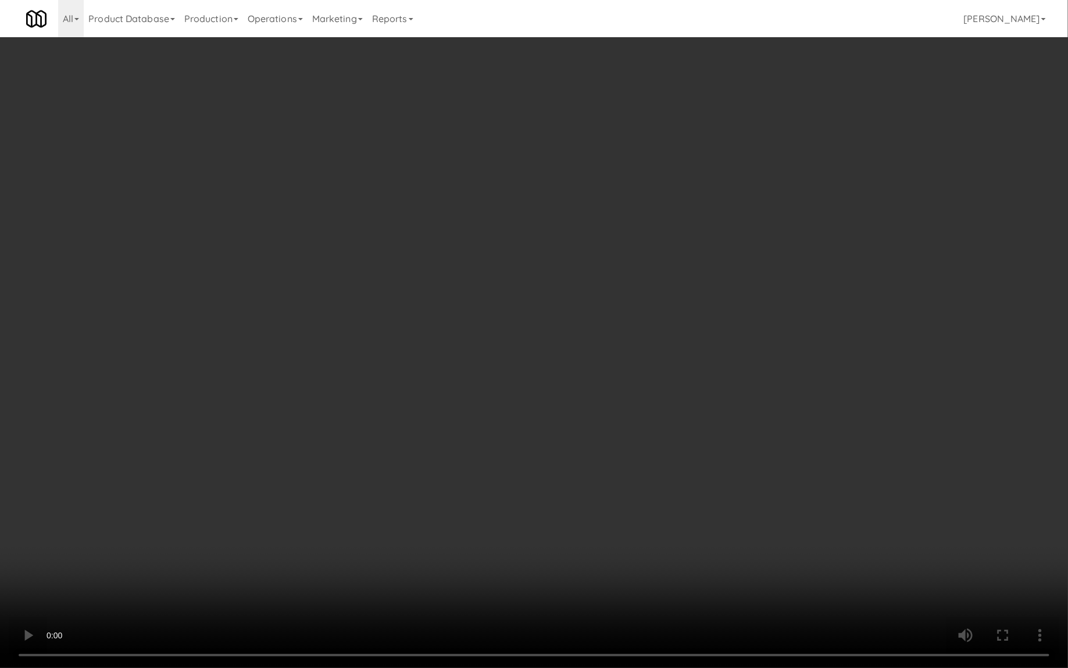
click at [226, 377] on video at bounding box center [534, 334] width 1068 height 668
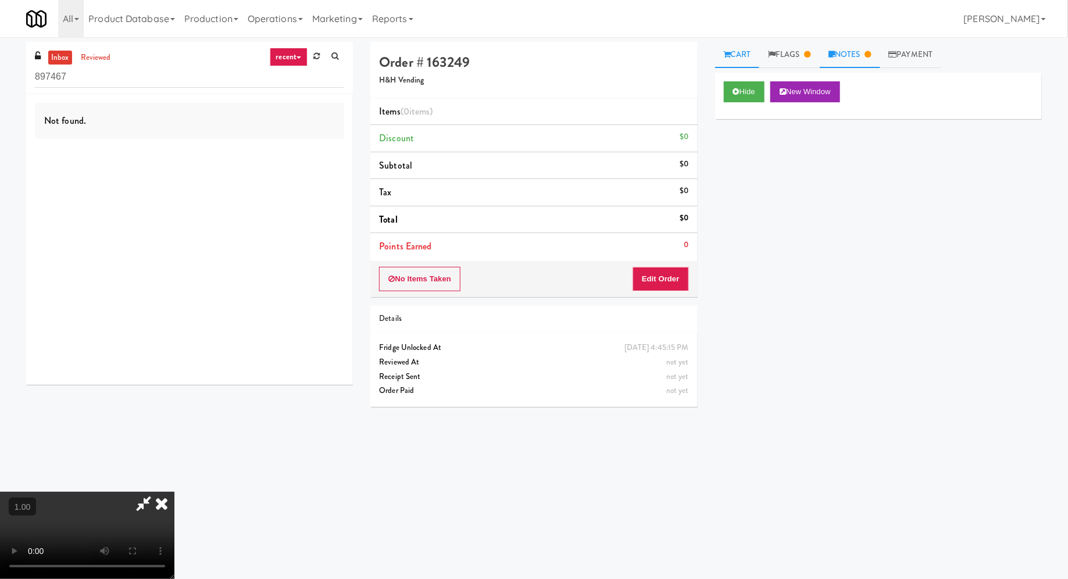
click at [860, 55] on link "Notes" at bounding box center [850, 55] width 60 height 26
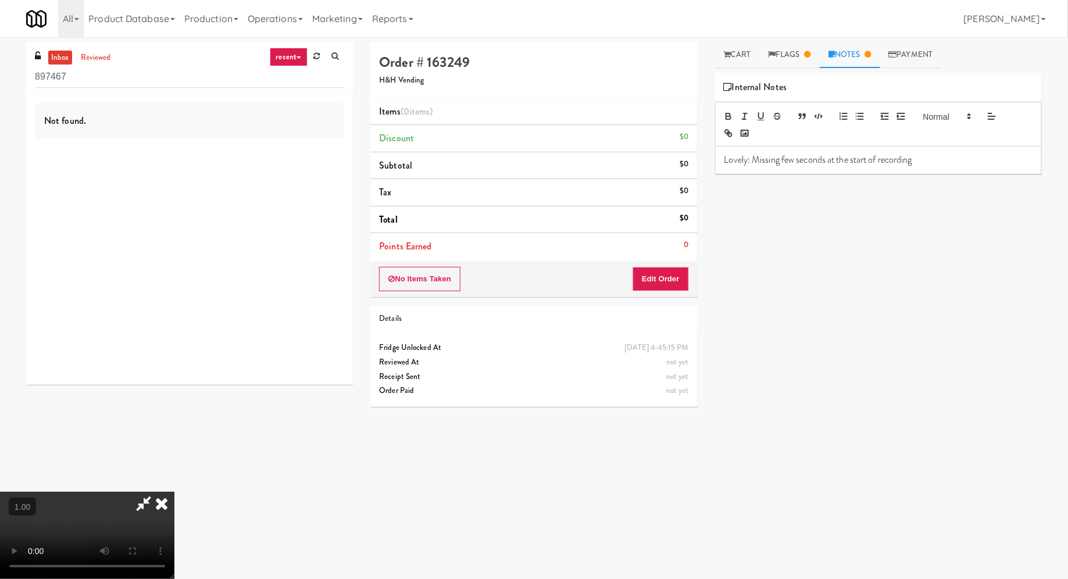
click at [100, 492] on video at bounding box center [87, 535] width 174 height 87
click at [686, 276] on button "Edit Order" at bounding box center [661, 279] width 56 height 24
click at [794, 60] on link "Flags" at bounding box center [790, 55] width 60 height 26
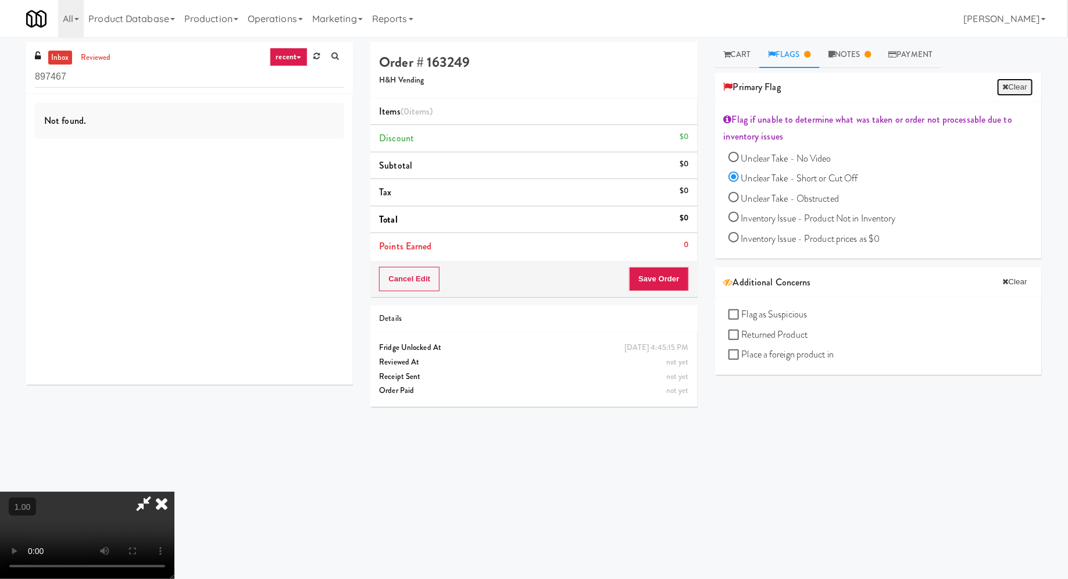
click at [1011, 90] on button "Clear" at bounding box center [1015, 87] width 36 height 17
radio input "false"
click at [753, 47] on link "Cart" at bounding box center [737, 55] width 45 height 26
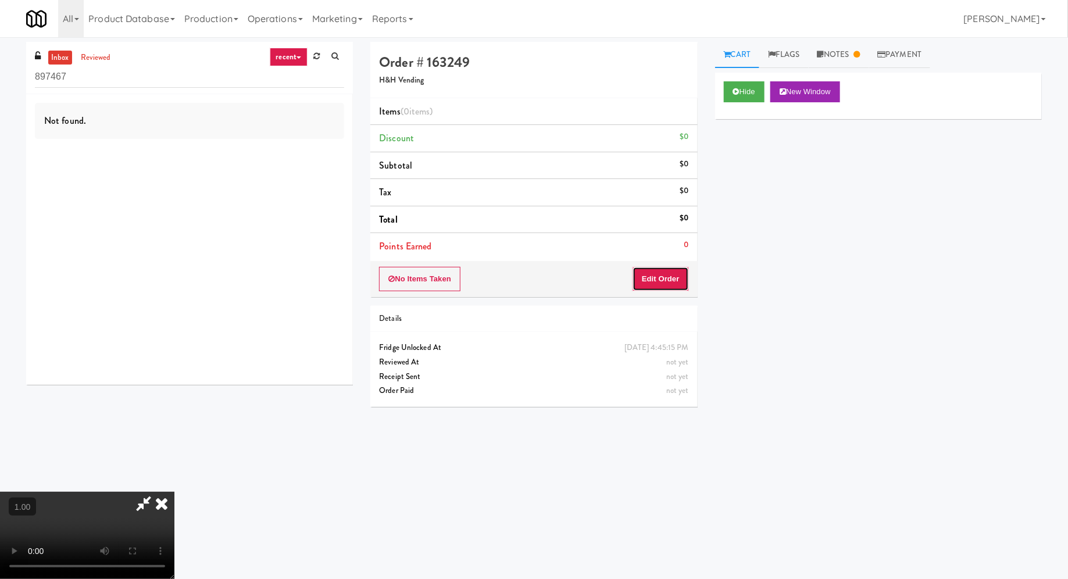
click at [682, 281] on button "Edit Order" at bounding box center [661, 279] width 56 height 24
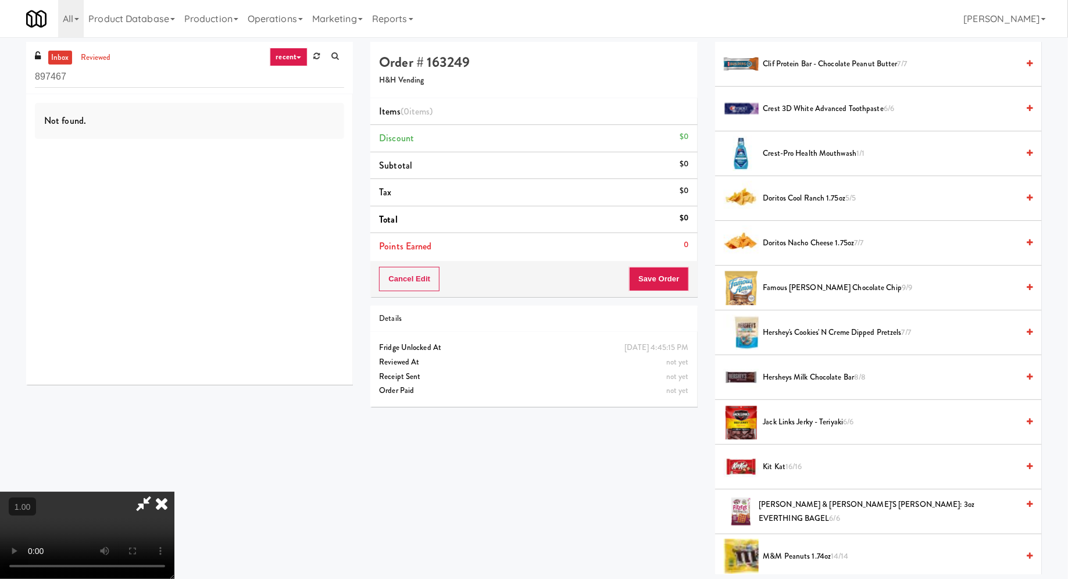
scroll to position [567, 0]
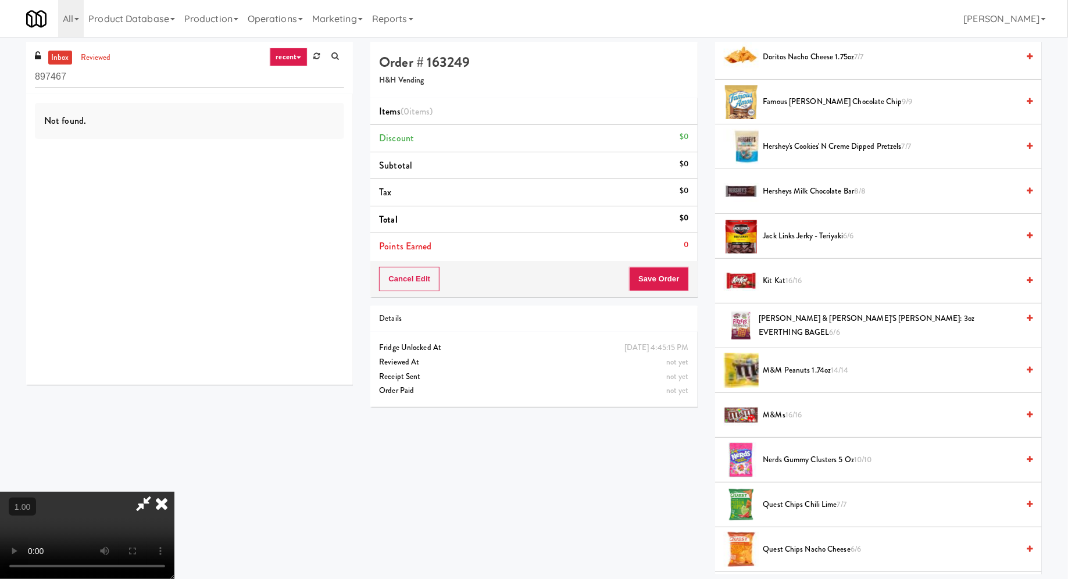
click at [777, 320] on span "LENNY & LARRY'S FITZEL's: 3oz EVERTHING BAGEL 6/6" at bounding box center [889, 326] width 260 height 28
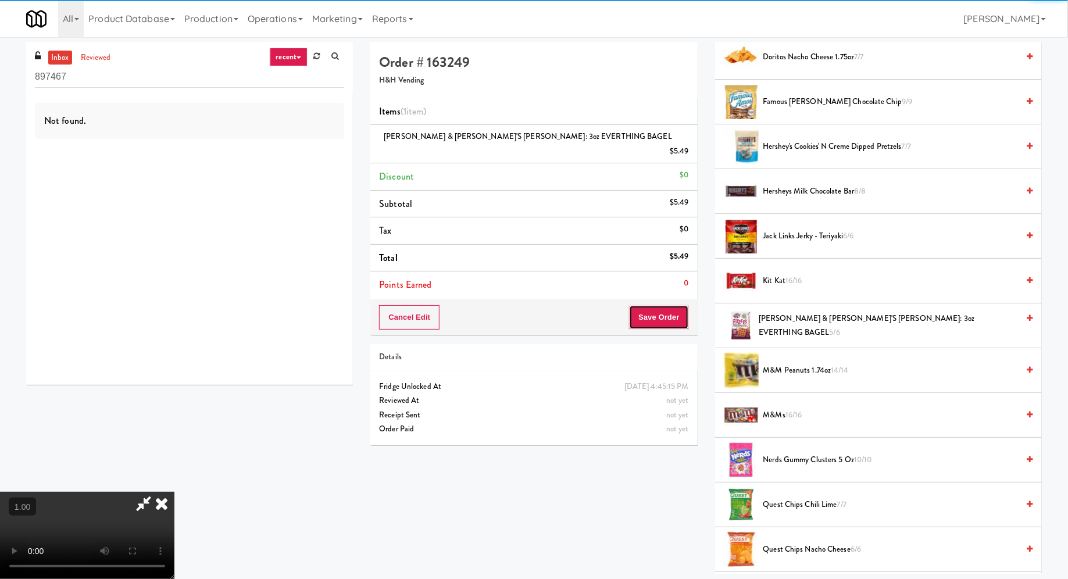
click at [648, 305] on button "Save Order" at bounding box center [658, 317] width 59 height 24
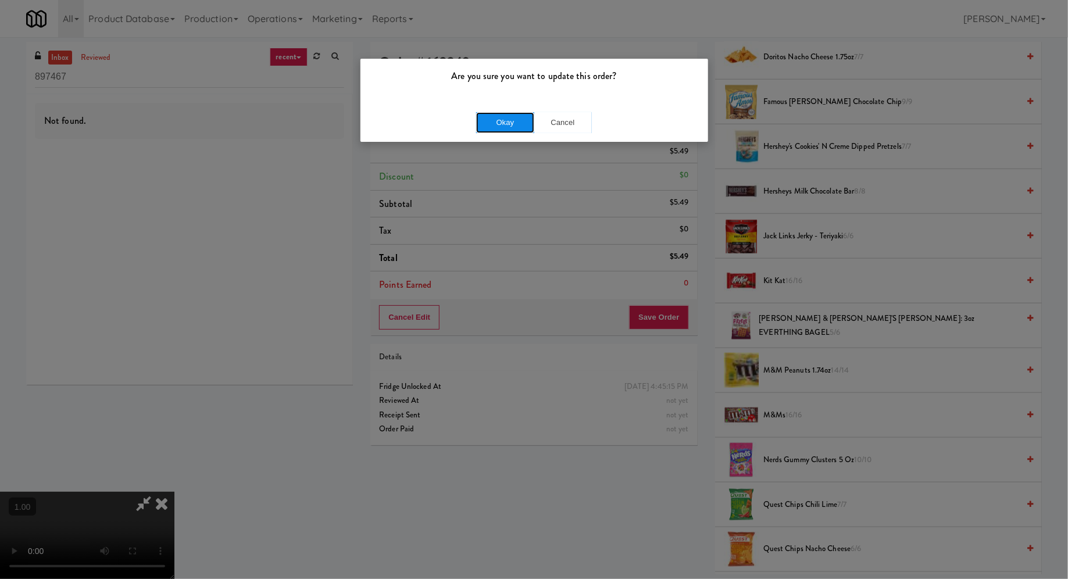
click at [503, 123] on button "Okay" at bounding box center [505, 122] width 58 height 21
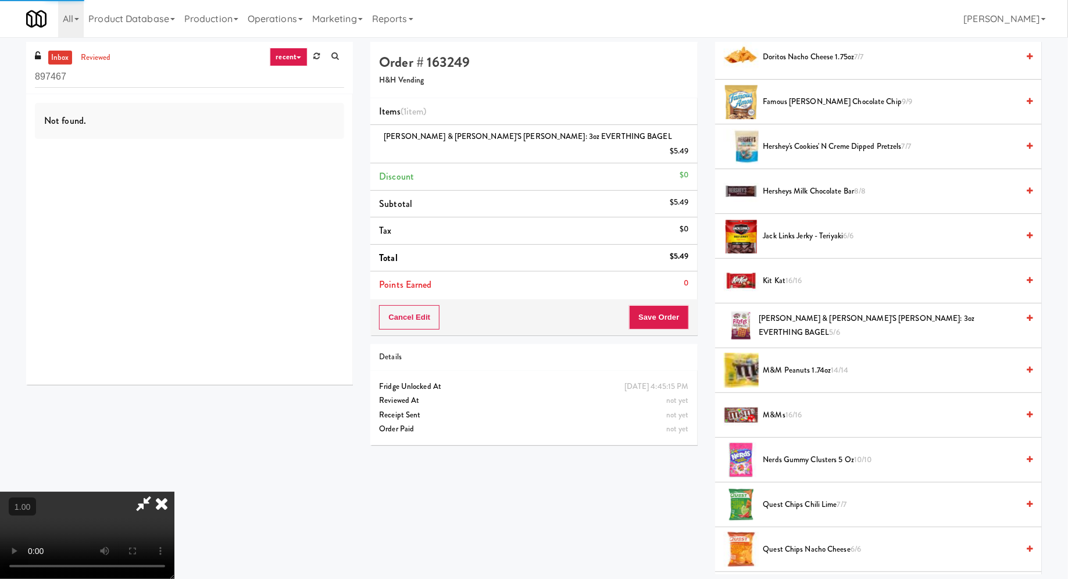
scroll to position [0, 0]
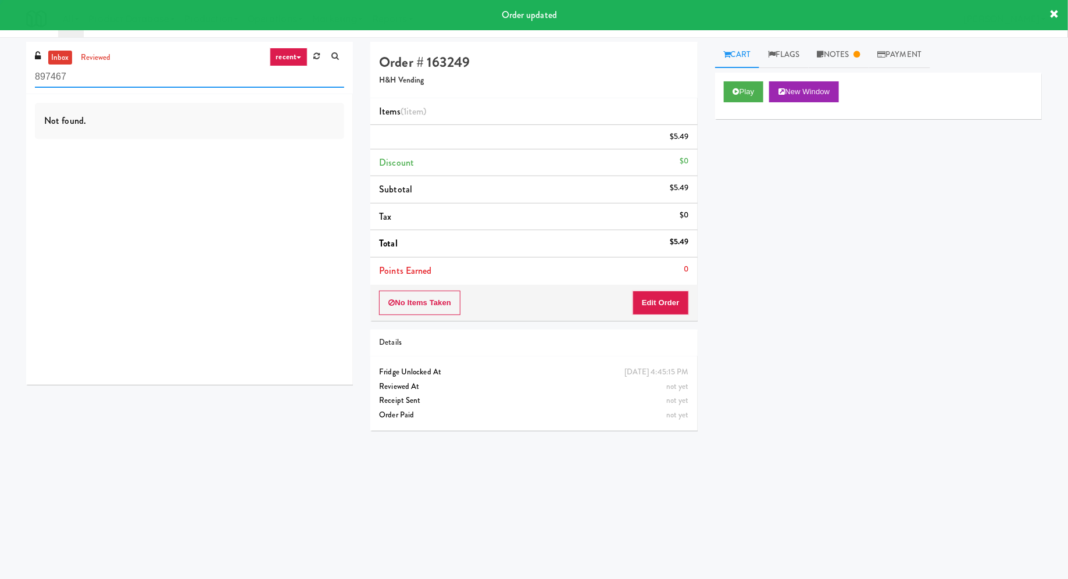
click at [245, 80] on input "897467" at bounding box center [189, 77] width 309 height 22
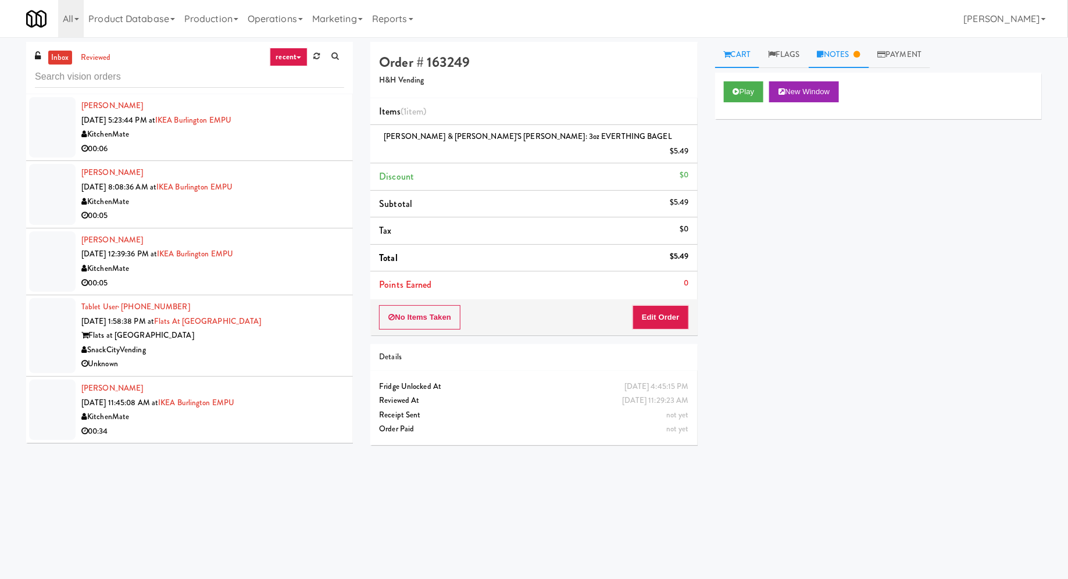
click at [845, 52] on link "Notes" at bounding box center [839, 55] width 60 height 26
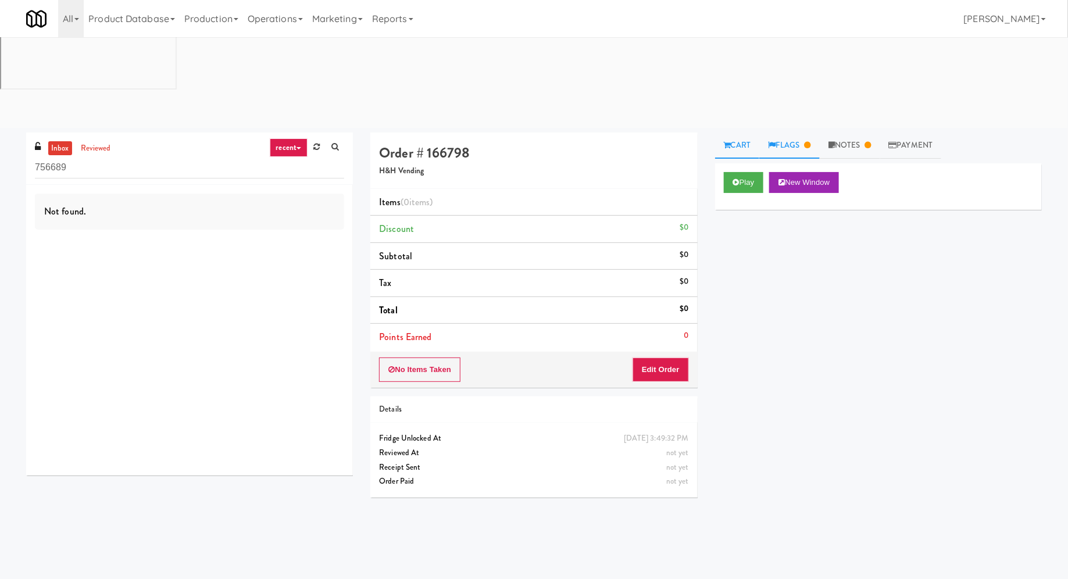
click at [794, 133] on link "Flags" at bounding box center [790, 146] width 60 height 26
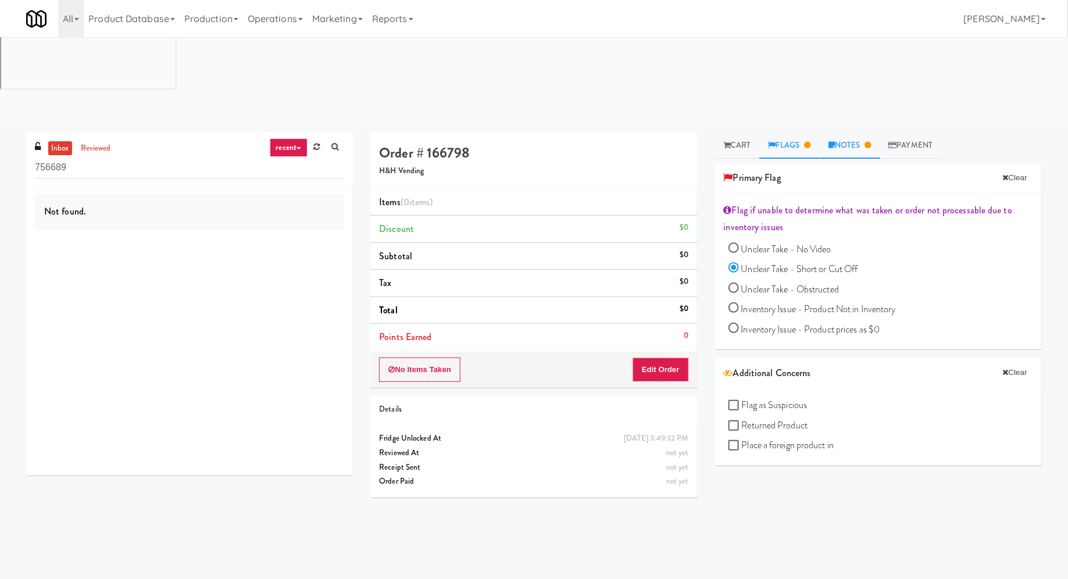
click at [863, 133] on link "Notes" at bounding box center [850, 146] width 60 height 26
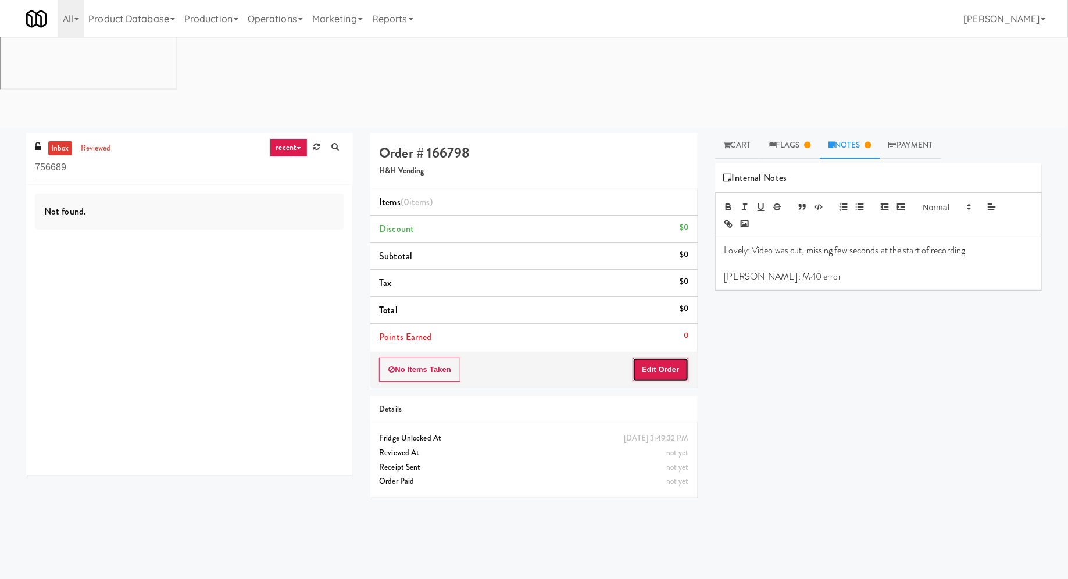
click at [672, 358] on button "Edit Order" at bounding box center [661, 370] width 56 height 24
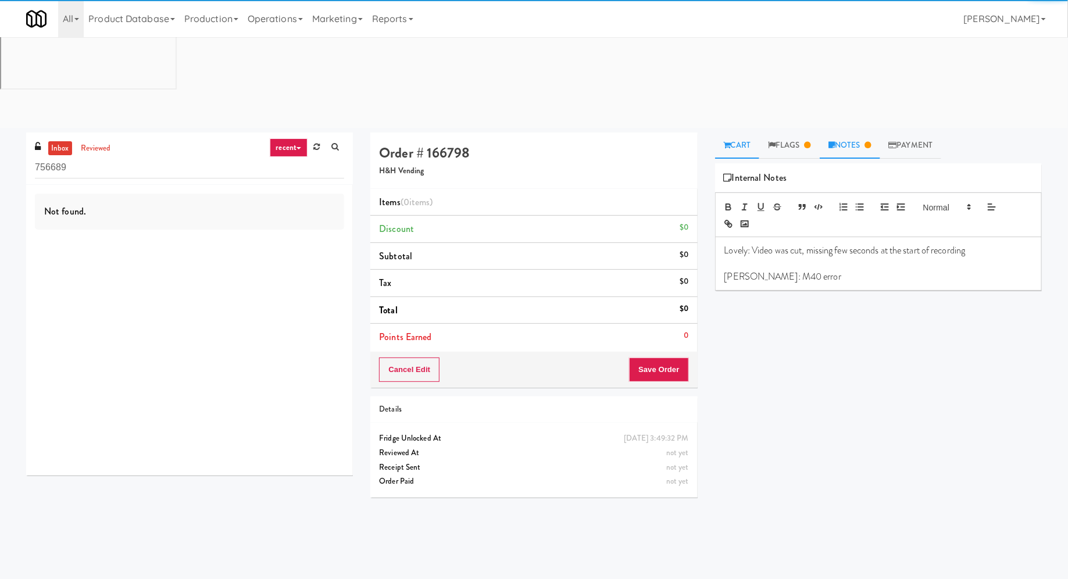
click at [746, 133] on link "Cart" at bounding box center [737, 146] width 45 height 26
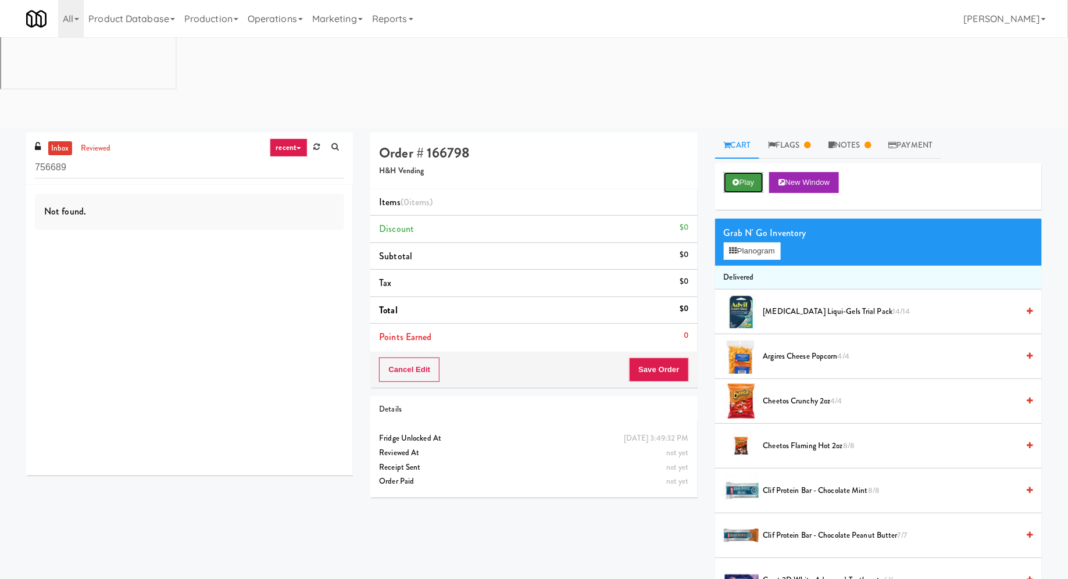
click at [742, 172] on button "Play" at bounding box center [744, 182] width 40 height 21
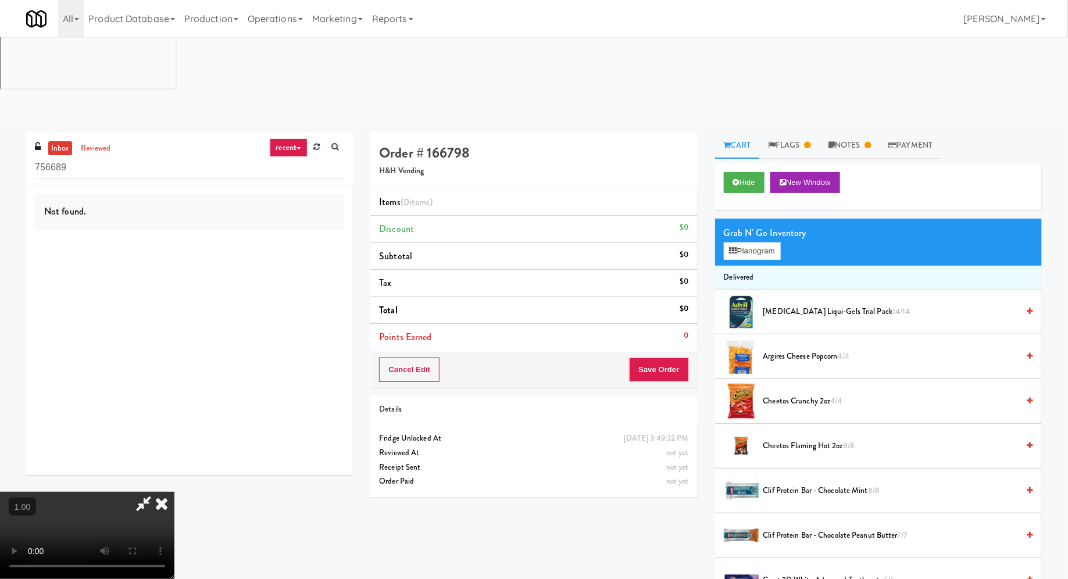
click at [113, 492] on video at bounding box center [87, 535] width 174 height 87
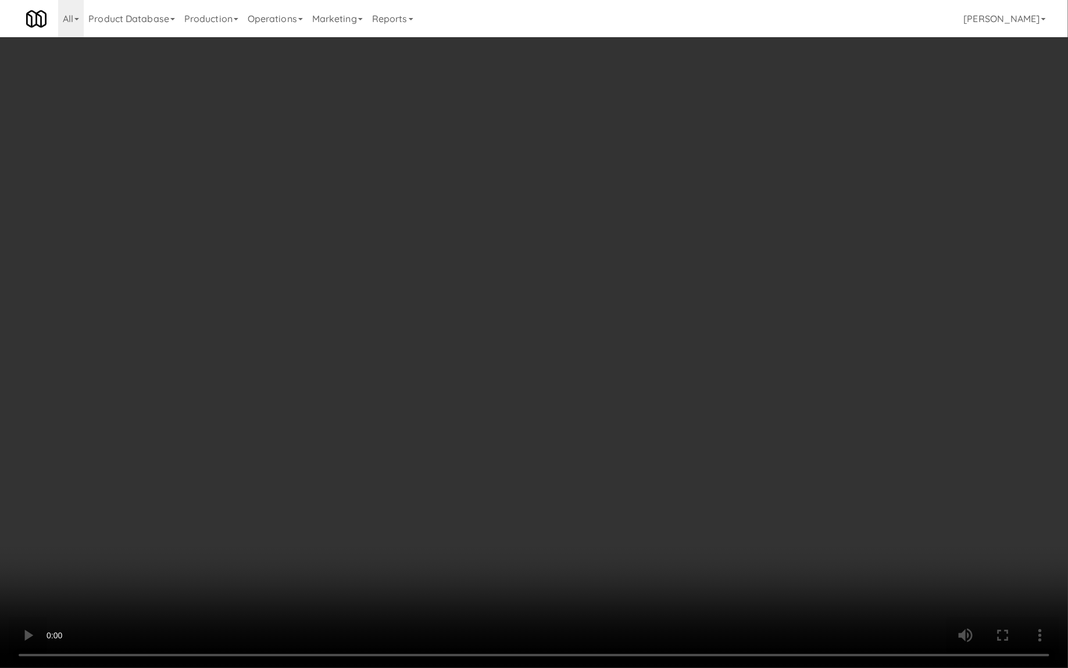
click at [199, 437] on video at bounding box center [534, 334] width 1068 height 668
click at [124, 435] on video at bounding box center [534, 334] width 1068 height 668
click at [221, 339] on video at bounding box center [534, 334] width 1068 height 668
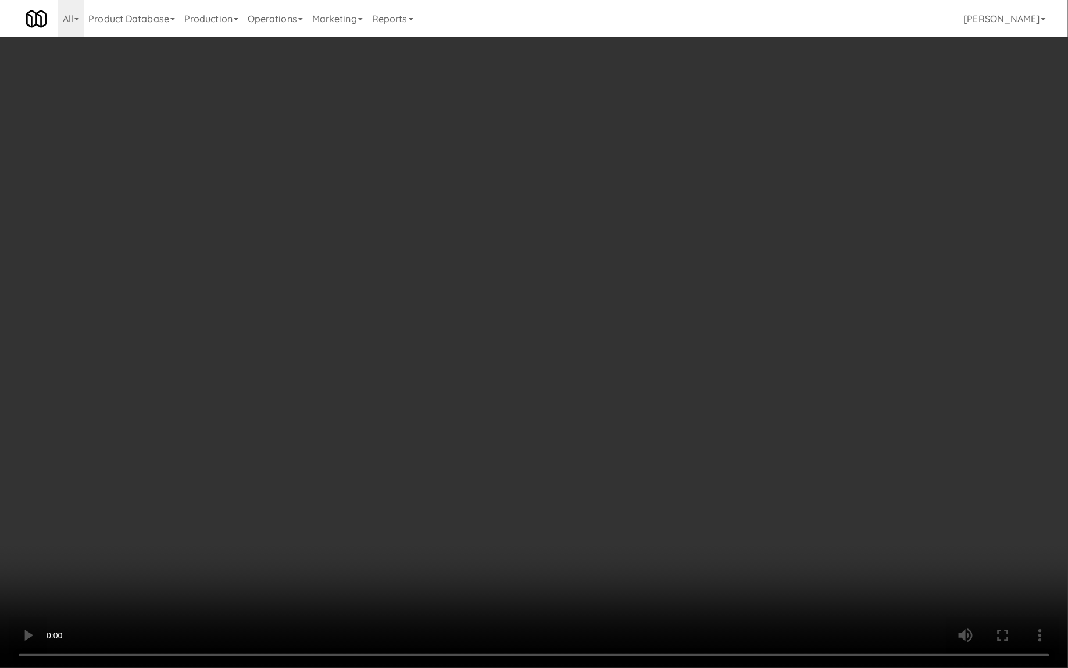
click at [219, 338] on video at bounding box center [534, 334] width 1068 height 668
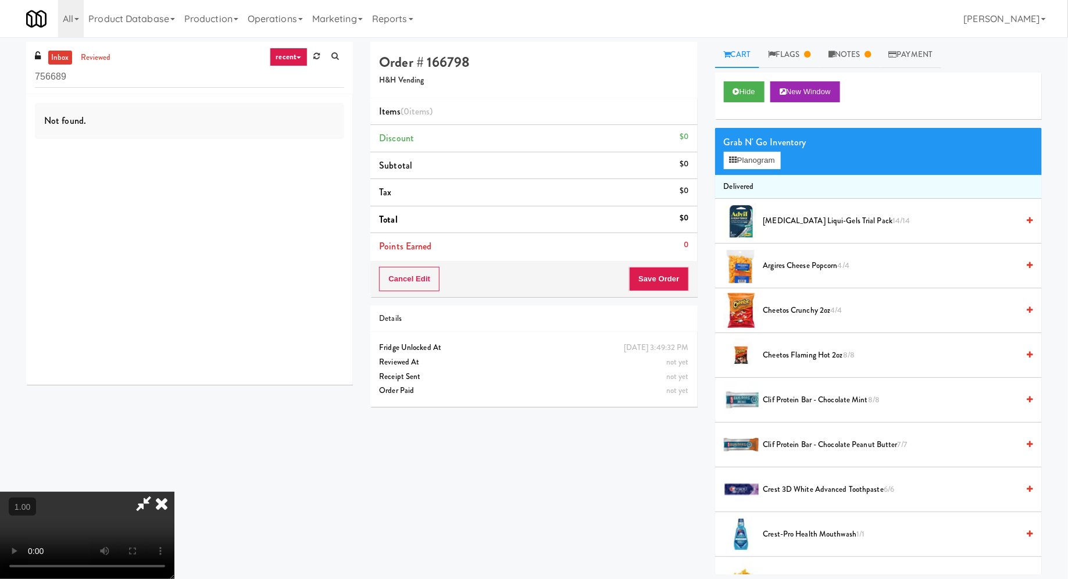
click at [145, 492] on video at bounding box center [87, 535] width 174 height 87
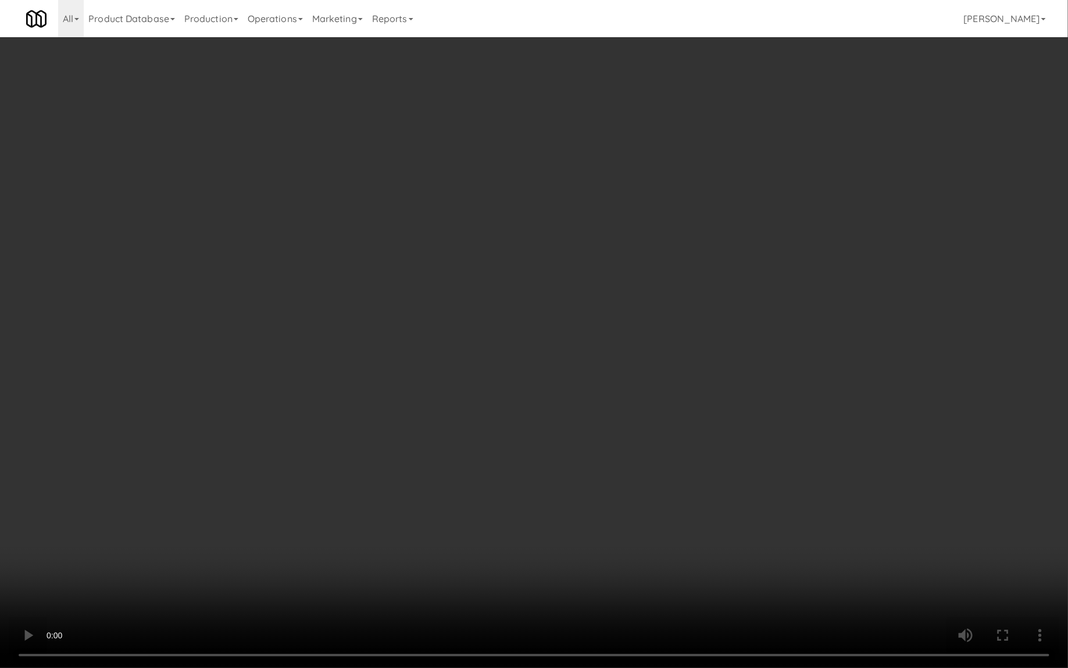
click at [312, 418] on video at bounding box center [534, 334] width 1068 height 668
click at [320, 406] on video at bounding box center [534, 334] width 1068 height 668
click at [330, 407] on video at bounding box center [534, 334] width 1068 height 668
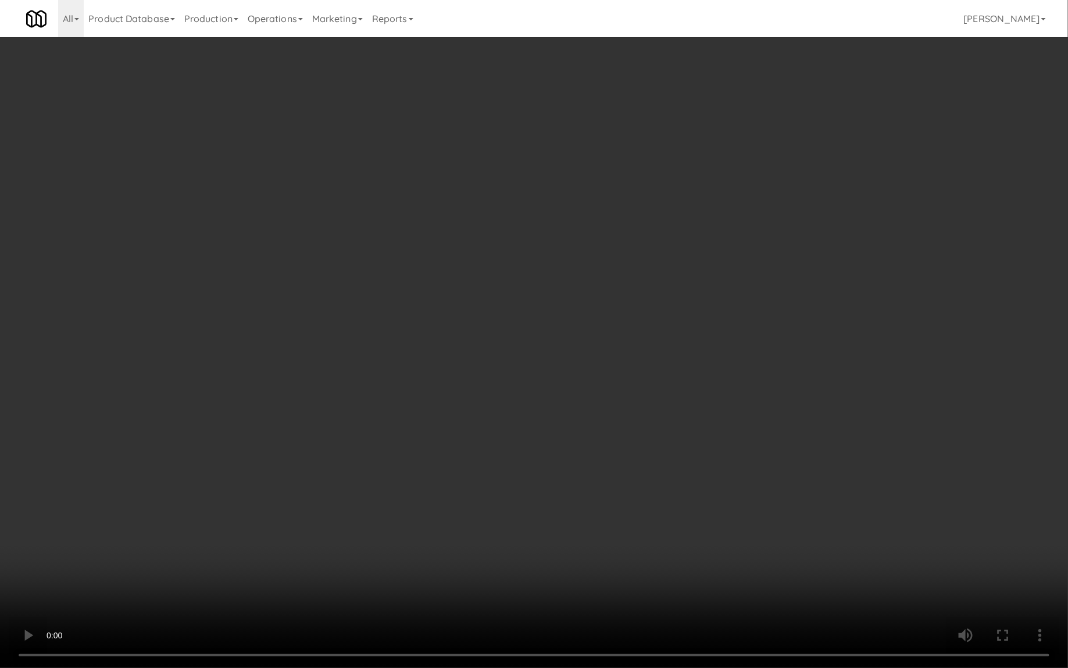
click at [330, 407] on video at bounding box center [534, 334] width 1068 height 668
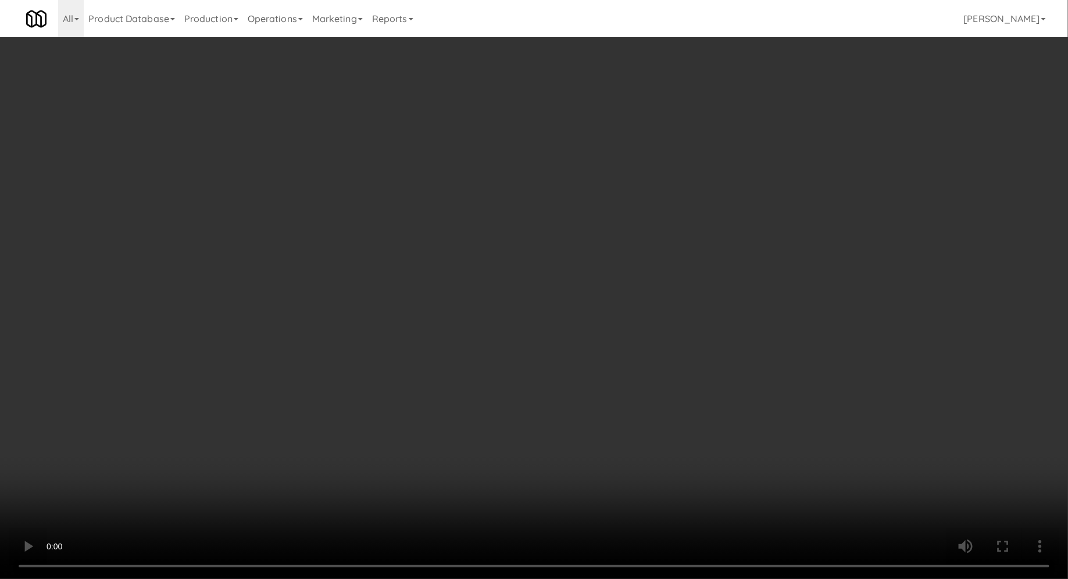
scroll to position [433, 0]
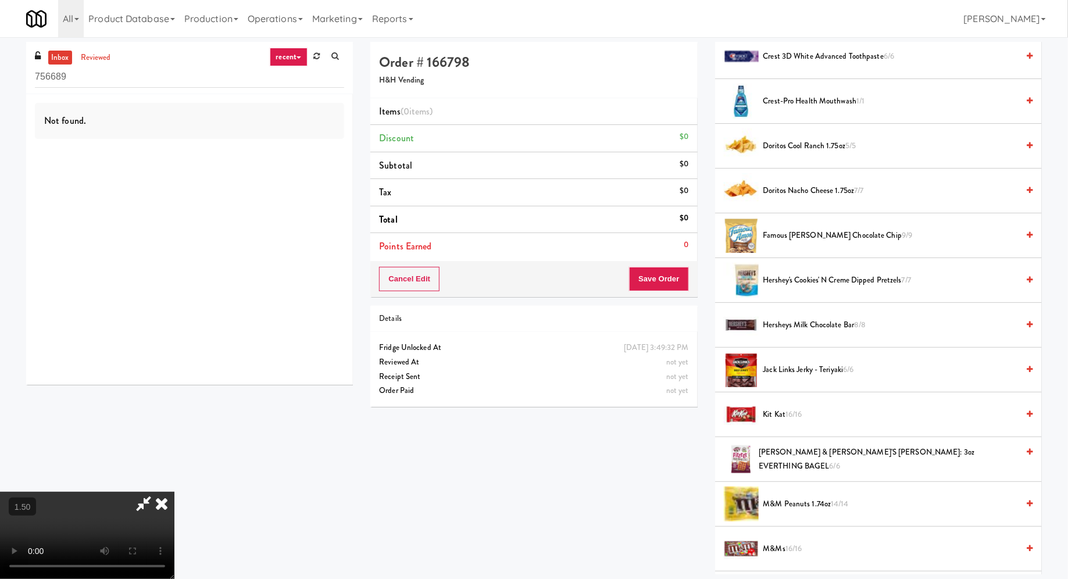
click at [792, 323] on span "Hersheys Milk Chocolate Bar 8/8" at bounding box center [891, 325] width 255 height 15
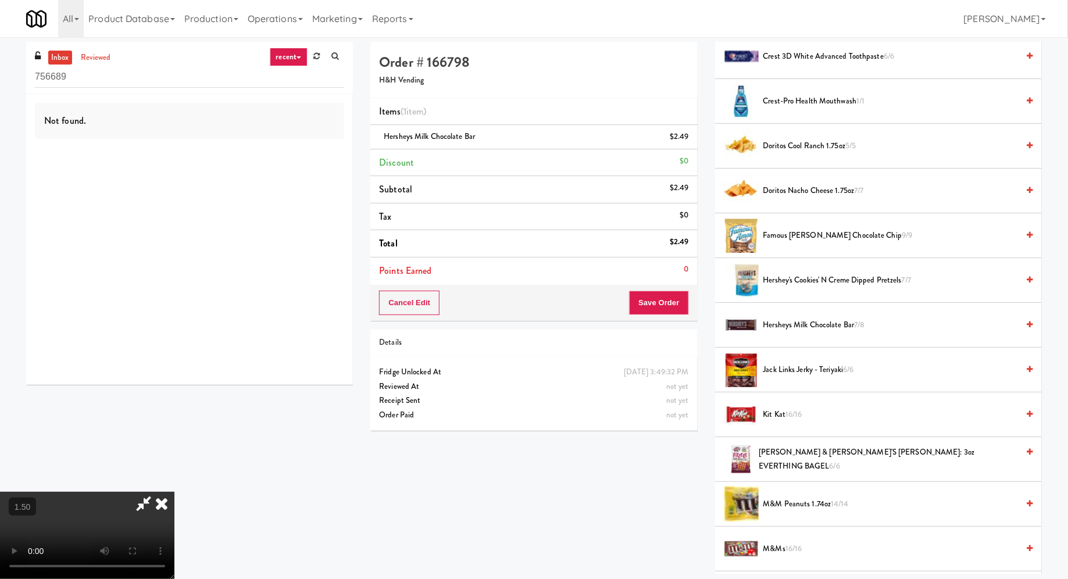
click at [174, 492] on video at bounding box center [87, 535] width 174 height 87
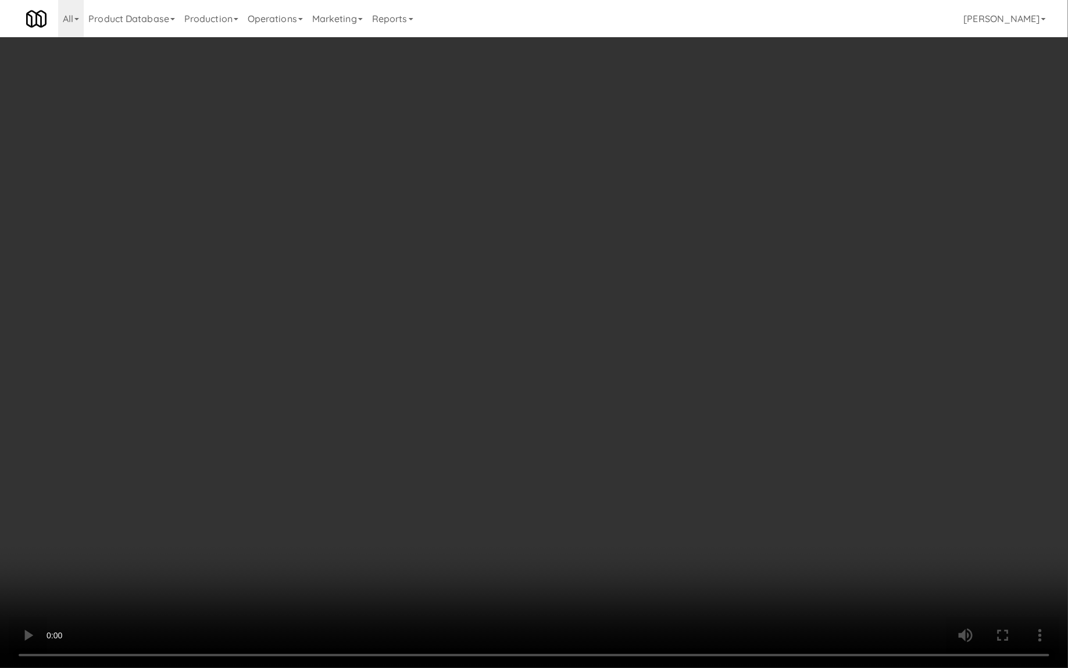
click at [340, 546] on video at bounding box center [534, 334] width 1068 height 668
click at [340, 539] on video at bounding box center [534, 334] width 1068 height 668
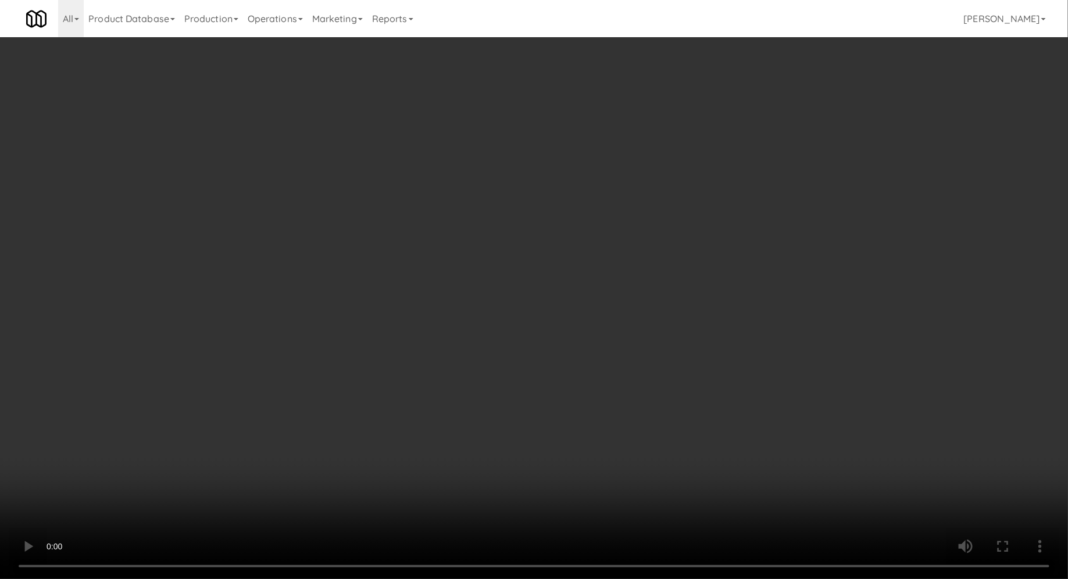
scroll to position [658, 0]
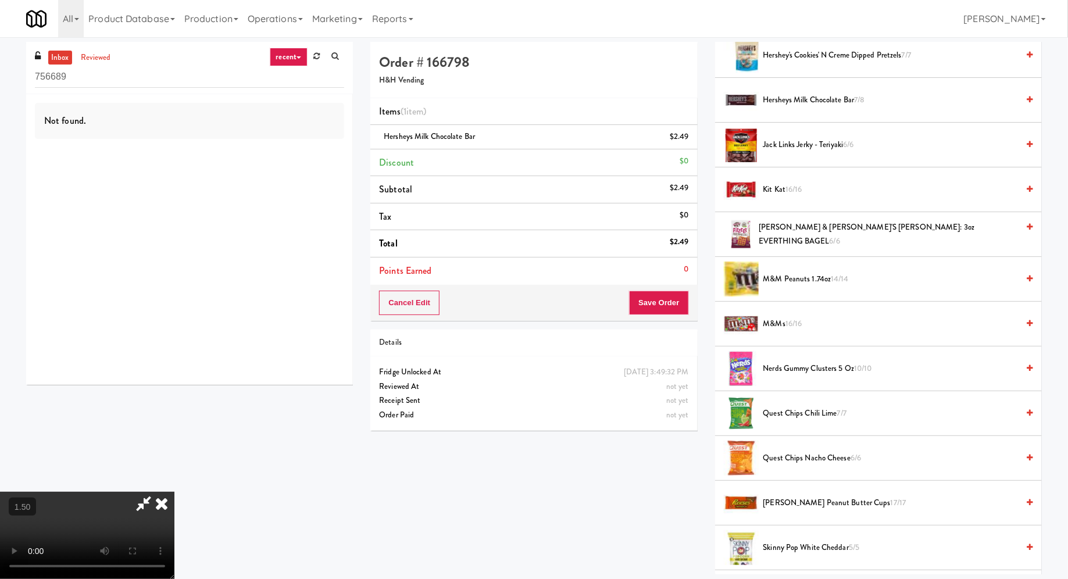
click at [806, 366] on span "Nerds Gummy Clusters 5 oz 10/10" at bounding box center [891, 369] width 255 height 15
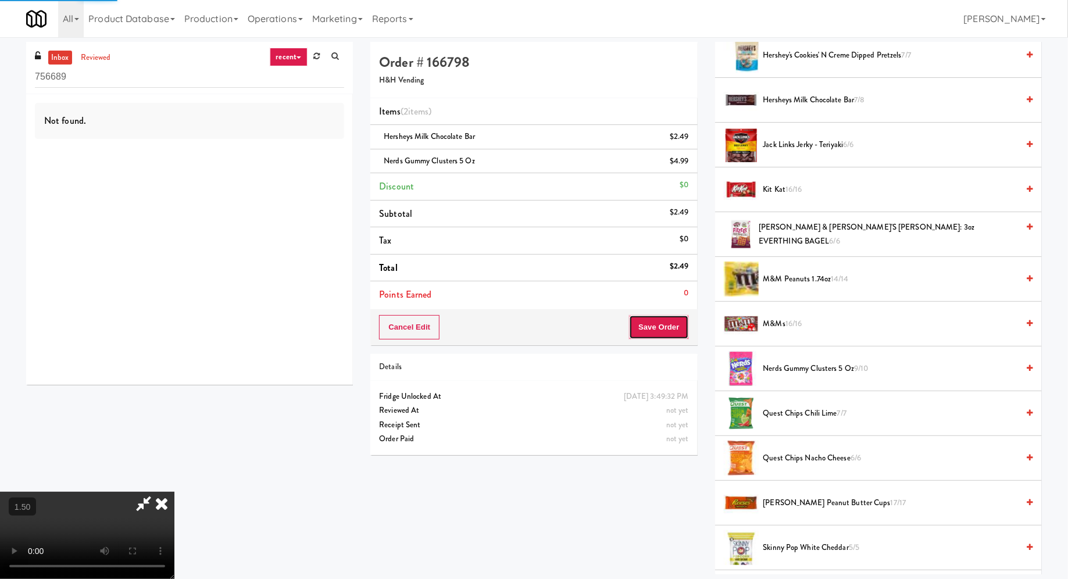
click at [675, 327] on button "Save Order" at bounding box center [658, 327] width 59 height 24
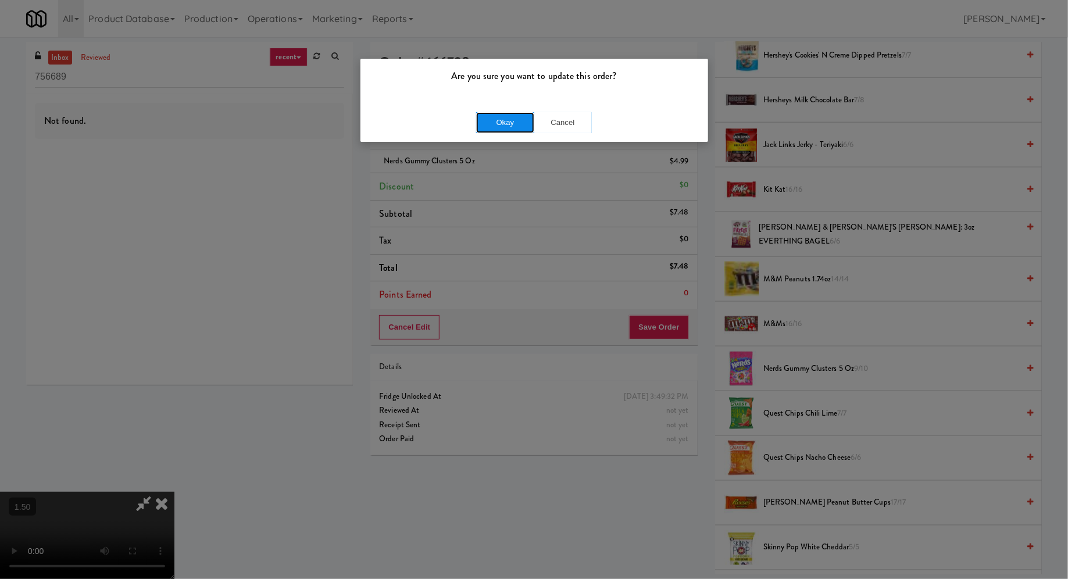
click at [501, 126] on button "Okay" at bounding box center [505, 122] width 58 height 21
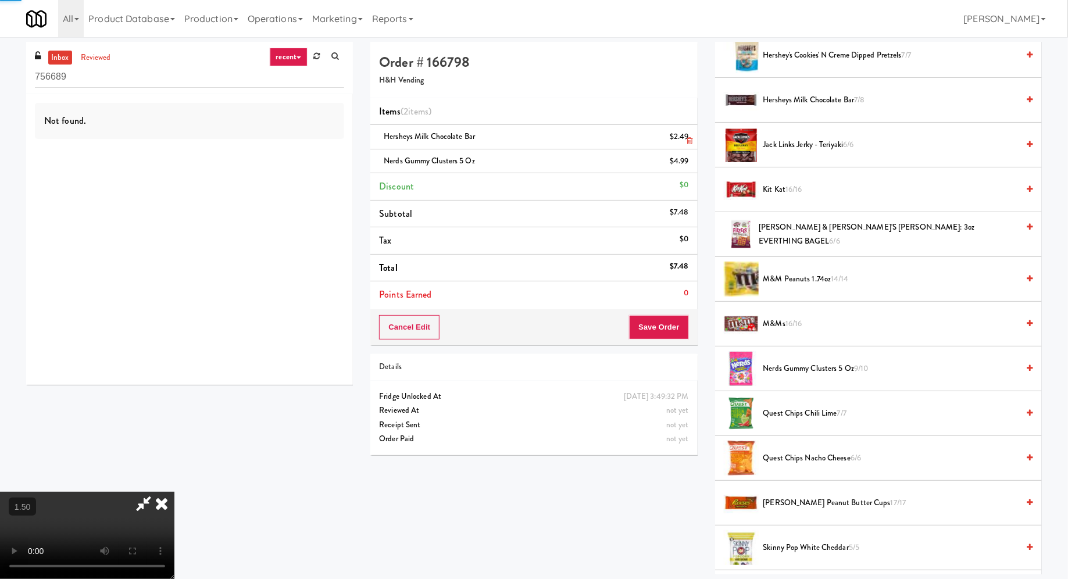
click at [558, 136] on div "Hersheys Milk Chocolate Bar $2.49" at bounding box center [533, 137] width 309 height 15
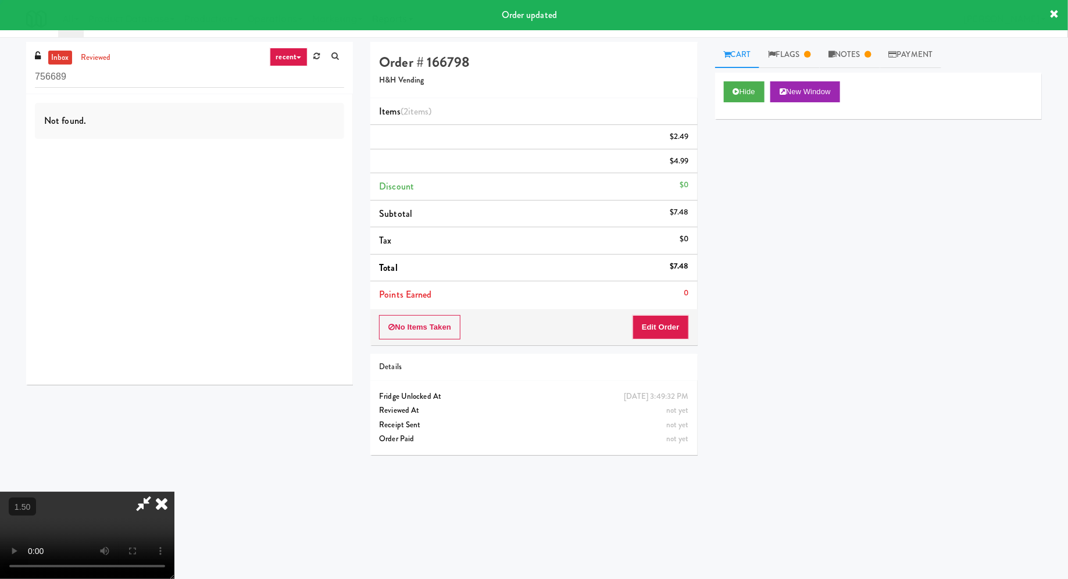
scroll to position [0, 0]
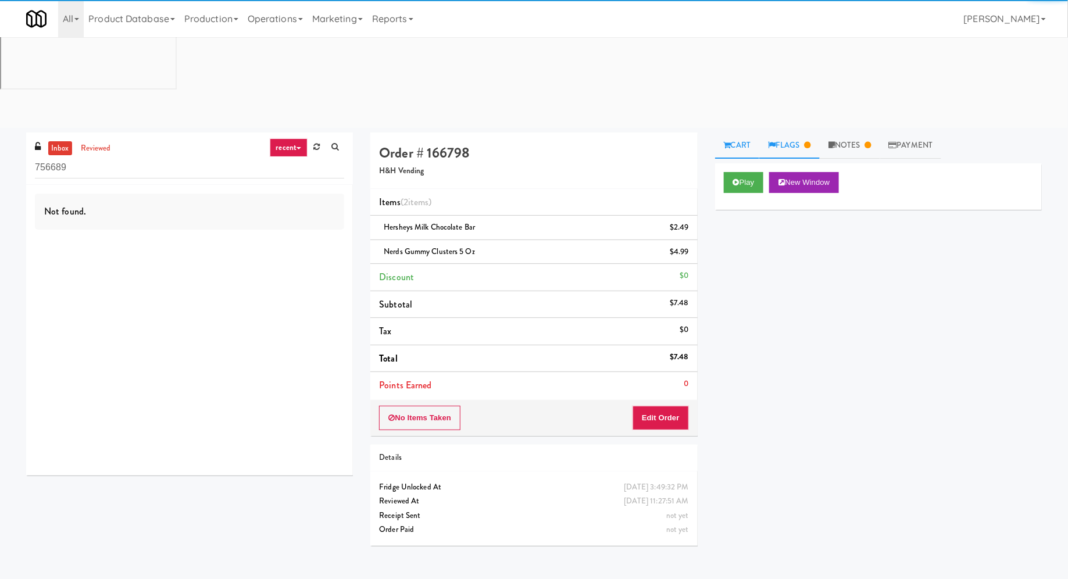
click at [799, 133] on link "Flags" at bounding box center [790, 146] width 60 height 26
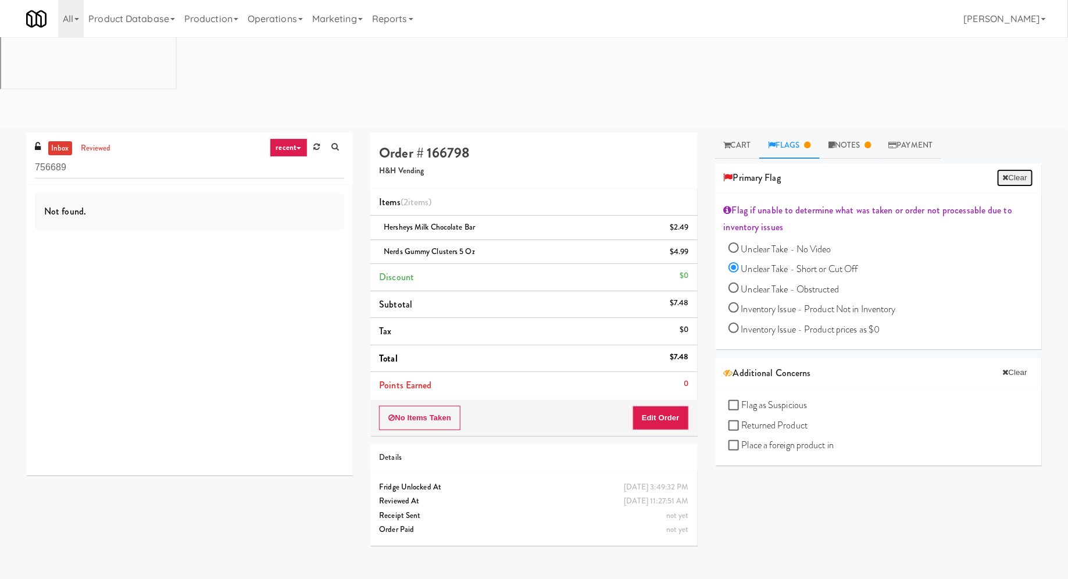
click at [1008, 169] on button "Clear" at bounding box center [1015, 177] width 36 height 17
radio input "false"
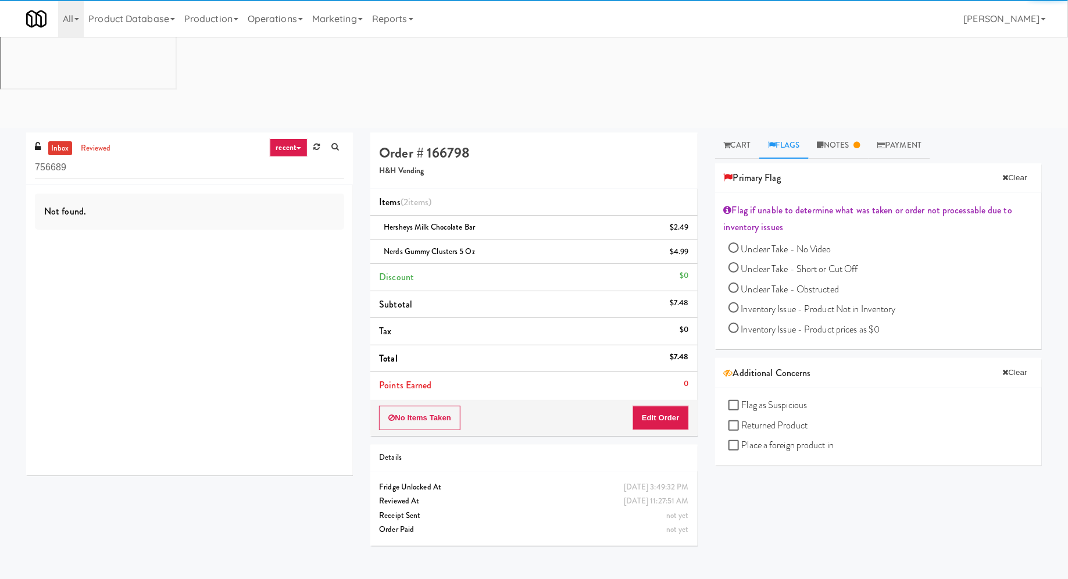
click at [636, 264] on li "Discount $0" at bounding box center [533, 277] width 327 height 27
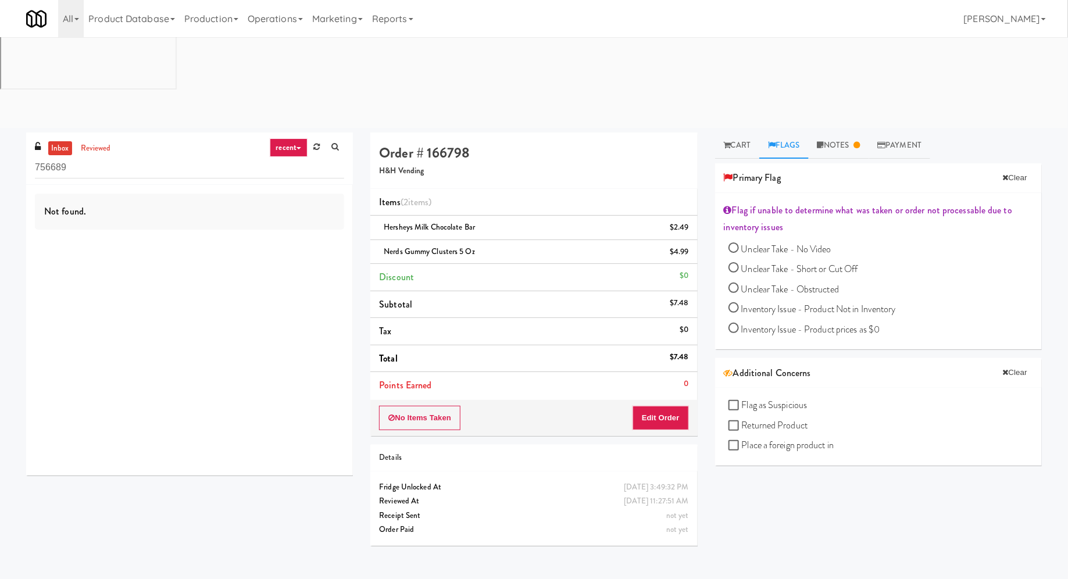
click at [630, 133] on div "Order # 166798 H&H Vending" at bounding box center [533, 161] width 327 height 56
